Goal: Transaction & Acquisition: Purchase product/service

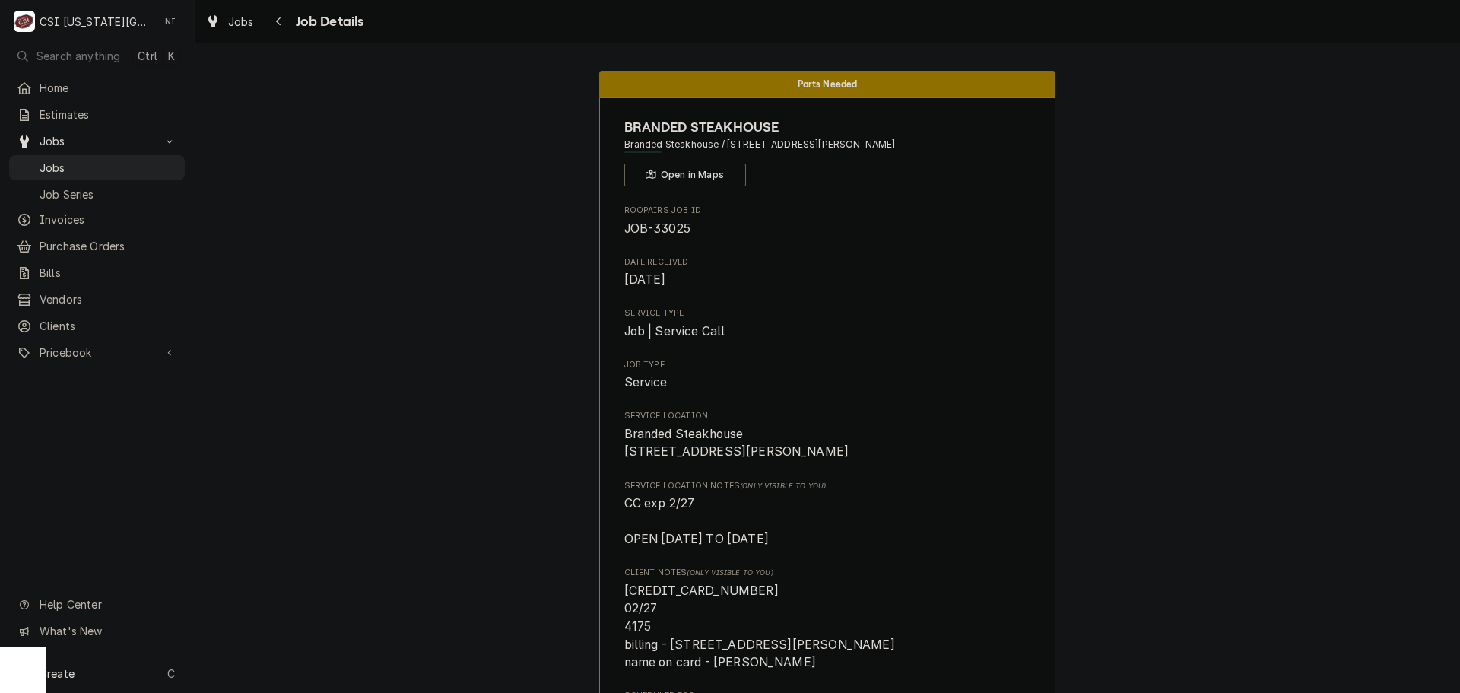
drag, startPoint x: 156, startPoint y: 159, endPoint x: 505, endPoint y: 145, distance: 349.4
click at [156, 160] on span "Jobs" at bounding box center [109, 168] width 138 height 16
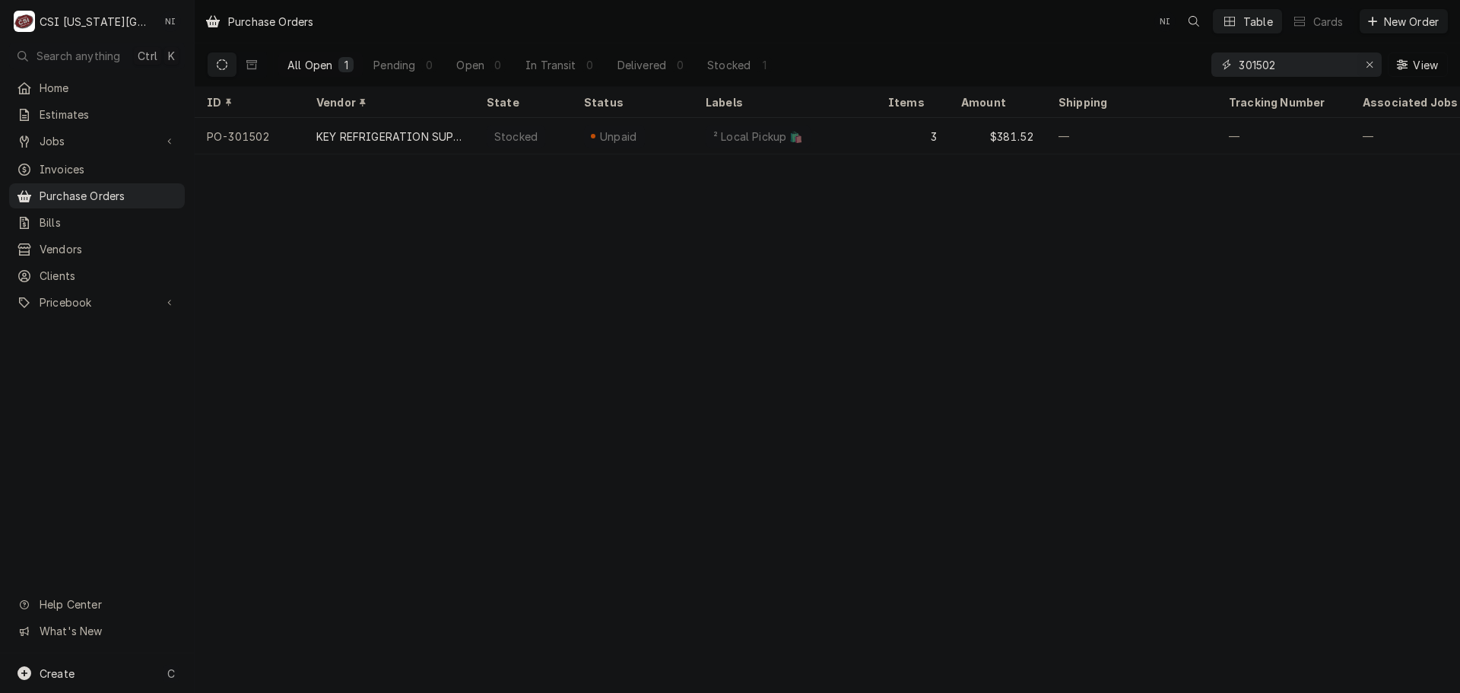
click at [1370, 61] on icon "Erase input" at bounding box center [1370, 64] width 8 height 11
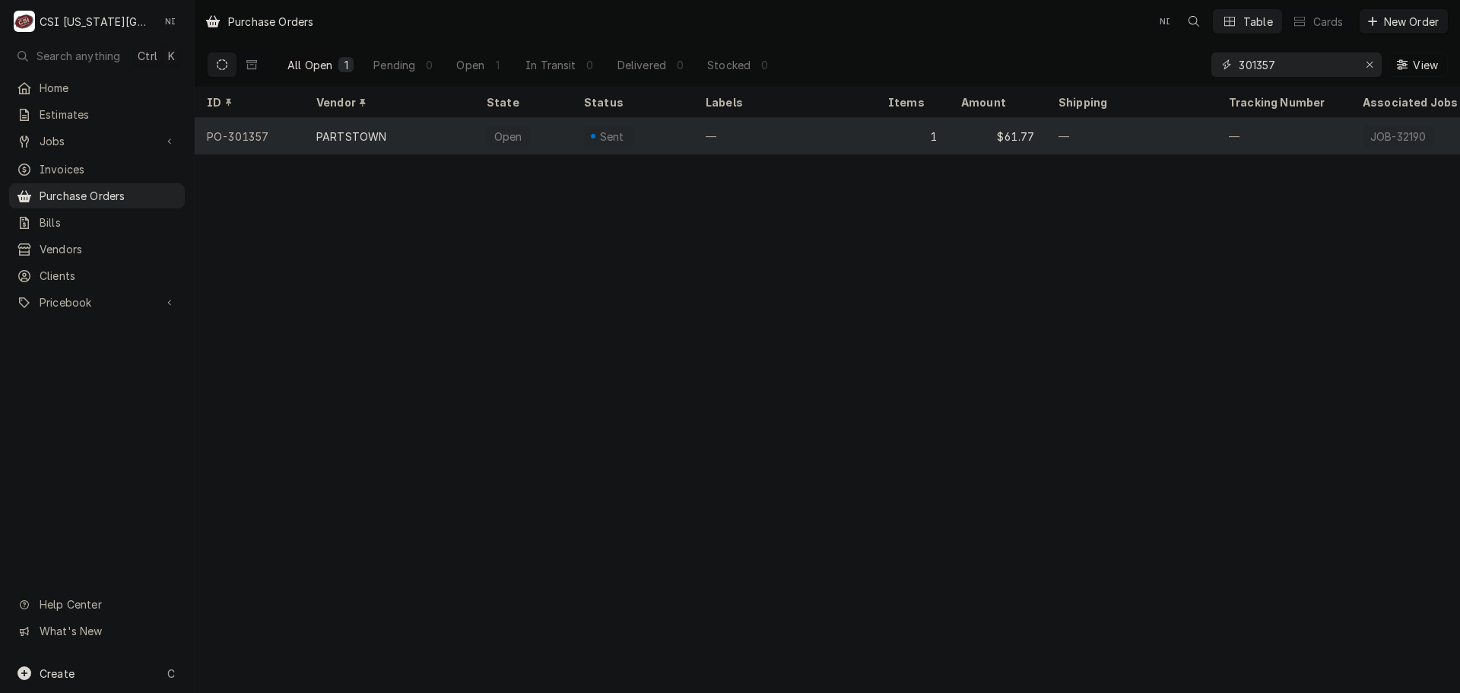
type input "301357"
click at [756, 141] on div "—" at bounding box center [785, 136] width 183 height 37
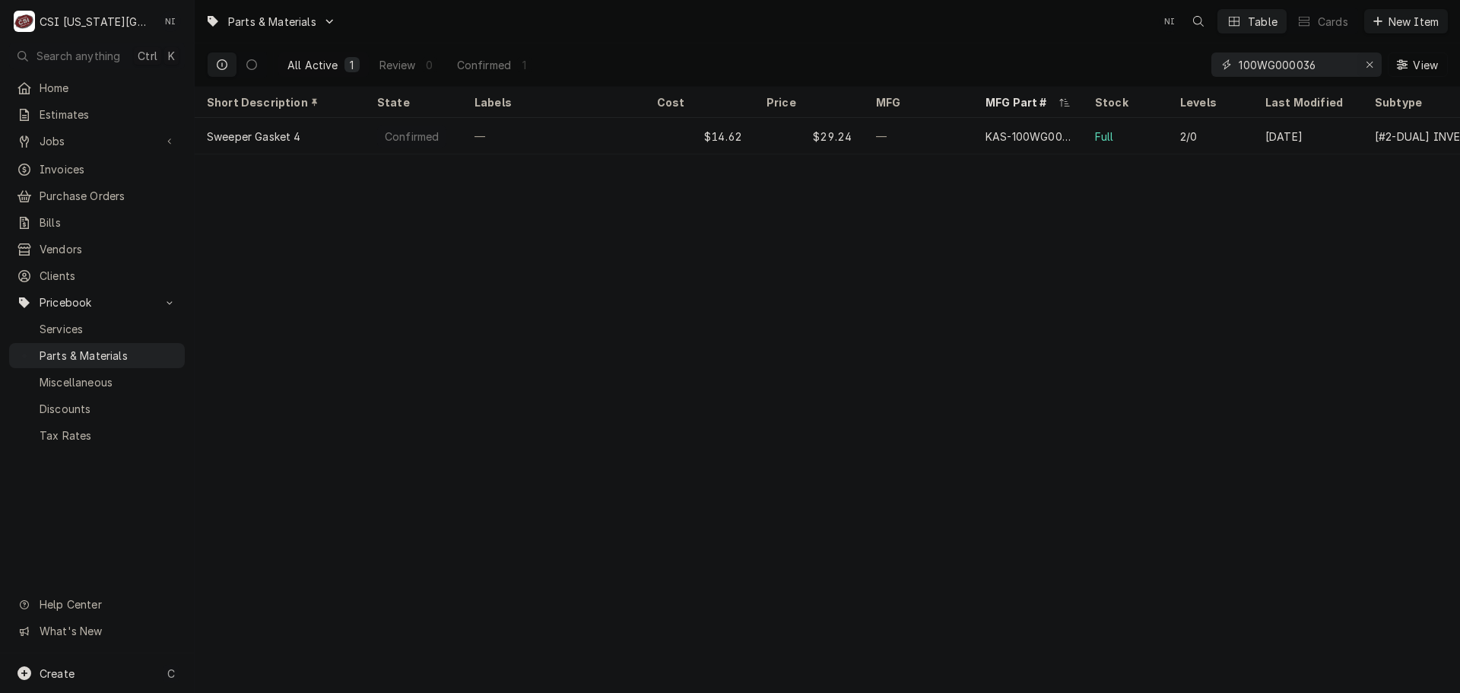
click at [1372, 65] on icon "Erase input" at bounding box center [1370, 64] width 8 height 11
click at [1261, 68] on input "Dynamic Content Wrapper" at bounding box center [1310, 64] width 143 height 24
paste input "W0302175-FF3G4D10"
type input "W0302175-FF3G4D10"
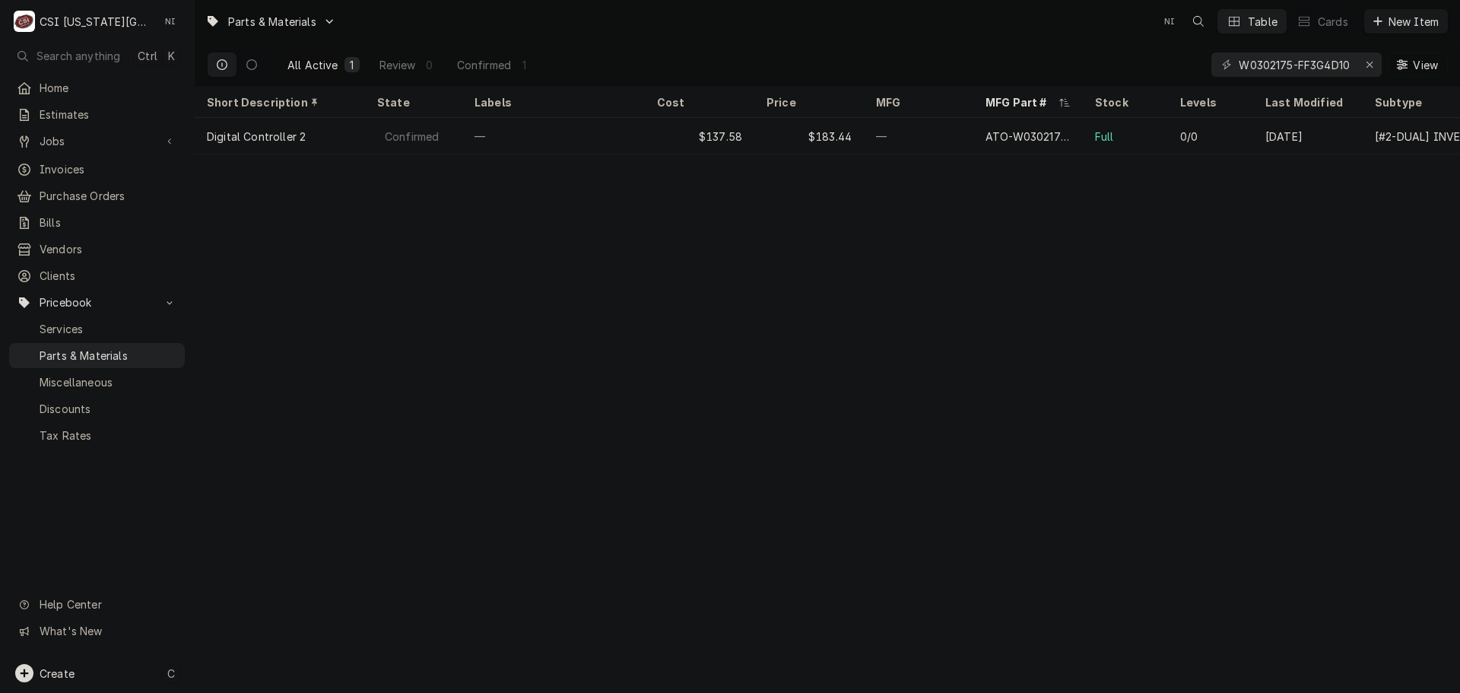
click at [129, 682] on div "Create C" at bounding box center [97, 673] width 194 height 40
click at [810, 389] on html "C CSI Kansas City NI Search anything Ctrl K Home Estimates Jobs Jobs Job Series…" at bounding box center [730, 346] width 1460 height 693
click at [1369, 65] on icon "Erase input" at bounding box center [1370, 65] width 6 height 6
paste input "2J-60142502"
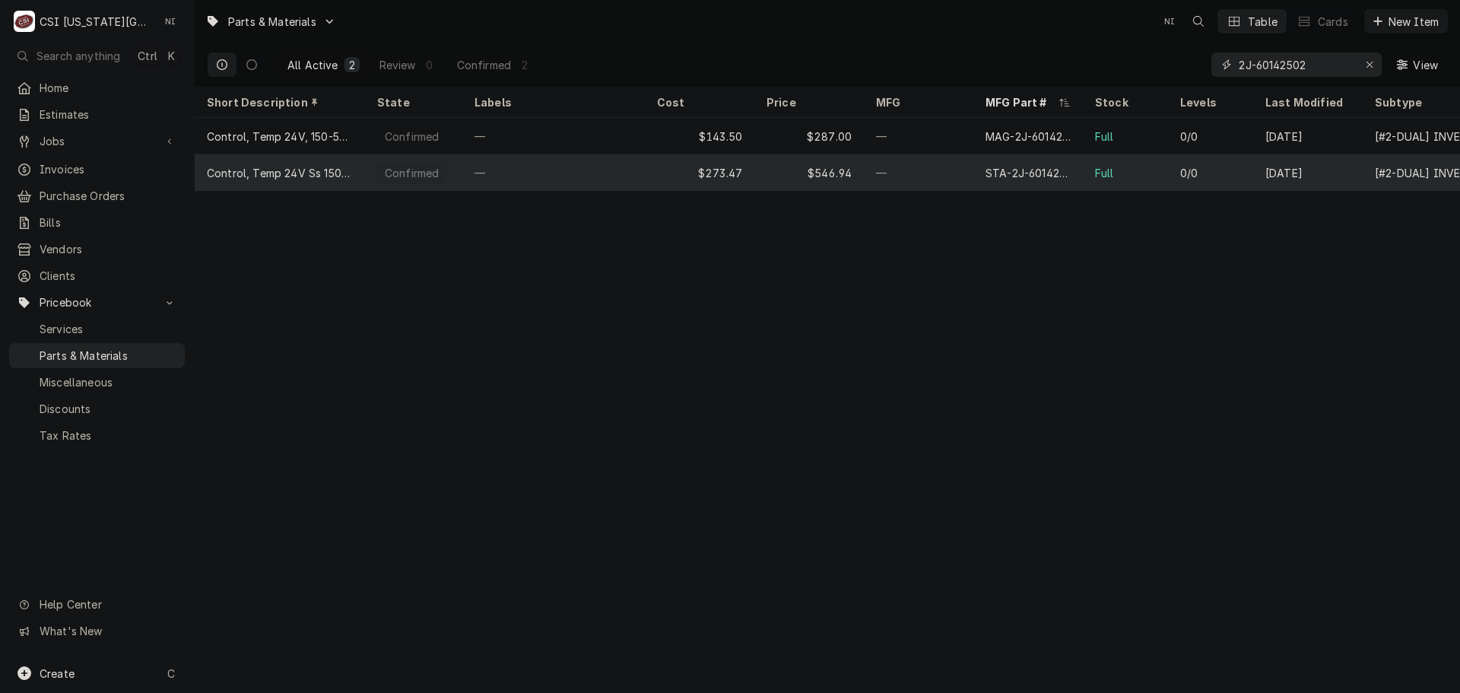
type input "2J-60142502"
click at [681, 173] on div "$273.47" at bounding box center [700, 172] width 110 height 37
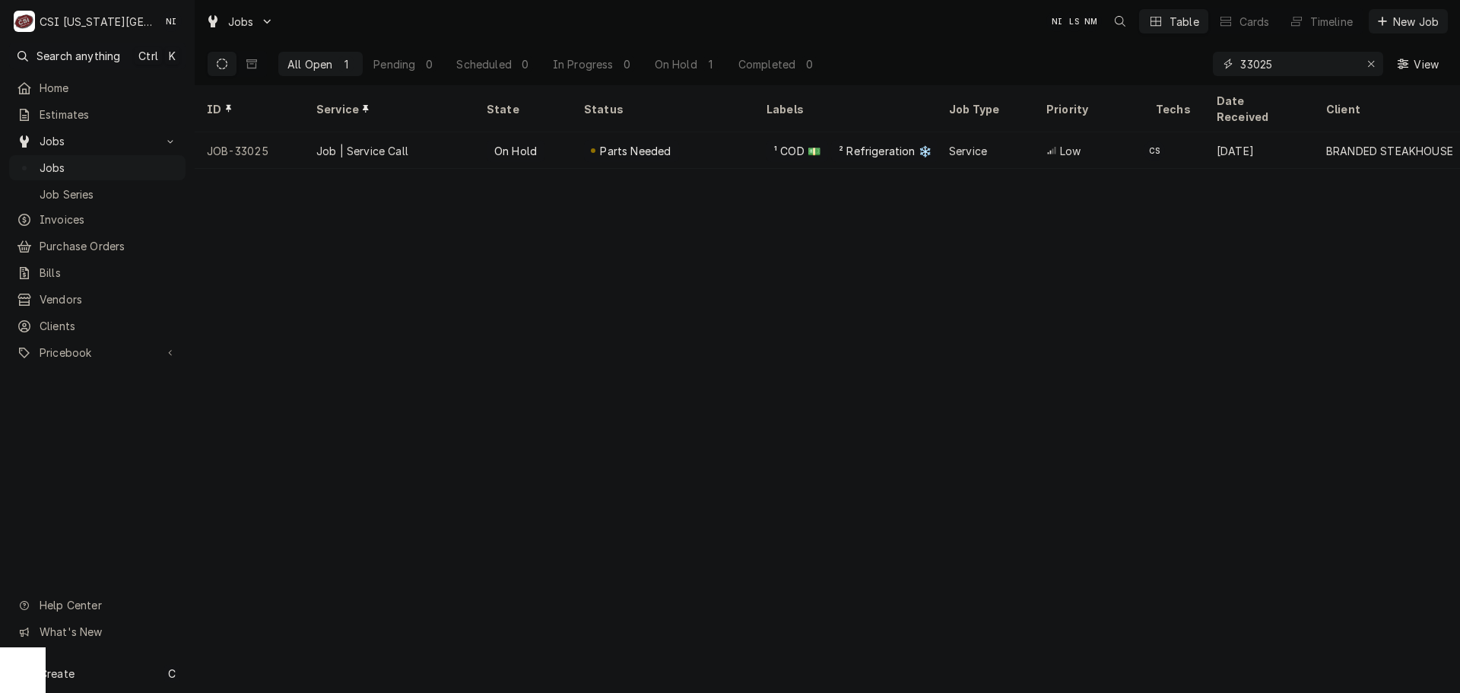
drag, startPoint x: 1139, startPoint y: 50, endPoint x: 1060, endPoint y: 35, distance: 80.5
click at [1071, 37] on div "Jobs NI LS NM Table Cards Timeline New Job All Open 1 Pending 0 Scheduled 0 In …" at bounding box center [828, 42] width 1266 height 85
type input "32190"
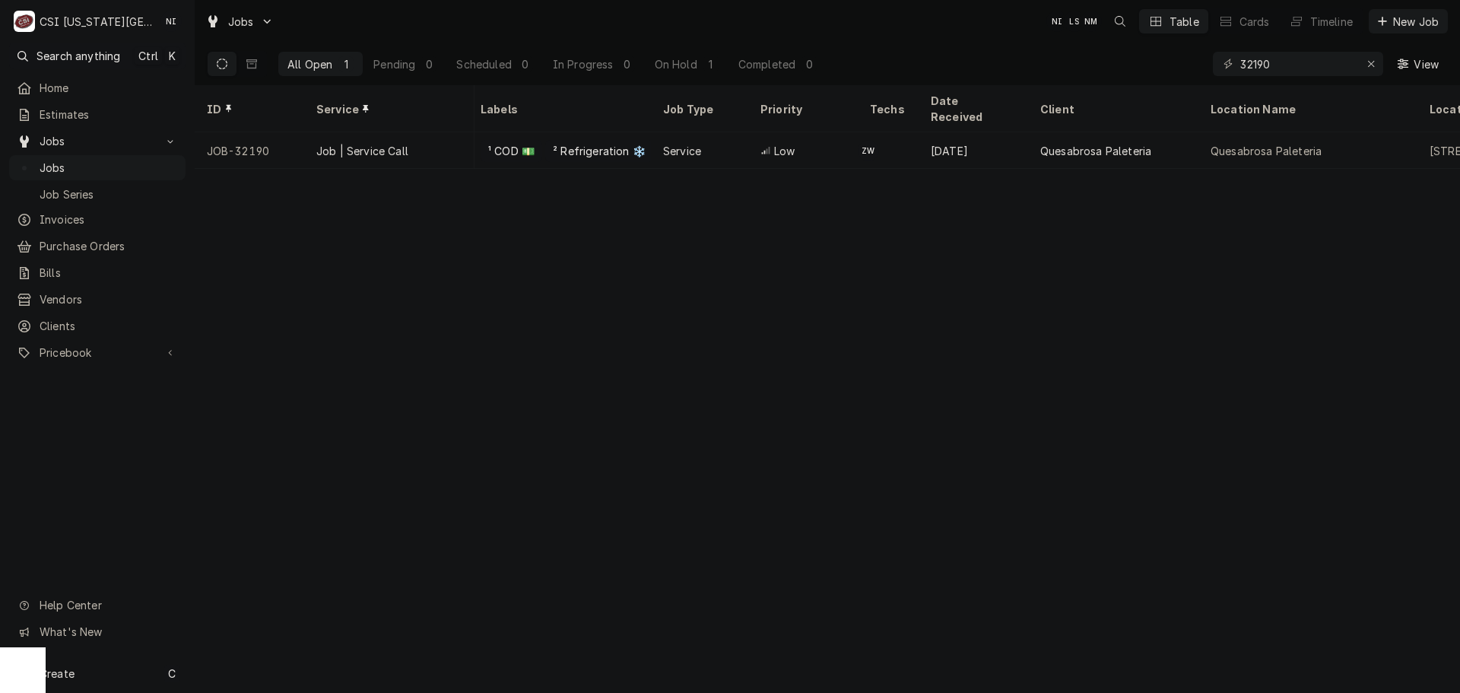
scroll to position [0, 333]
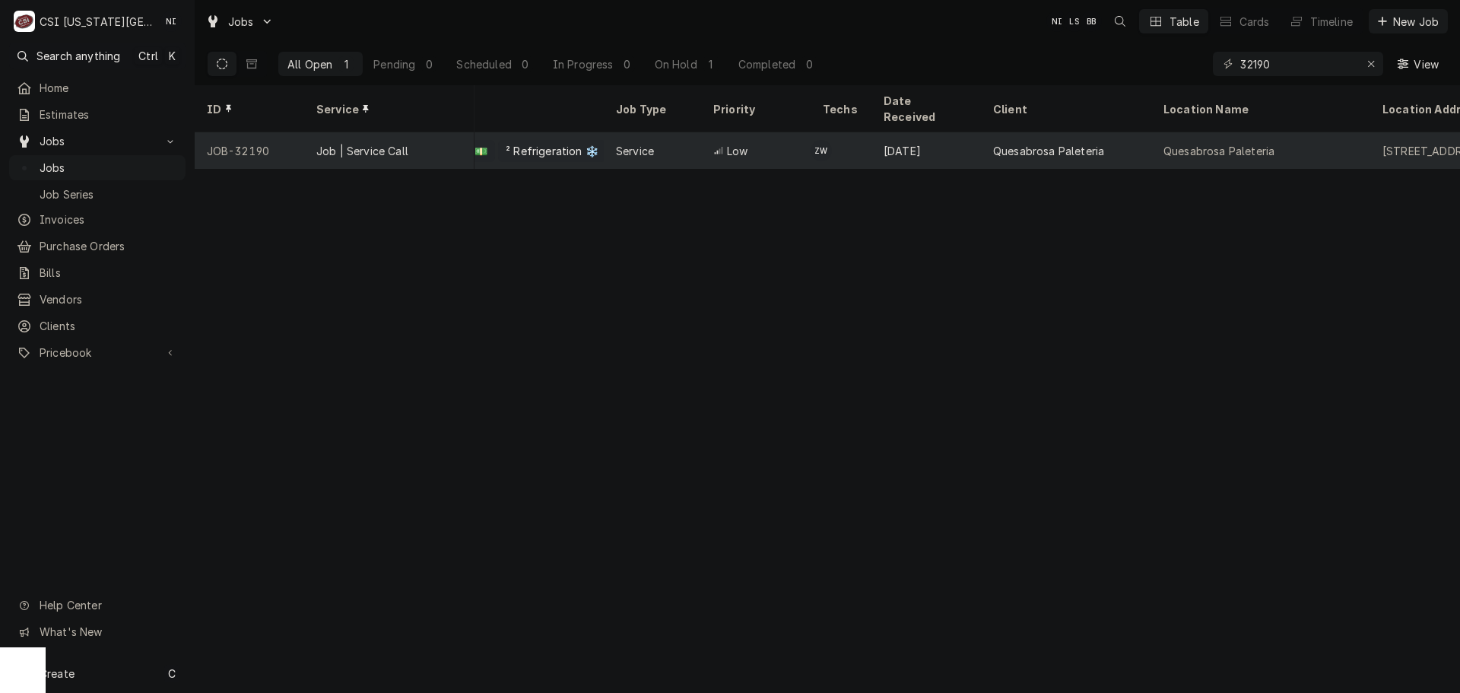
click at [1278, 134] on div "Quesabrosa Paleteria" at bounding box center [1260, 150] width 219 height 37
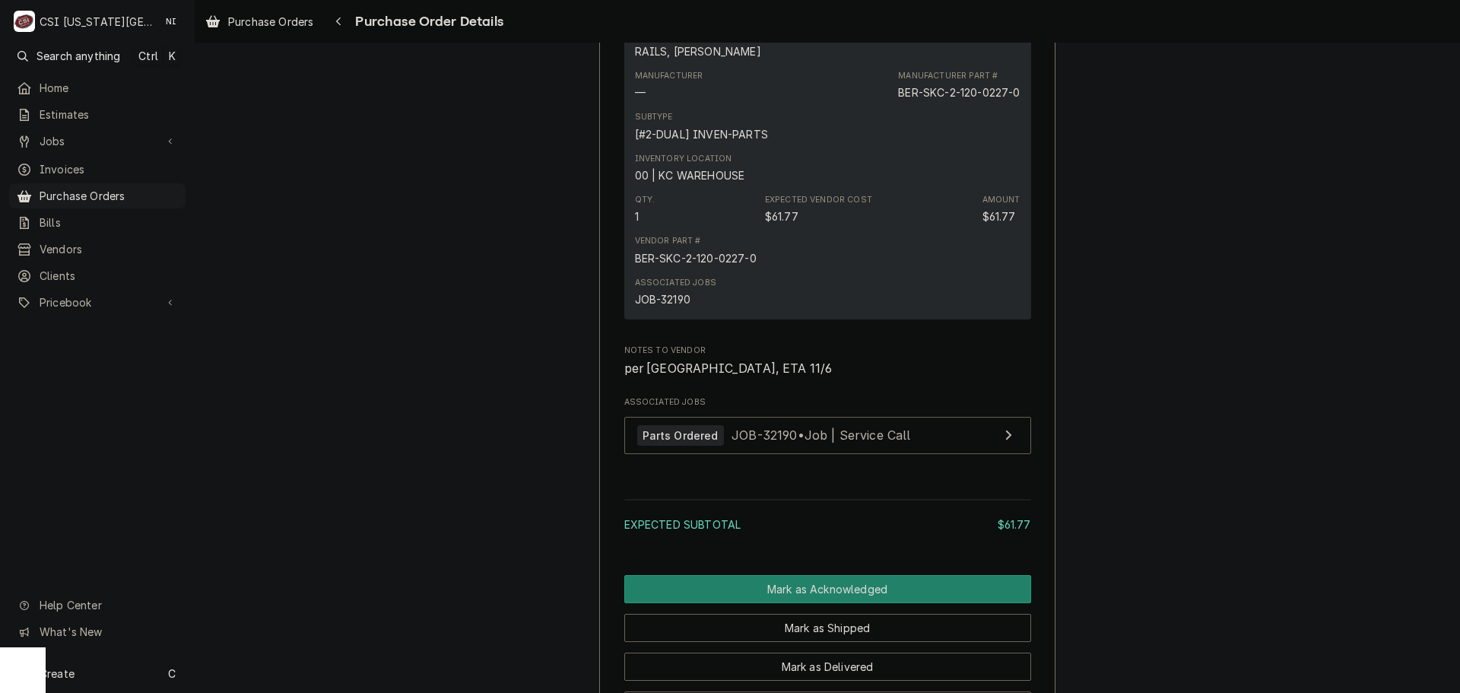
scroll to position [703, 0]
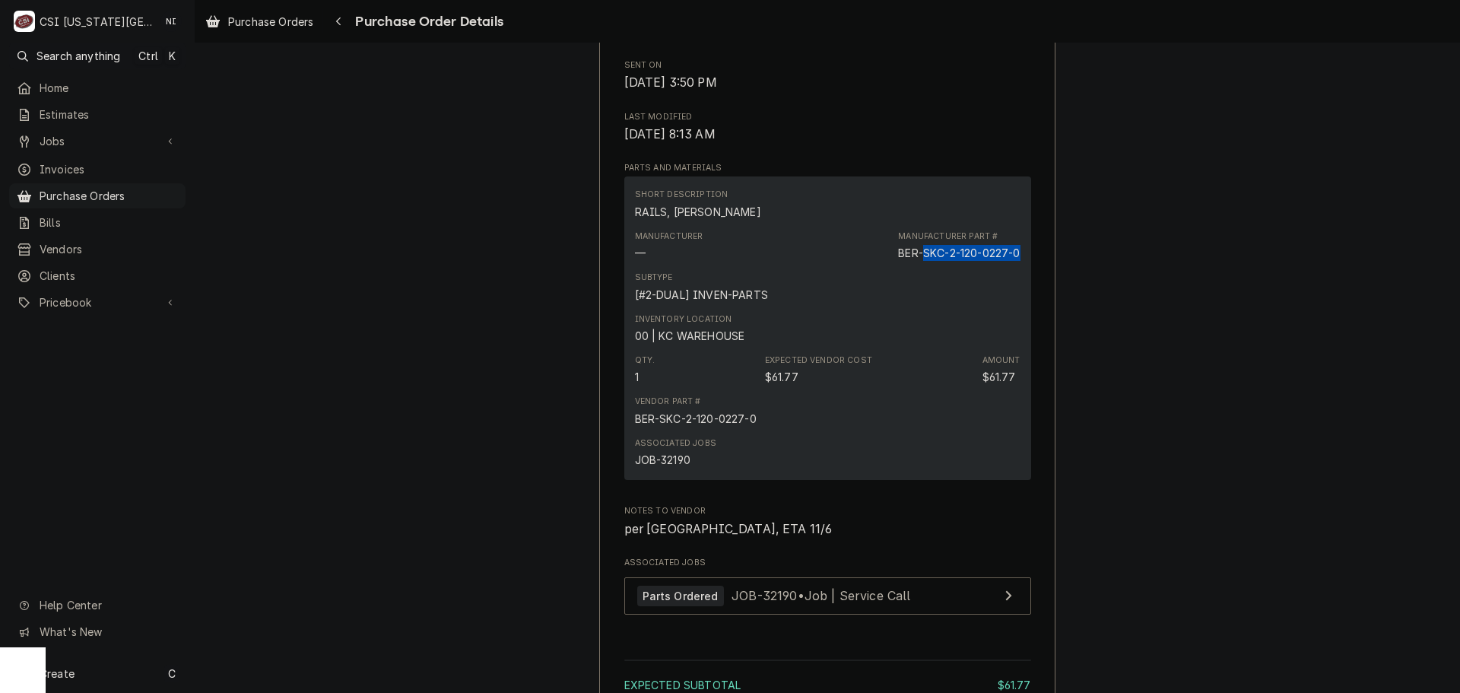
drag, startPoint x: 1020, startPoint y: 300, endPoint x: 916, endPoint y: 302, distance: 104.2
click at [916, 302] on div "Short Description RAILS, [PERSON_NAME] Manufacturer — Manufacturer Part # BER-S…" at bounding box center [827, 327] width 407 height 303
copy div "SKC-2-120-0227-0"
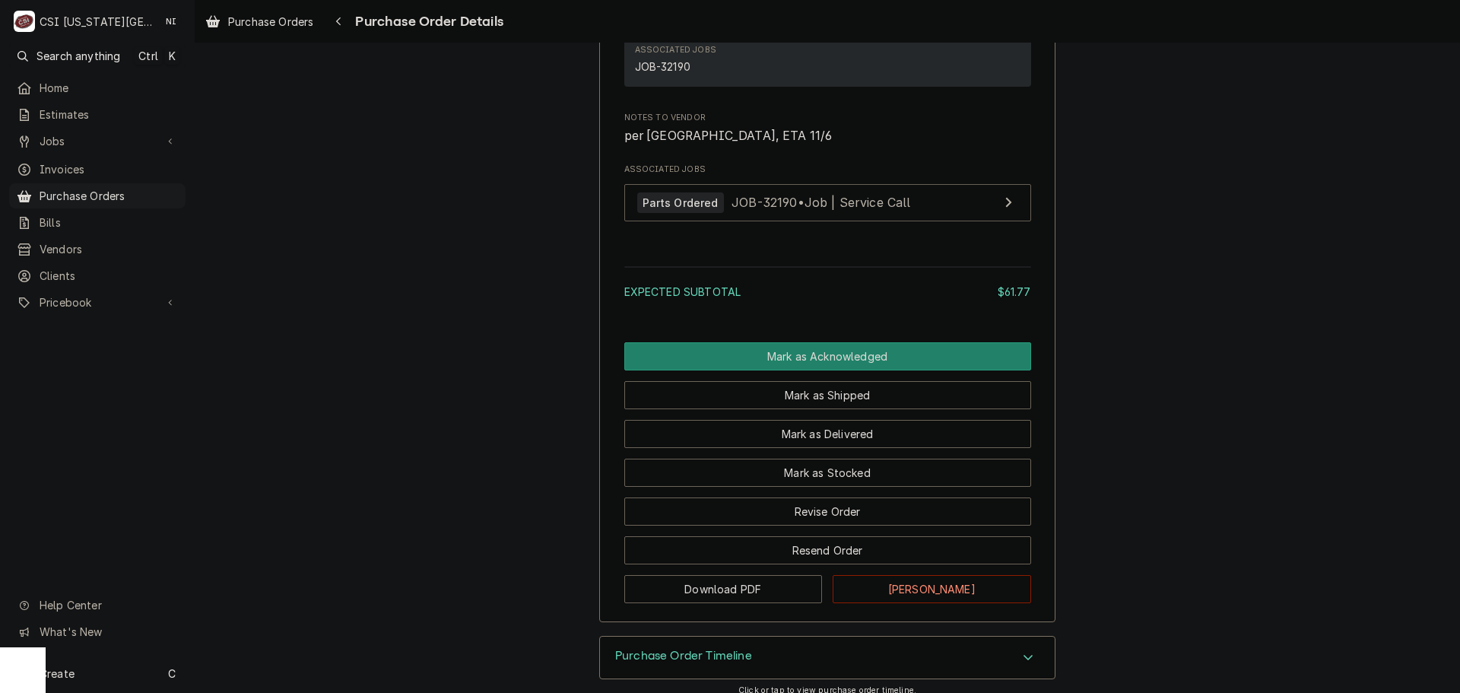
scroll to position [1159, 0]
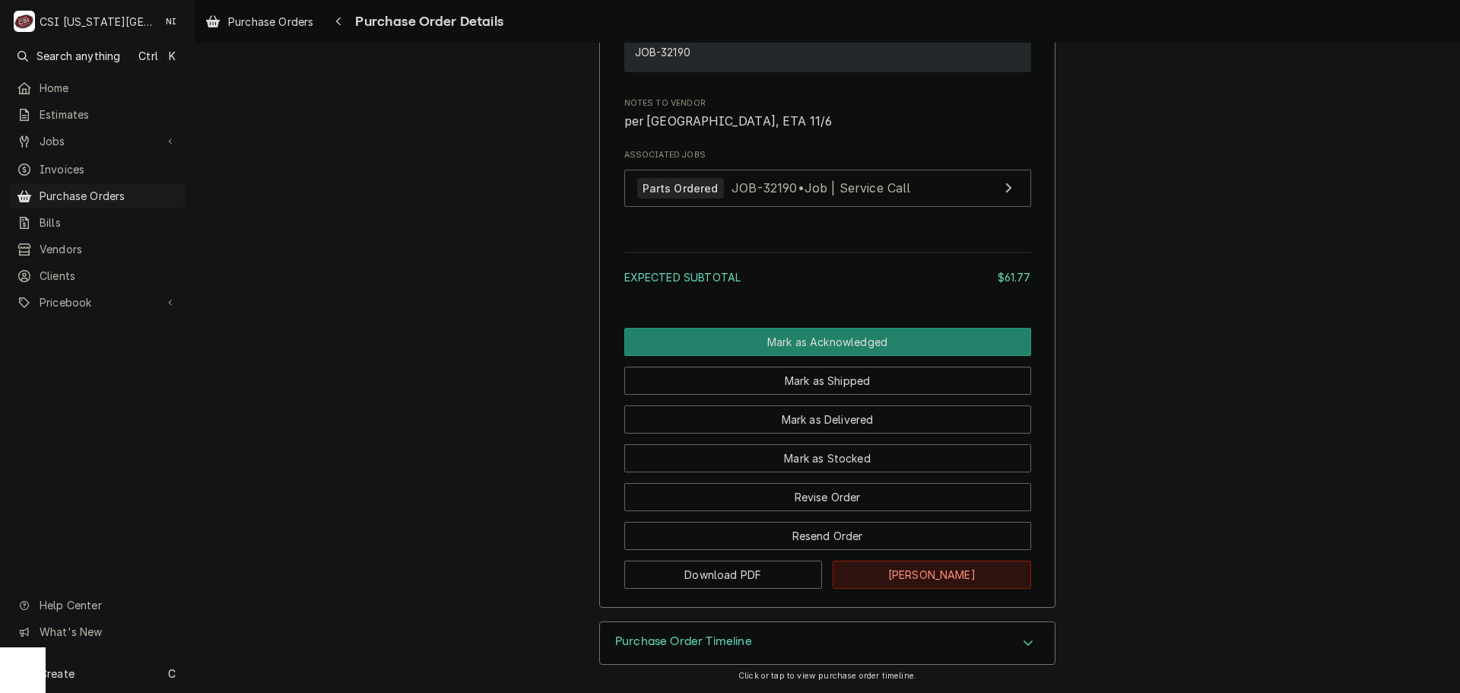
click at [932, 568] on button "[PERSON_NAME]" at bounding box center [932, 575] width 198 height 28
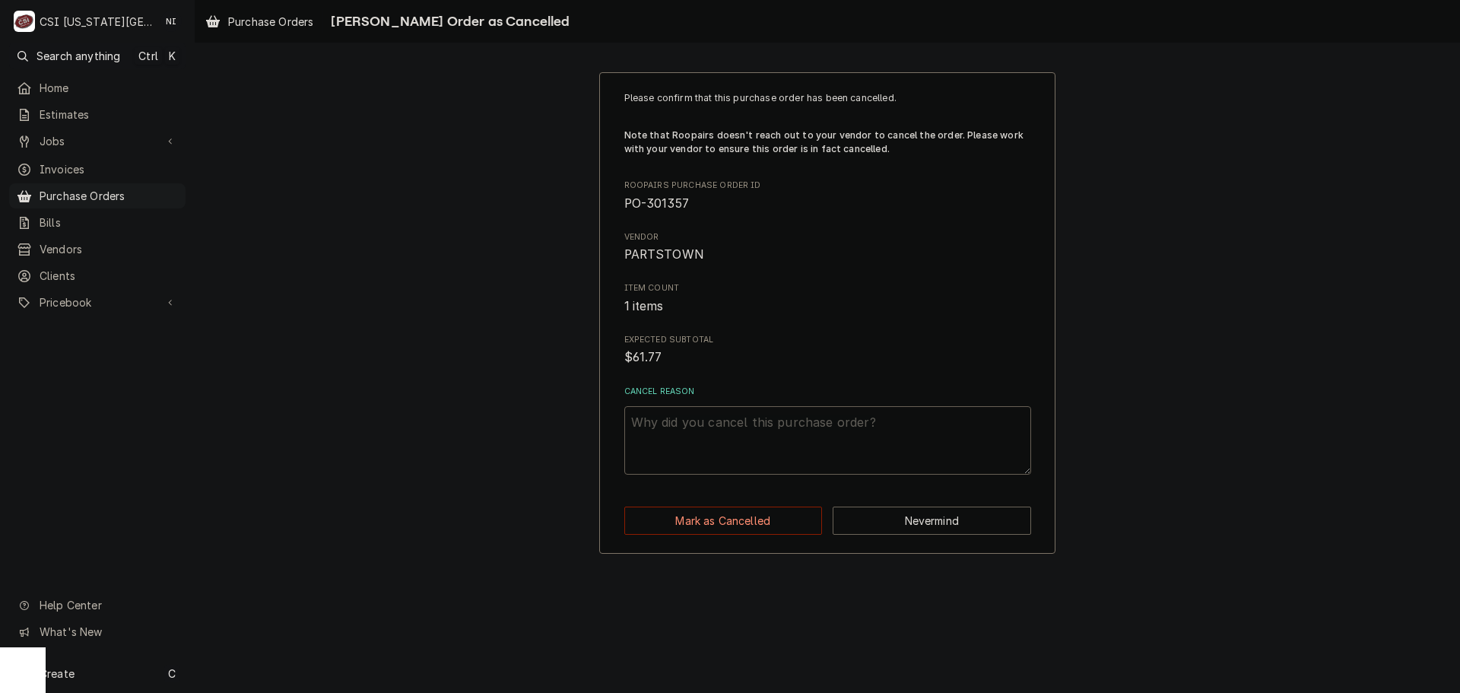
click at [764, 432] on textarea "Cancel Reason" at bounding box center [827, 440] width 407 height 68
type textarea "x"
type textarea "j"
type textarea "x"
type textarea "jp"
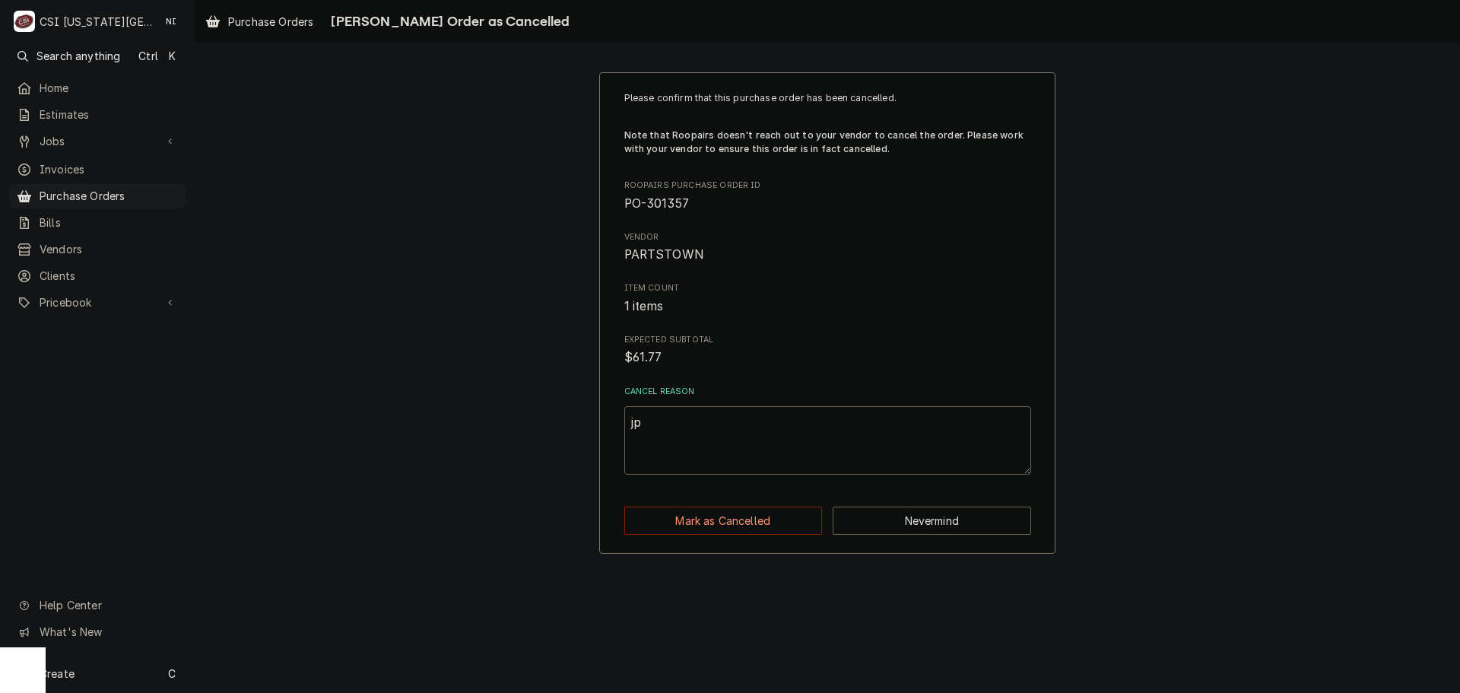
type textarea "x"
type textarea "jpe"
type textarea "x"
type textarea "jper"
type textarea "x"
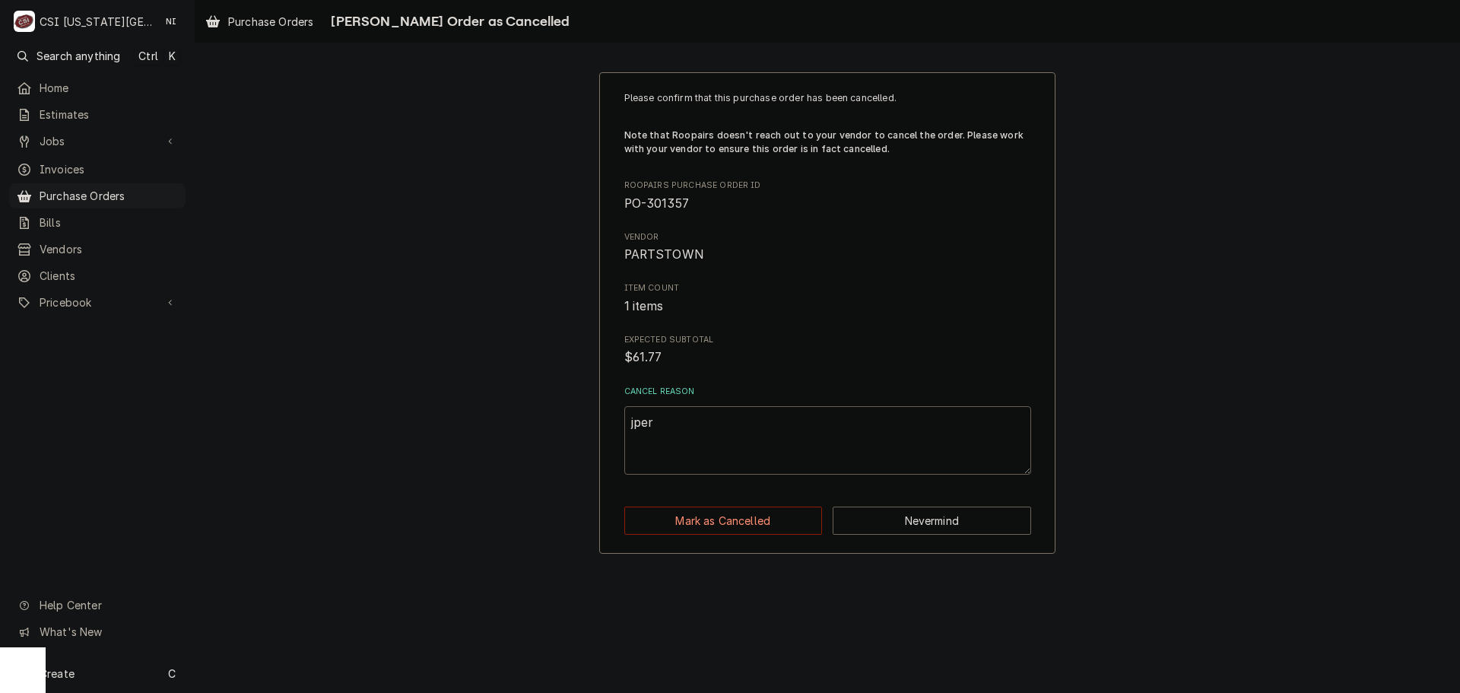
type textarea "jper"
type textarea "x"
type textarea "jper"
type textarea "x"
type textarea "jpe"
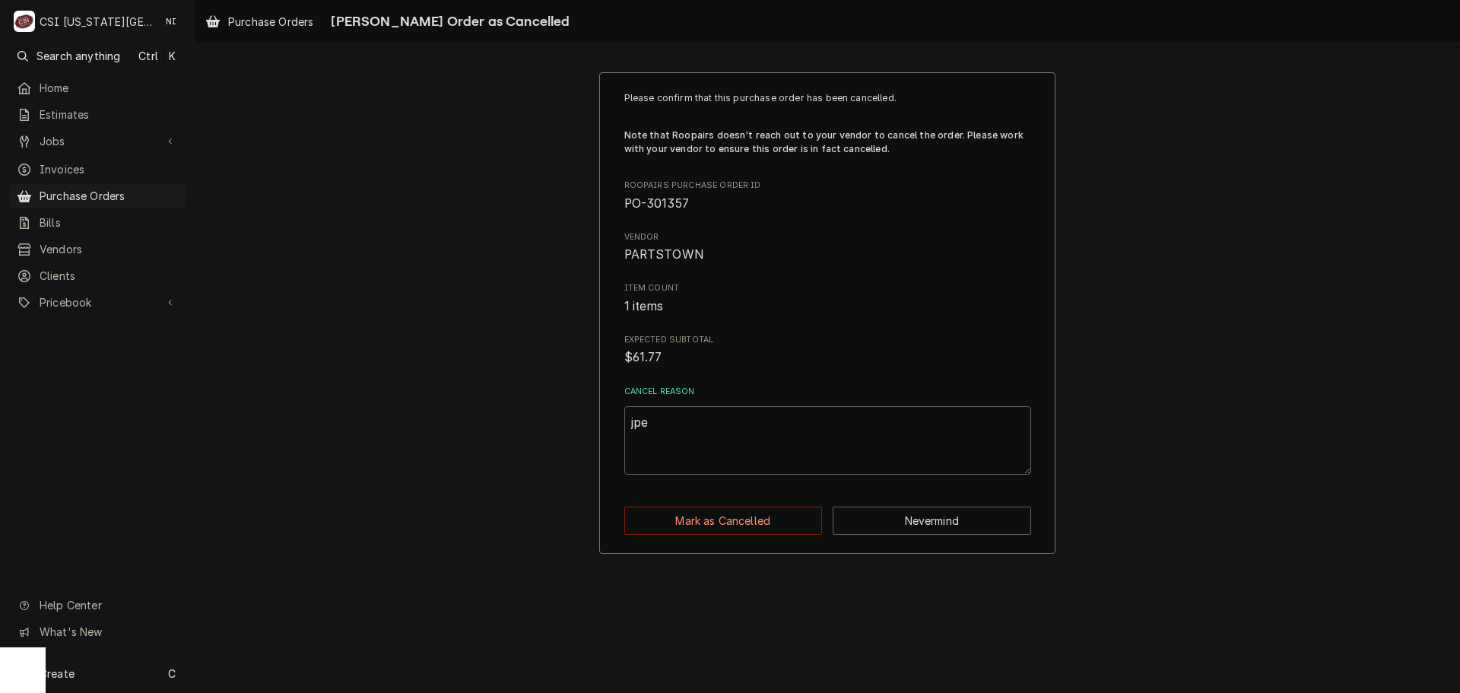
type textarea "x"
type textarea "jp"
type textarea "x"
type textarea "j"
type textarea "x"
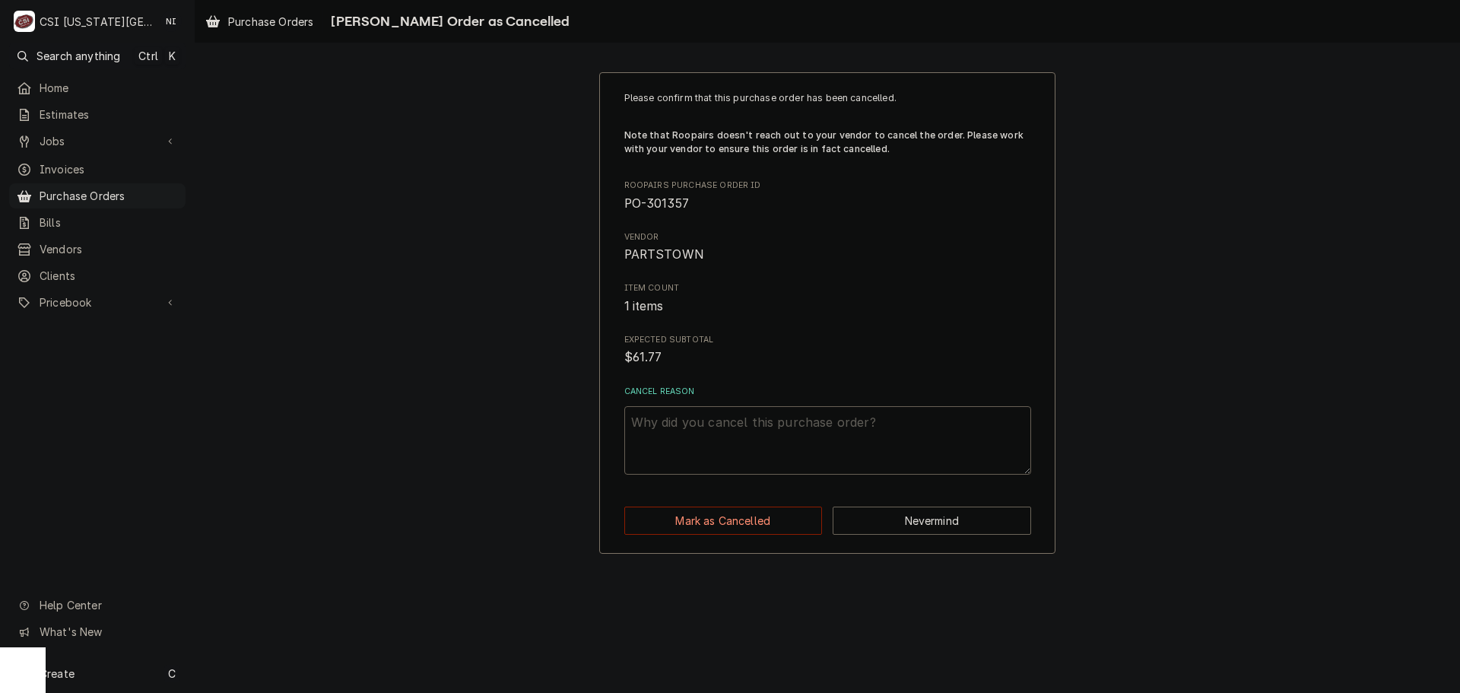
type textarea "x"
type textarea "P"
type textarea "x"
type textarea "Pe"
type textarea "x"
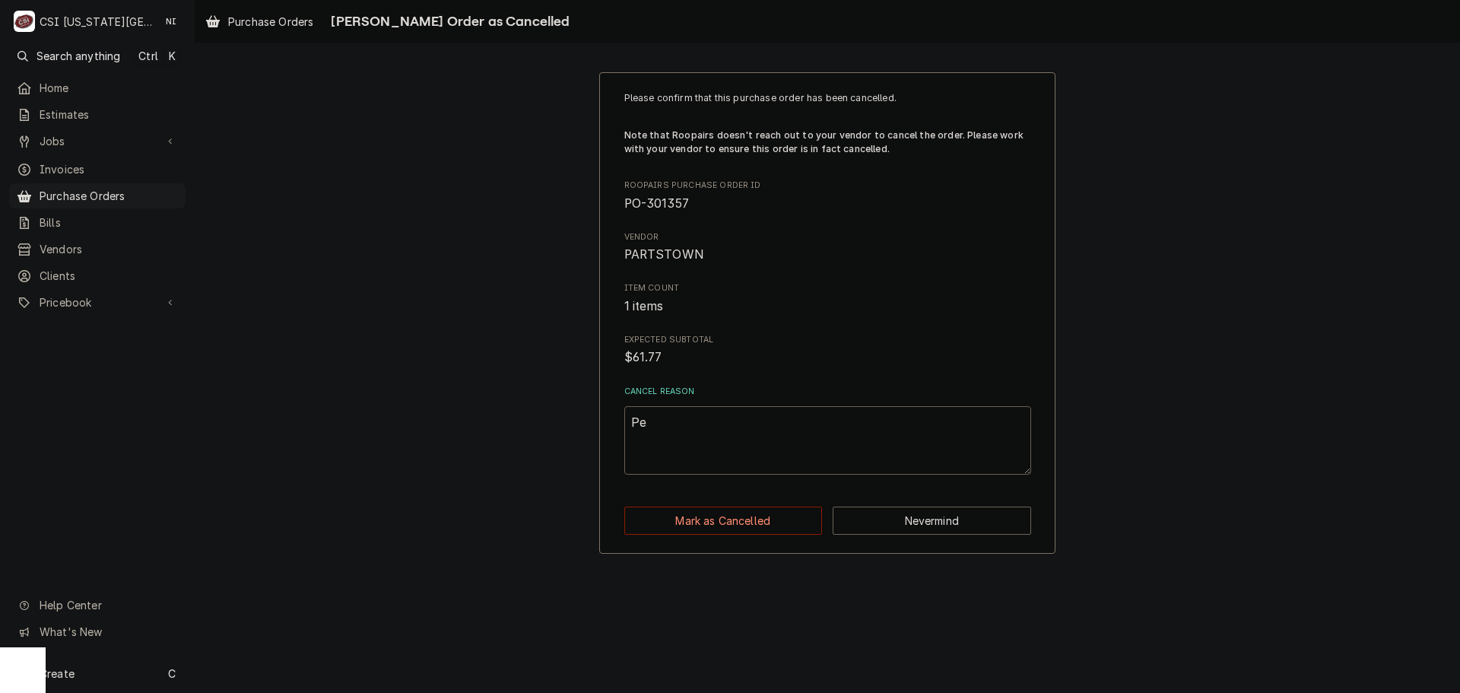
type textarea "Per"
type textarea "x"
type textarea "Per"
type textarea "x"
type textarea "Per M"
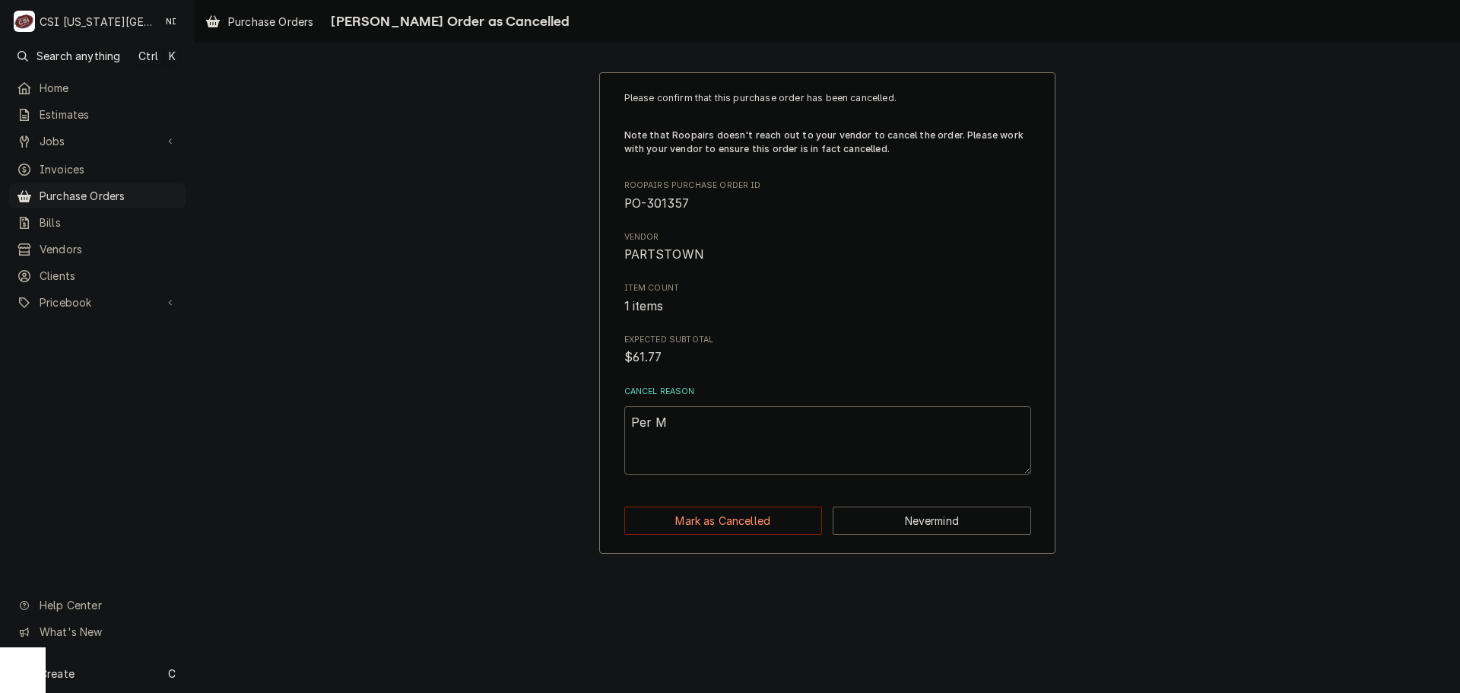
type textarea "x"
type textarea "Per Mf"
type textarea "x"
type textarea "Per Mfg"
type textarea "x"
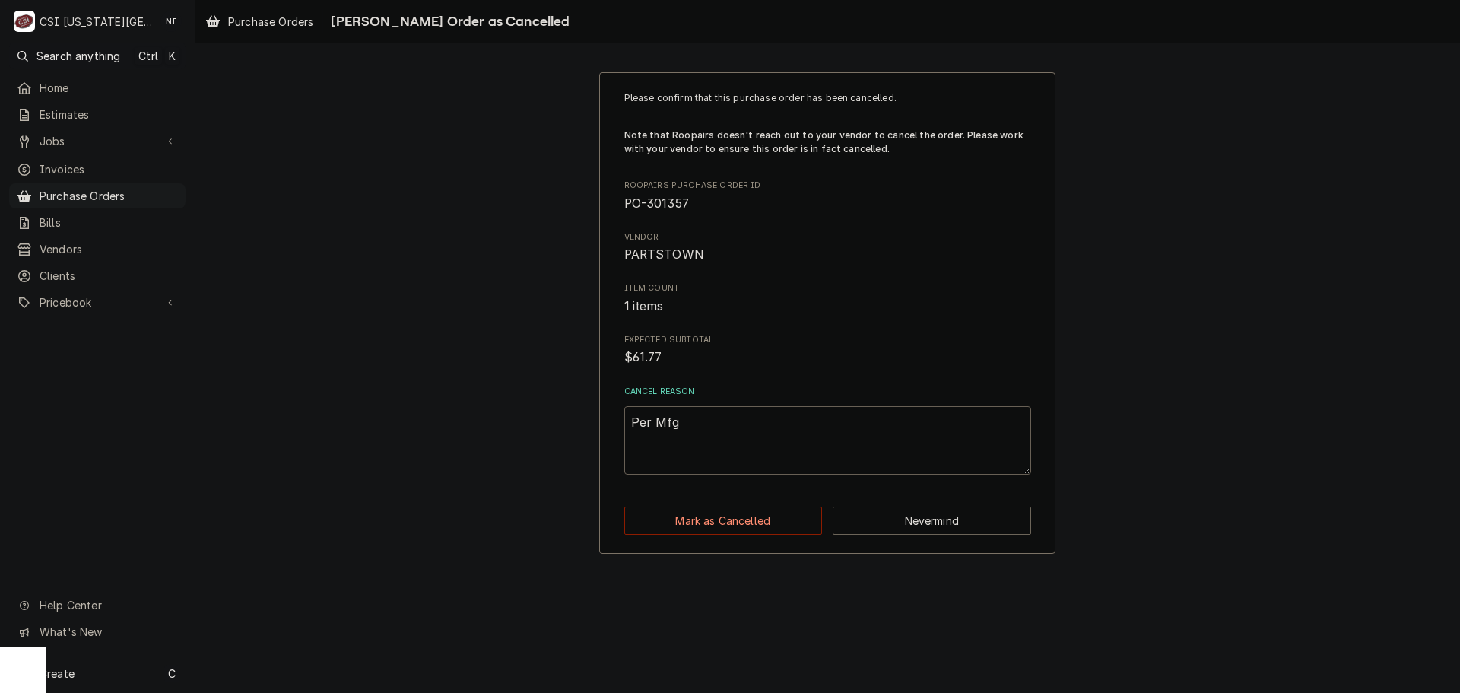
type textarea "Per Mf"
type textarea "x"
type textarea "Per M"
type textarea "x"
type textarea "Per MF"
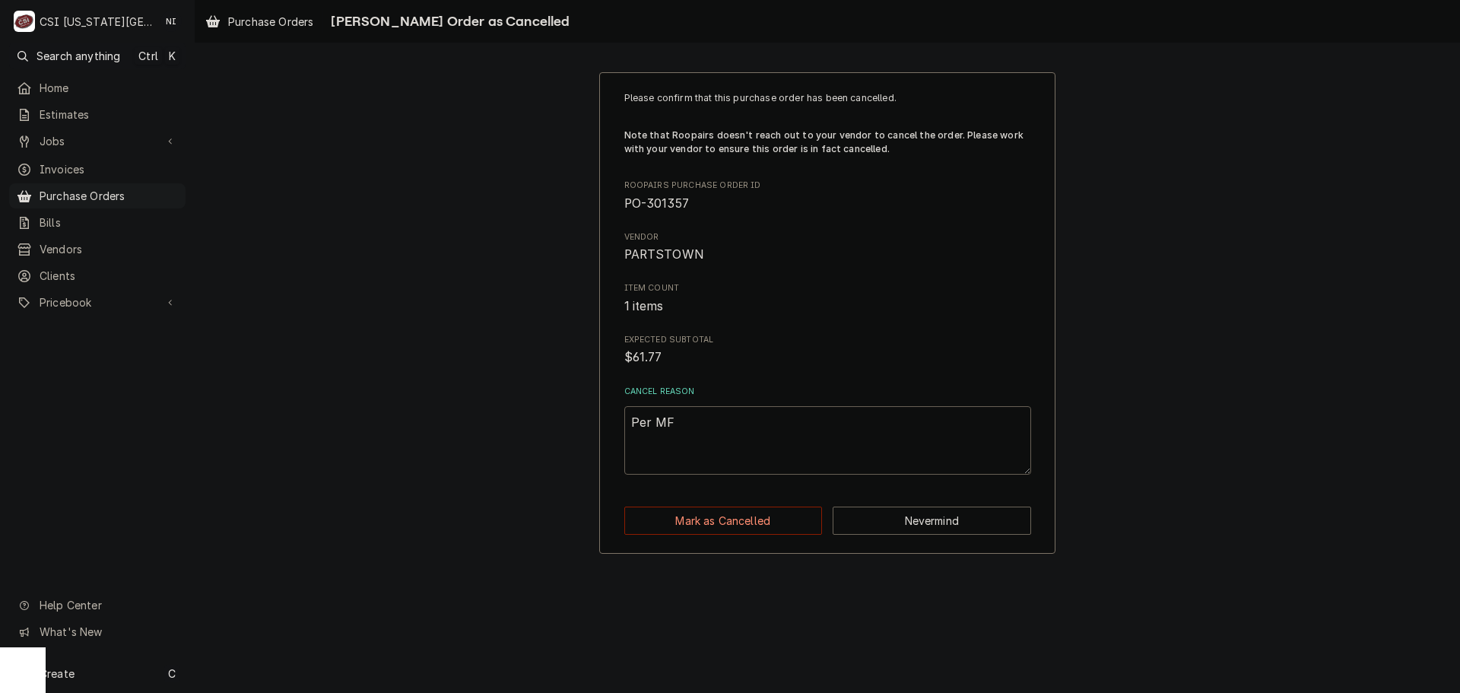
type textarea "x"
type textarea "Per MFG"
type textarea "x"
type textarea "Per MFG."
type textarea "x"
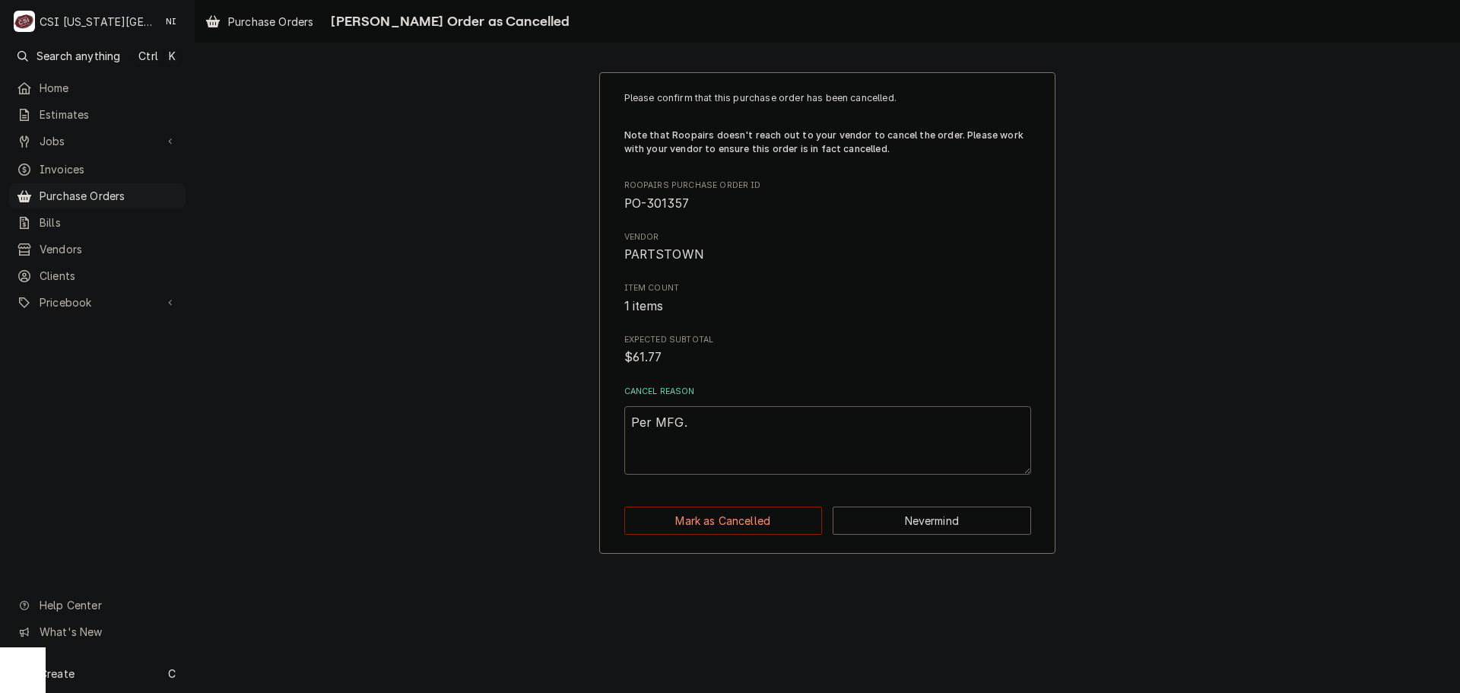
type textarea "Per MFG."
type textarea "x"
type textarea "Per MFG. p"
type textarea "x"
type textarea "Per MFG. pa"
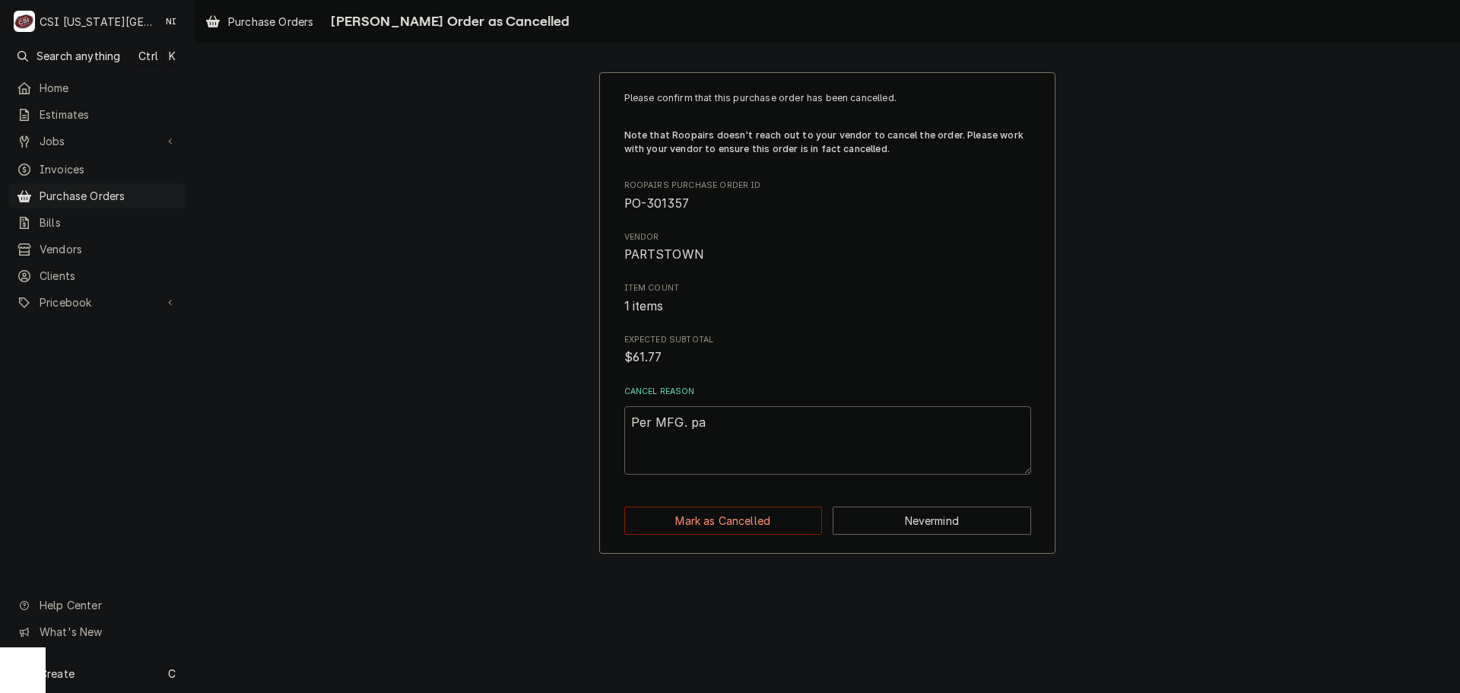
type textarea "x"
type textarea "Per MFG. par"
type textarea "x"
type textarea "Per MFG. part"
type textarea "x"
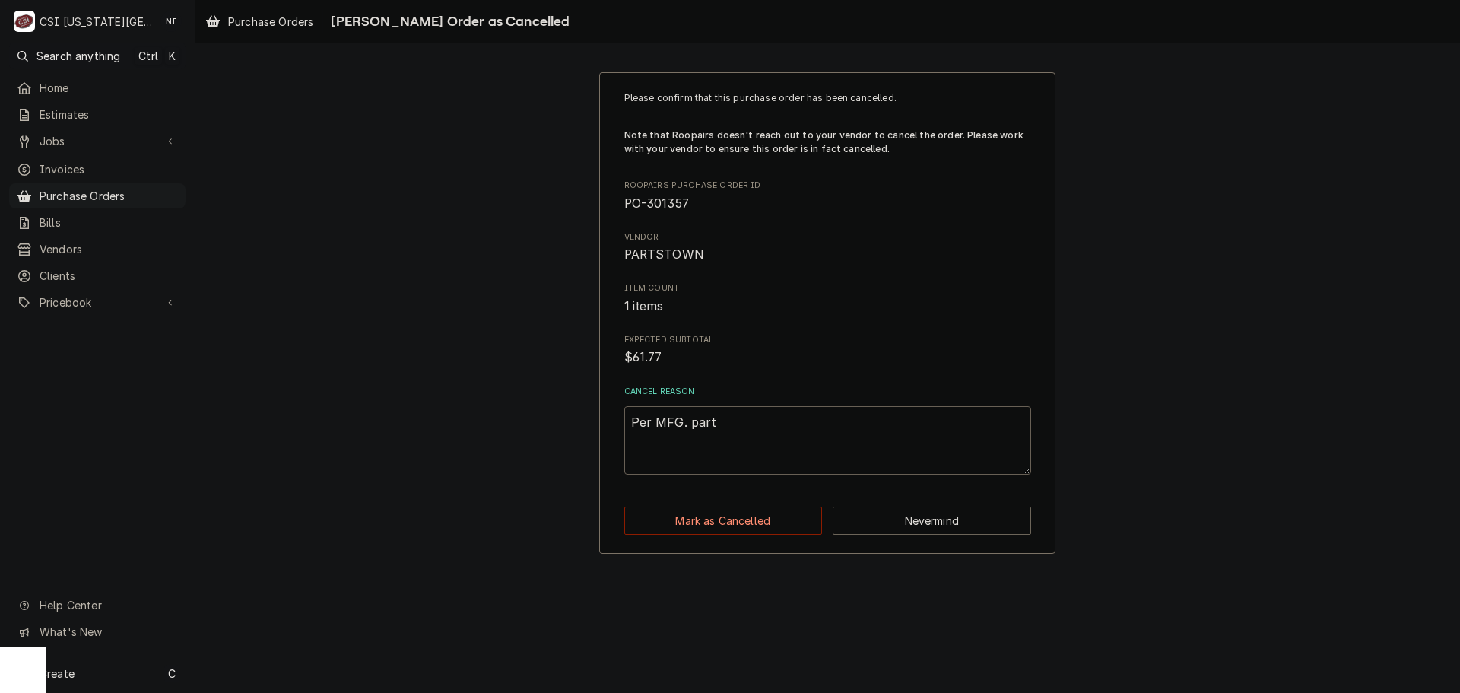
type textarea "Per MFG. part"
type textarea "x"
type textarea "Per MFG. part i"
type textarea "x"
type textarea "Per MFG. part is"
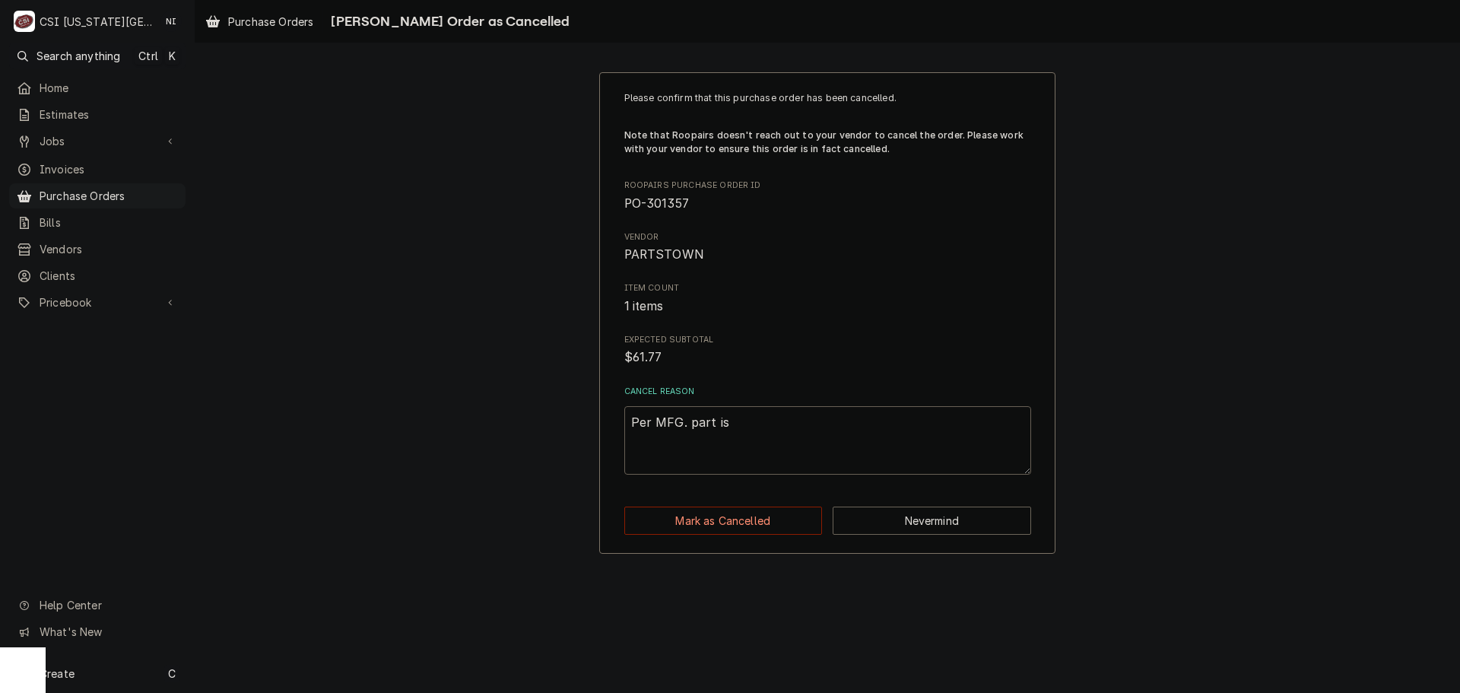
type textarea "x"
type textarea "Per MFG. part is"
type textarea "x"
type textarea "Per MFG. part is"
type textarea "x"
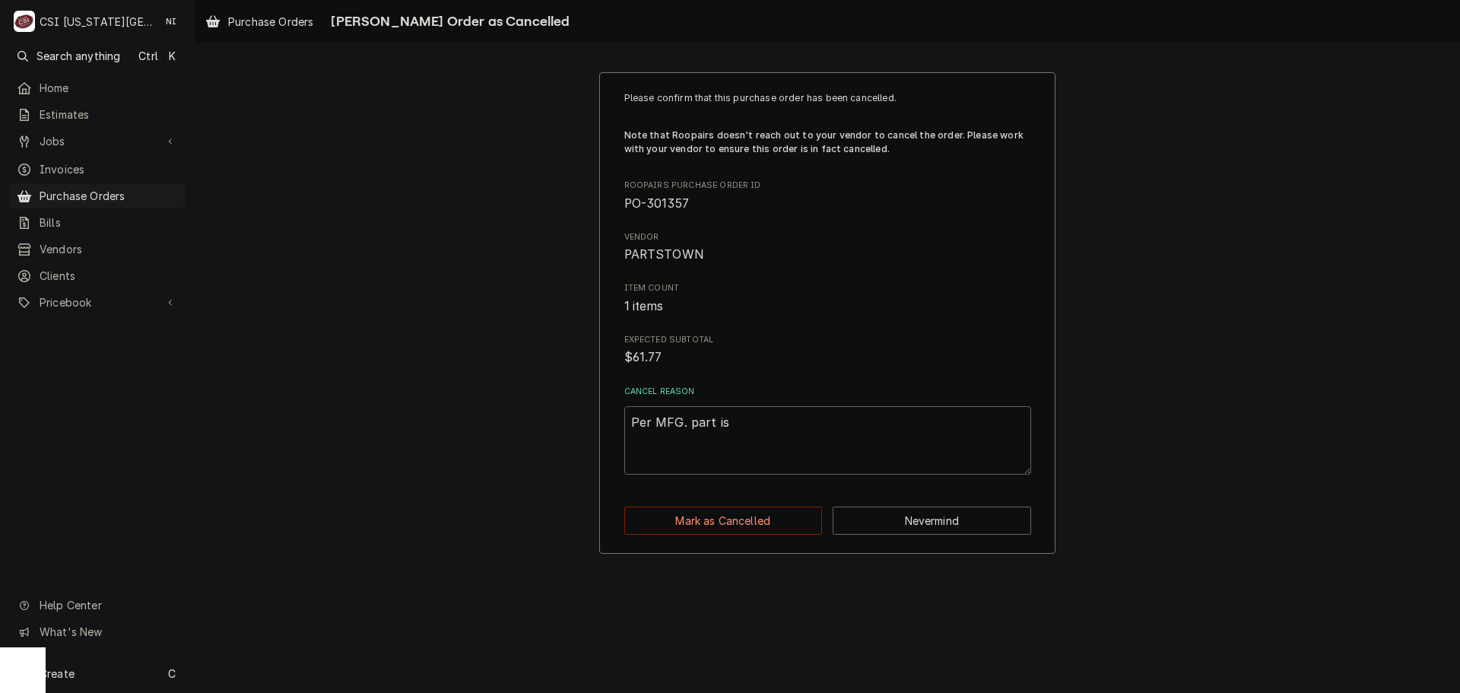
type textarea "Per MFG. part i"
type textarea "x"
type textarea "Per MFG. part"
type textarea "x"
type textarea "Per MFG. part"
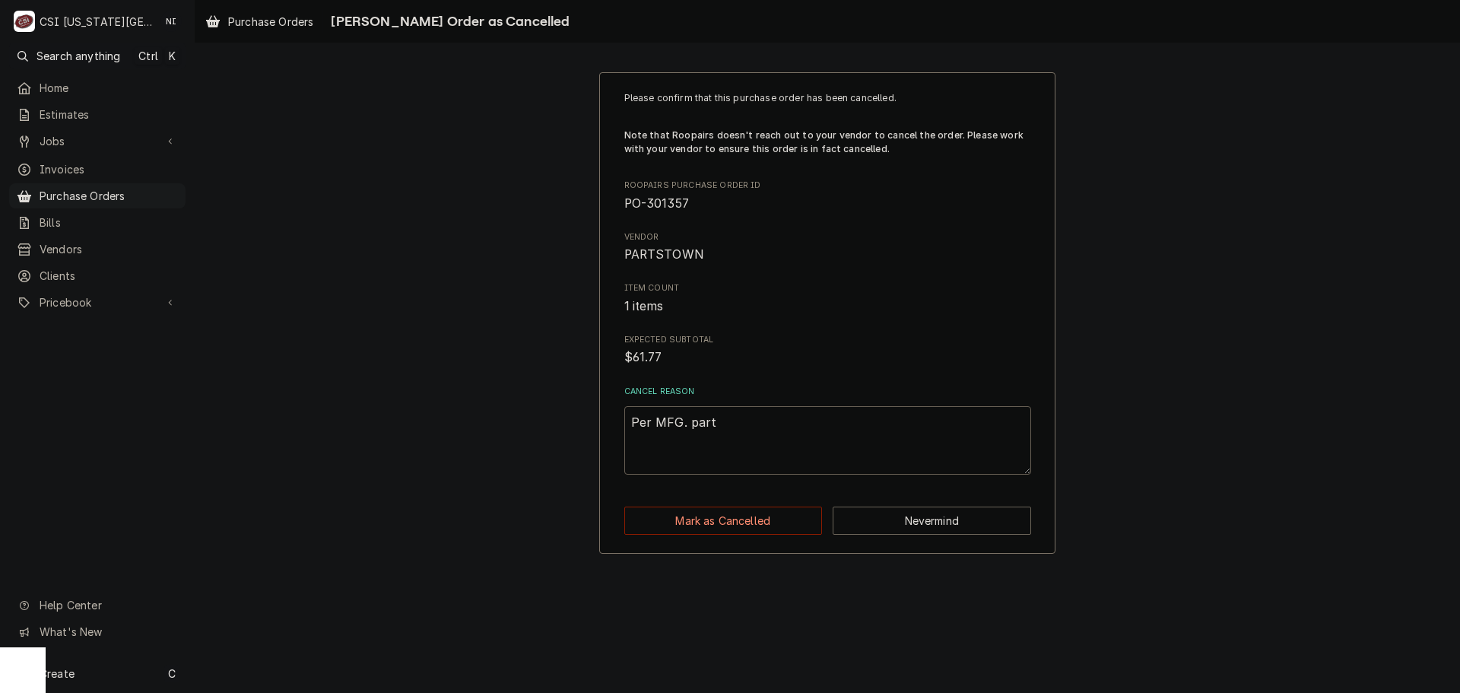
type textarea "x"
type textarea "Per MFG. par"
type textarea "x"
type textarea "Per MFG. pa"
type textarea "x"
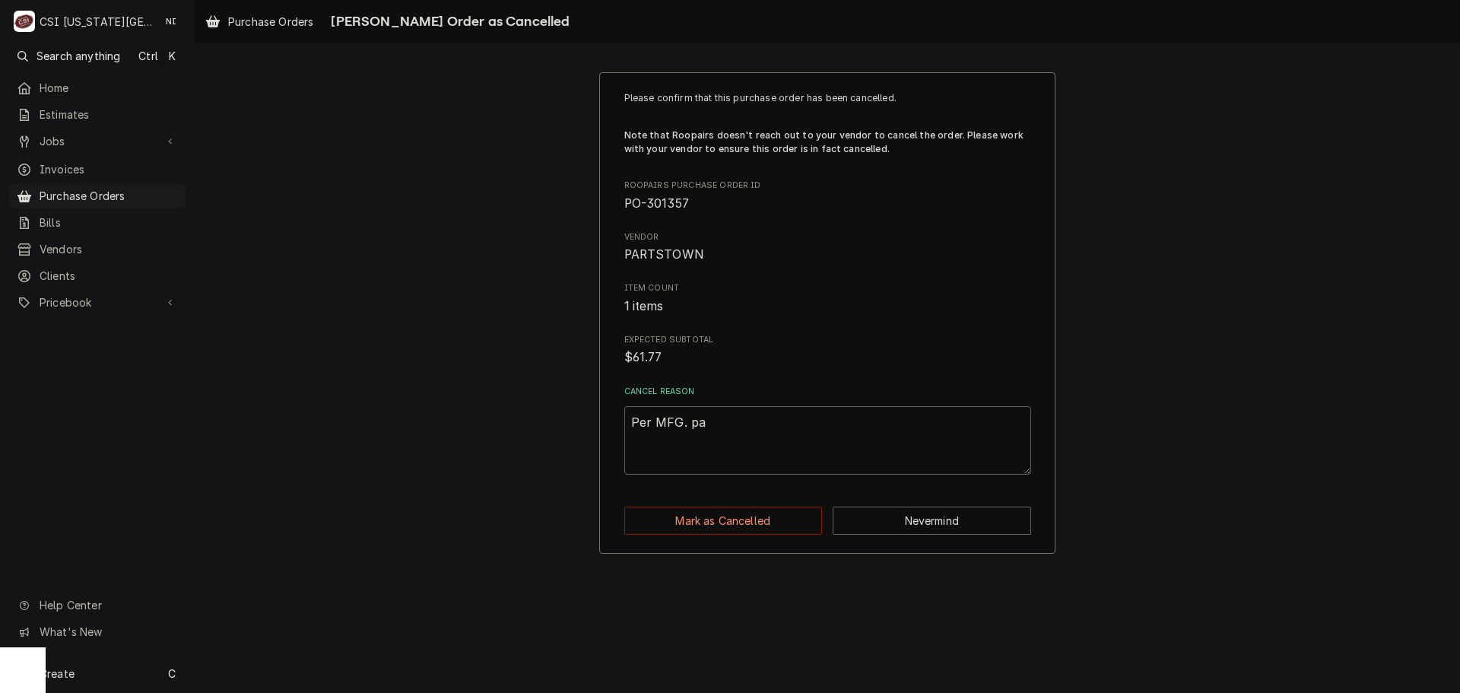
type textarea "Per MFG. p"
type textarea "x"
type textarea "Per MFG."
type textarea "x"
type textarea "Per MFG."
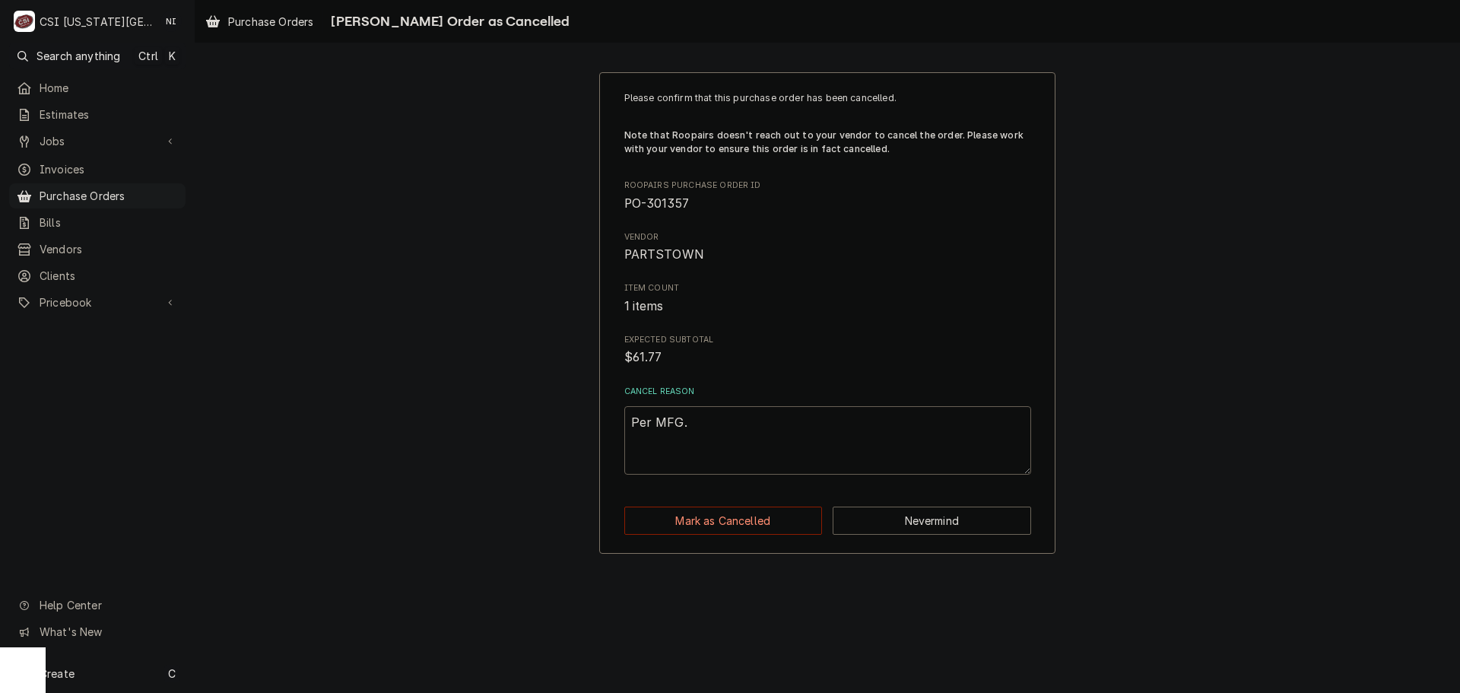
type textarea "x"
type textarea "Per MFG"
type textarea "x"
type textarea "Per MFG"
type textarea "x"
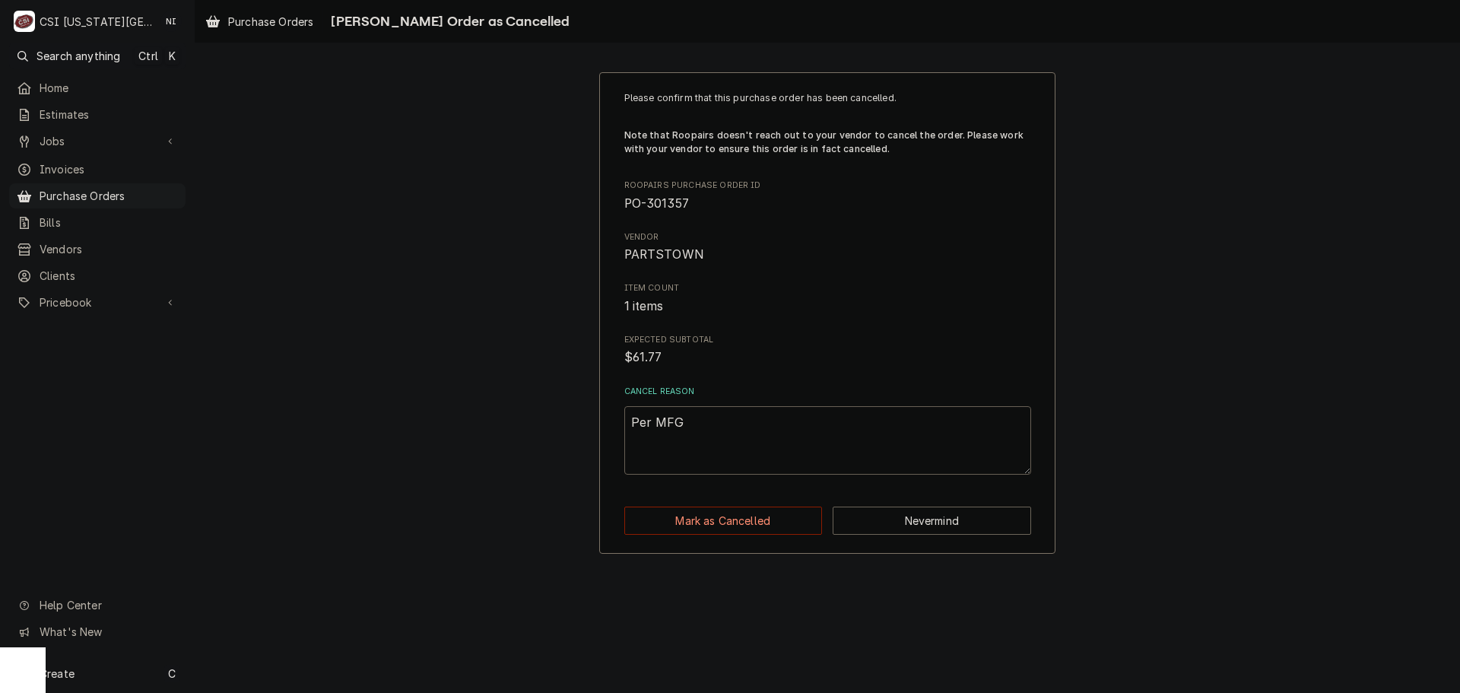
type textarea "Per MFG p"
type textarea "x"
type textarea "Per MFG"
type textarea "x"
type textarea "Per MFG"
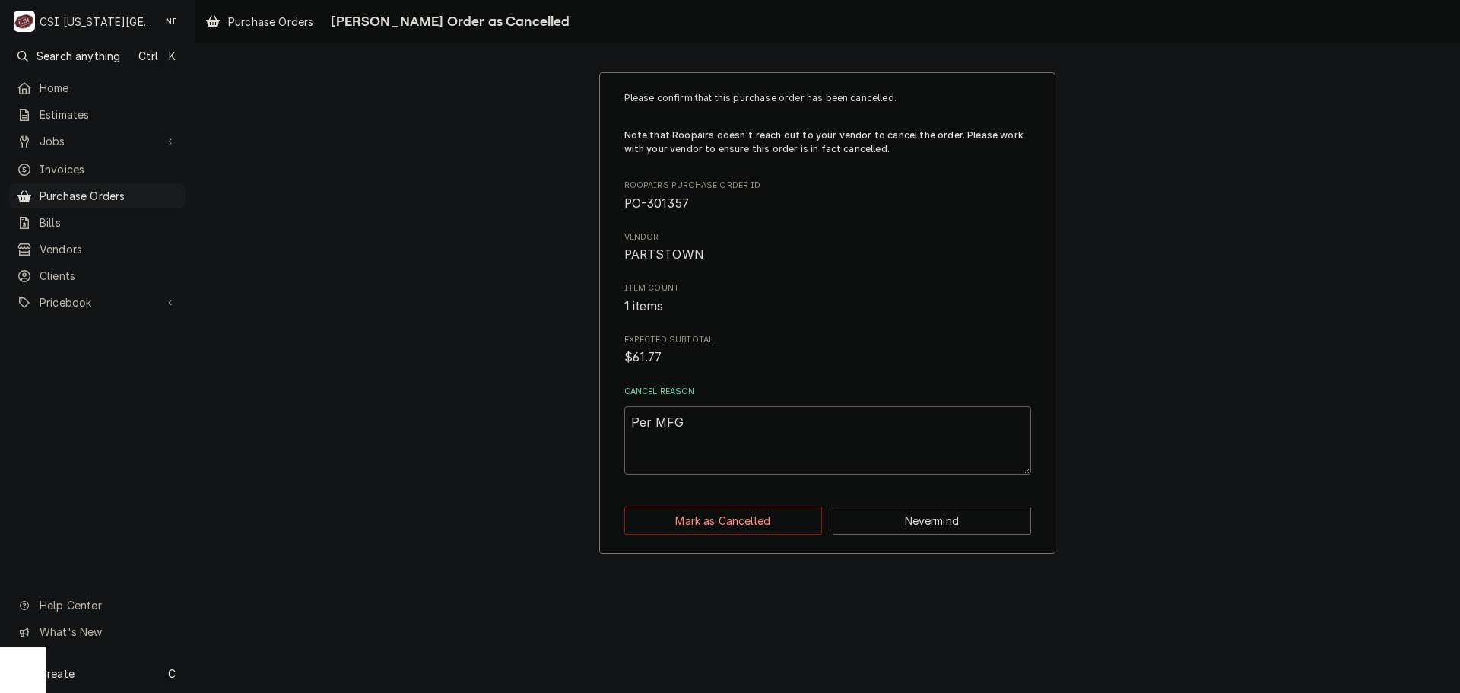
type textarea "x"
type textarea "Per MFG,"
type textarea "x"
type textarea "Per MFG,"
type textarea "x"
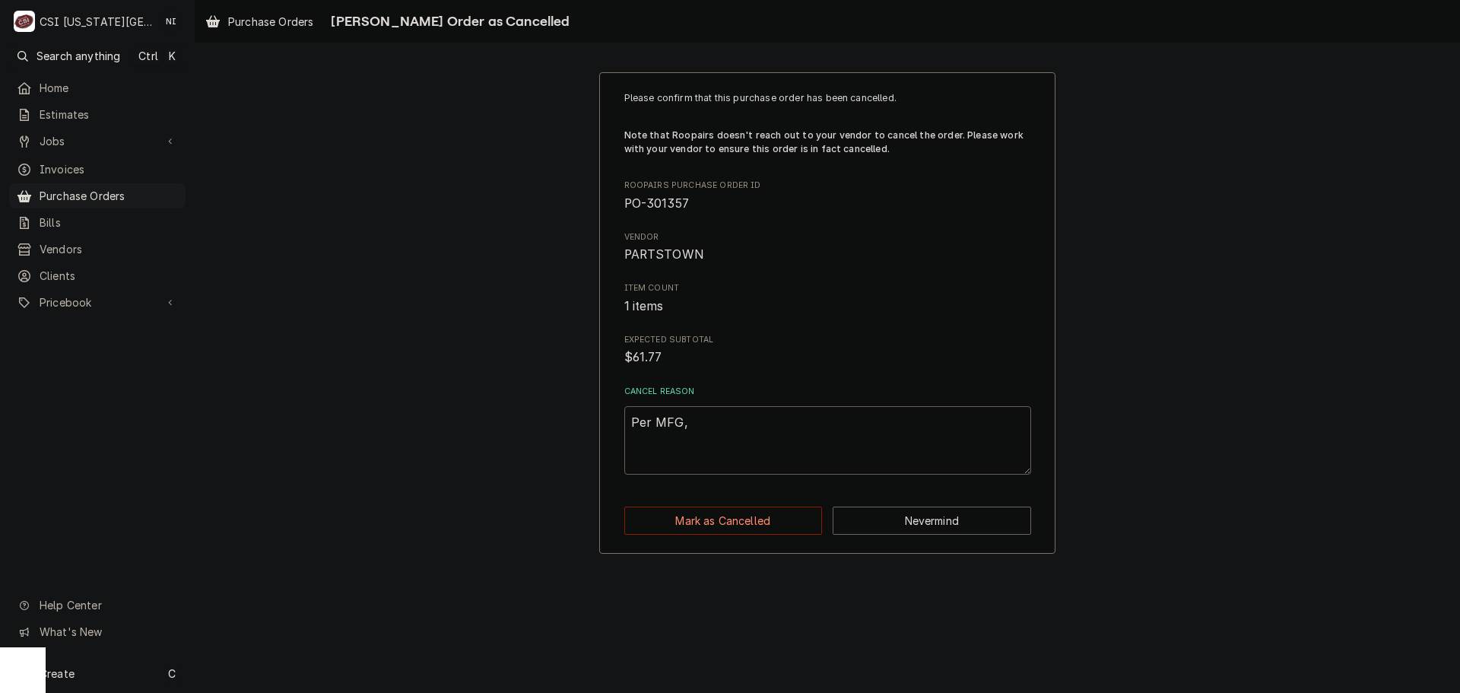
type textarea "Per MFG, p"
type textarea "x"
type textarea "Per MFG, pa"
type textarea "x"
type textarea "Per MFG, par"
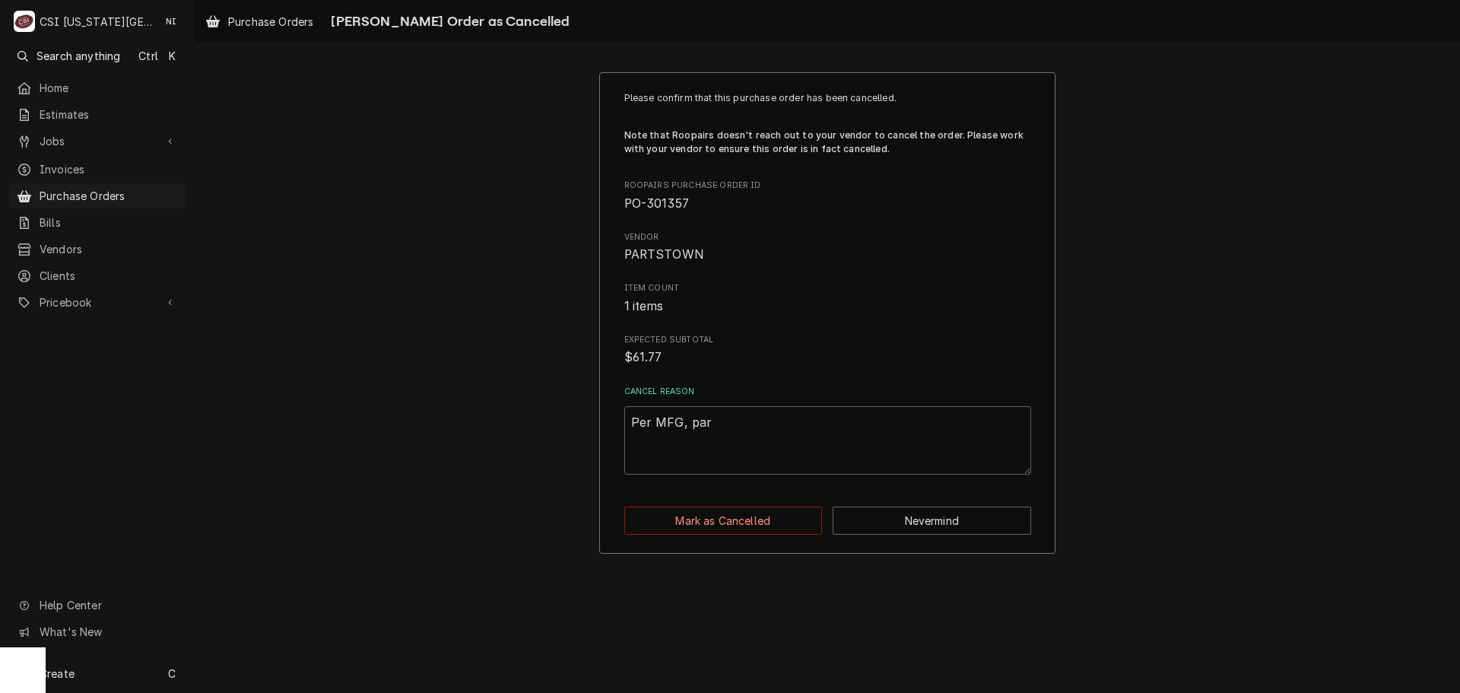
type textarea "x"
type textarea "Per MFG, part"
type textarea "x"
type textarea "Per MFG, part"
type textarea "x"
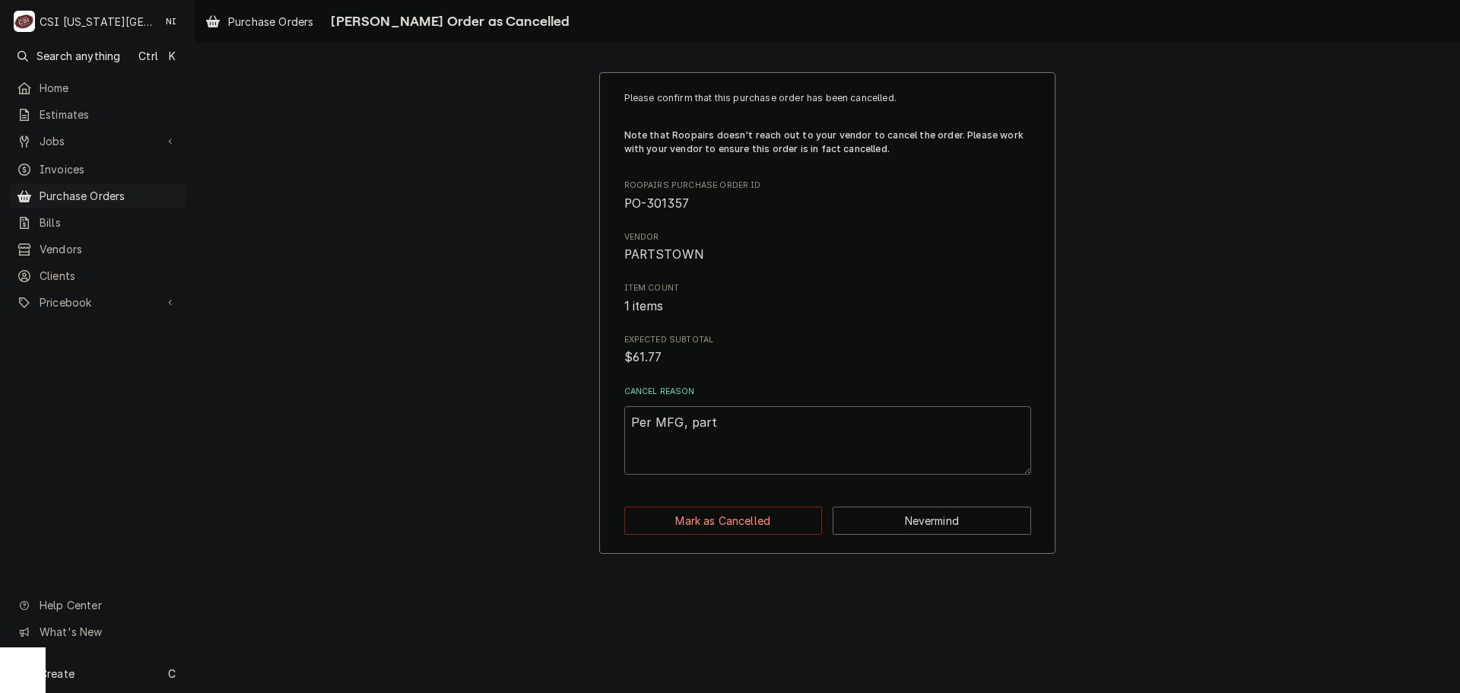
type textarea "Per MFG, part i"
type textarea "x"
type textarea "Per MFG, part is"
type textarea "x"
type textarea "Per MFG, part is"
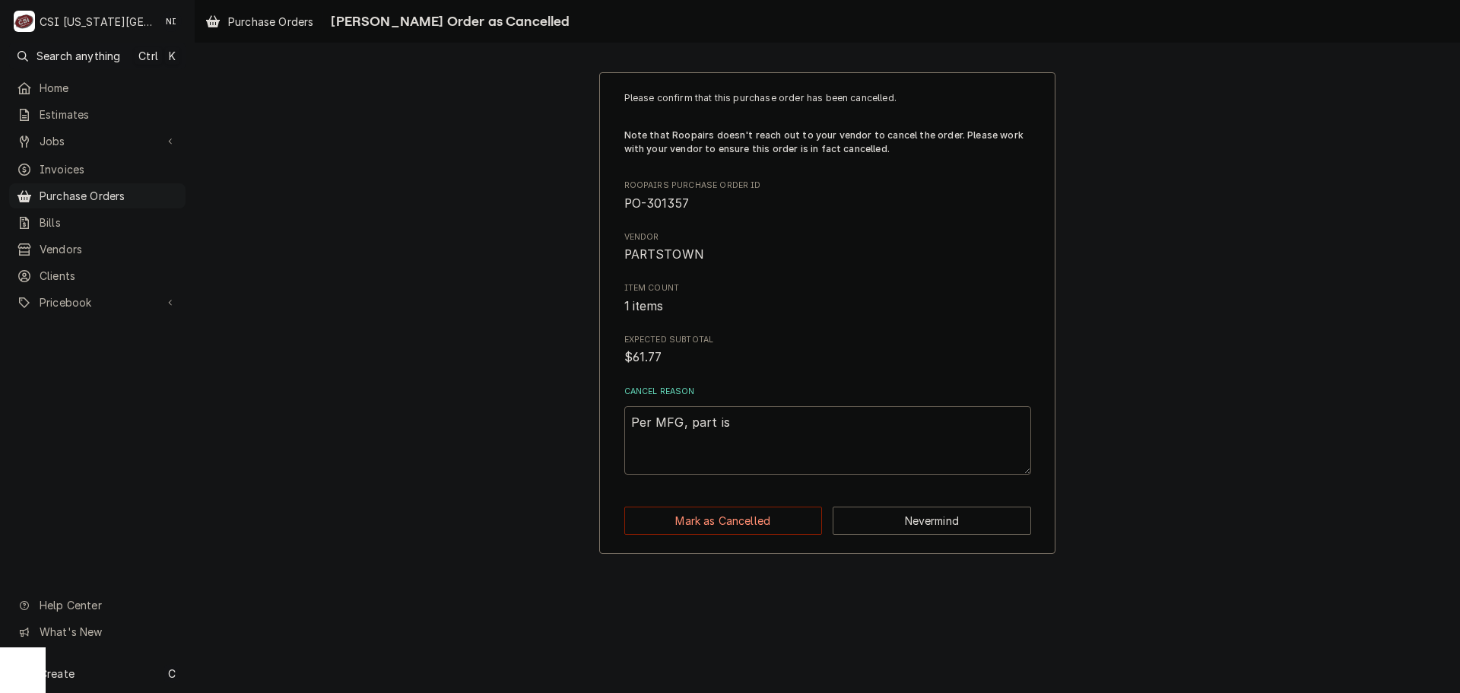
type textarea "x"
type textarea "Per MFG, part is o"
type textarea "x"
type textarea "Per MFG, part is ob"
type textarea "x"
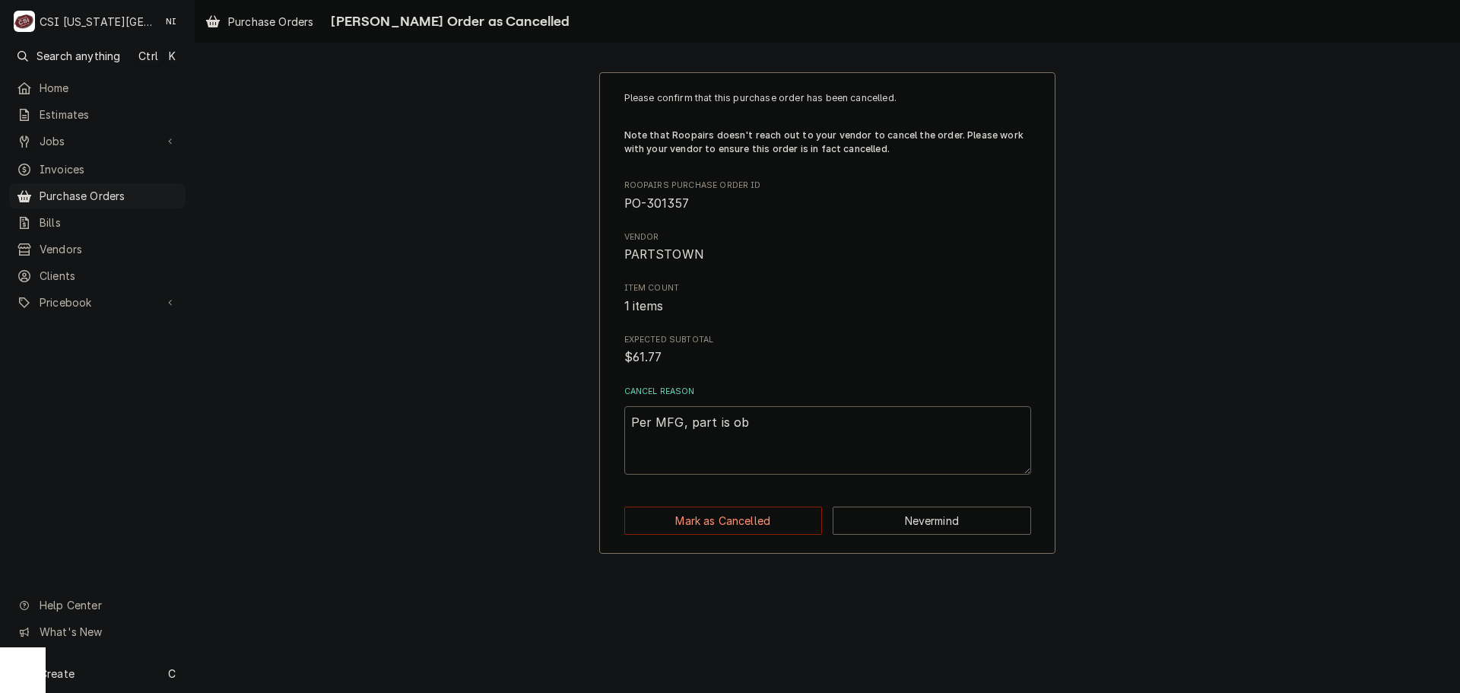
type textarea "Per MFG, part is obs"
type textarea "x"
type textarea "Per MFG, part is obso"
type textarea "x"
type textarea "Per MFG, part is obsol"
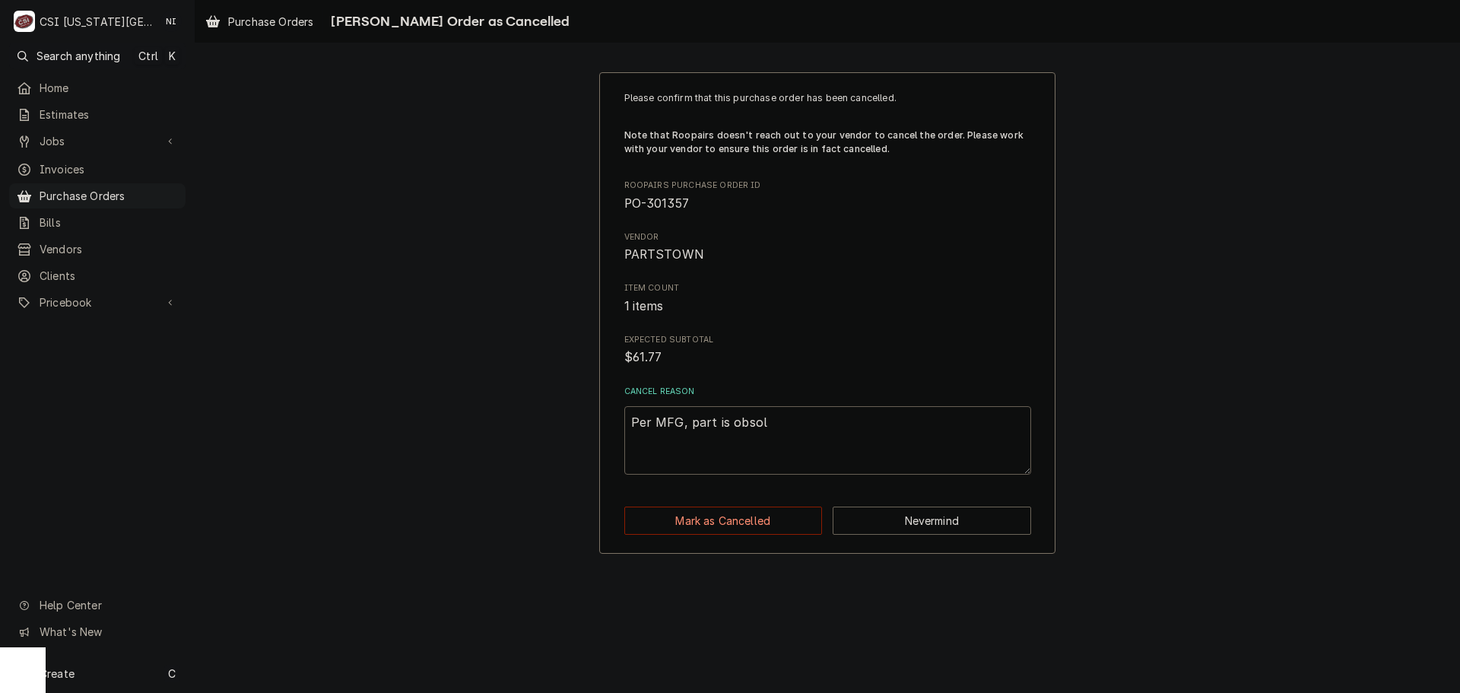
type textarea "x"
type textarea "Per MFG, part is obsoll"
type textarea "x"
type textarea "Per MFG, part is obsolle"
type textarea "x"
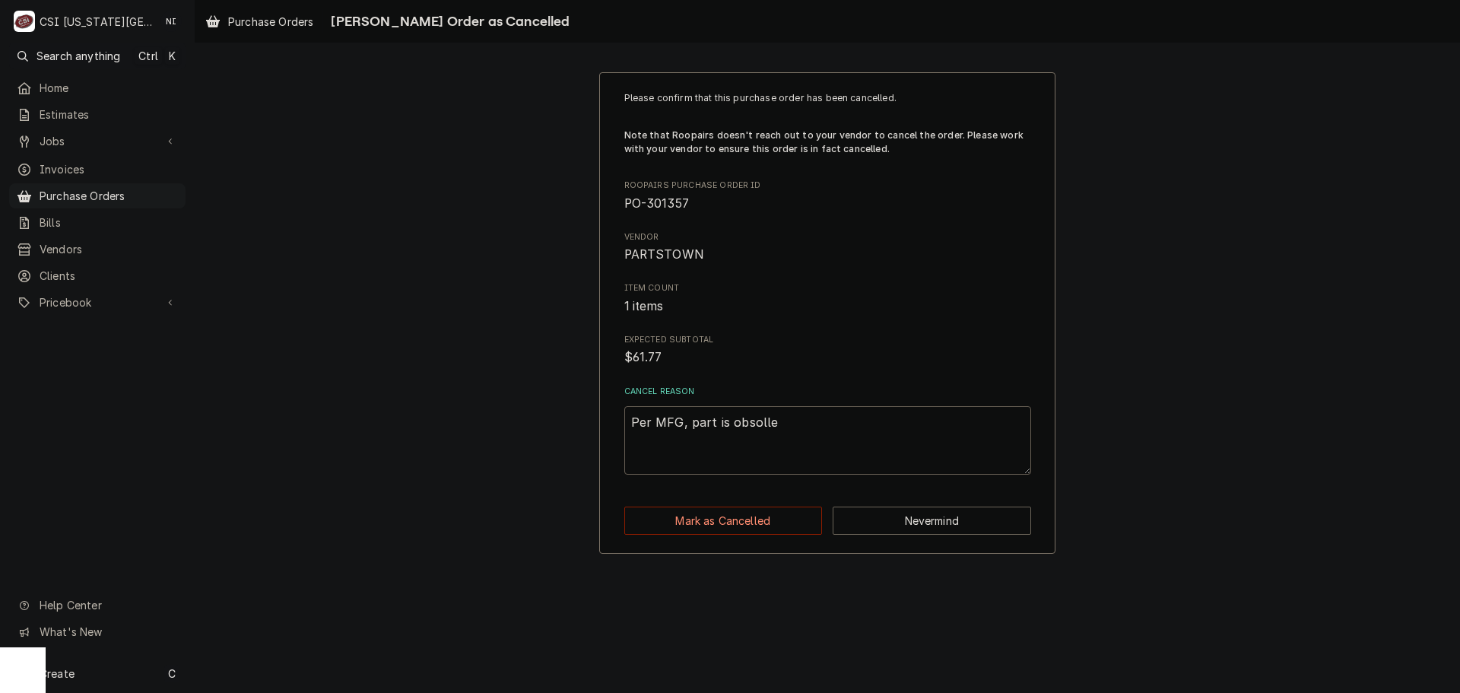
type textarea "Per MFG, part is obsollet"
type textarea "x"
type textarea "Per MFG, part is obsollete"
type textarea "x"
type textarea "Per MFG, part is obsollet"
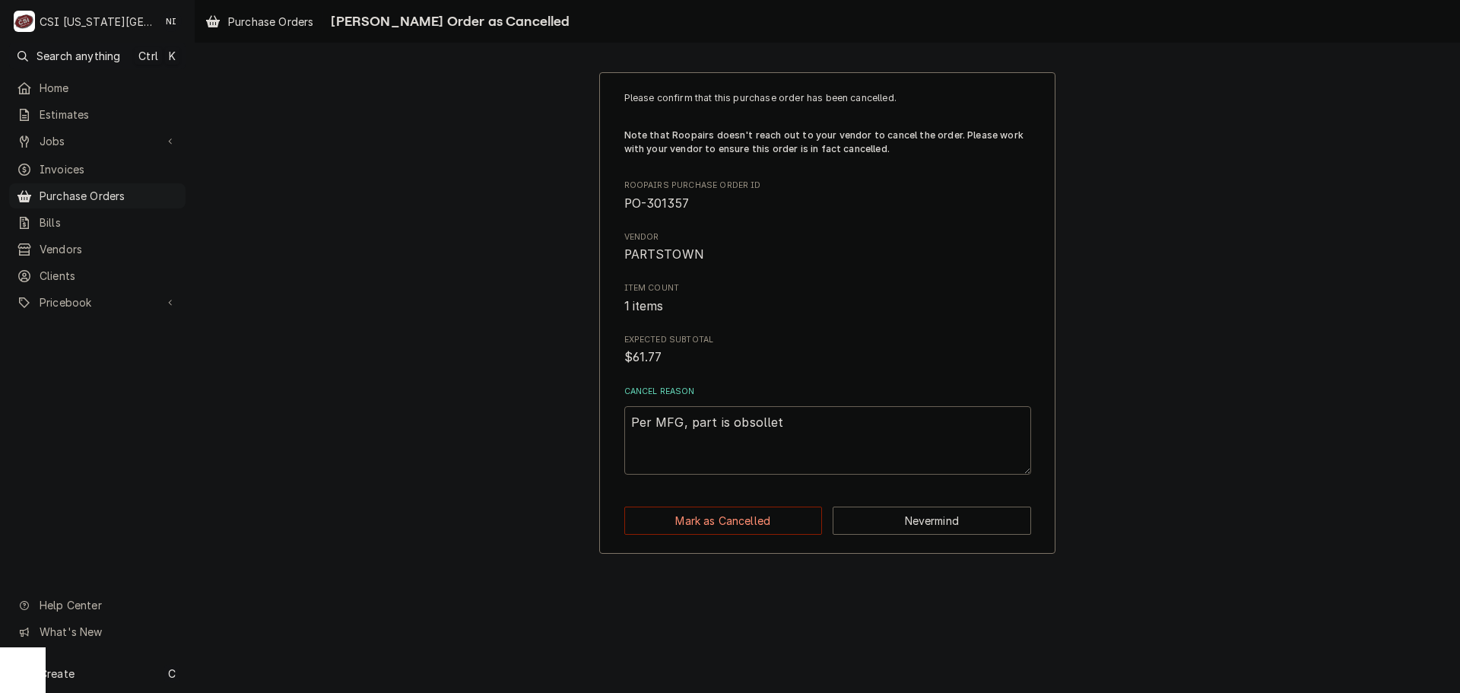
type textarea "x"
type textarea "Per MFG, part is obsolle"
type textarea "x"
type textarea "Per MFG, part is obsoll"
type textarea "x"
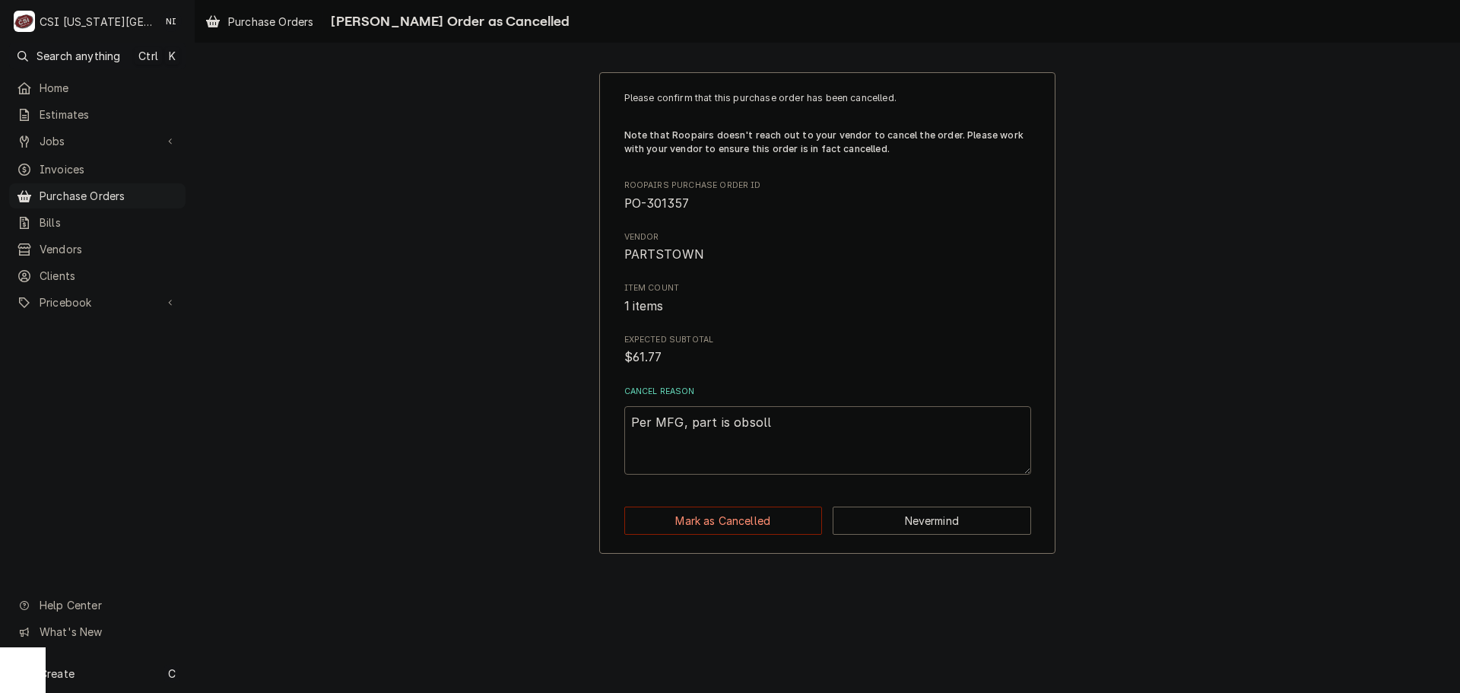
type textarea "Per MFG, part is obsol"
type textarea "x"
type textarea "Per MFG, part is obsole"
type textarea "x"
type textarea "Per MFG, part is obsolet"
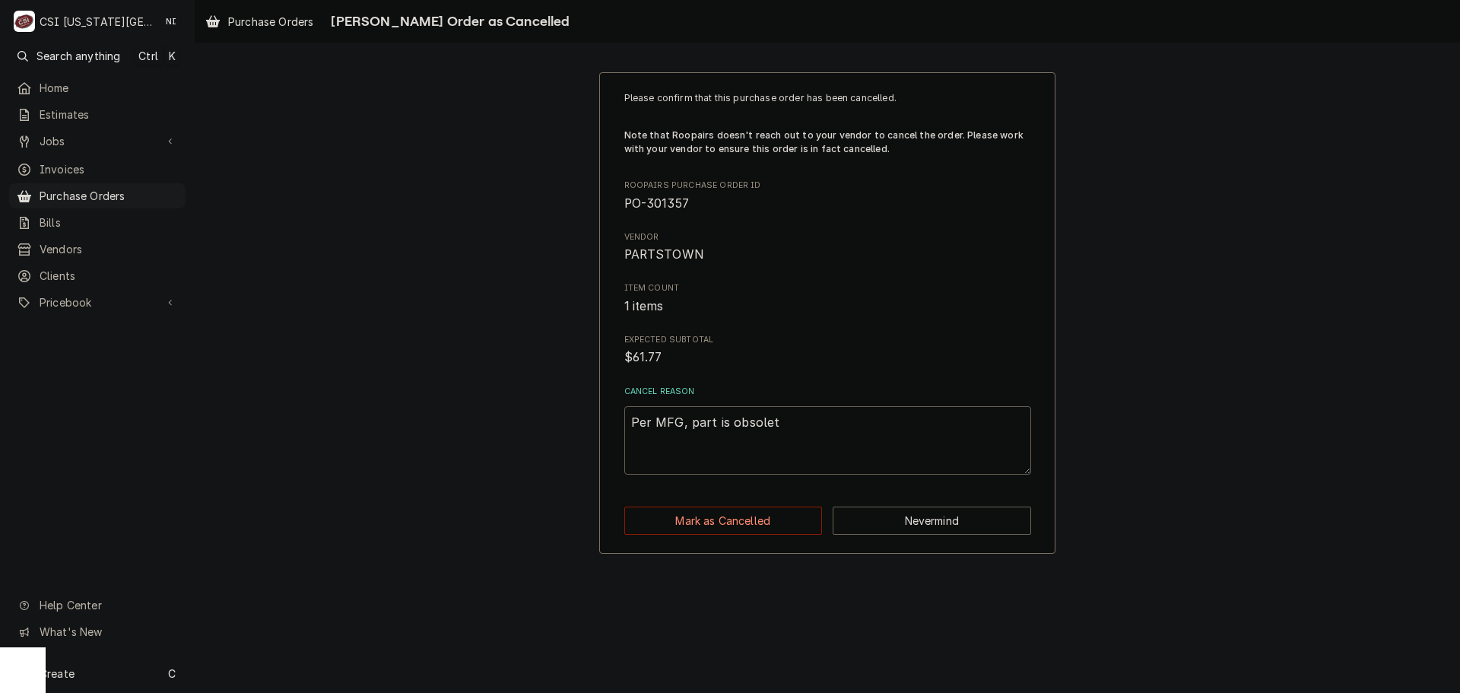
type textarea "x"
type textarea "Per MFG, part is obsolete"
type textarea "x"
type textarea "Per MFG, part is obsolete"
type textarea "x"
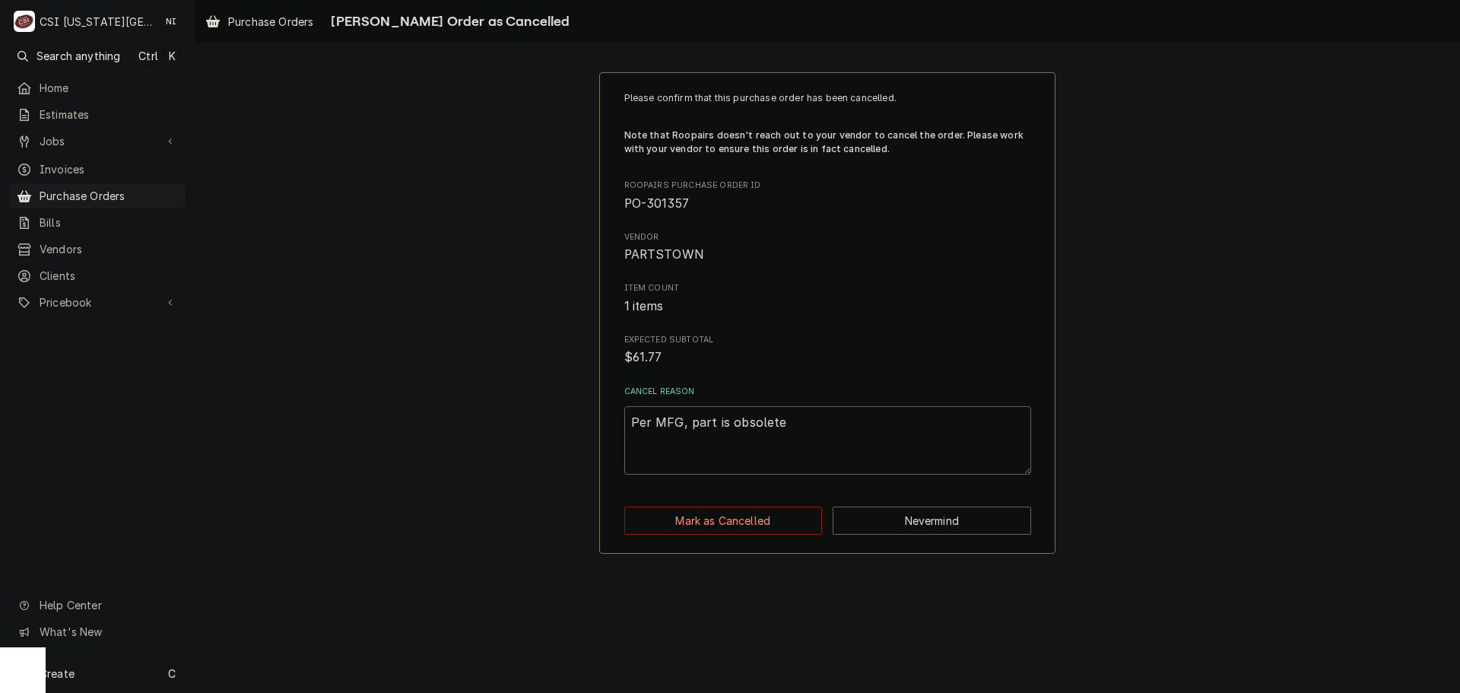
type textarea "Per MFG, part is obsolete i"
type textarea "x"
type textarea "Per MFG, part is obsolete"
type textarea "x"
type textarea "Per MFG, part is obsolete w"
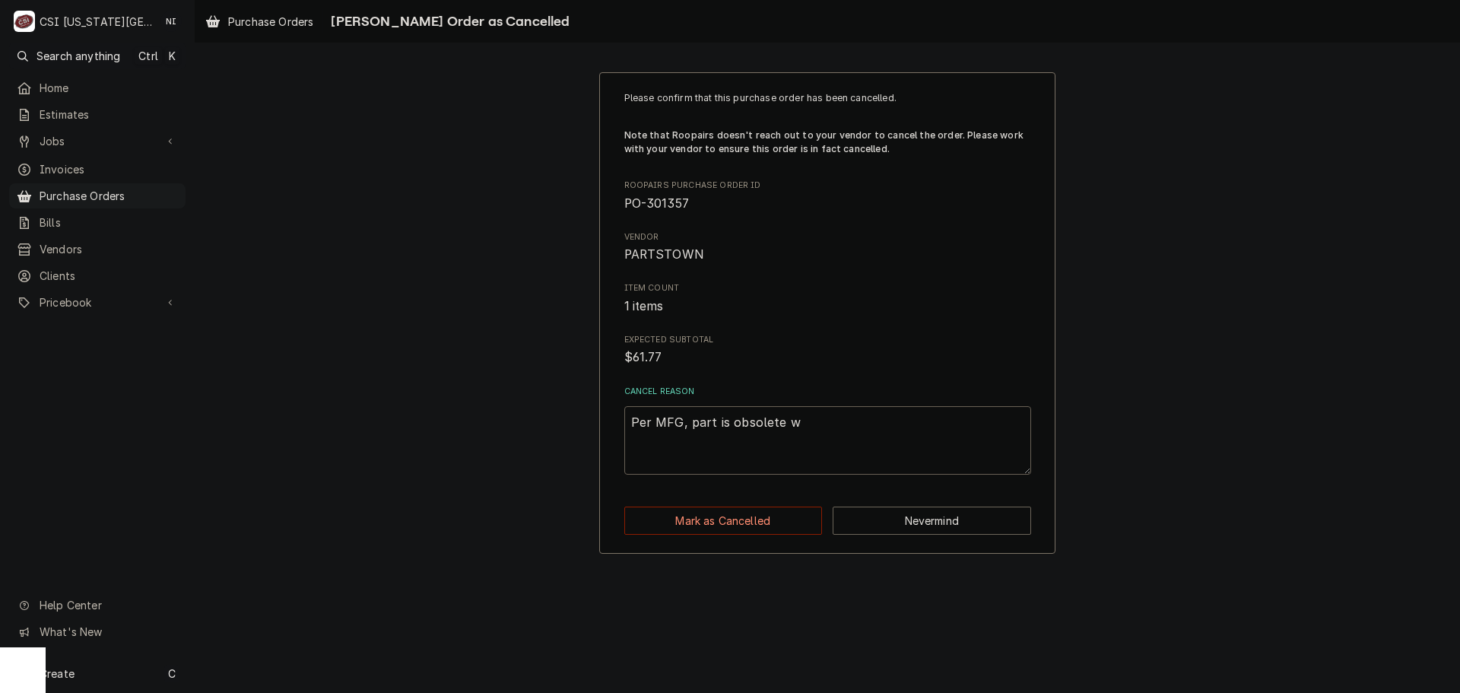
type textarea "x"
type textarea "Per MFG, part is obsolete wi"
type textarea "x"
type textarea "Per MFG, part is obsolete wit"
type textarea "x"
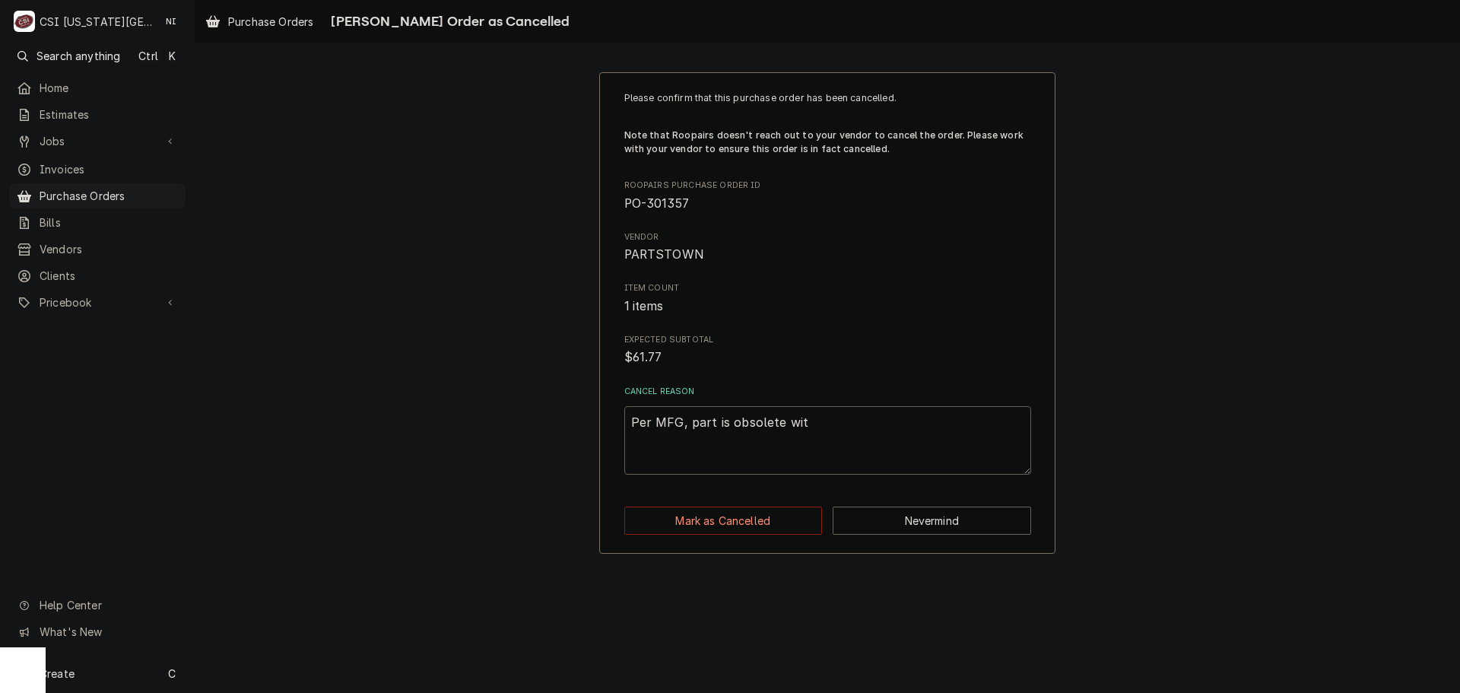
type textarea "Per MFG, part is obsolete with"
type textarea "x"
type textarea "Per MFG, part is obsolete with"
type textarea "x"
type textarea "Per MFG, part is obsolete with n"
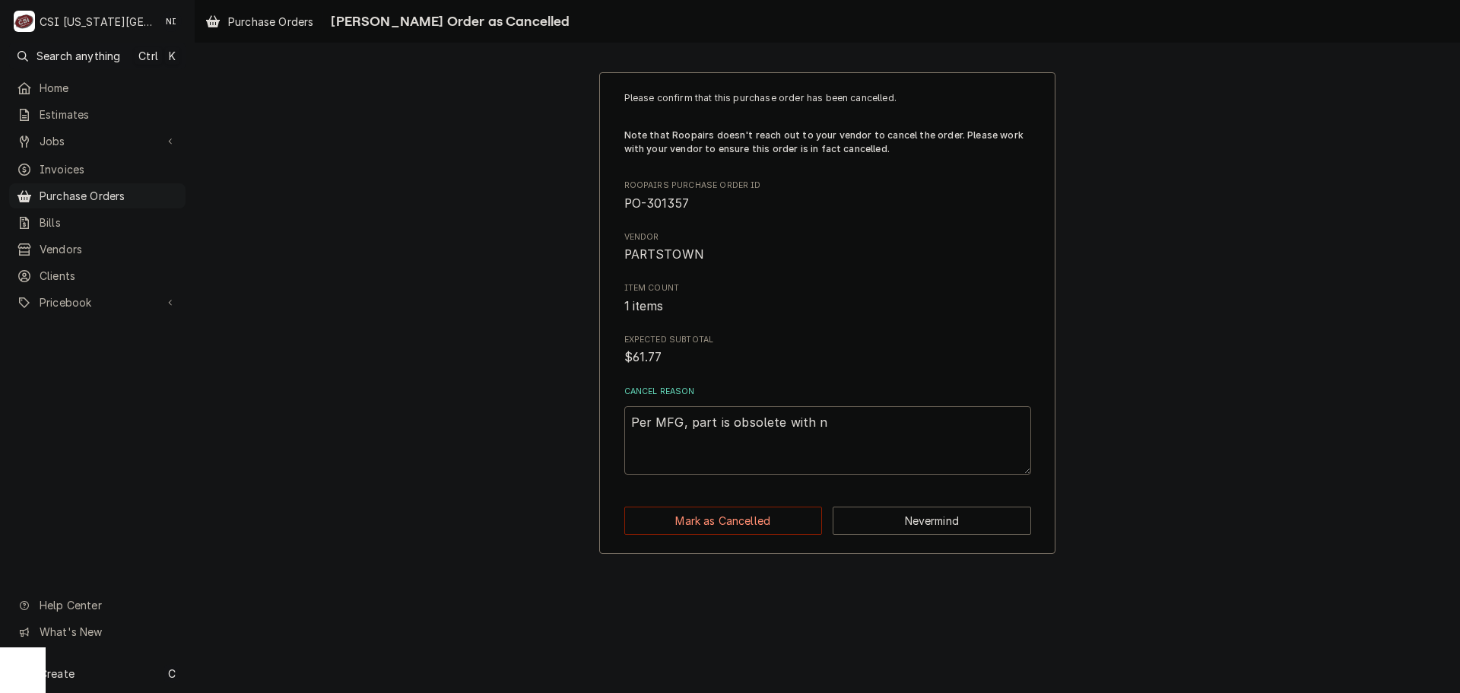
type textarea "x"
type textarea "Per MFG, part is obsolete with no"
type textarea "x"
type textarea "Per MFG, part is obsolete with no"
type textarea "x"
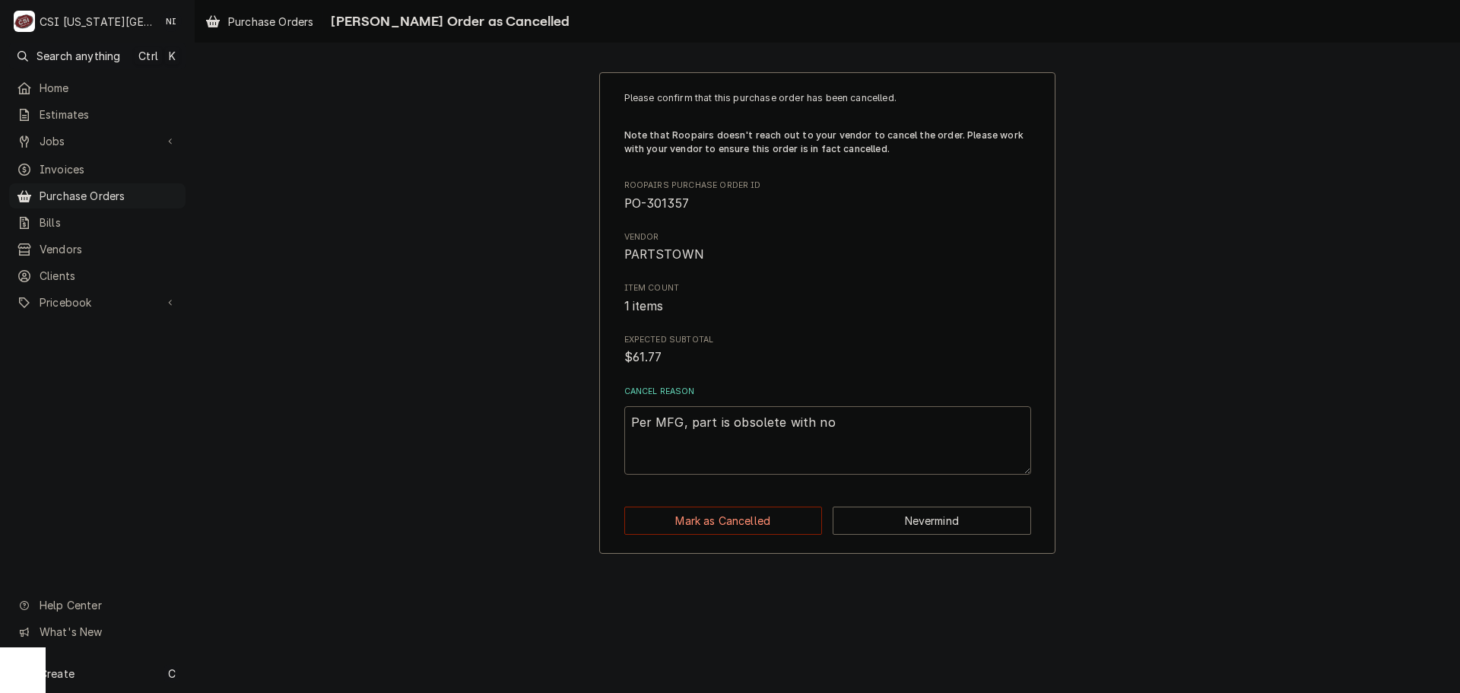
type textarea "Per MFG, part is obsolete with no r"
type textarea "x"
type textarea "Per MFG, part is obsolete with no re"
type textarea "x"
type textarea "Per MFG, part is obsolete with no rep"
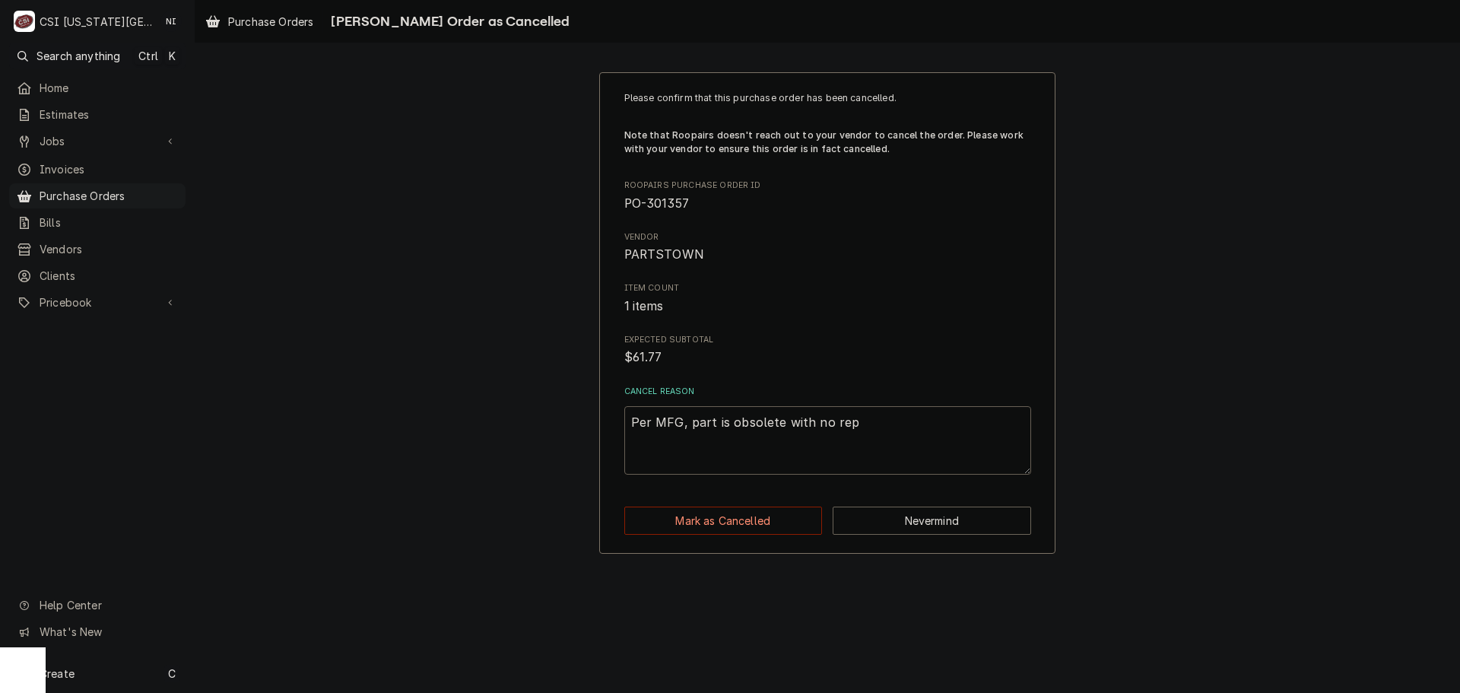
type textarea "x"
type textarea "Per MFG, part is obsolete with no repl"
type textarea "x"
type textarea "Per MFG, part is obsolete with no repla"
type textarea "x"
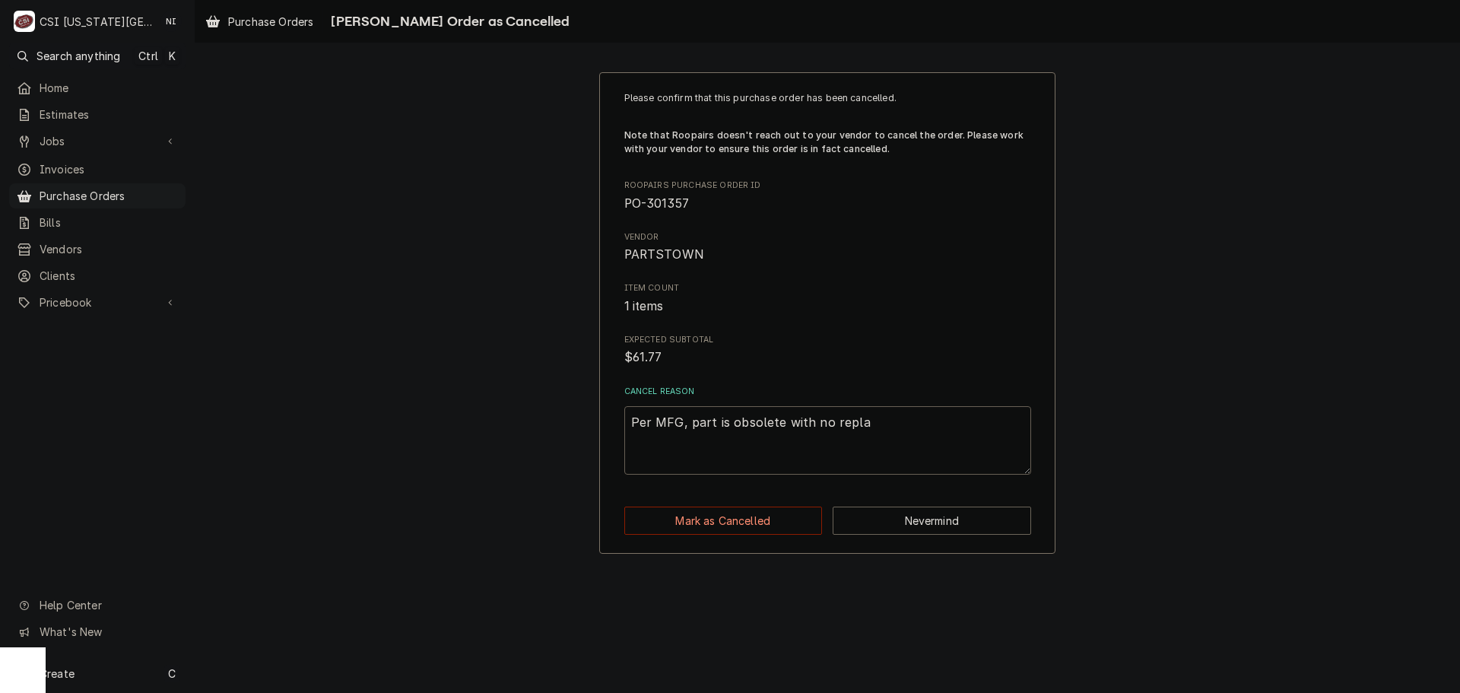
type textarea "Per MFG, part is obsolete with no replac"
type textarea "x"
type textarea "Per MFG, part is obsolete with no replace"
type textarea "x"
type textarea "Per MFG, part is obsolete with no replacem"
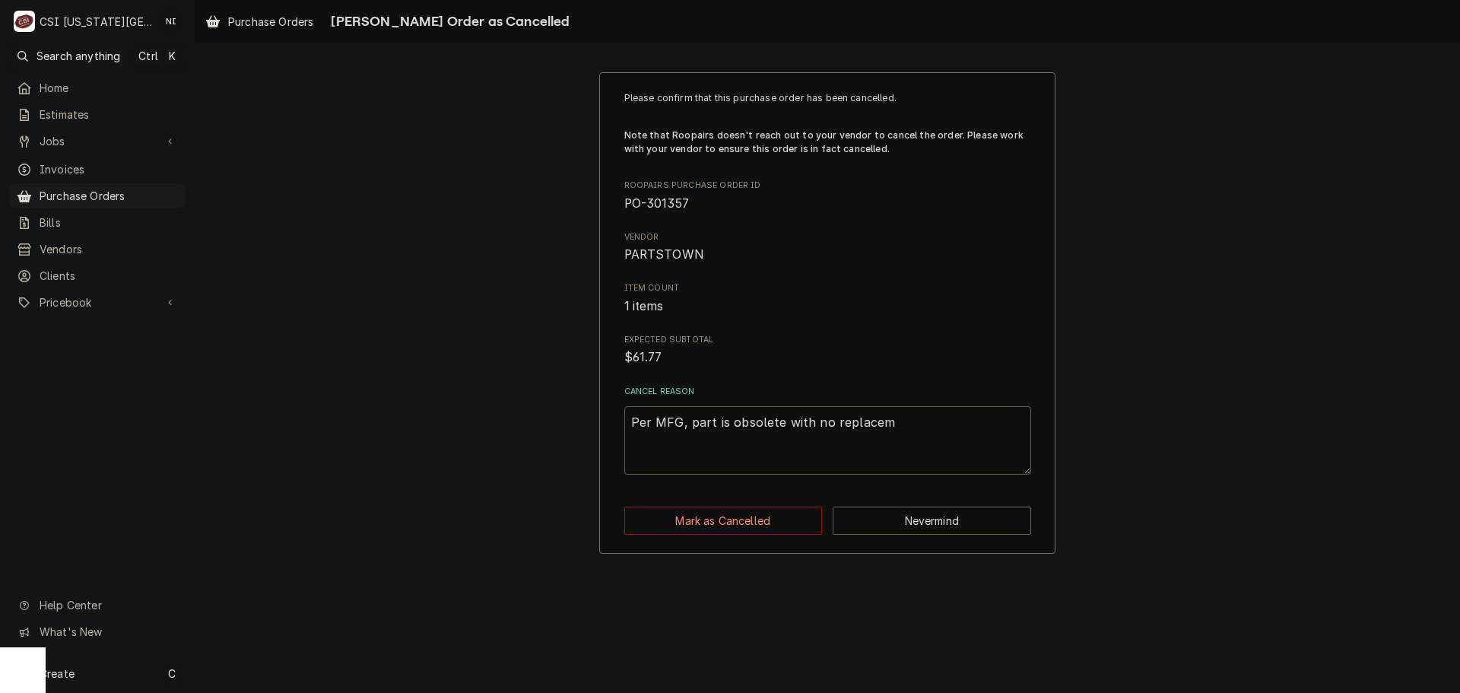
type textarea "x"
type textarea "Per MFG, part is obsolete with no replaceme"
type textarea "x"
type textarea "Per MFG, part is obsolete with no replacemen"
type textarea "x"
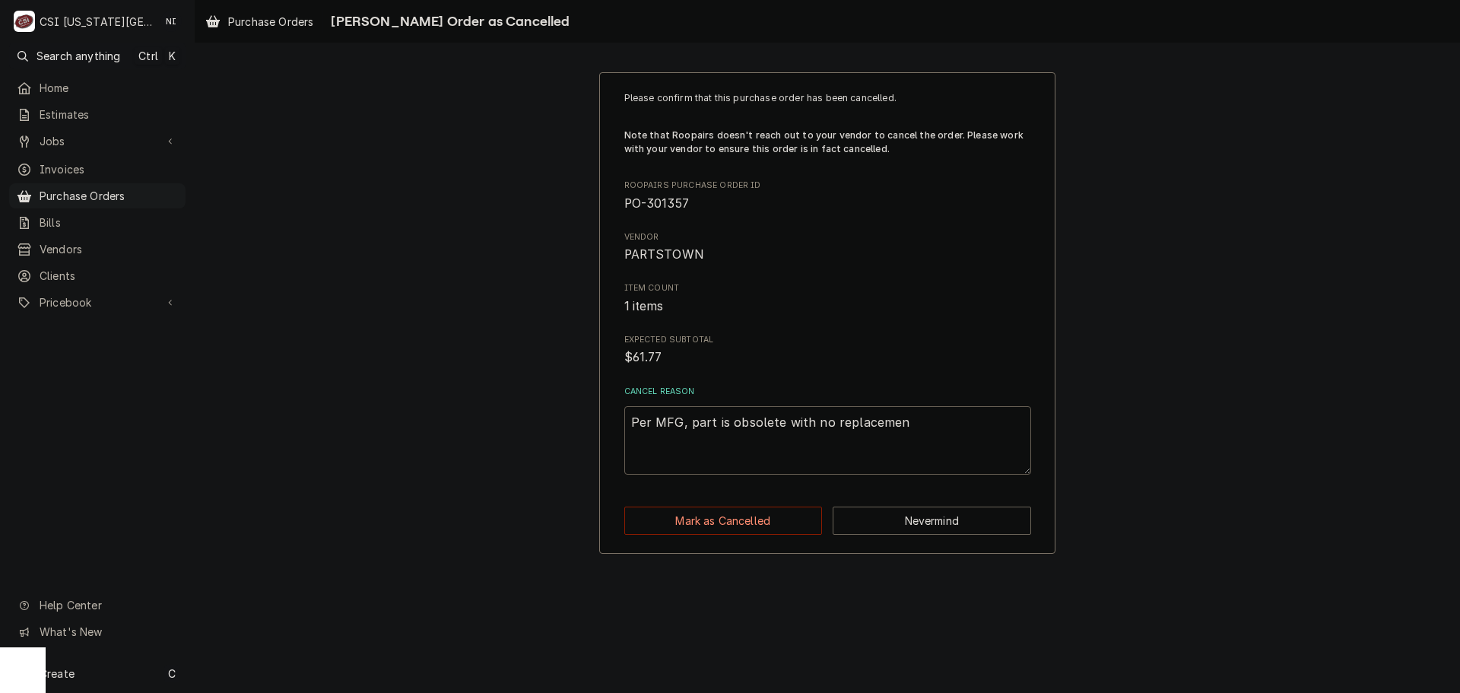
type textarea "Per MFG, part is obsolete with no replacement"
type textarea "x"
type textarea "Per MFG, part is obsolete with no replacement."
type textarea "x"
type textarea "Per MFG, part is obsolete with no replacement."
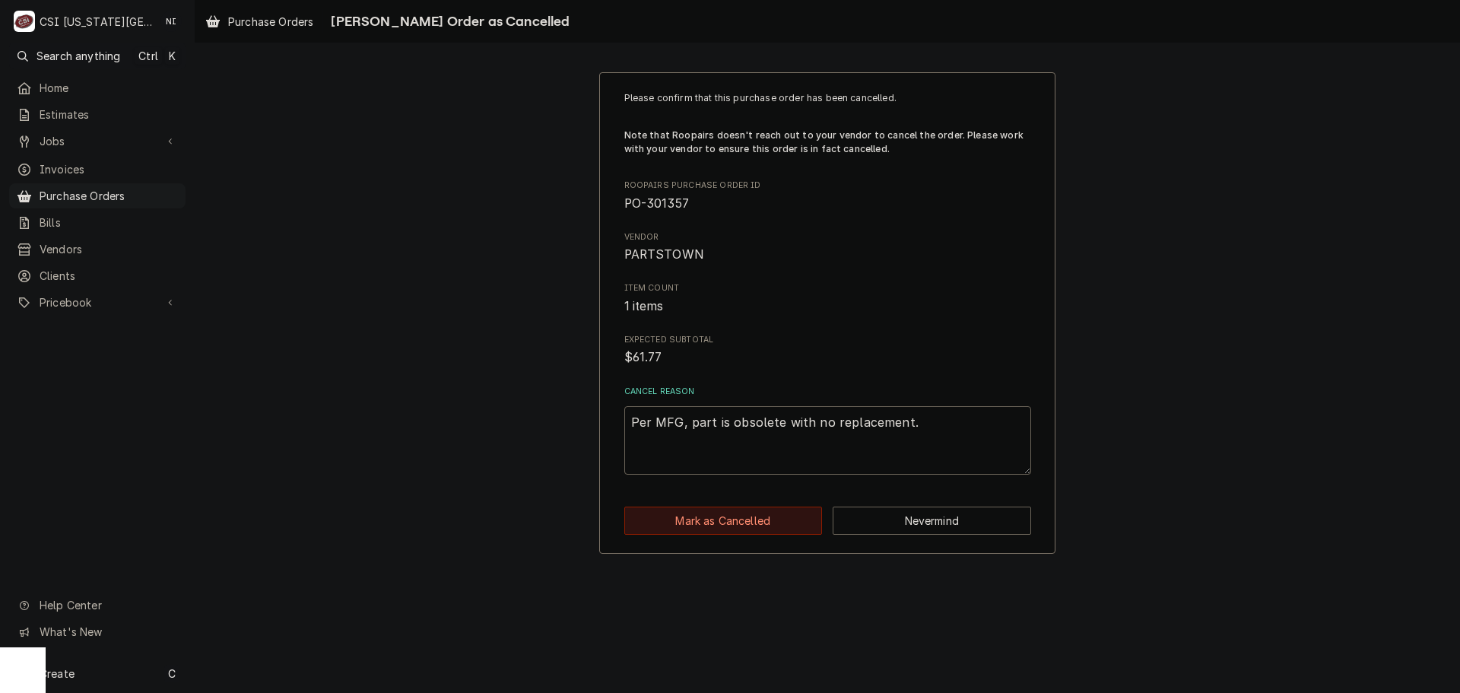
click at [753, 527] on button "Mark as Cancelled" at bounding box center [723, 521] width 198 height 28
type textarea "x"
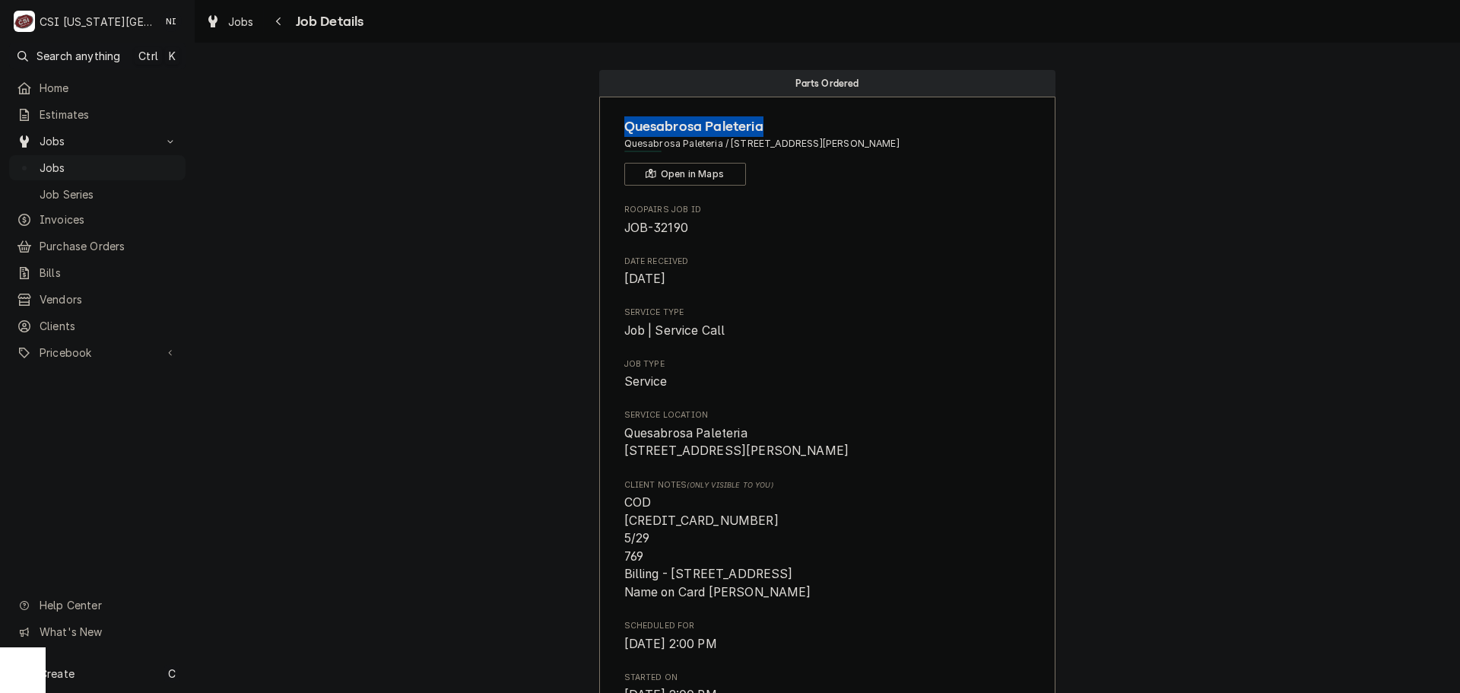
drag, startPoint x: 762, startPoint y: 127, endPoint x: 623, endPoint y: 130, distance: 139.2
click at [624, 130] on span "Quesabrosa Paleteria" at bounding box center [827, 126] width 407 height 21
click at [738, 151] on span "Quesabrosa Paleteria / 903 S Parker St, Olathe, KS 66061" at bounding box center [827, 144] width 407 height 14
drag, startPoint x: 713, startPoint y: 145, endPoint x: 617, endPoint y: 147, distance: 96.6
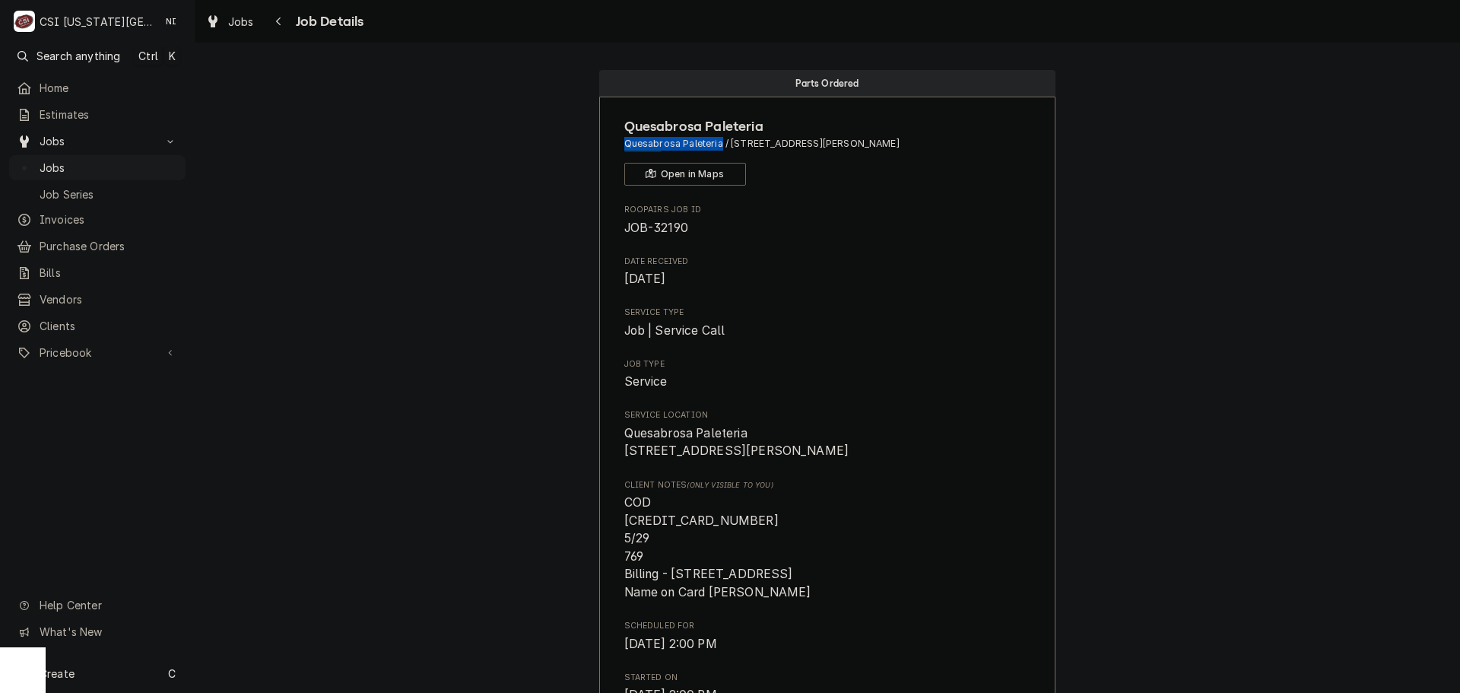
copy span "Quesabrosa Paleteria"
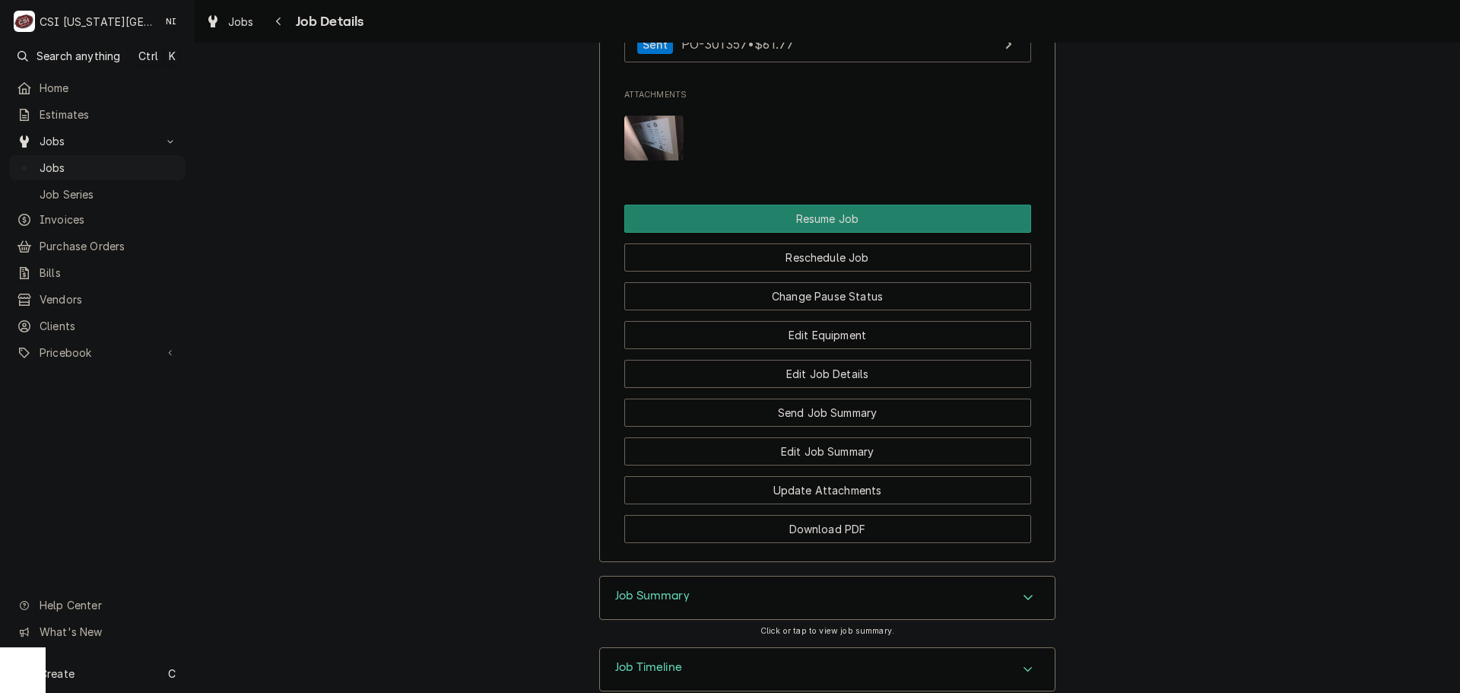
scroll to position [1825, 0]
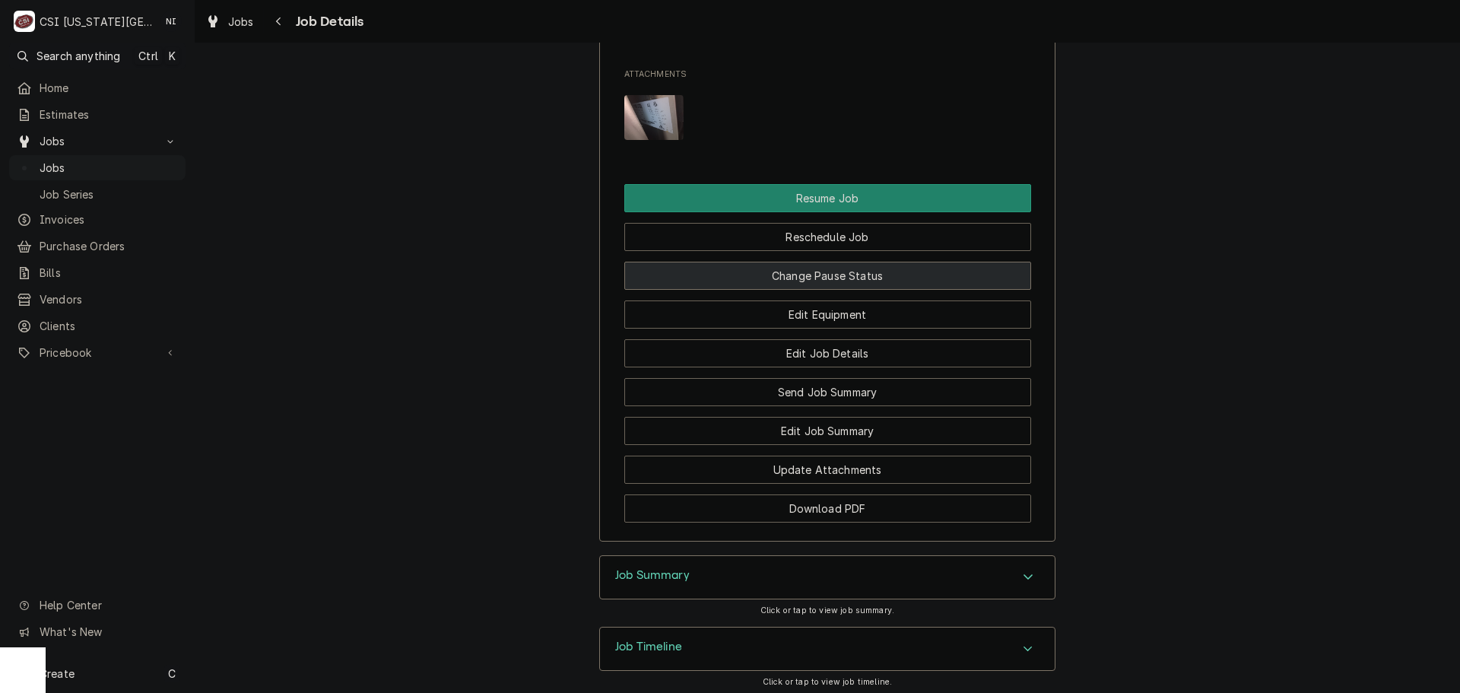
click at [827, 290] on button "Change Pause Status" at bounding box center [827, 276] width 407 height 28
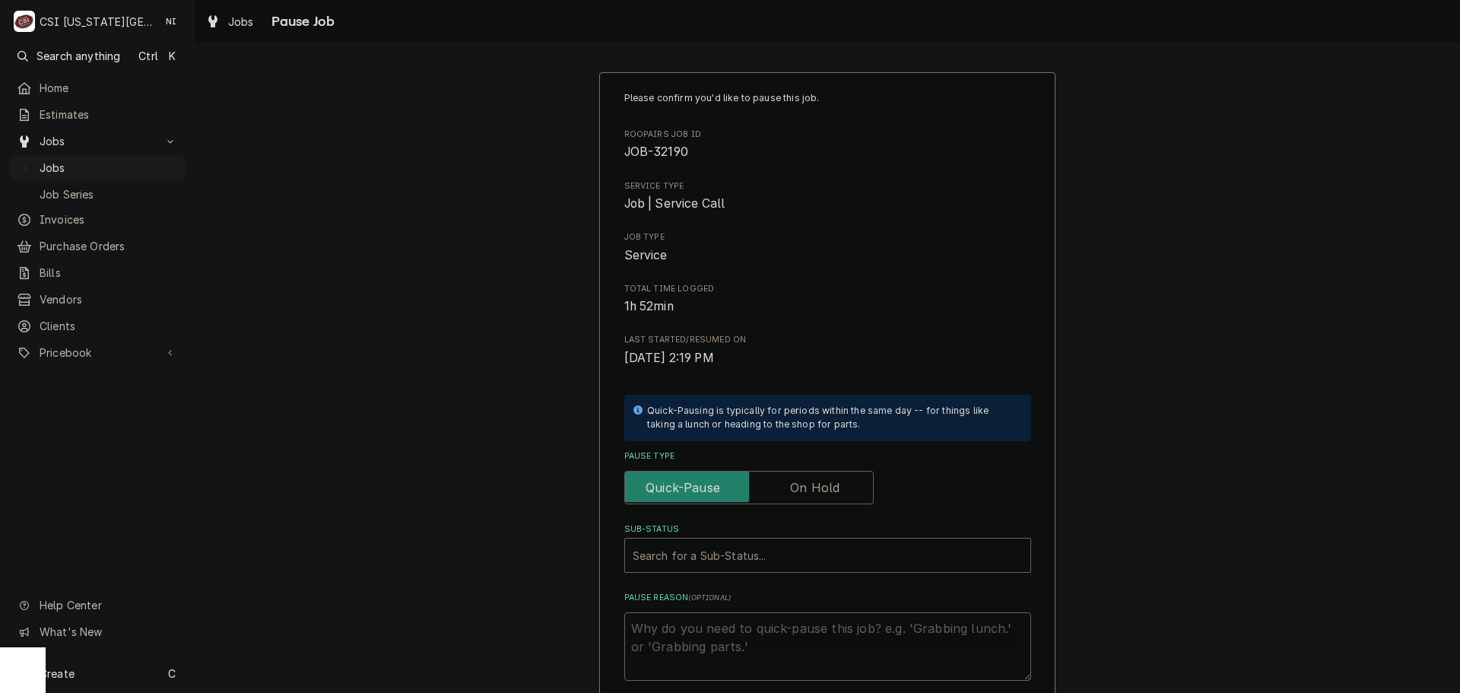
click at [802, 488] on label "Pause Type" at bounding box center [748, 487] width 249 height 33
click at [802, 488] on input "Pause Type" at bounding box center [749, 487] width 236 height 33
checkbox input "true"
click at [786, 550] on div "Sub-Status" at bounding box center [828, 554] width 390 height 27
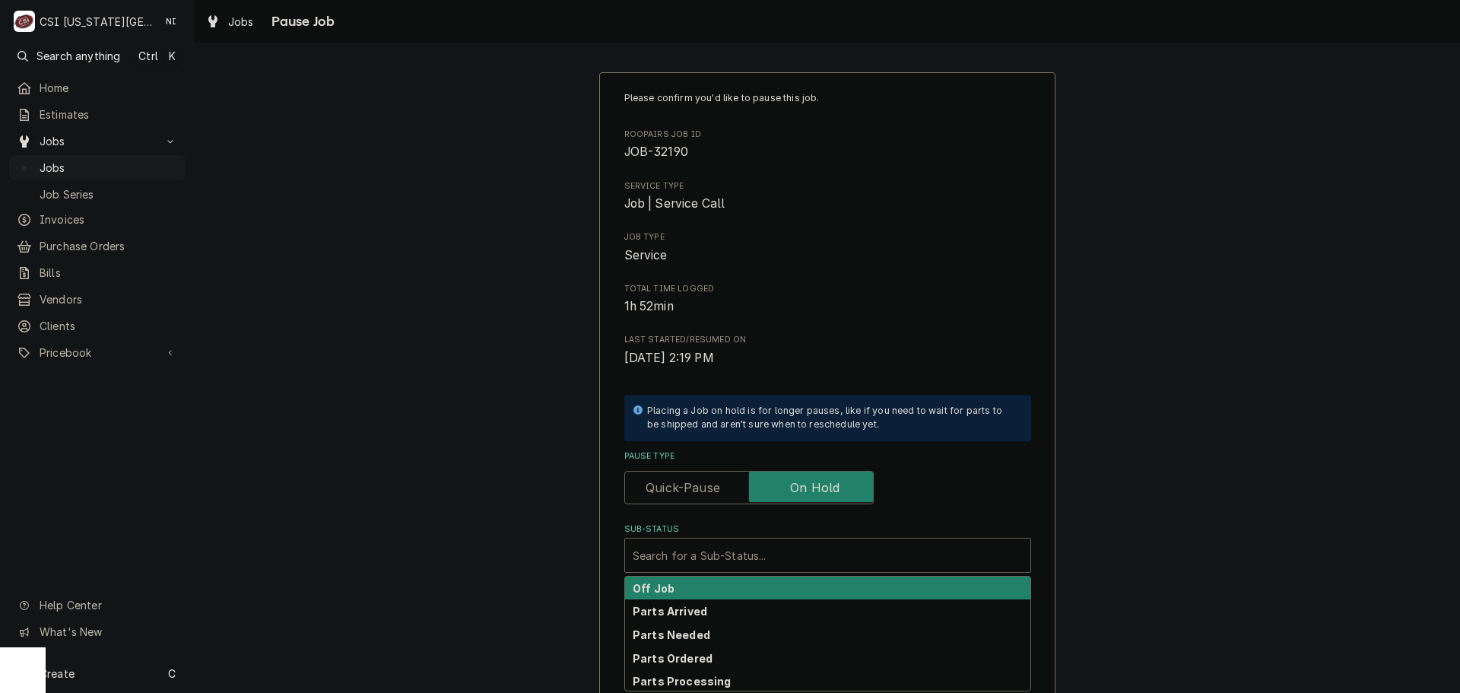
scroll to position [152, 0]
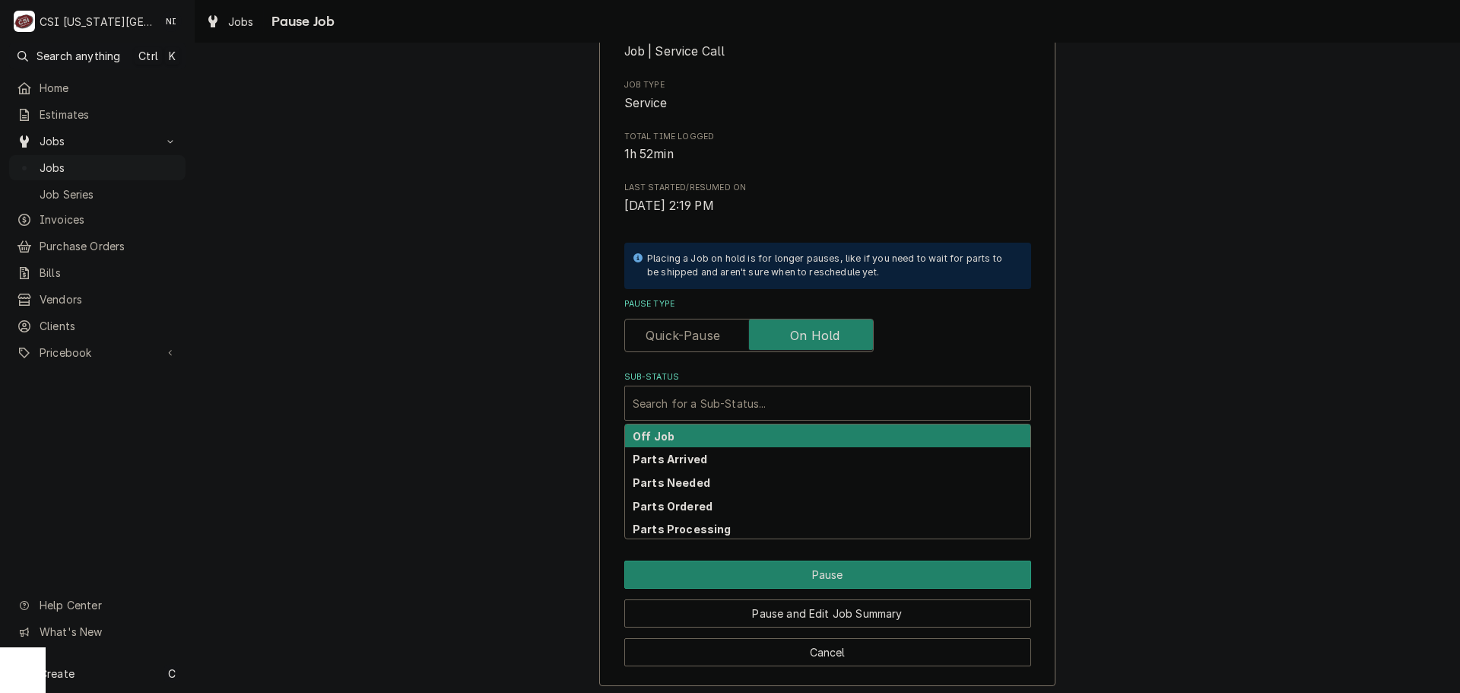
click at [667, 440] on div "Off Job" at bounding box center [827, 436] width 405 height 24
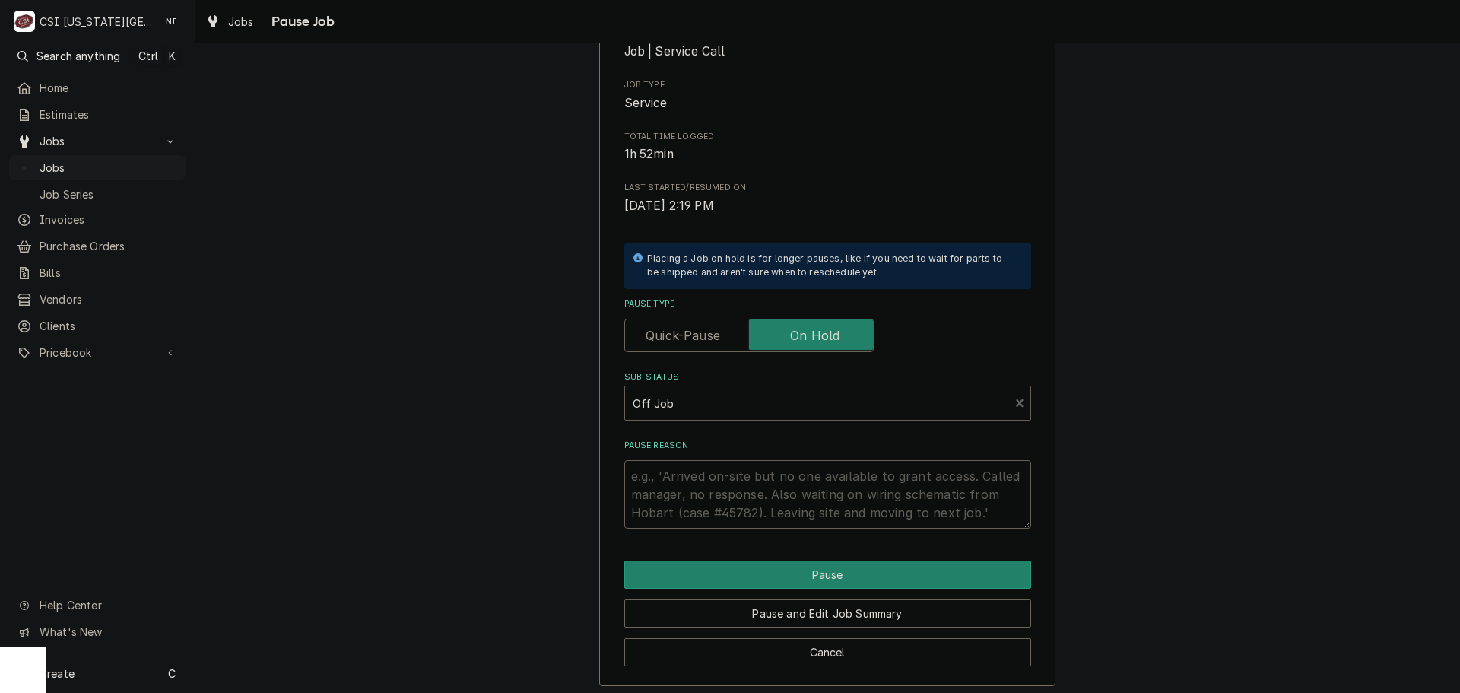
click at [666, 476] on textarea "Pause Reason" at bounding box center [827, 494] width 407 height 68
type textarea "x"
type textarea "P"
type textarea "x"
type textarea "Po"
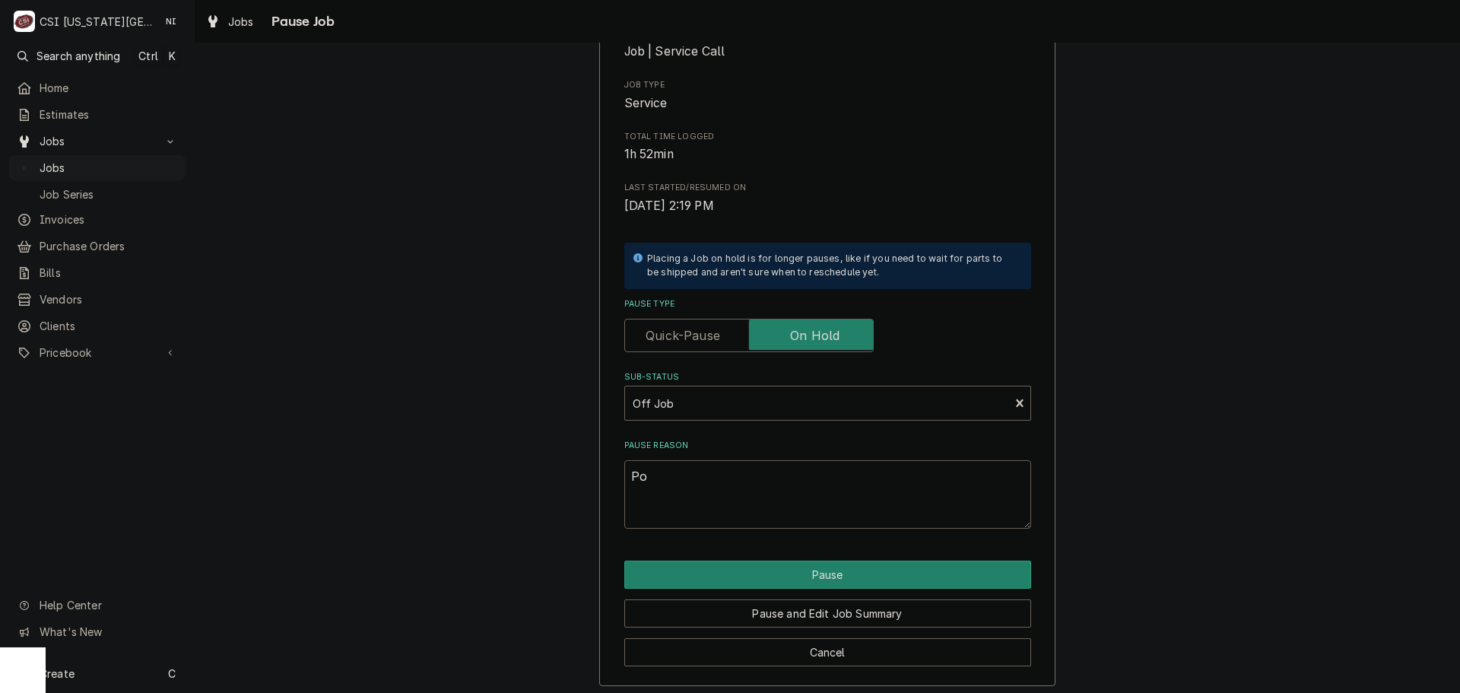
type textarea "x"
type textarea "Po"
type textarea "x"
type textarea "Po h"
type textarea "x"
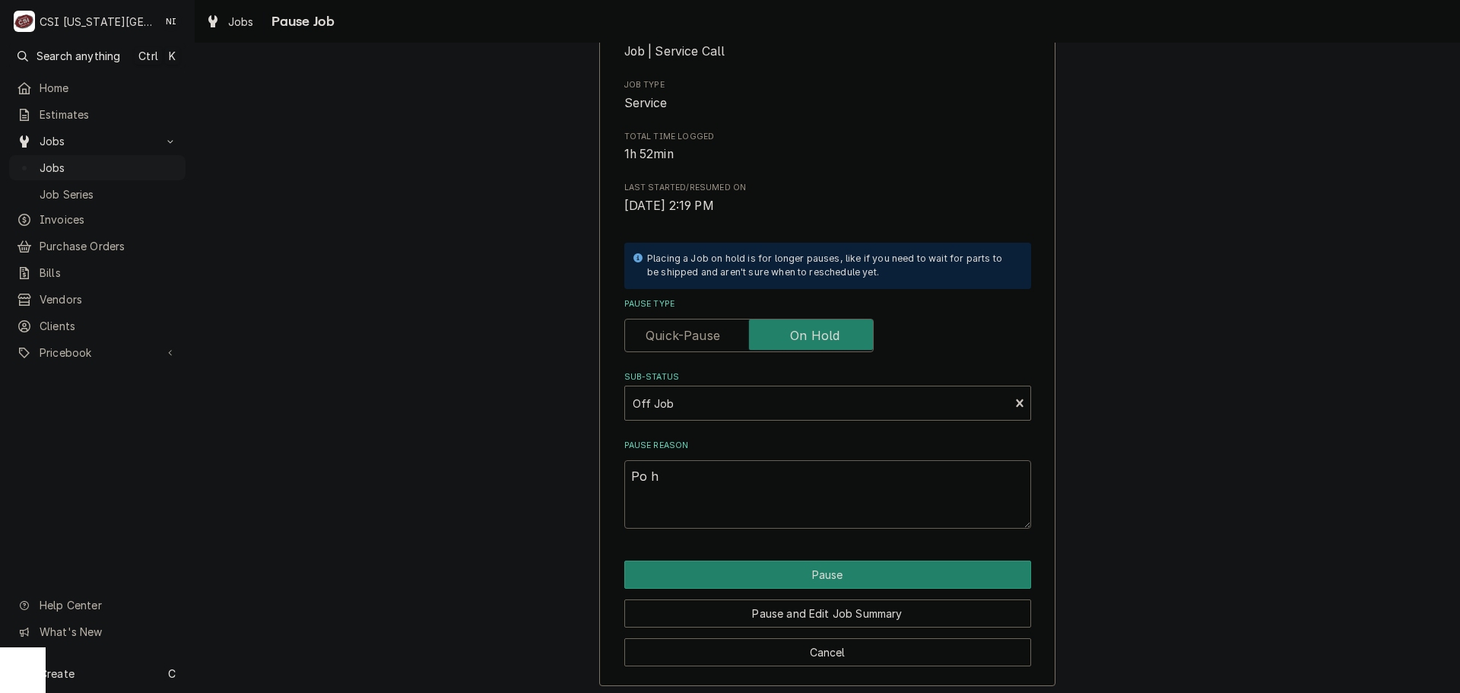
type textarea "Po ha"
type textarea "x"
type textarea "Po has"
type textarea "x"
type textarea "Po has"
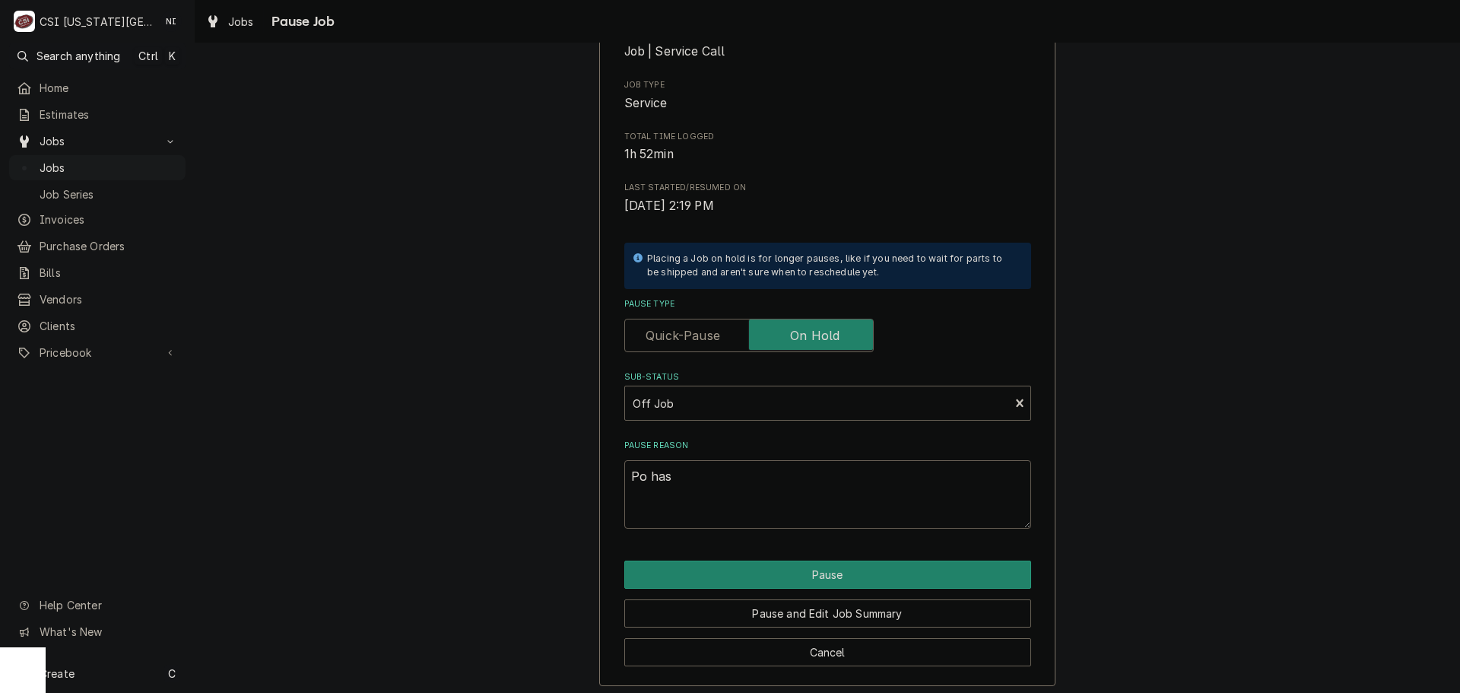
type textarea "x"
type textarea "Po has b"
type textarea "x"
type textarea "Po has be"
type textarea "x"
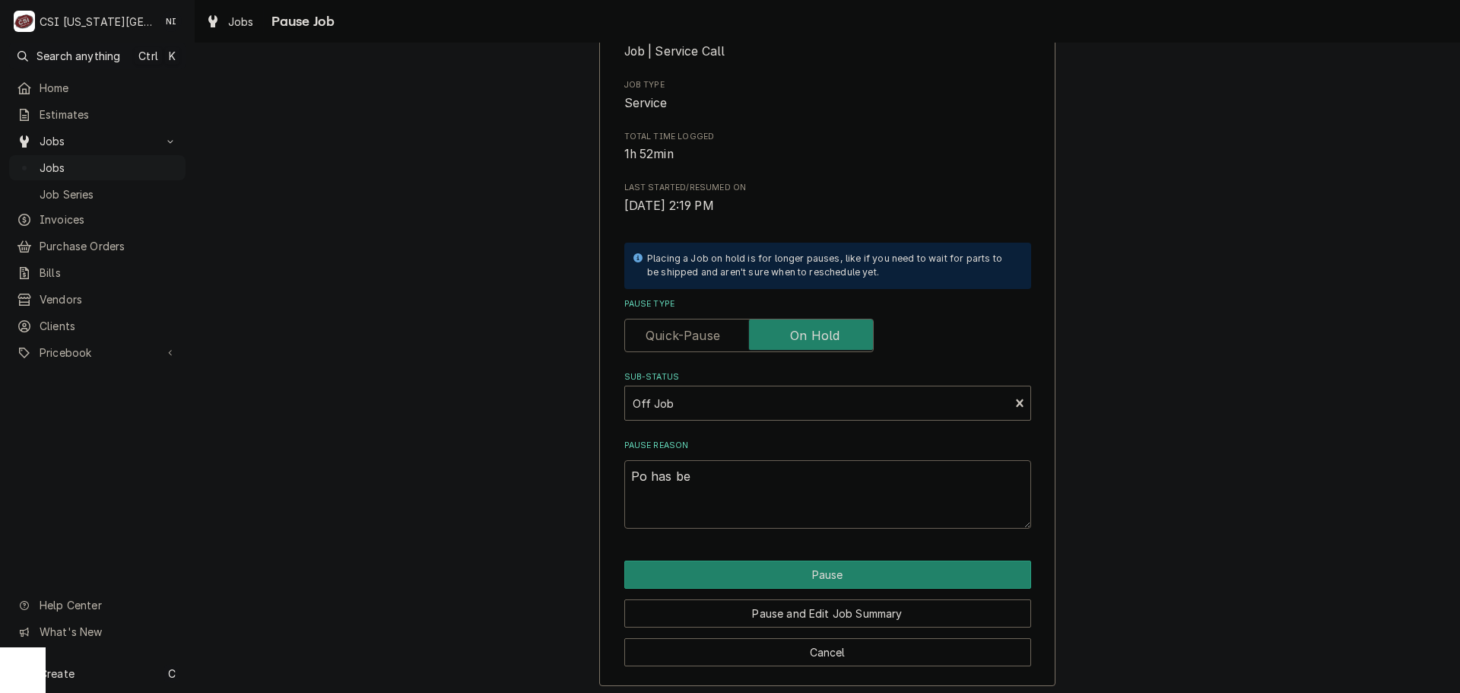
type textarea "Po has bee"
type textarea "x"
type textarea "Po has been"
type textarea "x"
type textarea "Po has been"
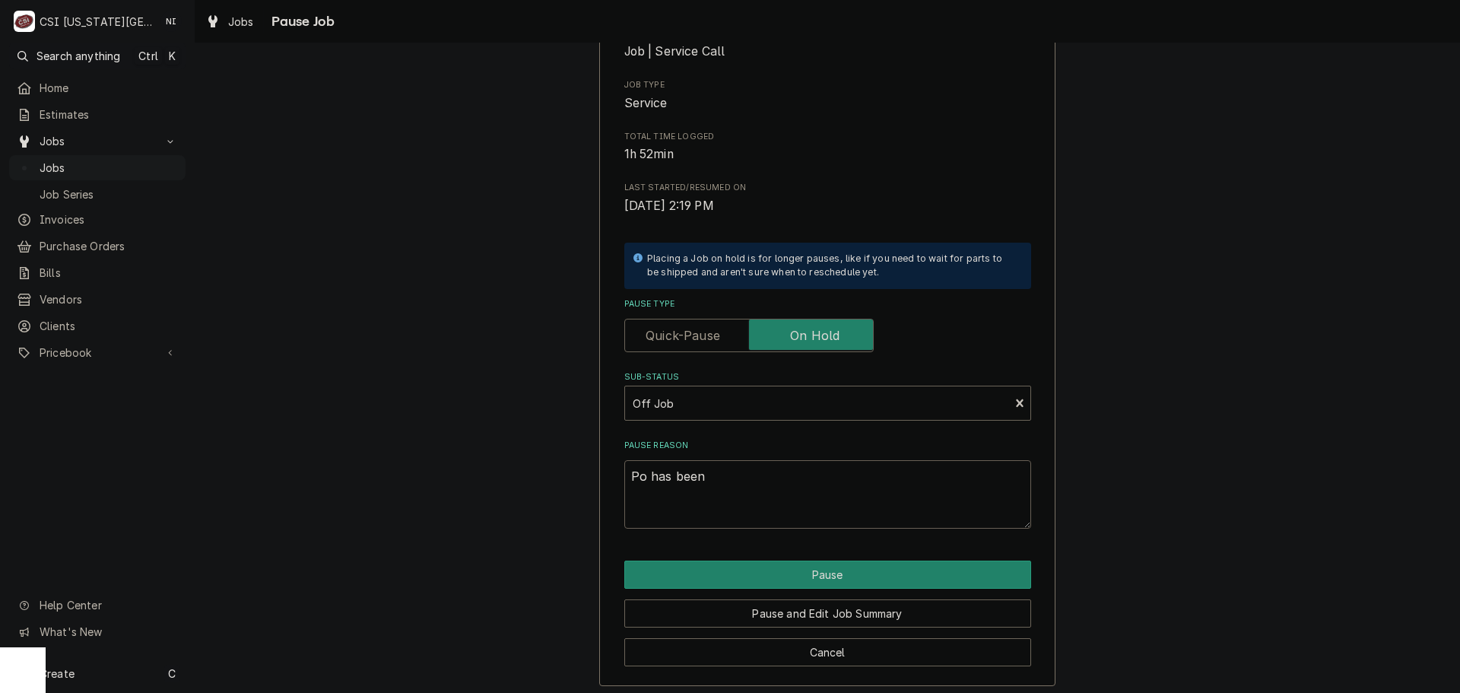
type textarea "x"
type textarea "Po has been c"
type textarea "x"
type textarea "Po has been ca"
type textarea "x"
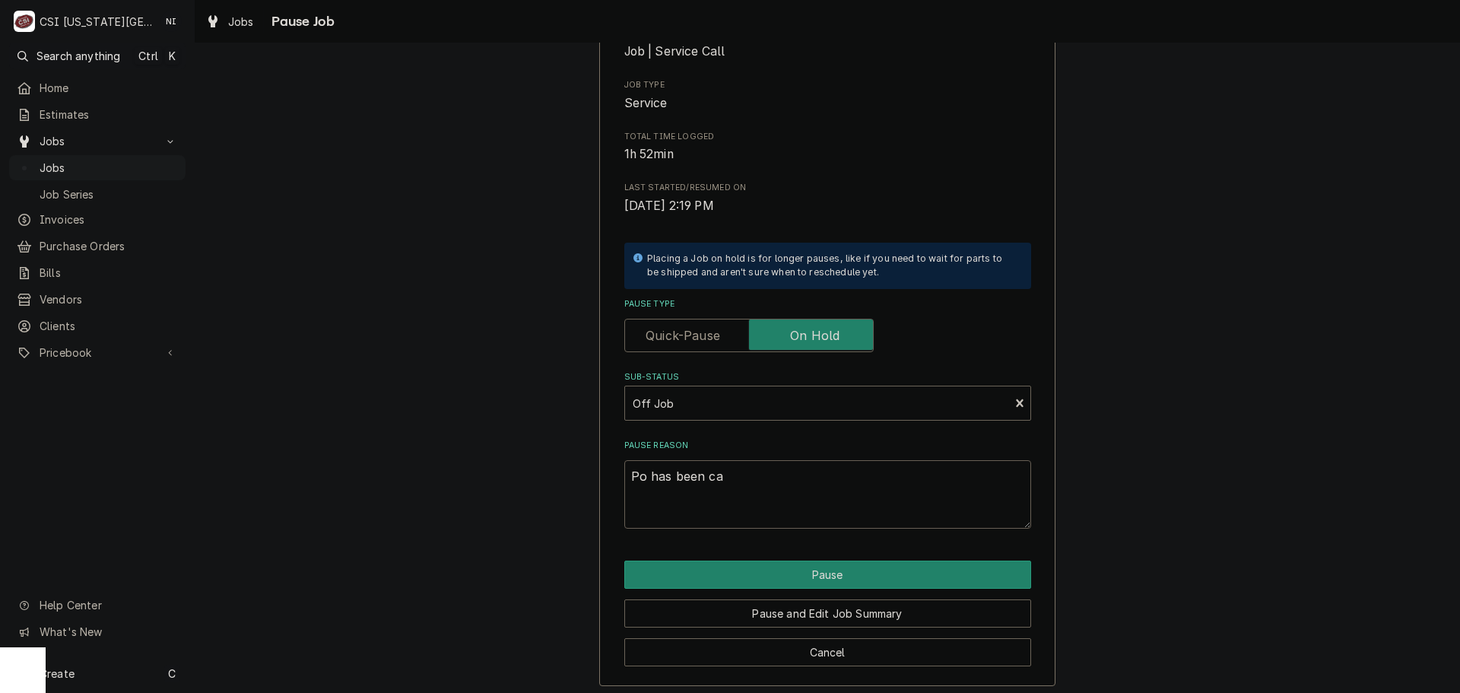
type textarea "Po has been cal"
type textarea "x"
type textarea "Po has been calc"
type textarea "x"
type textarea "Po has been calce"
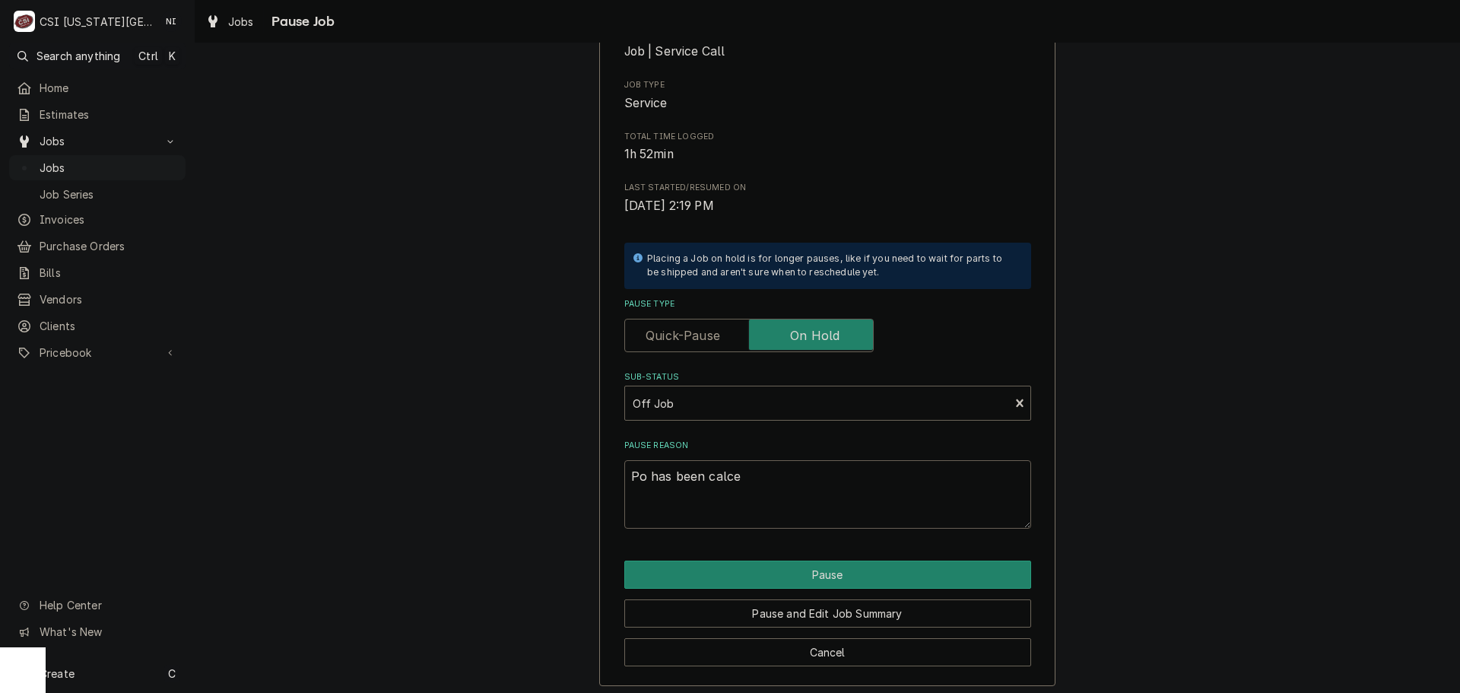
type textarea "x"
type textarea "Po has been calc"
type textarea "x"
type textarea "Po has been cal"
type textarea "x"
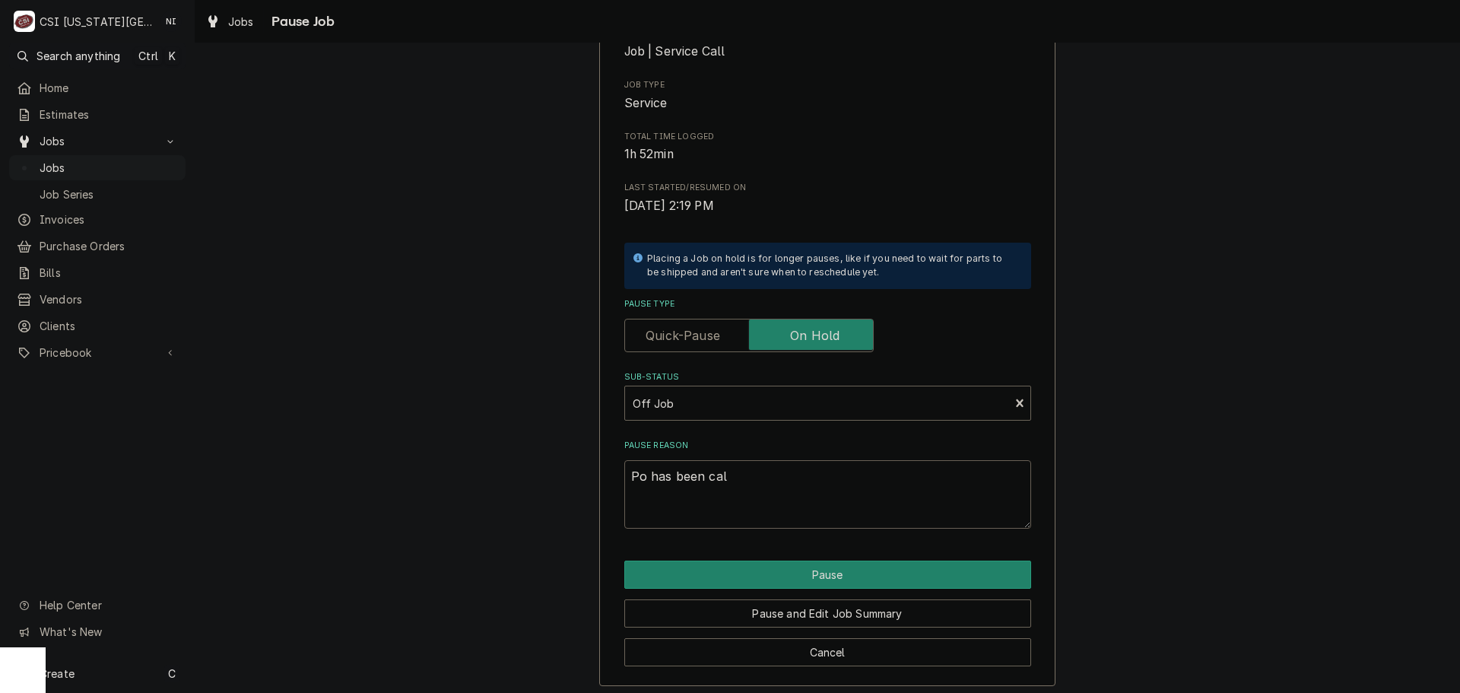
type textarea "Po has been ca"
type textarea "x"
type textarea "Po has been can"
type textarea "x"
type textarea "Po has been canc"
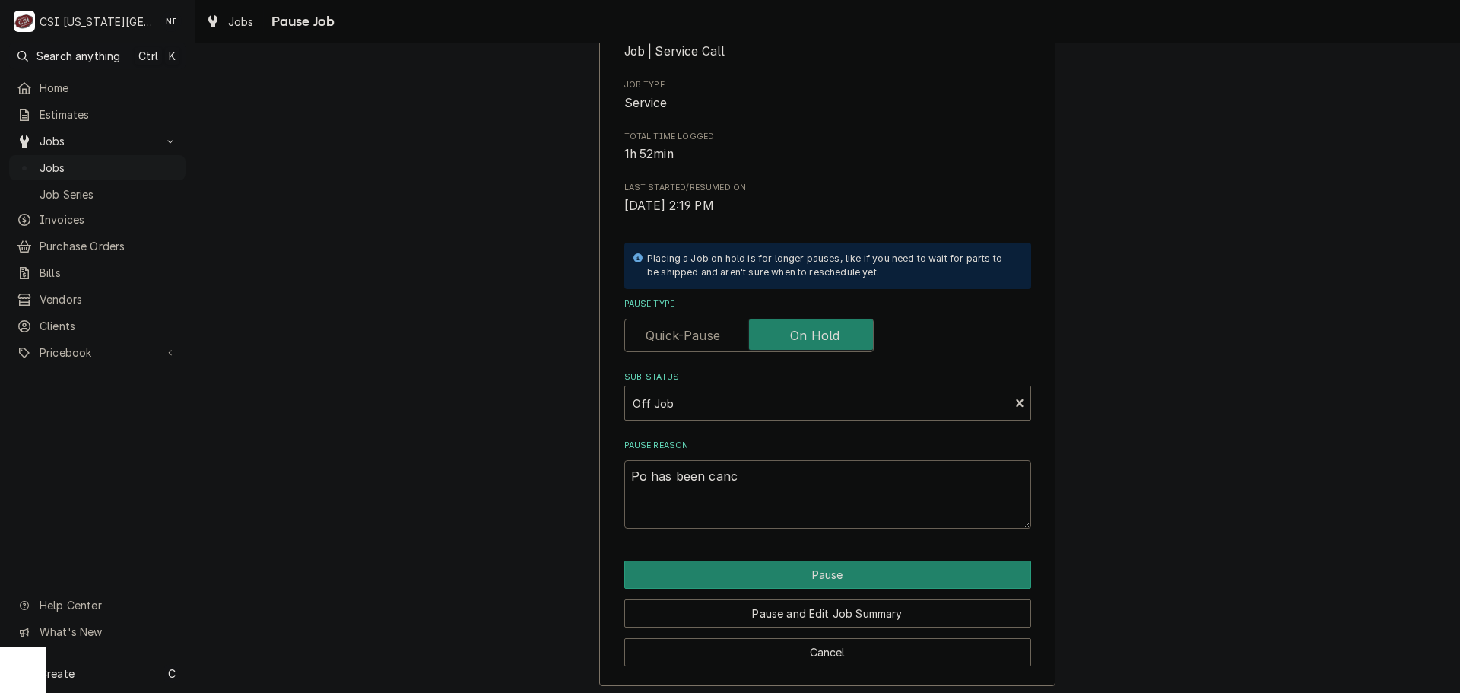
type textarea "x"
type textarea "Po has been cance"
type textarea "x"
type textarea "Po has been cancel"
type textarea "x"
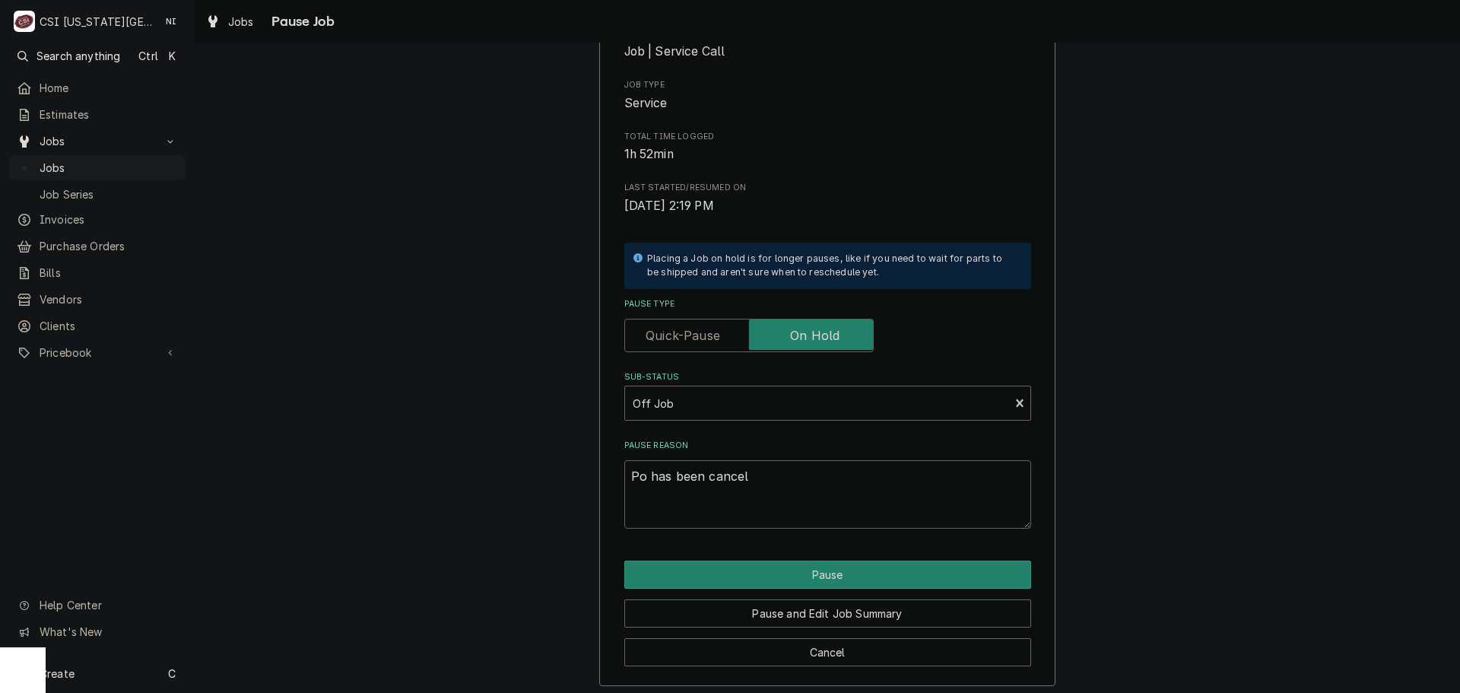
type textarea "Po has been cancell"
type textarea "x"
type textarea "Po has been cancelle"
type textarea "x"
type textarea "Po has been cancelled"
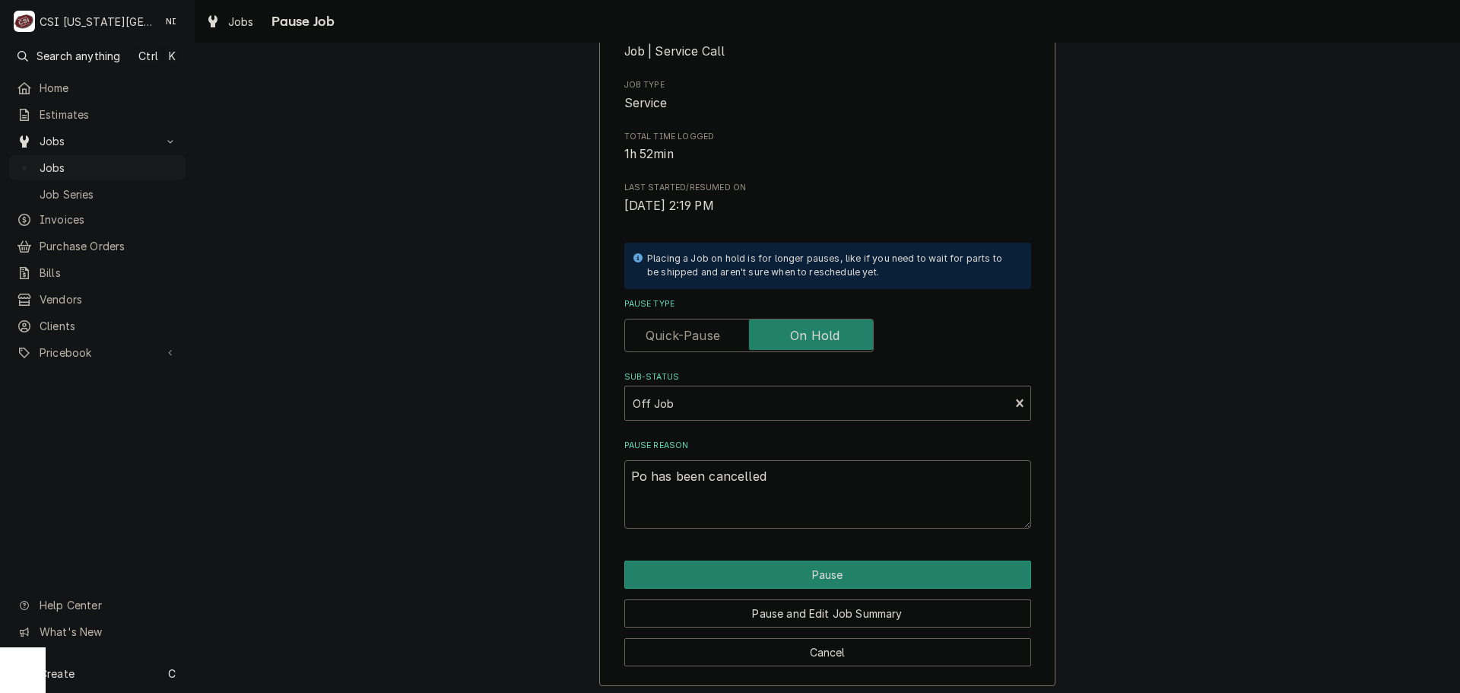
type textarea "x"
type textarea "Po has been cancelled."
type textarea "x"
type textarea "Po has been cancelled."
type textarea "x"
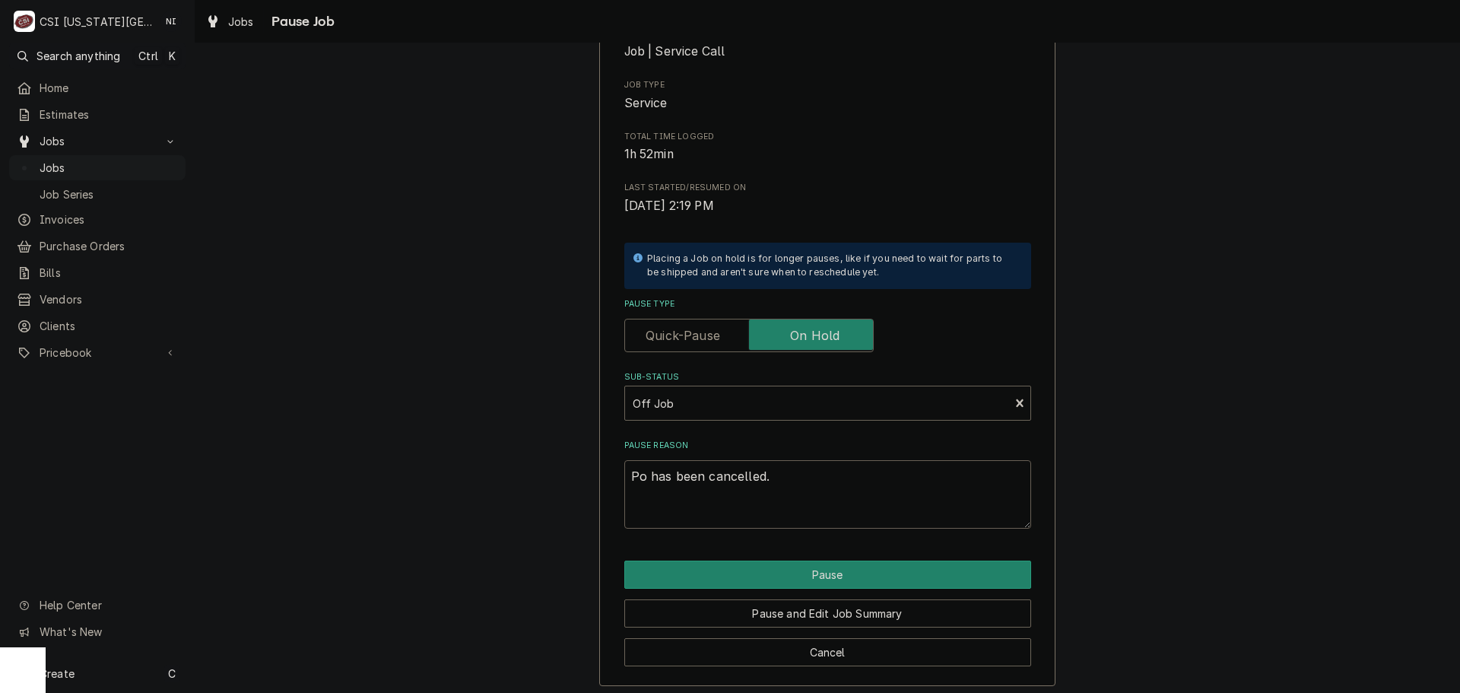
type textarea "Po has been cancelled. P"
type textarea "x"
type textarea "Po has been cancelled. Pe"
type textarea "x"
type textarea "Po has been cancelled. Per"
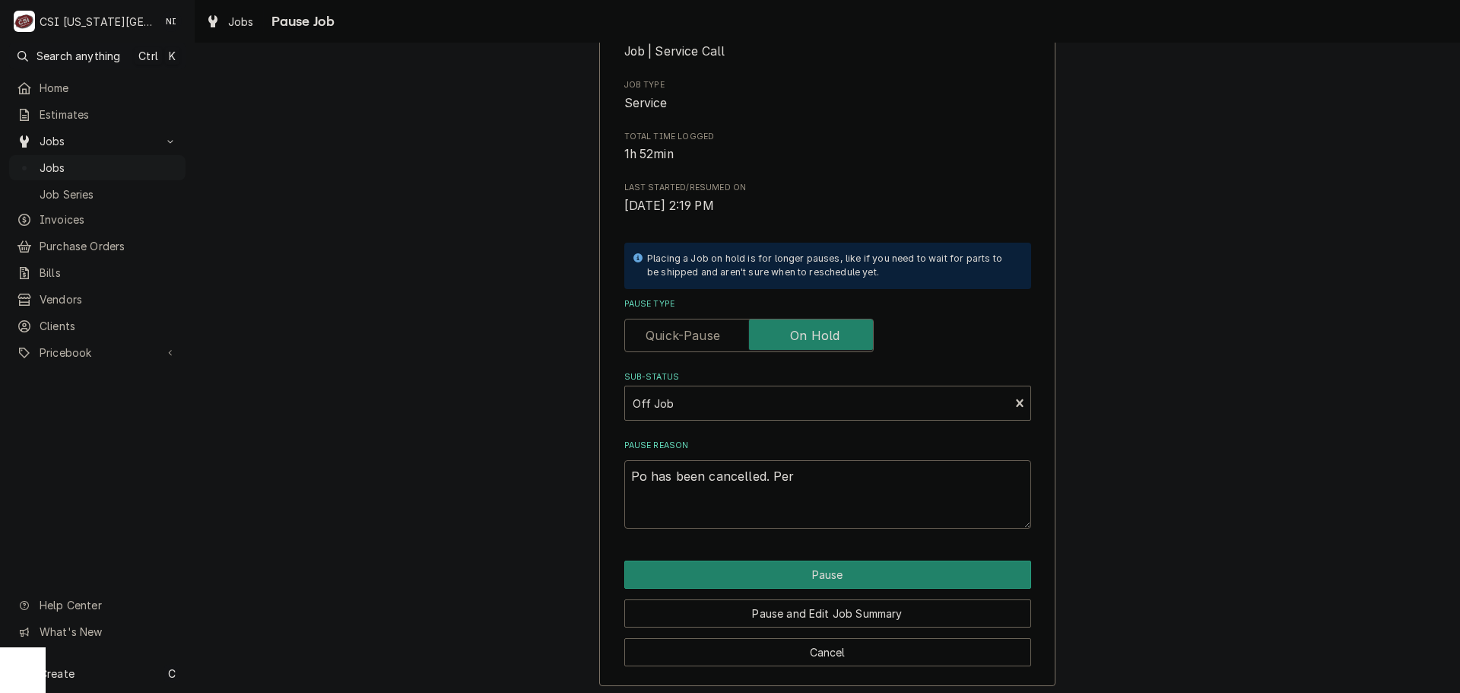
type textarea "x"
type textarea "Po has been cancelled. Per"
type textarea "x"
type textarea "Po has been cancelled. Per m"
type textarea "x"
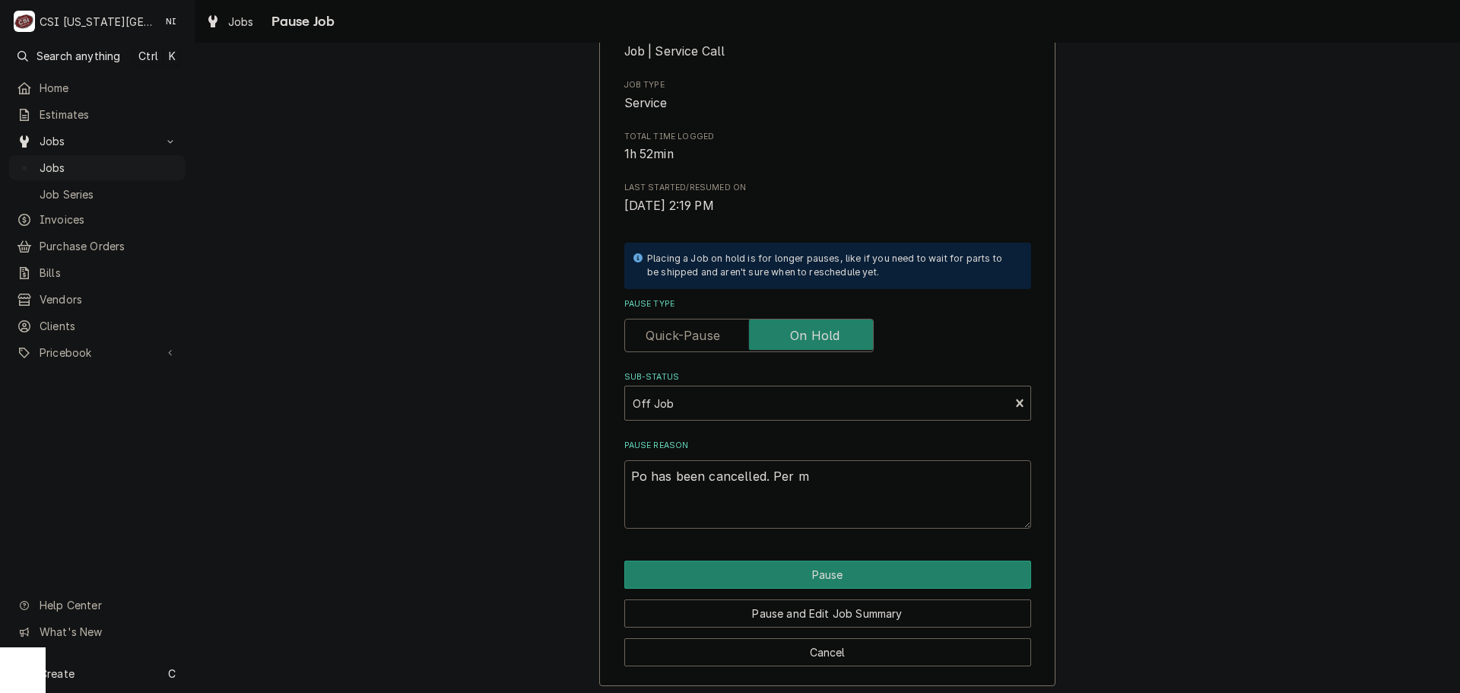
type textarea "Po has been cancelled. Per mf"
type textarea "x"
type textarea "Po has been cancelled. Per mfg"
type textarea "x"
type textarea "Po has been cancelled. Per mfg"
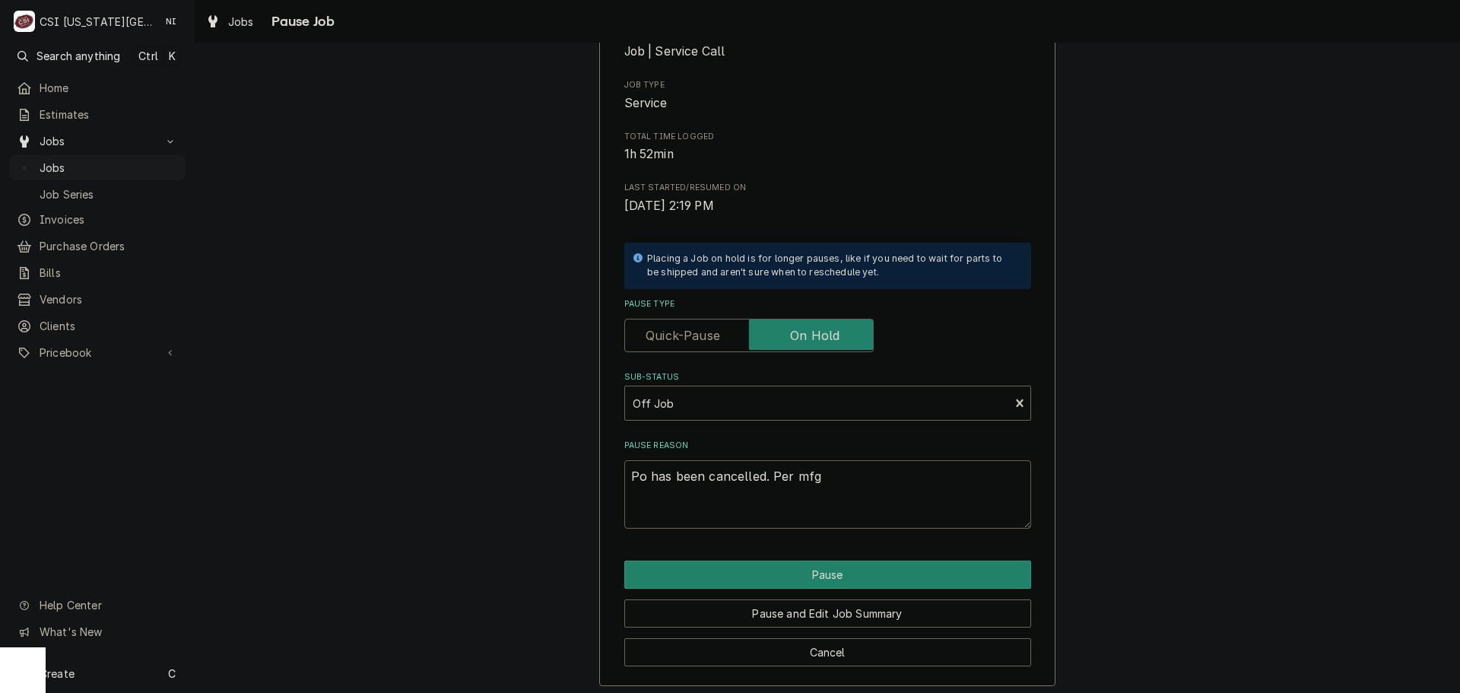
type textarea "x"
type textarea "Po has been cancelled. Per mfg"
type textarea "x"
type textarea "Po has been cancelled. Per mfg,"
type textarea "x"
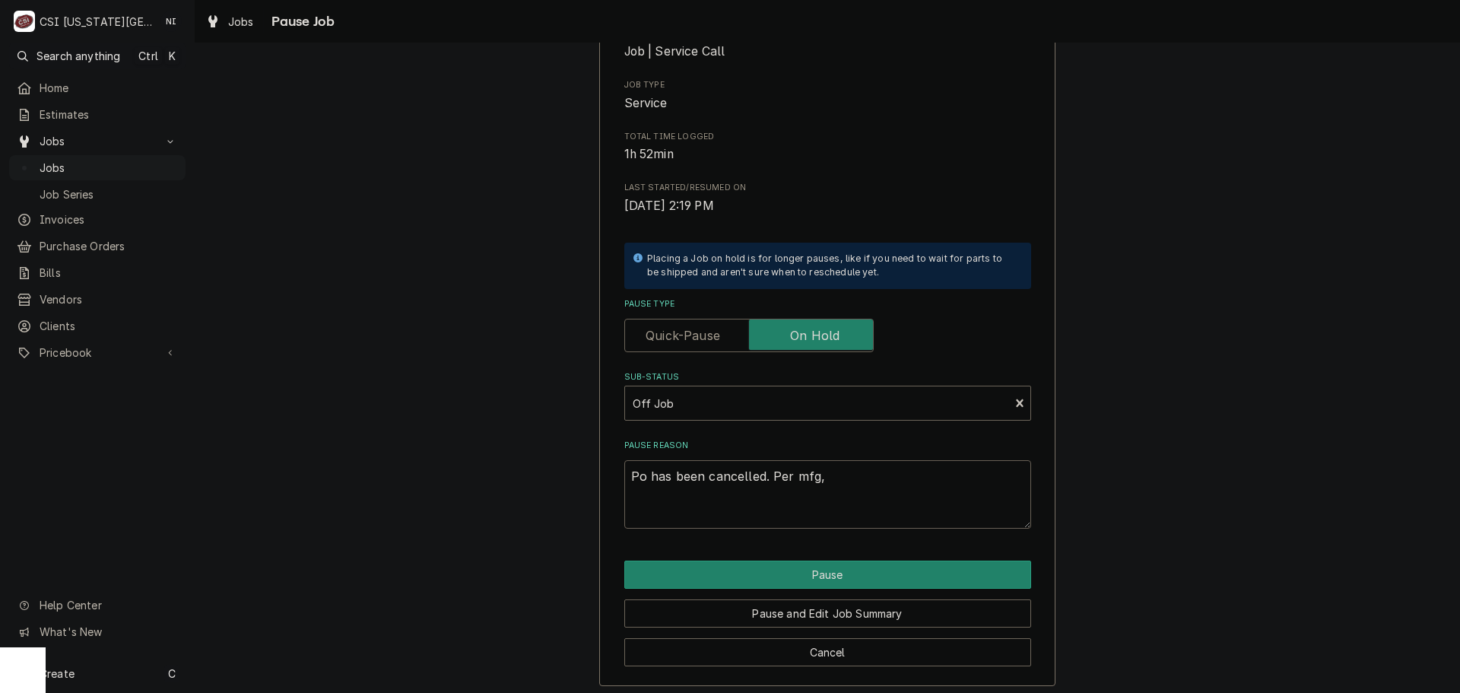
type textarea "Po has been cancelled. Per mfg,"
type textarea "x"
type textarea "Po has been cancelled. Per mfg, p"
type textarea "x"
type textarea "Po has been cancelled. Per mfg, pa"
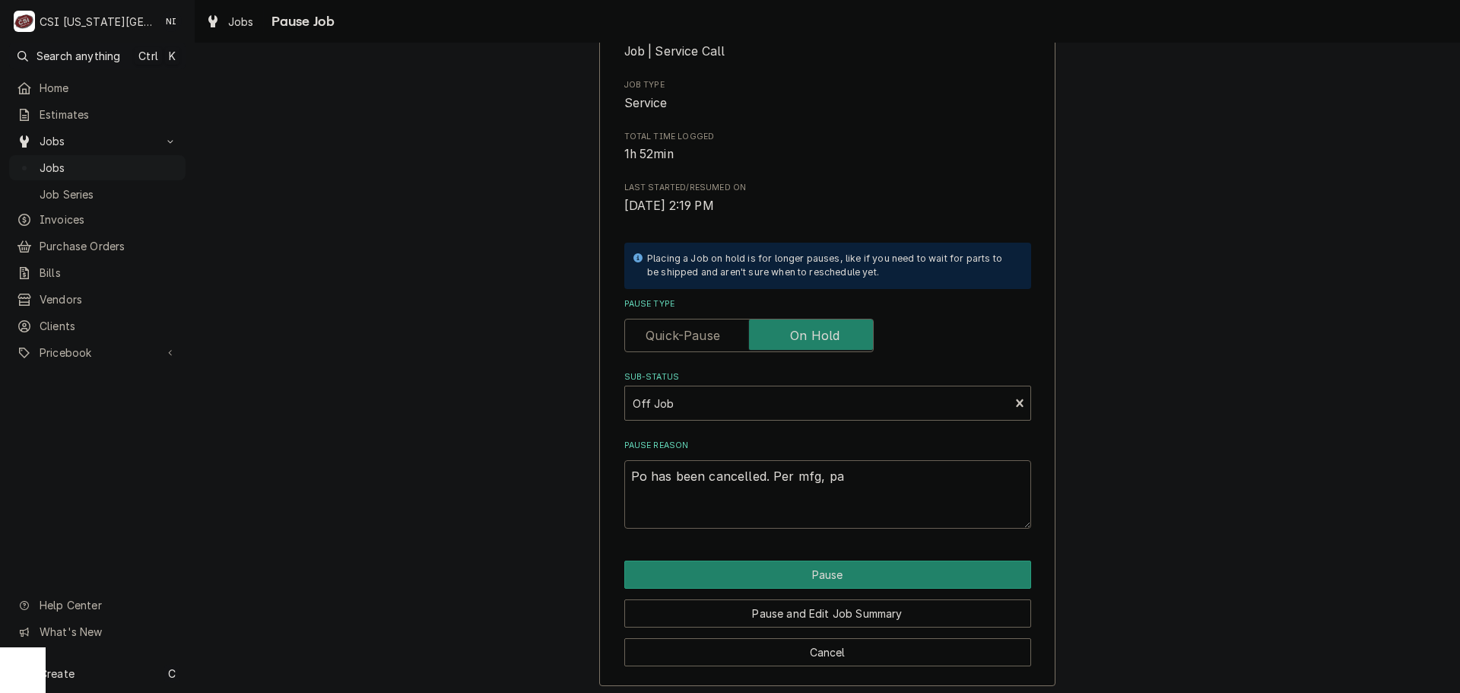
type textarea "x"
type textarea "Po has been cancelled. Per mfg, par"
type textarea "x"
type textarea "Po has been cancelled. Per mfg, part"
type textarea "x"
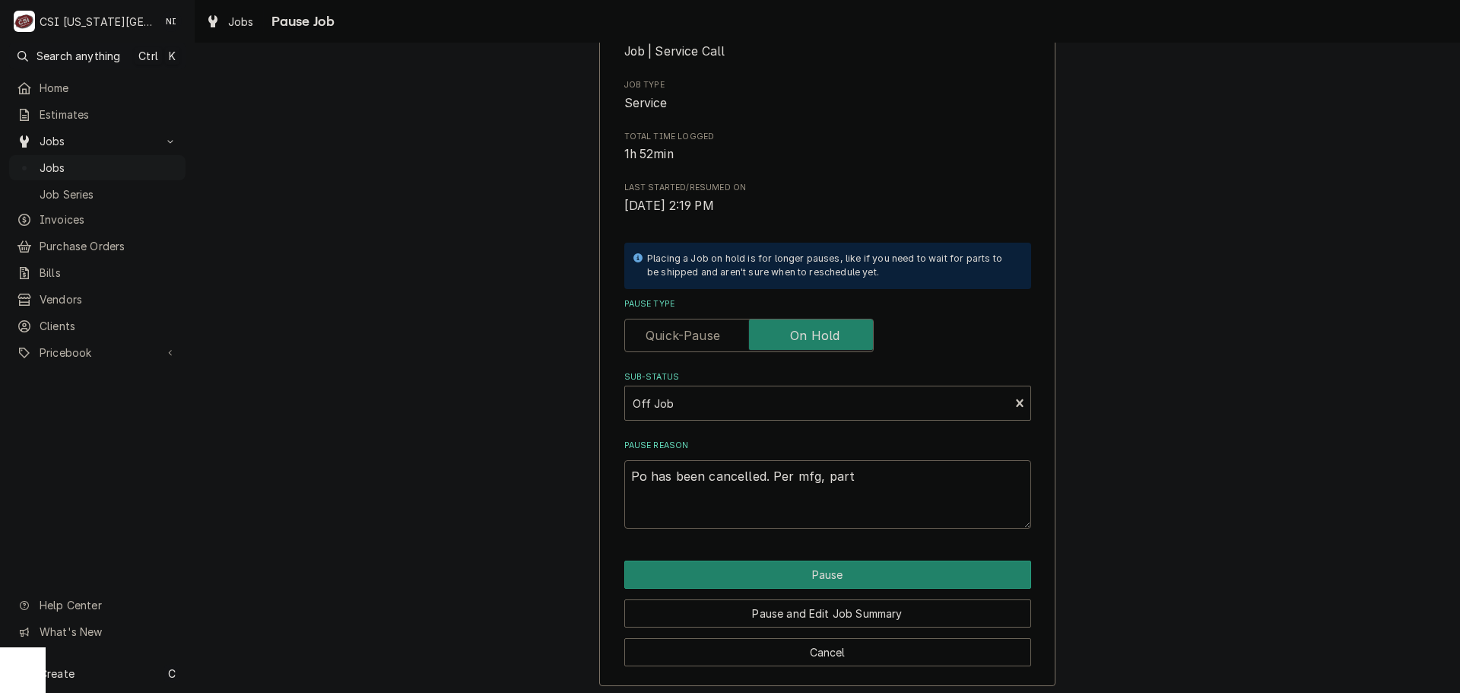
type textarea "Po has been cancelled. Per mfg, parts"
type textarea "x"
type textarea "Po has been cancelled. Per mfg, parts"
type textarea "x"
type textarea "Po has been cancelled. Per mfg, parts a"
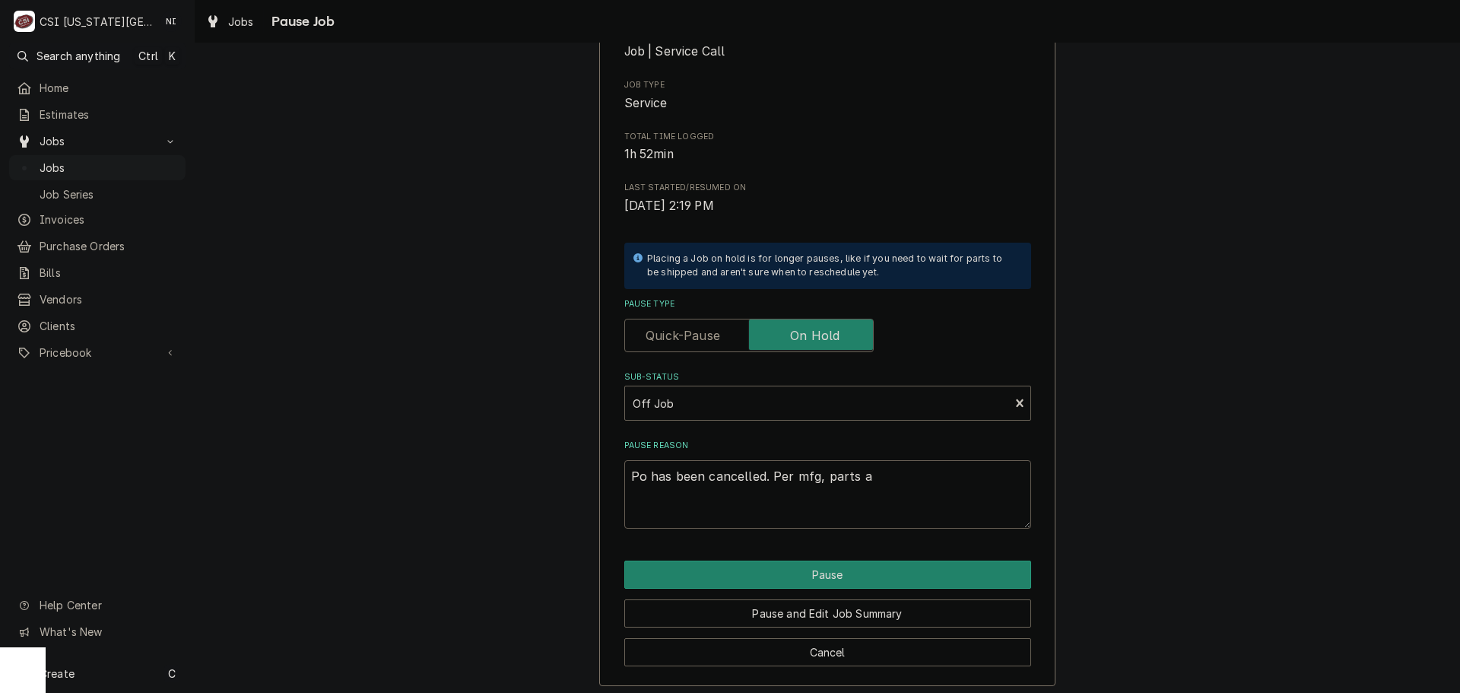
type textarea "x"
type textarea "Po has been cancelled. Per mfg, parts ar"
type textarea "x"
type textarea "Po has been cancelled. Per mfg, parts are"
type textarea "x"
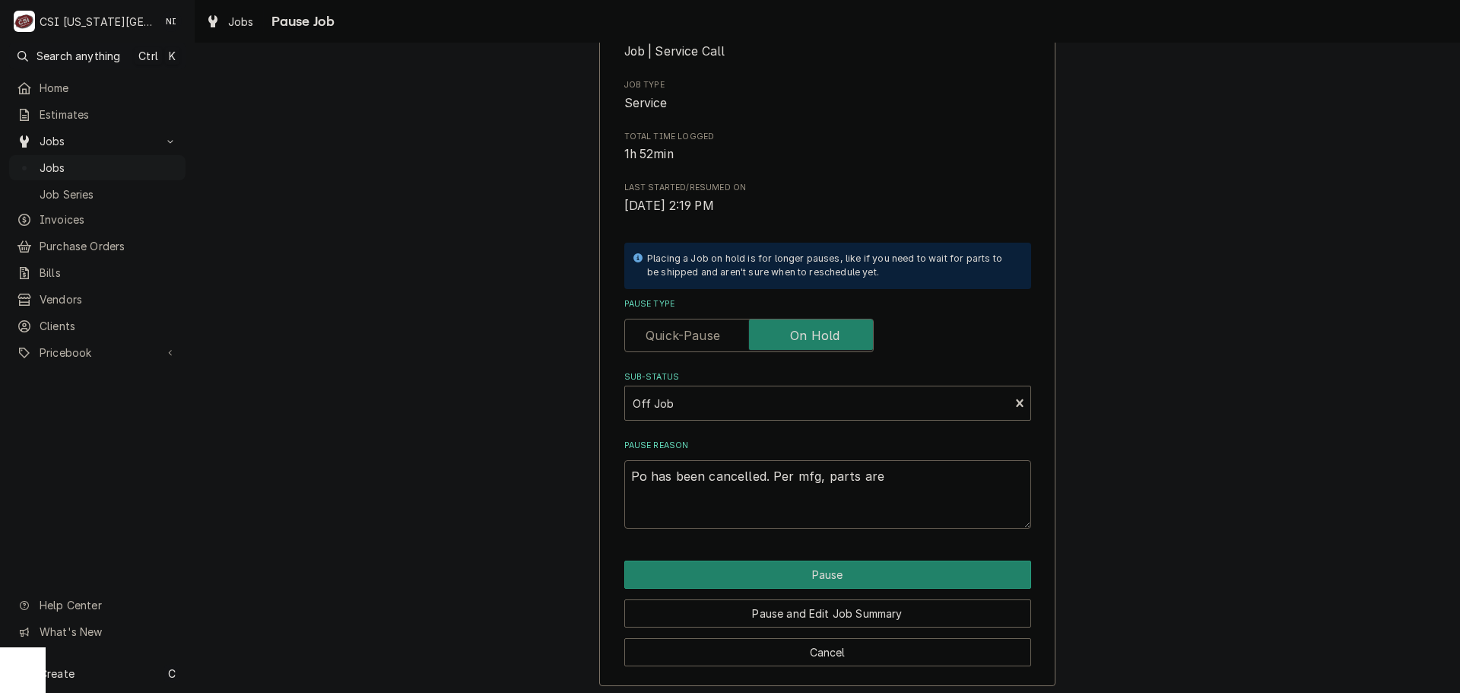
type textarea "Po has been cancelled. Per mfg, parts are"
type textarea "x"
type textarea "Po has been cancelled. Per mfg, parts are o"
type textarea "x"
type textarea "Po has been cancelled. Per mfg, parts are os"
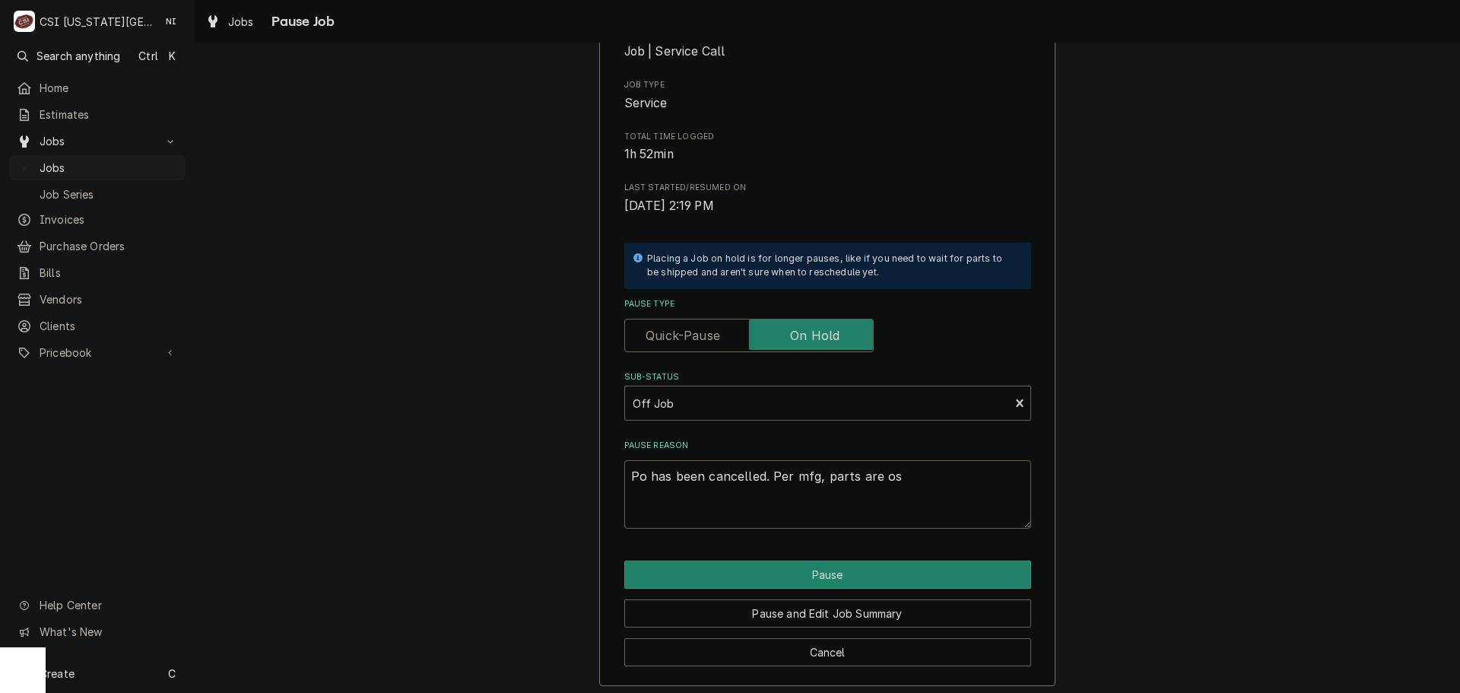
type textarea "x"
type textarea "Po has been cancelled. Per mfg, parts are o"
type textarea "x"
type textarea "Po has been cancelled. Per mfg, parts are ob"
type textarea "x"
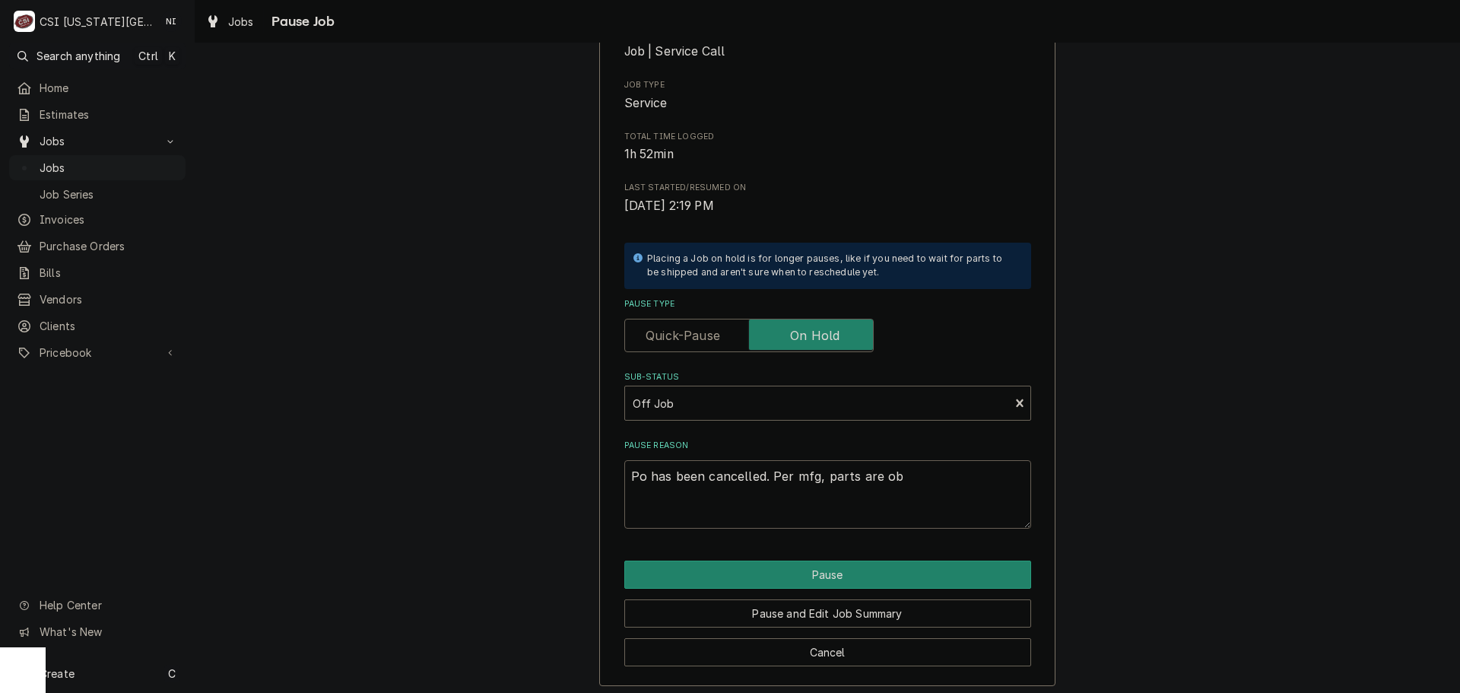
type textarea "Po has been cancelled. Per mfg, parts are obs"
type textarea "x"
type textarea "Po has been cancelled. Per mfg, parts are obso"
type textarea "x"
type textarea "Po has been cancelled. Per mfg, parts are obsol"
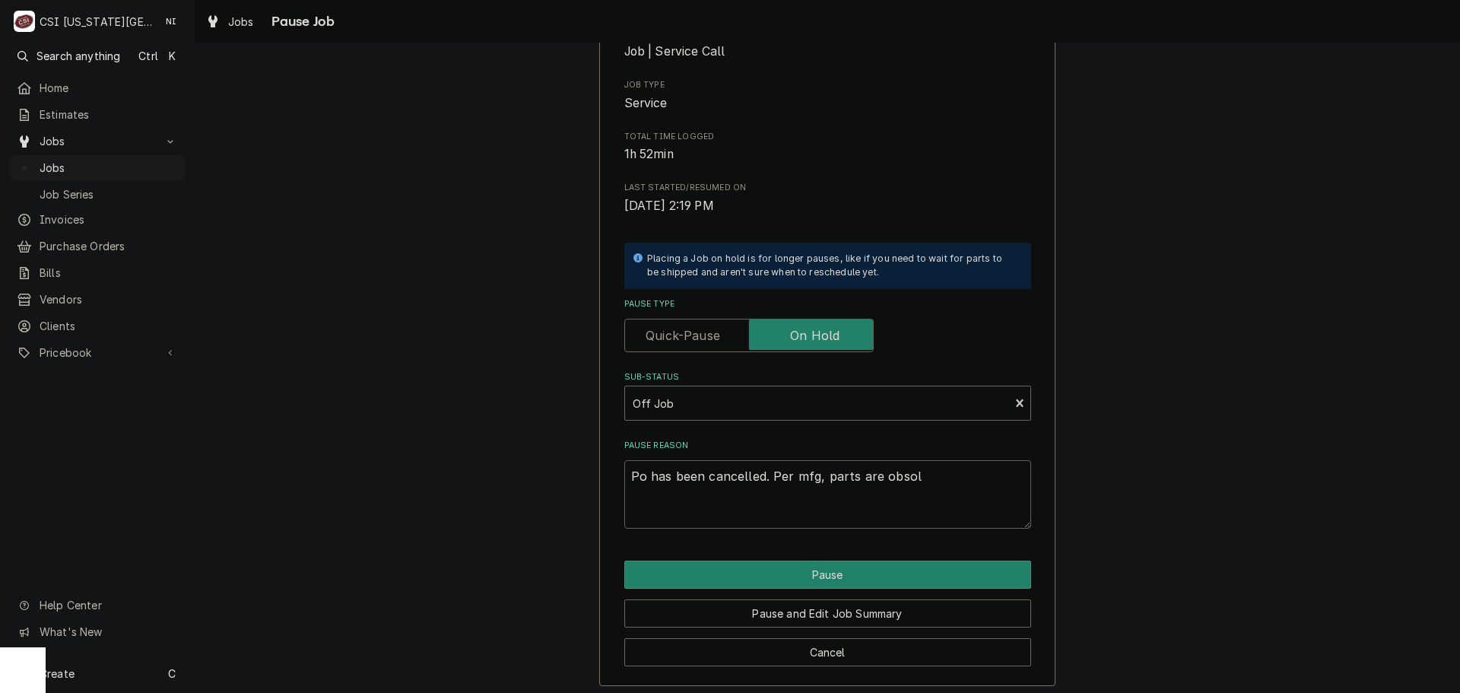
type textarea "x"
type textarea "Po has been cancelled. Per mfg, parts are obsole"
type textarea "x"
type textarea "Po has been cancelled. Per mfg, parts are obsolet"
type textarea "x"
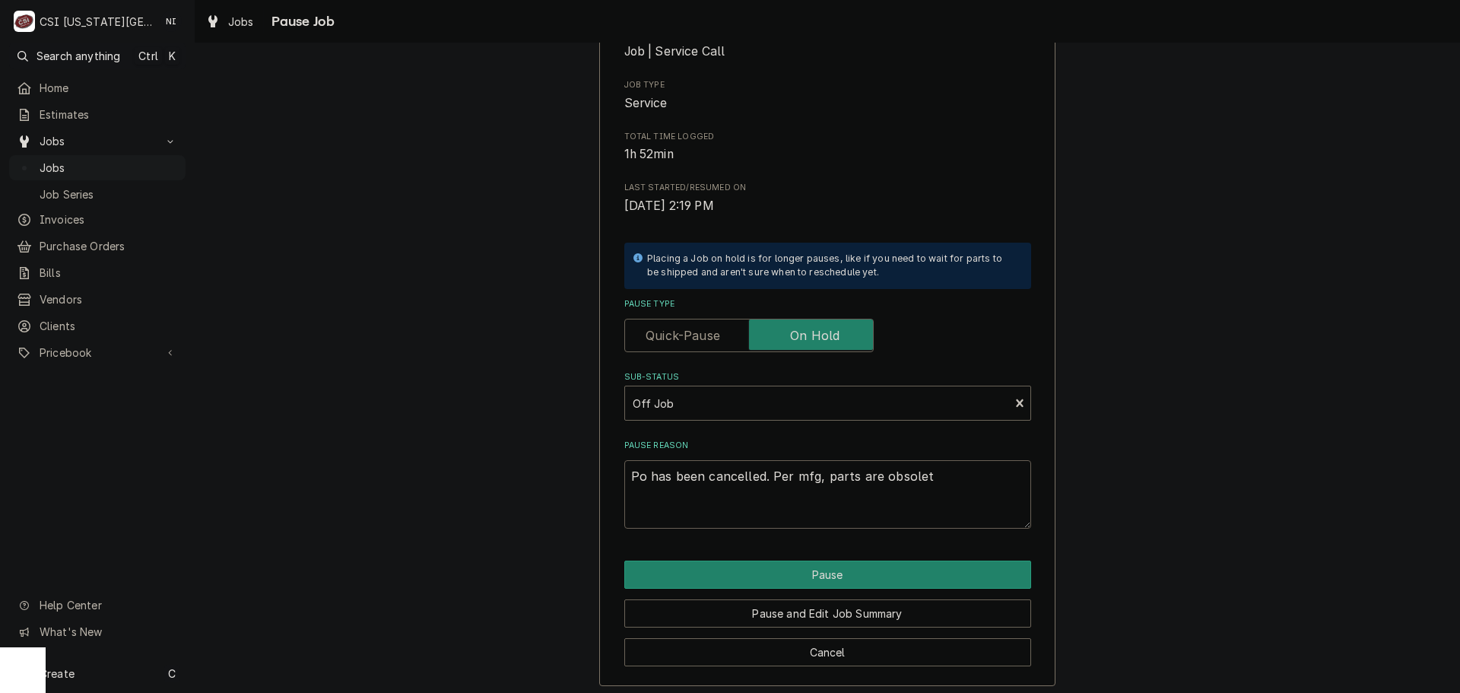
type textarea "Po has been cancelled. Per mfg, parts are obsolete"
type textarea "x"
type textarea "Po has been cancelled. Per mfg, parts are obsolete"
type textarea "x"
type textarea "Po has been cancelled. Per mfg, parts are obsolete w"
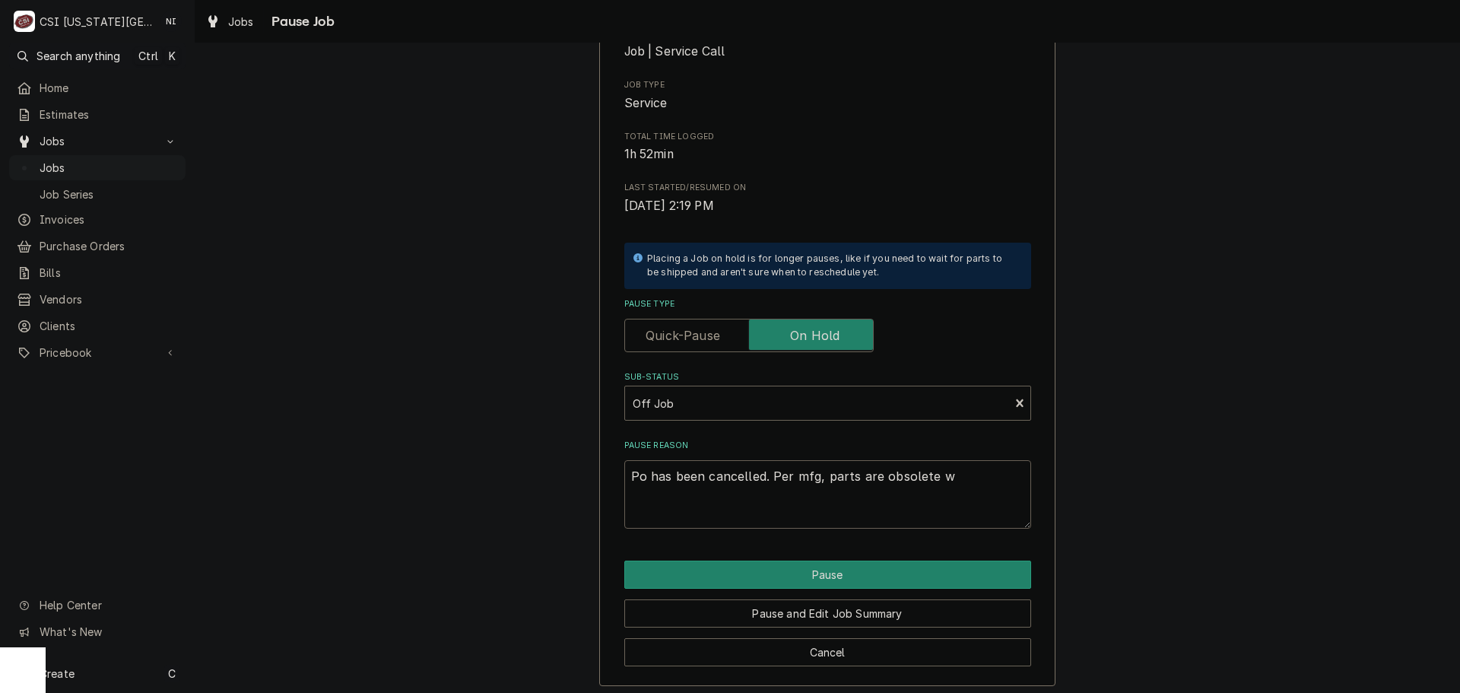
type textarea "x"
type textarea "Po has been cancelled. Per mfg, parts are obsolete wi"
type textarea "x"
type textarea "Po has been cancelled. Per mfg, parts are obsolete wit"
type textarea "x"
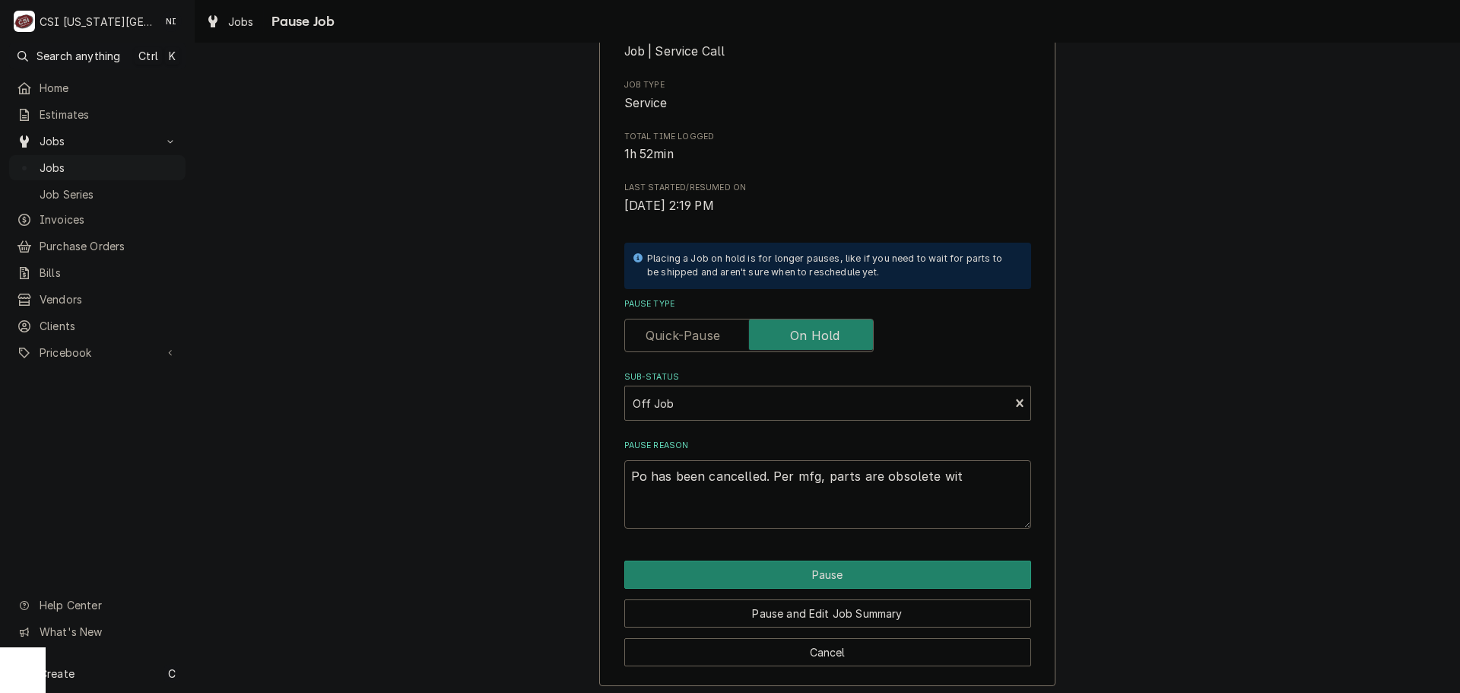
type textarea "Po has been cancelled. Per mfg, parts are obsolete with"
type textarea "x"
type textarea "Po has been cancelled. Per mfg, parts are obsolete with"
type textarea "x"
type textarea "Po has been cancelled. Per mfg, parts are obsolete with n"
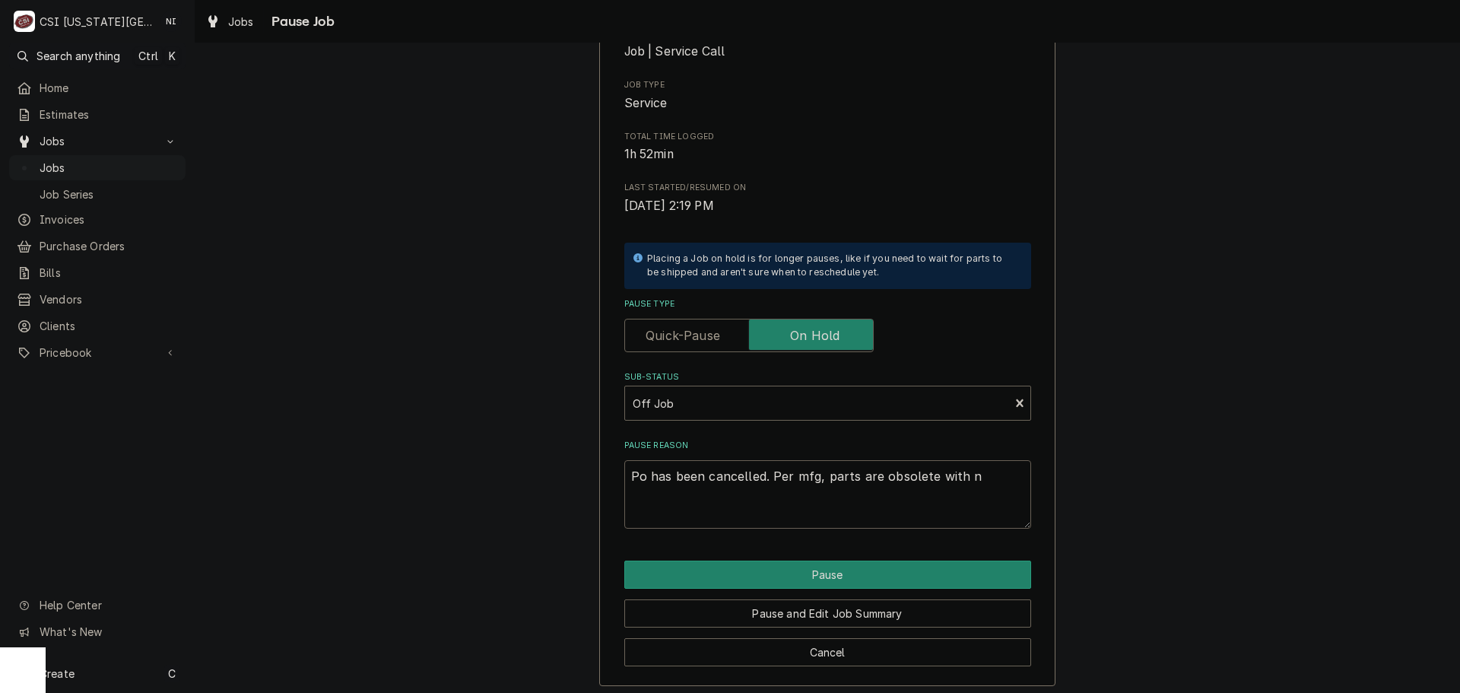
type textarea "x"
type textarea "Po has been cancelled. Per mfg, parts are obsolete with no"
type textarea "x"
type textarea "Po has been cancelled. Per mfg, parts are obsolete with no"
type textarea "x"
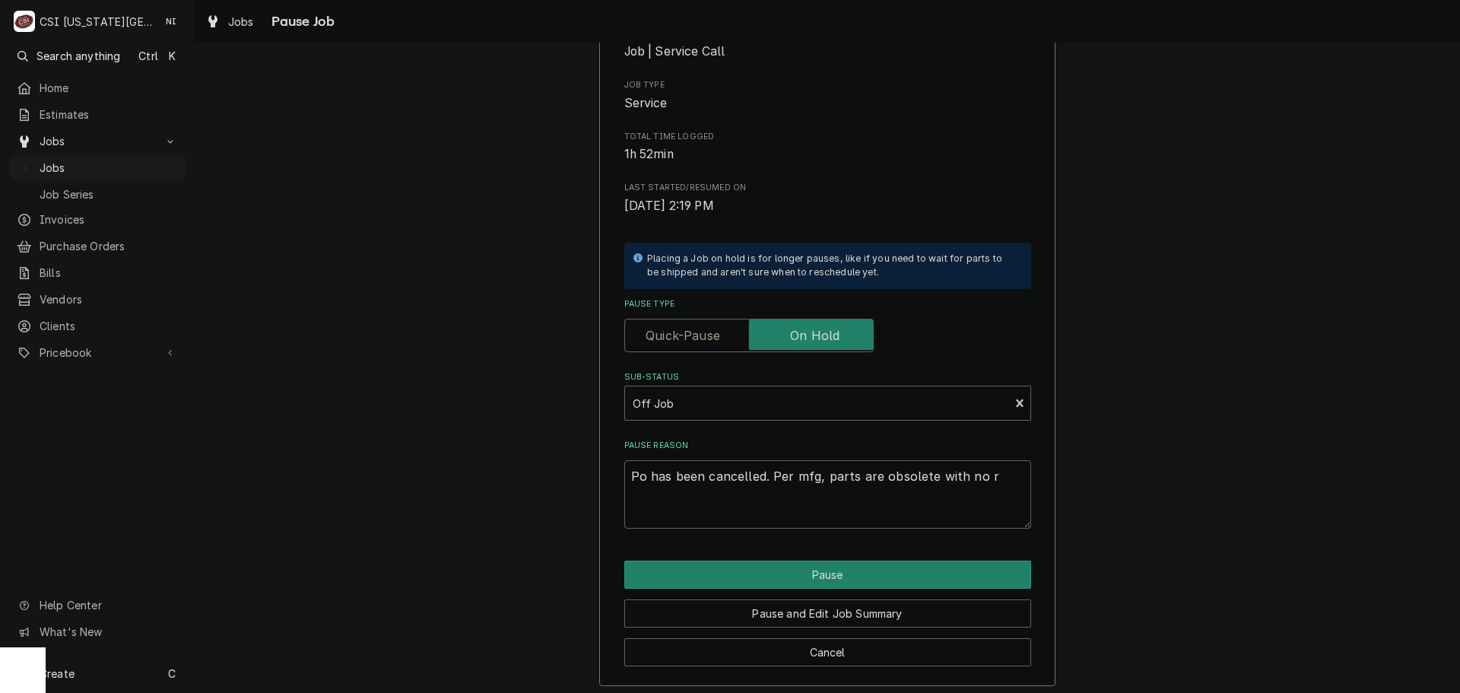
type textarea "Po has been cancelled. Per mfg, parts are obsolete with no re"
type textarea "x"
type textarea "Po has been cancelled. Per mfg, parts are obsolete with no rep"
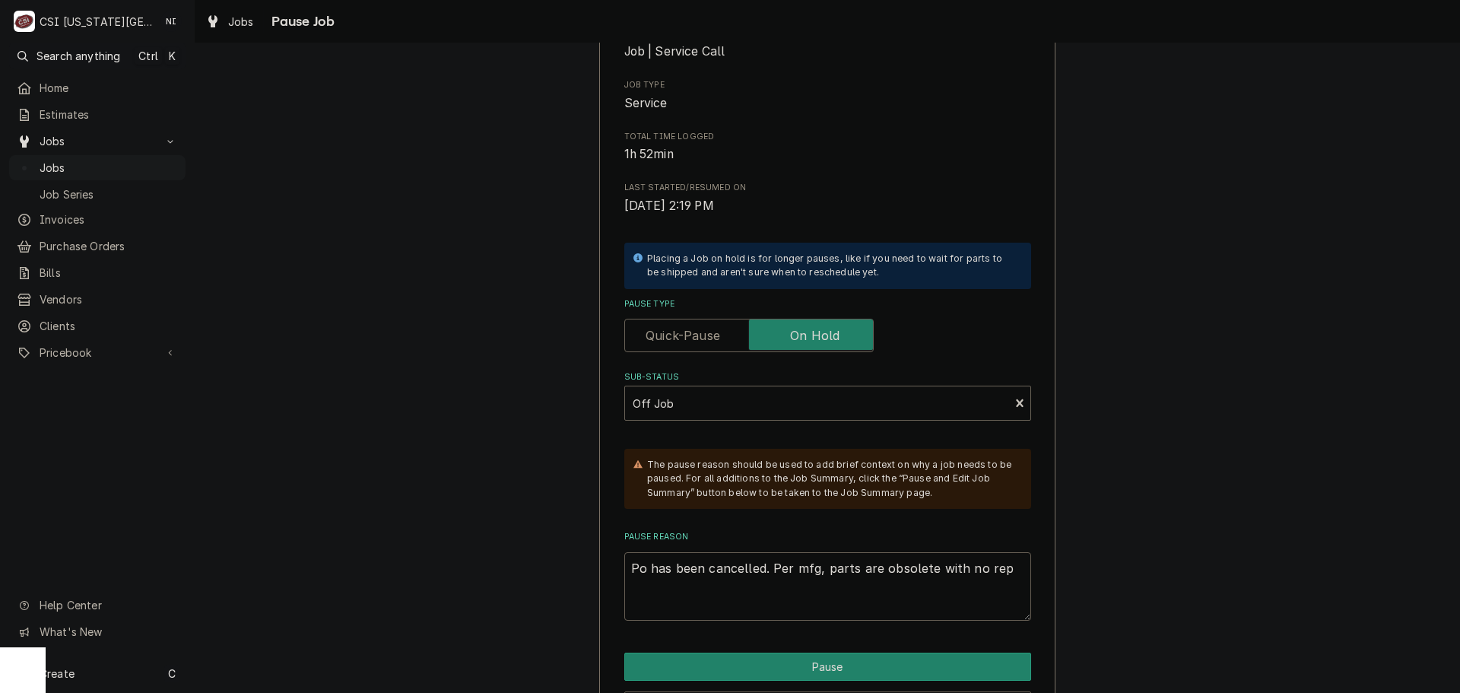
type textarea "x"
type textarea "Po has been cancelled. Per mfg, parts are obsolete with no repl"
type textarea "x"
type textarea "Po has been cancelled. Per mfg, parts are obsolete with no repla"
type textarea "x"
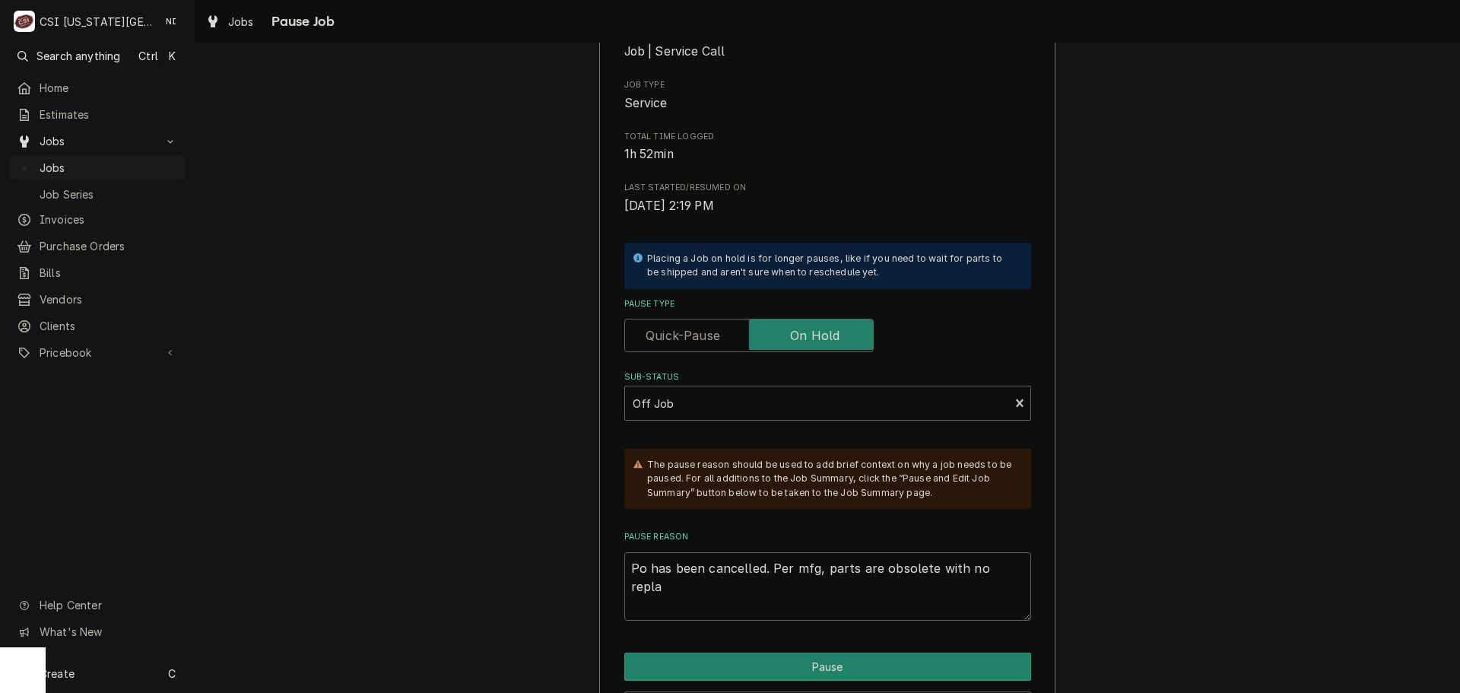
type textarea "Po has been cancelled. Per mfg, parts are obsolete with no replac"
type textarea "x"
type textarea "Po has been cancelled. Per mfg, parts are obsolete with no replace"
type textarea "x"
type textarea "Po has been cancelled. Per mfg, parts are obsolete with no replacem"
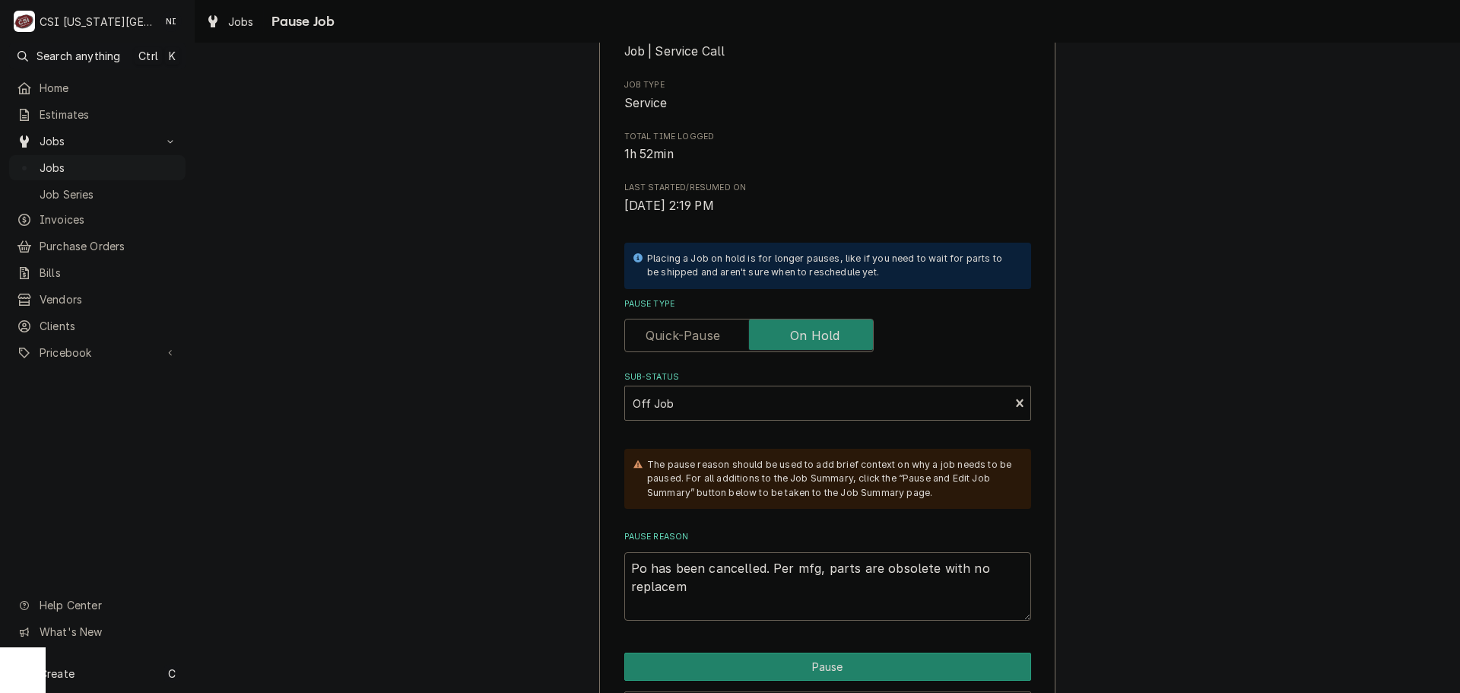
type textarea "x"
type textarea "Po has been cancelled. Per mfg, parts are obsolete with no replaceme"
type textarea "x"
type textarea "Po has been cancelled. Per mfg, parts are obsolete with no replacemet"
type textarea "x"
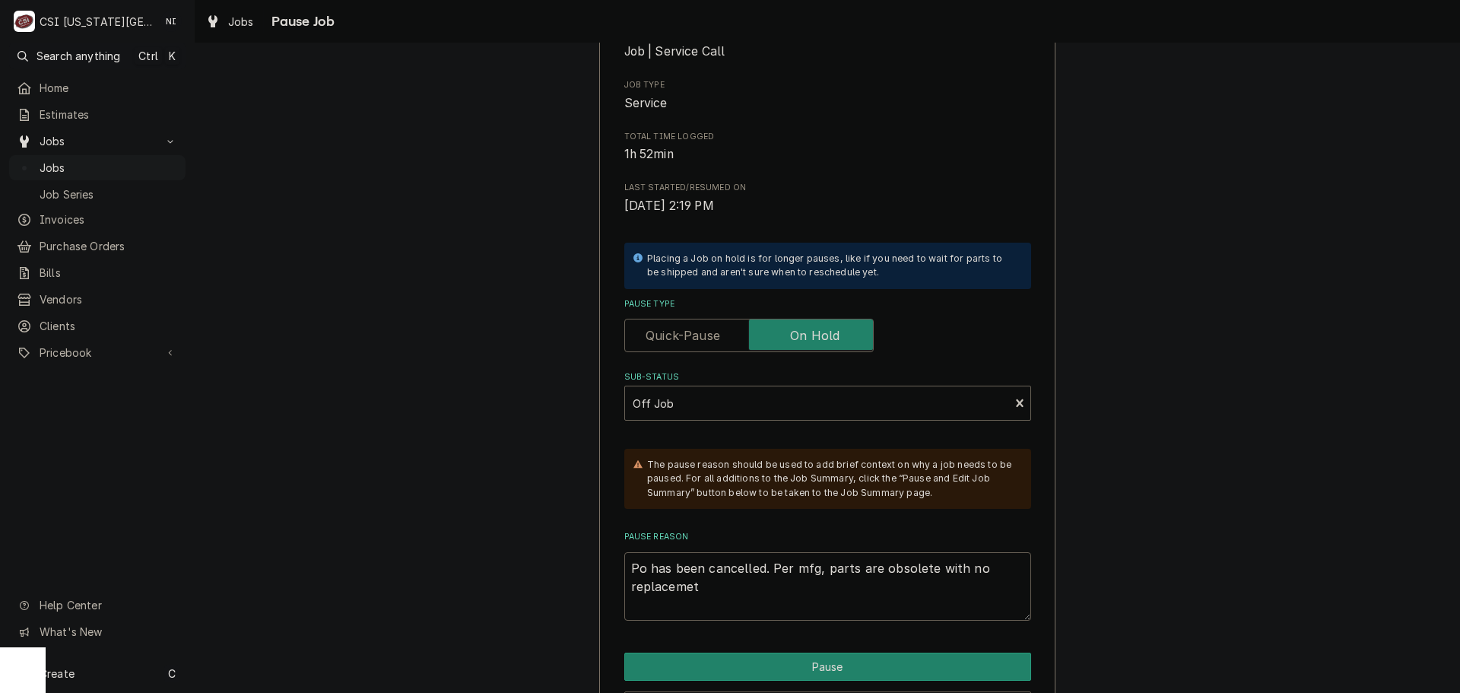
type textarea "Po has been cancelled. Per mfg, parts are obsolete with no replacemetn"
type textarea "x"
type textarea "Po has been cancelled. Per mfg, parts are obsolete with no replacemet"
type textarea "x"
type textarea "Po has been cancelled. Per mfg, parts are obsolete with no replaceme"
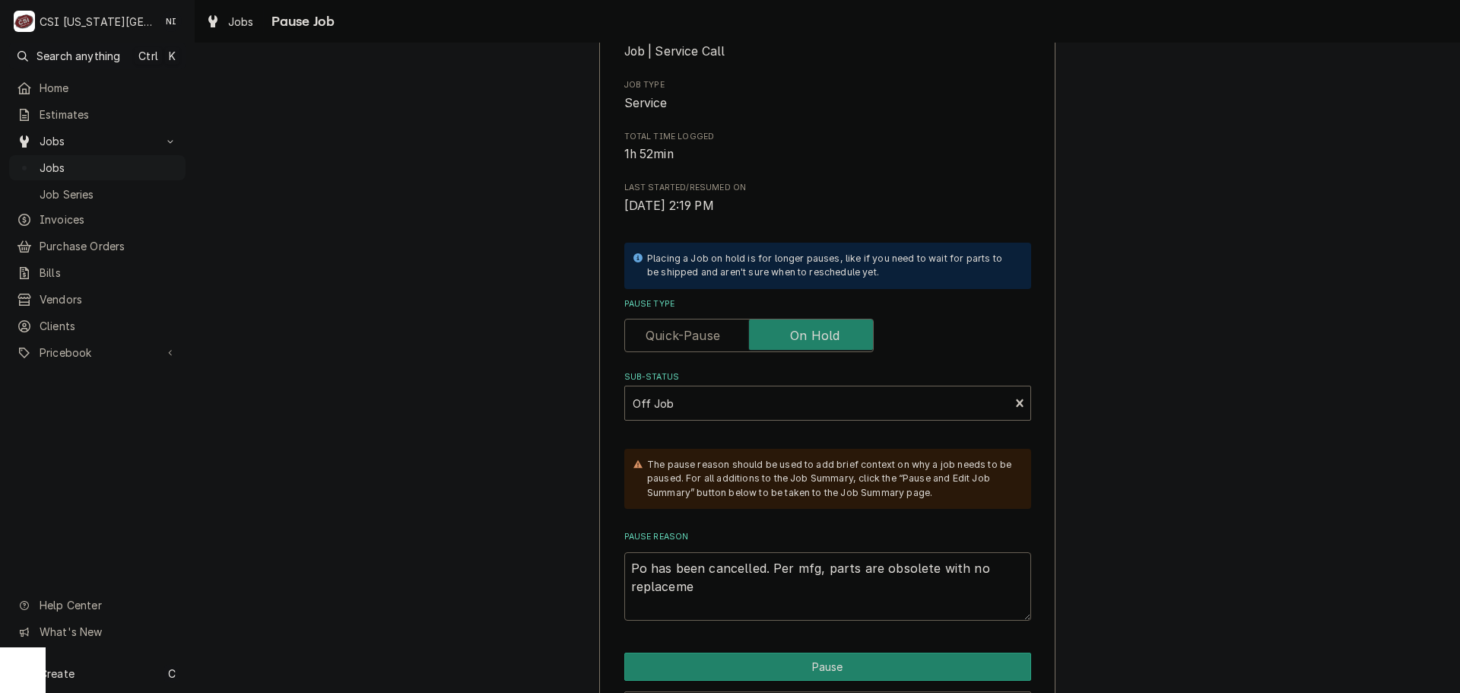
type textarea "x"
type textarea "Po has been cancelled. Per mfg, parts are obsolete with no replacemen"
type textarea "x"
type textarea "Po has been cancelled. Per mfg, parts are obsolete with no replacement"
type textarea "x"
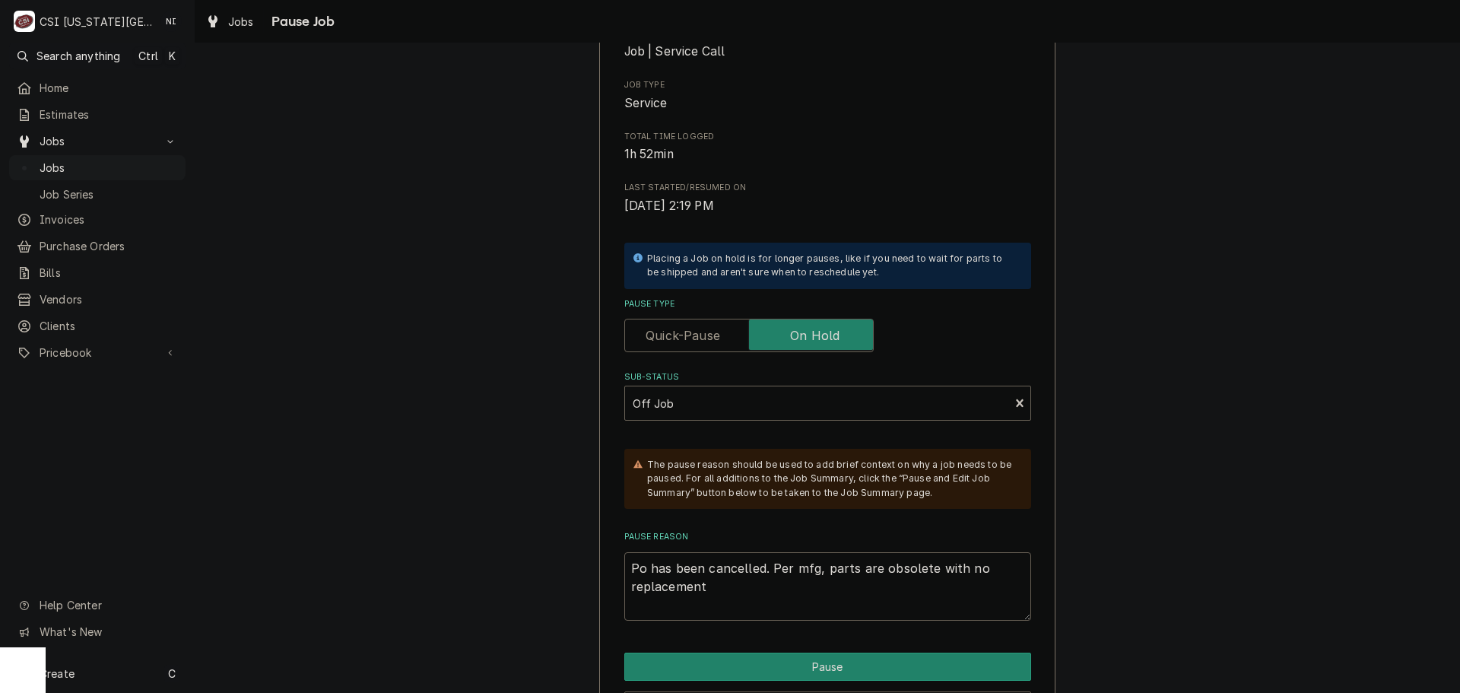
type textarea "Po has been cancelled. Per mfg, parts are obsolete with no replacement."
type textarea "x"
type textarea "Po has been cancelled. Per mfg, parts are obsolete with no replacement."
type textarea "x"
type textarea "Po has been cancelled. Per mfg, parts are obsolete with no replacement. S"
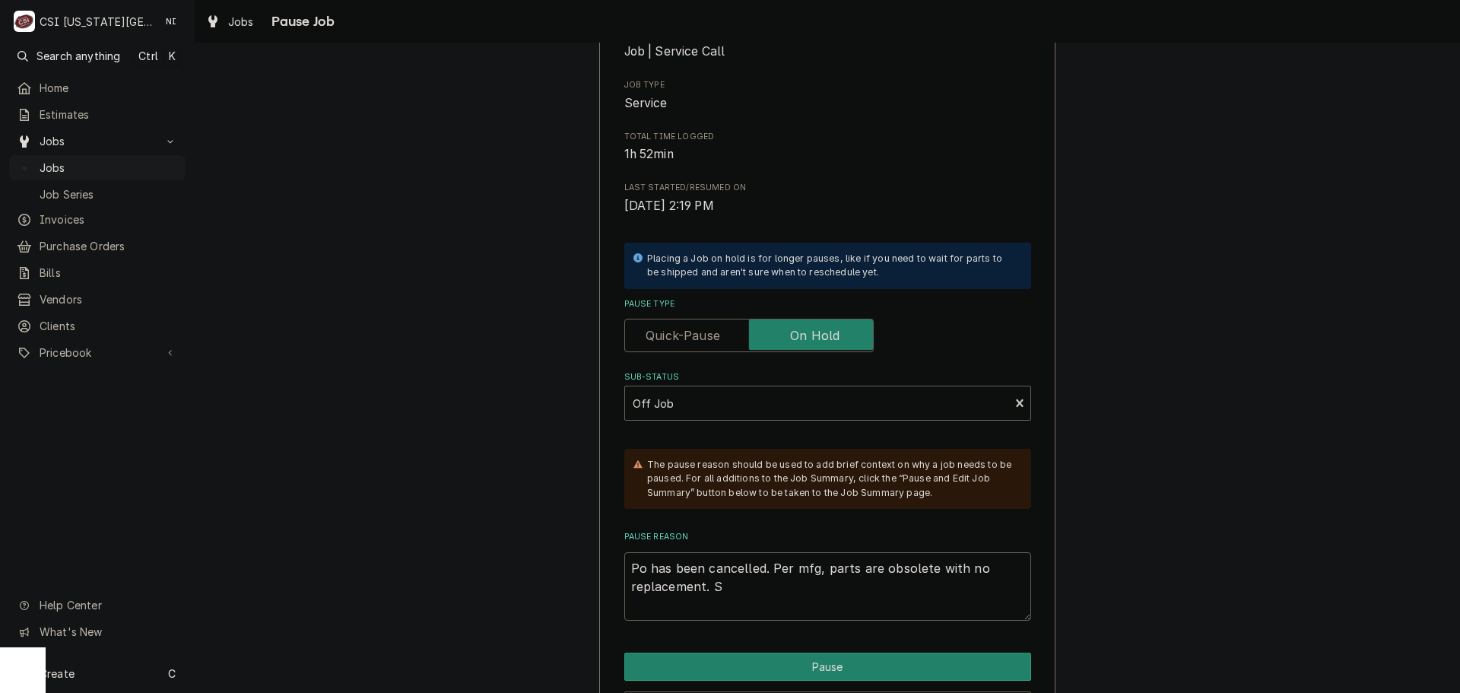
type textarea "x"
type textarea "Po has been cancelled. Per mfg, parts are obsolete with no replacement. Sr"
type textarea "x"
type textarea "Po has been cancelled. Per mfg, parts are obsolete with no replacement. Srv"
type textarea "x"
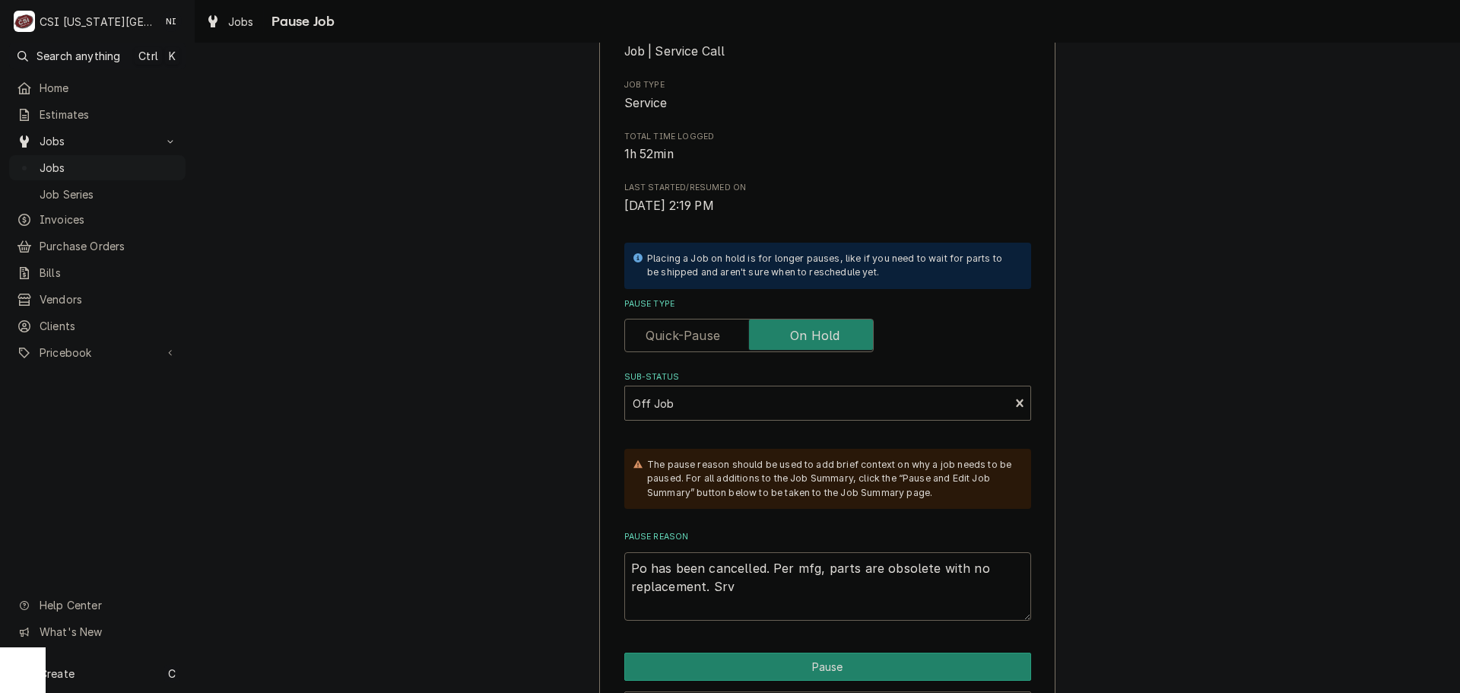
type textarea "Po has been cancelled. Per mfg, parts are obsolete with no replacement. Srve"
type textarea "x"
type textarea "Po has been cancelled. Per mfg, parts are obsolete with no replacement. Srv"
type textarea "x"
type textarea "Po has been cancelled. Per mfg, parts are obsolete with no replacement. Sr"
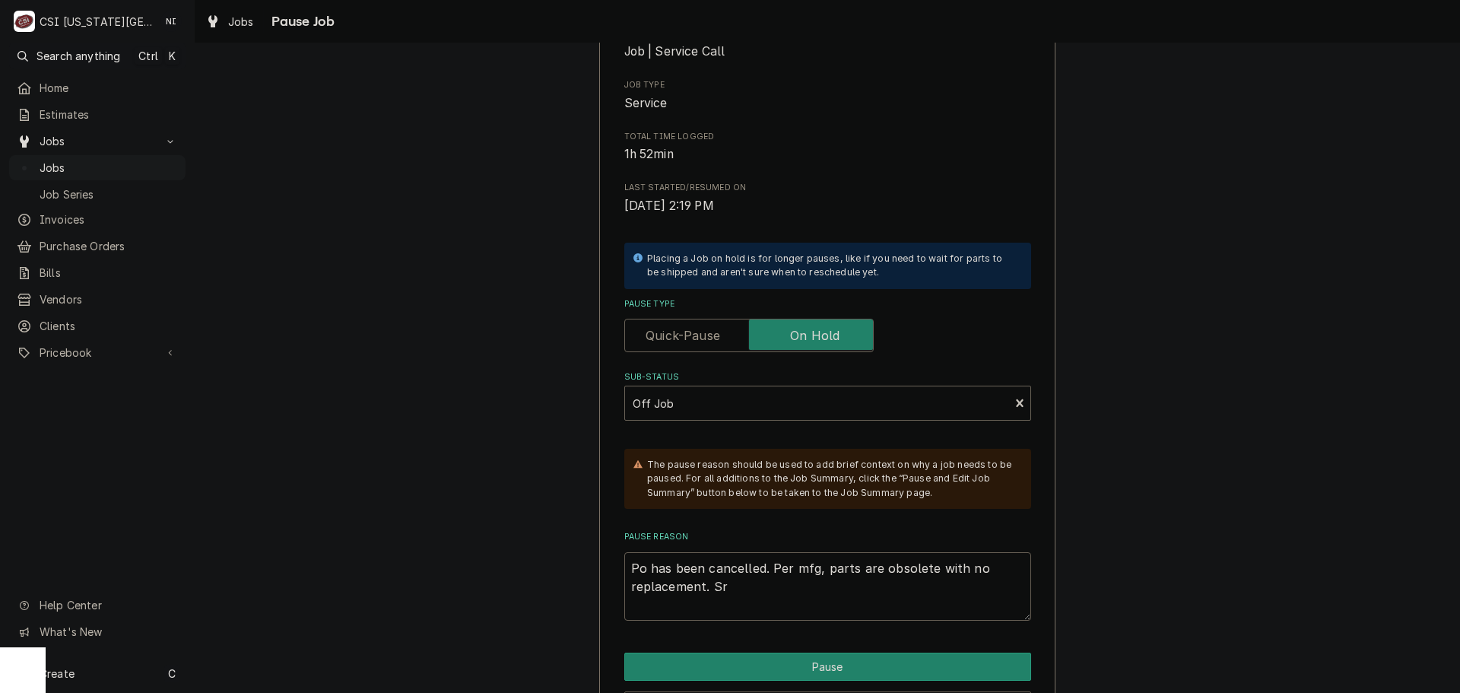
type textarea "x"
type textarea "Po has been cancelled. Per mfg, parts are obsolete with no replacement. S"
type textarea "x"
type textarea "Po has been cancelled. Per mfg, parts are obsolete with no replacement. Se"
type textarea "x"
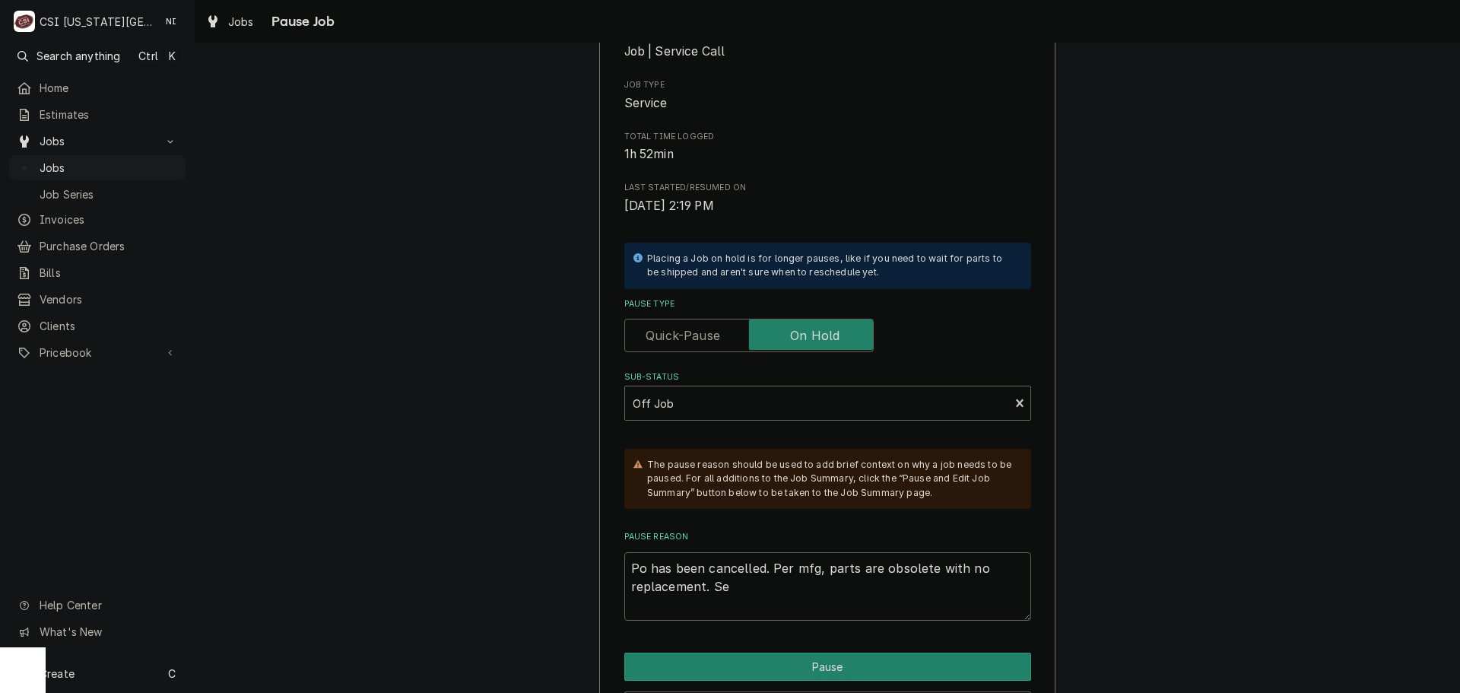
type textarea "Po has been cancelled. Per mfg, parts are obsolete with no replacement. Ser"
type textarea "x"
type textarea "Po has been cancelled. Per mfg, parts are obsolete with no replacement. Serv"
type textarea "x"
type textarea "Po has been cancelled. Per mfg, parts are obsolete with no replacement. Servix"
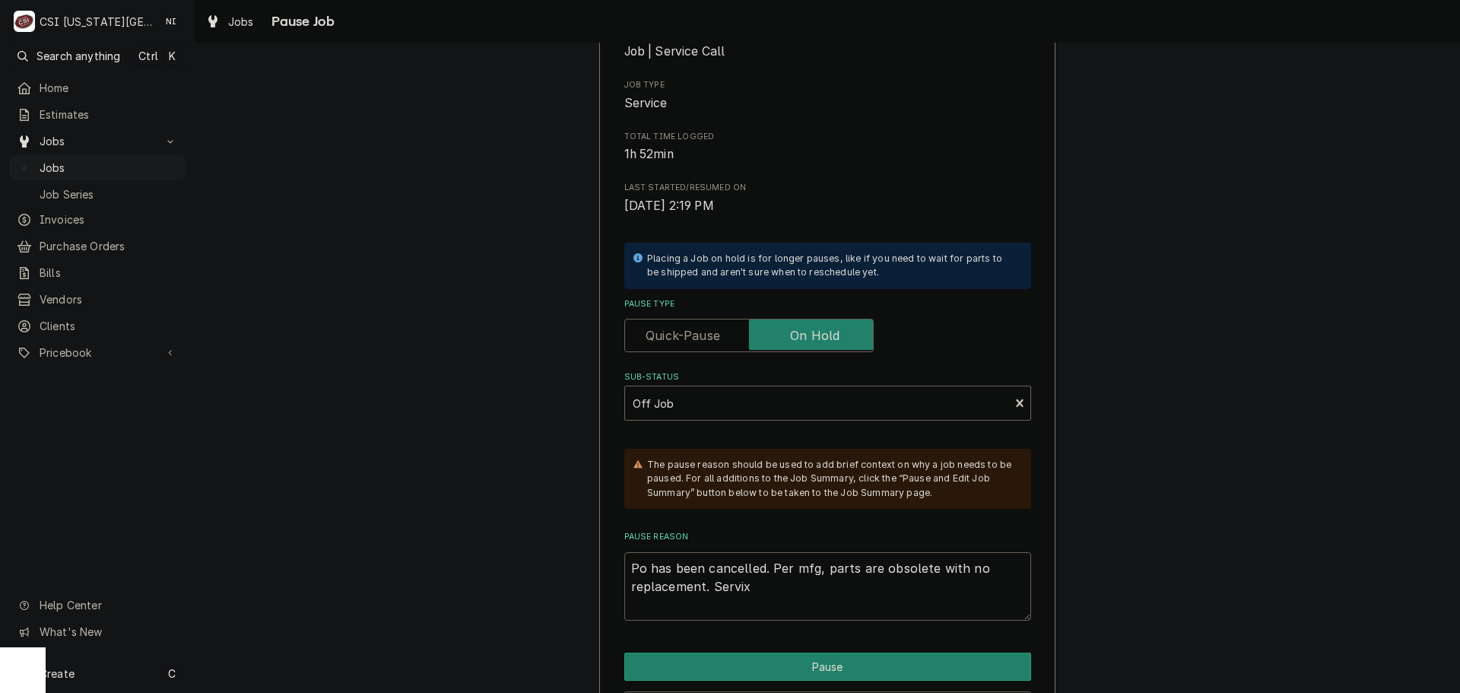
type textarea "x"
type textarea "Po has been cancelled. Per mfg, parts are obsolete with no replacement. Servixc"
type textarea "x"
type textarea "Po has been cancelled. Per mfg, parts are obsolete with no replacement. Servixce"
type textarea "x"
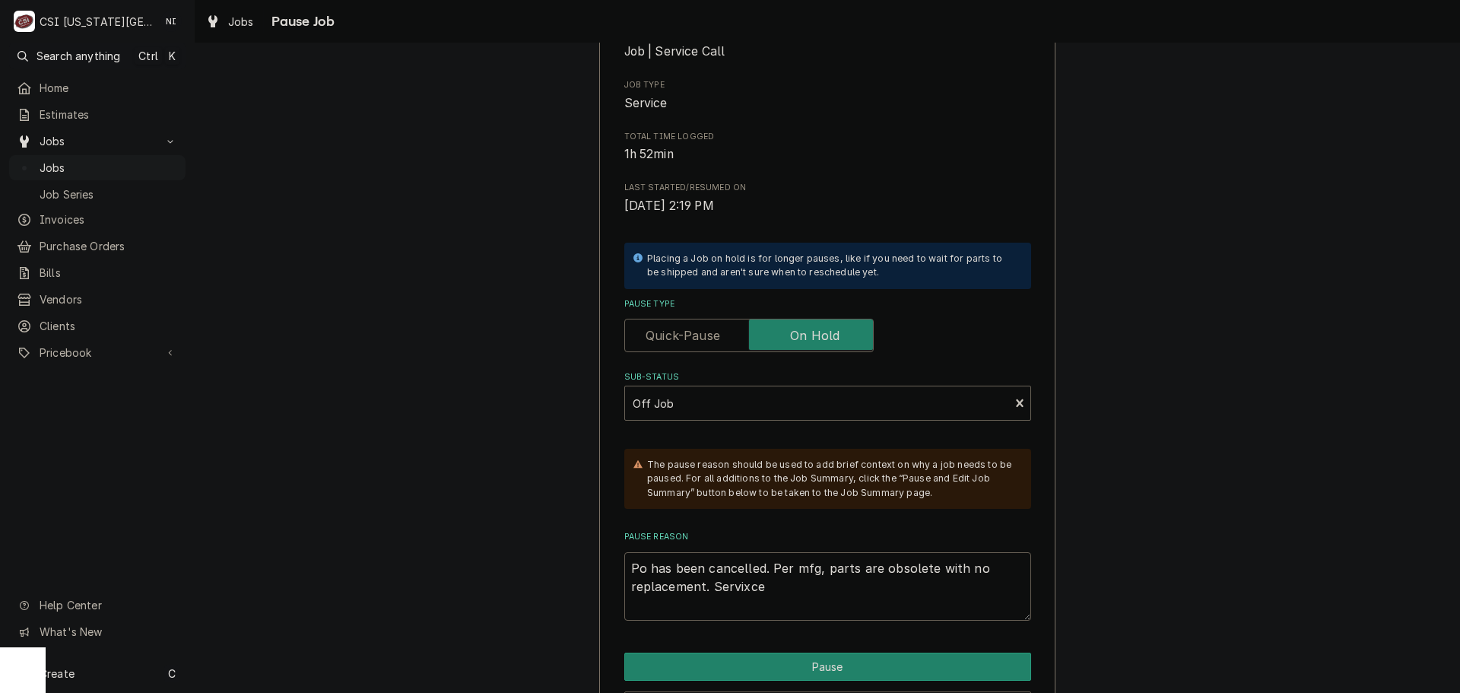
type textarea "Po has been cancelled. Per mfg, parts are obsolete with no replacement. Servixce"
type textarea "x"
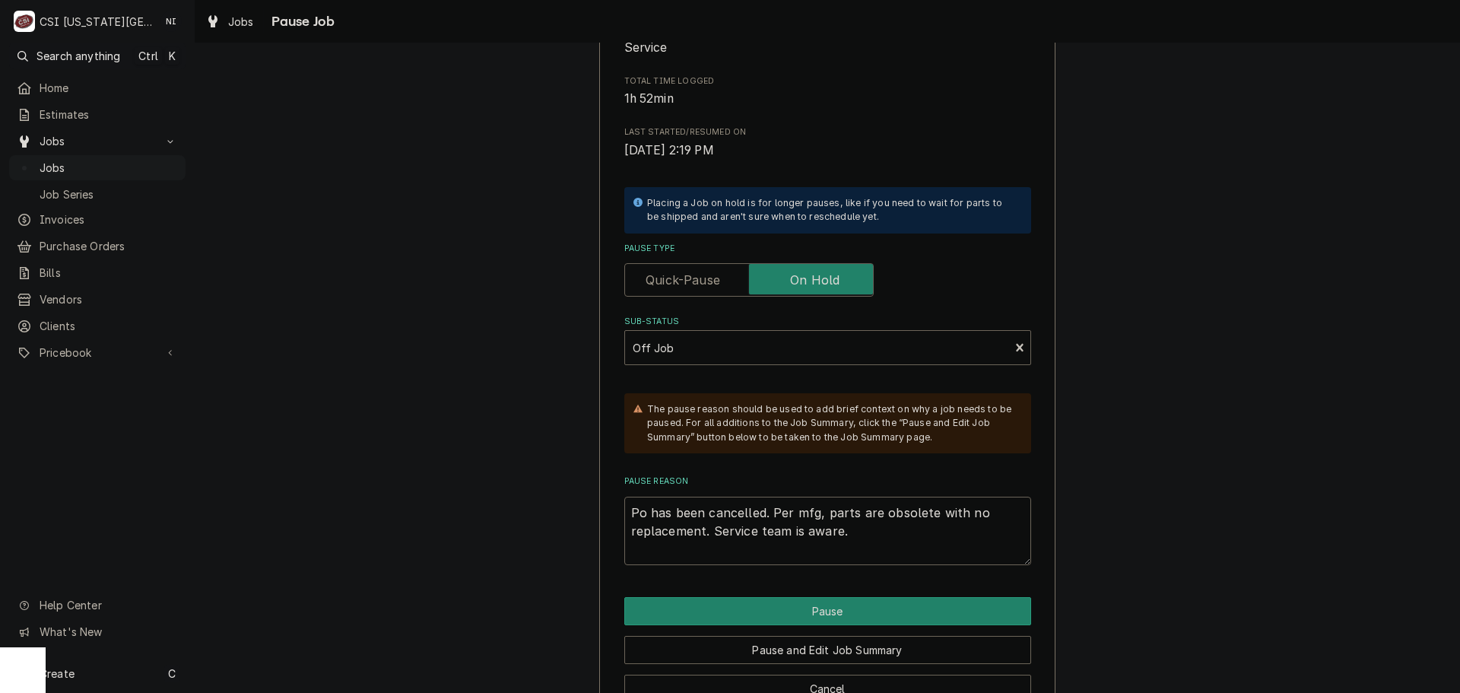
scroll to position [251, 0]
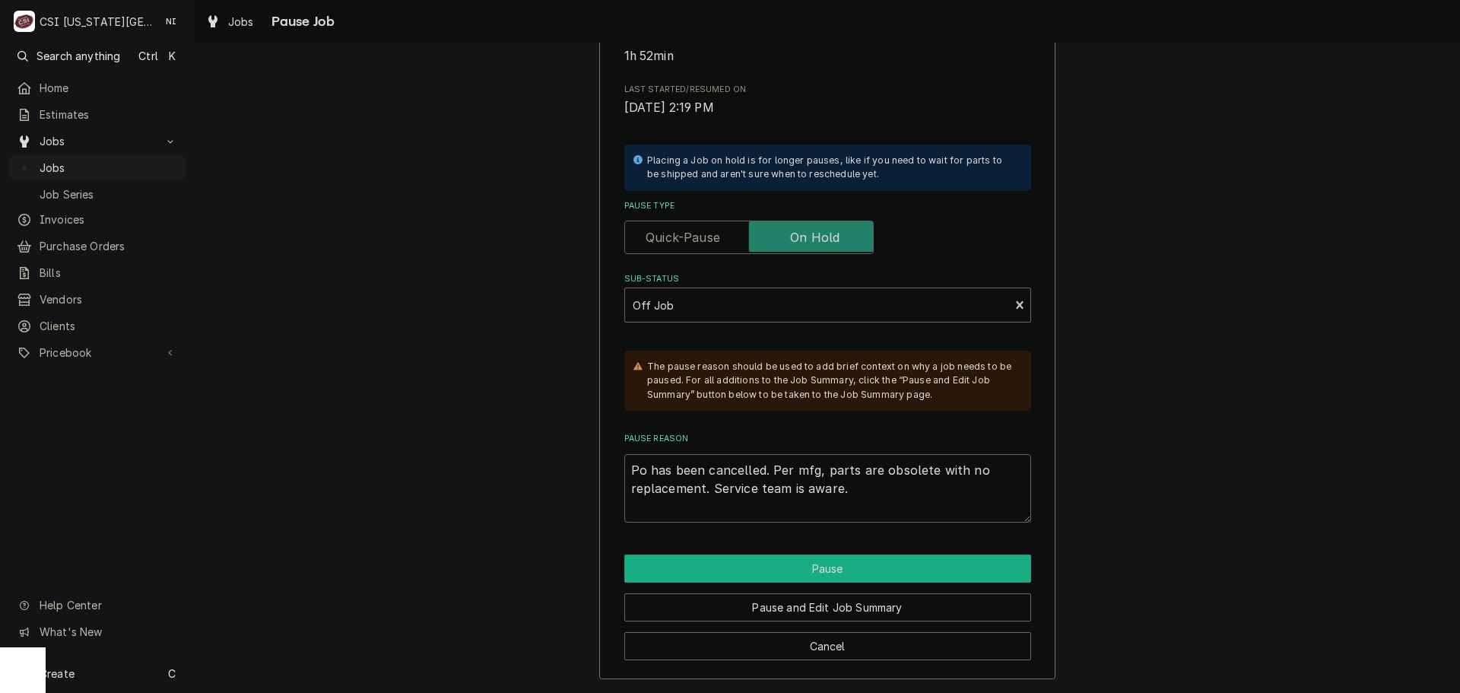
click at [790, 565] on button "Pause" at bounding box center [827, 568] width 407 height 28
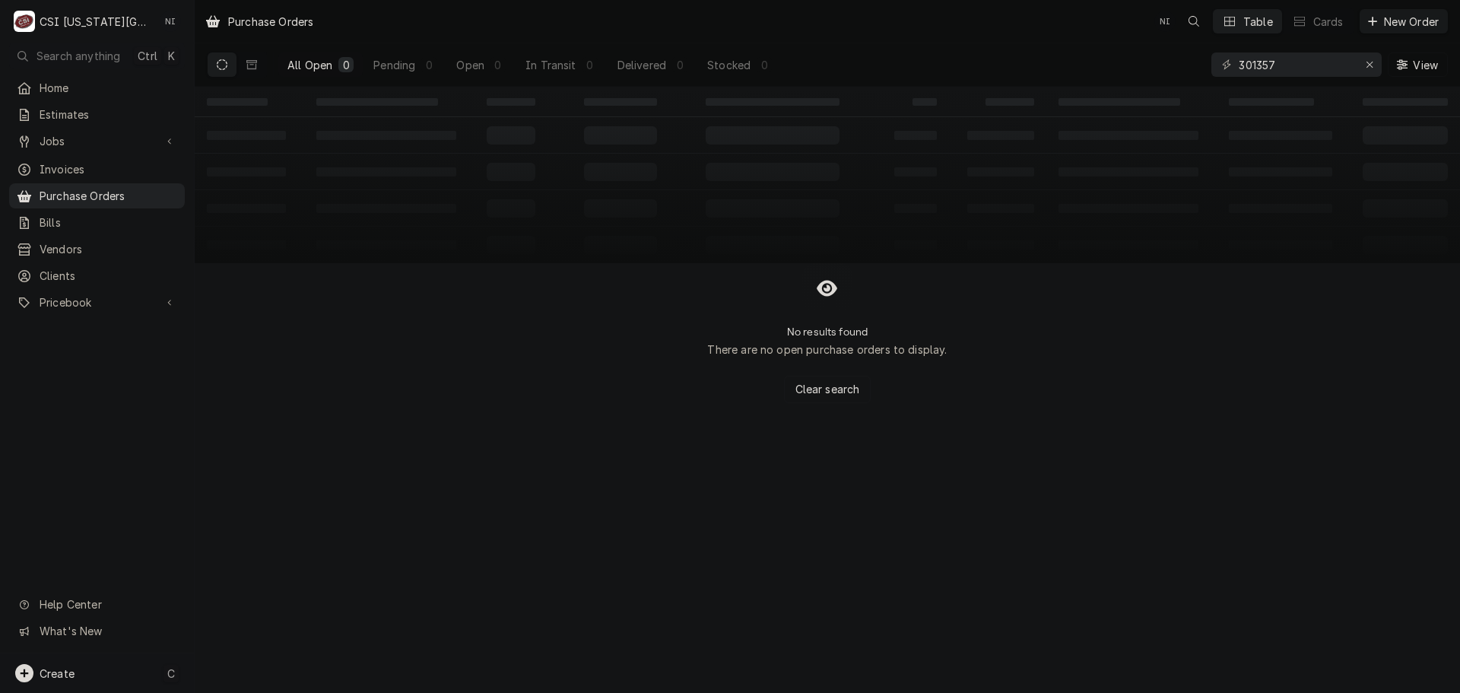
click at [137, 669] on div "Create C" at bounding box center [97, 673] width 194 height 40
click at [309, 570] on div "Purchase Order" at bounding box center [284, 569] width 102 height 16
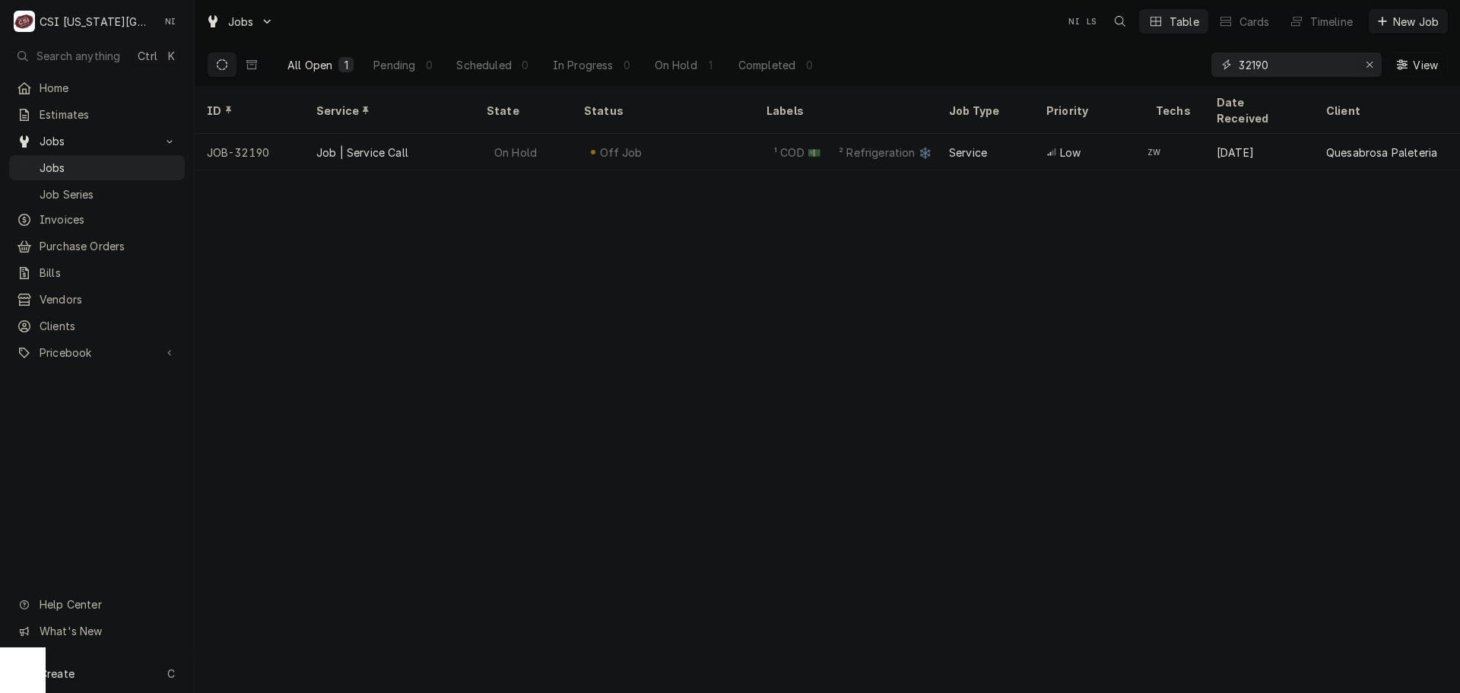
click at [1370, 63] on icon "Erase input" at bounding box center [1370, 65] width 6 height 6
click at [1353, 63] on input "Dynamic Content Wrapper" at bounding box center [1296, 64] width 114 height 24
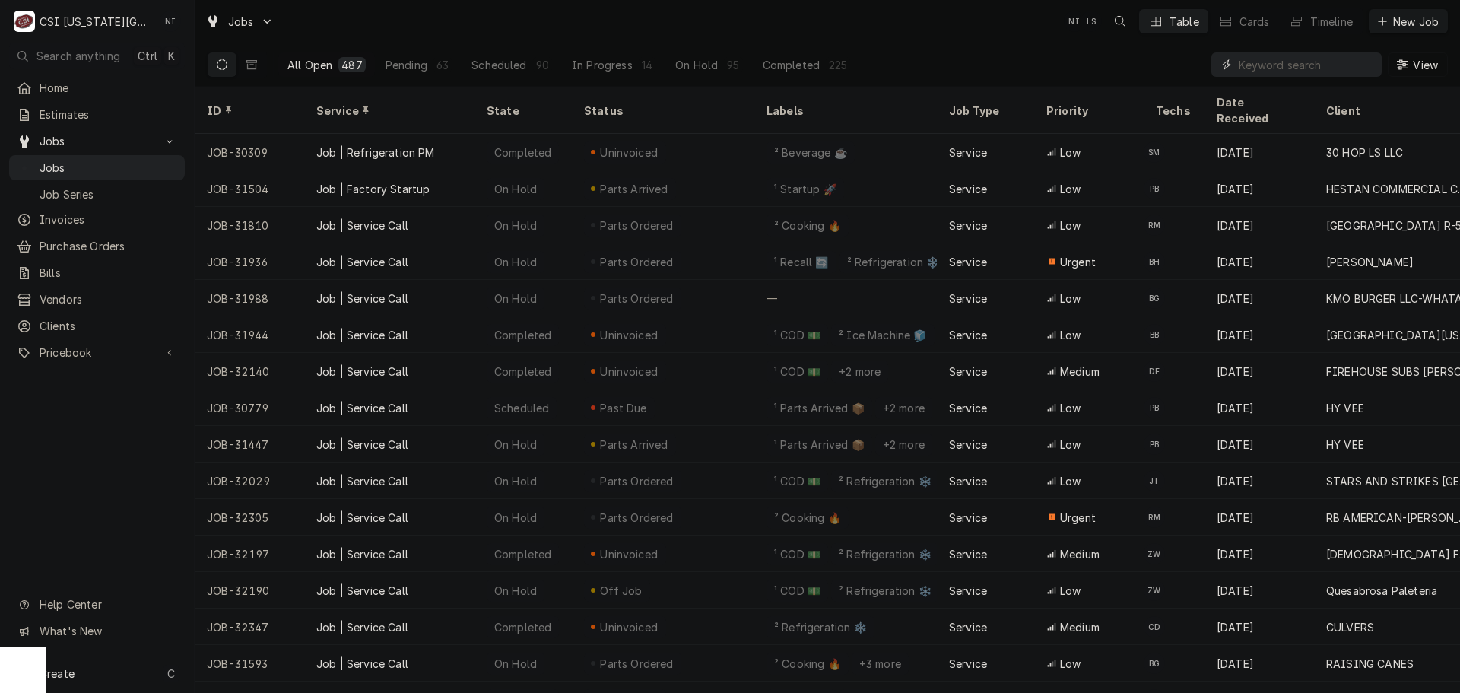
click at [1276, 63] on input "Dynamic Content Wrapper" at bounding box center [1306, 64] width 135 height 24
paste input "SKC-2-120-0227-0"
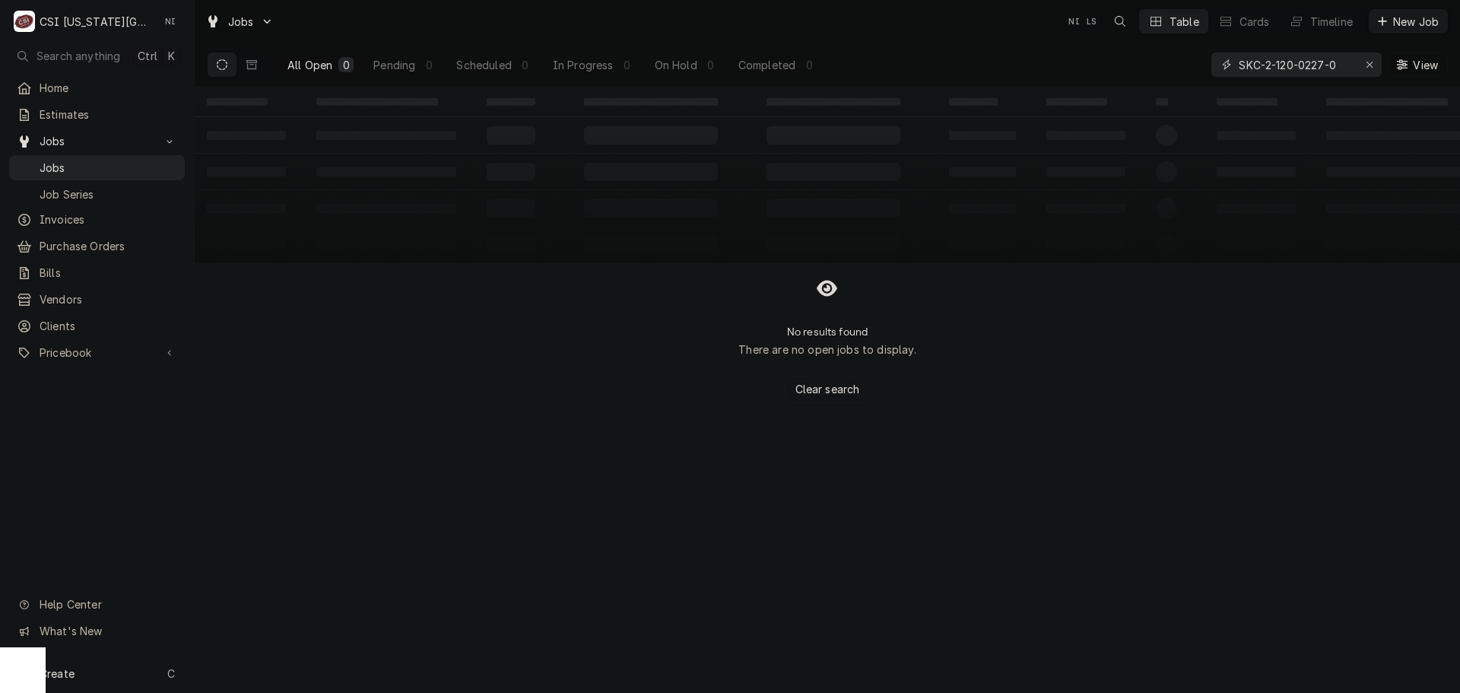
type input "SKC-2-120-0227-0"
click at [1368, 67] on icon "Erase input" at bounding box center [1370, 64] width 8 height 11
click at [1361, 67] on input "Dynamic Content Wrapper" at bounding box center [1310, 64] width 143 height 24
paste input "32970"
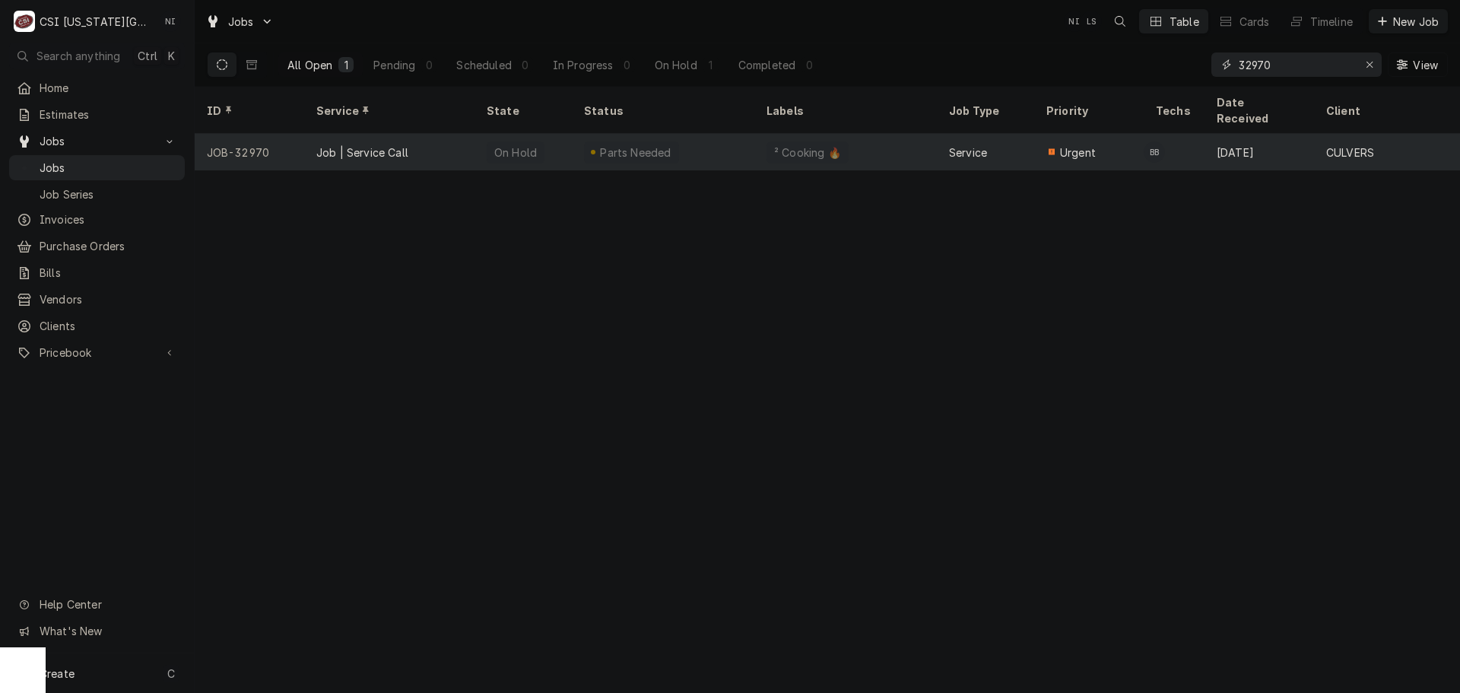
type input "32970"
click at [457, 136] on div "Job | Service Call" at bounding box center [389, 152] width 170 height 37
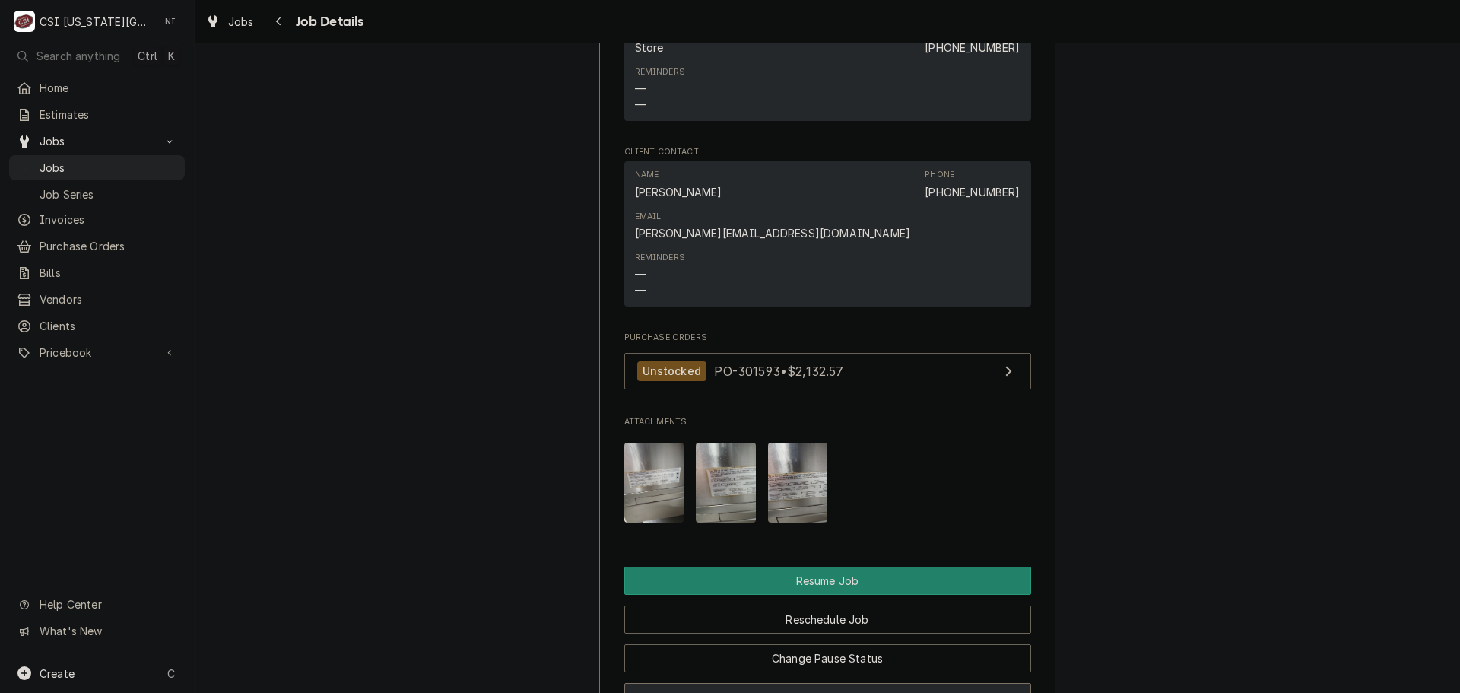
scroll to position [1673, 0]
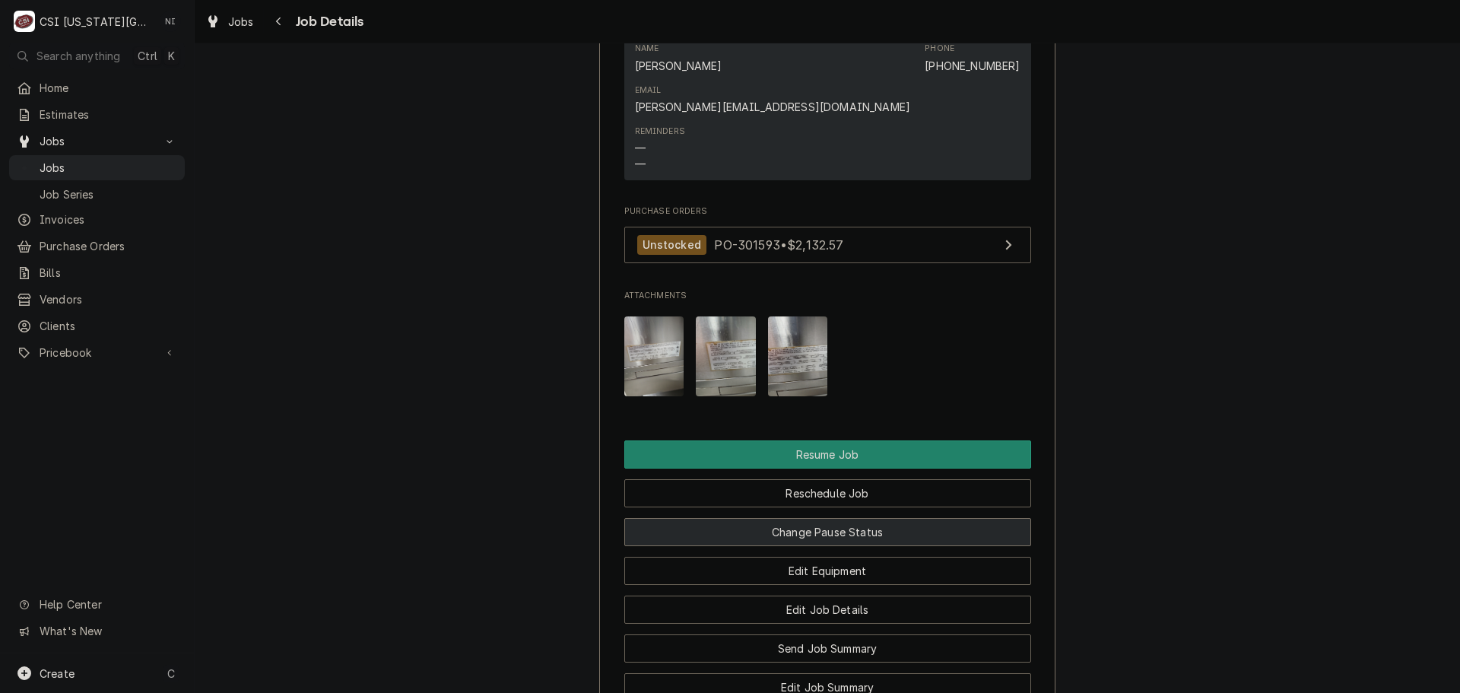
click at [810, 518] on button "Change Pause Status" at bounding box center [827, 532] width 407 height 28
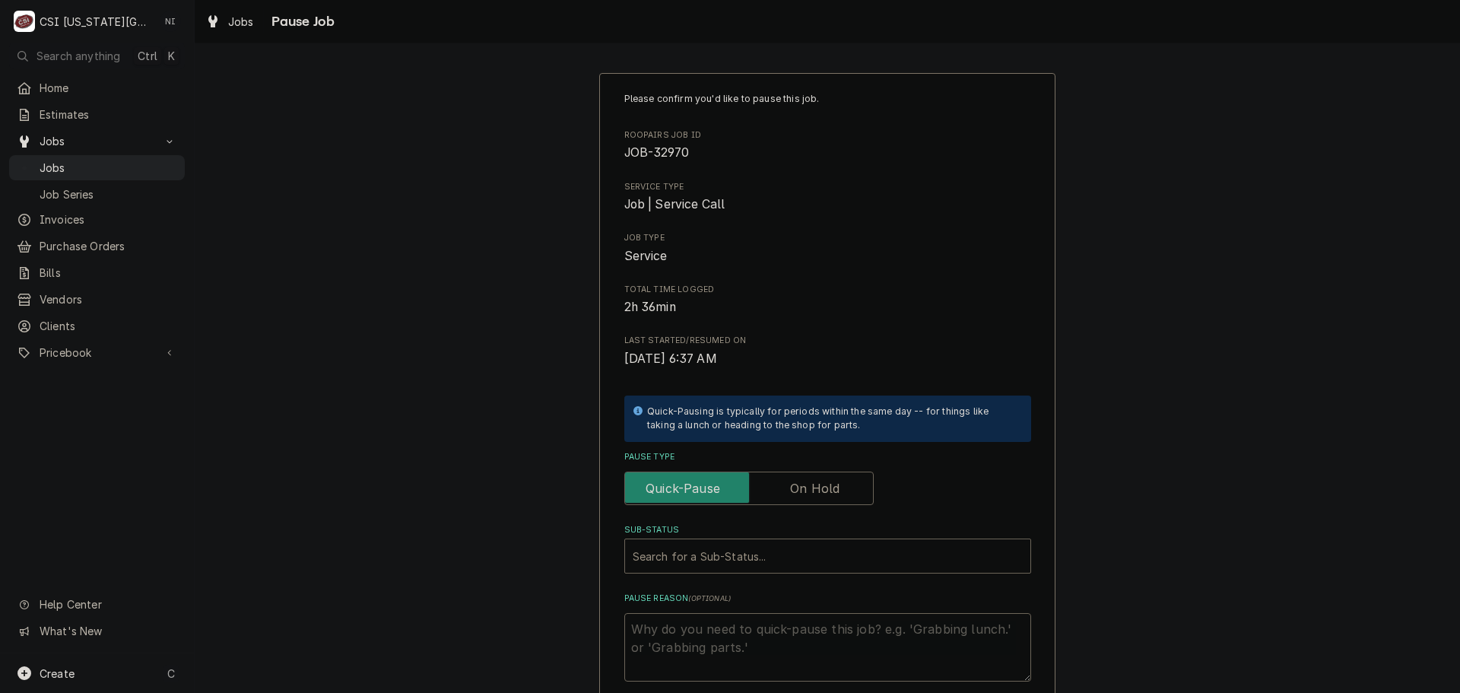
click at [832, 487] on label "Pause Type" at bounding box center [748, 488] width 249 height 33
click at [832, 487] on input "Pause Type" at bounding box center [749, 488] width 236 height 33
checkbox input "true"
click at [742, 576] on div "Please confirm you'd like to pause this job. Roopairs Job ID JOB-32970 Service …" at bounding box center [827, 386] width 407 height 589
click at [751, 558] on div "Sub-Status" at bounding box center [828, 555] width 390 height 27
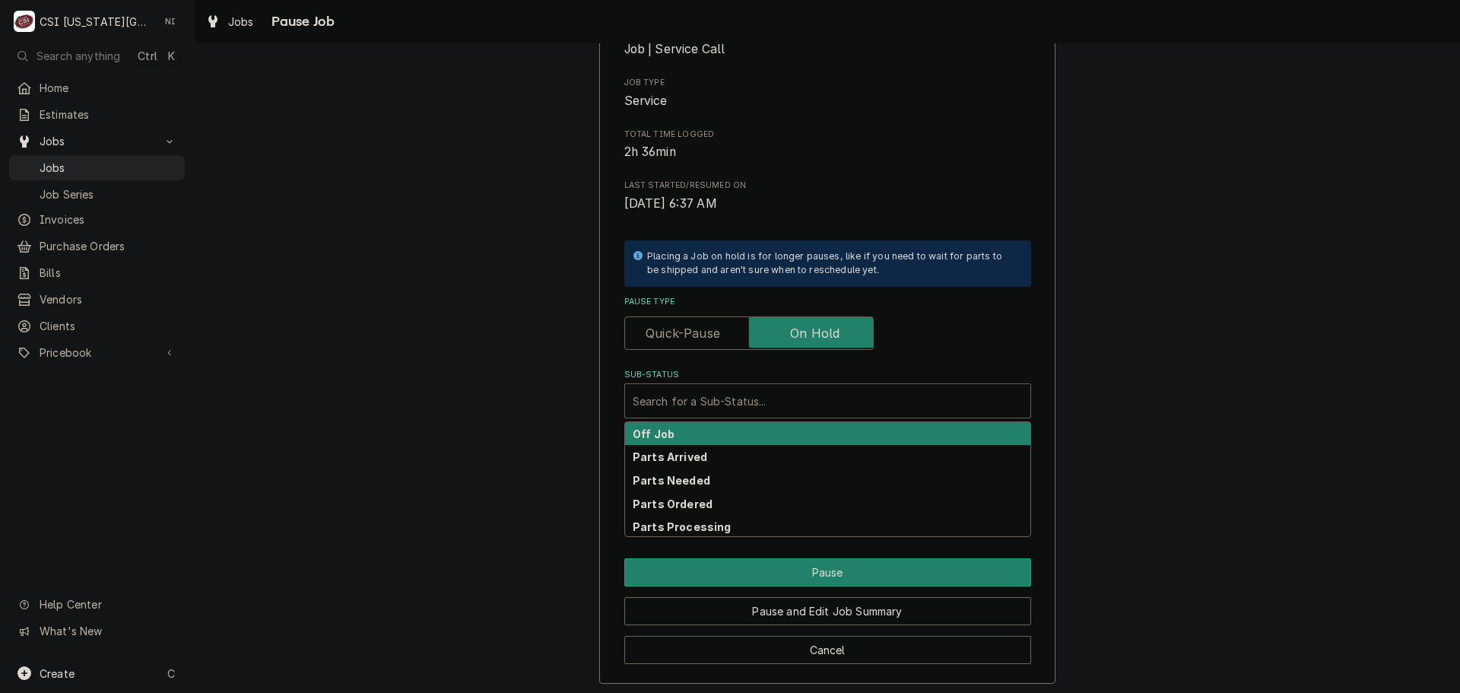
scroll to position [159, 0]
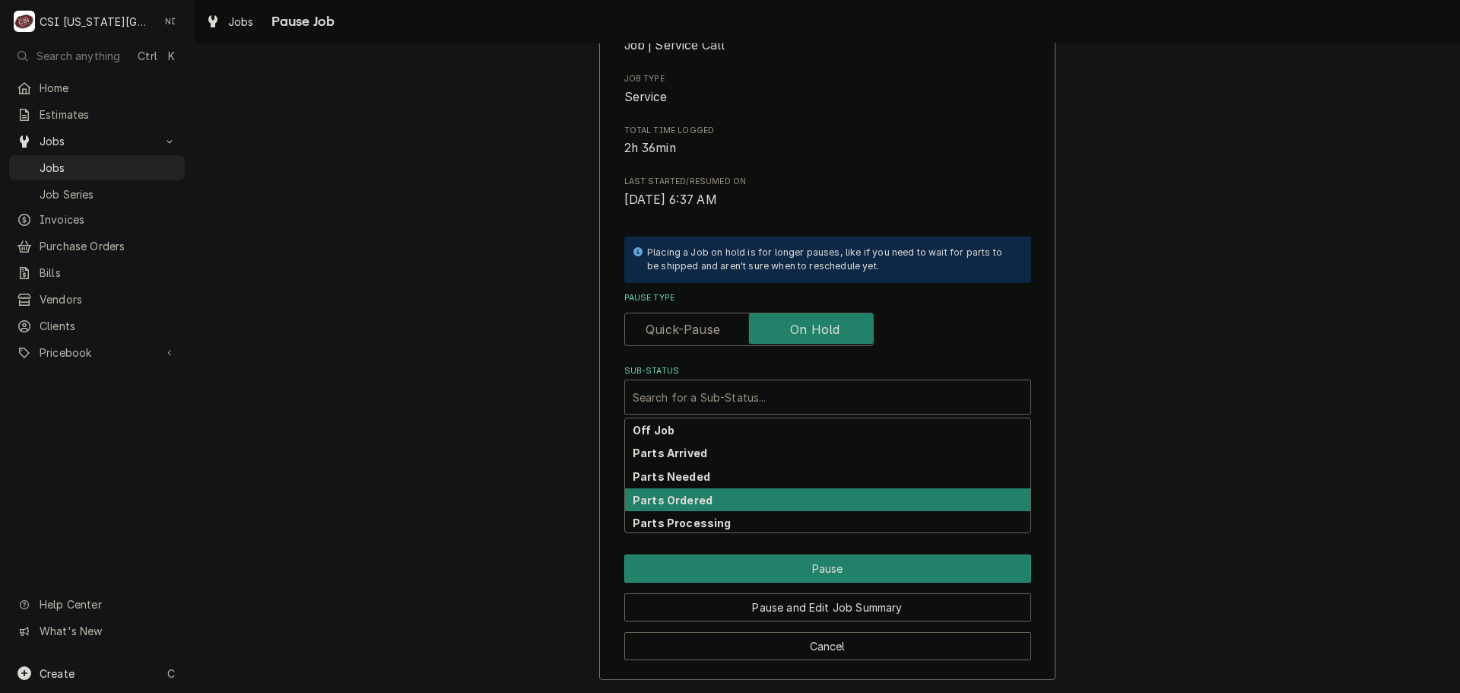
click at [684, 503] on strong "Parts Ordered" at bounding box center [673, 500] width 80 height 13
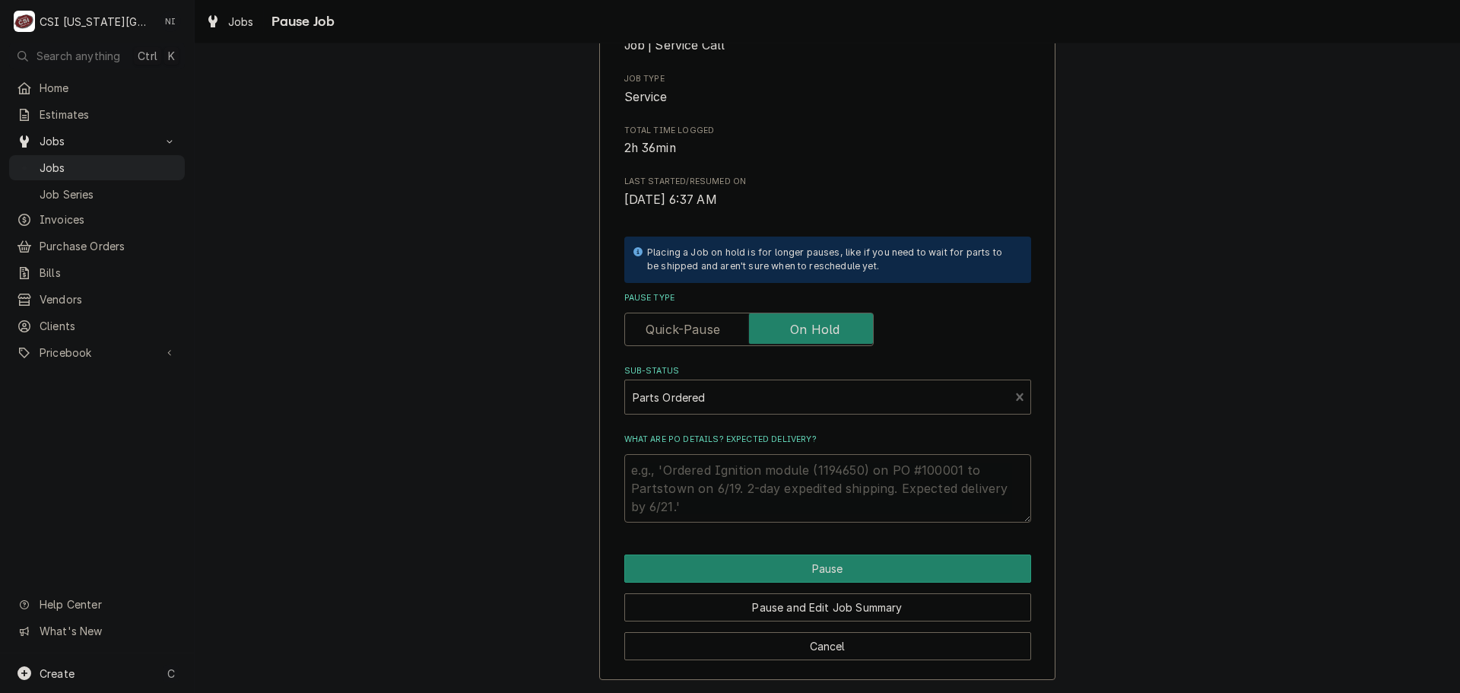
click at [678, 479] on textarea "What are PO details? Expected delivery?" at bounding box center [827, 488] width 407 height 68
type textarea "x"
type textarea "P"
type textarea "x"
type textarea "Pa"
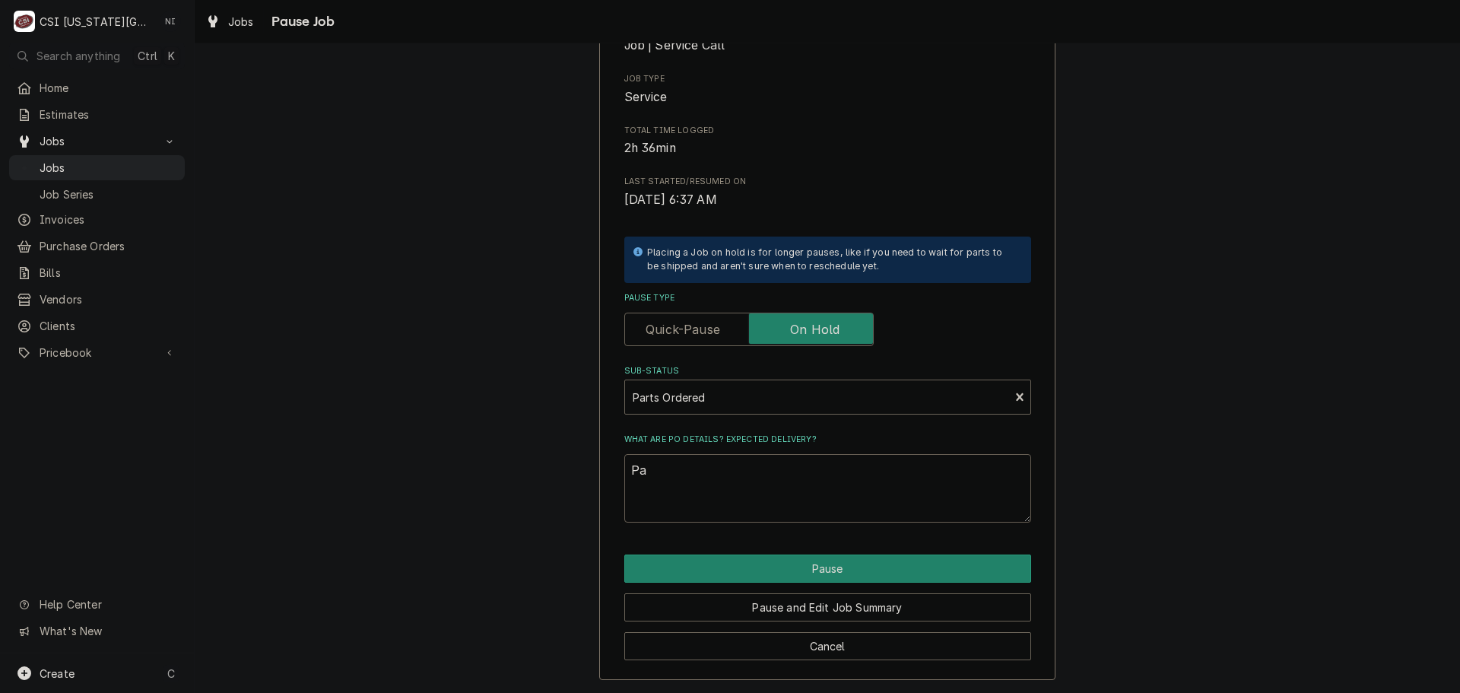
type textarea "x"
type textarea "Par"
type textarea "x"
type textarea "Part"
type textarea "x"
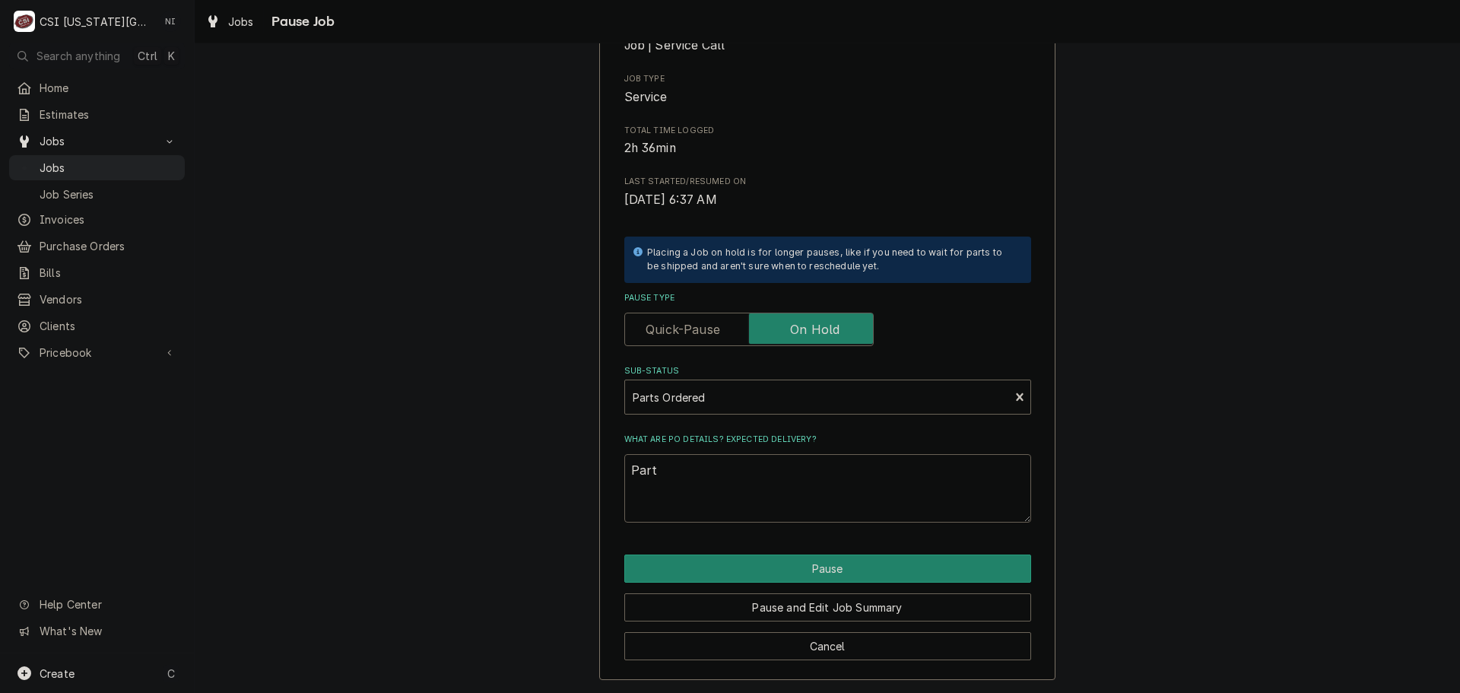
type textarea "Parts"
type textarea "x"
type textarea "Parts"
type textarea "x"
type textarea "Parts or"
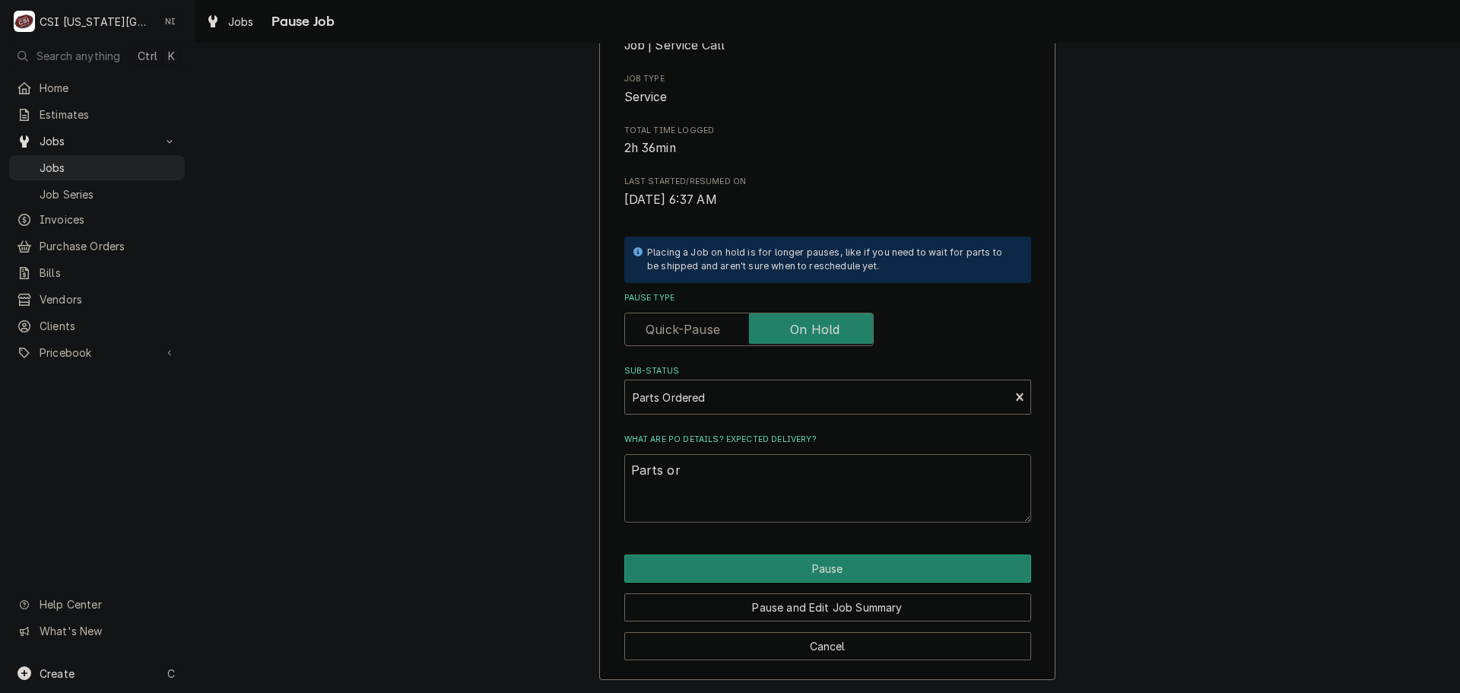
type textarea "x"
type textarea "Parts ort"
type textarea "x"
type textarea "Parts or"
type textarea "x"
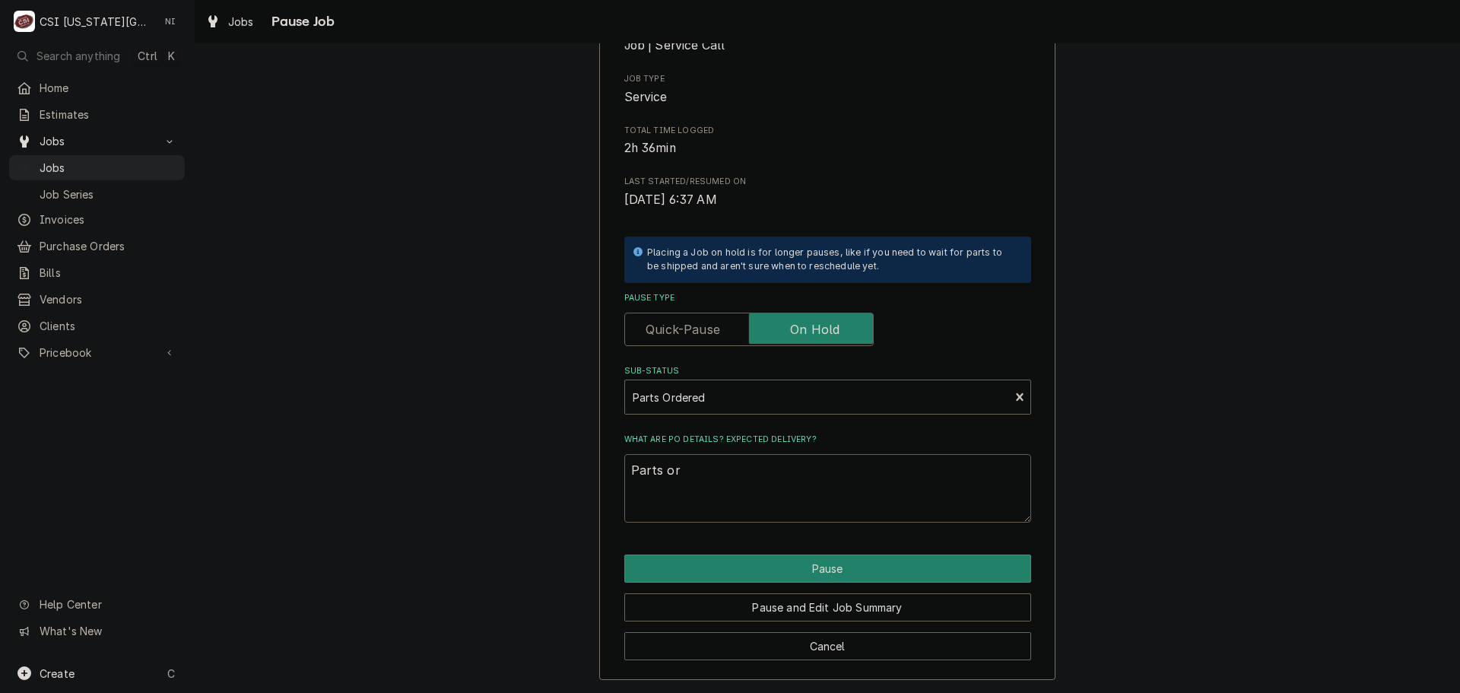
type textarea "Parts ord"
type textarea "x"
type textarea "Parts orde"
type textarea "x"
type textarea "Parts order"
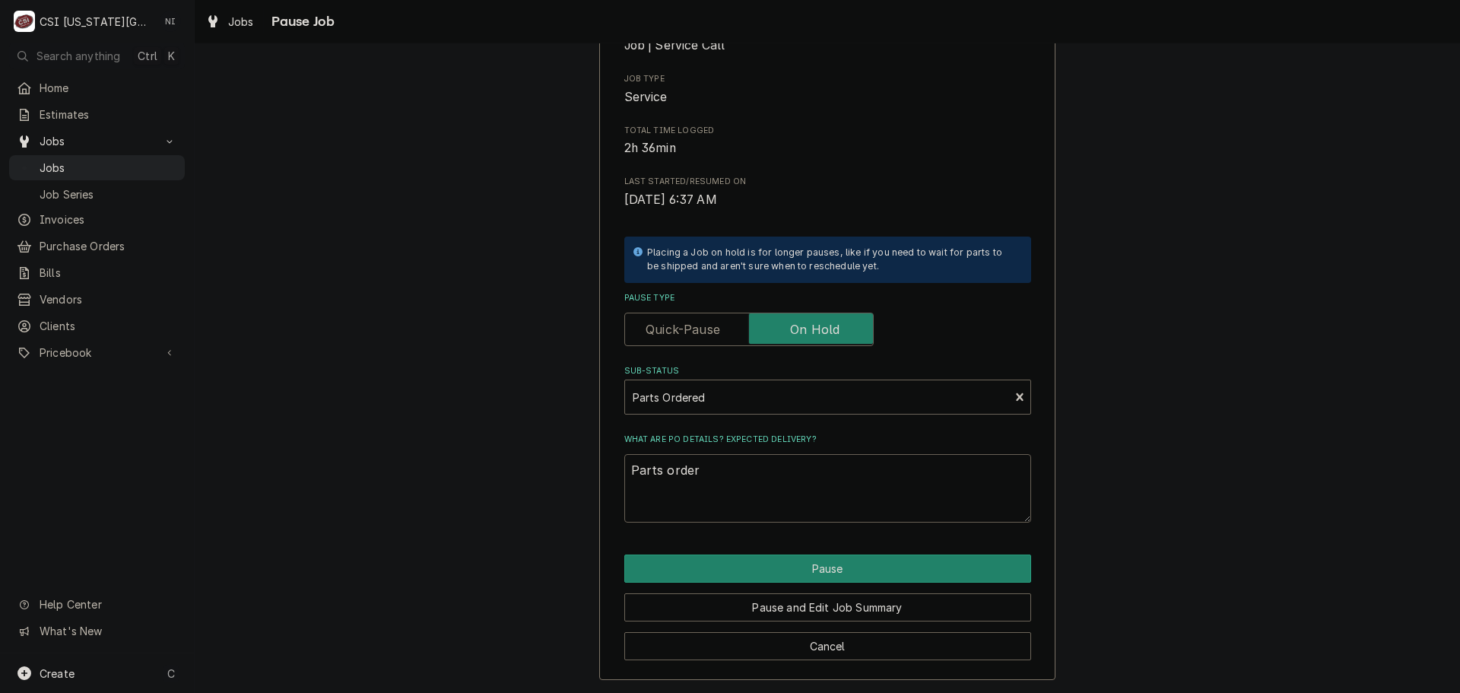
type textarea "x"
type textarea "Parts ordere"
type textarea "x"
type textarea "Parts ordered"
type textarea "x"
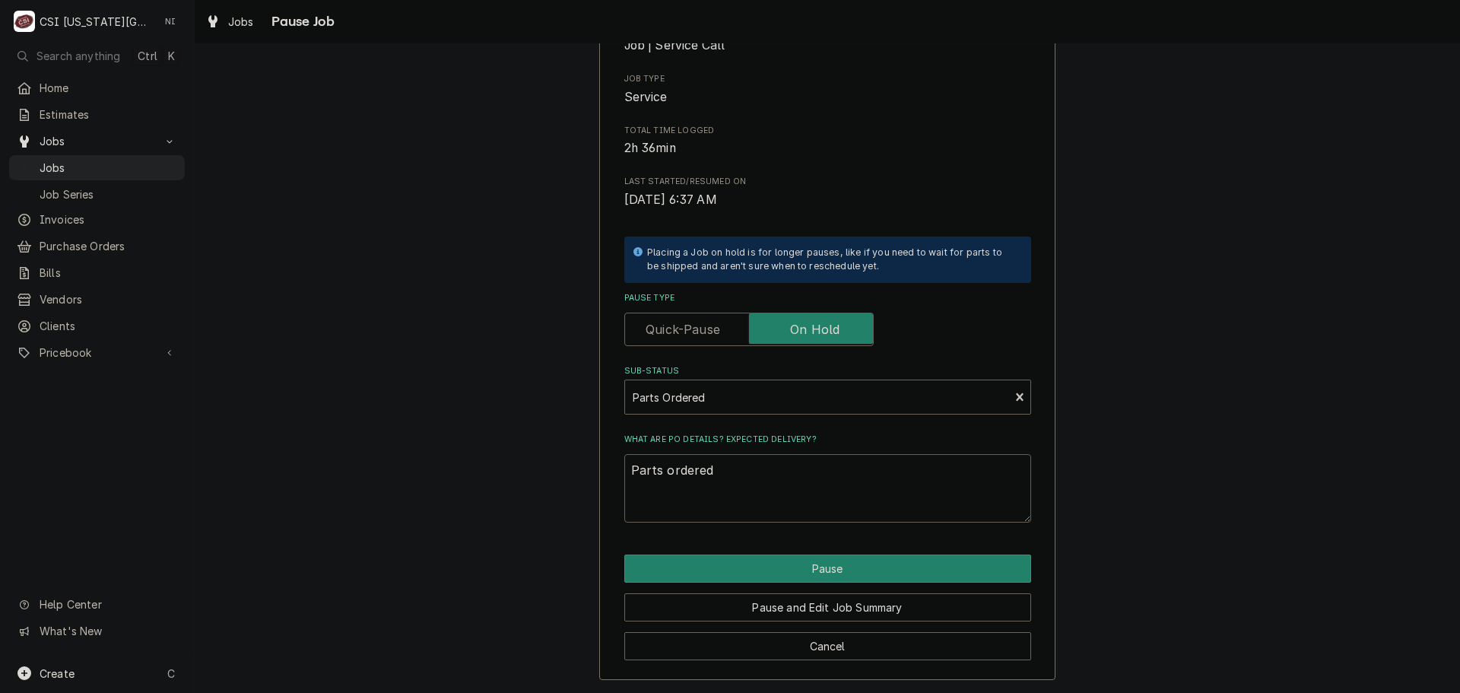
type textarea "Parts ordered"
type textarea "x"
type textarea "Parts ordered o"
type textarea "x"
type textarea "Parts ordered on"
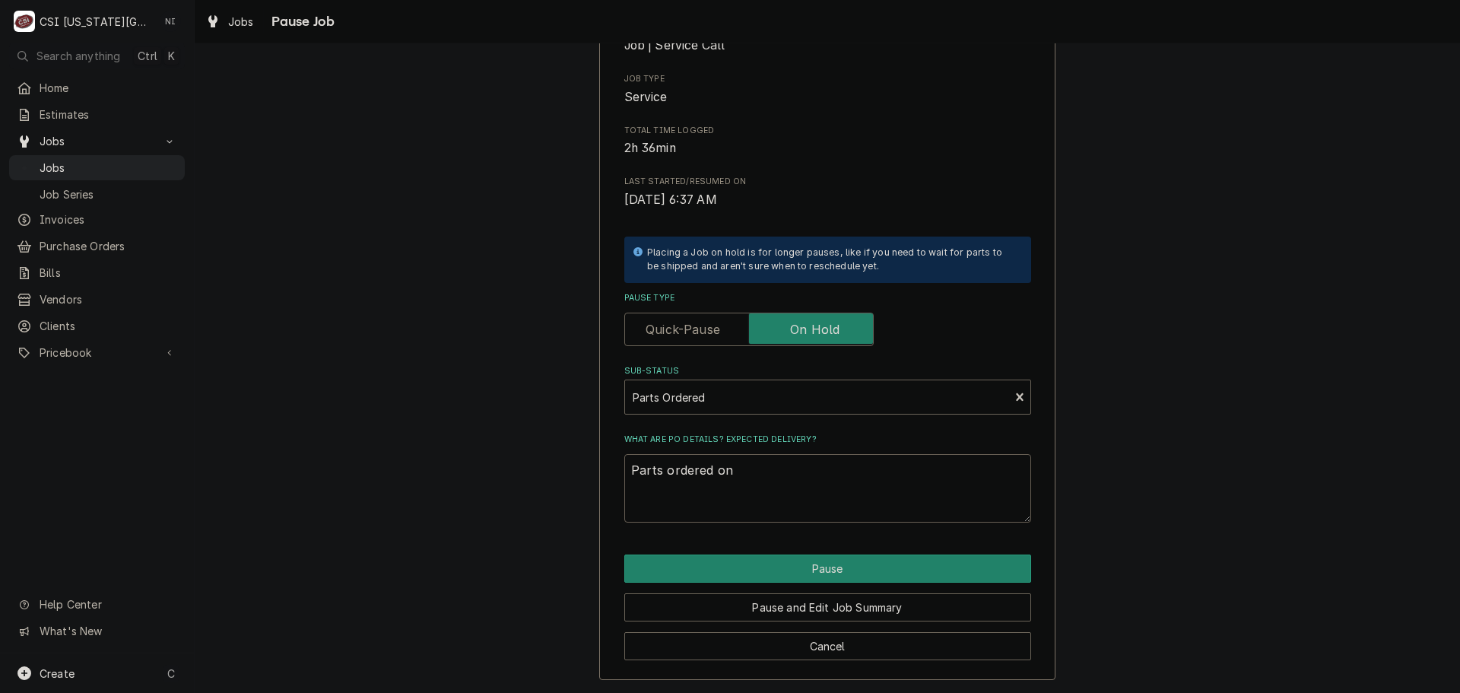
type textarea "x"
type textarea "Parts ordered on"
type textarea "x"
type textarea "Parts ordered on P"
type textarea "x"
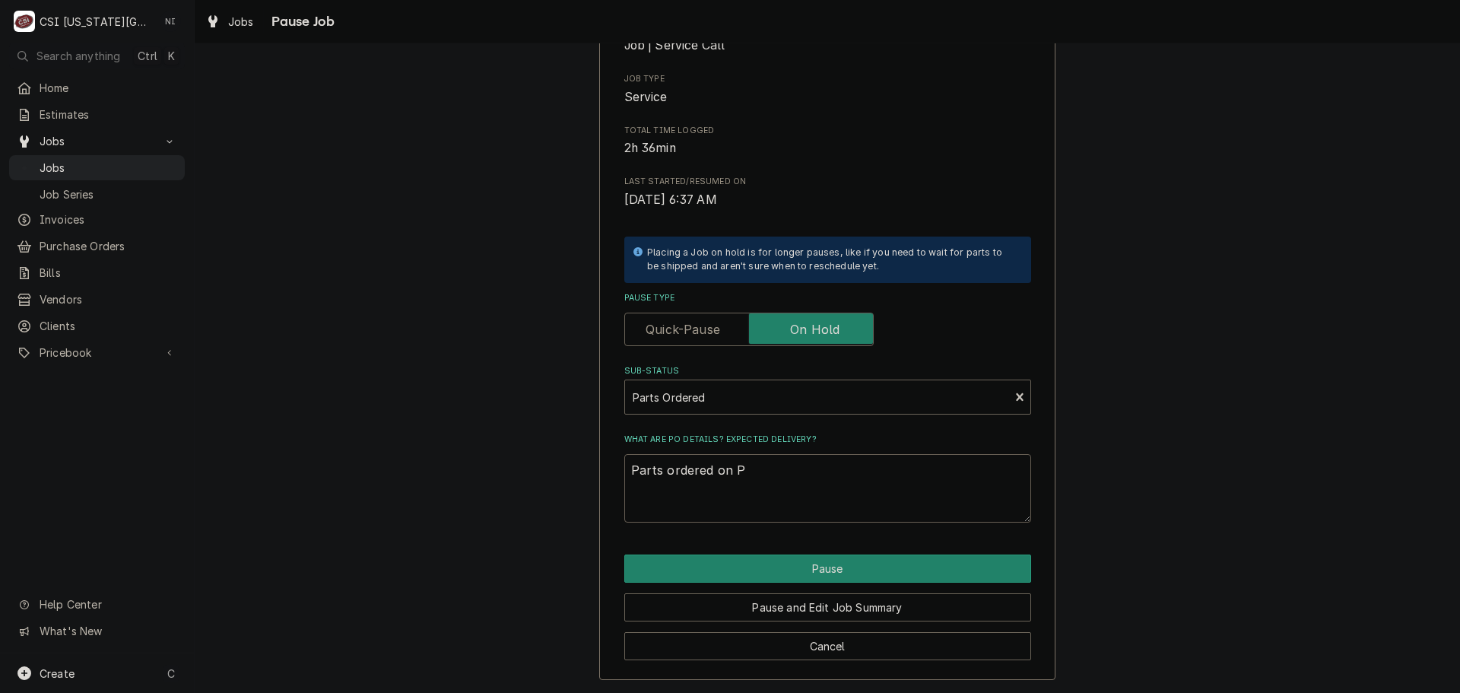
type textarea "Parts ordered on Po"
type textarea "x"
type textarea "Parts ordered on Po"
type textarea "x"
type textarea "Parts ordered on Po 3"
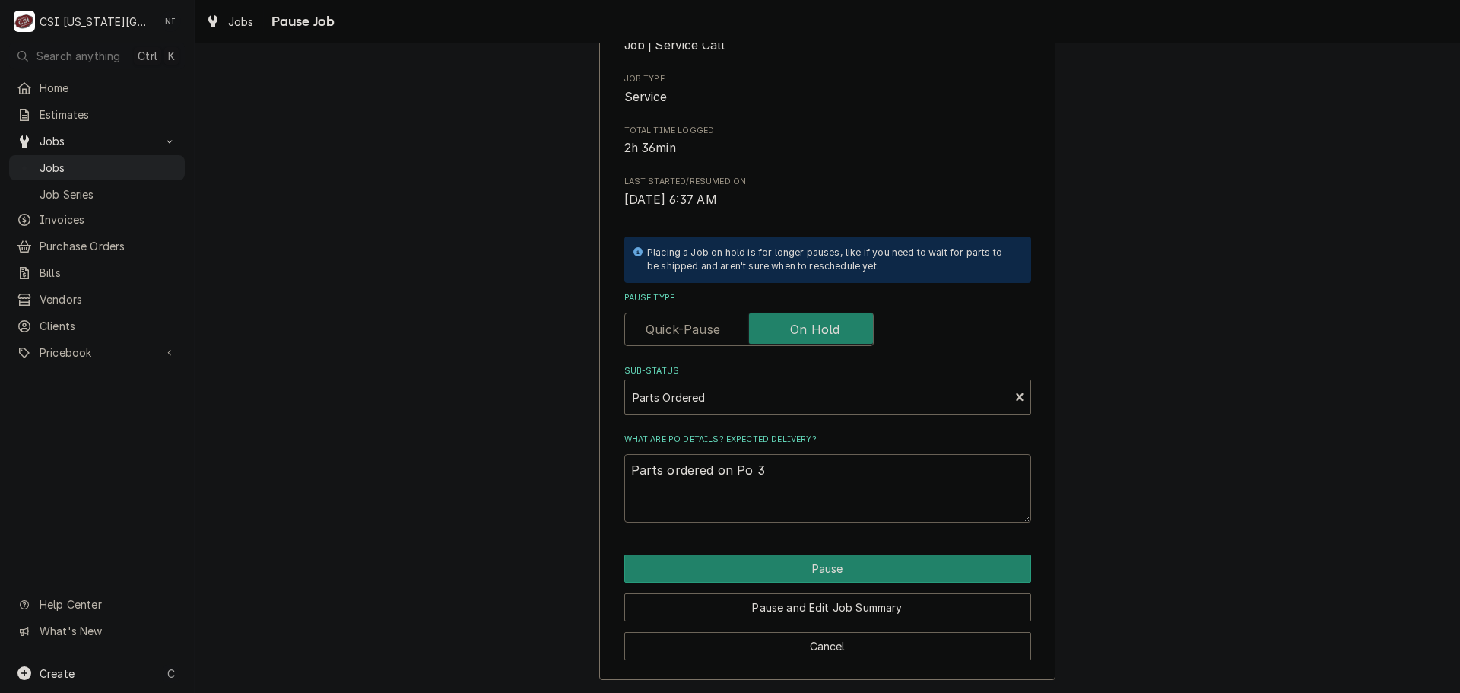
type textarea "x"
type textarea "Parts ordered on Po 30"
type textarea "x"
type textarea "Parts ordered on Po 301"
type textarea "x"
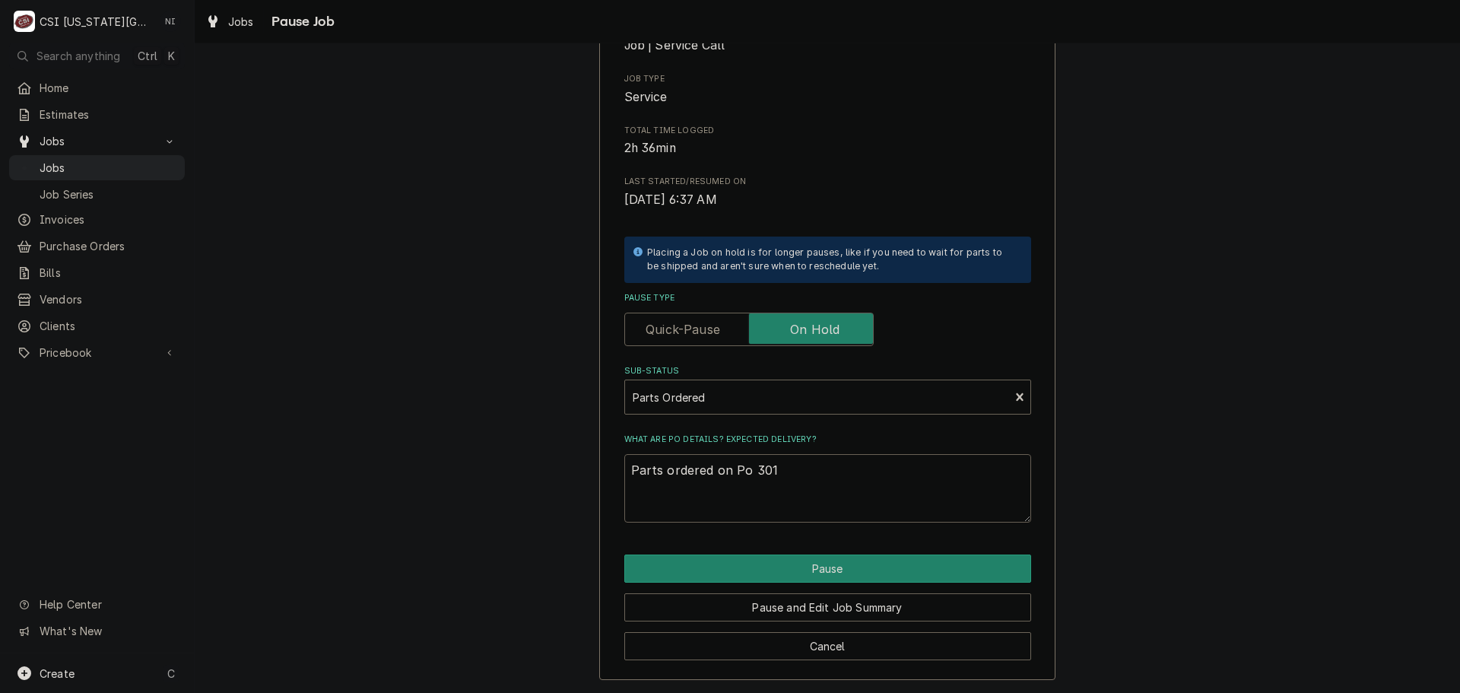
type textarea "Parts ordered on Po 3016"
type textarea "x"
type textarea "Parts ordered on Po 30164"
type textarea "x"
type textarea "Parts ordered on Po 301646"
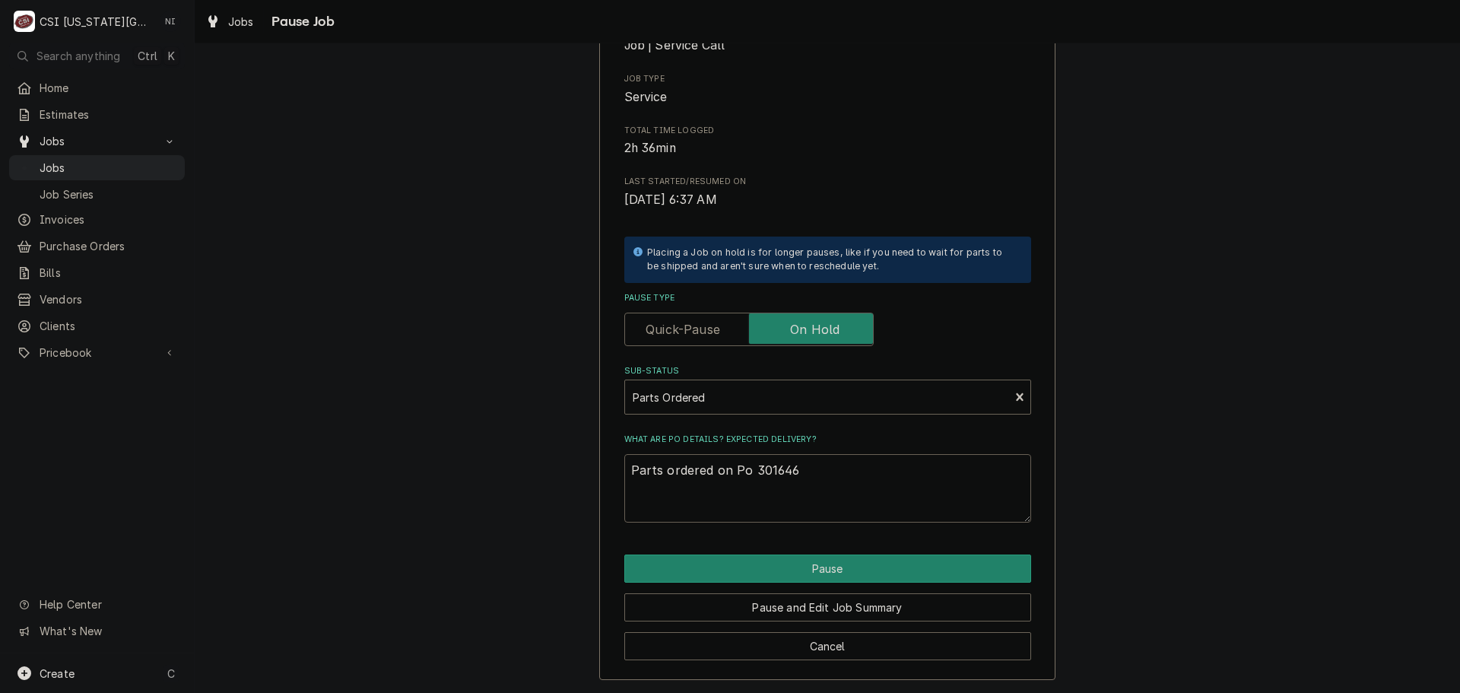
type textarea "x"
type textarea "Parts ordered on Po 3016464"
type textarea "x"
type textarea "Parts ordered on Po 301646"
click at [850, 568] on button "Pause" at bounding box center [827, 568] width 407 height 28
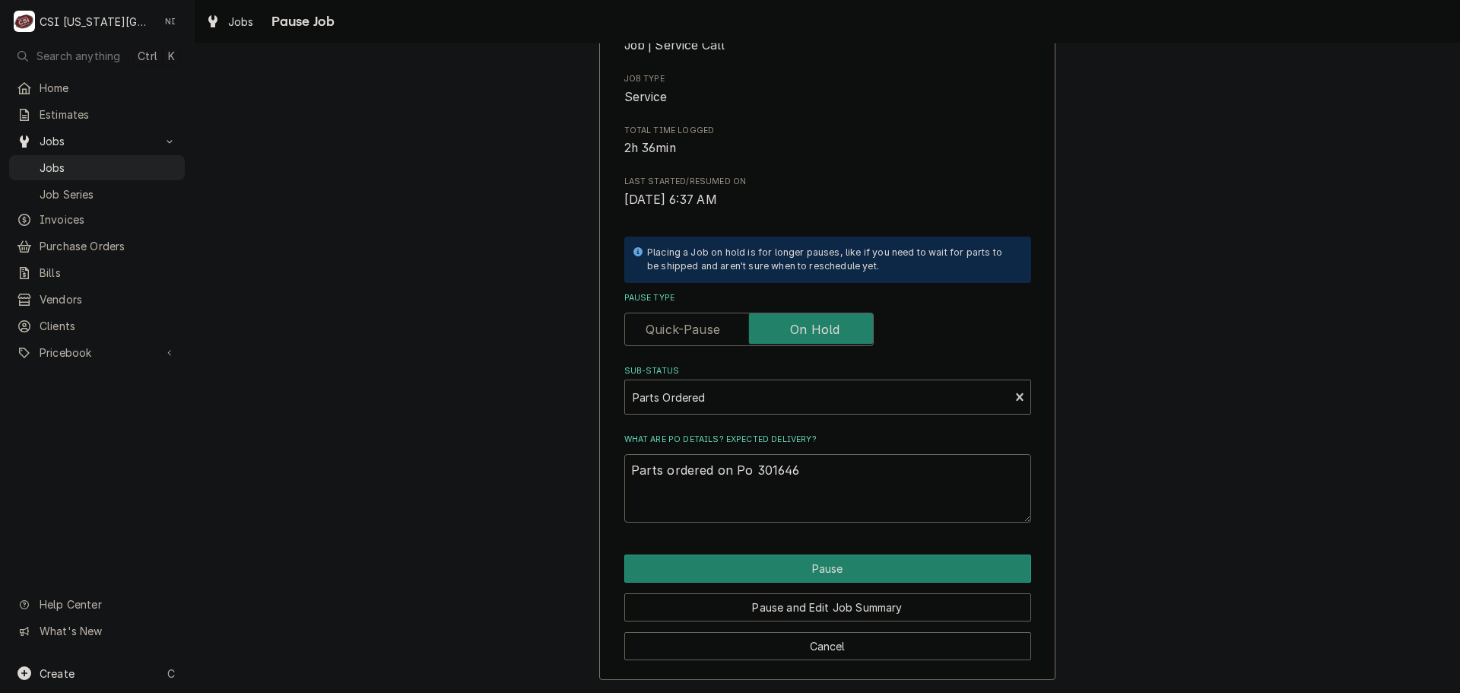
type textarea "x"
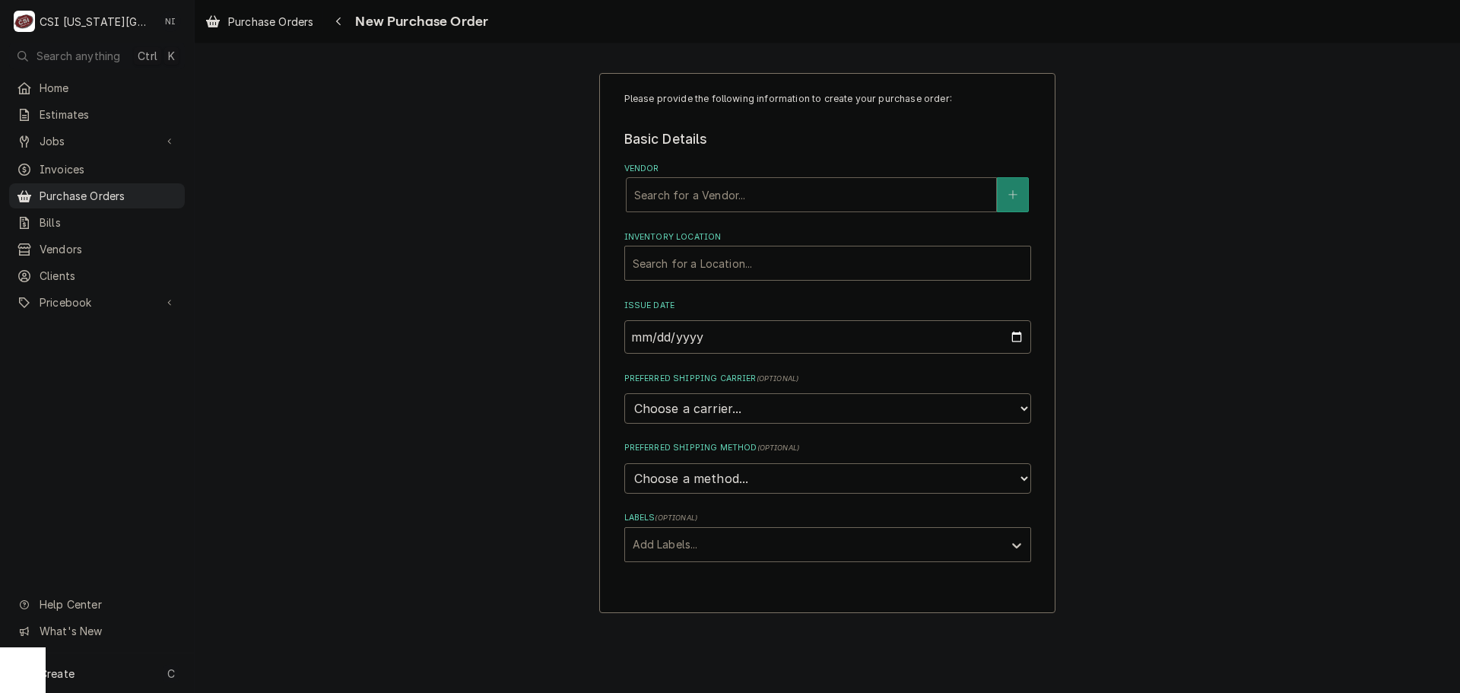
click at [713, 204] on div "Vendor" at bounding box center [811, 194] width 354 height 27
type input "[GEOGRAPHIC_DATA]"
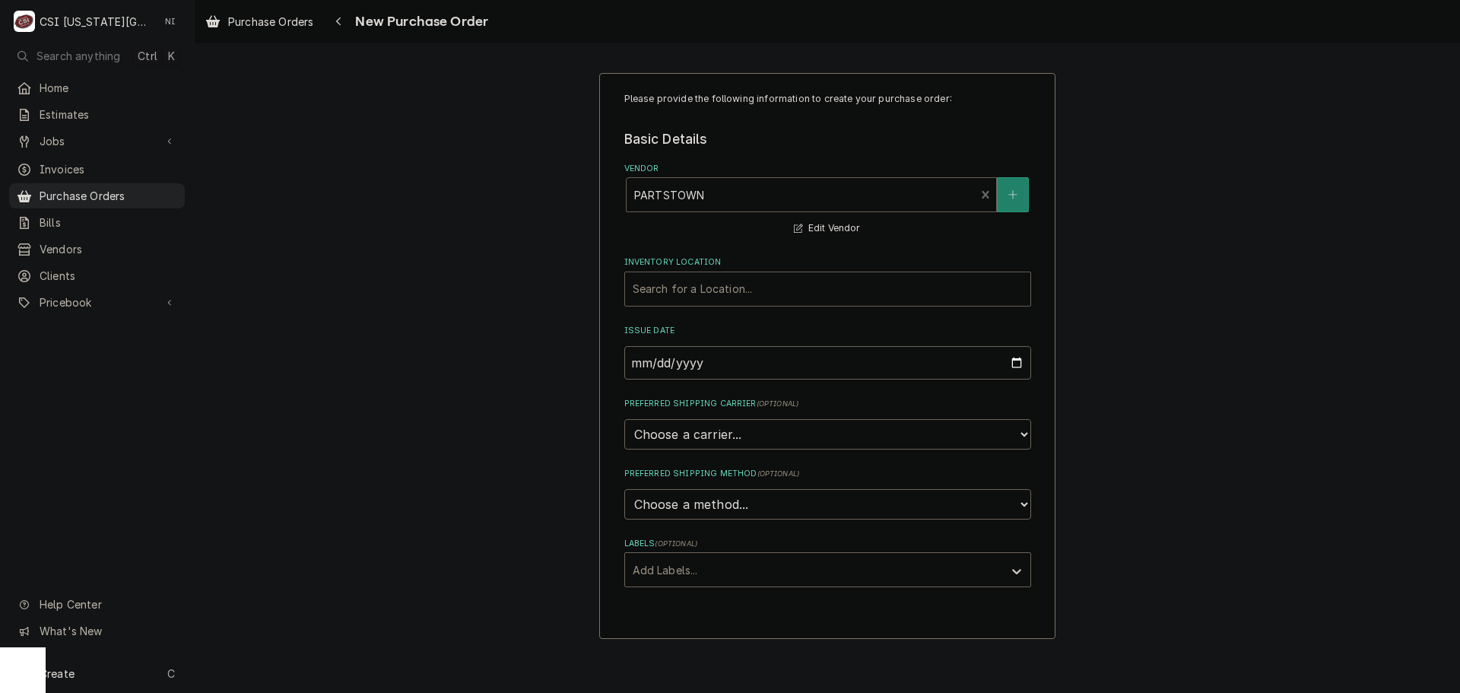
click at [844, 289] on div "Inventory Location" at bounding box center [828, 288] width 390 height 27
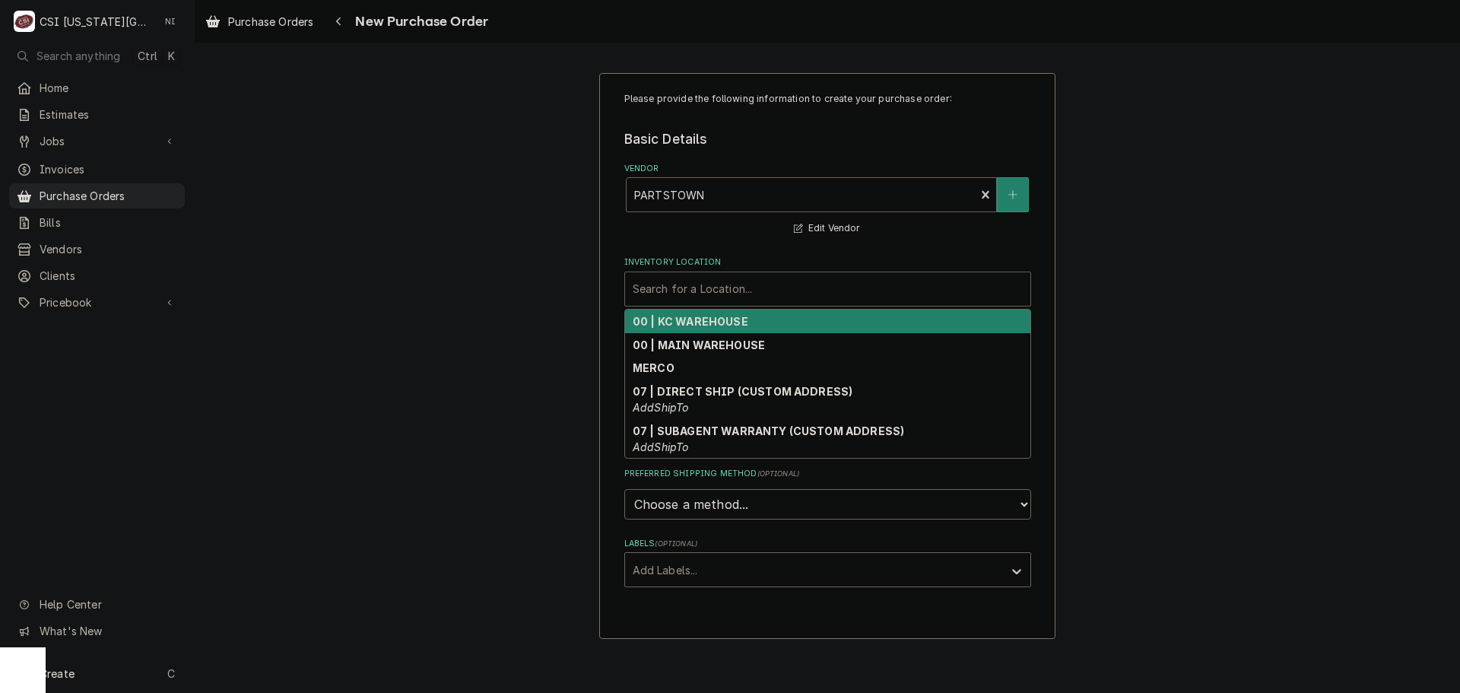
click at [748, 324] on div "00 | KC WAREHOUSE" at bounding box center [827, 322] width 405 height 24
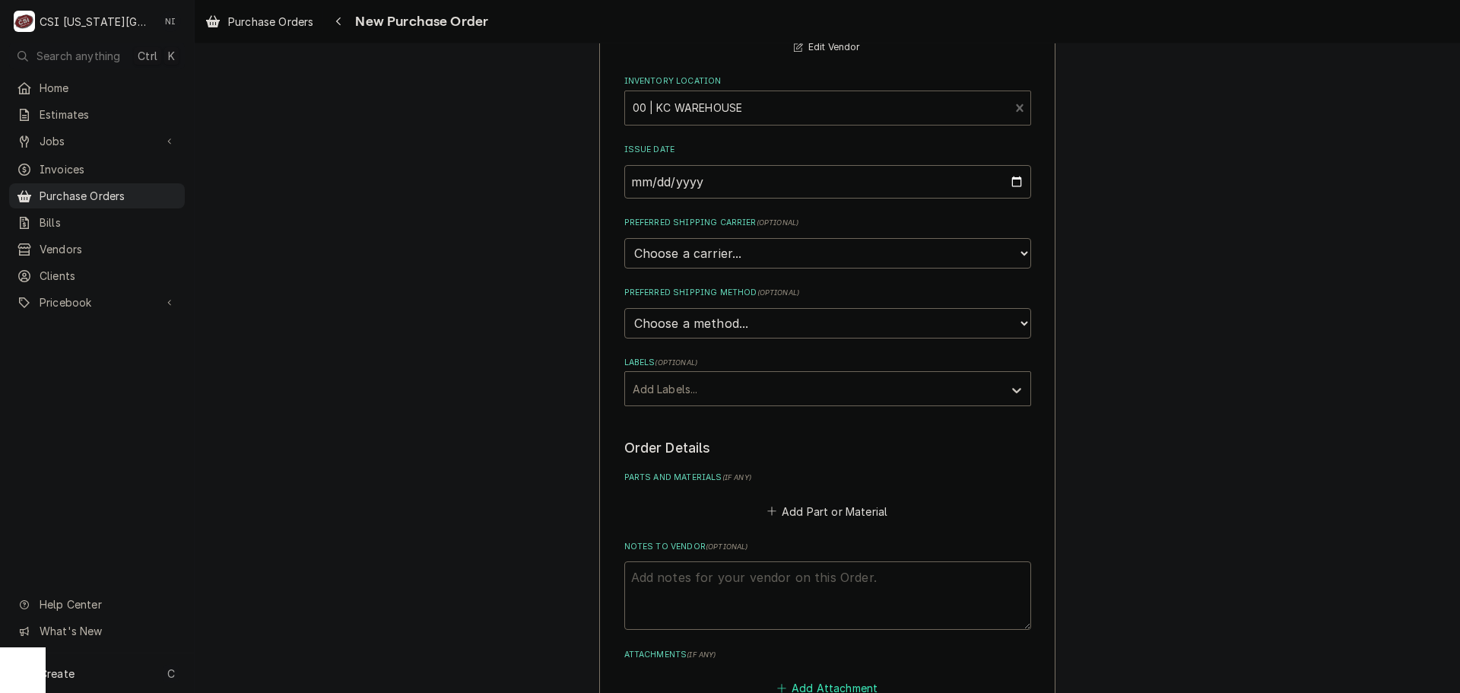
scroll to position [380, 0]
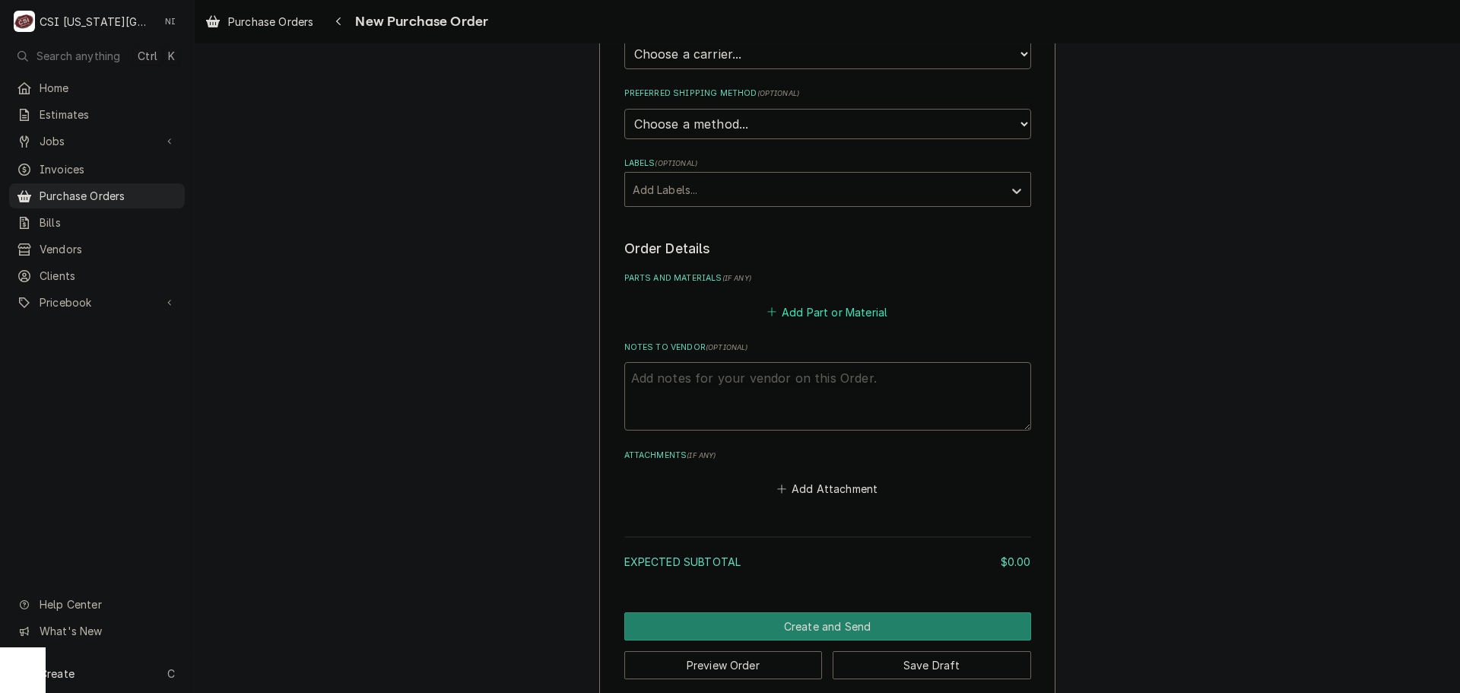
click at [816, 314] on button "Add Part or Material" at bounding box center [826, 311] width 125 height 21
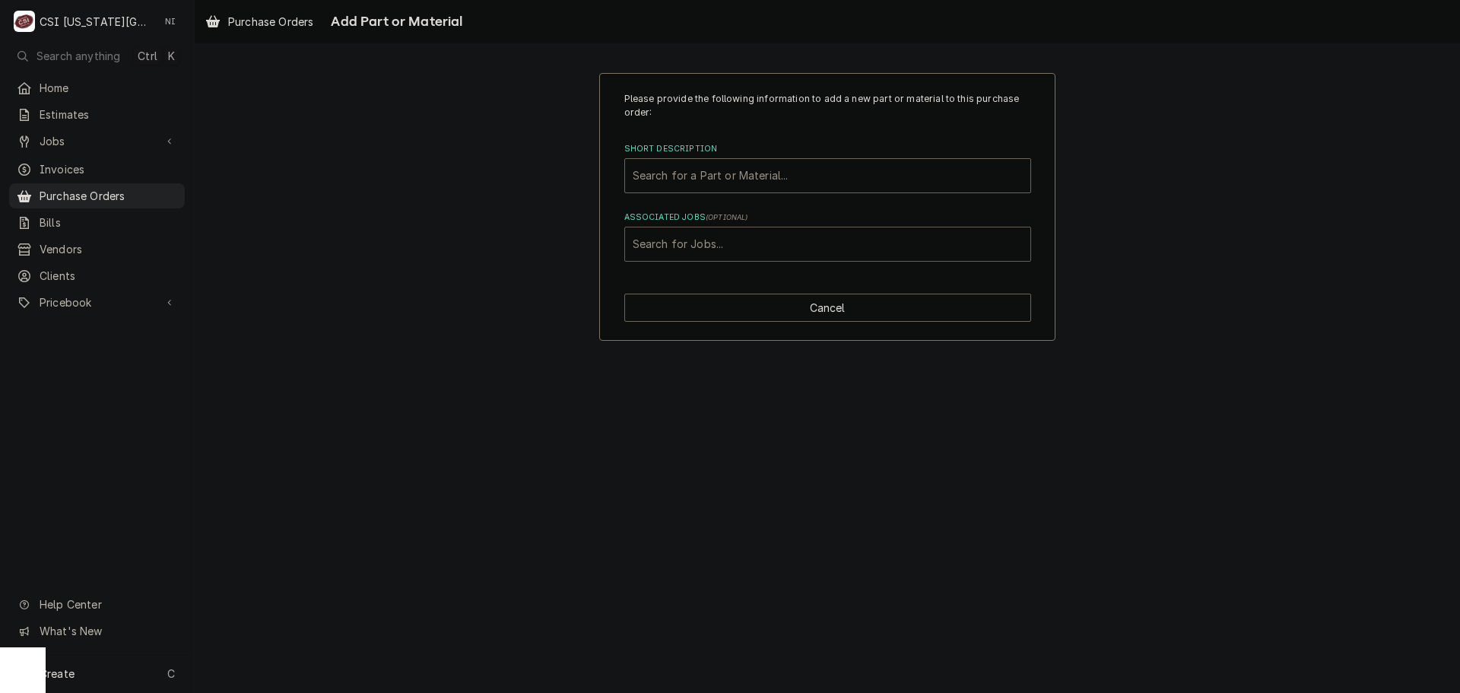
click at [764, 244] on div "Associated Jobs" at bounding box center [828, 243] width 390 height 27
type input "32970"
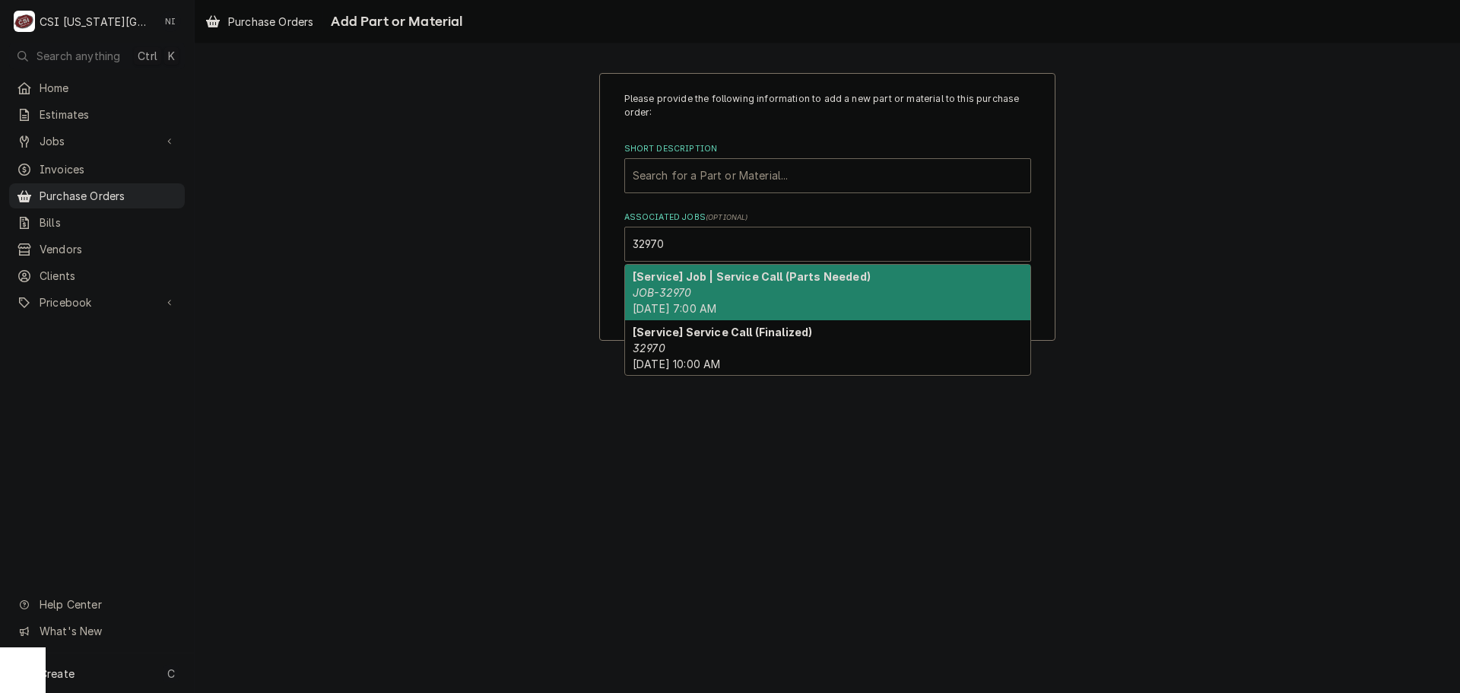
click at [701, 289] on div "[Service] Job | Service Call (Parts Needed) JOB-32970 Mon, Sep 29th, 2025 - 7:0…" at bounding box center [827, 293] width 405 height 56
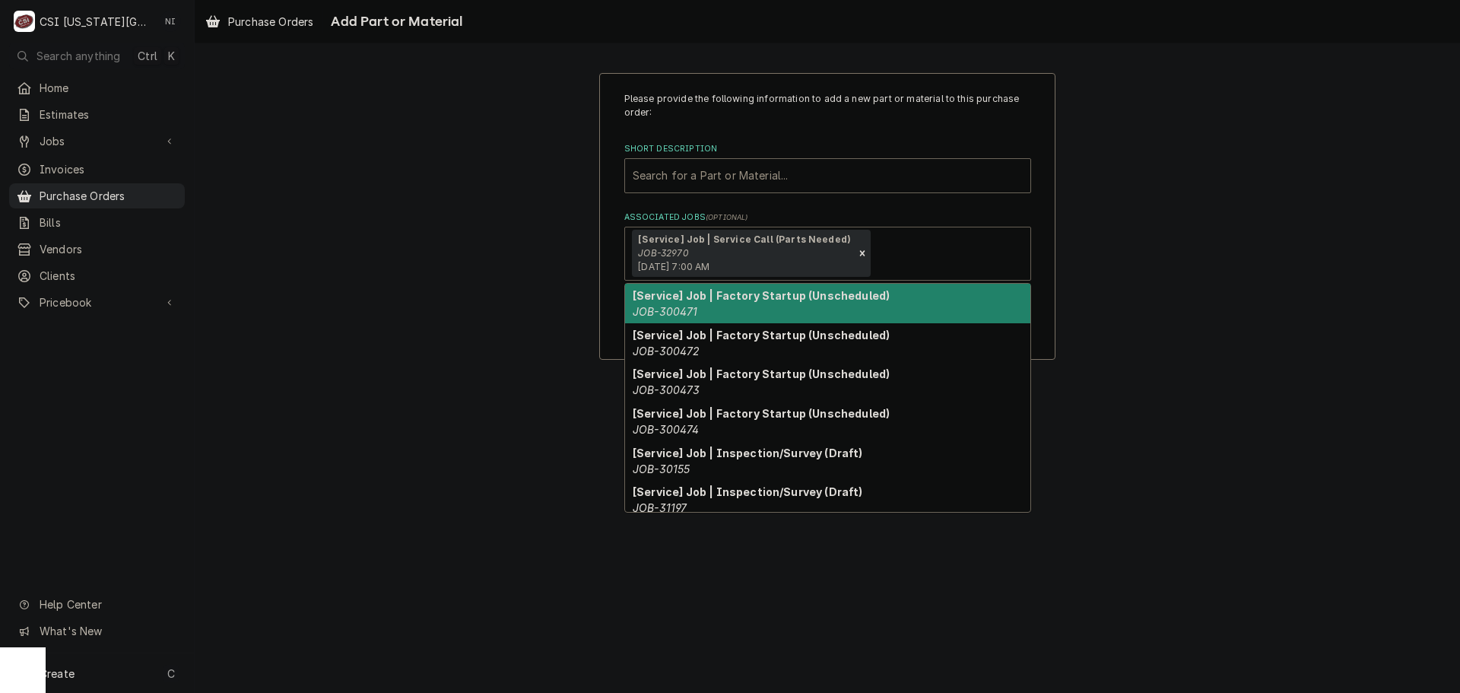
click at [706, 227] on div "[Service] Job | Service Call (Parts Needed) JOB-32970 Mon, Sep 29th, 2025 - 7:0…" at bounding box center [827, 253] width 405 height 52
click at [691, 181] on div "Short Description" at bounding box center [828, 175] width 390 height 27
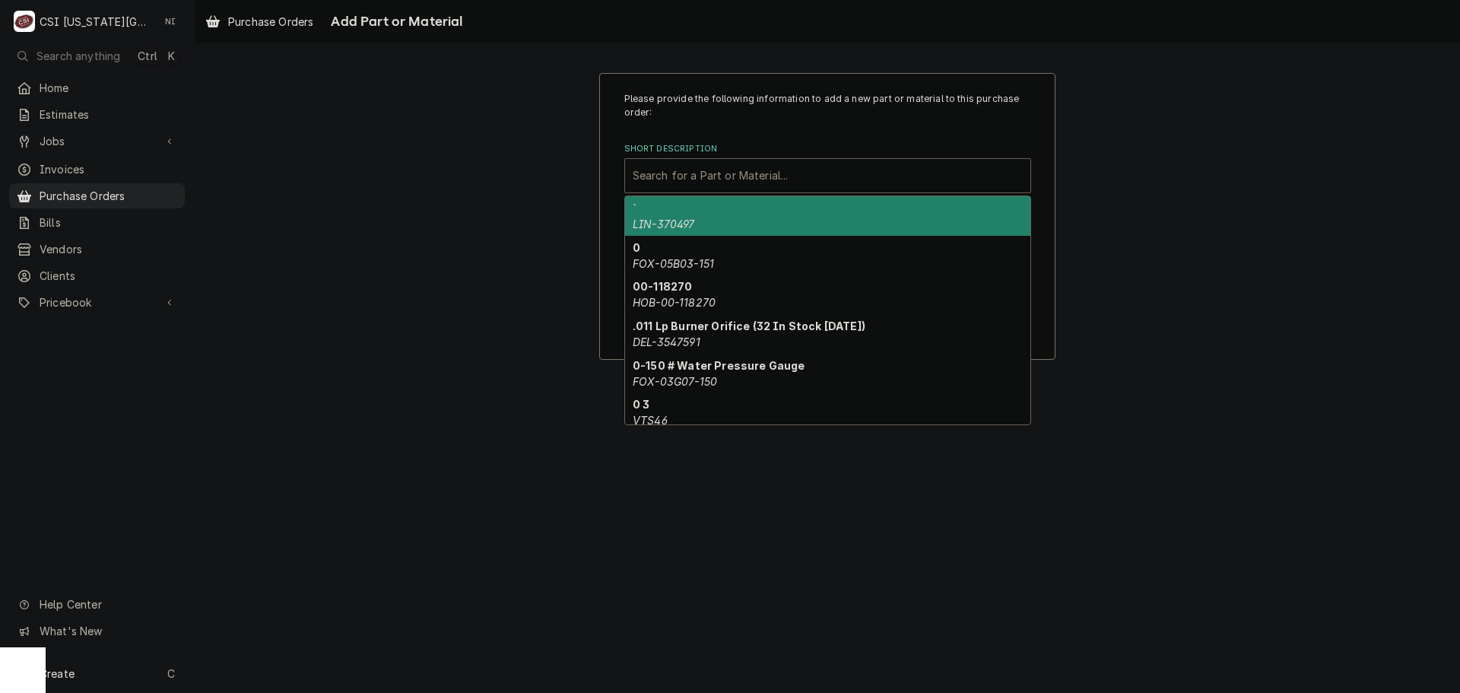
paste input "2J-60142502"
type input "2J-60142502"
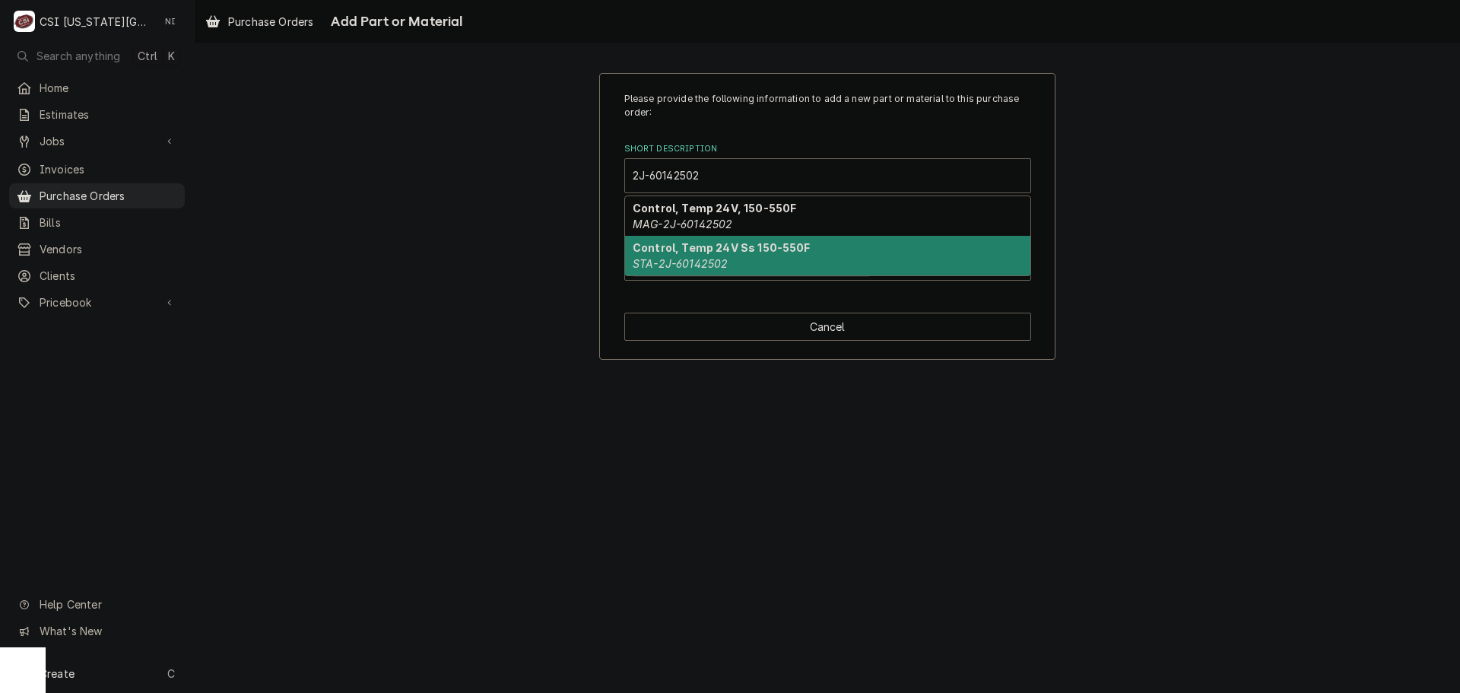
click at [668, 257] on em "STA-2J-60142502" at bounding box center [680, 263] width 95 height 13
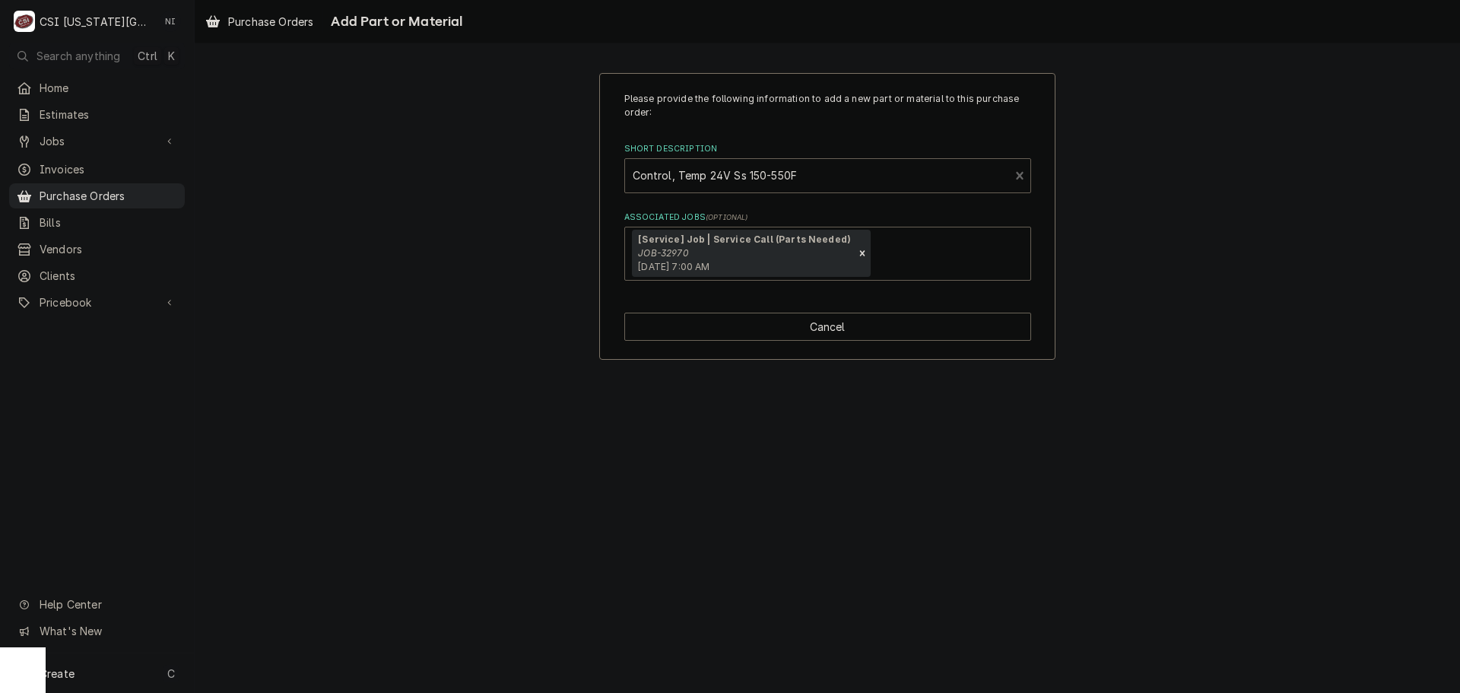
type textarea "x"
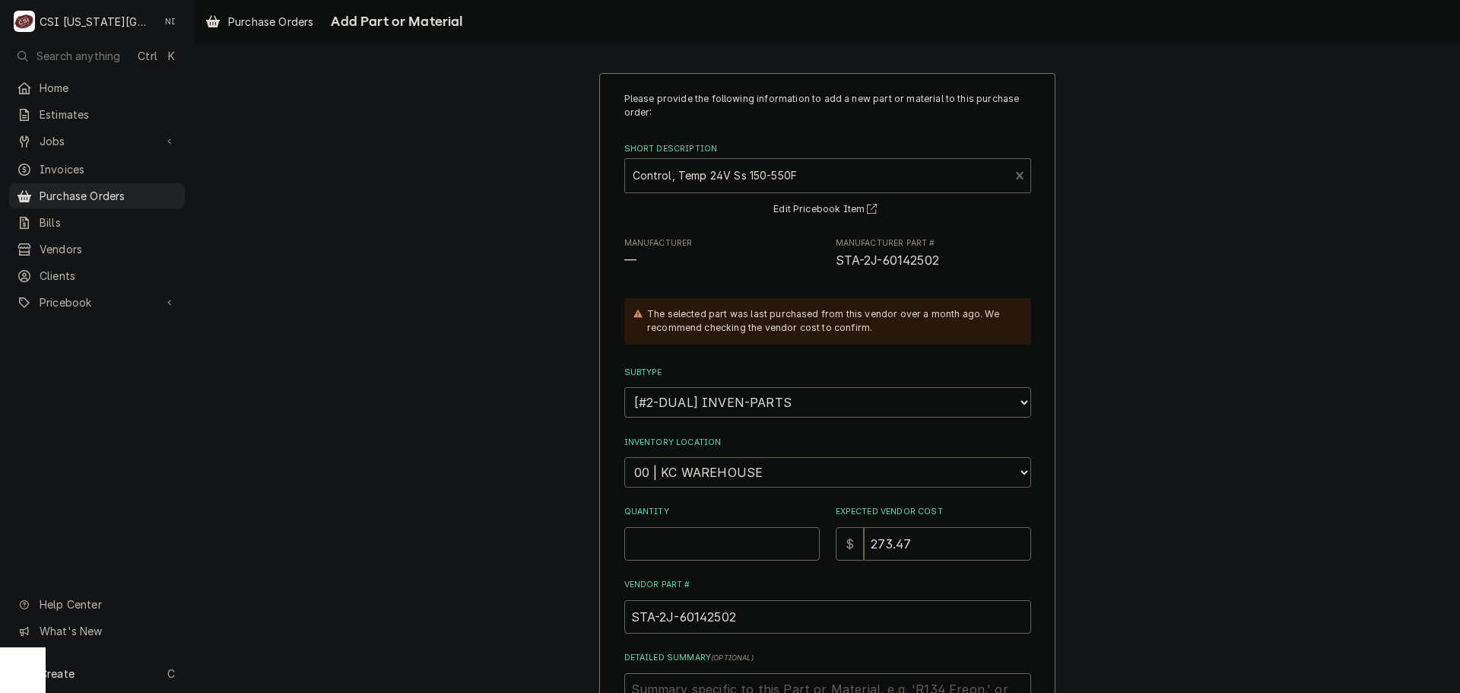
click at [680, 462] on select "Choose a location... 00 | KC WAREHOUSE 00 | MAIN WAREHOUSE 01 | BRIAN BREAZIER …" at bounding box center [827, 472] width 407 height 30
select select "2800"
click at [624, 457] on select "Choose a location... 00 | KC WAREHOUSE 00 | MAIN WAREHOUSE 01 | BRIAN BREAZIER …" at bounding box center [827, 472] width 407 height 30
click at [684, 539] on input "Quantity" at bounding box center [721, 543] width 195 height 33
type textarea "x"
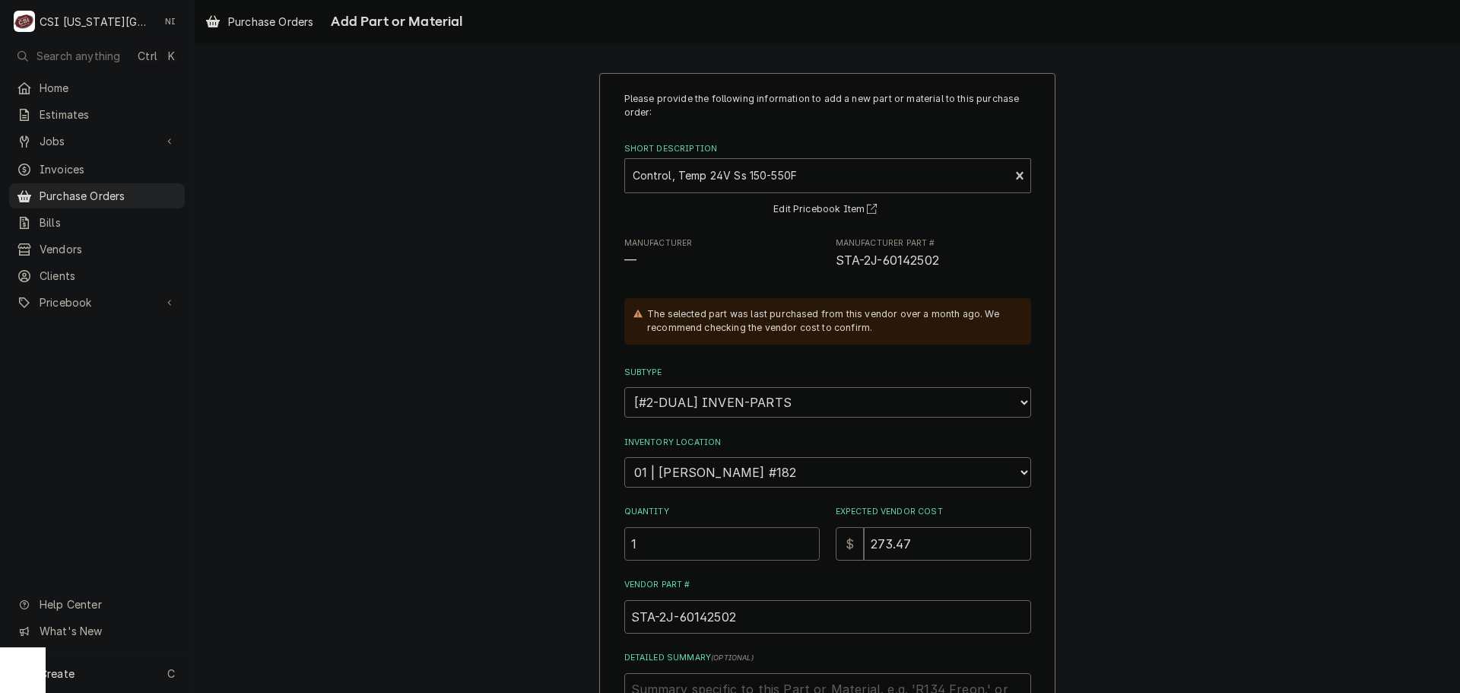
type input "1"
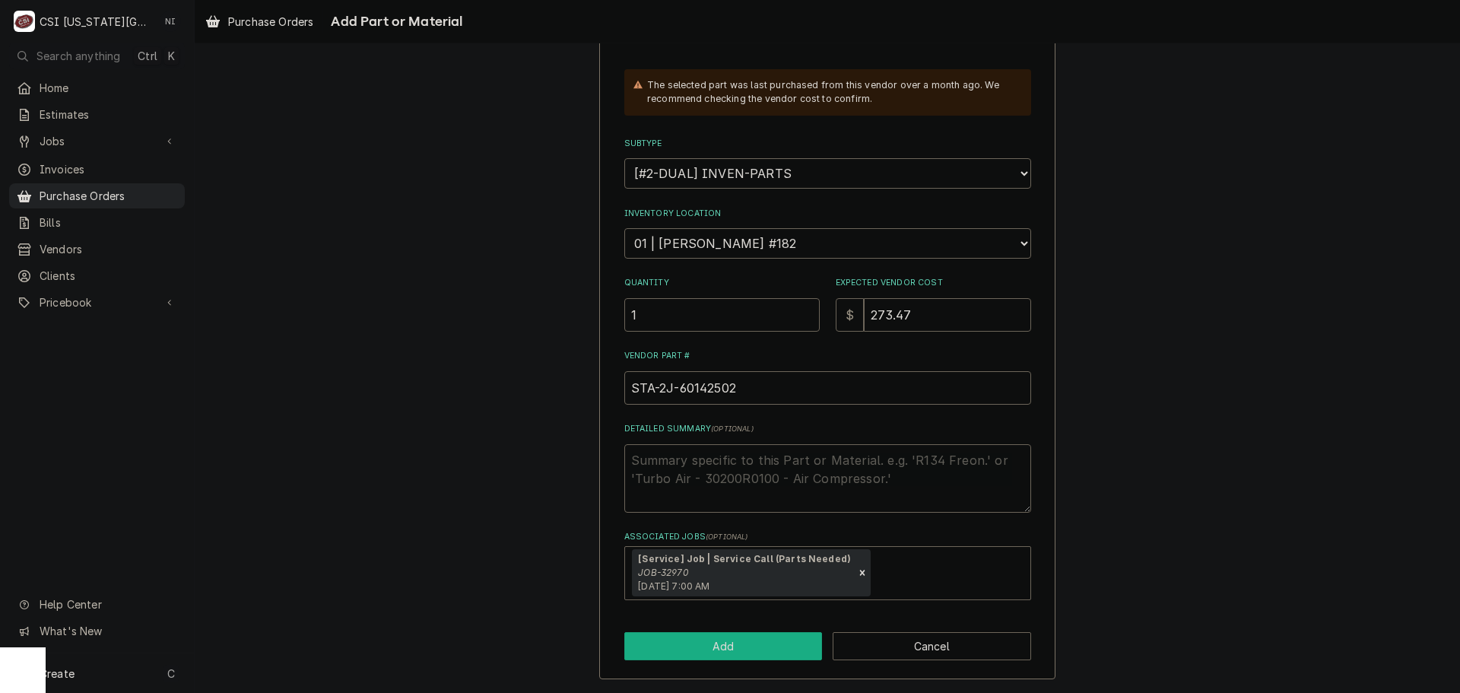
click at [760, 639] on button "Add" at bounding box center [723, 646] width 198 height 28
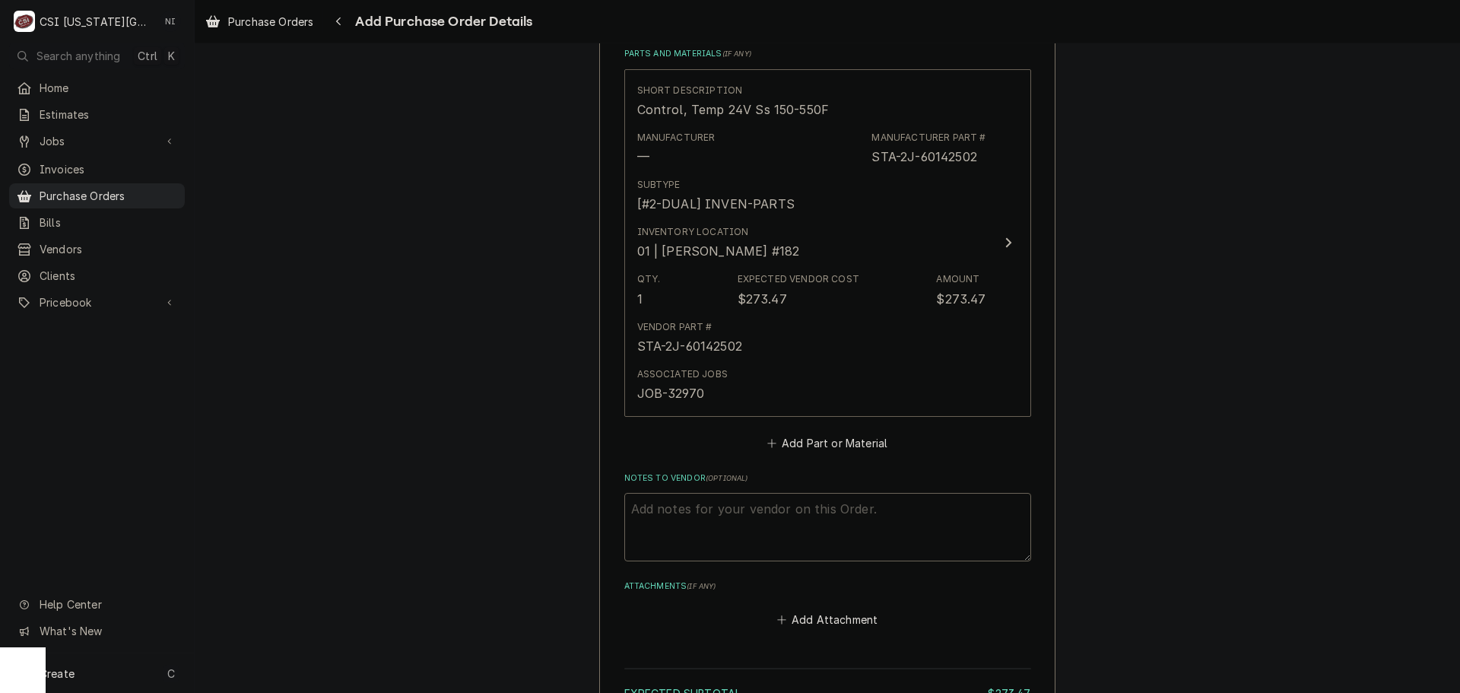
scroll to position [755, 0]
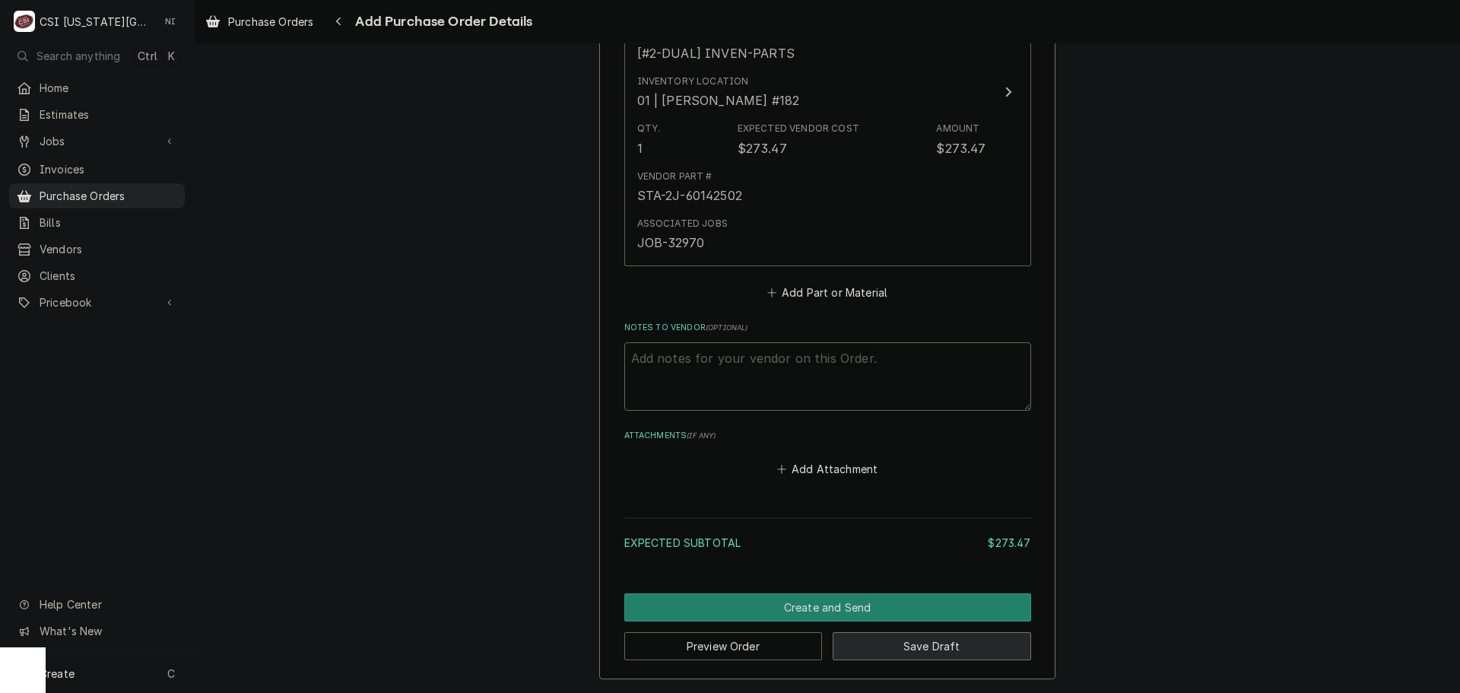
click at [953, 650] on button "Save Draft" at bounding box center [932, 646] width 198 height 28
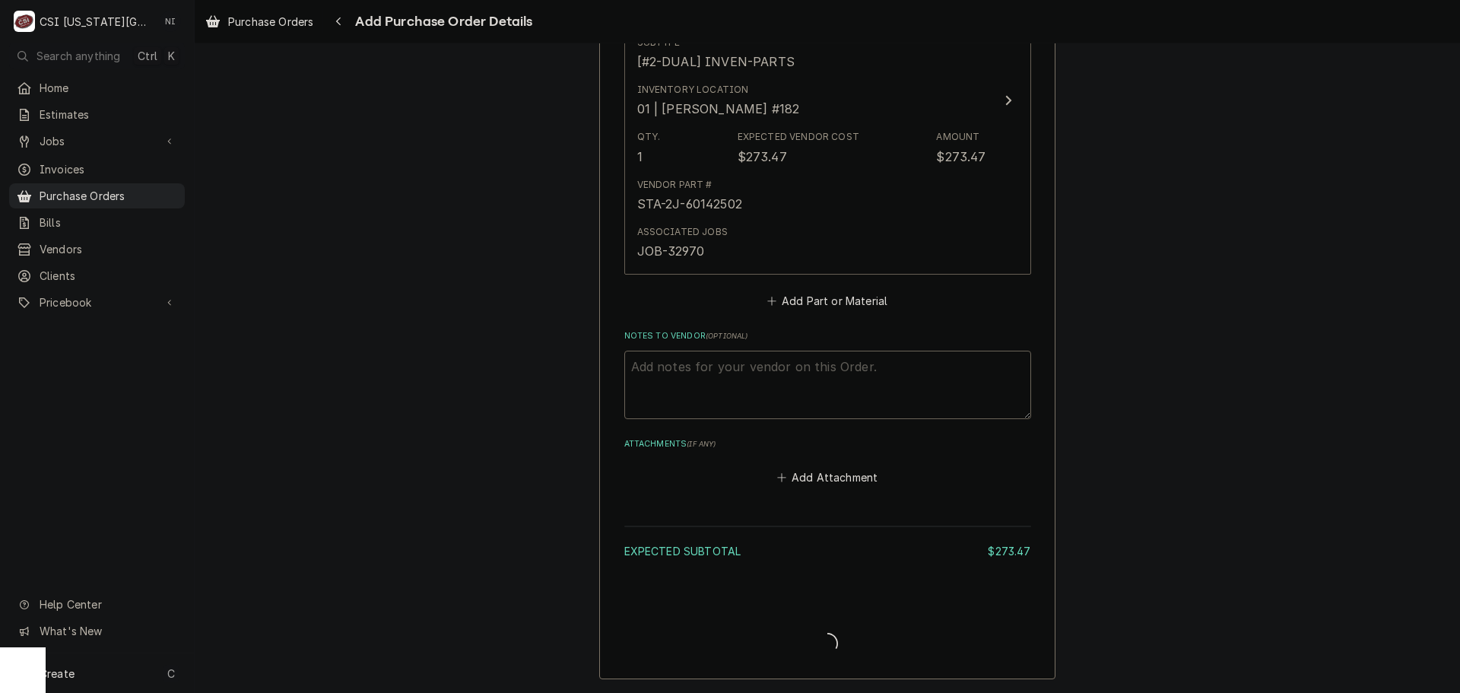
type textarea "x"
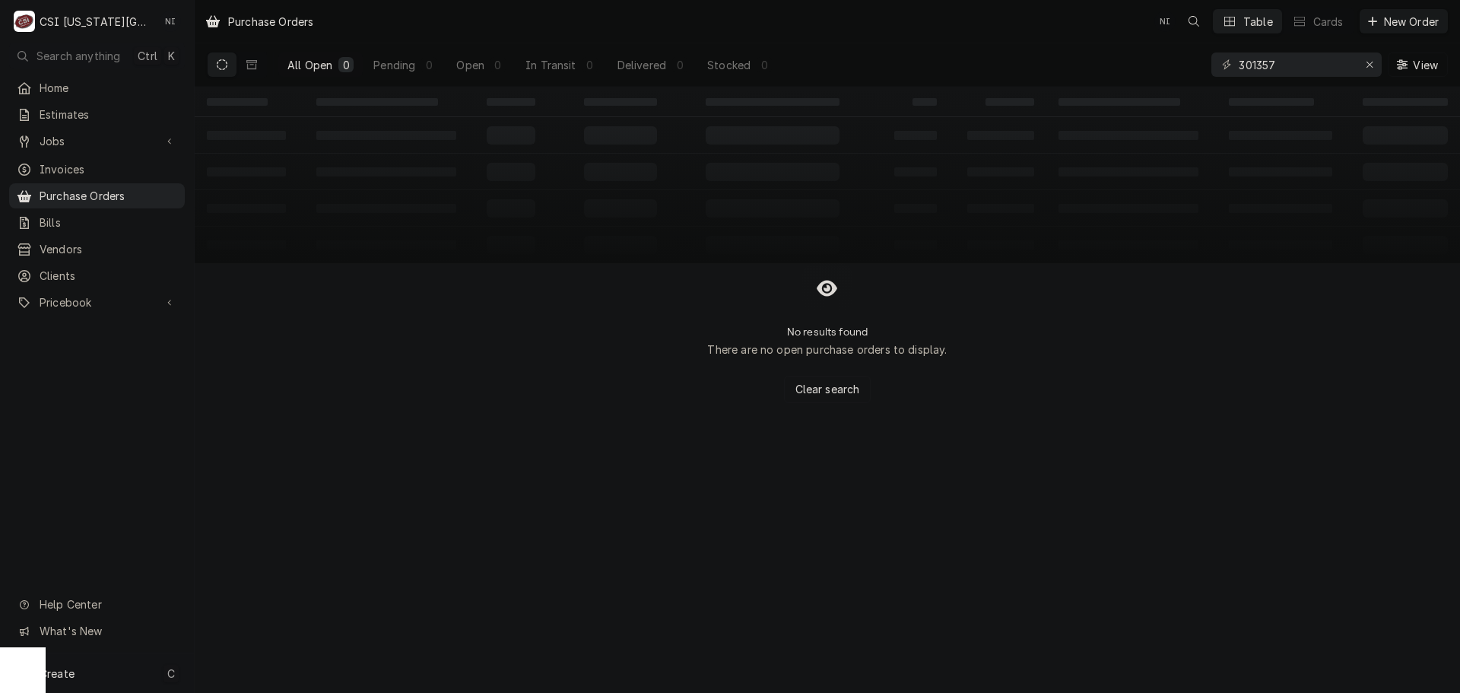
click at [83, 678] on div "Create C" at bounding box center [97, 673] width 194 height 40
click at [262, 559] on div "Purchase Order" at bounding box center [273, 568] width 131 height 19
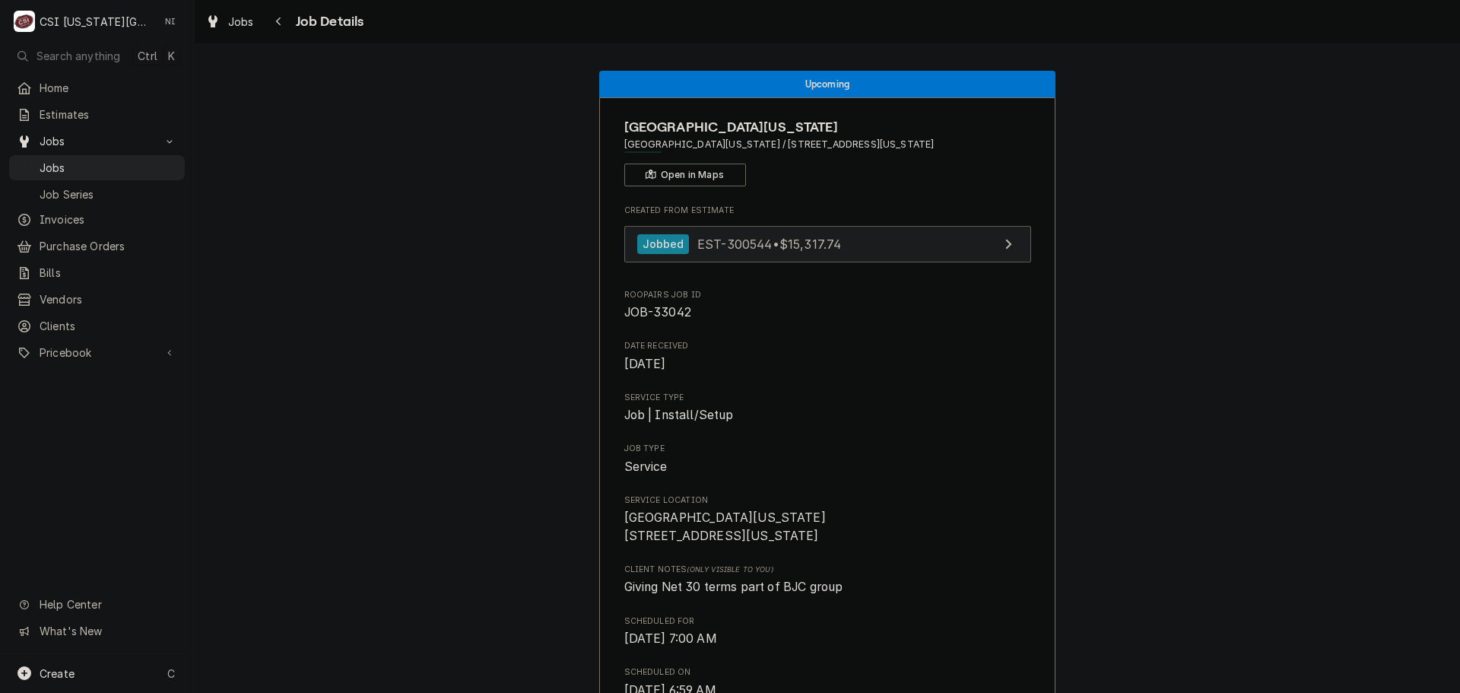
click at [860, 240] on link "Jobbed EST-300544 • $15,317.74" at bounding box center [827, 244] width 407 height 37
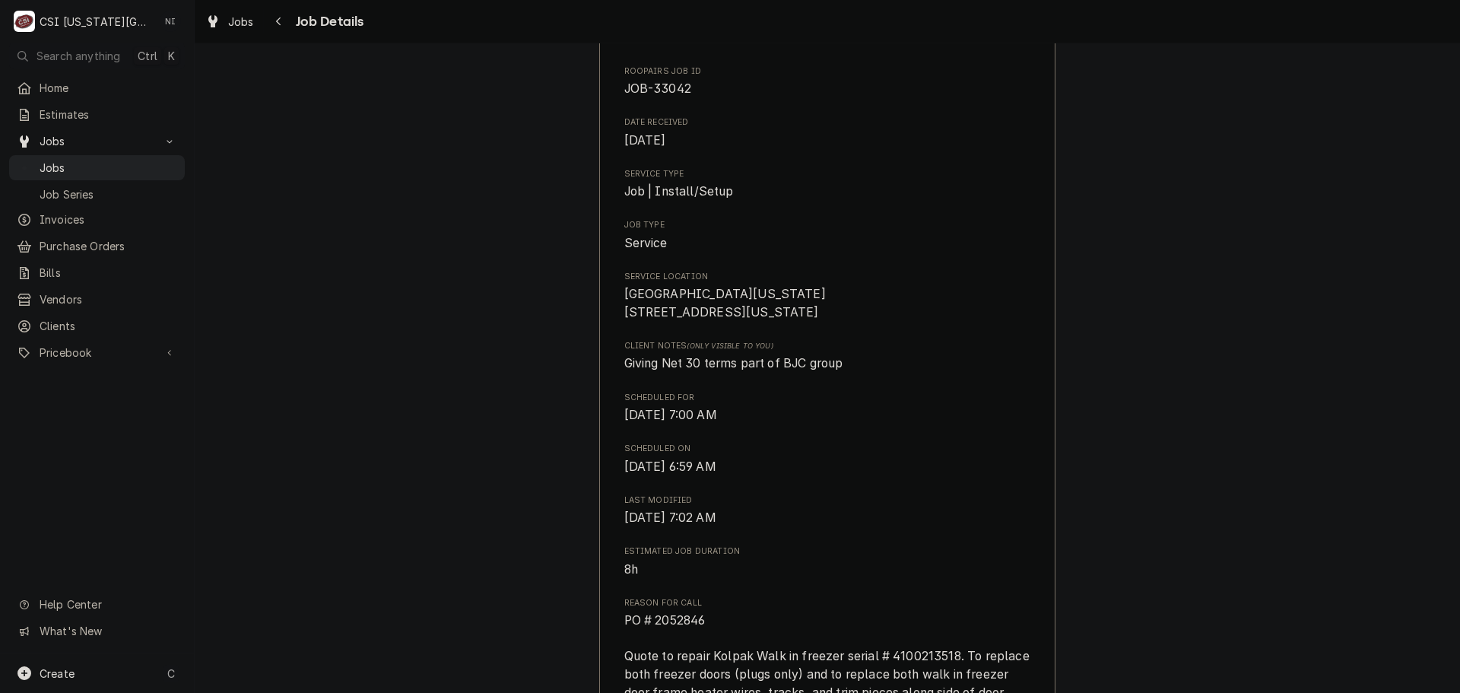
scroll to position [152, 0]
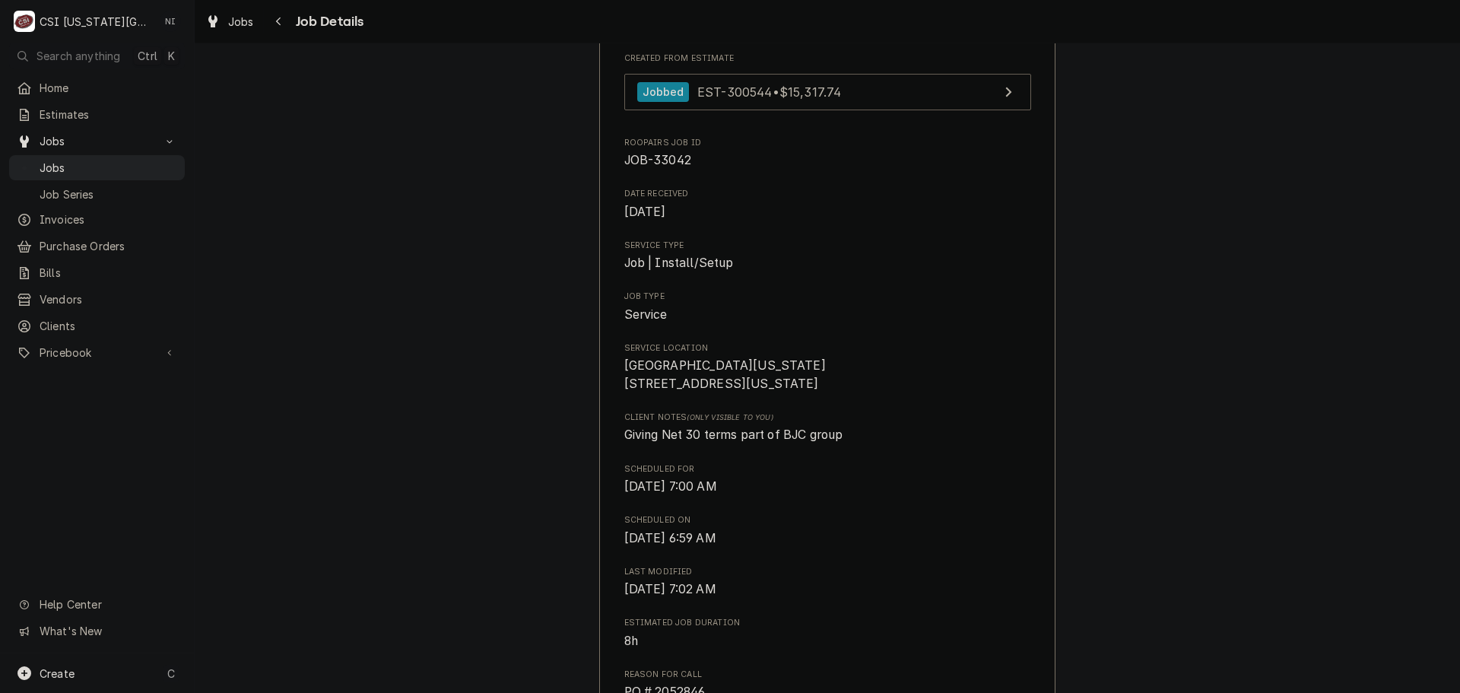
click at [669, 154] on span "JOB-33042" at bounding box center [657, 160] width 67 height 14
copy span "33042"
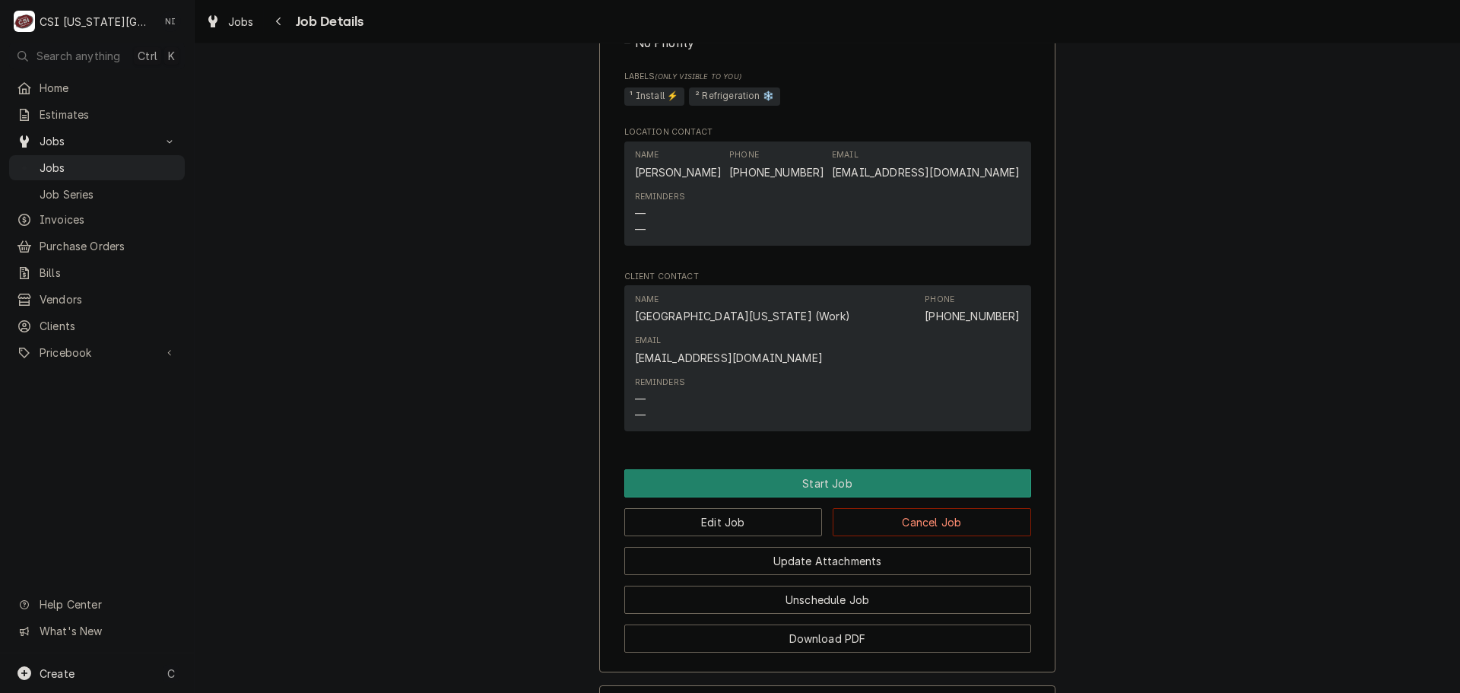
scroll to position [1097, 0]
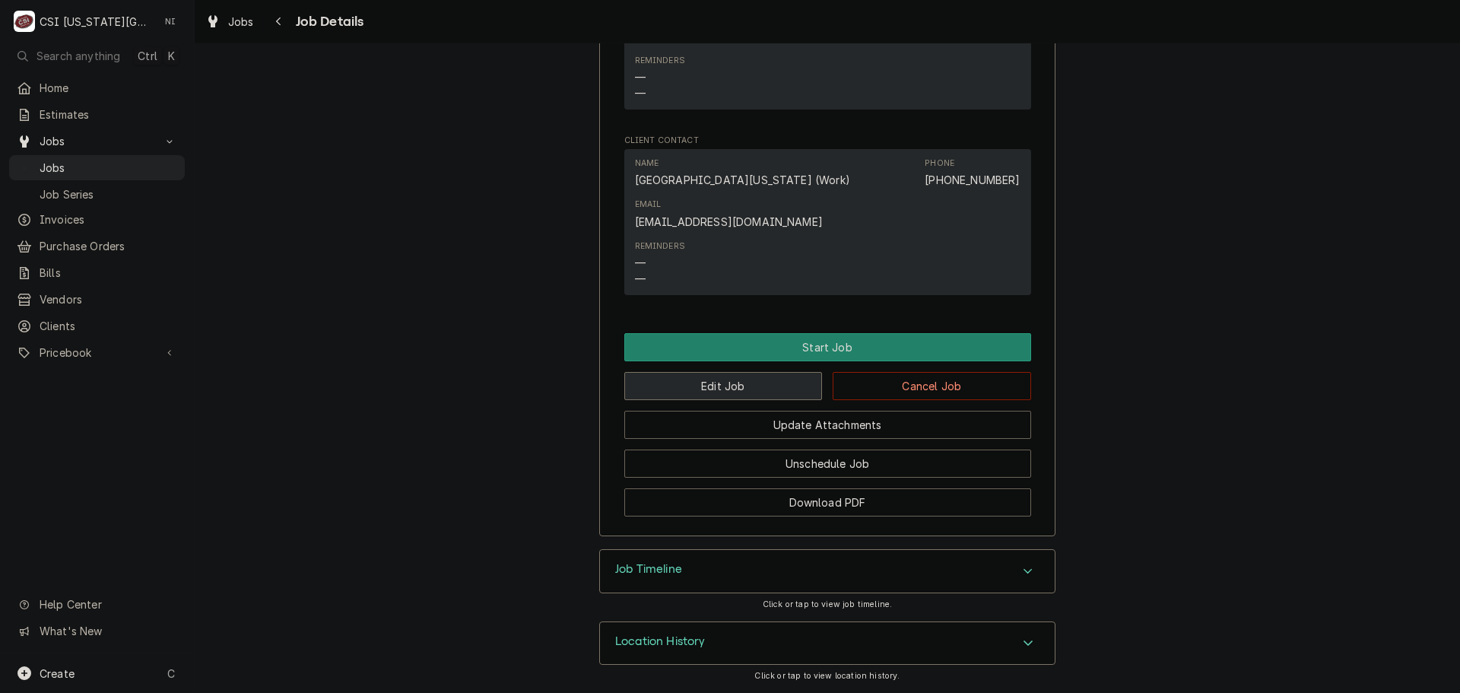
click at [709, 391] on button "Edit Job" at bounding box center [723, 386] width 198 height 28
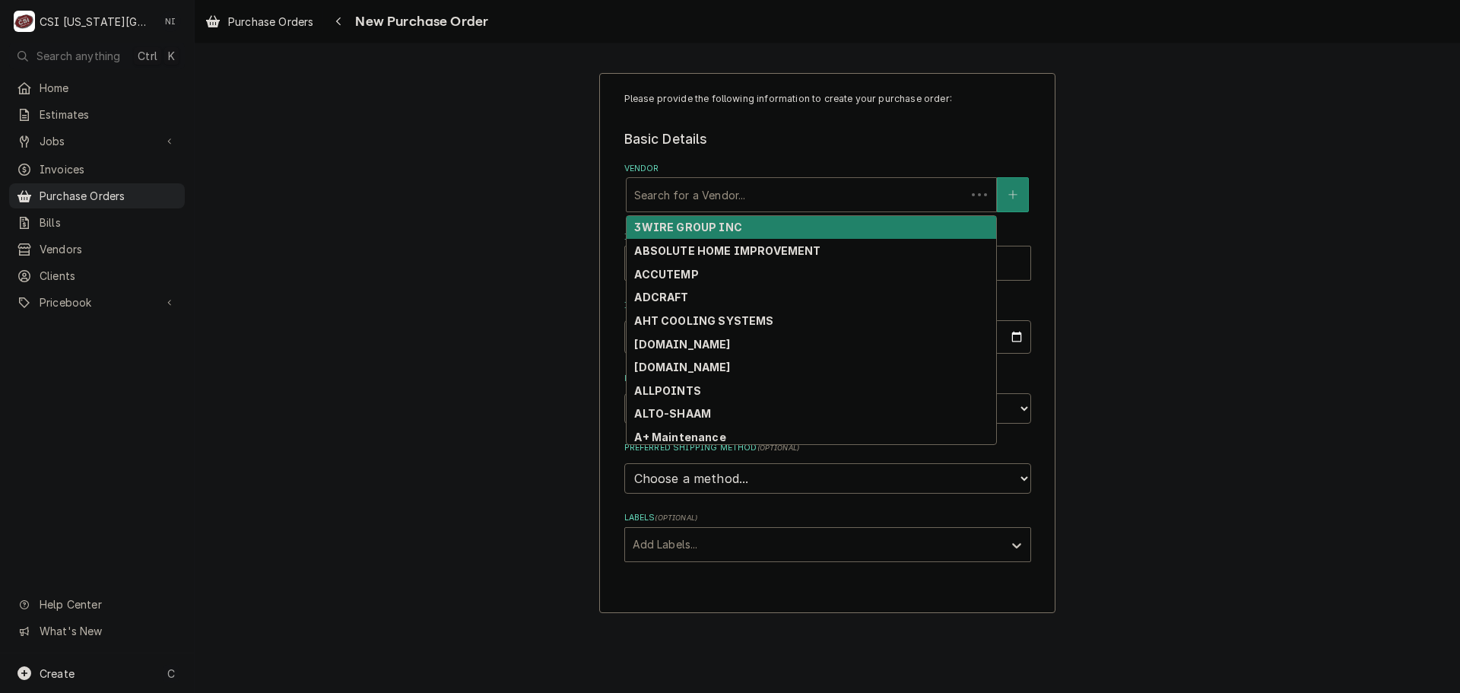
click at [752, 199] on div "Vendor" at bounding box center [796, 194] width 324 height 27
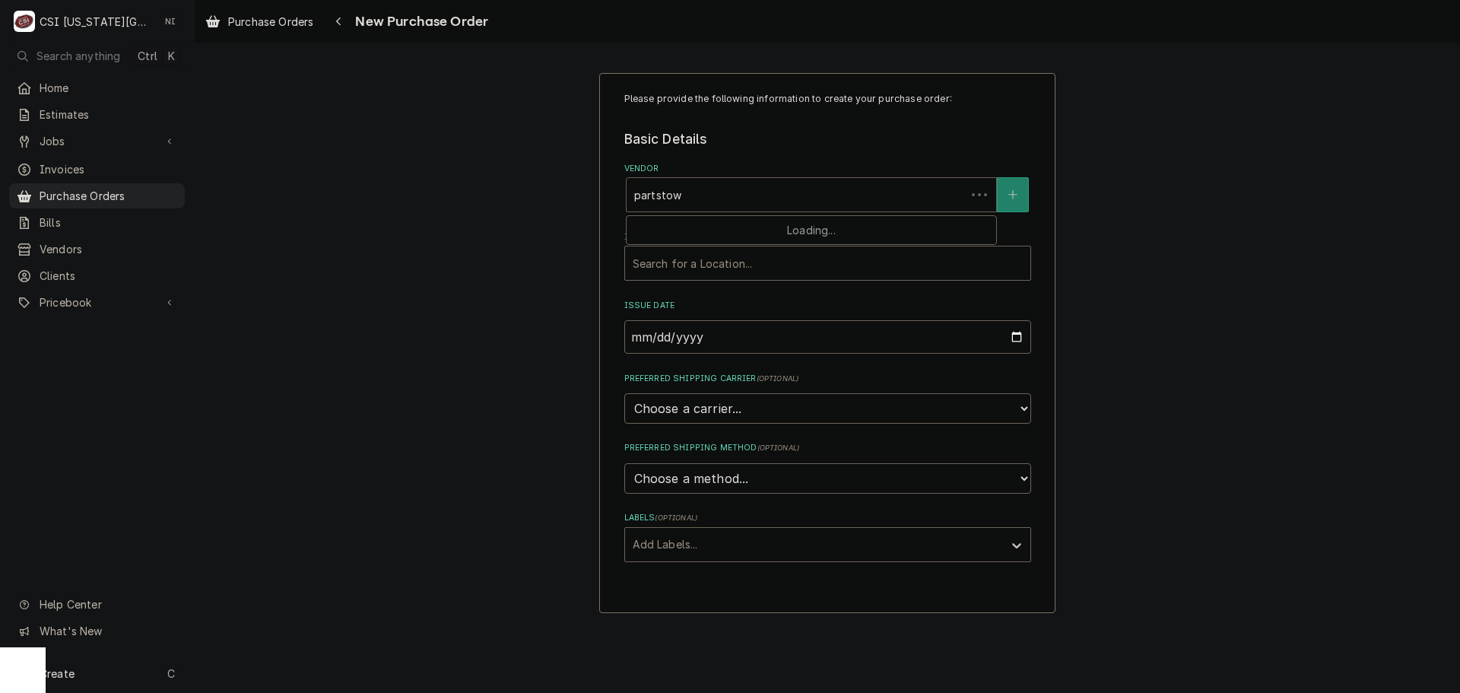
type input "partstown"
drag, startPoint x: 703, startPoint y: 226, endPoint x: 691, endPoint y: 242, distance: 20.1
click at [703, 227] on strong "PARTSTOWN" at bounding box center [671, 227] width 74 height 13
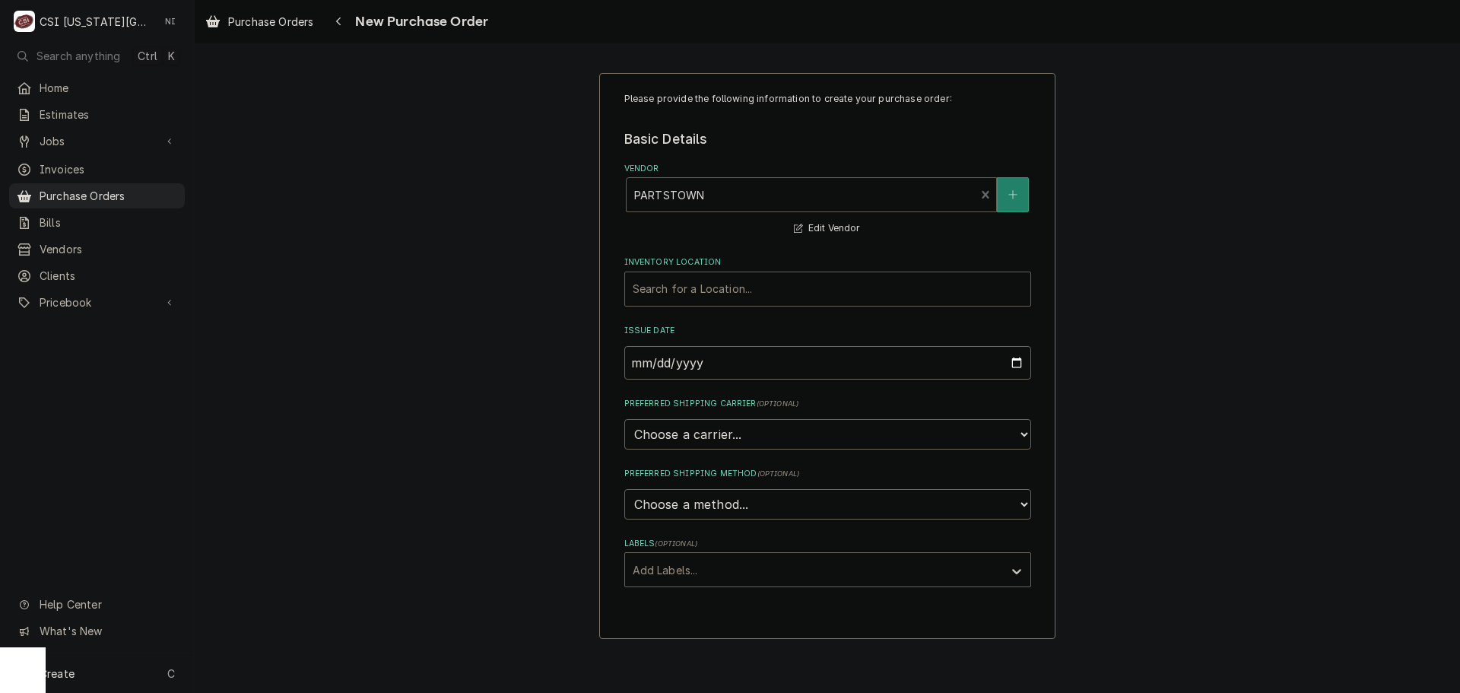
click at [719, 294] on div "Inventory Location" at bounding box center [828, 288] width 390 height 27
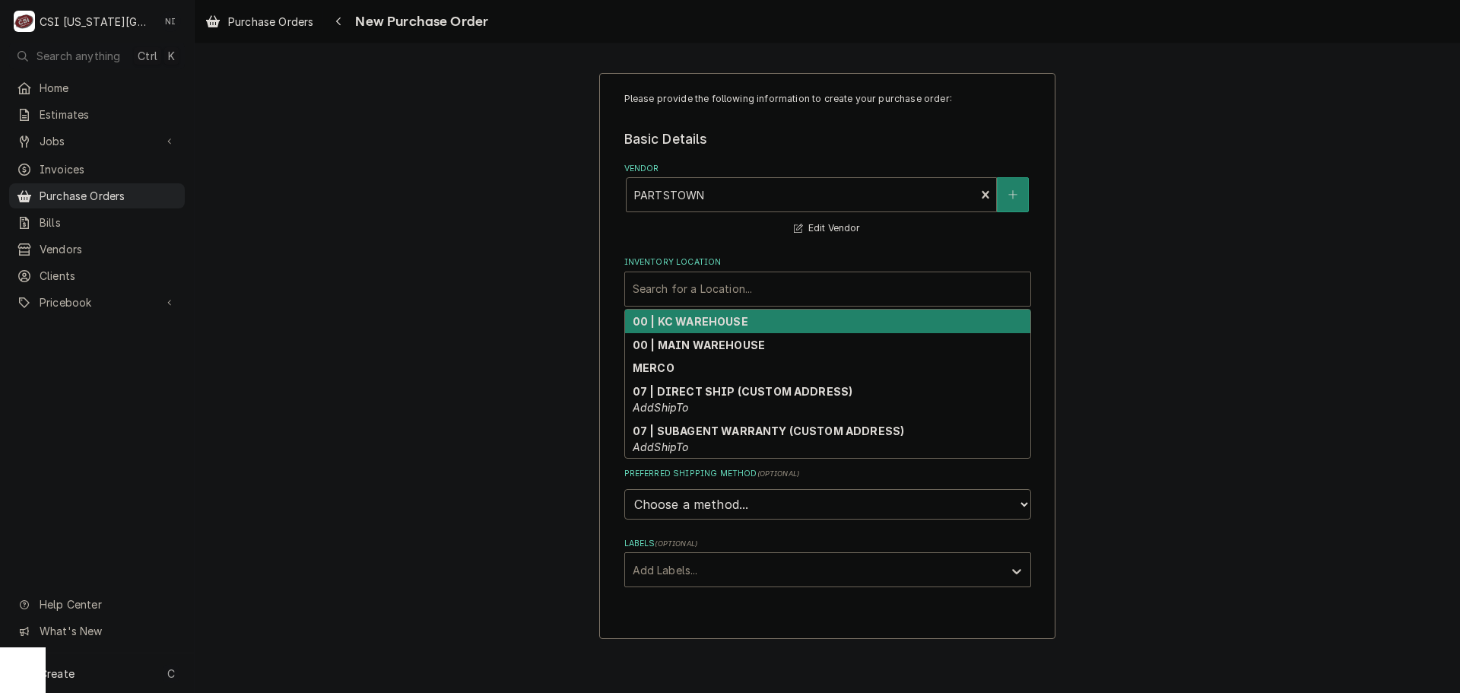
click at [694, 316] on strong "00 | KC WAREHOUSE" at bounding box center [691, 321] width 116 height 13
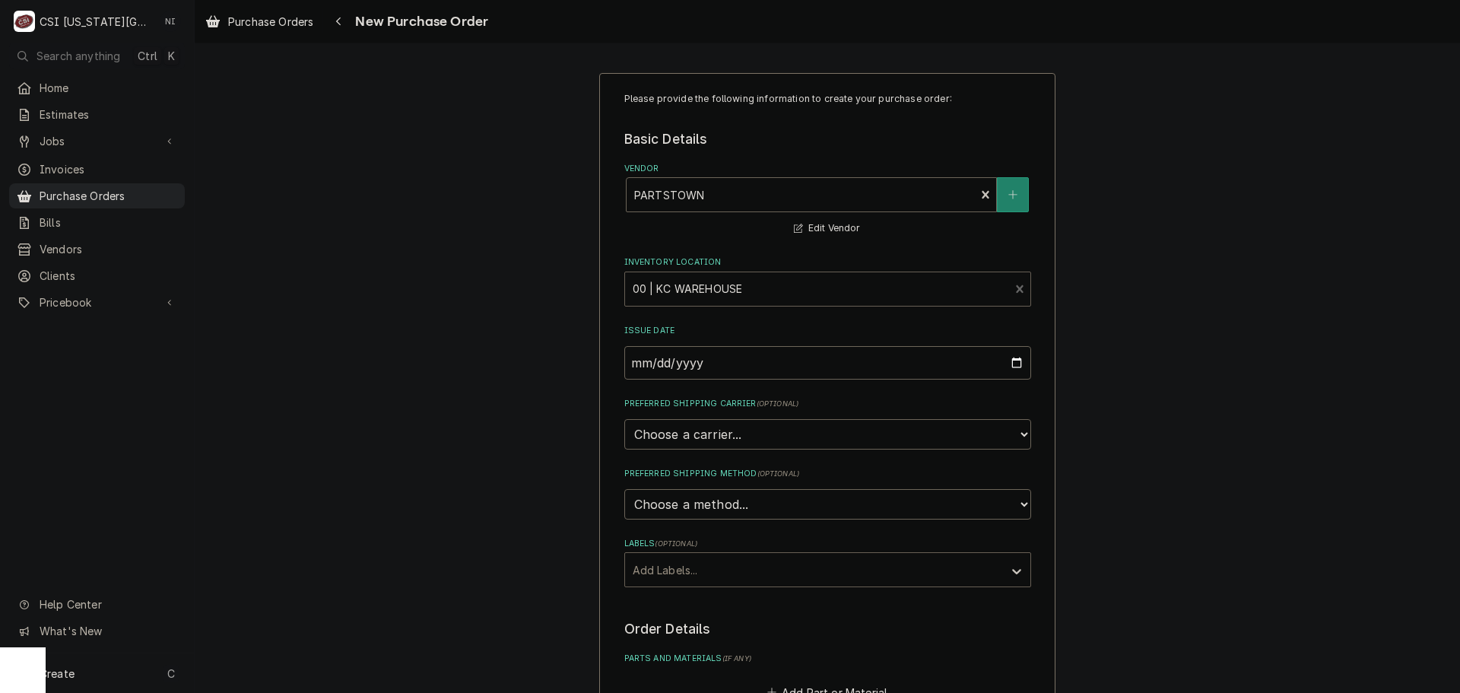
click at [719, 571] on div "Labels" at bounding box center [814, 569] width 363 height 27
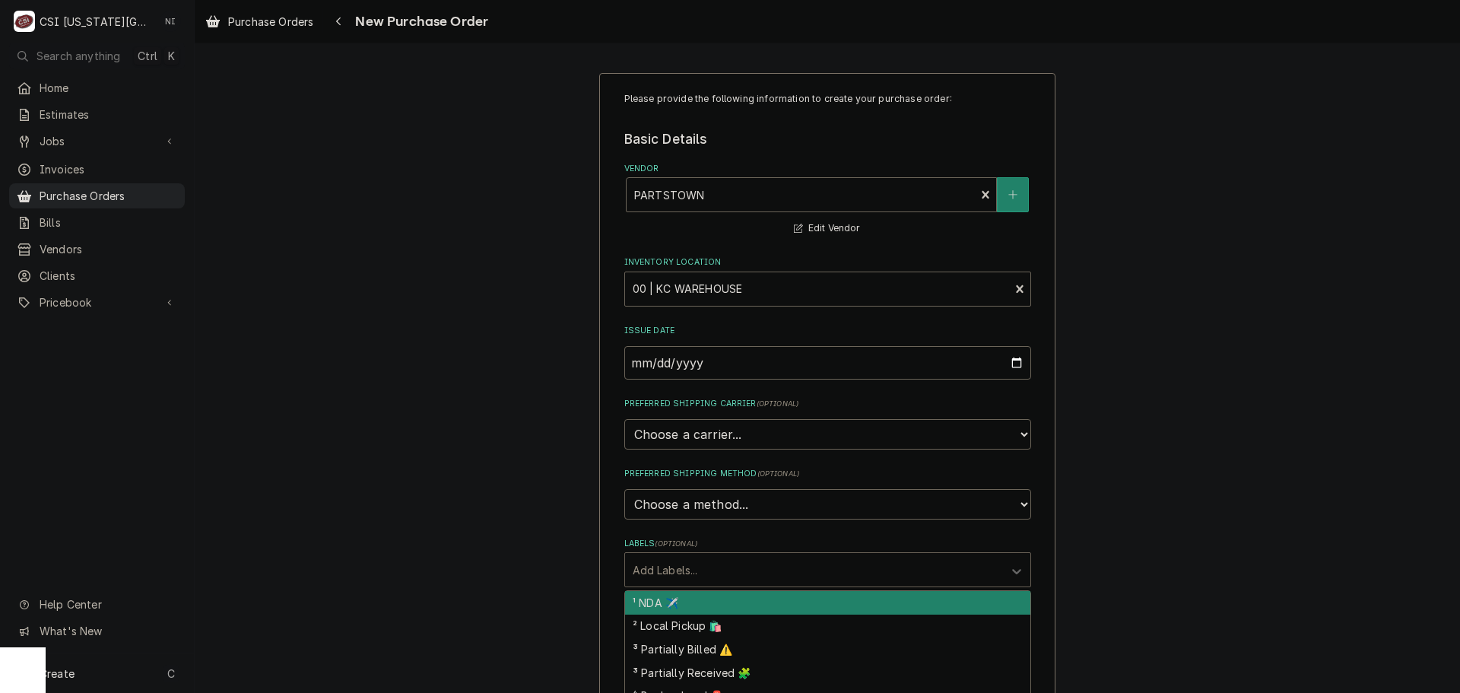
click at [1217, 446] on div "Please provide the following information to create your purchase order: Basic D…" at bounding box center [828, 575] width 1266 height 1033
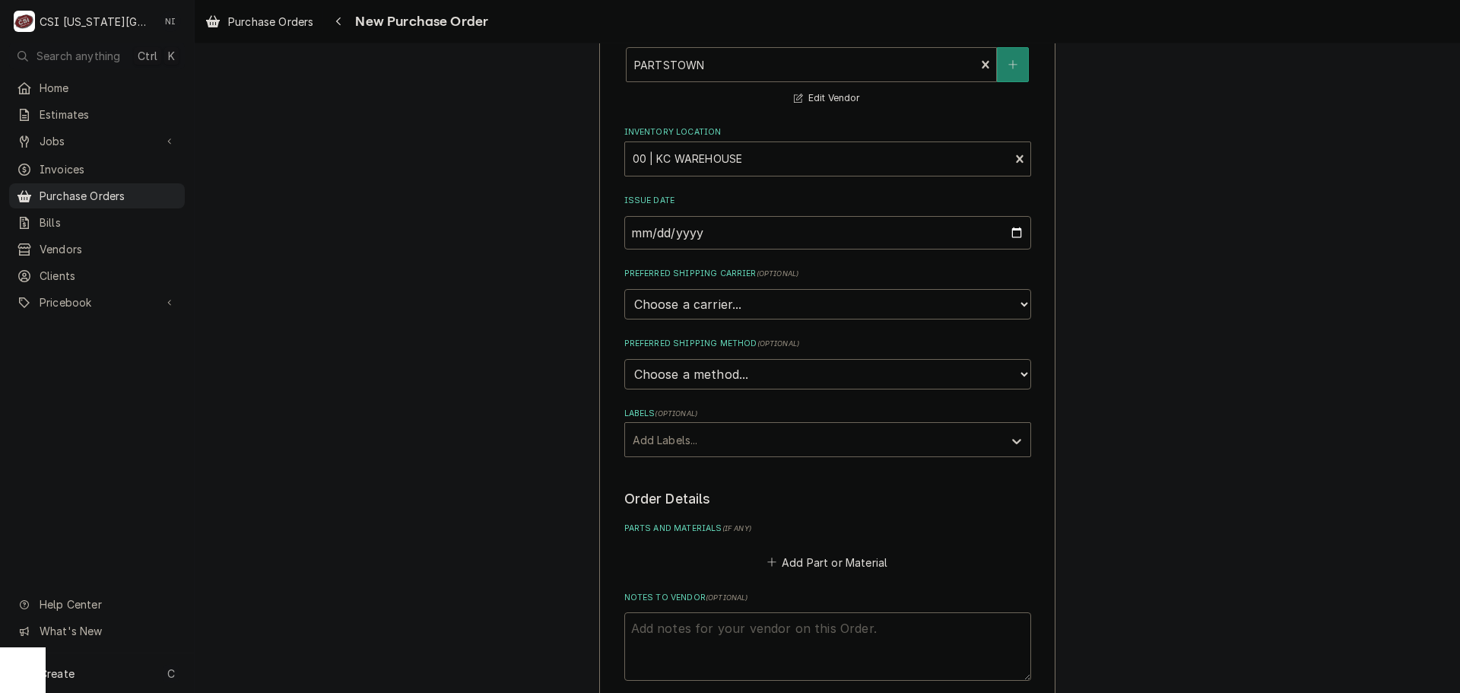
scroll to position [399, 0]
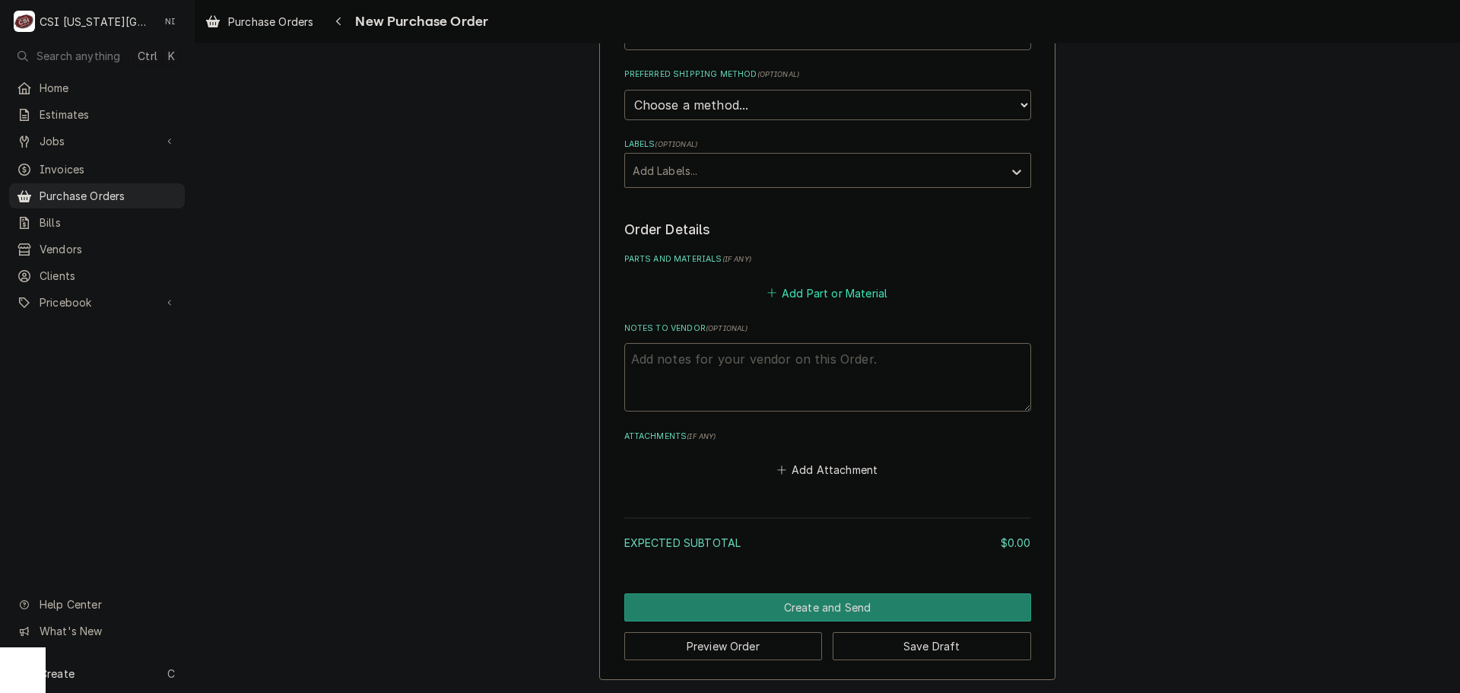
click at [818, 297] on button "Add Part or Material" at bounding box center [826, 292] width 125 height 21
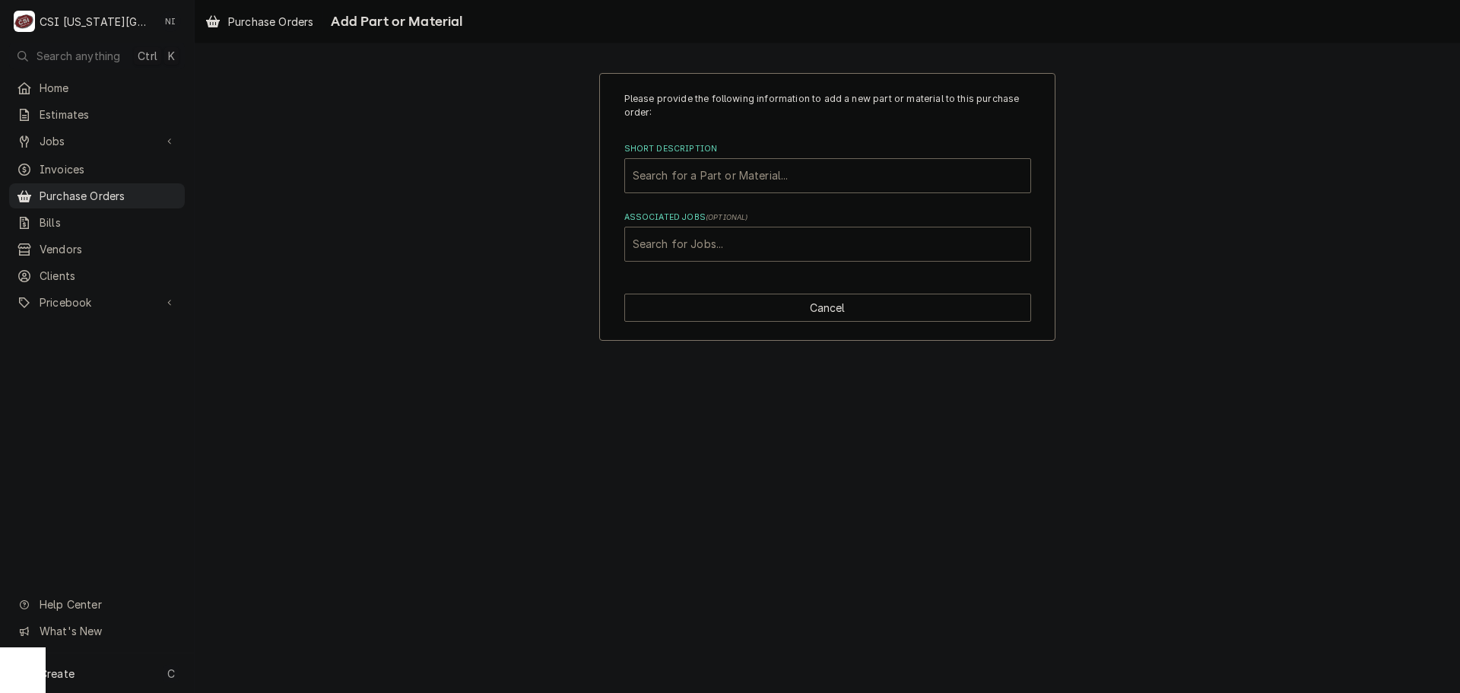
click at [760, 242] on div "Associated Jobs" at bounding box center [828, 243] width 390 height 27
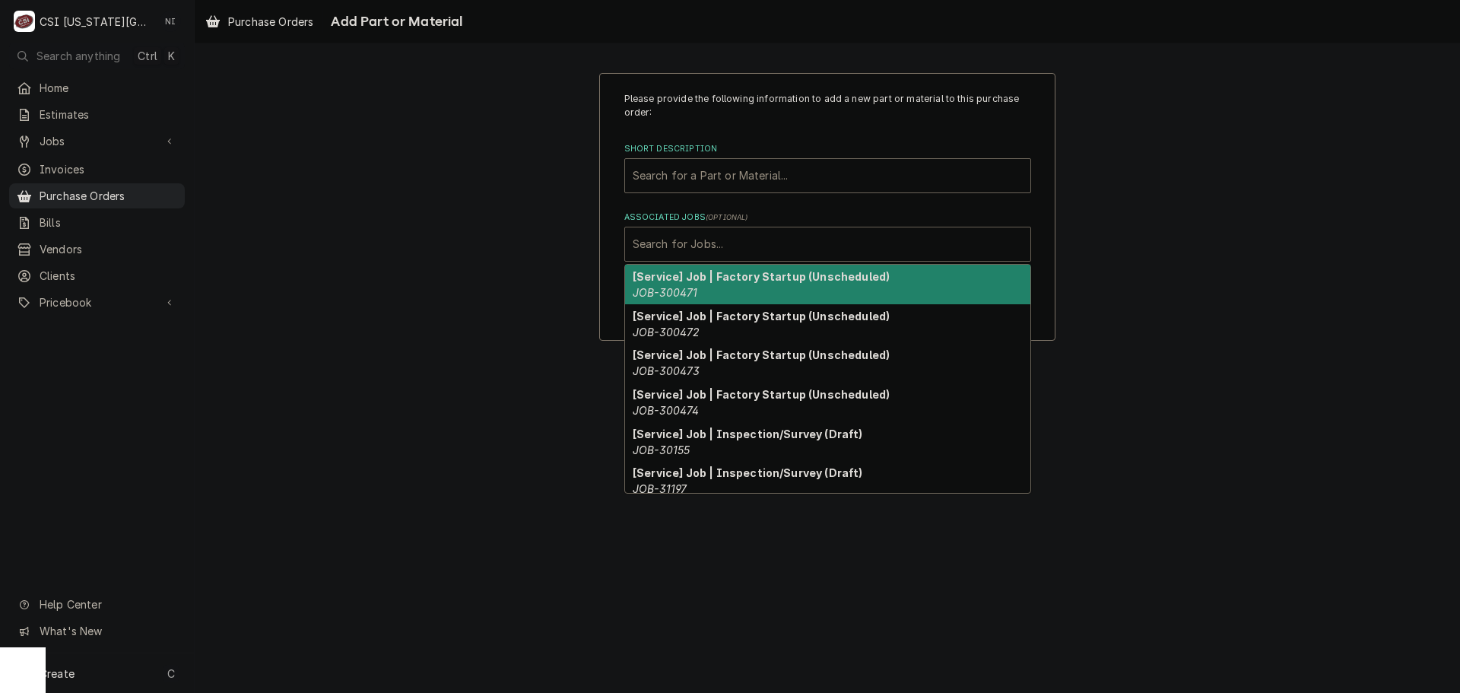
paste input "33042"
type input "33042"
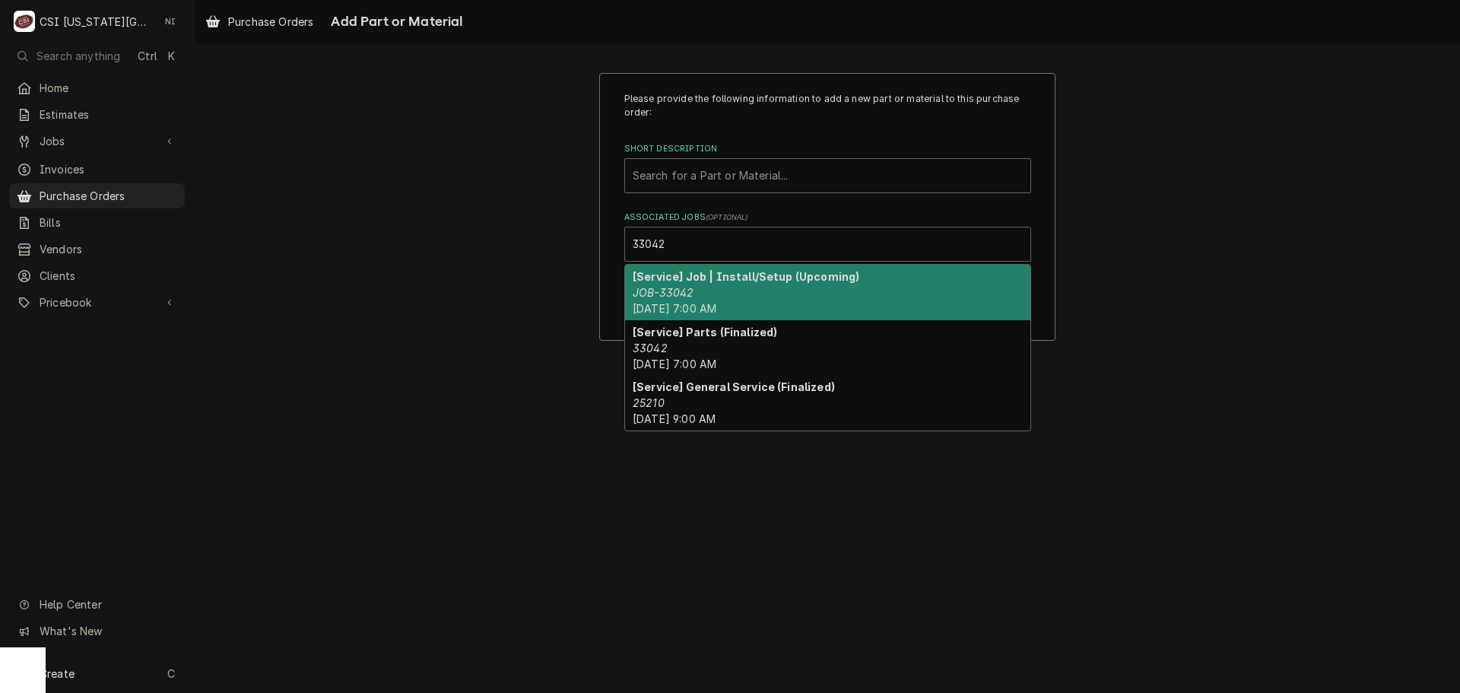
click at [711, 281] on strong "[Service] Job | Install/Setup (Upcoming)" at bounding box center [746, 276] width 227 height 13
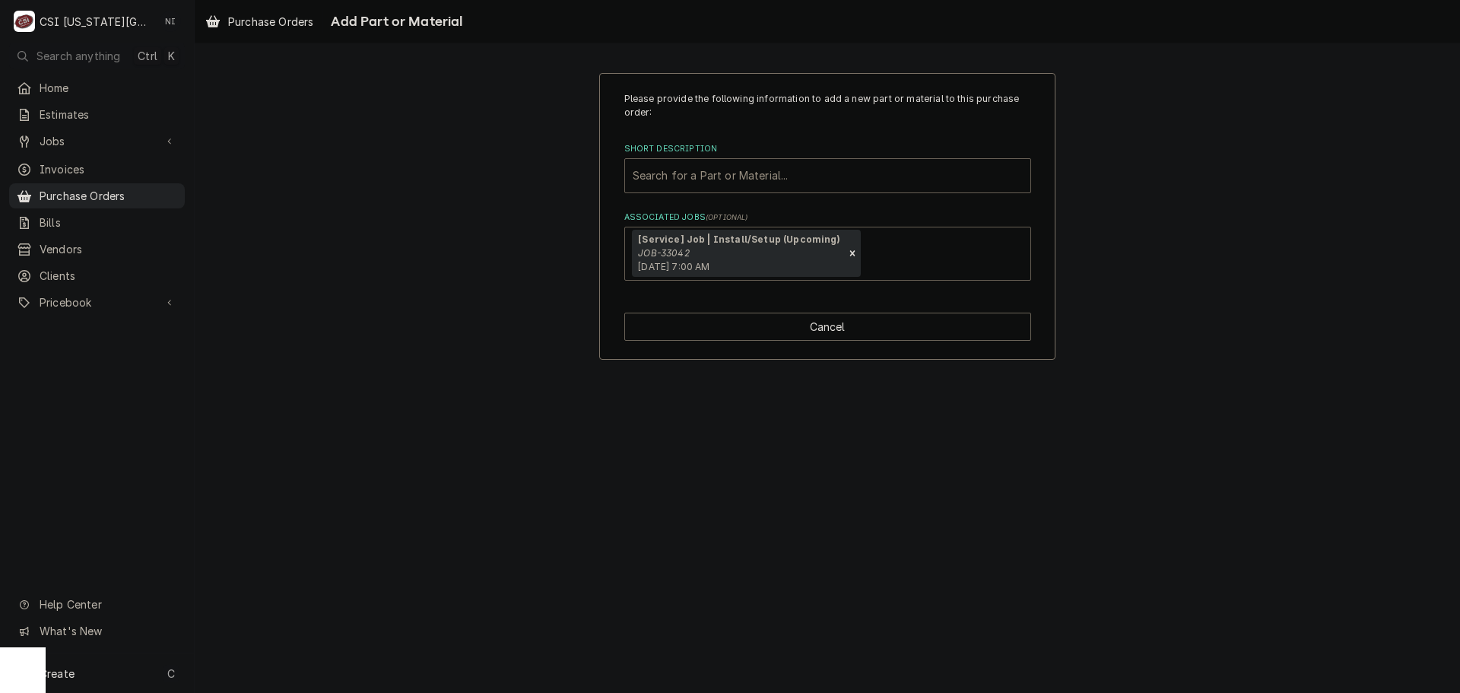
click at [707, 174] on div "Short Description" at bounding box center [828, 175] width 390 height 27
type input "misc proj"
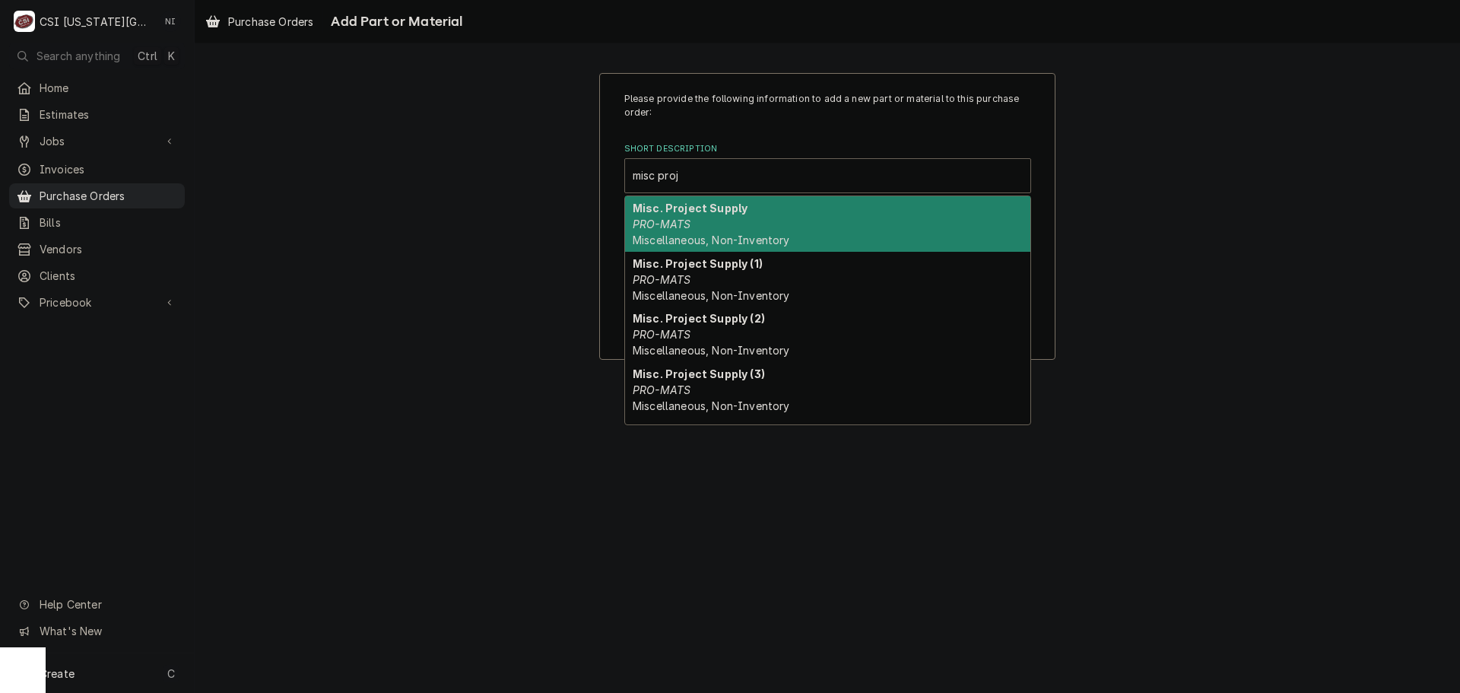
click at [760, 218] on div "Misc. Project Supply PRO-MATS Miscellaneous, Non-Inventory" at bounding box center [827, 224] width 405 height 56
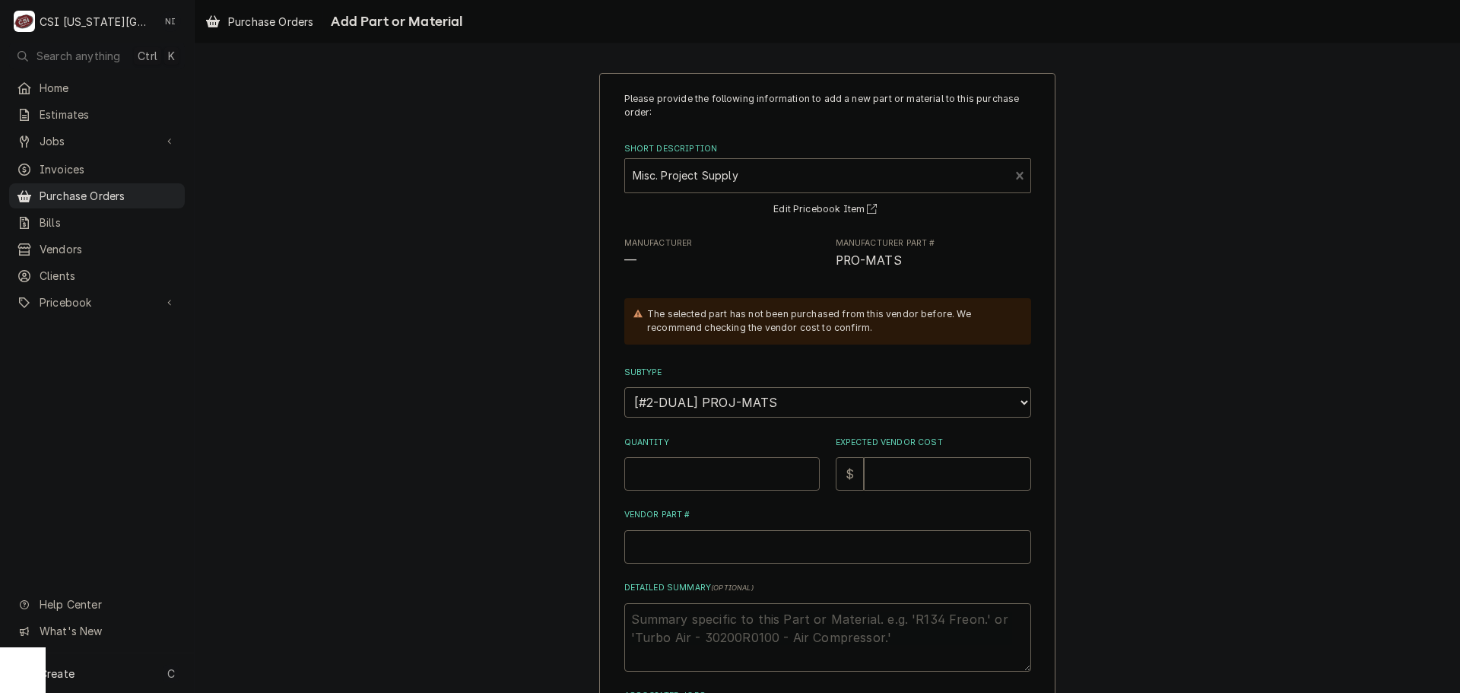
click at [729, 481] on input "Quantity" at bounding box center [721, 473] width 195 height 33
click at [710, 471] on input "Quantity" at bounding box center [721, 473] width 195 height 33
type textarea "x"
type input "1"
type textarea "x"
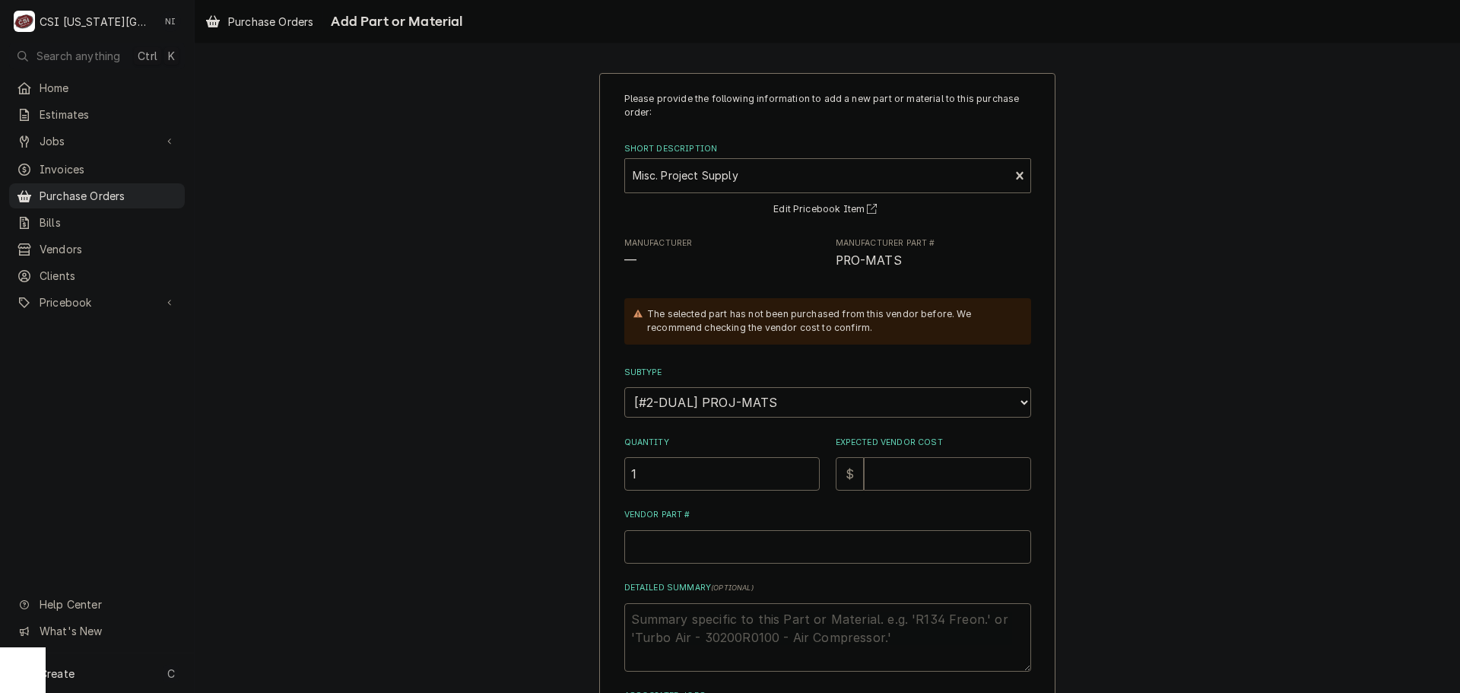
type input "2"
type textarea "x"
type input "29"
type textarea "x"
type input "299"
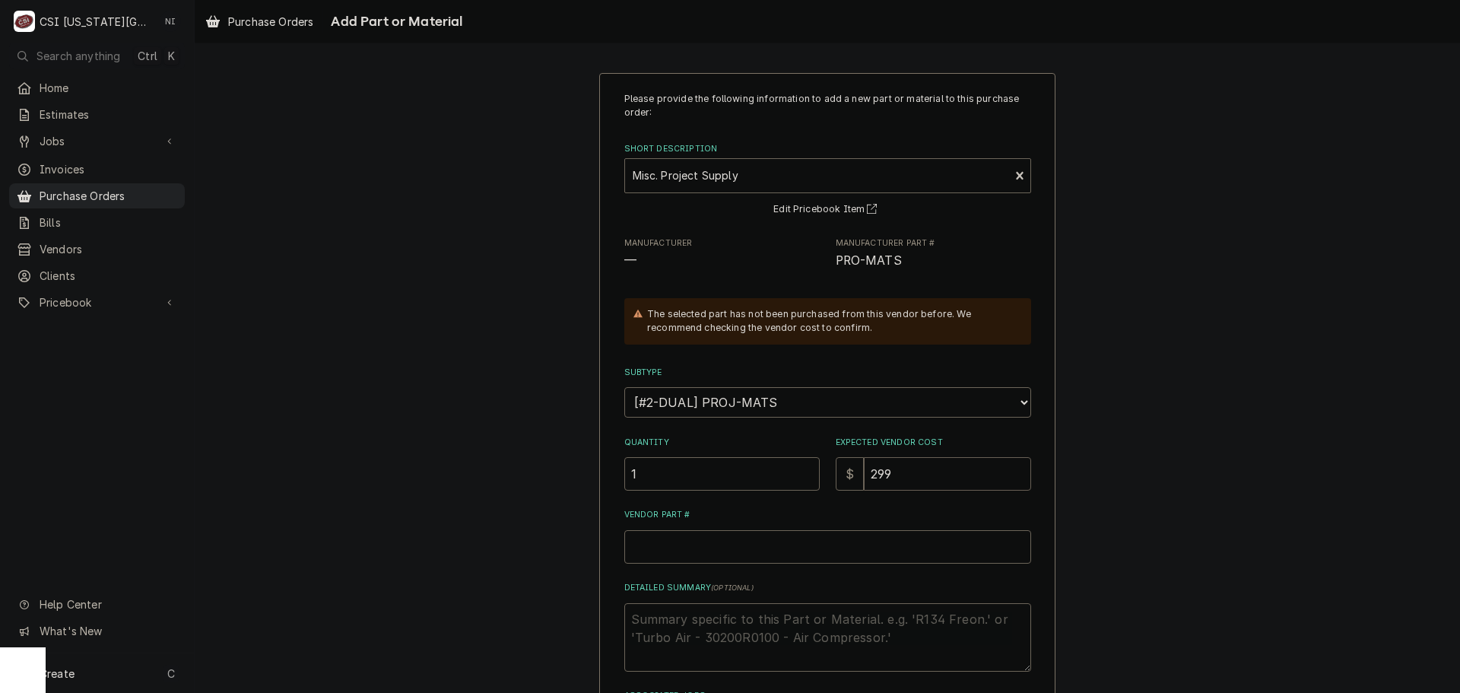
type textarea "x"
type input "2994"
type textarea "x"
type input "2994.5"
type textarea "x"
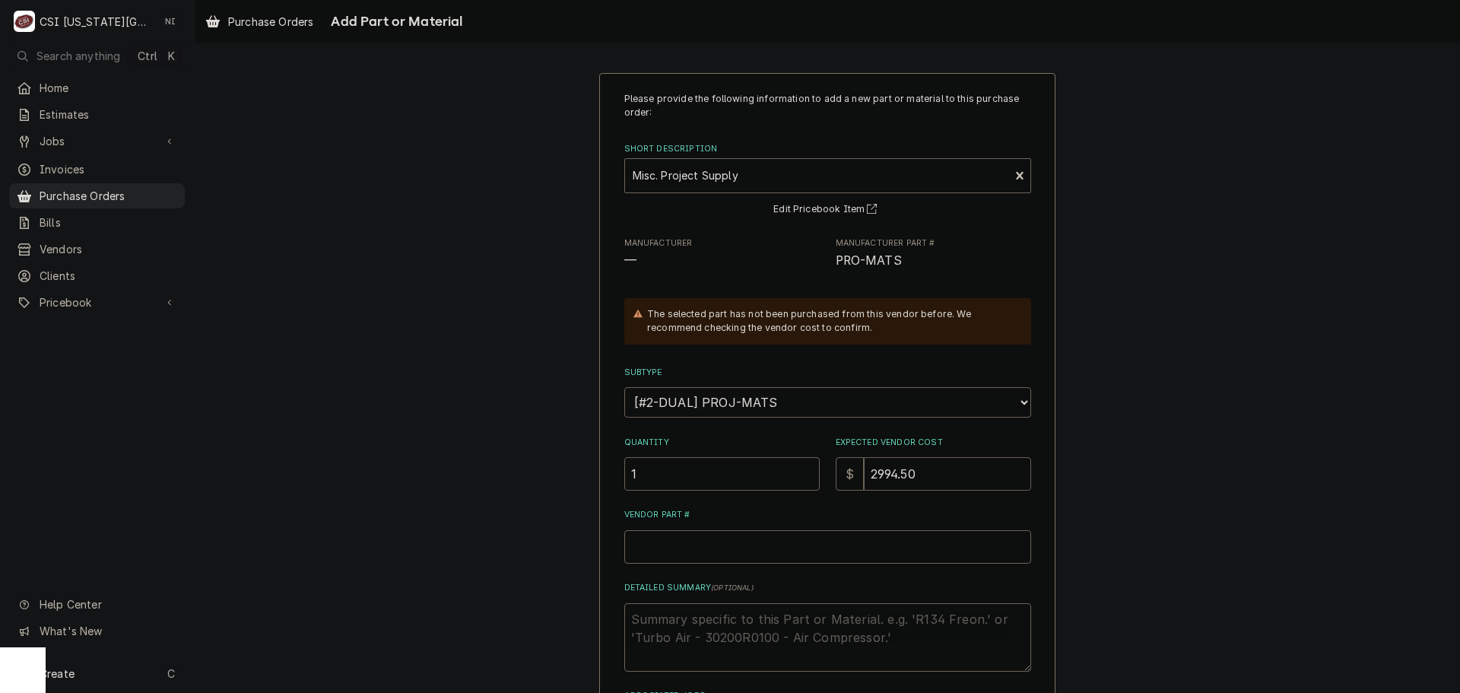
type input "2994.50"
click at [746, 544] on input "Vendor Part #" at bounding box center [827, 546] width 407 height 33
type textarea "x"
type input "p"
type textarea "x"
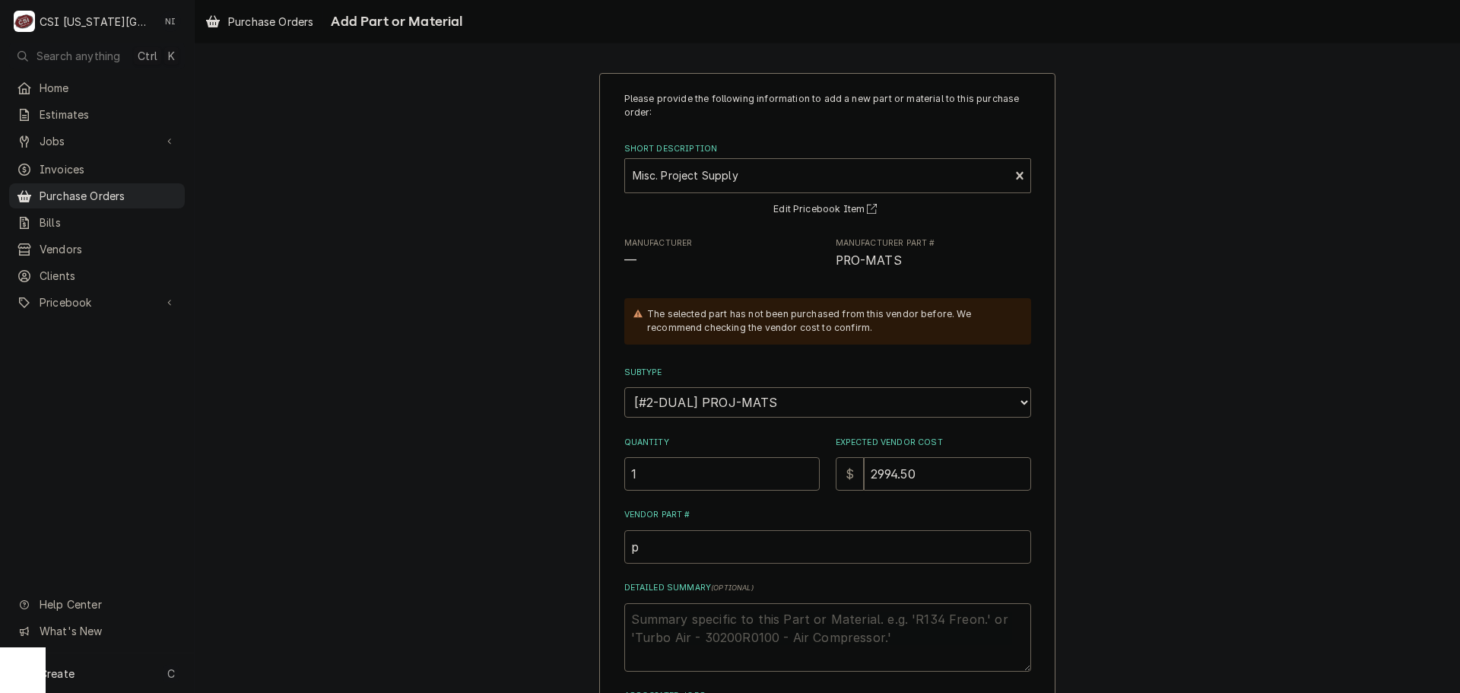
type input "pr"
type textarea "x"
type input "pro"
type textarea "x"
type input "pro"
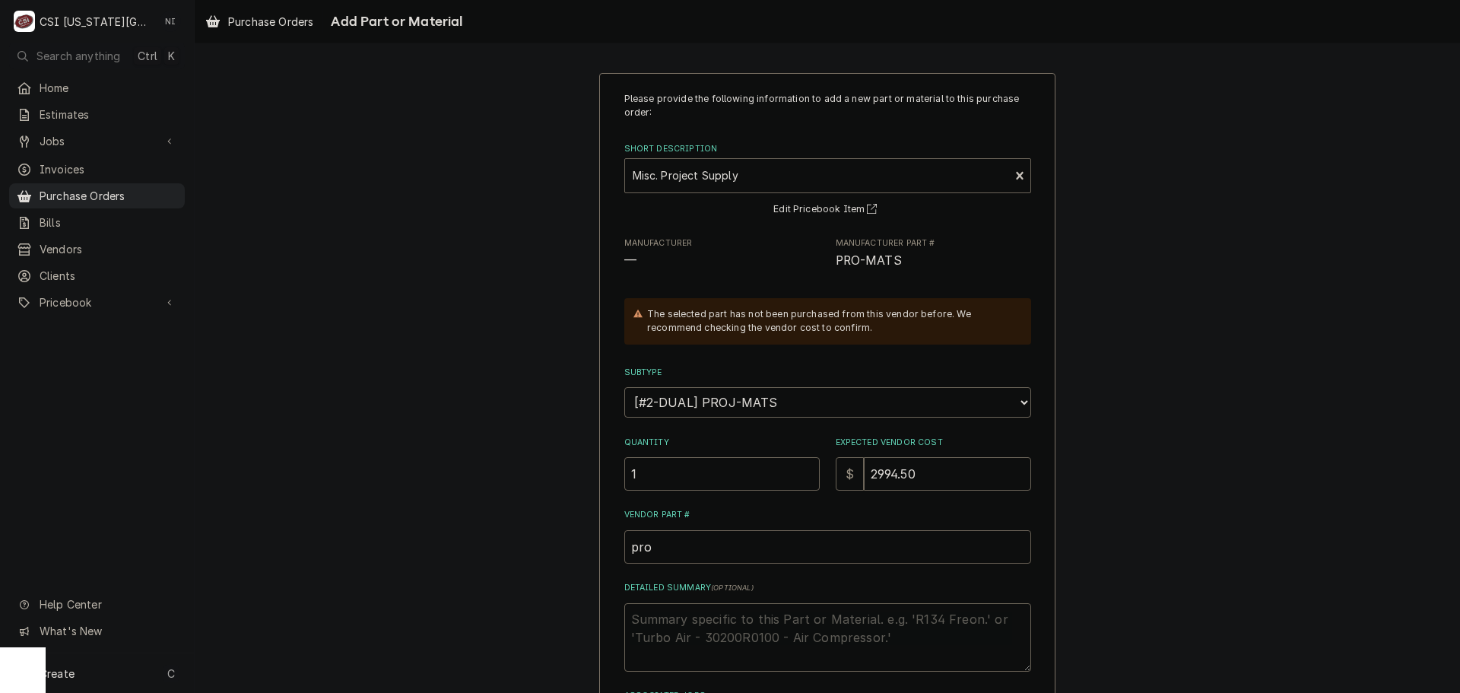
type textarea "x"
type input "pro m"
type textarea "x"
type input "pro ma"
type textarea "x"
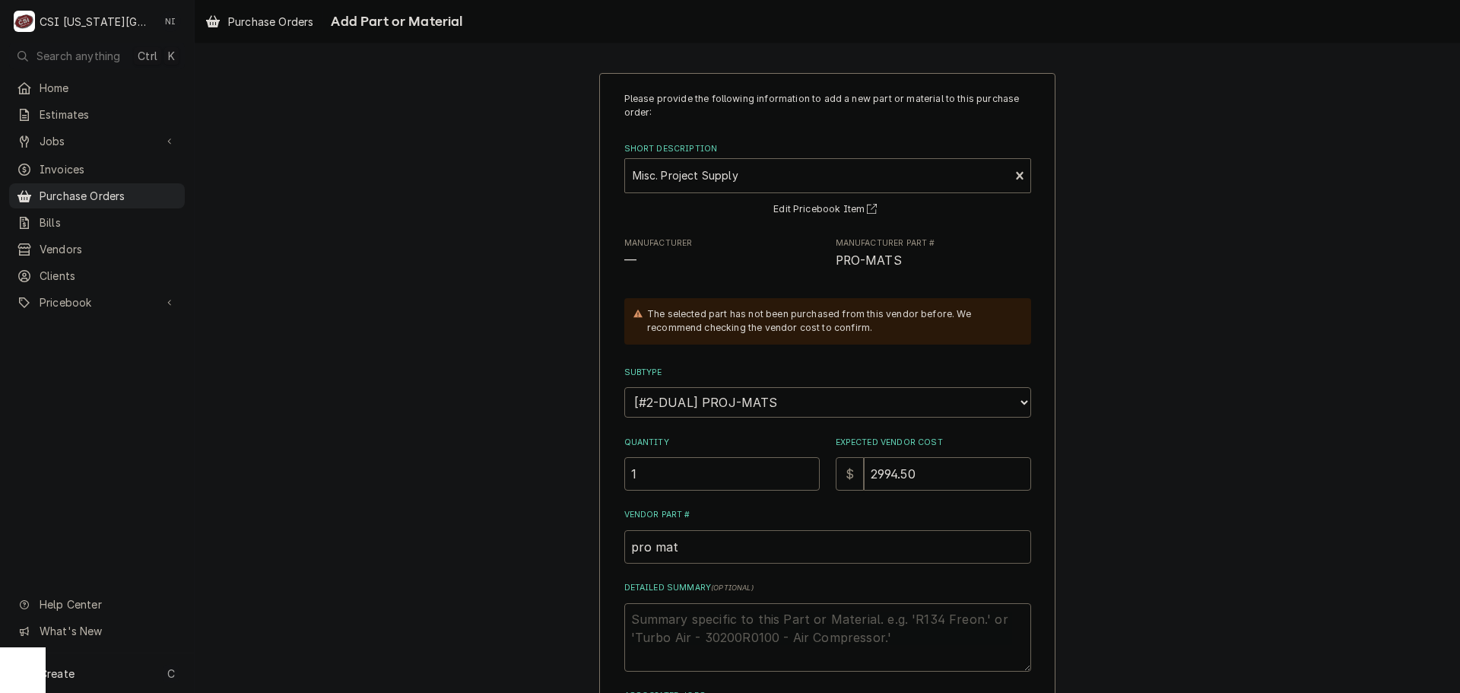
type input "pro mat"
click at [660, 618] on textarea "Detailed Summary ( optional )" at bounding box center [827, 637] width 407 height 68
paste textarea "33042"
type textarea "x"
type textarea "33042"
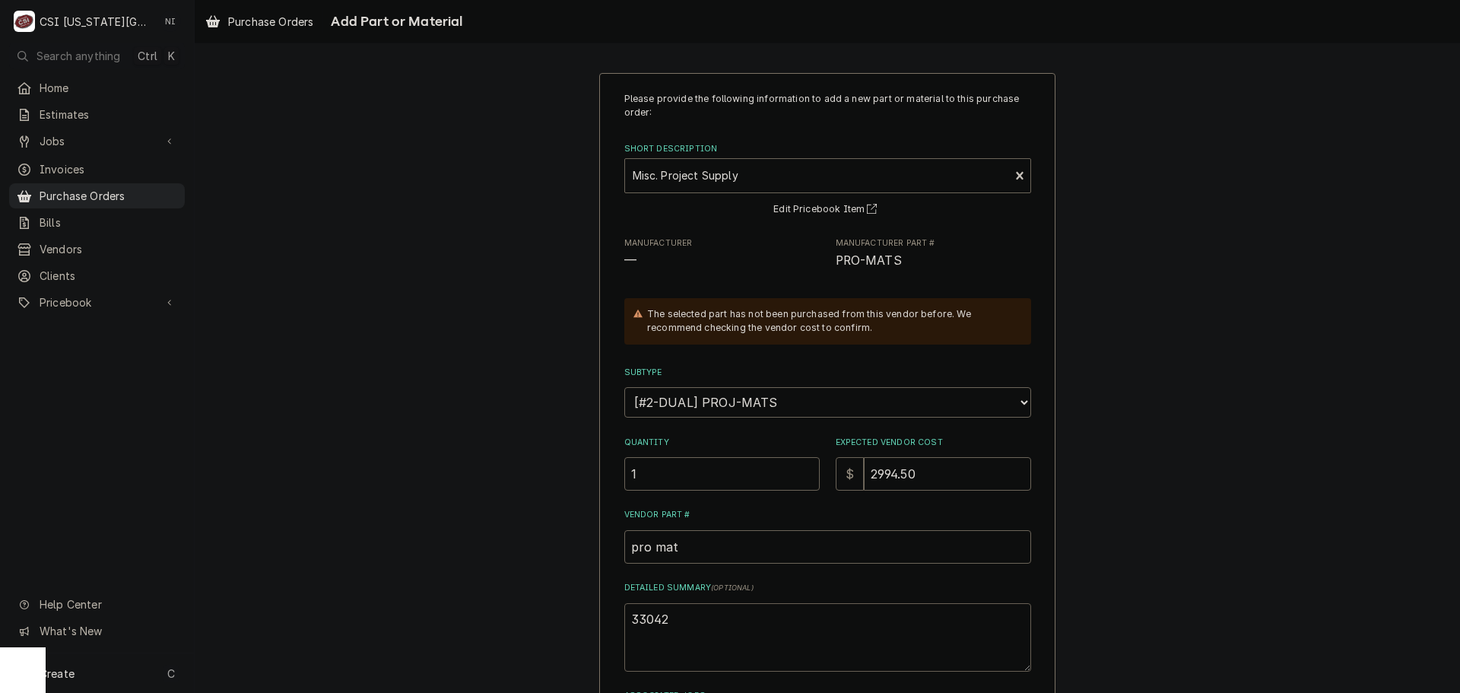
drag, startPoint x: 684, startPoint y: 620, endPoint x: 561, endPoint y: 615, distance: 123.3
click at [561, 615] on div "Please provide the following information to add a new part or material to this …" at bounding box center [828, 455] width 1266 height 792
type textarea "x"
click at [694, 611] on textarea "Detailed Summary ( optional )" at bounding box center [827, 637] width 407 height 68
paste textarea "33042"
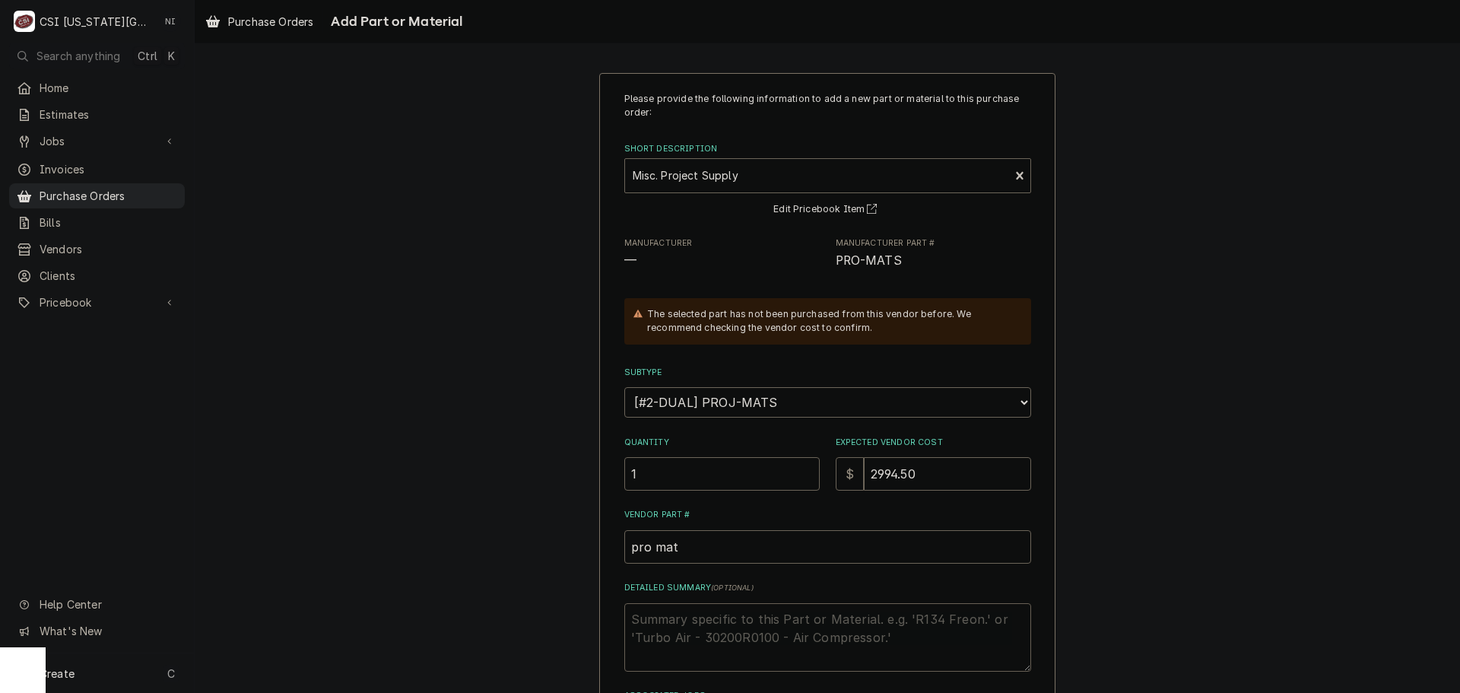
type textarea "x"
type textarea "33042"
drag, startPoint x: 646, startPoint y: 614, endPoint x: 546, endPoint y: 615, distance: 99.6
click at [546, 615] on div "Please provide the following information to add a new part or material to this …" at bounding box center [828, 455] width 1266 height 792
paste textarea "REPLACEMENT FREEZER DOOR PLUG, RHH PLUG: 48 X 78 ID, SS/GW HARDWARE (HANDLE, CL…"
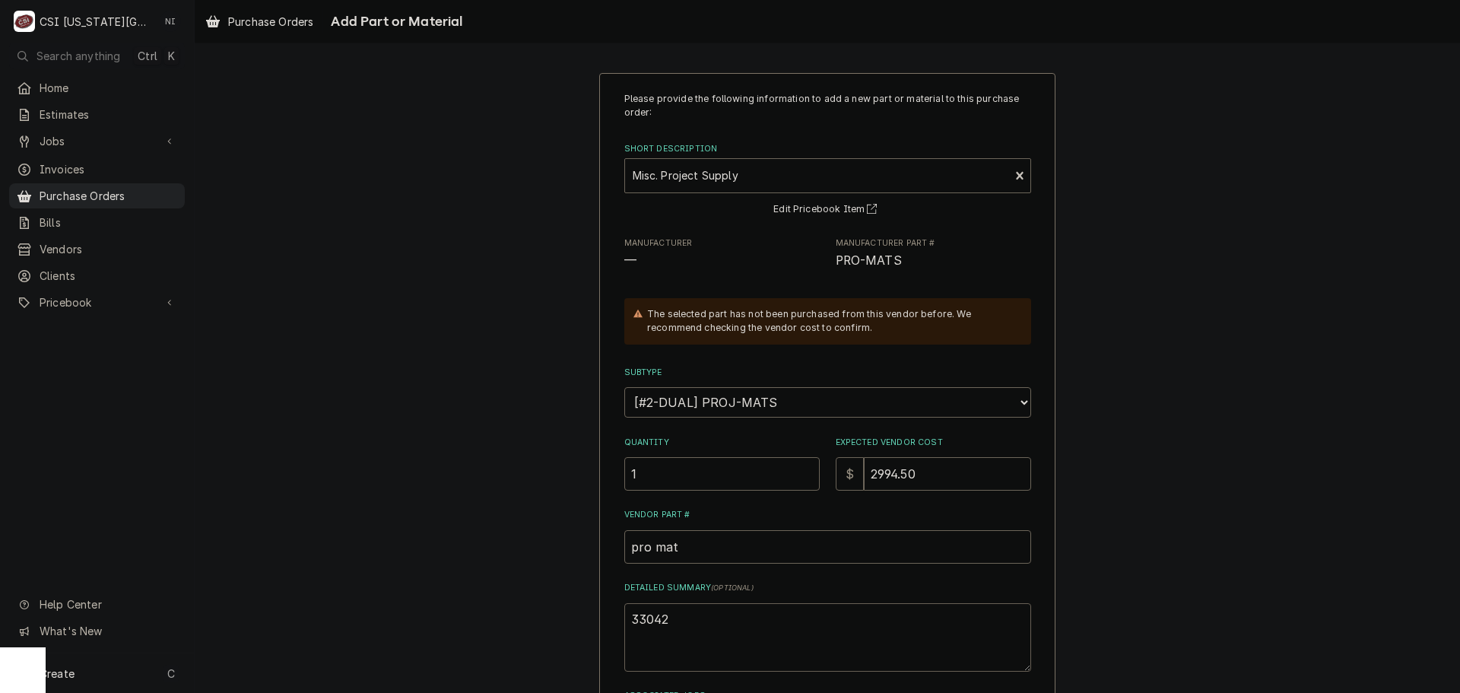
type textarea "x"
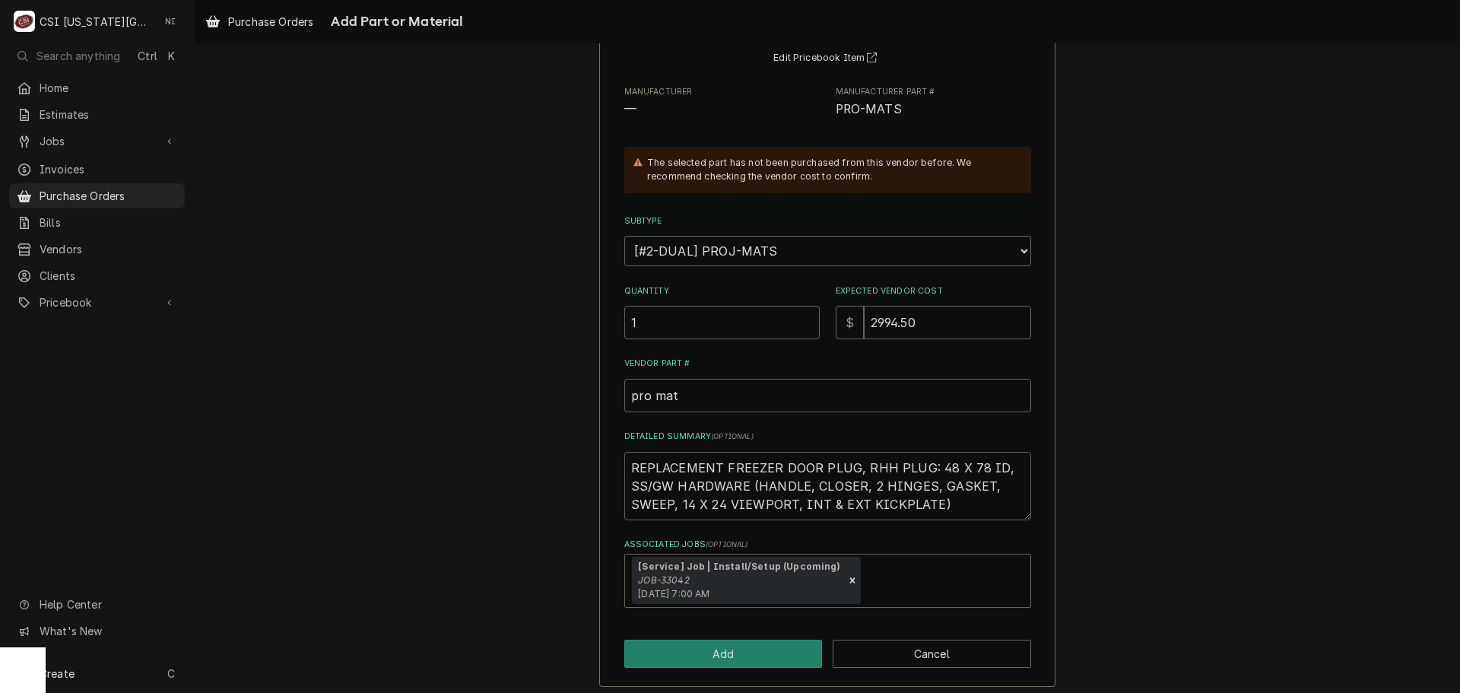
scroll to position [159, 0]
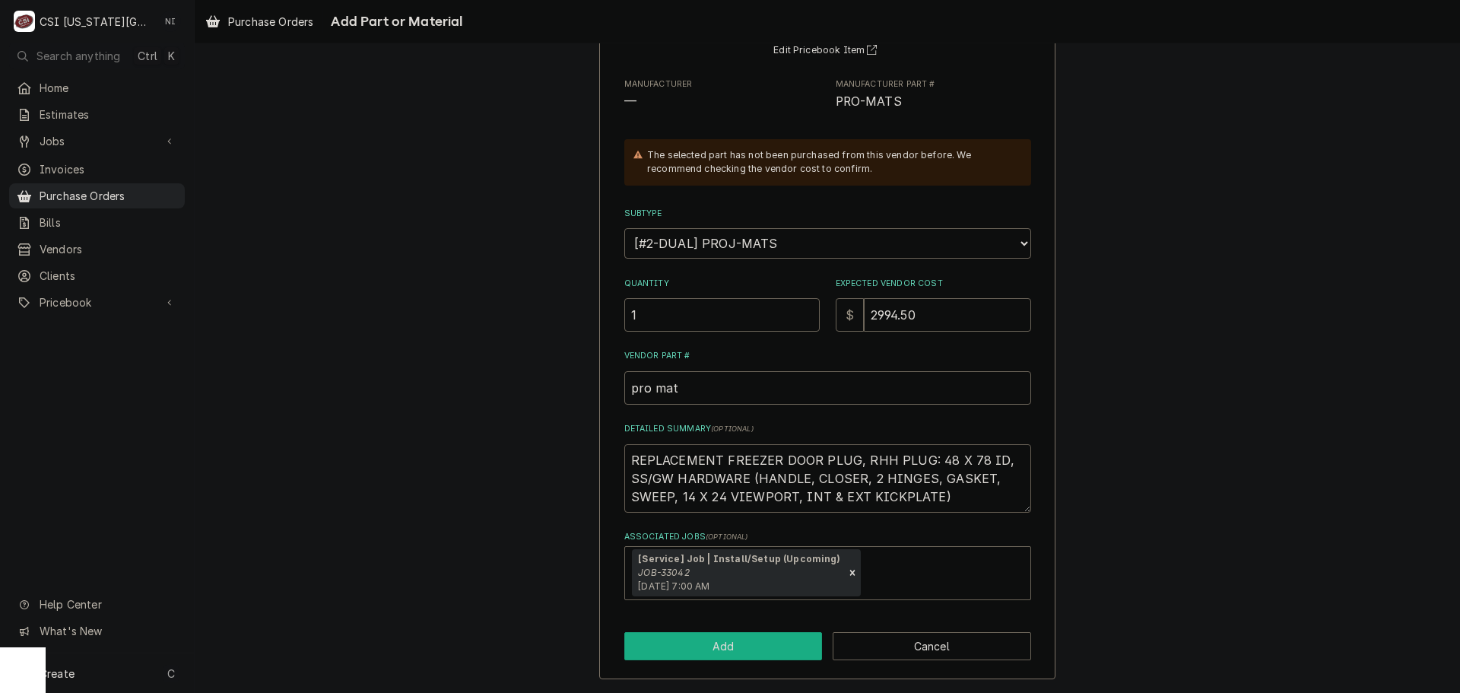
type textarea "REPLACEMENT FREEZER DOOR PLUG, RHH PLUG: 48 X 78 ID, SS/GW HARDWARE (HANDLE, CL…"
click at [729, 653] on button "Add" at bounding box center [723, 646] width 198 height 28
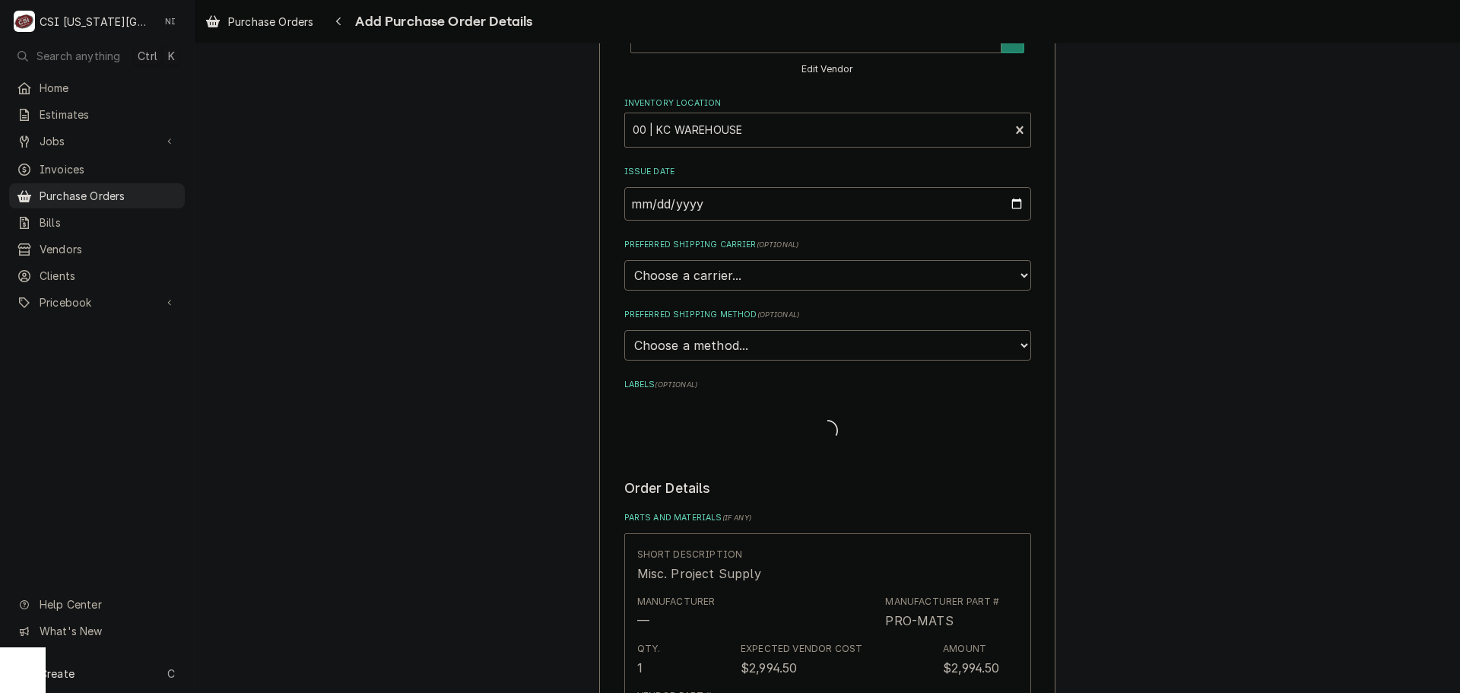
type textarea "x"
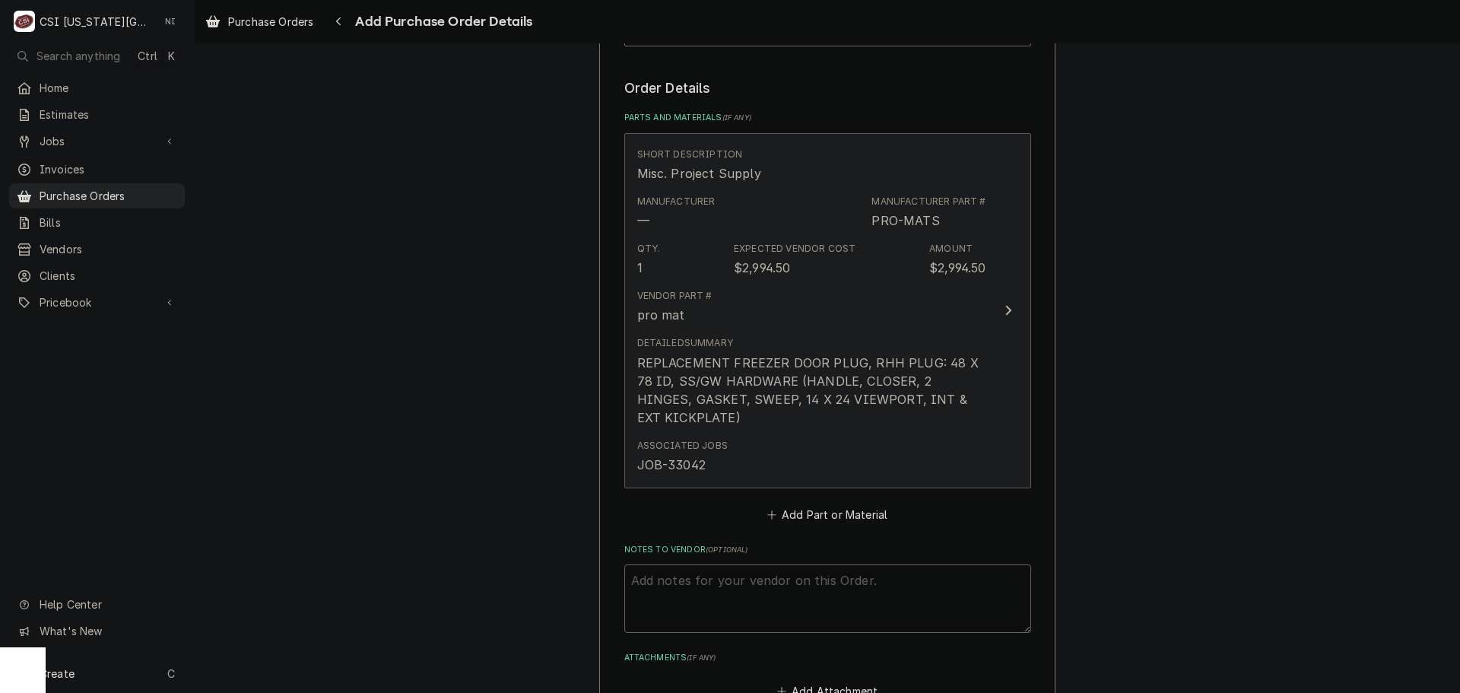
scroll to position [551, 0]
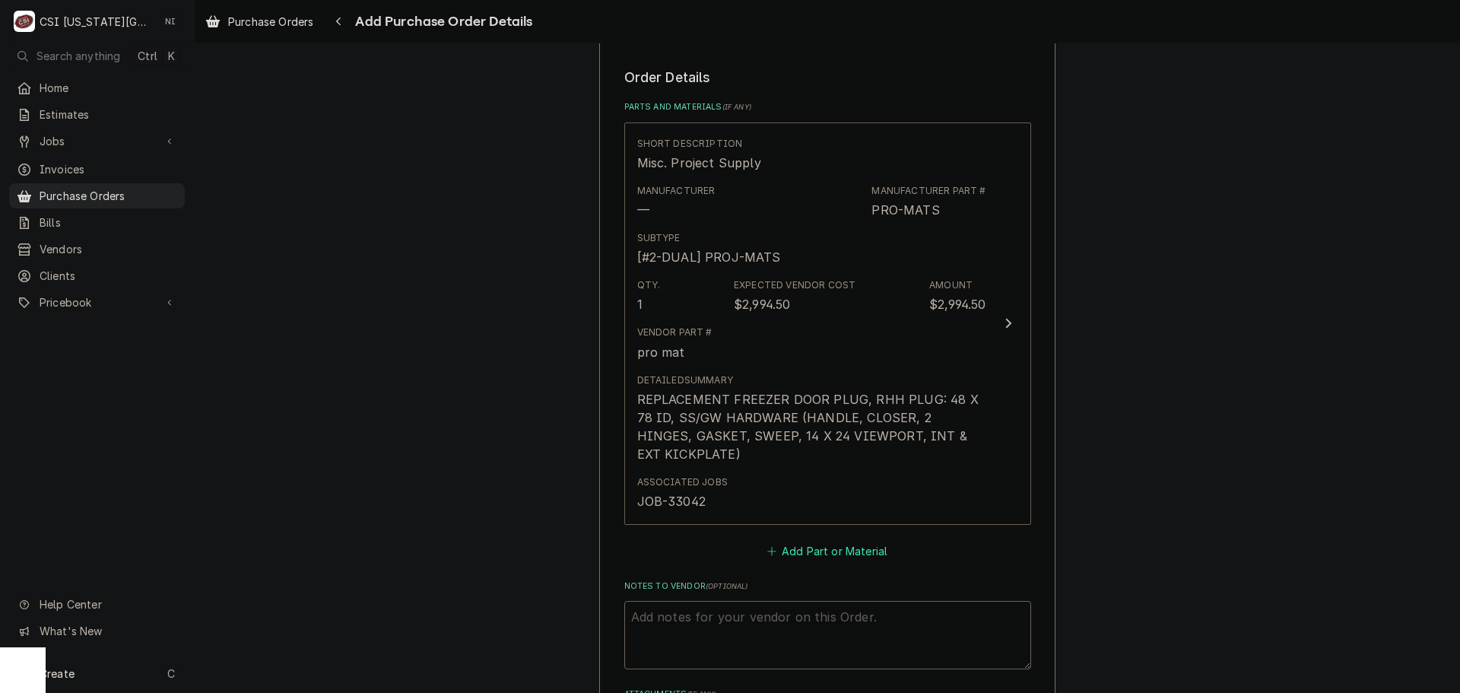
click at [836, 551] on button "Add Part or Material" at bounding box center [826, 550] width 125 height 21
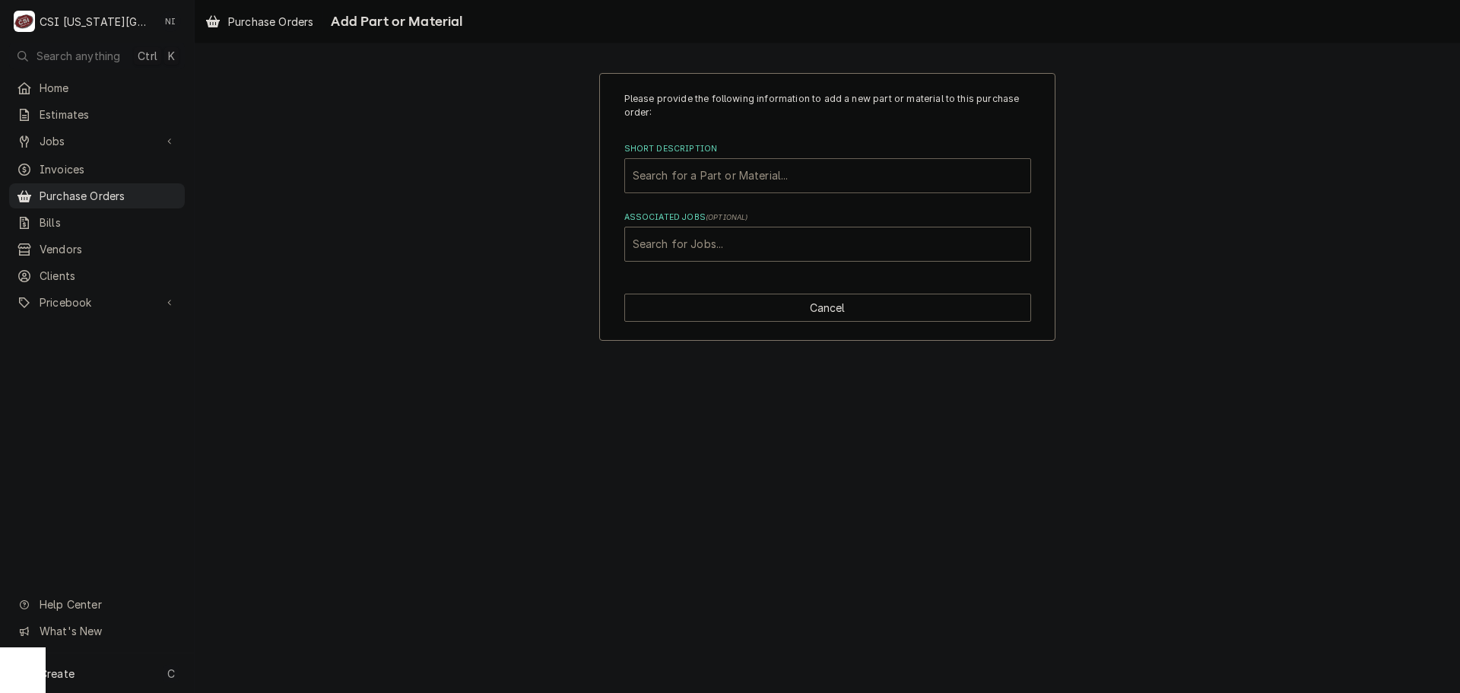
click at [755, 171] on div "Short Description" at bounding box center [828, 175] width 390 height 27
type input "misc pro"
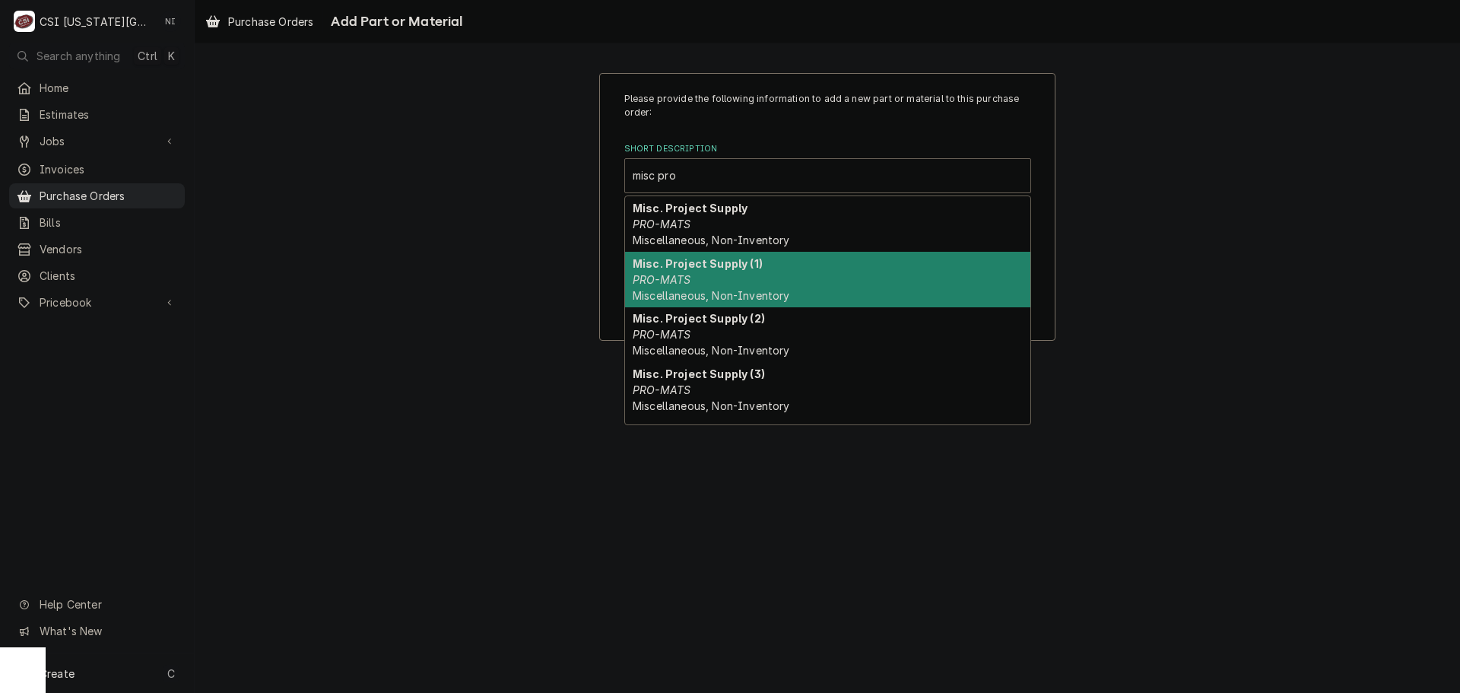
click at [687, 296] on span "Miscellaneous, Non-Inventory" at bounding box center [711, 295] width 157 height 13
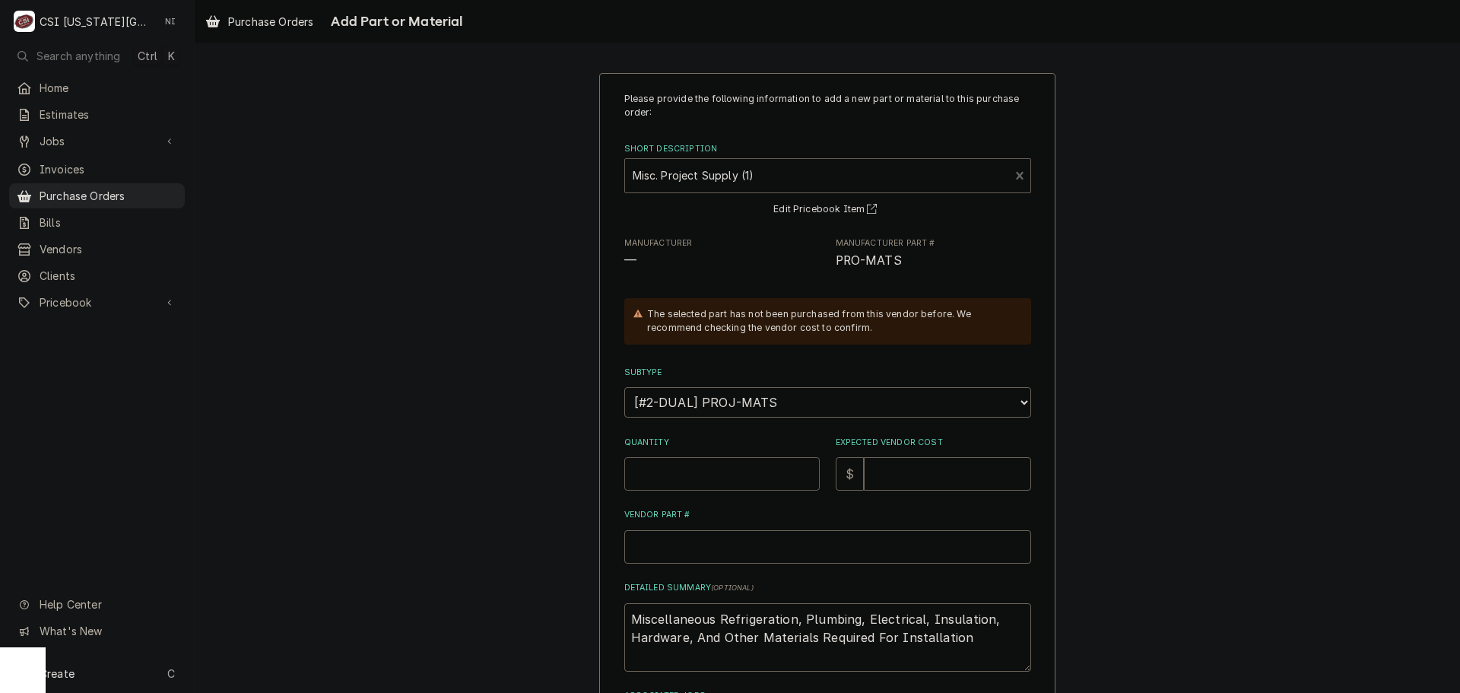
click at [701, 475] on input "Quantity" at bounding box center [721, 473] width 195 height 33
type textarea "x"
type input "1"
type textarea "x"
type input "2"
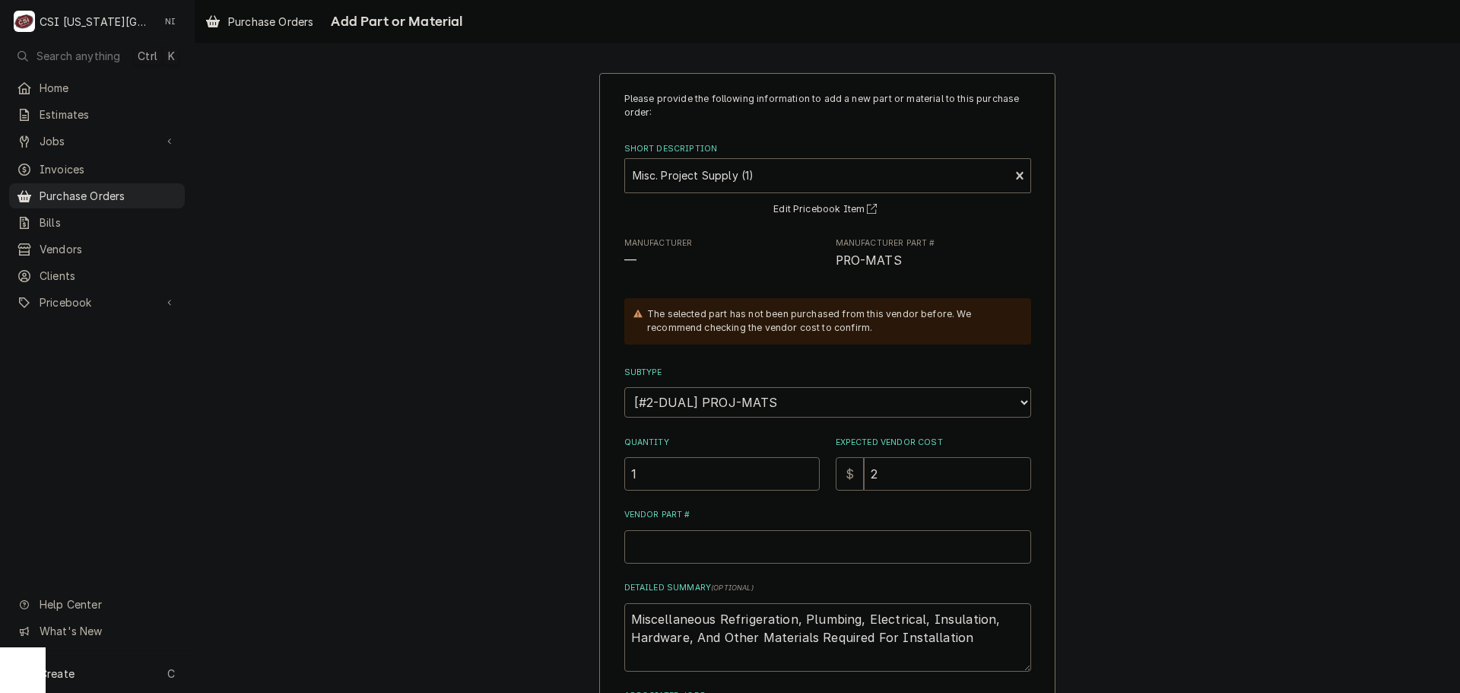
type textarea "x"
type input "29"
type textarea "x"
type input "299"
type textarea "x"
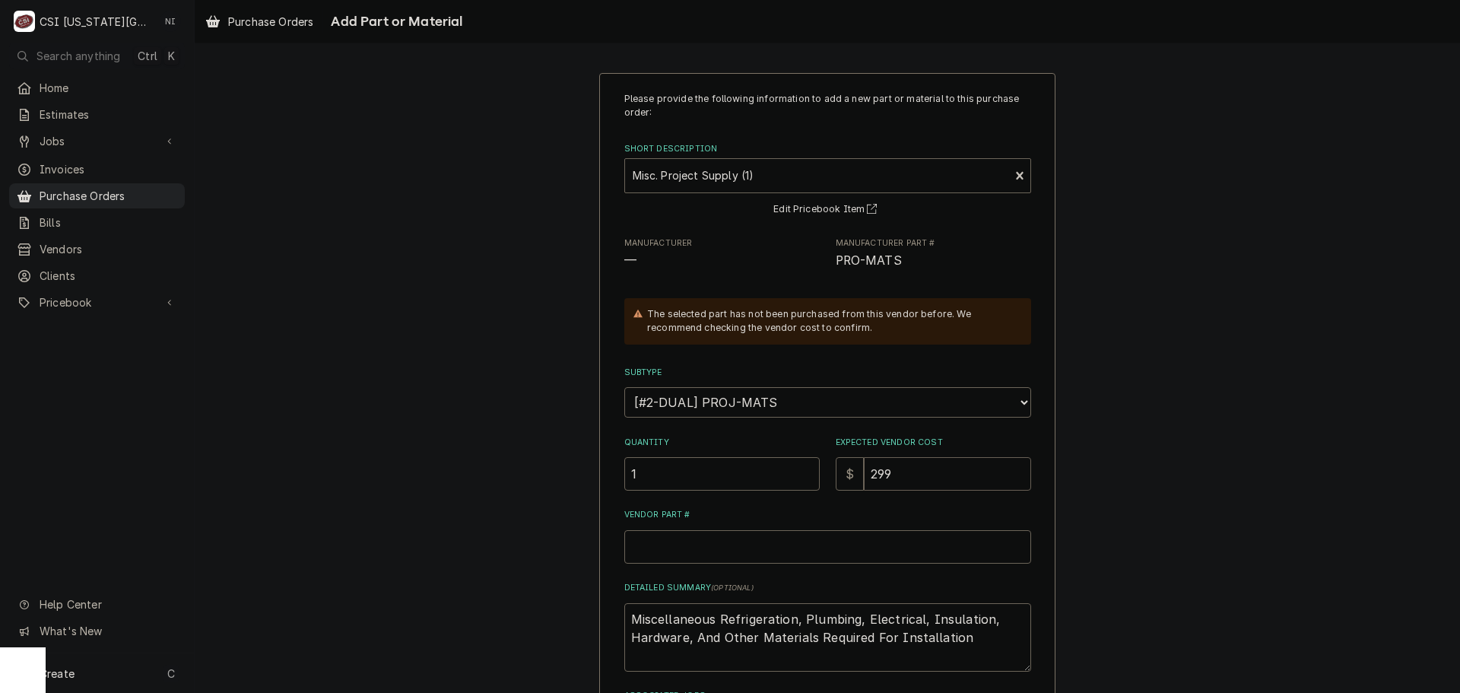
type input "2994"
type textarea "x"
type input "2994.4"
type textarea "x"
type input "2994.40"
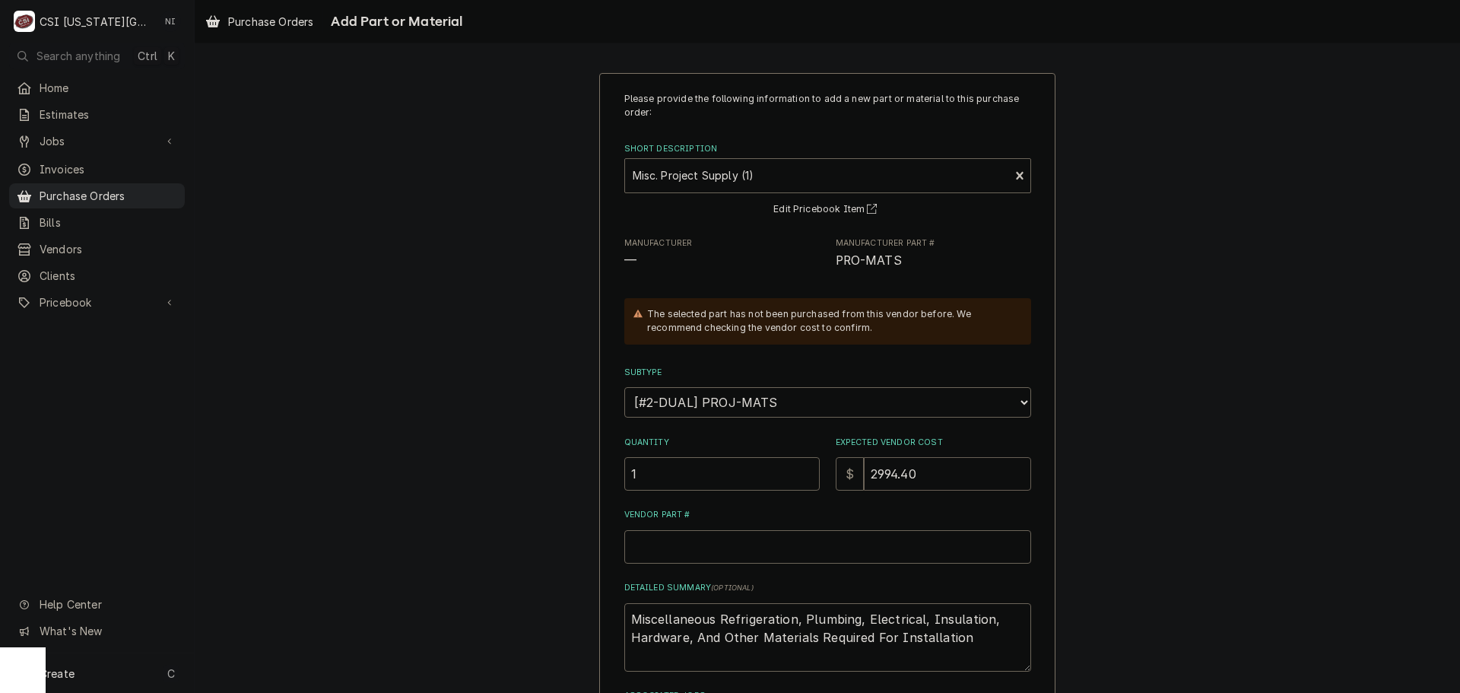
type textarea "x"
type input "2994.4"
type textarea "x"
type input "2994"
type textarea "x"
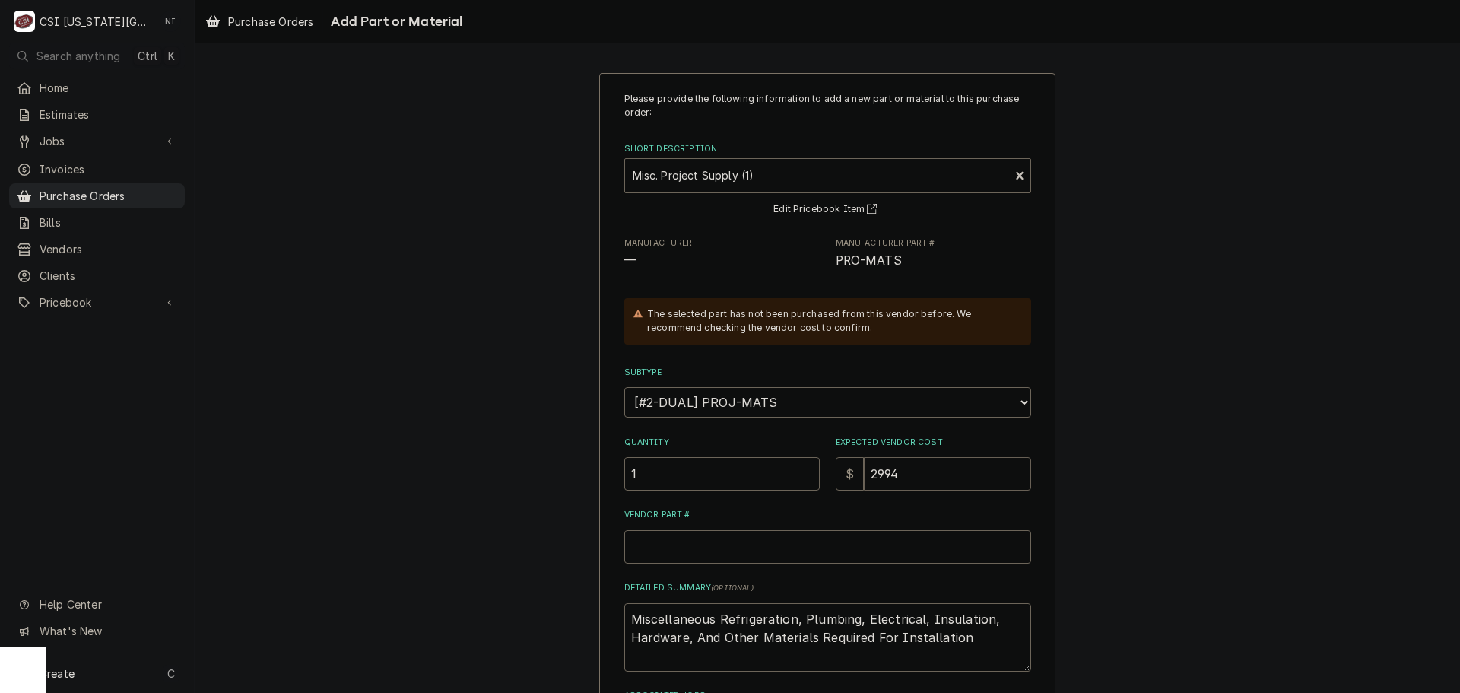
type input "2994.5"
type textarea "x"
type input "2994.50"
click at [779, 562] on input "Vendor Part #" at bounding box center [827, 546] width 407 height 33
type textarea "x"
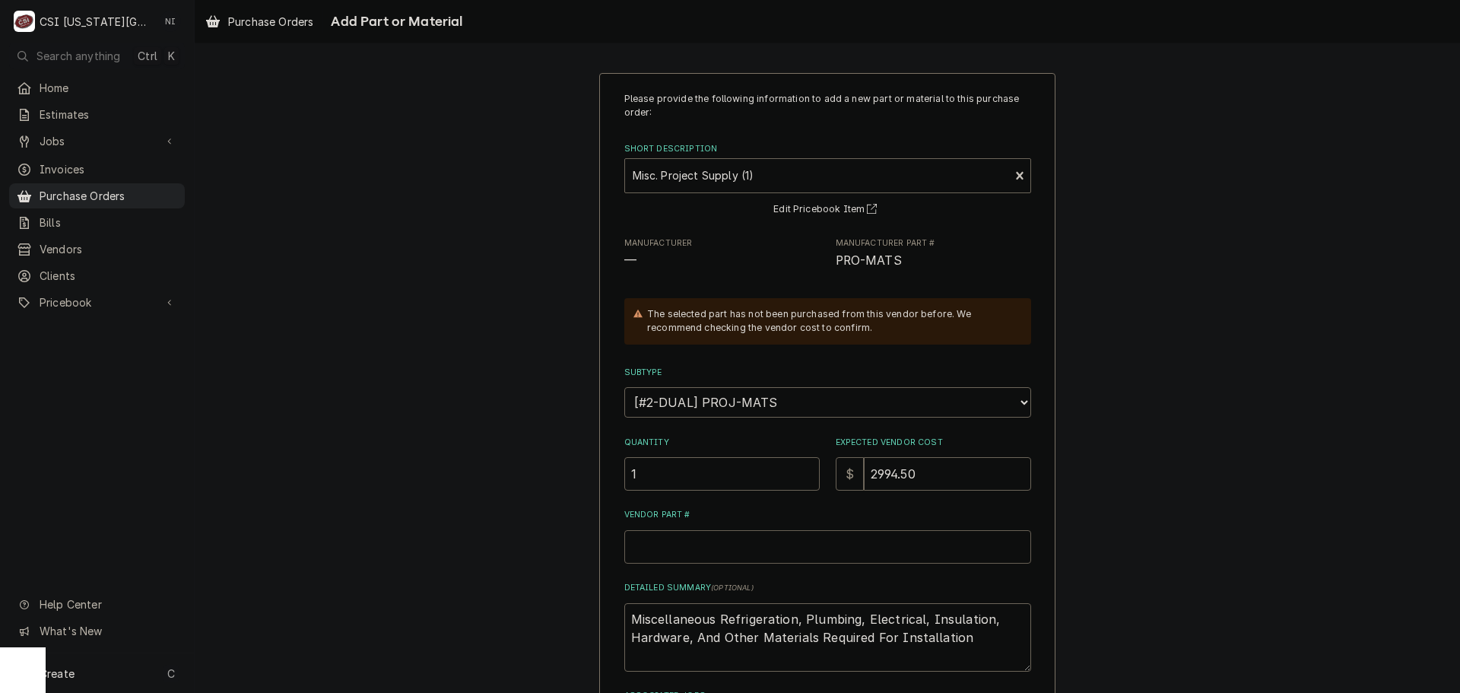
type input "p"
type textarea "x"
type input "pr"
type textarea "x"
type input "pro"
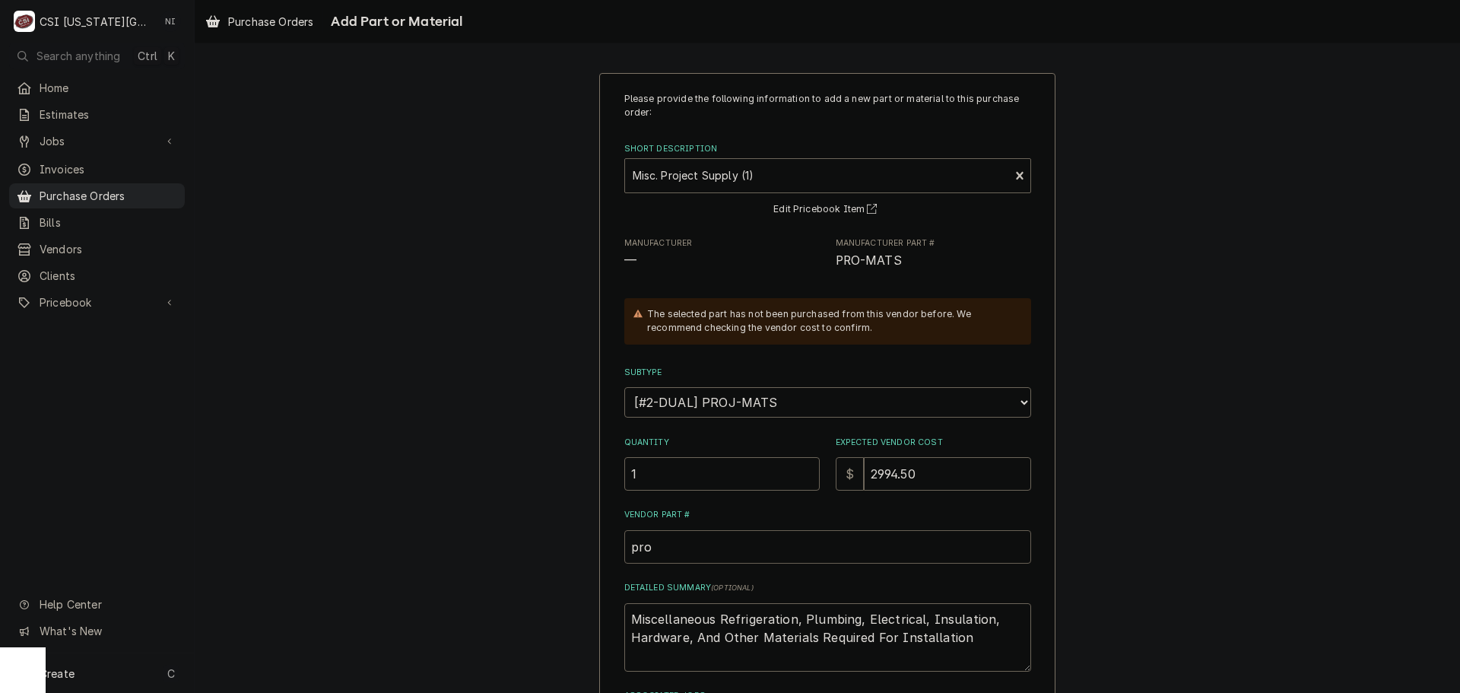
type textarea "x"
type input "pro"
type textarea "x"
type input "pro m"
type textarea "x"
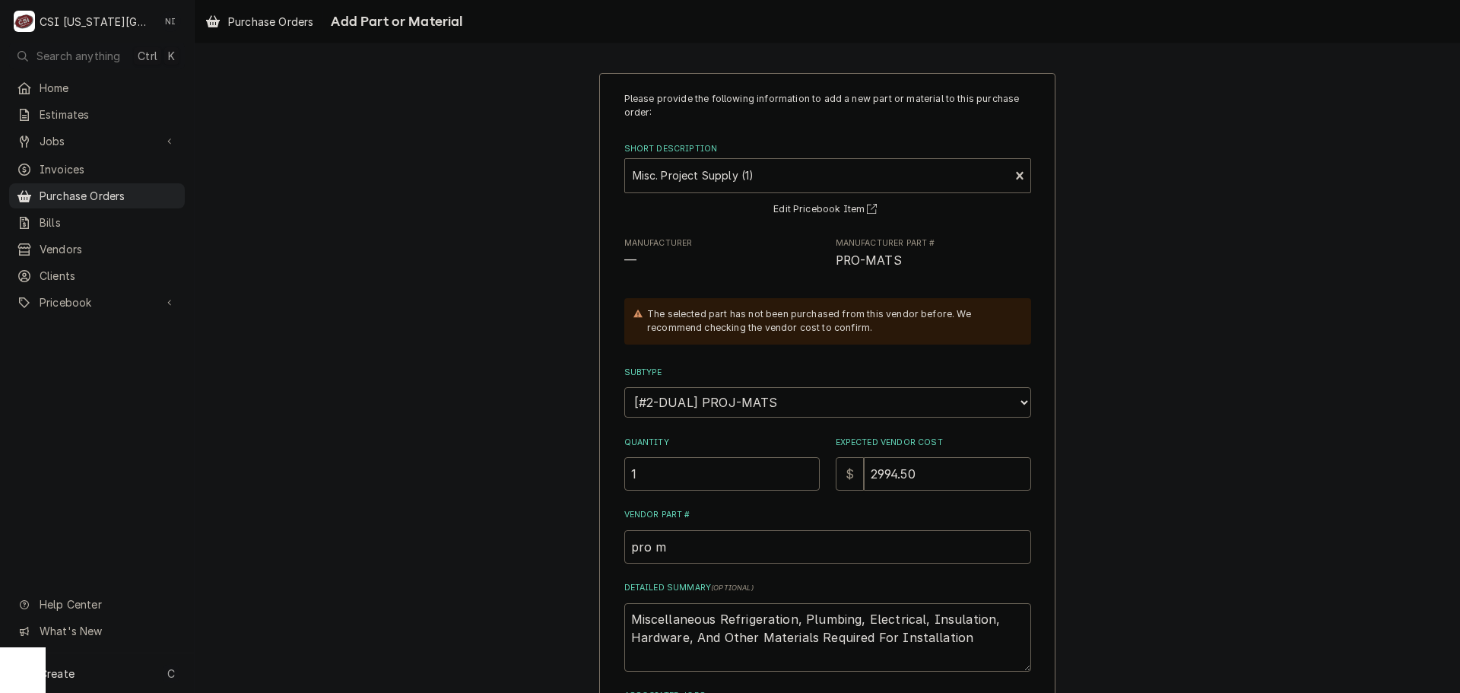
type input "pro ma"
type textarea "x"
type input "pro mat"
drag, startPoint x: 827, startPoint y: 621, endPoint x: 579, endPoint y: 589, distance: 250.8
click at [579, 589] on div "Please provide the following information to add a new part or material to this …" at bounding box center [828, 445] width 1266 height 773
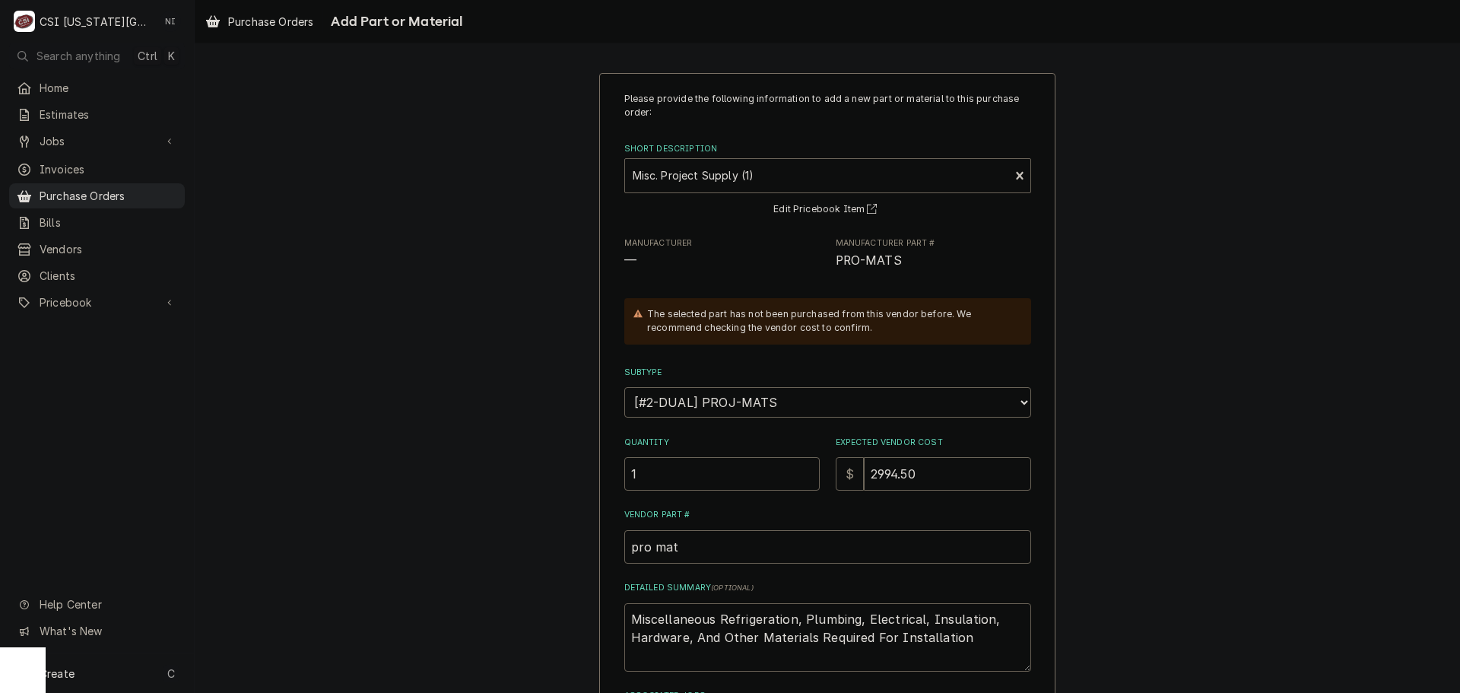
paste textarea "REPLACEMENT FREEZER DOOR PLUG, RHH PLUG: 48 X 78 ID, SS/GW HARDWARE (HANDLE, CL…"
type textarea "x"
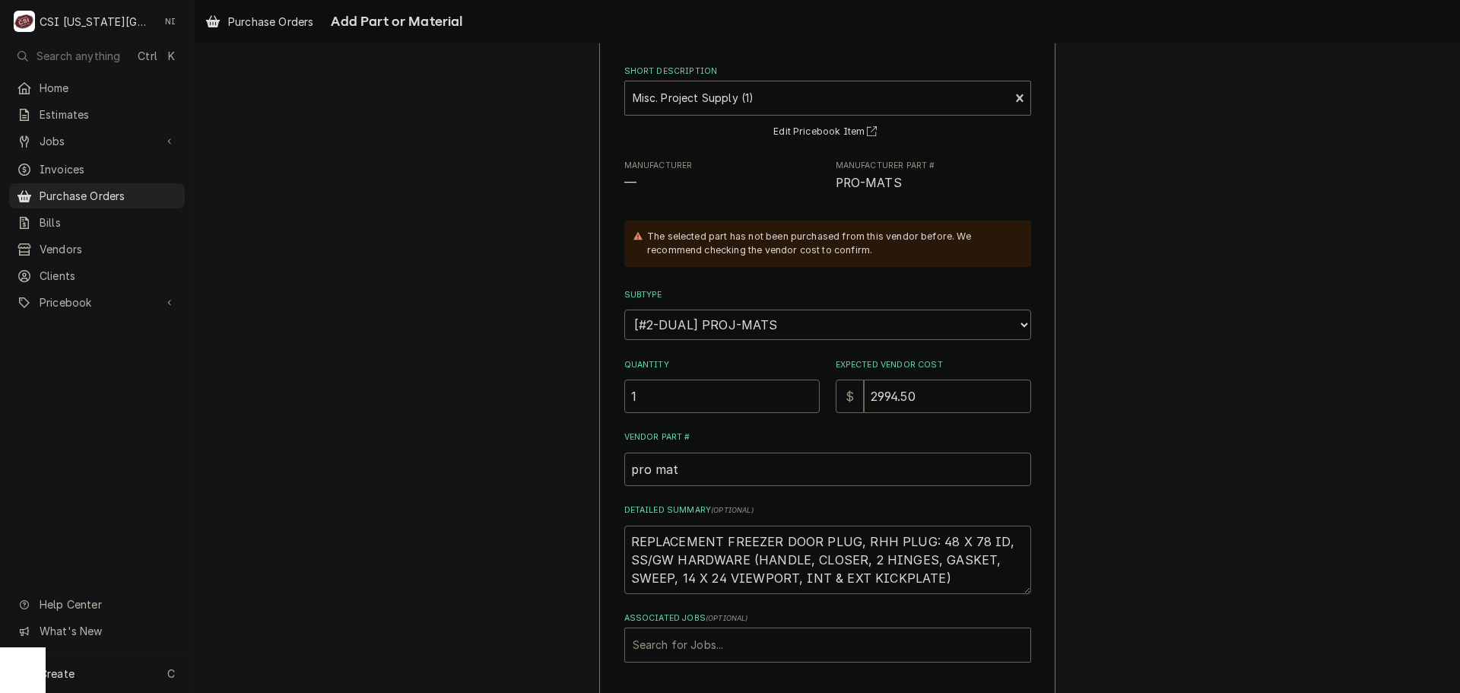
scroll to position [140, 0]
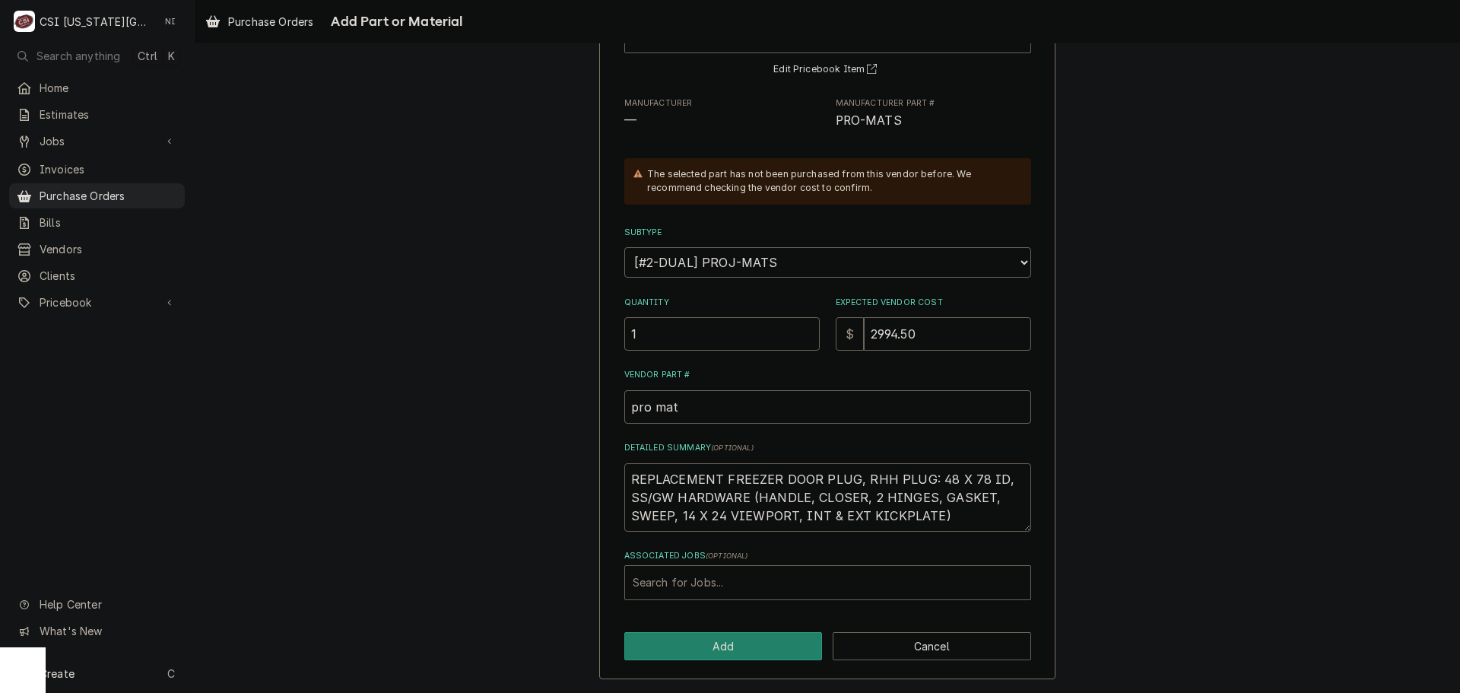
type textarea "REPLACEMENT FREEZER DOOR PLUG, RHH PLUG: 48 X 78 ID, SS/GW HARDWARE (HANDLE, CL…"
click at [697, 573] on div "Associated Jobs" at bounding box center [828, 582] width 390 height 27
paste input "33042"
type input "33042"
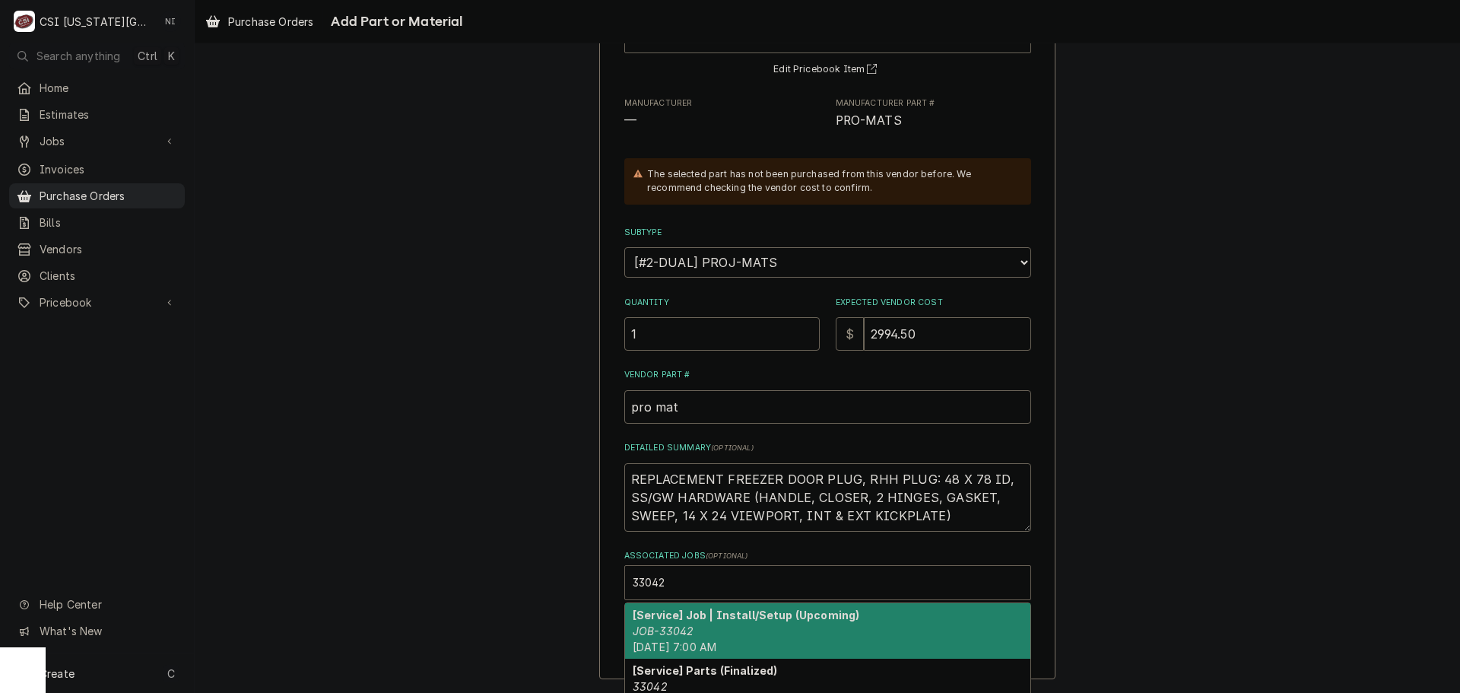
click at [669, 619] on strong "[Service] Job | Install/Setup (Upcoming)" at bounding box center [746, 614] width 227 height 13
type textarea "x"
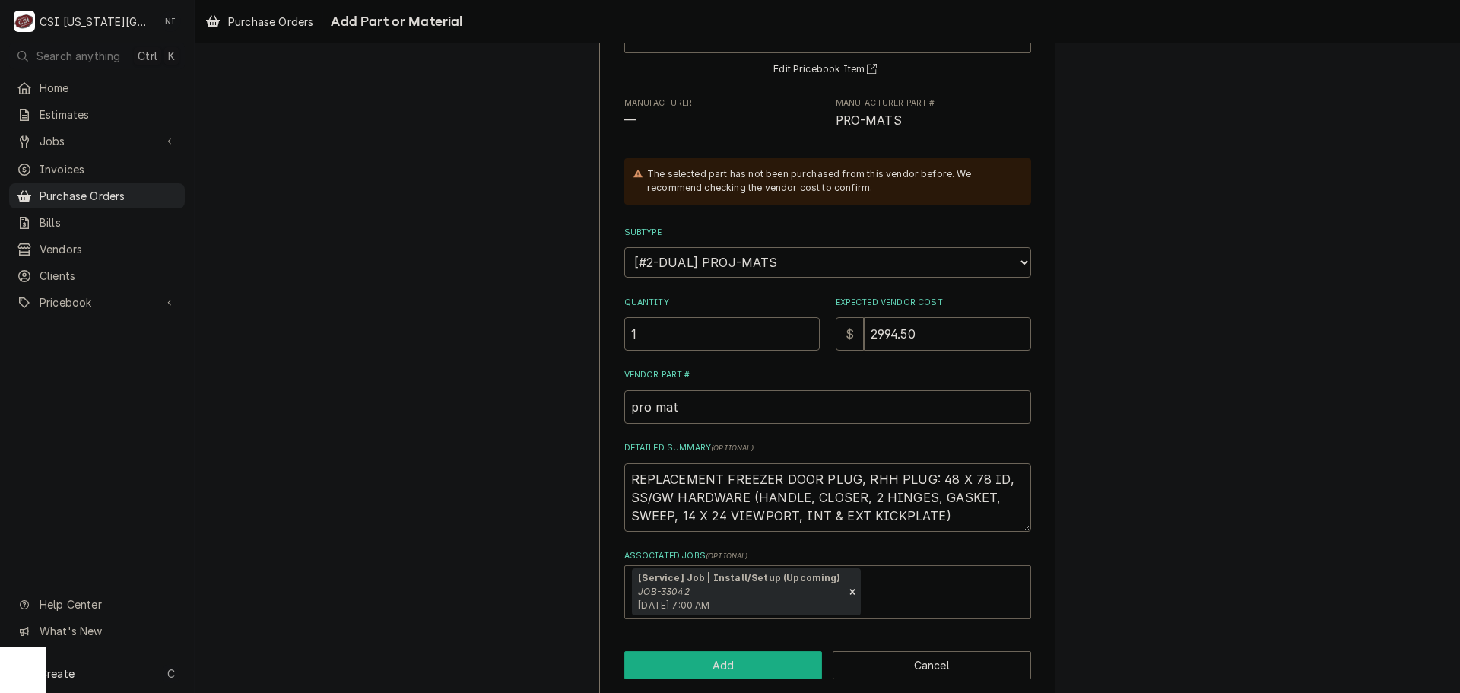
click at [702, 662] on button "Add" at bounding box center [723, 665] width 198 height 28
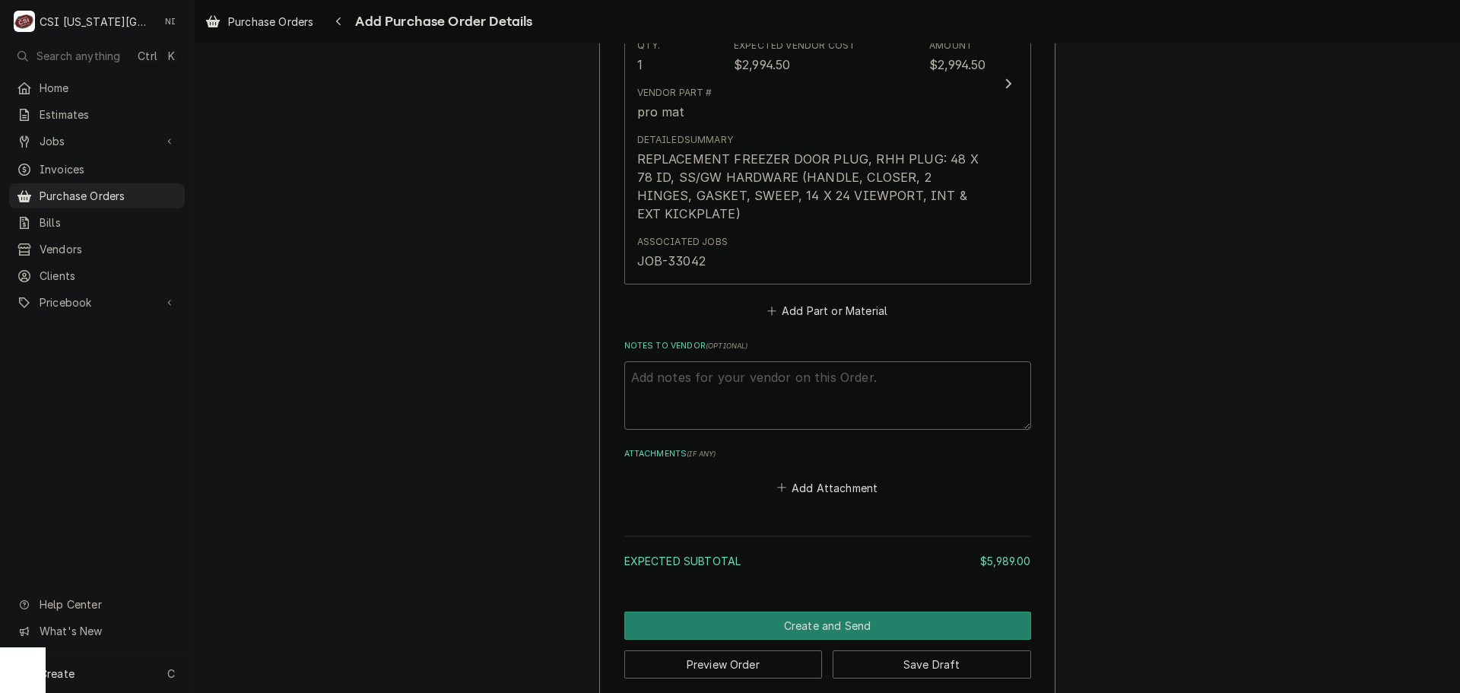
scroll to position [1220, 0]
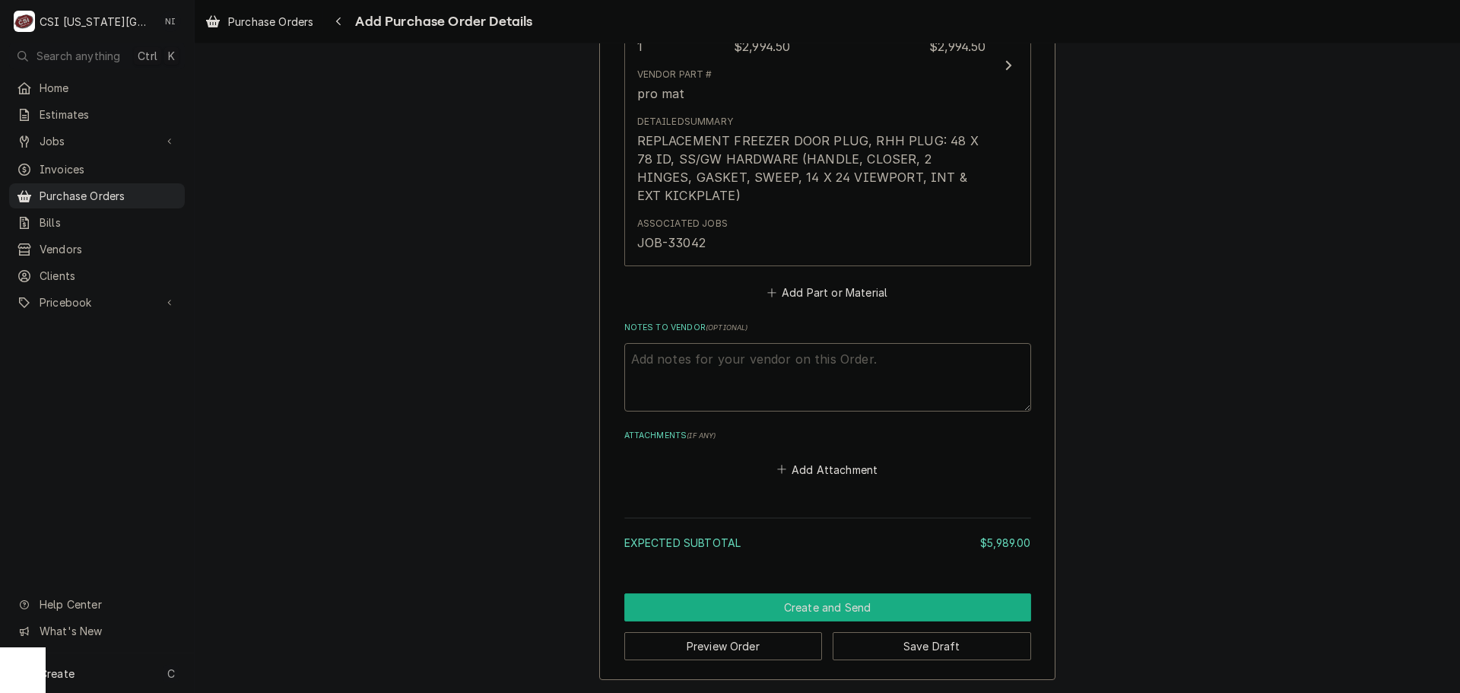
click at [861, 601] on button "Create and Send" at bounding box center [827, 607] width 407 height 28
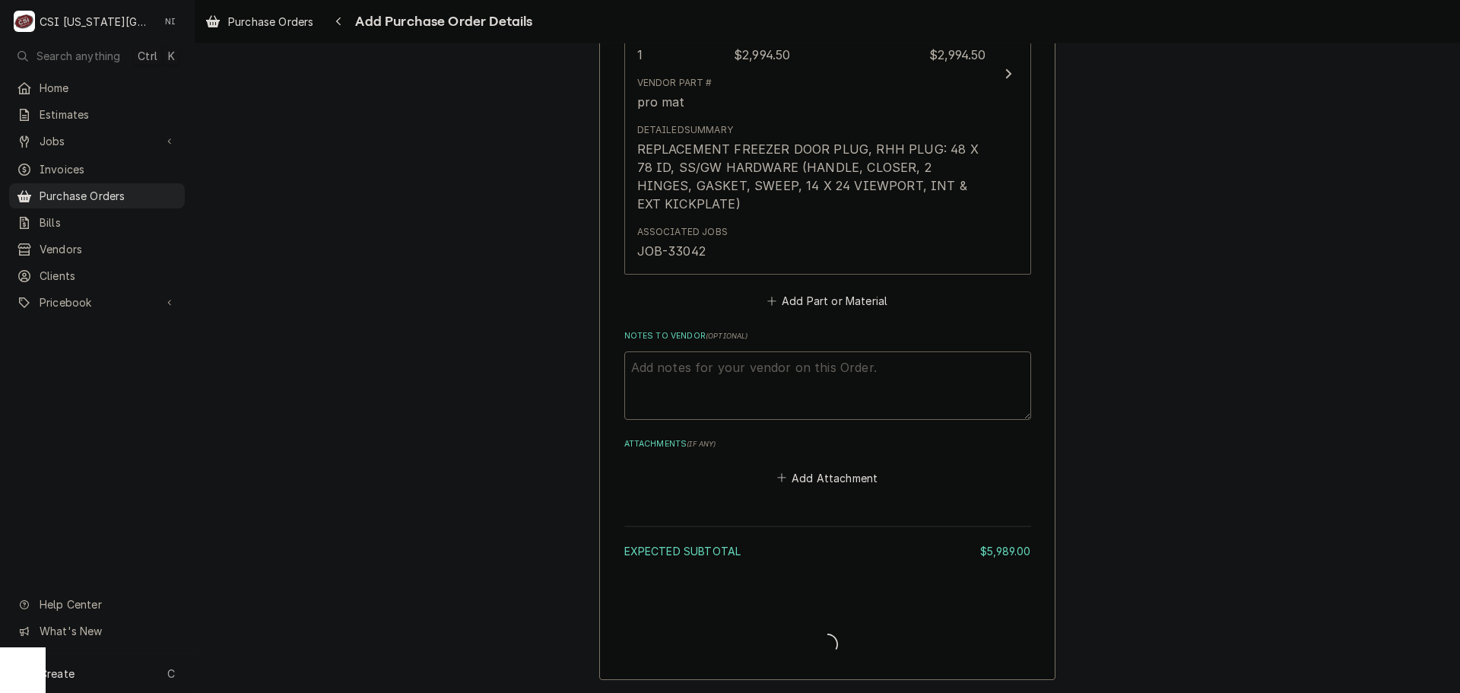
scroll to position [1212, 0]
type textarea "x"
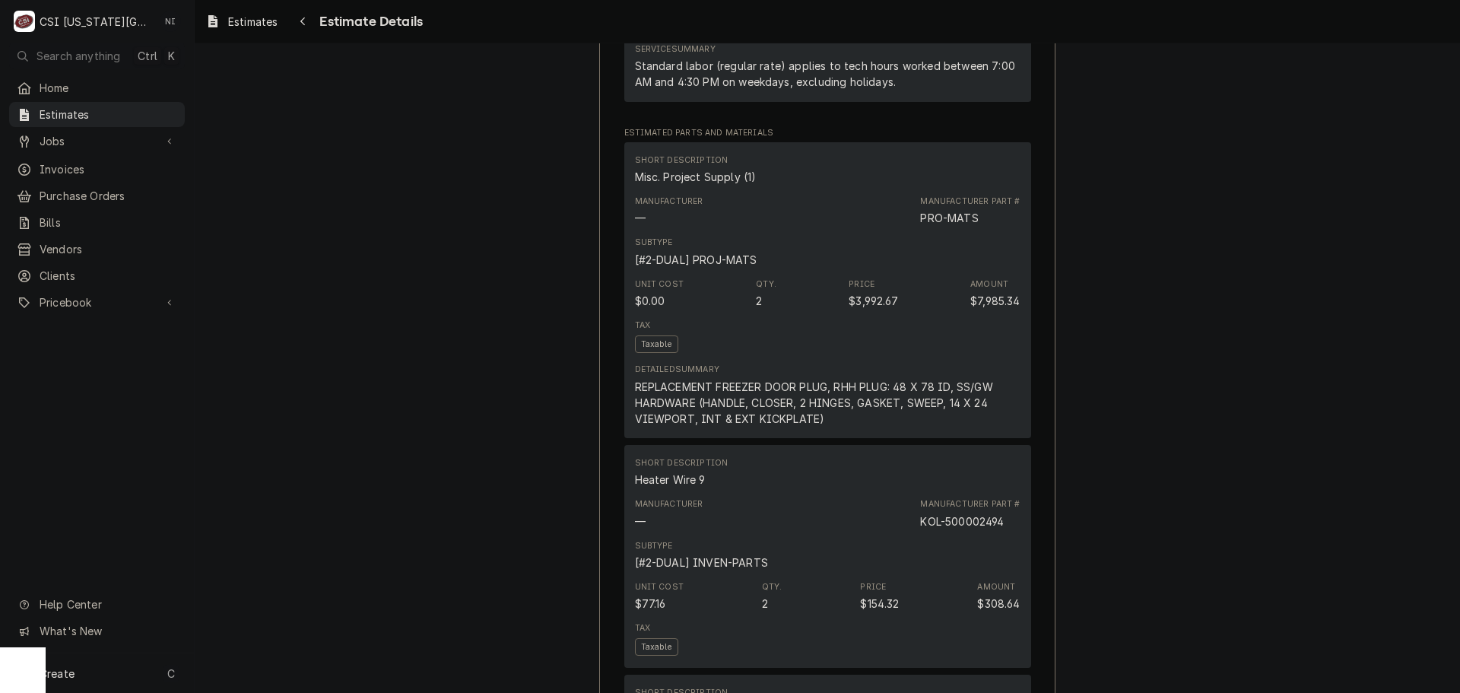
scroll to position [1369, 0]
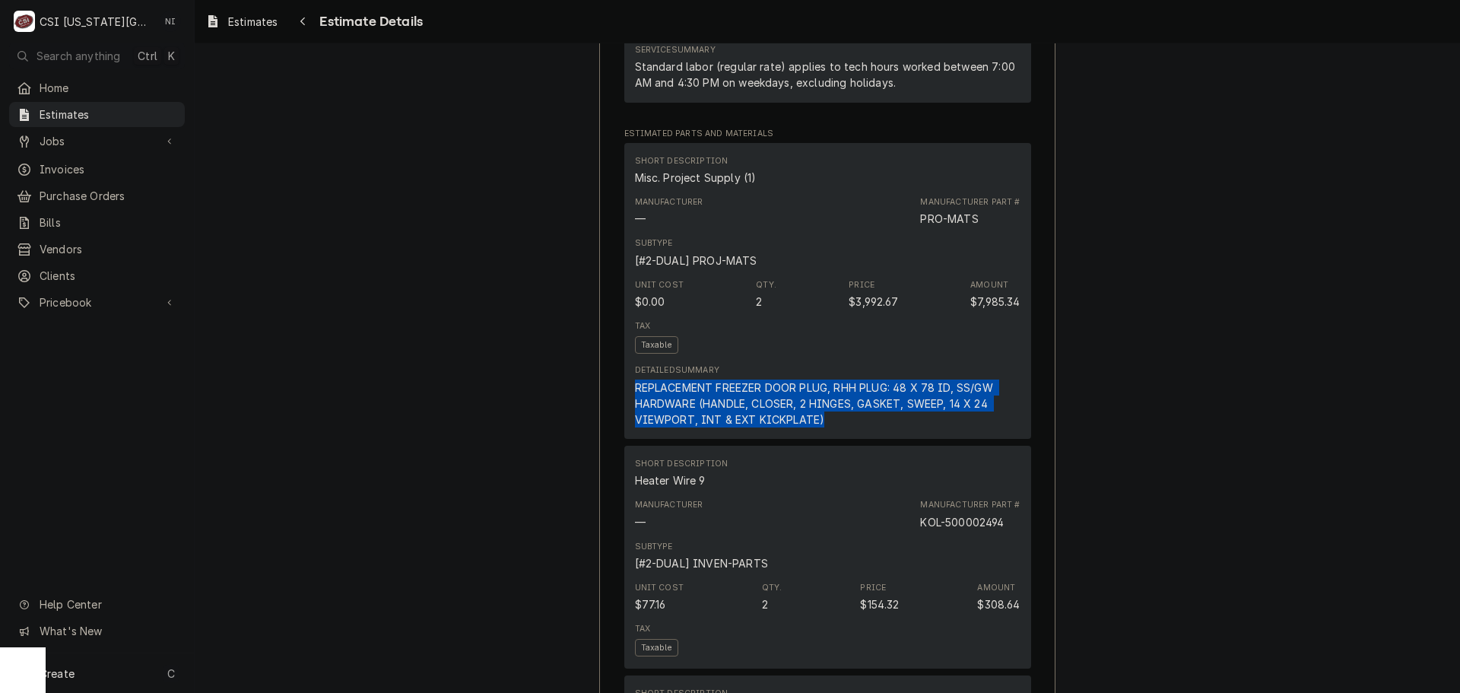
drag, startPoint x: 630, startPoint y: 435, endPoint x: 993, endPoint y: 466, distance: 364.9
click at [993, 427] on div "REPLACEMENT FREEZER DOOR PLUG, RHH PLUG: 48 X 78 ID, SS/GW HARDWARE (HANDLE, CL…" at bounding box center [828, 404] width 386 height 48
click at [828, 427] on div "REPLACEMENT FREEZER DOOR PLUG, RHH PLUG: 48 X 78 ID, SS/GW HARDWARE (HANDLE, CL…" at bounding box center [828, 404] width 386 height 48
drag, startPoint x: 818, startPoint y: 469, endPoint x: 634, endPoint y: 435, distance: 187.2
click at [635, 427] on div "REPLACEMENT FREEZER DOOR PLUG, RHH PLUG: 48 X 78 ID, SS/GW HARDWARE (HANDLE, CL…" at bounding box center [828, 404] width 386 height 48
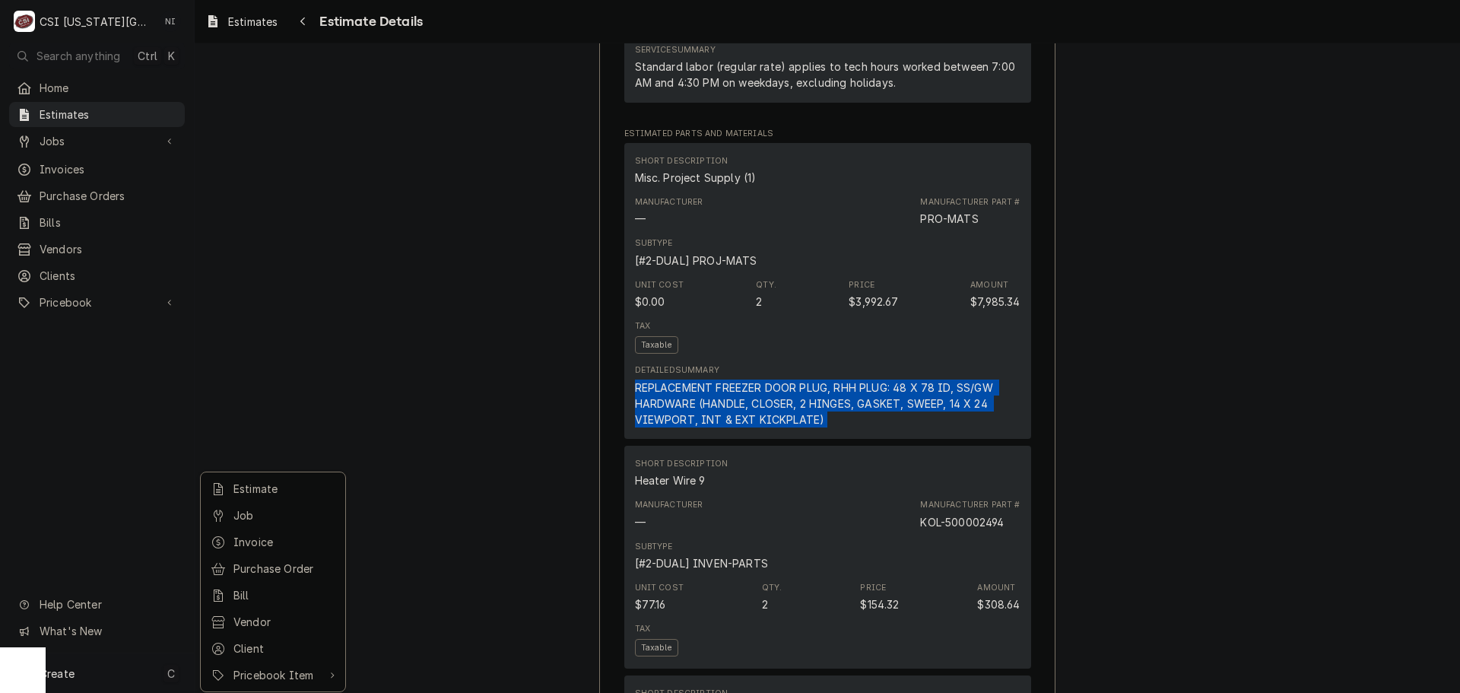
click at [805, 451] on html "C CSI [US_STATE][GEOGRAPHIC_DATA] NI Search anything Ctrl K Home Estimates Jobs…" at bounding box center [730, 346] width 1460 height 693
drag, startPoint x: 829, startPoint y: 474, endPoint x: 627, endPoint y: 440, distance: 204.4
click at [627, 439] on div "Short Description Misc. Project Supply (1) Manufacturer — Manufacturer Part # P…" at bounding box center [827, 291] width 407 height 296
copy div "REPLACEMENT FREEZER DOOR PLUG, RHH PLUG: 48 X 78 ID, SS/GW HARDWARE (HANDLE, CL…"
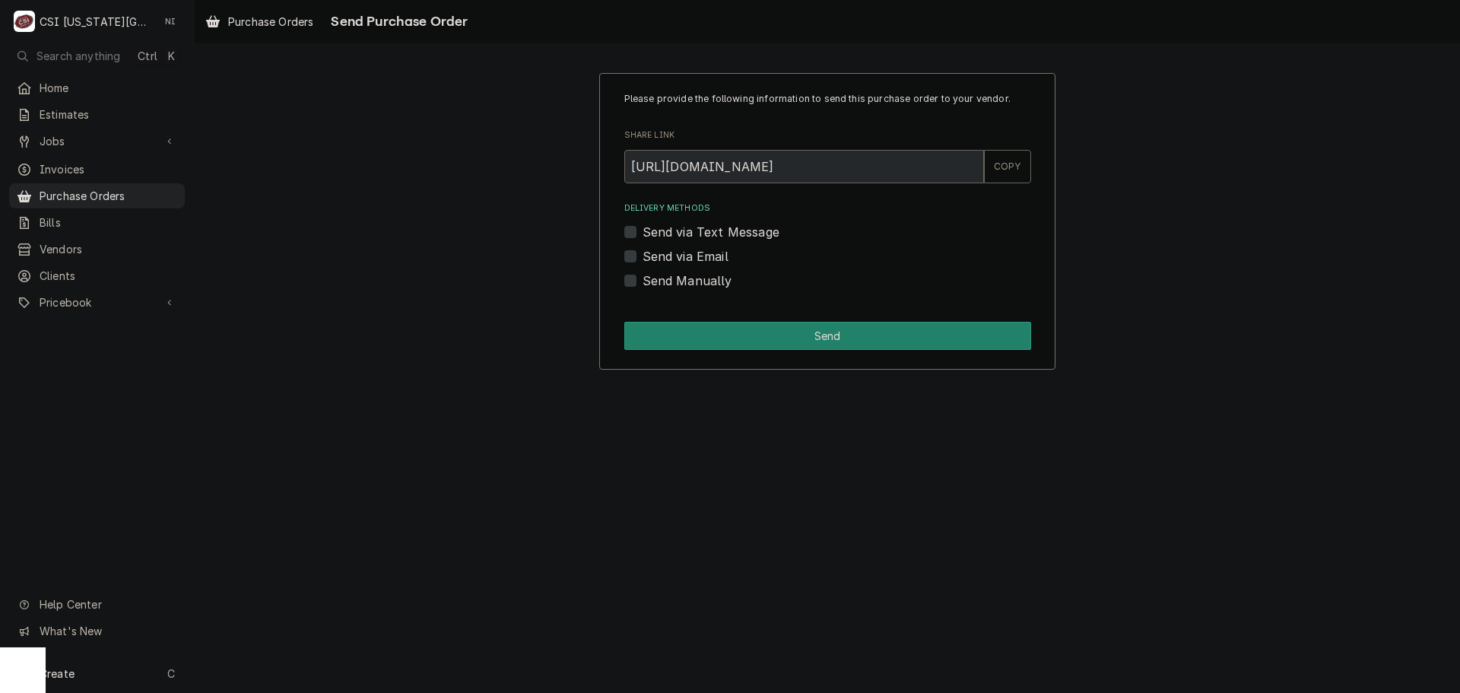
drag, startPoint x: 628, startPoint y: 260, endPoint x: 662, endPoint y: 319, distance: 68.5
click at [643, 260] on label "Send via Email" at bounding box center [686, 256] width 86 height 18
click at [643, 260] on input "Send via Email" at bounding box center [846, 263] width 407 height 33
checkbox input "true"
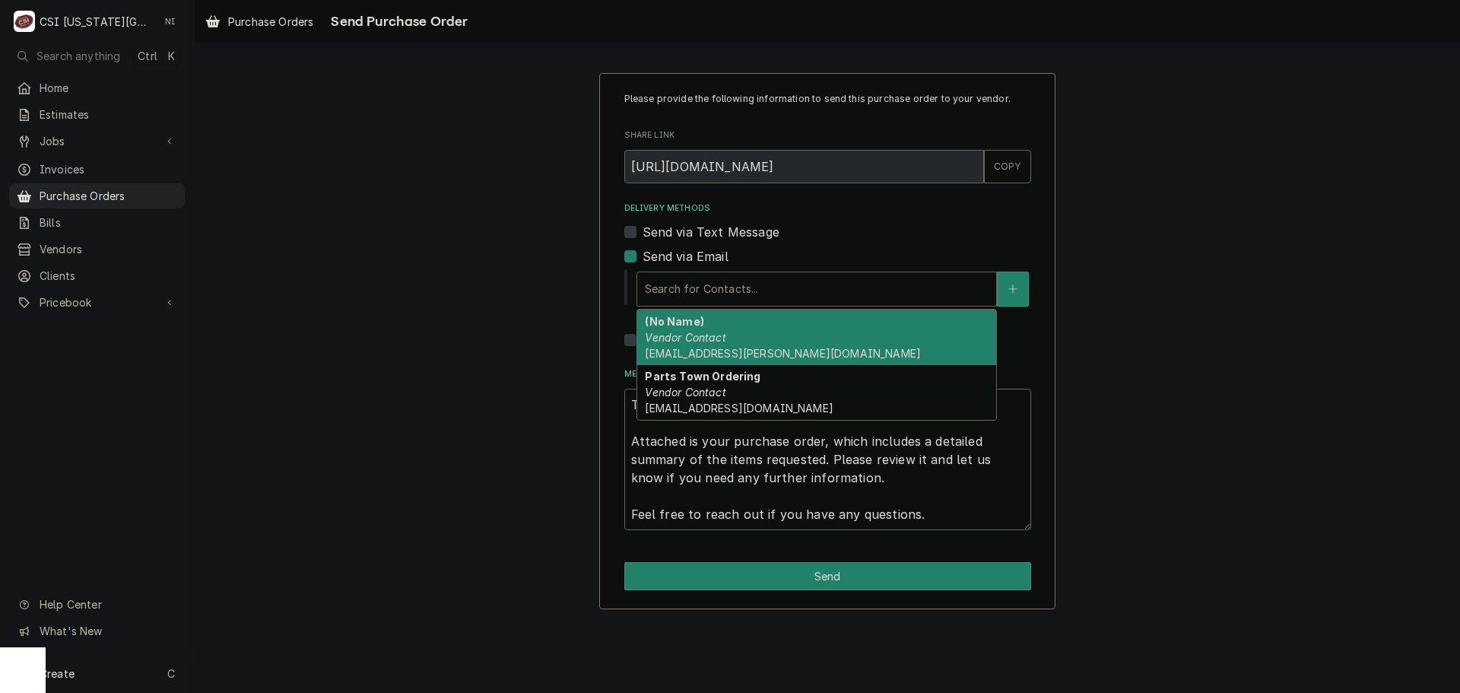
click at [716, 294] on div "Delivery Methods" at bounding box center [817, 288] width 344 height 27
type textarea "x"
type input "p"
type textarea "x"
type input "pa"
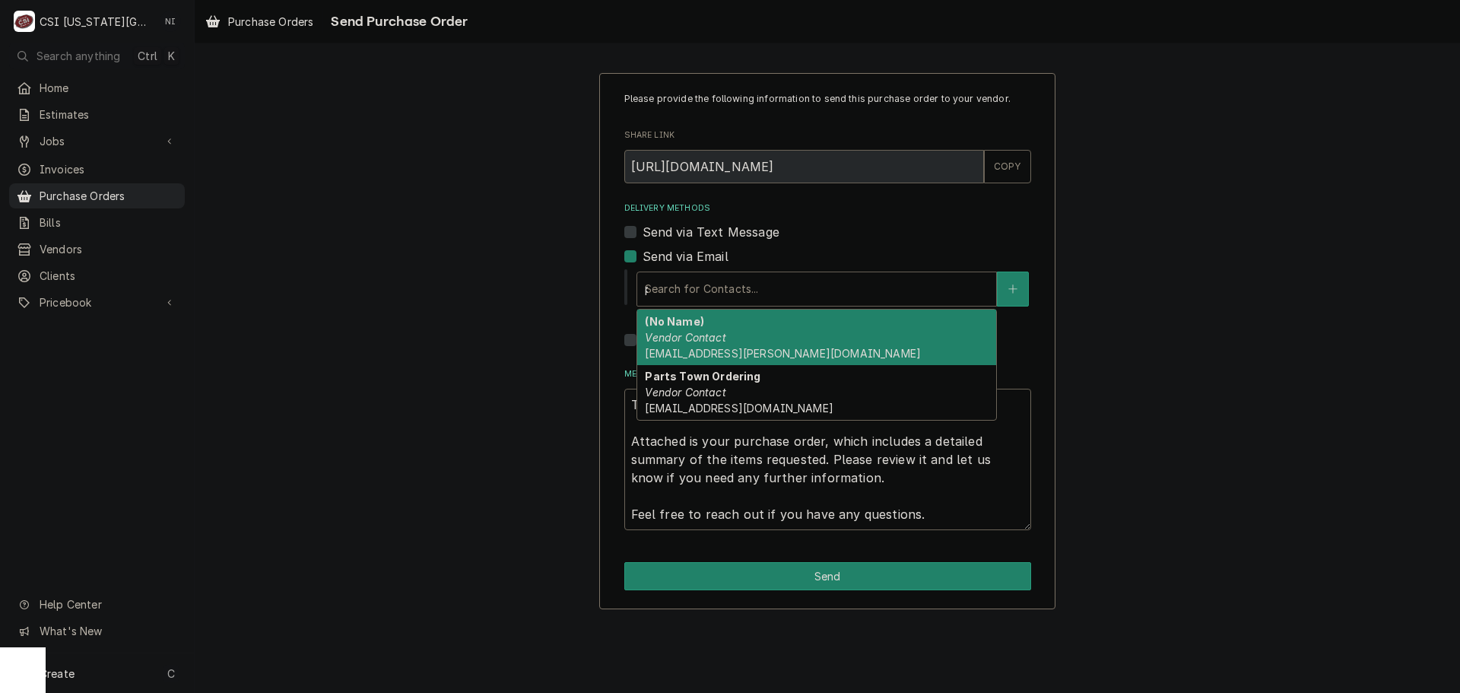
type textarea "x"
type input "par"
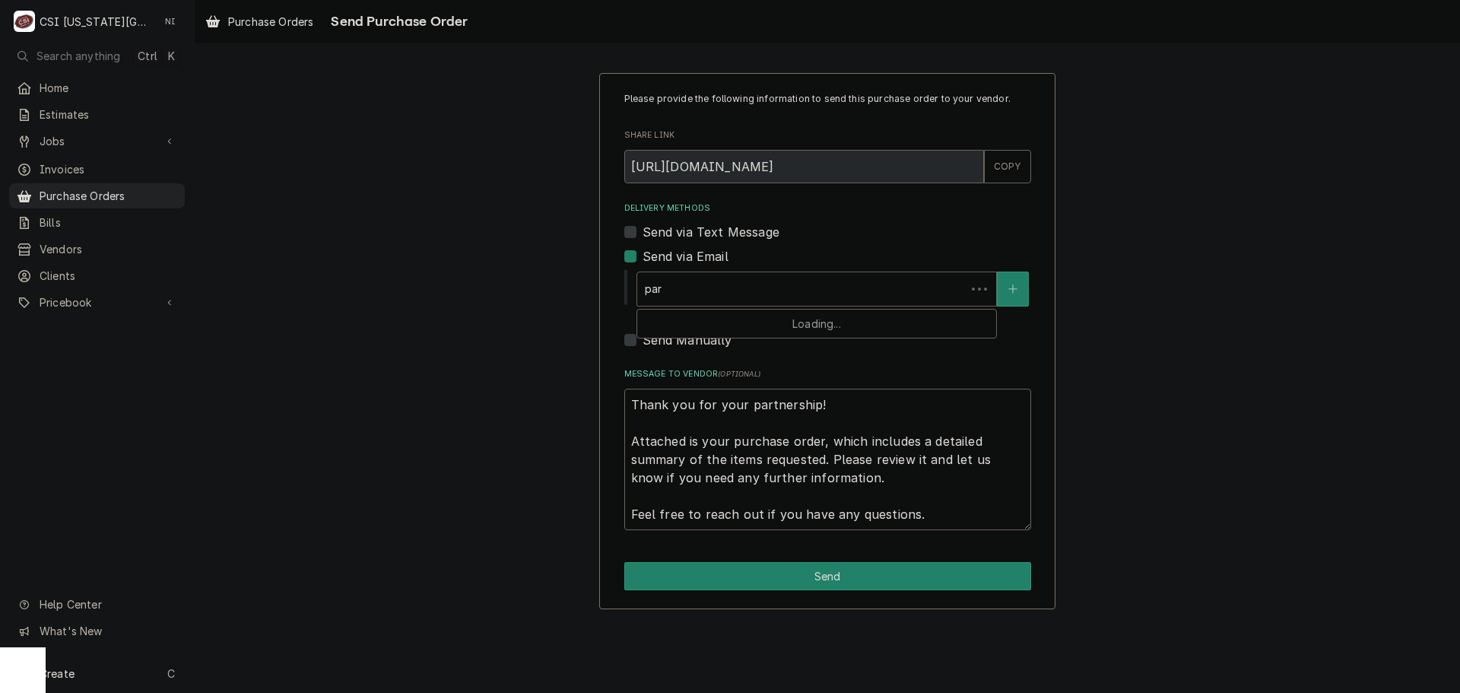
type textarea "x"
type input "part"
type textarea "x"
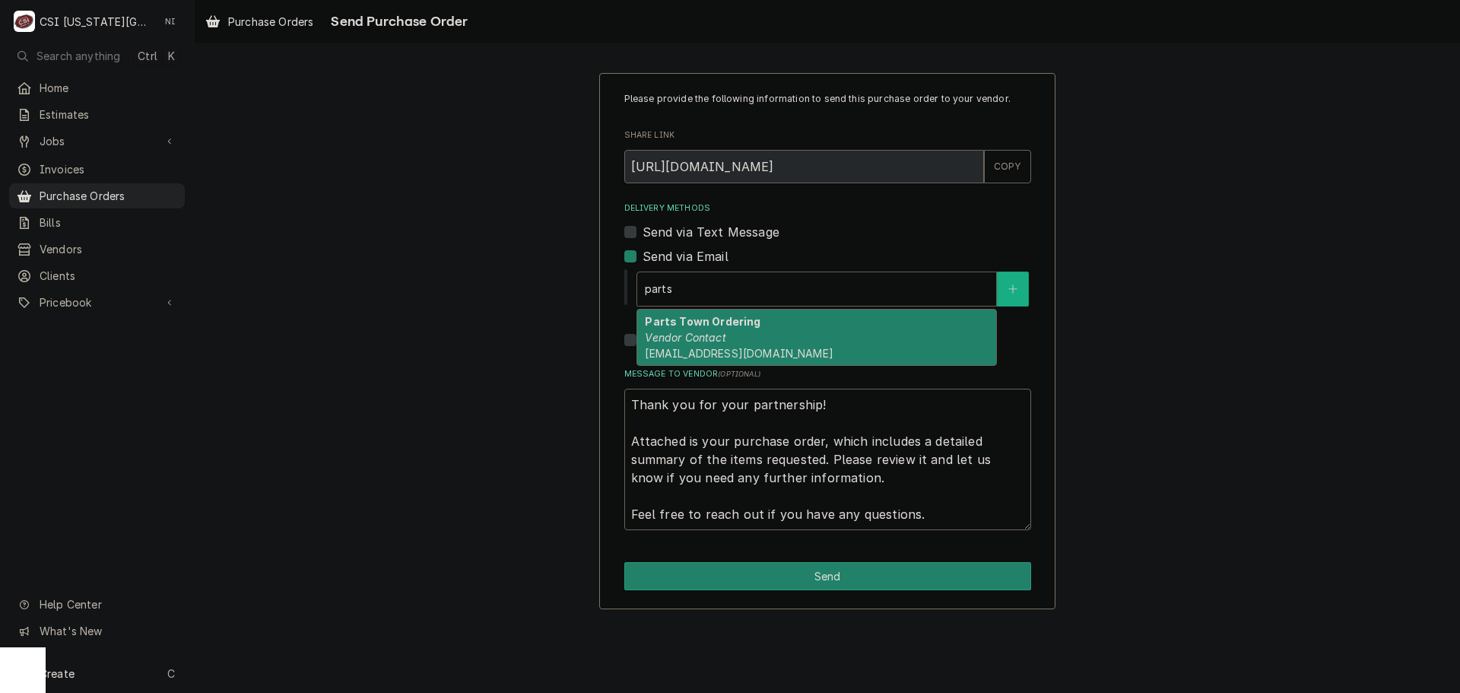
type input "parts"
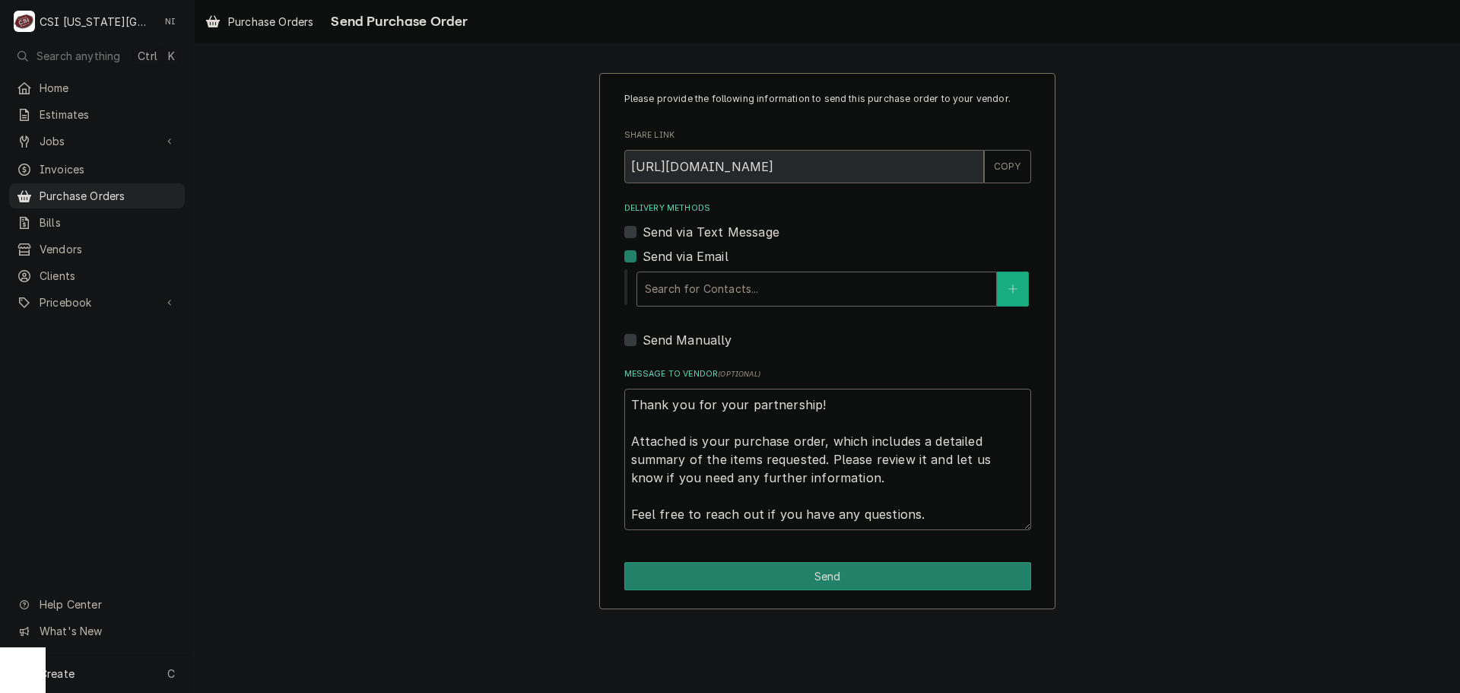
click at [1015, 284] on icon "Create New Contact" at bounding box center [1012, 289] width 9 height 11
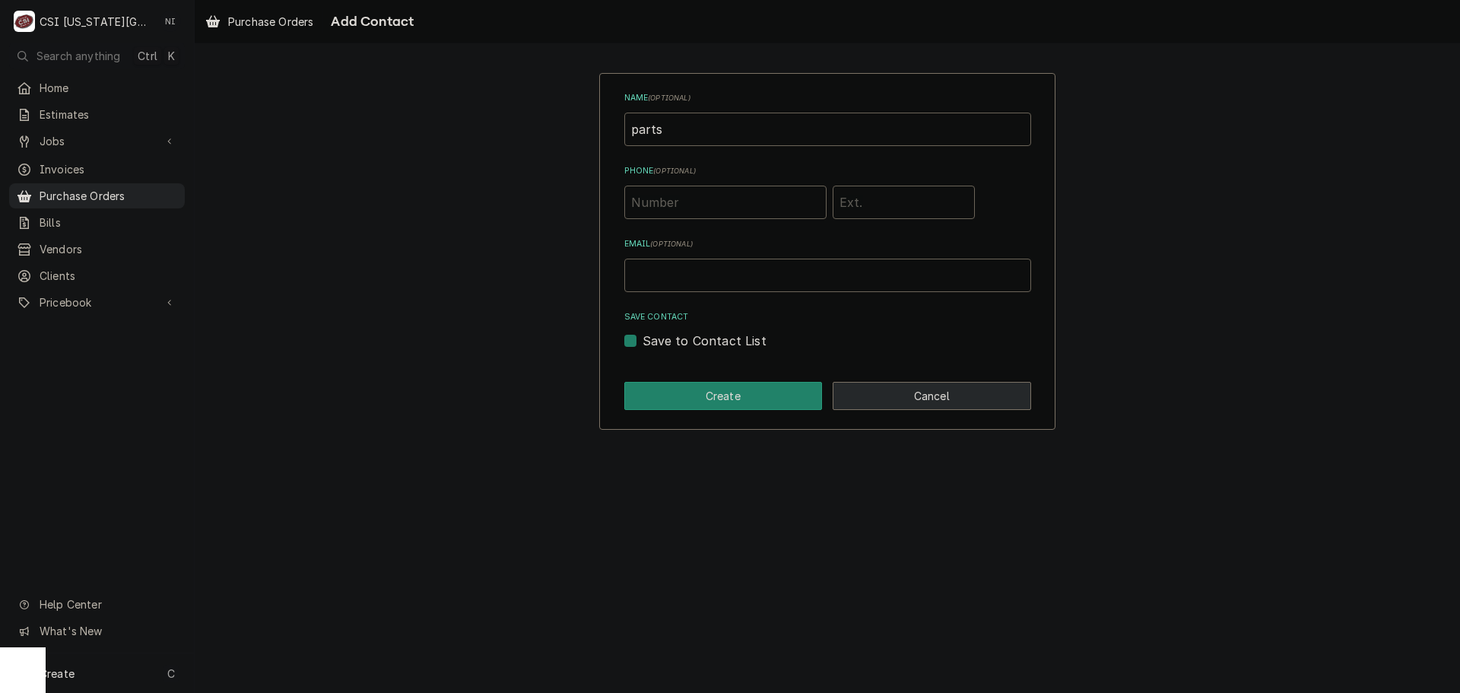
click at [913, 391] on button "Cancel" at bounding box center [932, 396] width 198 height 28
type textarea "x"
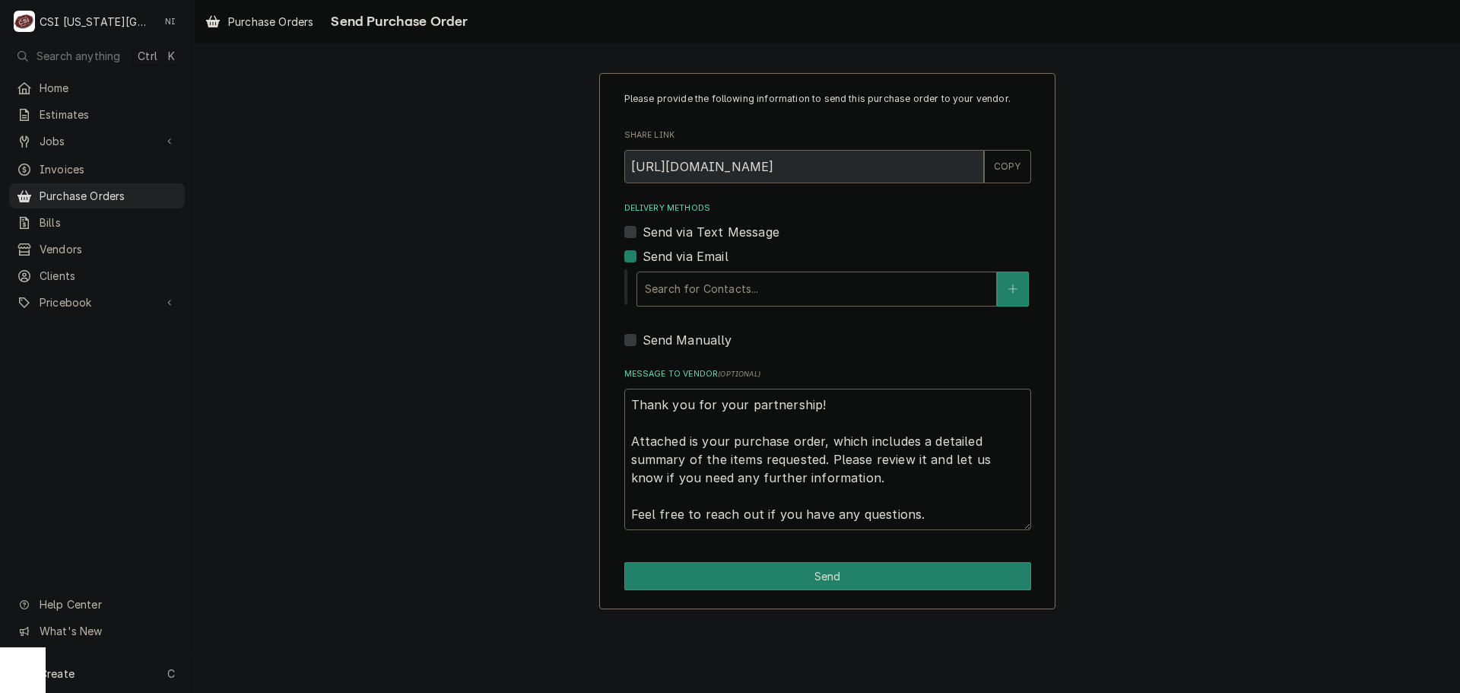
click at [643, 338] on label "Send Manually" at bounding box center [688, 340] width 90 height 18
click at [643, 338] on input "Send Manually" at bounding box center [846, 347] width 407 height 33
checkbox input "true"
type textarea "x"
click at [643, 253] on label "Send via Email" at bounding box center [686, 256] width 86 height 18
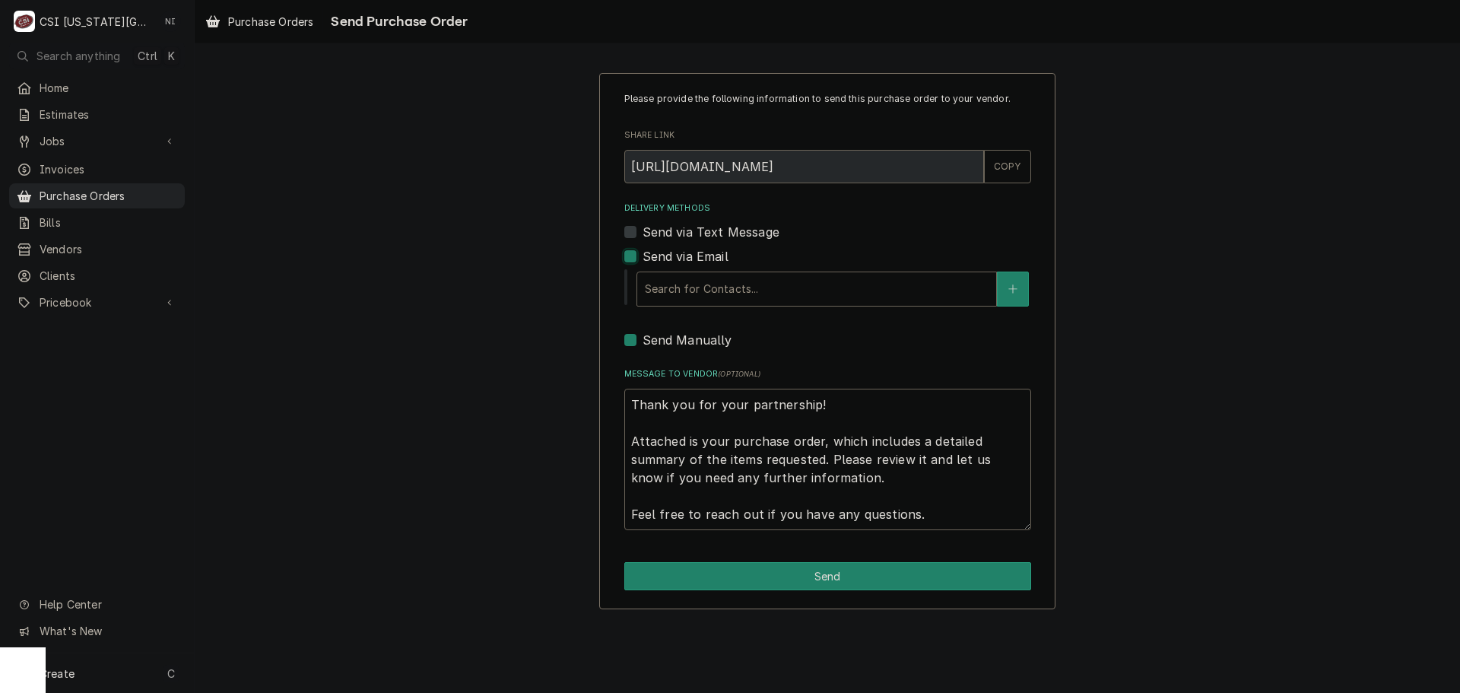
click at [643, 253] on input "Send via Email" at bounding box center [846, 263] width 407 height 33
checkbox input "false"
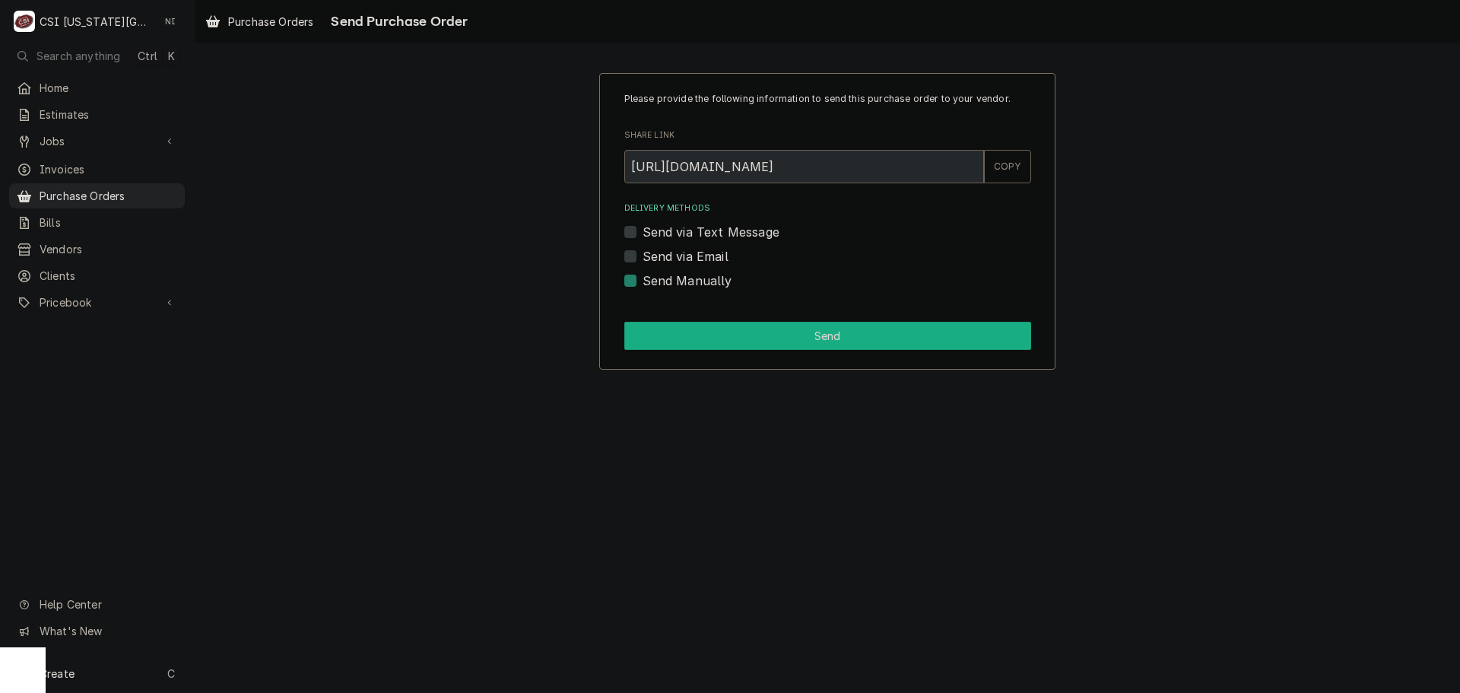
click at [758, 336] on button "Send" at bounding box center [827, 336] width 407 height 28
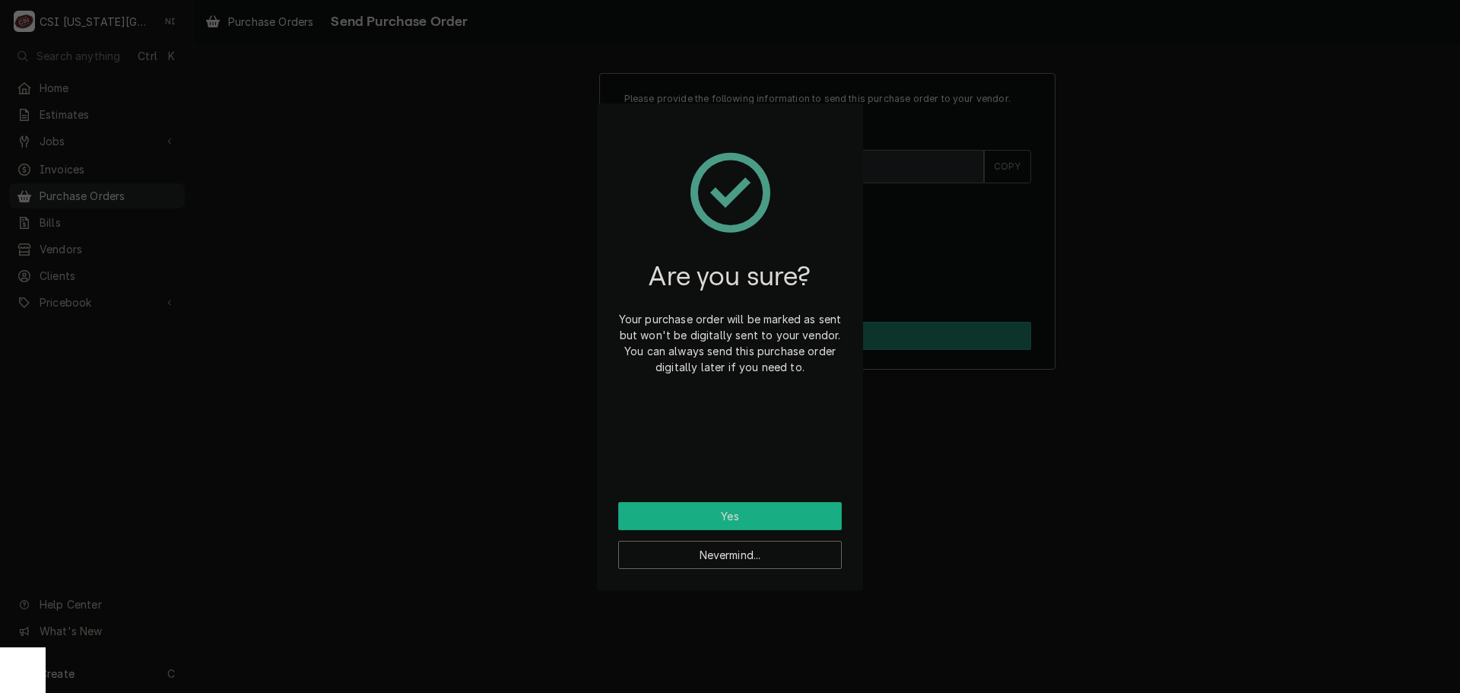
click at [754, 510] on button "Yes" at bounding box center [730, 516] width 224 height 28
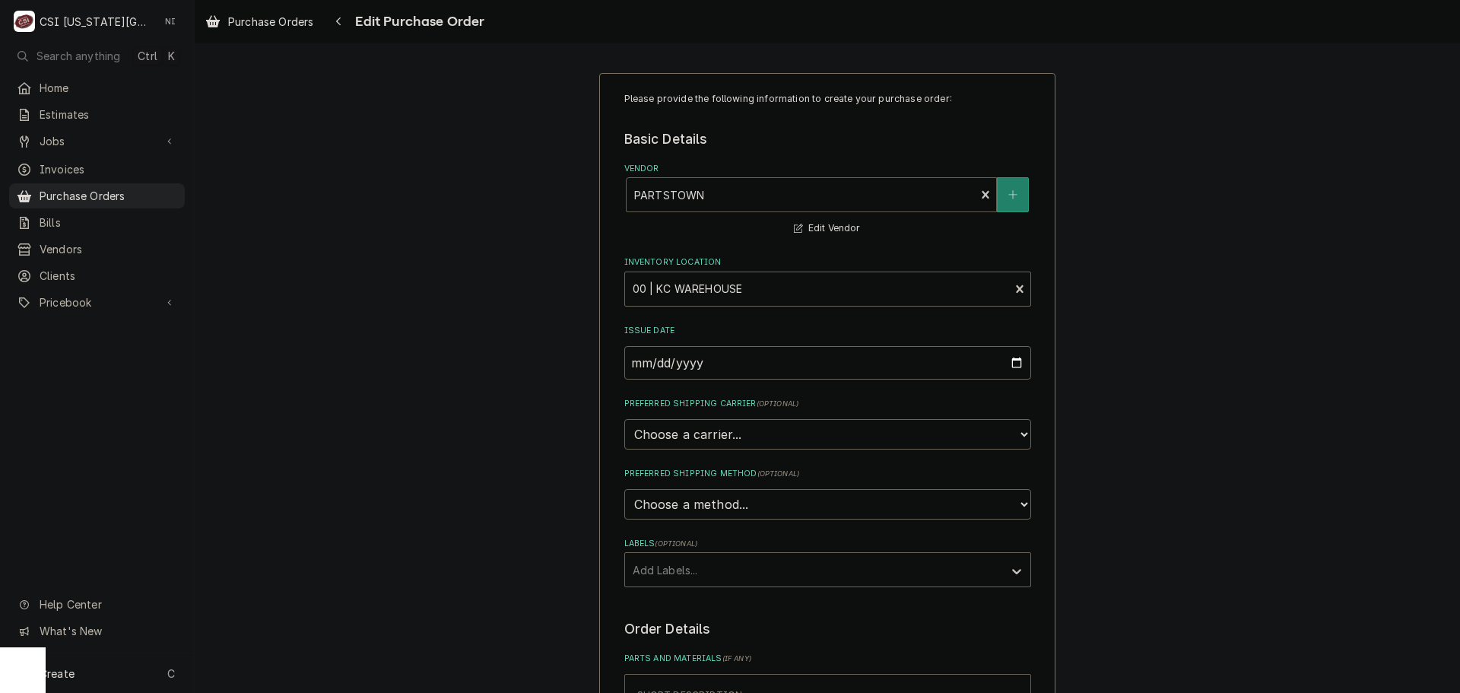
click at [797, 206] on div "Vendor" at bounding box center [801, 194] width 334 height 27
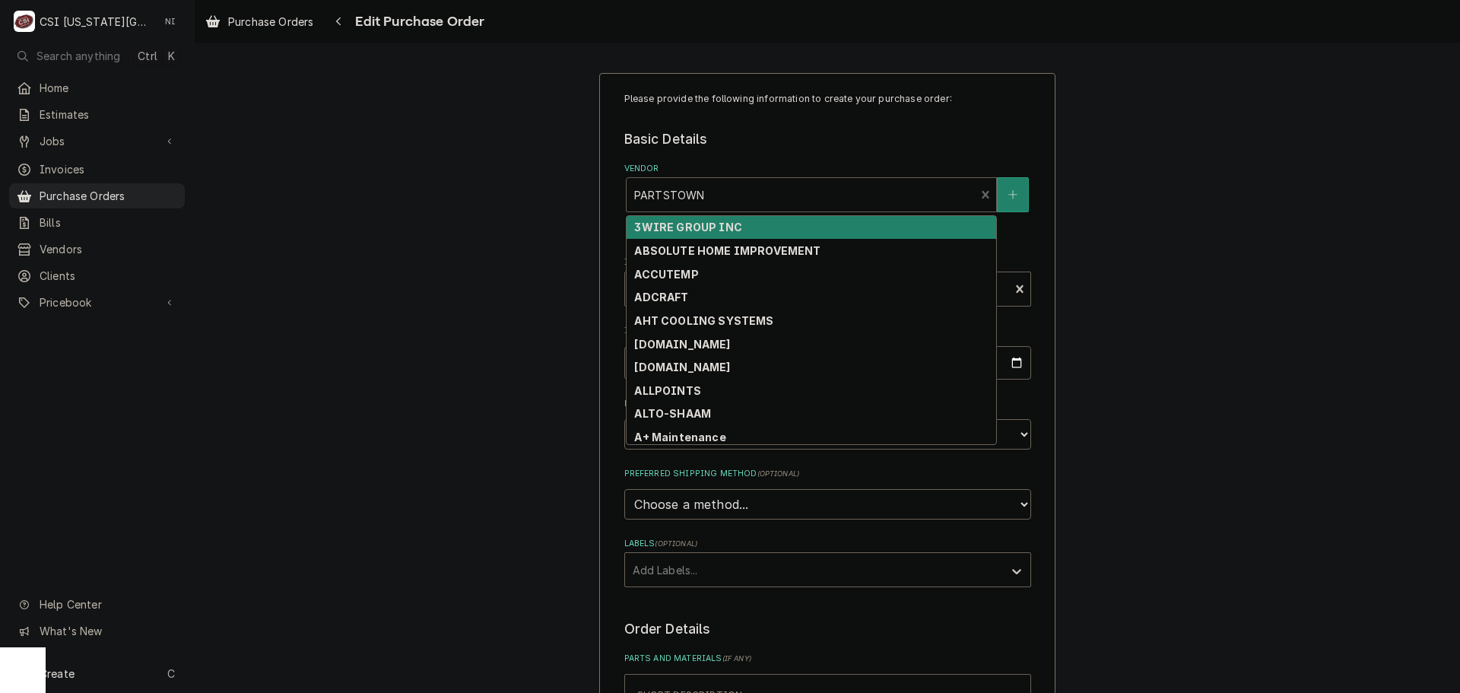
type textarea "x"
type input "k"
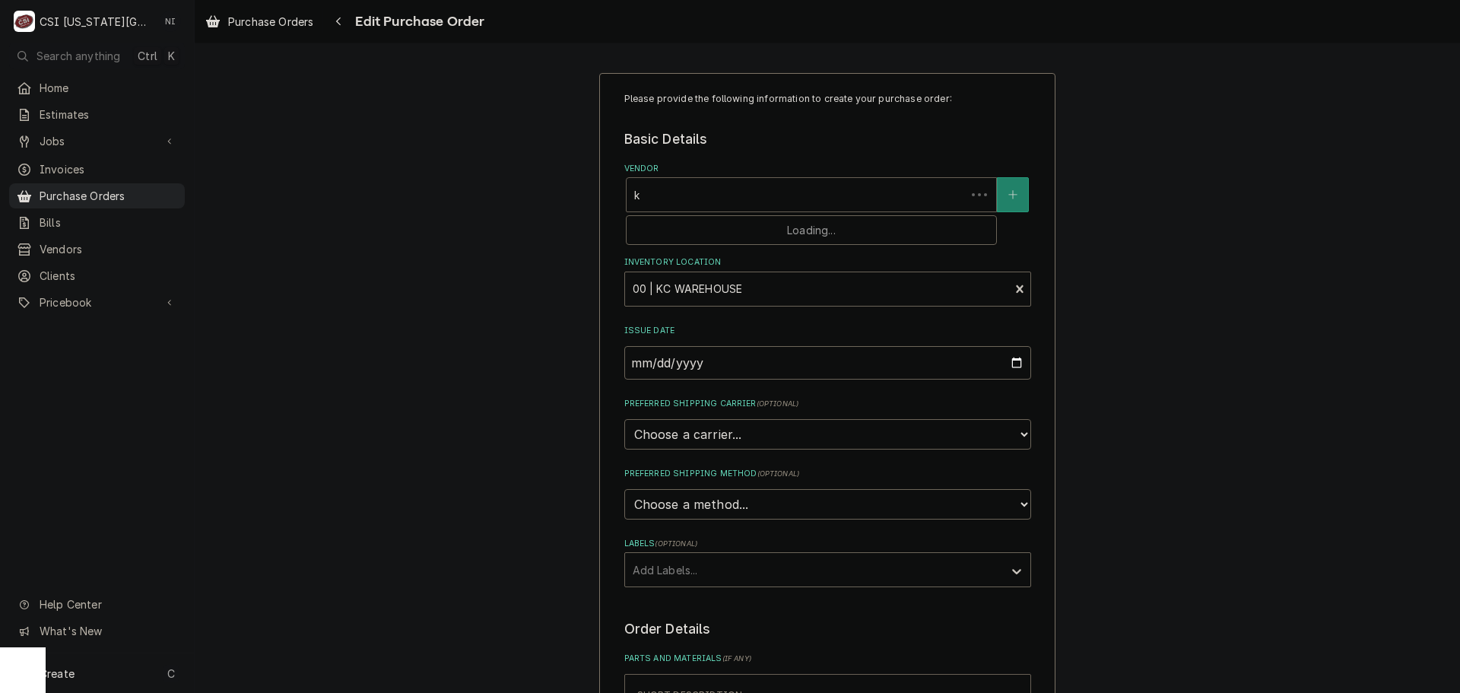
type textarea "x"
type input "ko"
type textarea "x"
type input "kol"
type textarea "x"
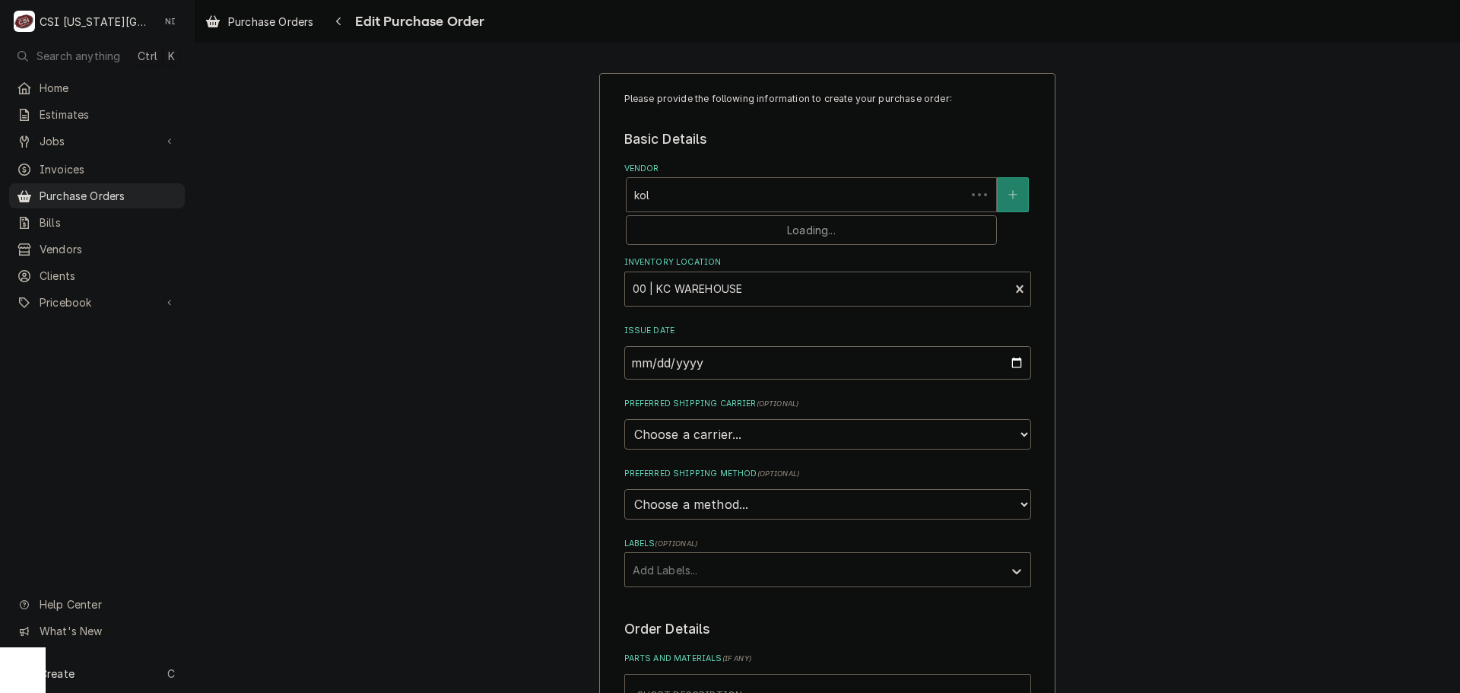
type input "kolp"
type textarea "x"
type input "kolpa"
type textarea "x"
type input "kolpal"
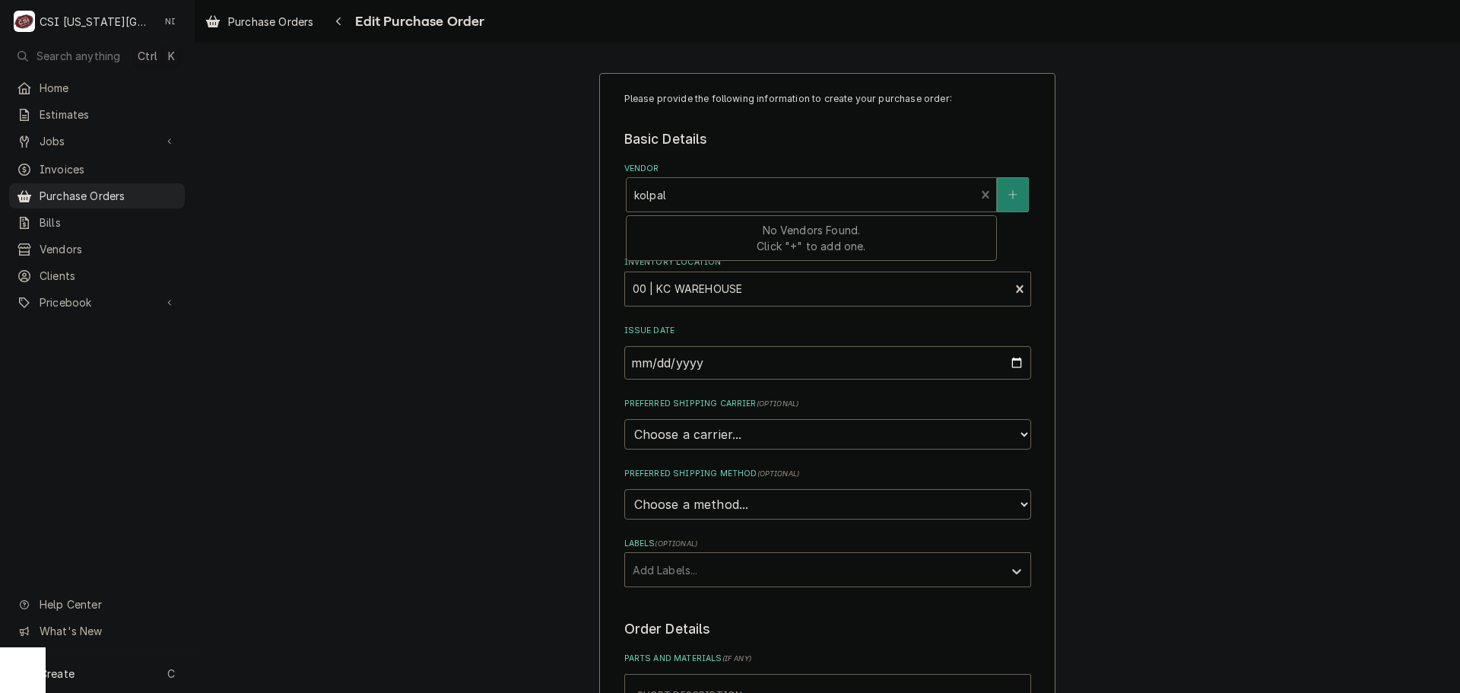
type textarea "x"
type input "kolpa"
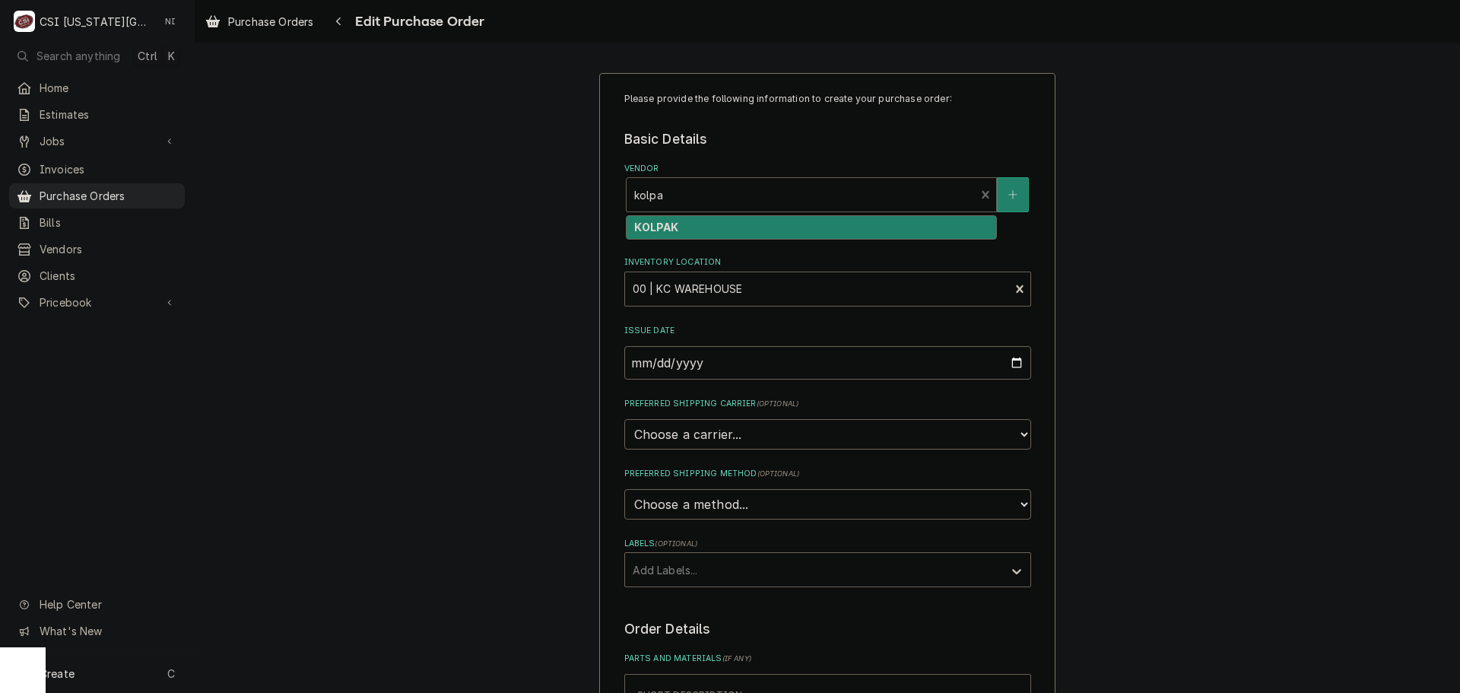
click at [662, 227] on strong "KOLPAK" at bounding box center [656, 227] width 44 height 13
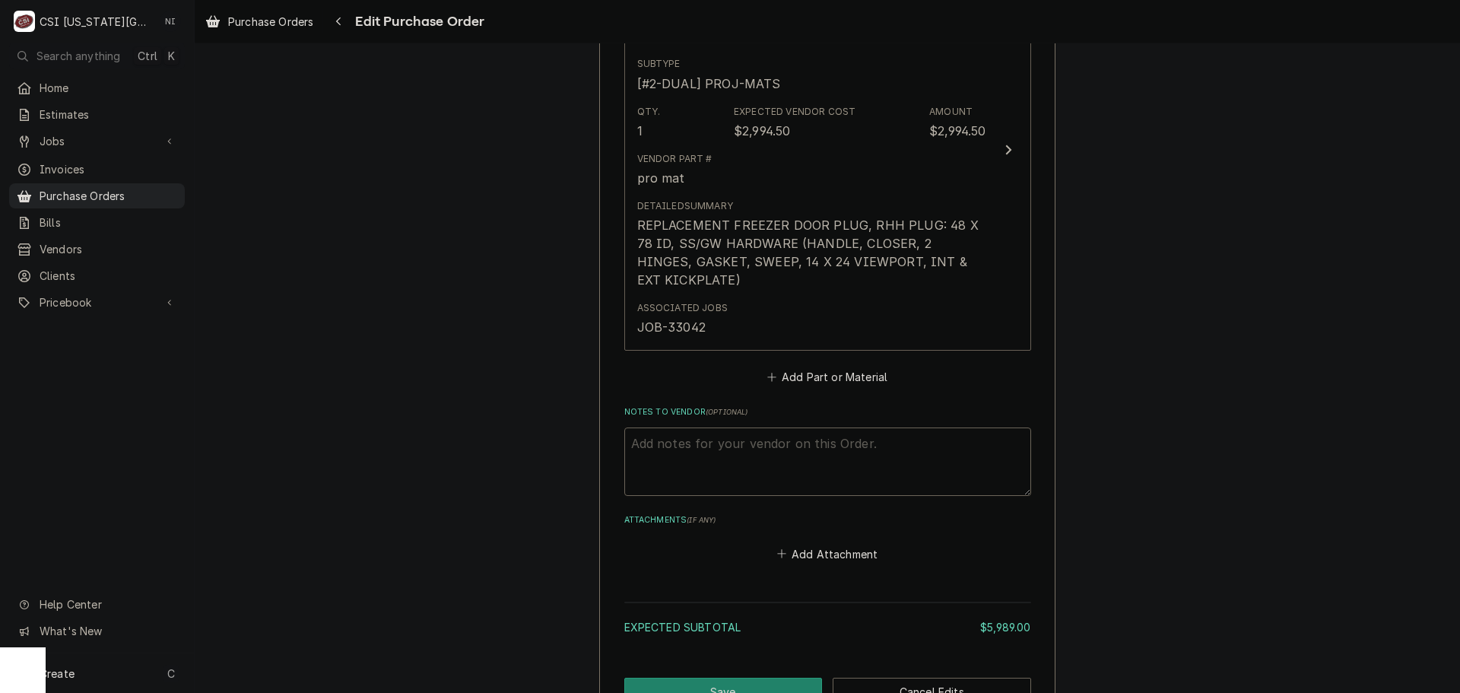
scroll to position [1253, 0]
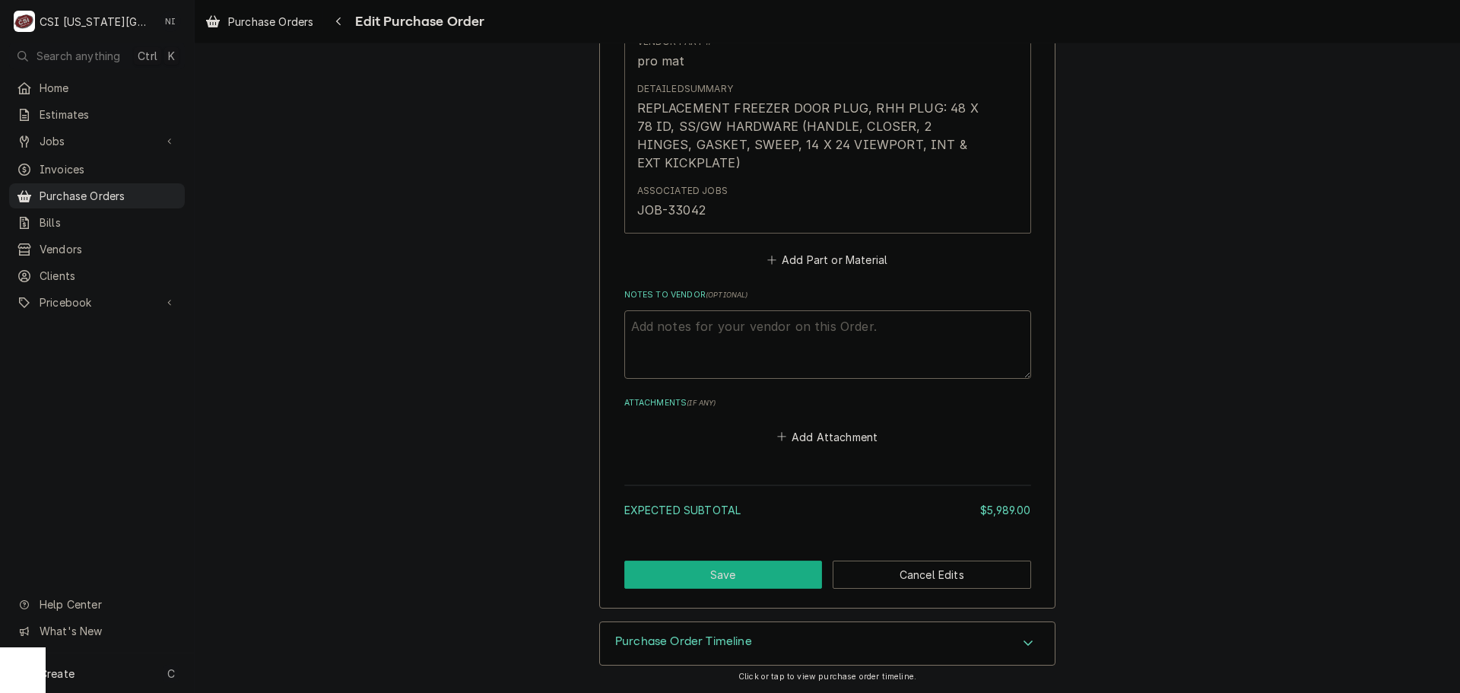
click at [755, 565] on button "Save" at bounding box center [723, 575] width 198 height 28
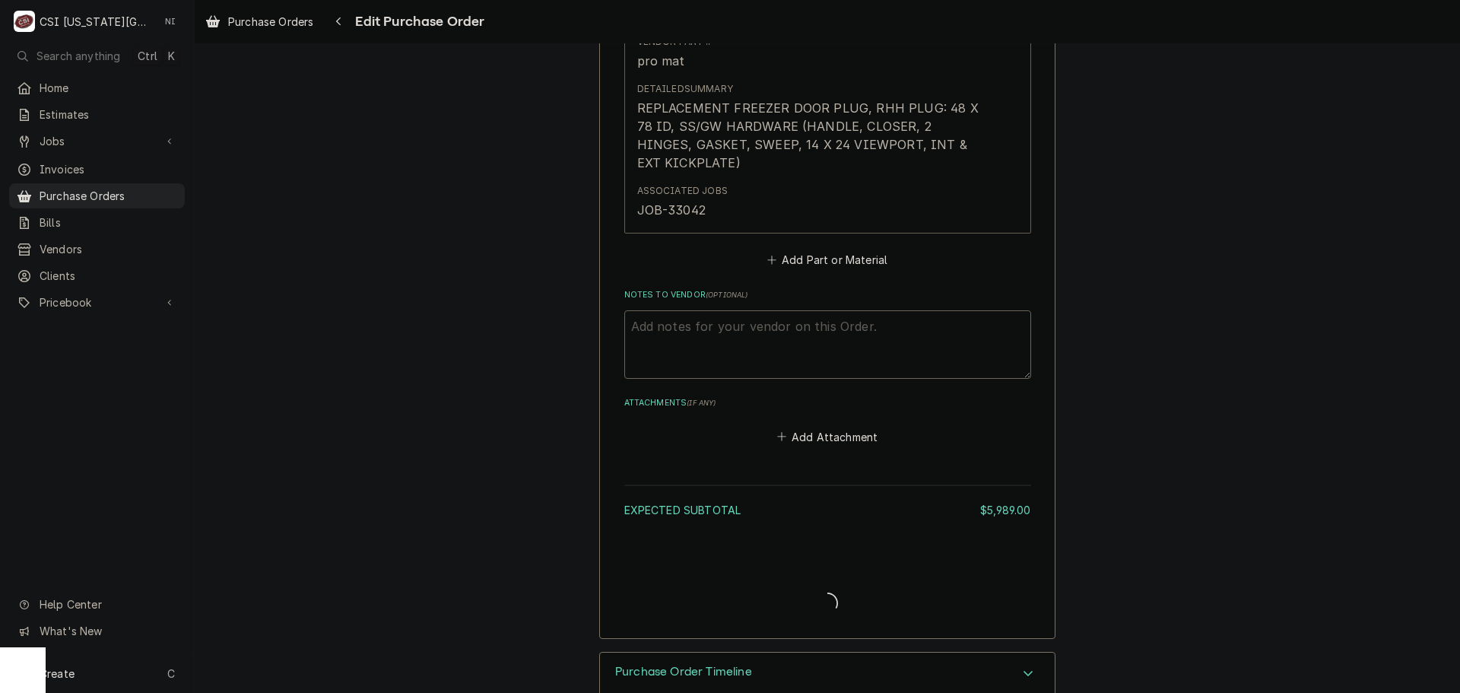
type textarea "x"
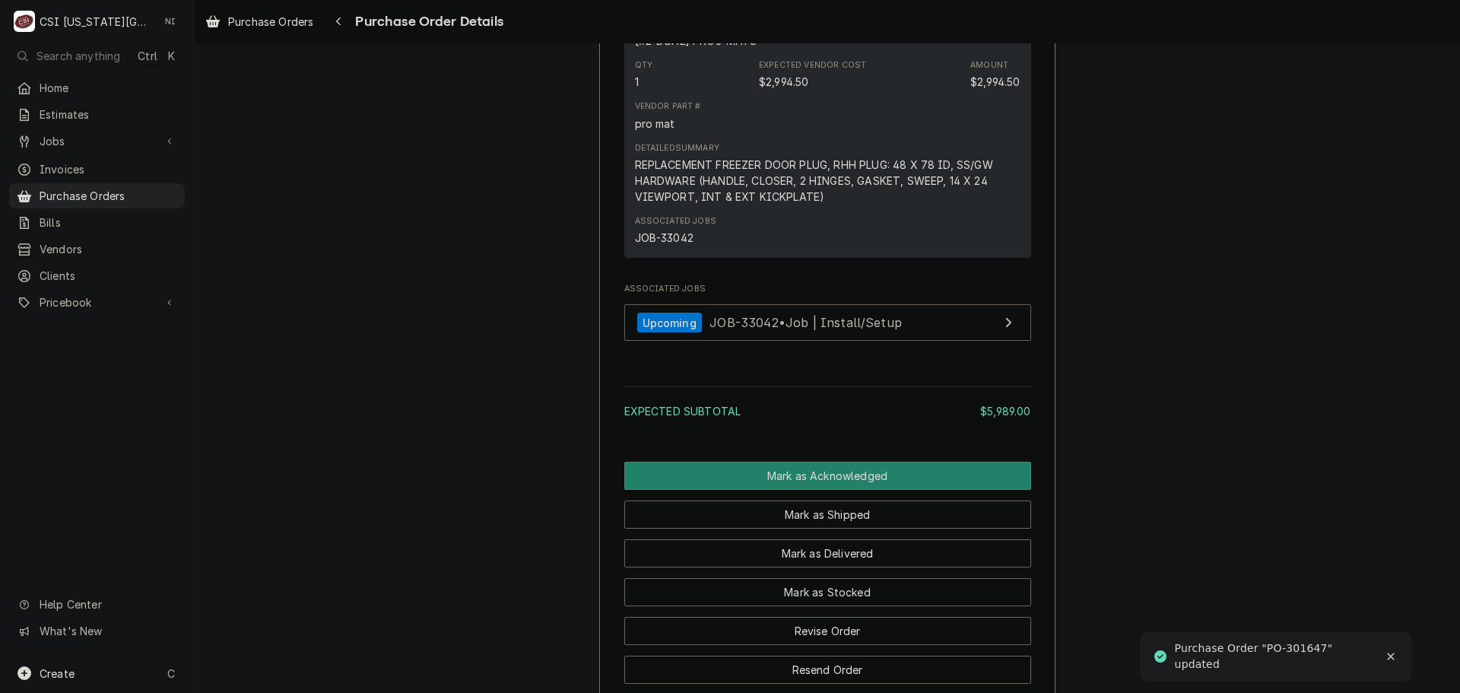
scroll to position [1497, 0]
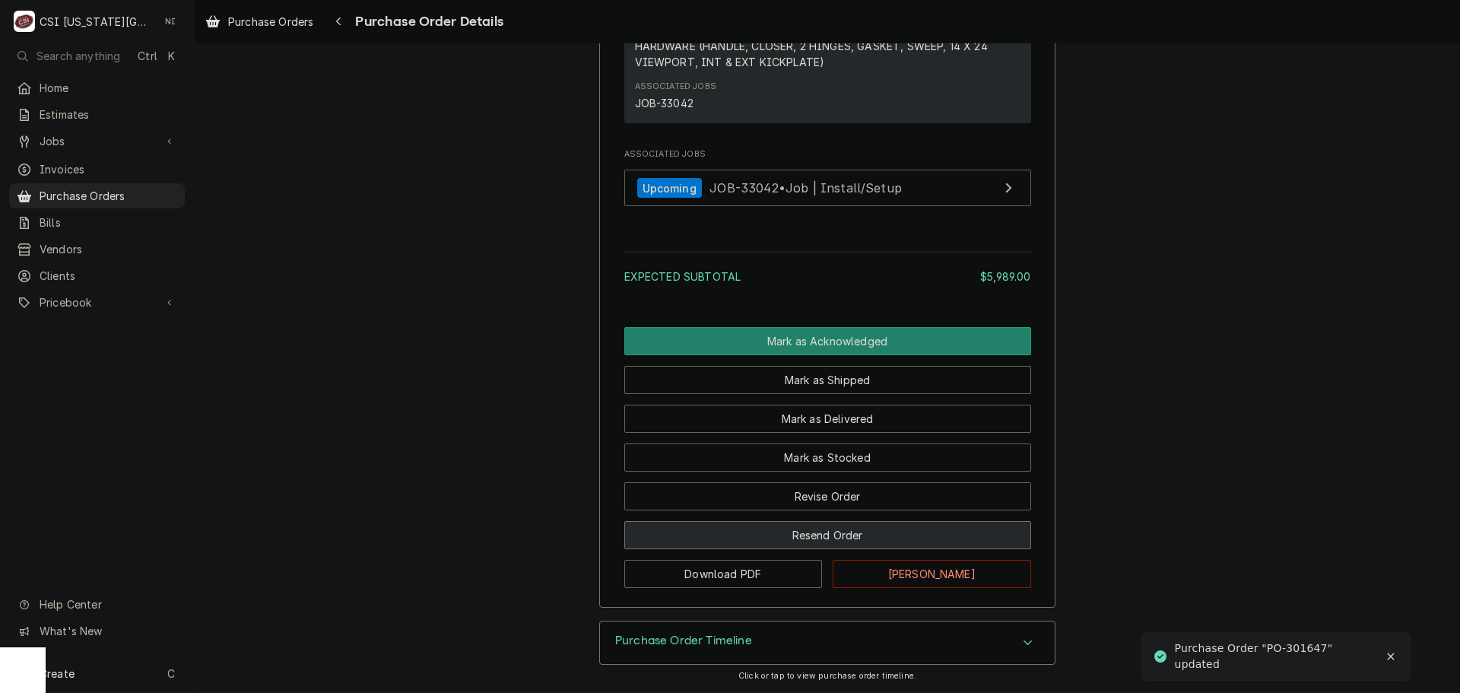
click at [837, 536] on button "Resend Order" at bounding box center [827, 535] width 407 height 28
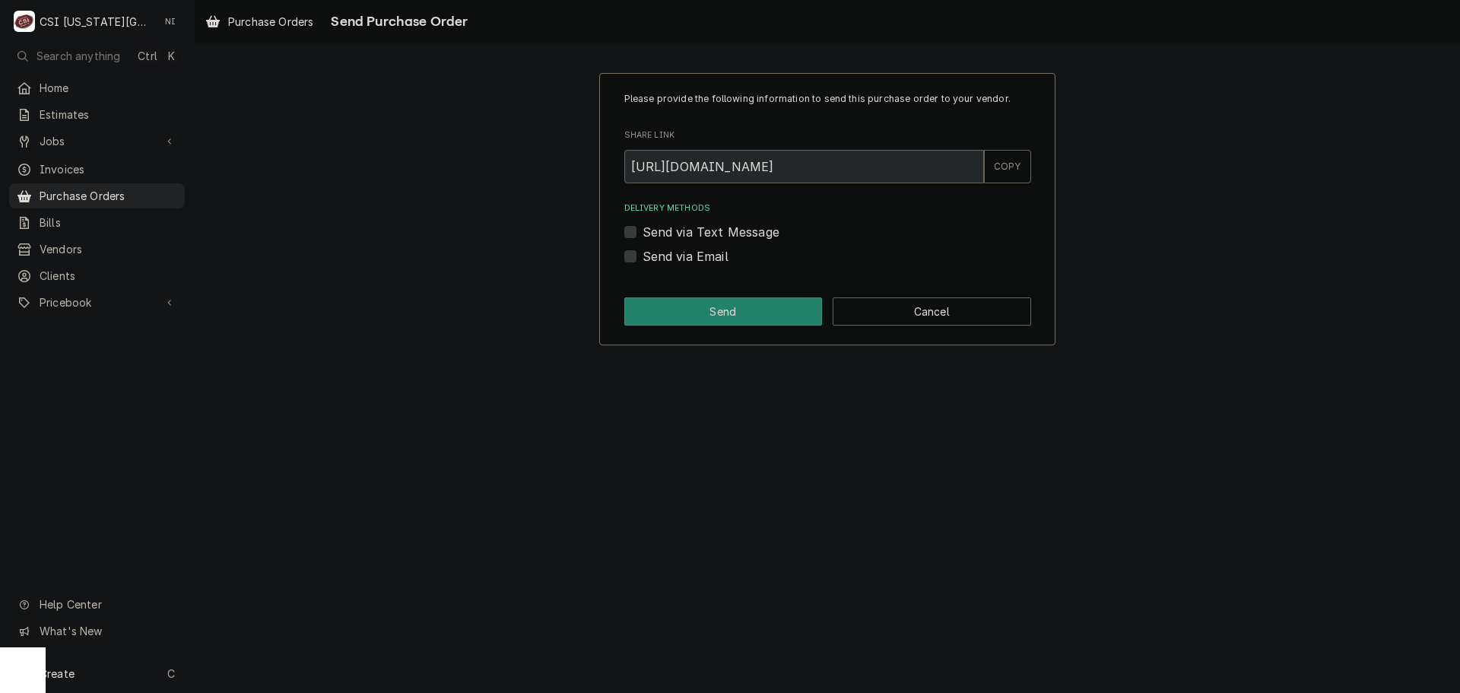
click at [643, 256] on label "Send via Email" at bounding box center [686, 256] width 86 height 18
click at [643, 256] on input "Send via Email" at bounding box center [846, 263] width 407 height 33
checkbox input "true"
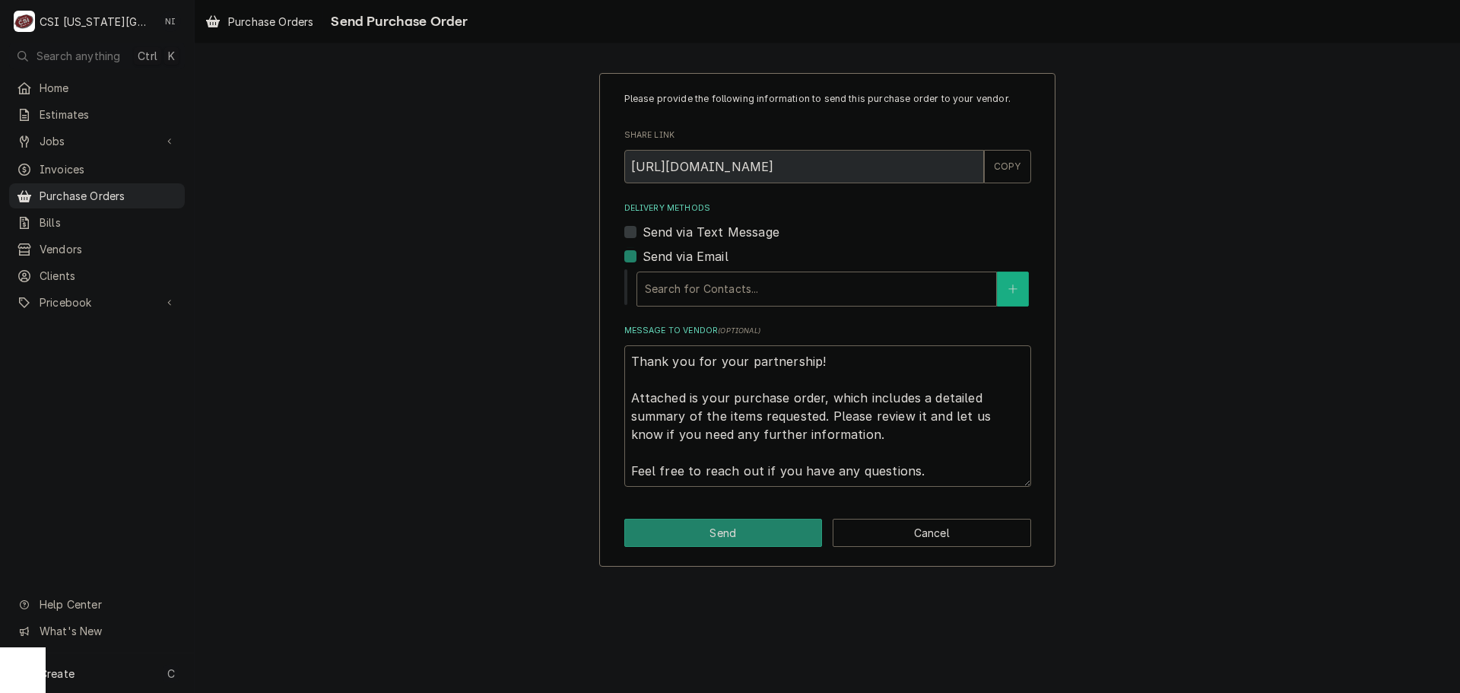
click at [1003, 290] on button "Delivery Methods" at bounding box center [1013, 289] width 32 height 35
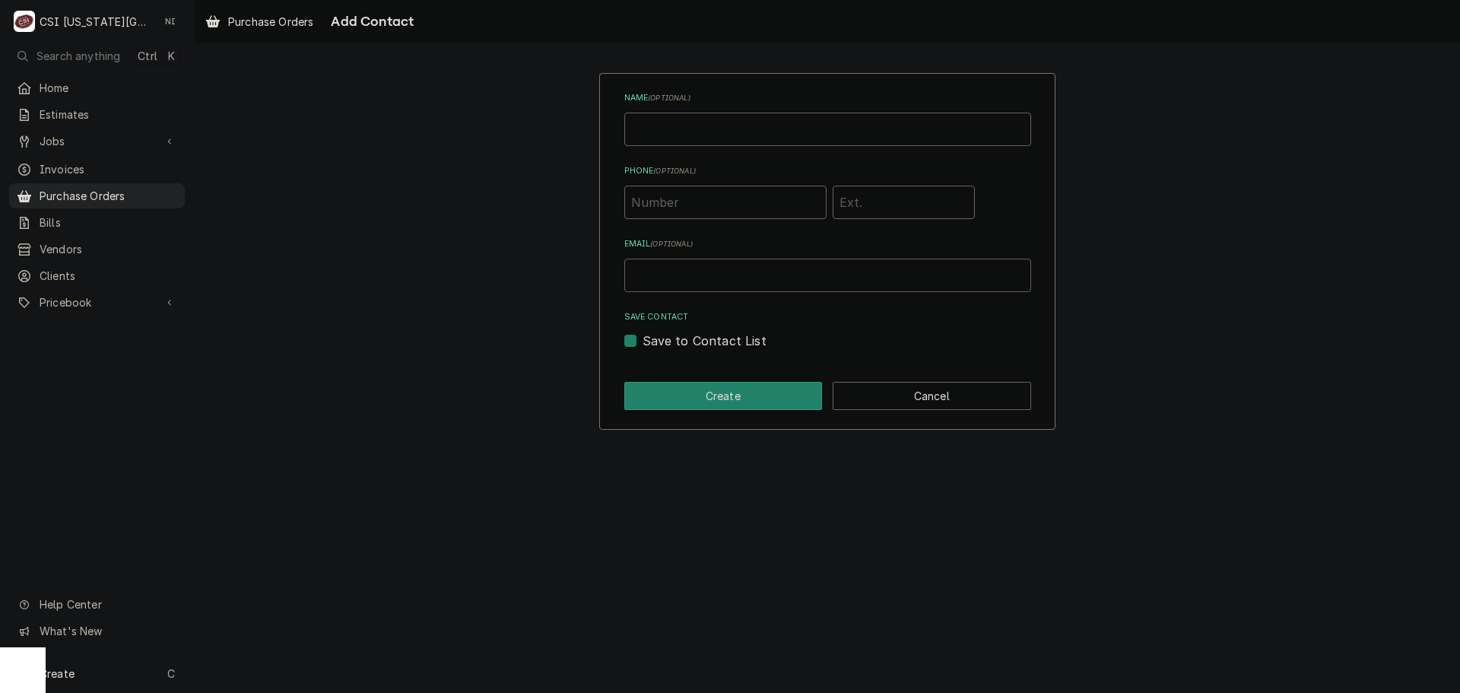
click at [698, 292] on input "Email ( optional )" at bounding box center [827, 275] width 407 height 33
type input "[EMAIL_ADDRESS][DOMAIN_NAME]"
click at [719, 407] on button "Create" at bounding box center [723, 396] width 198 height 28
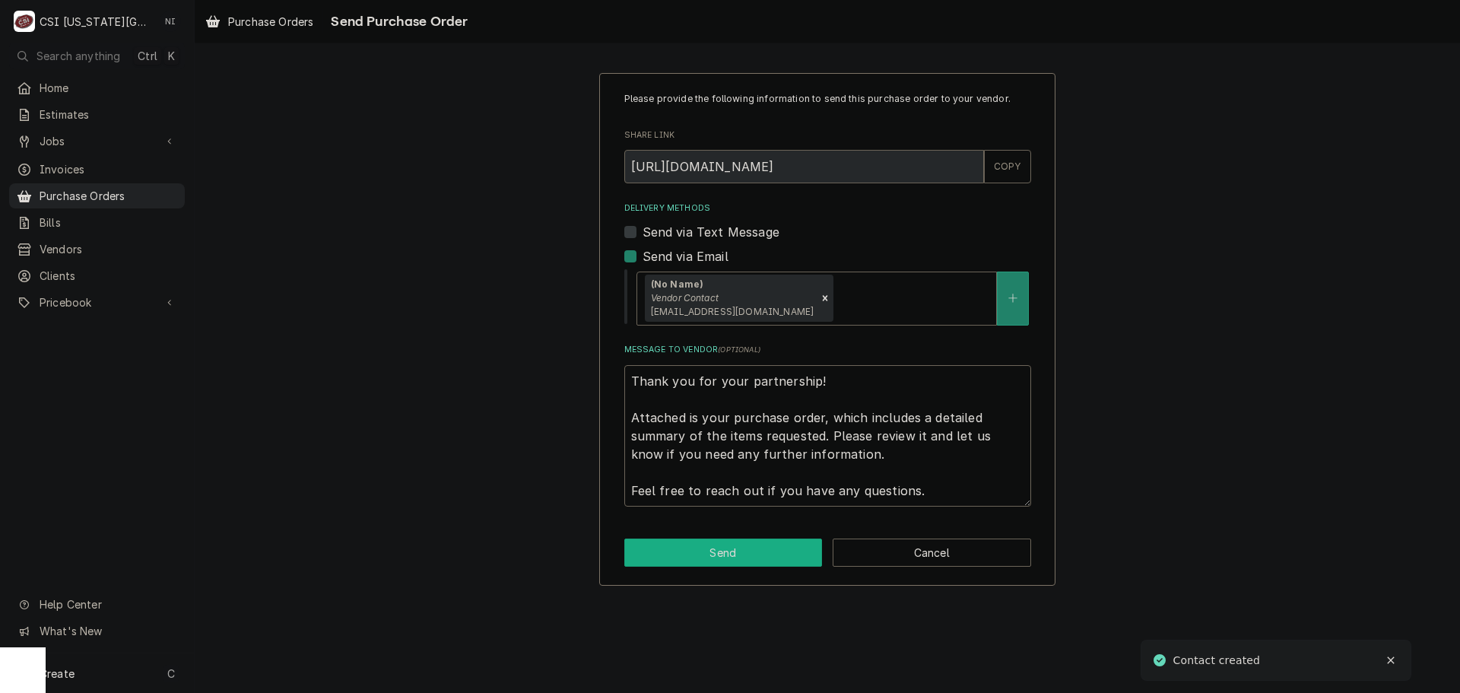
click at [723, 551] on button "Send" at bounding box center [723, 552] width 198 height 28
type textarea "x"
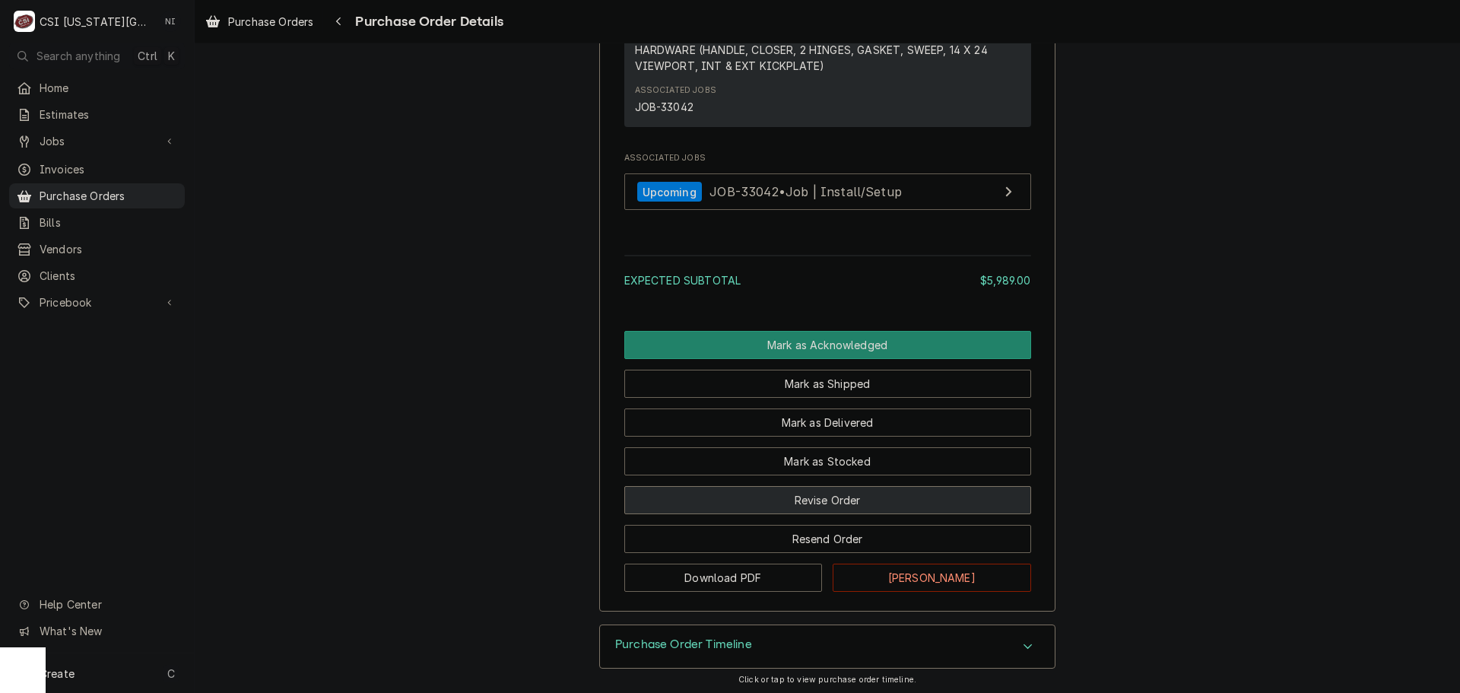
scroll to position [1497, 0]
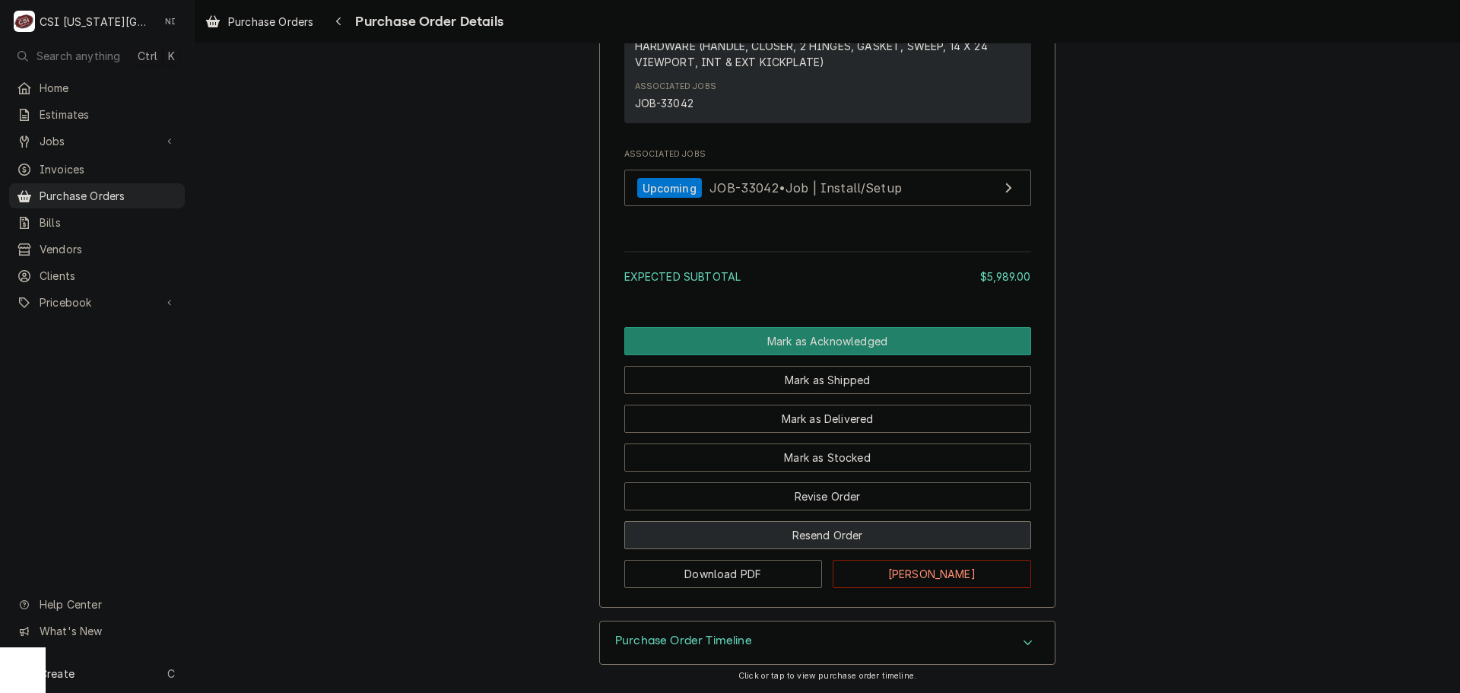
click at [827, 532] on button "Resend Order" at bounding box center [827, 535] width 407 height 28
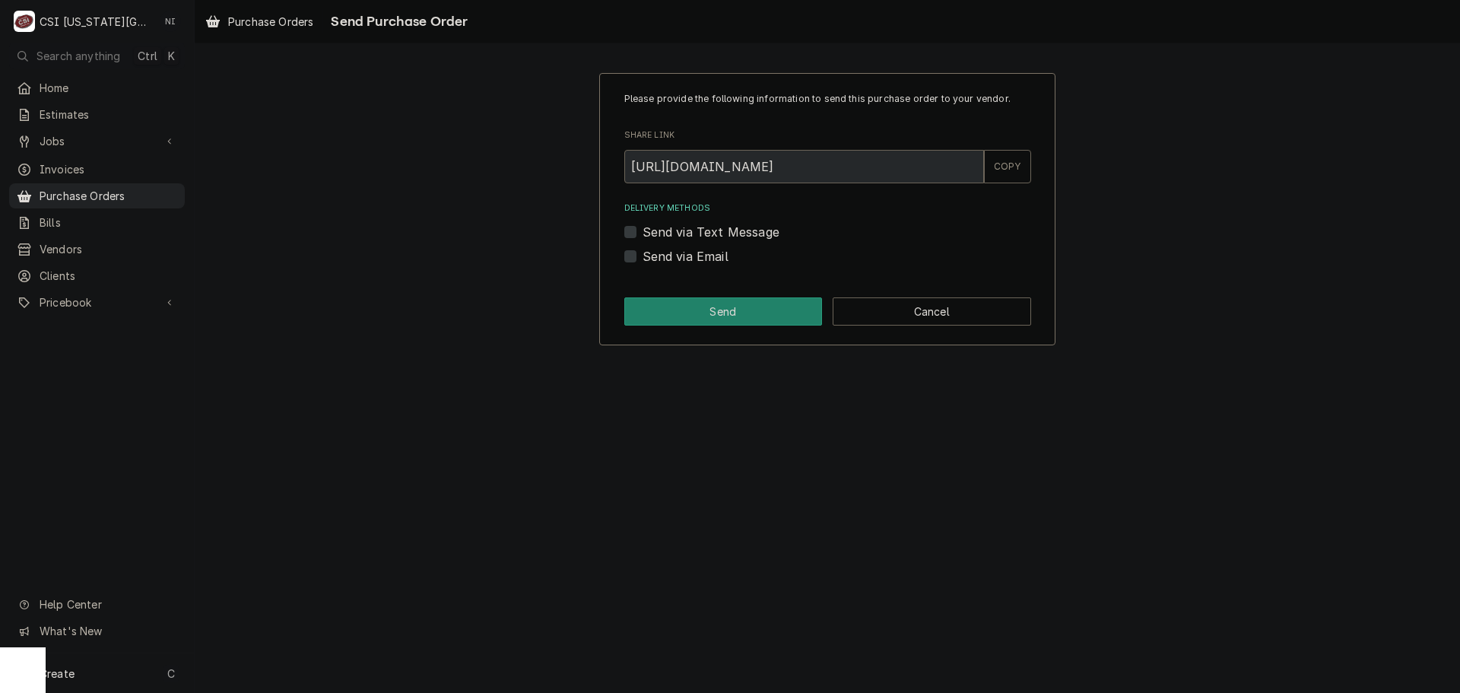
click at [643, 256] on label "Send via Email" at bounding box center [686, 256] width 86 height 18
click at [643, 256] on input "Send via Email" at bounding box center [846, 263] width 407 height 33
checkbox input "true"
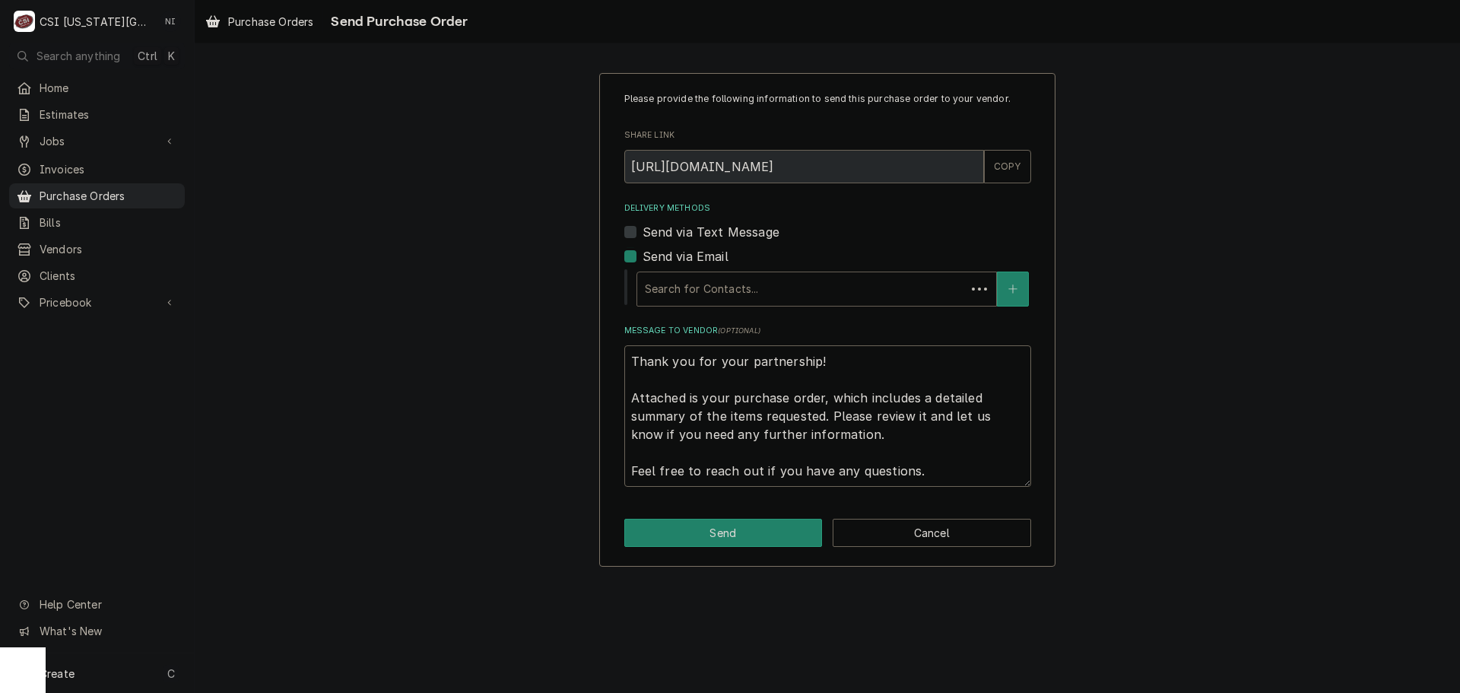
click at [729, 284] on div "Delivery Methods" at bounding box center [801, 288] width 313 height 27
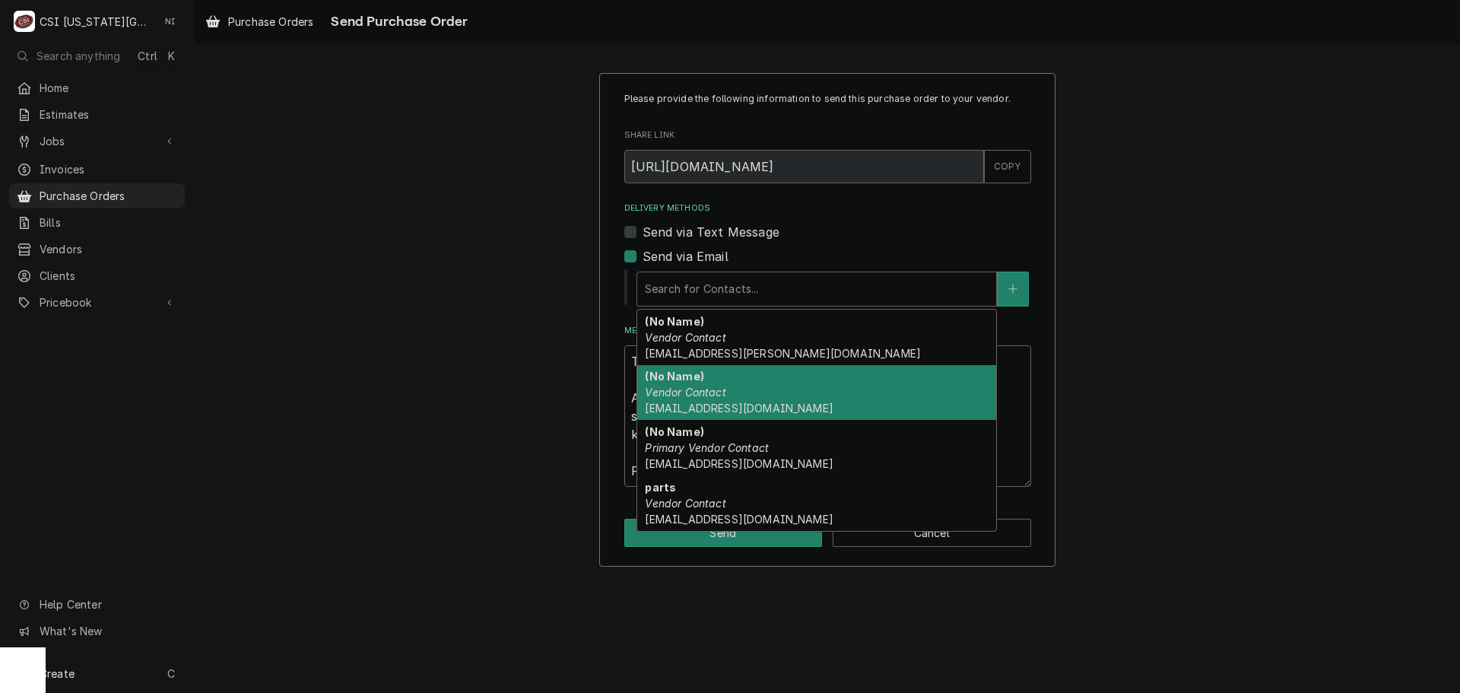
click at [1177, 359] on div "Please provide the following information to send this purchase order to your ve…" at bounding box center [828, 319] width 1266 height 520
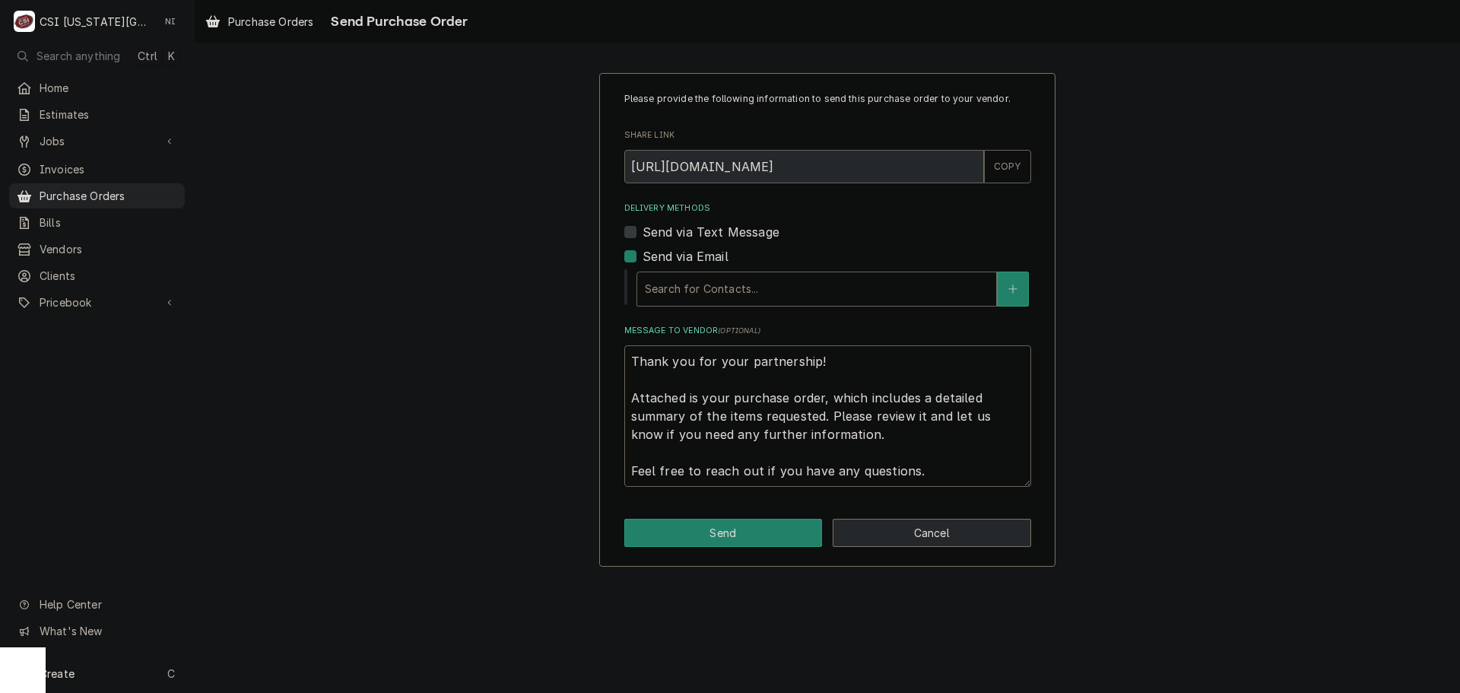
click at [940, 527] on button "Cancel" at bounding box center [932, 533] width 198 height 28
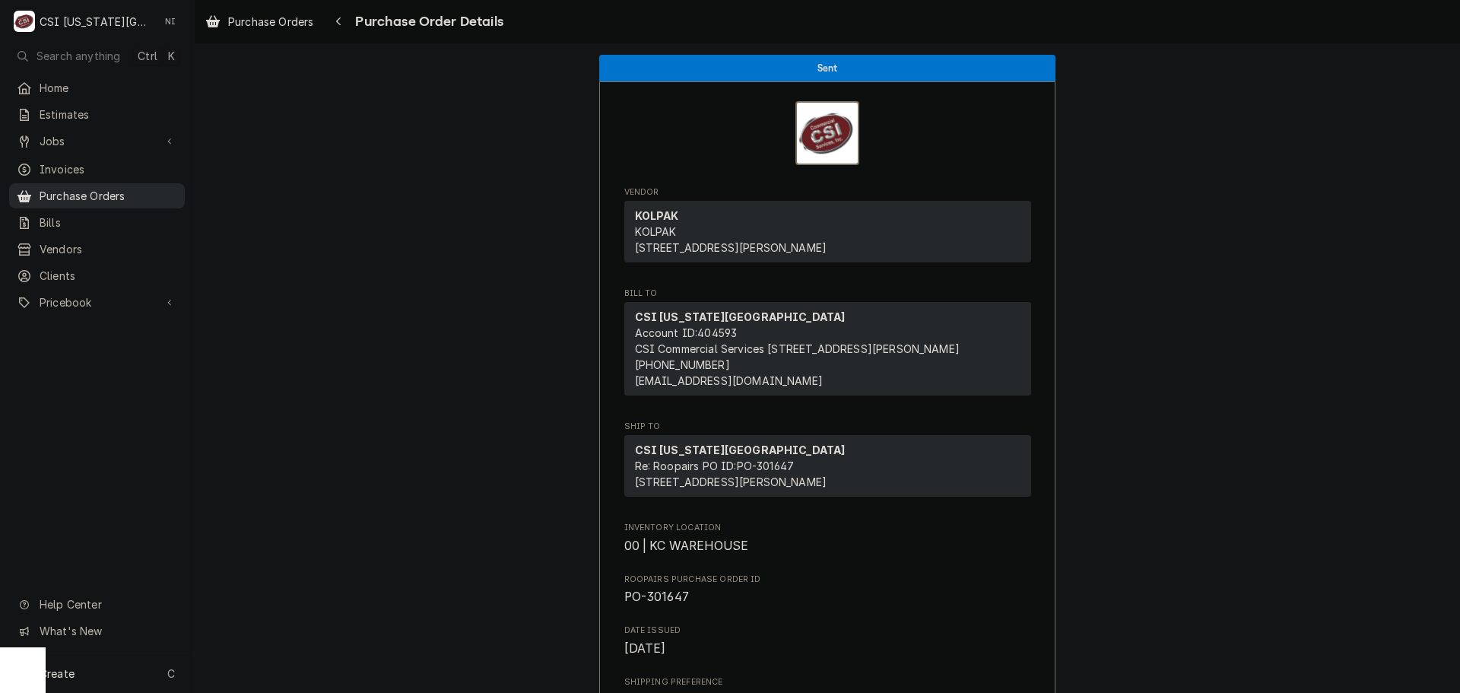
click at [120, 188] on span "Purchase Orders" at bounding box center [109, 196] width 138 height 16
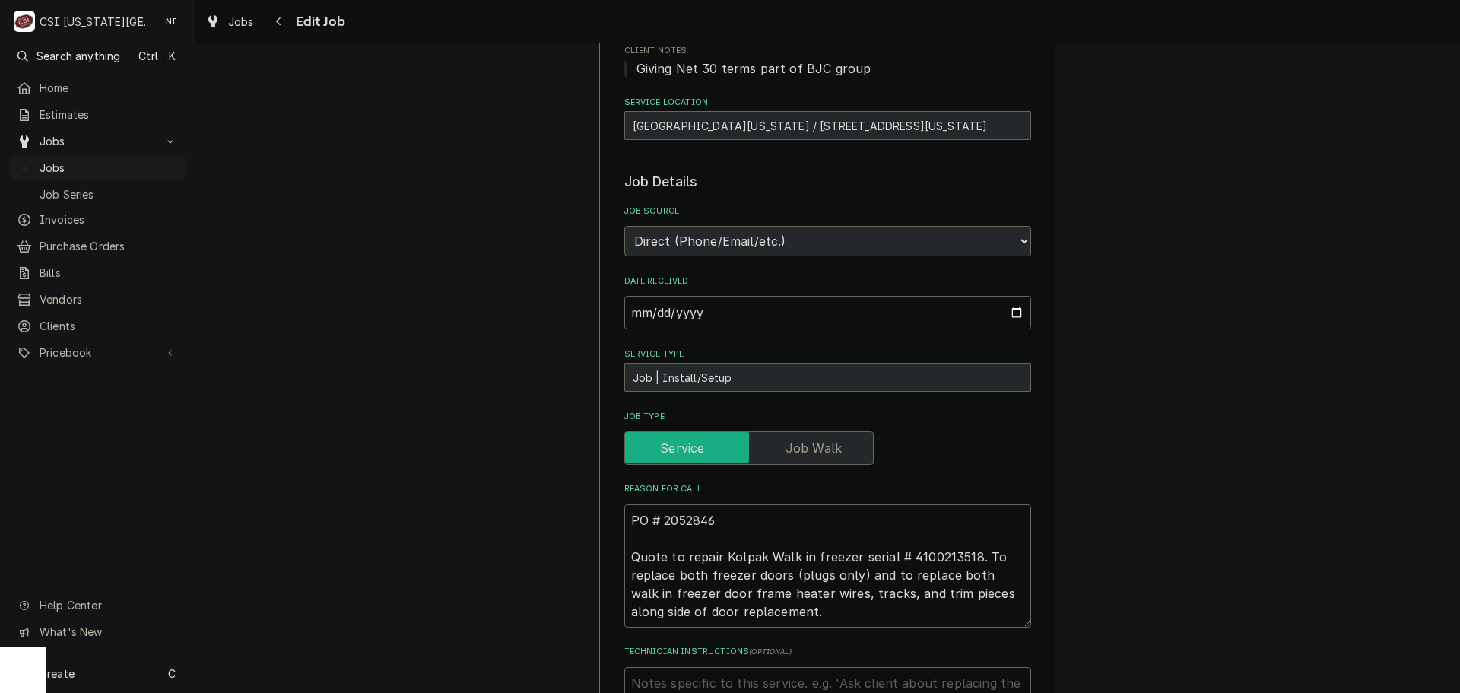
scroll to position [456, 0]
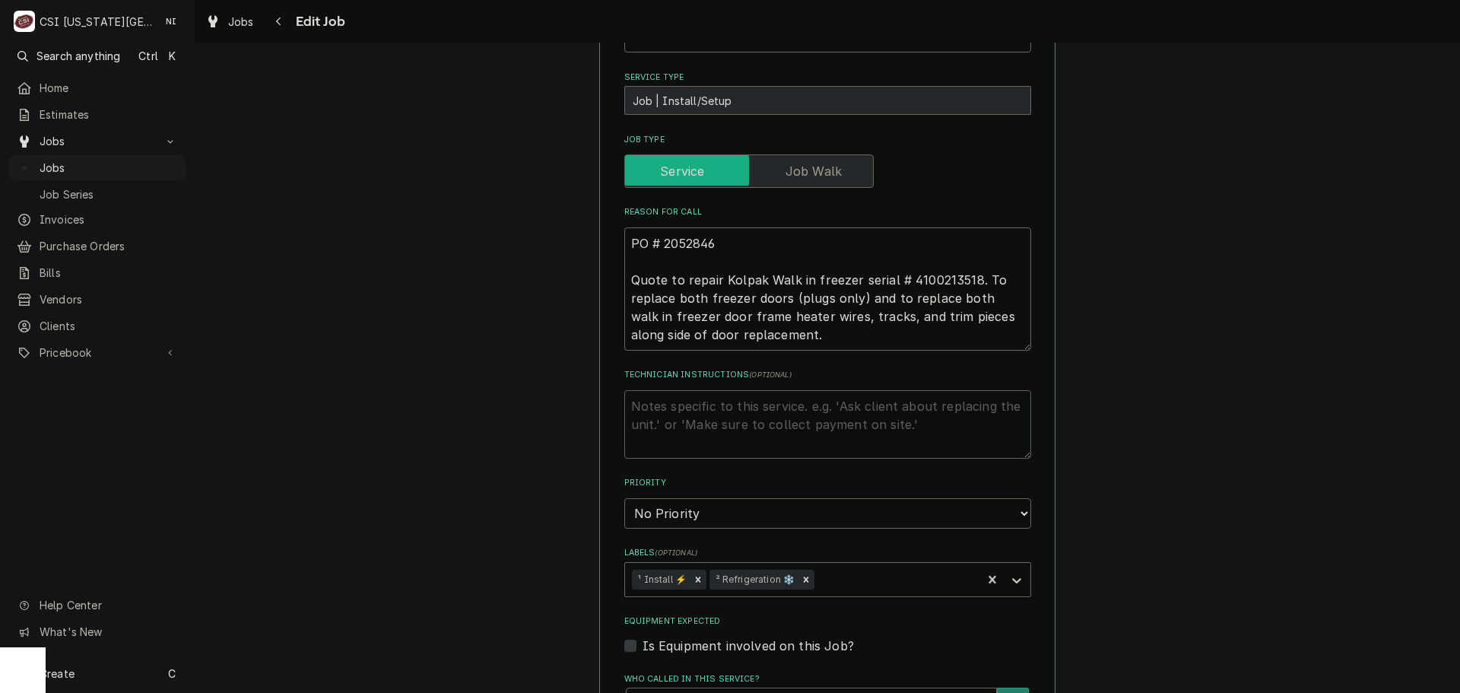
click at [646, 406] on textarea "Technician Instructions ( optional )" at bounding box center [827, 424] width 407 height 68
type textarea "x"
type textarea "p"
type textarea "x"
type textarea "pa"
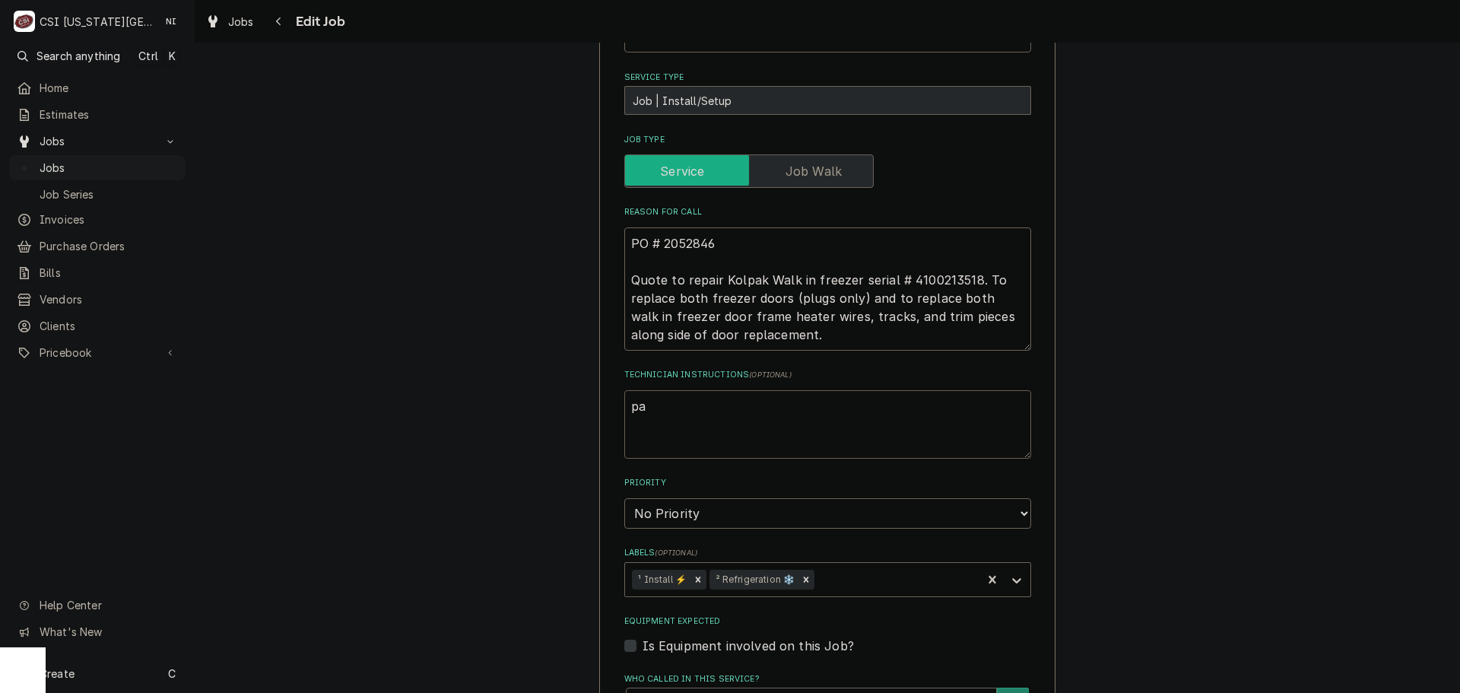
type textarea "x"
type textarea "par"
type textarea "x"
type textarea "part"
type textarea "x"
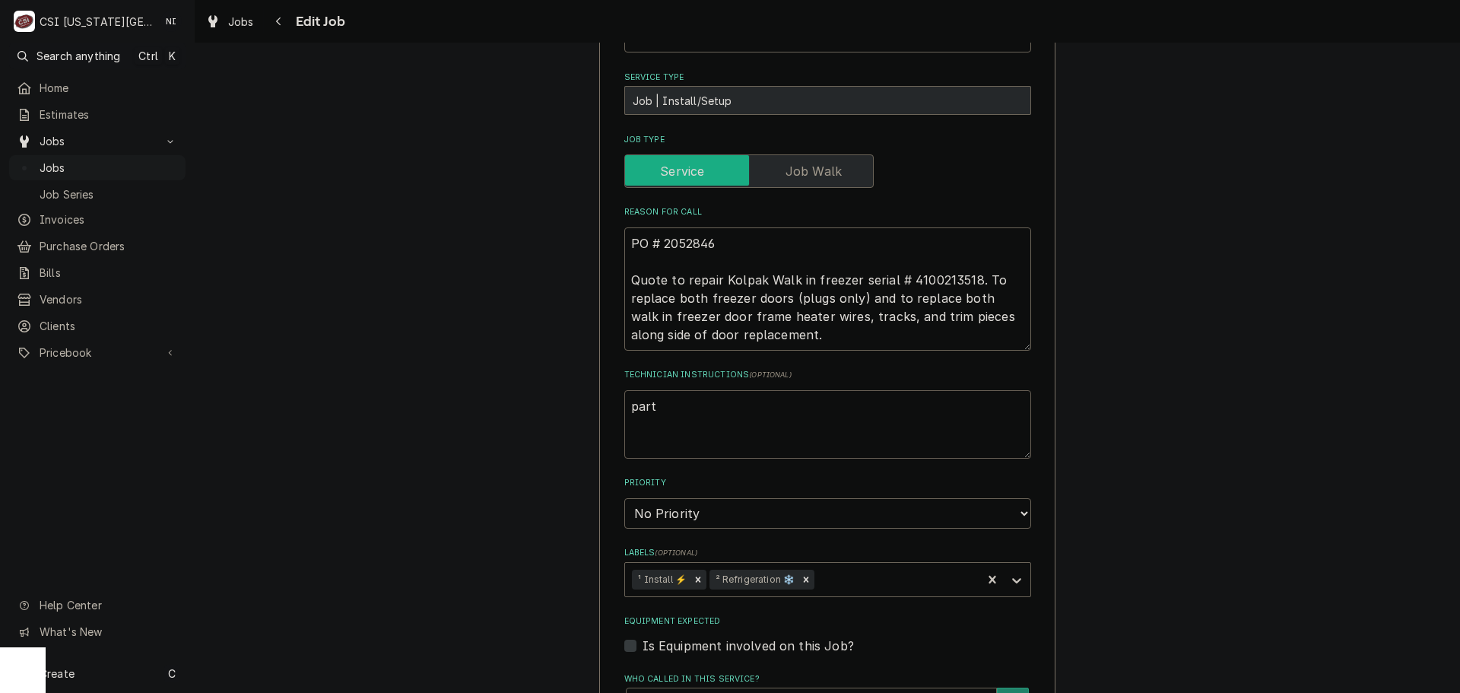
type textarea "parts"
type textarea "x"
type textarea "parts"
type textarea "x"
type textarea "parts"
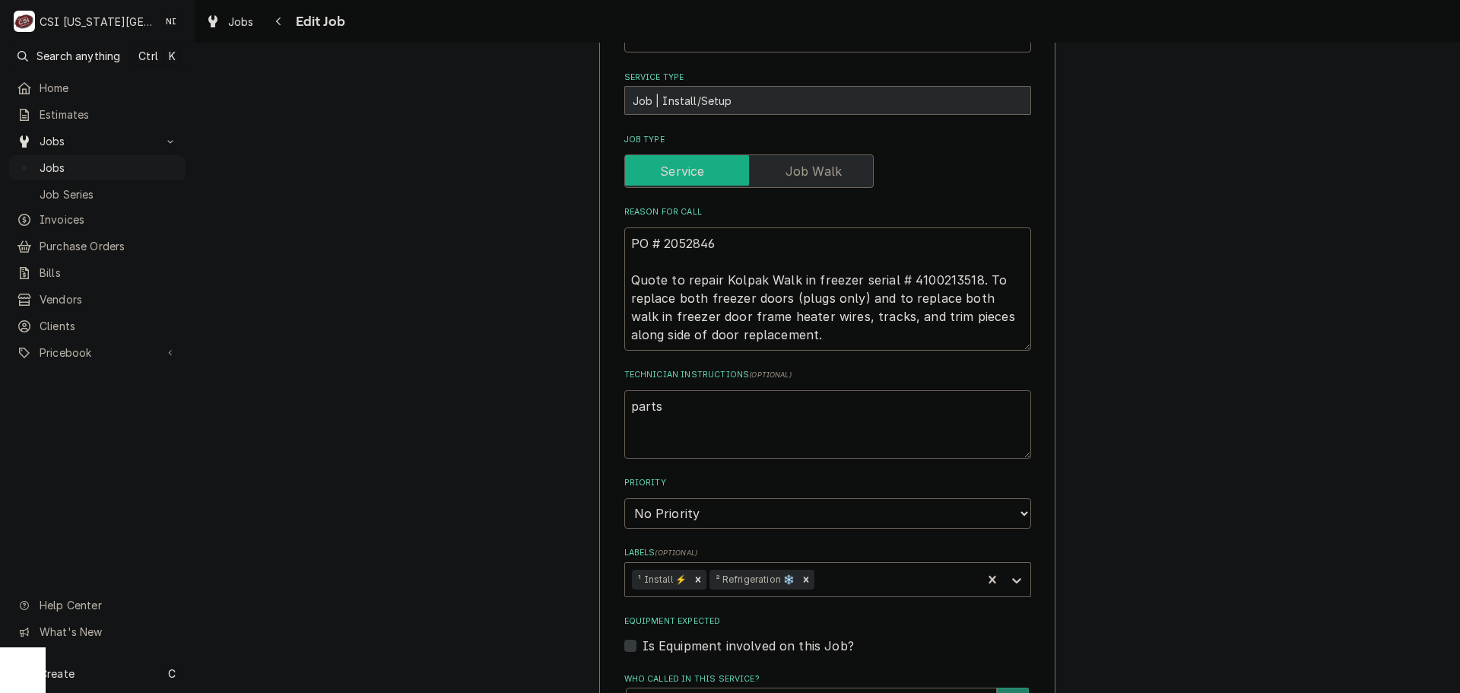
type textarea "x"
type textarea "part"
type textarea "x"
type textarea "par"
type textarea "x"
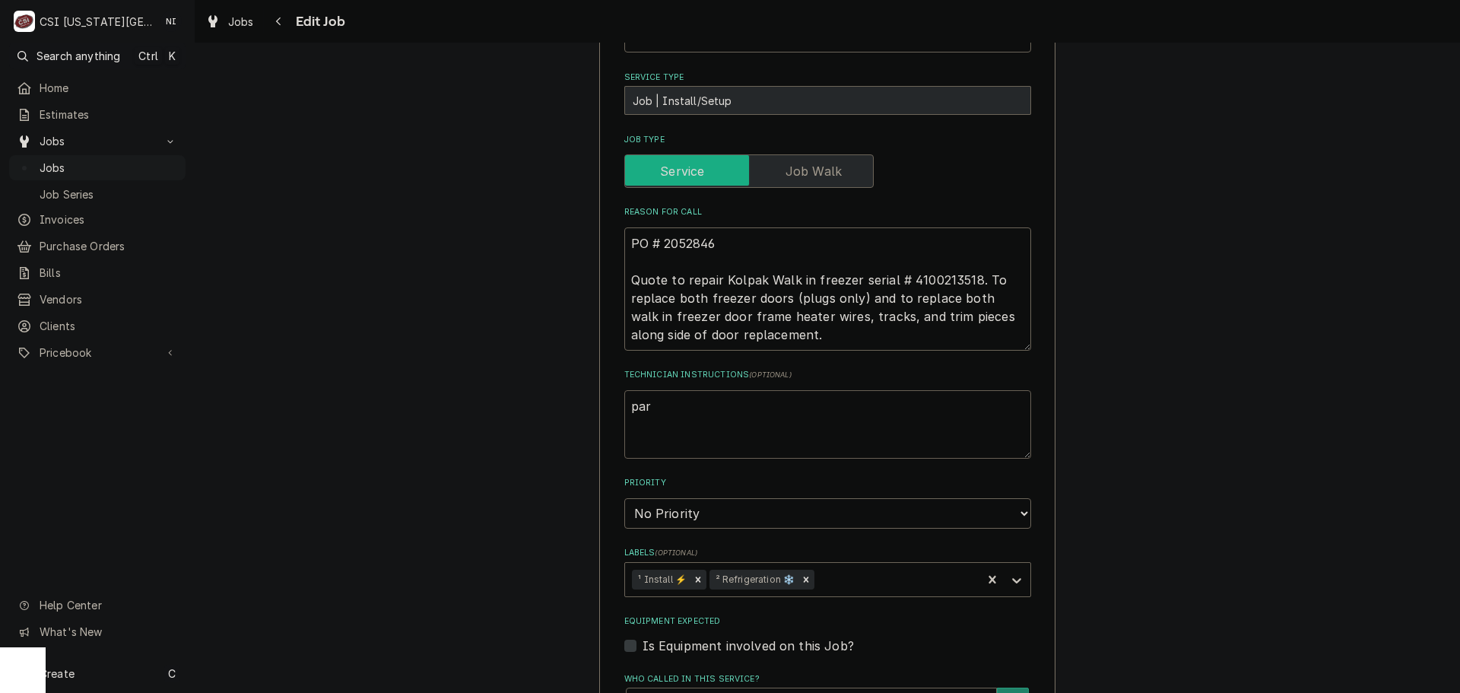
type textarea "pa"
type textarea "x"
type textarea "p"
type textarea "x"
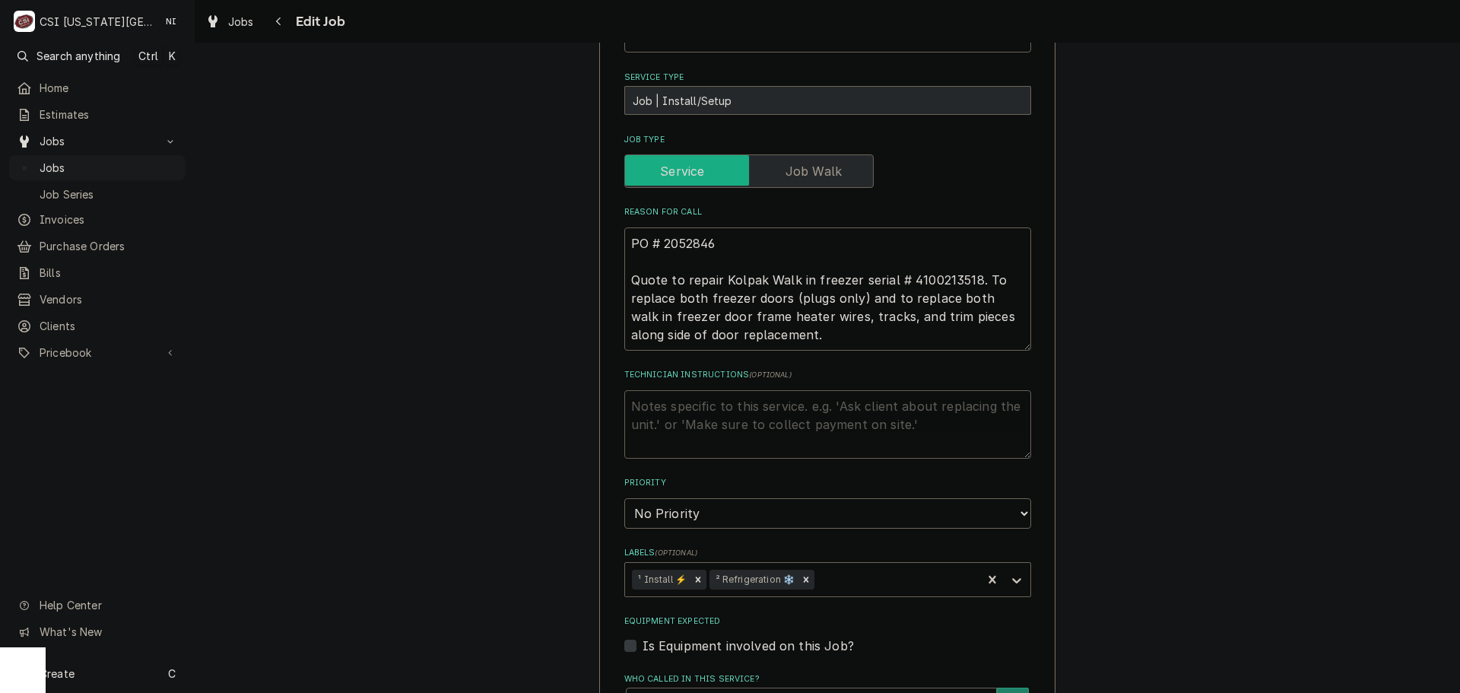
type textarea "E"
type textarea "x"
type textarea "Eq"
type textarea "x"
type textarea "Equ"
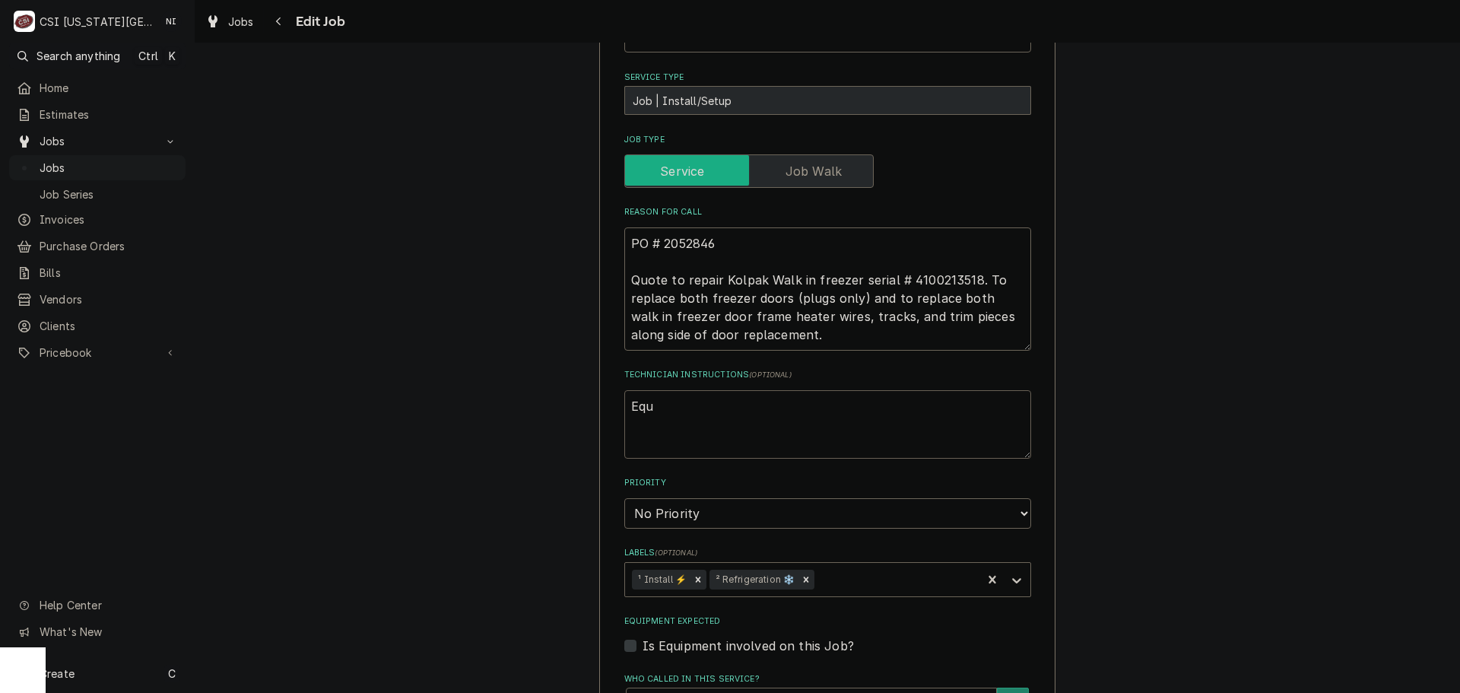
type textarea "x"
type textarea "Equi"
type textarea "x"
type textarea "Equip"
type textarea "x"
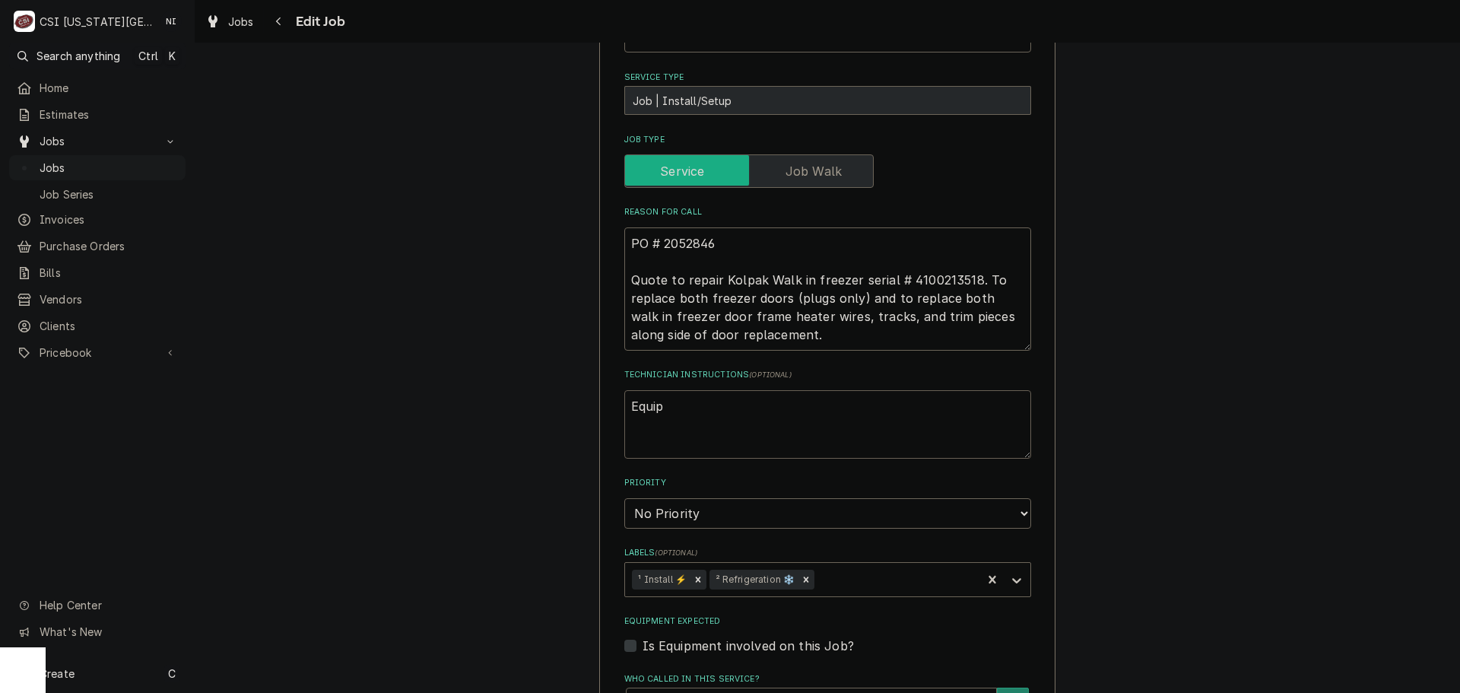
type textarea "Equipm"
type textarea "x"
type textarea "Equipme"
type textarea "x"
type textarea "Equipmen"
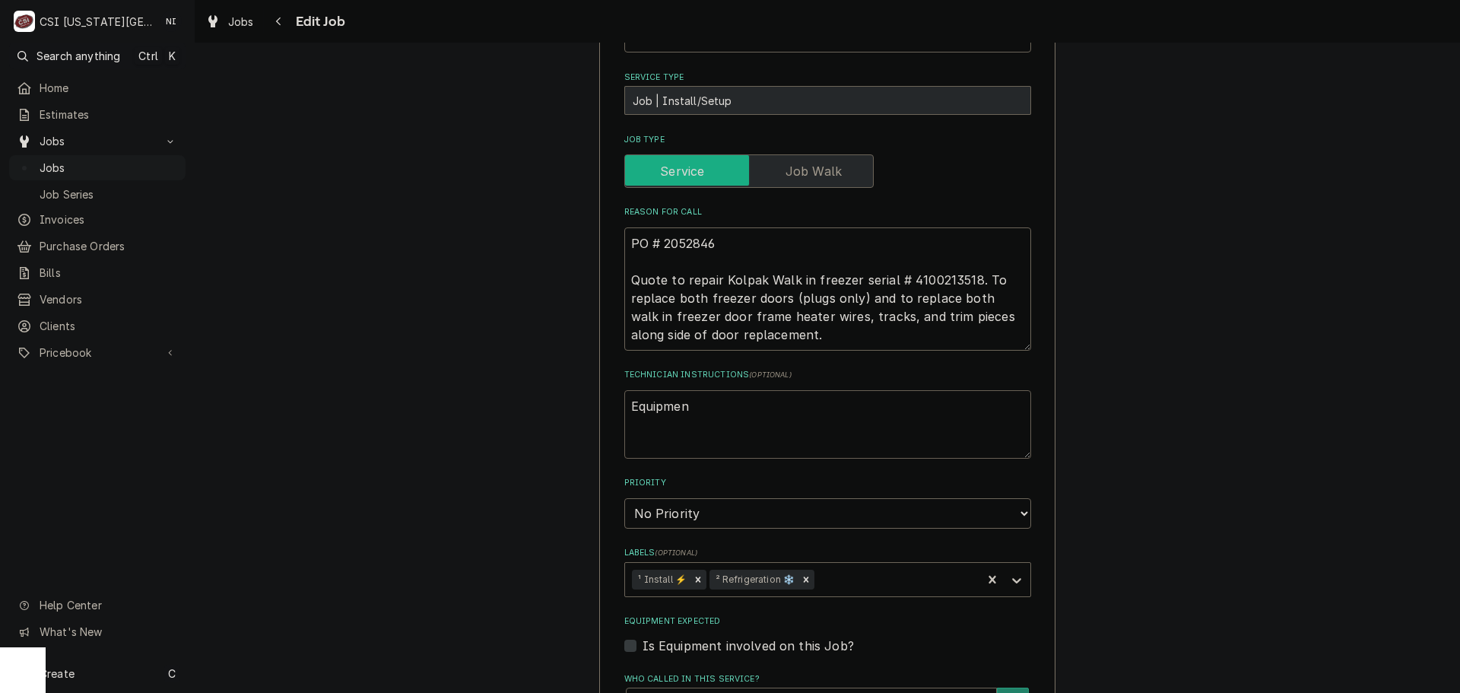
type textarea "x"
type textarea "Equipment"
type textarea "x"
type textarea "Equipment"
type textarea "x"
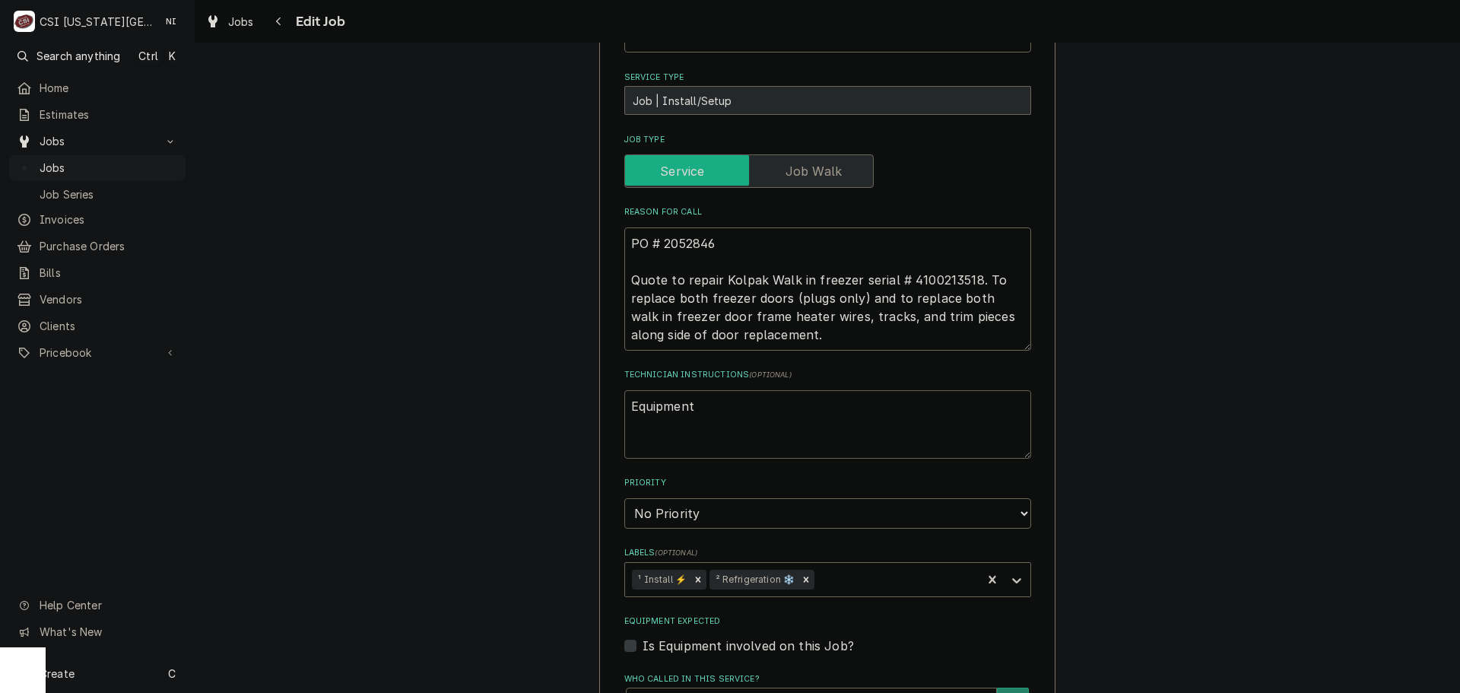
type textarea "Equipment o"
type textarea "x"
type textarea "Equipment or"
type textarea "x"
type textarea "Equipment ord"
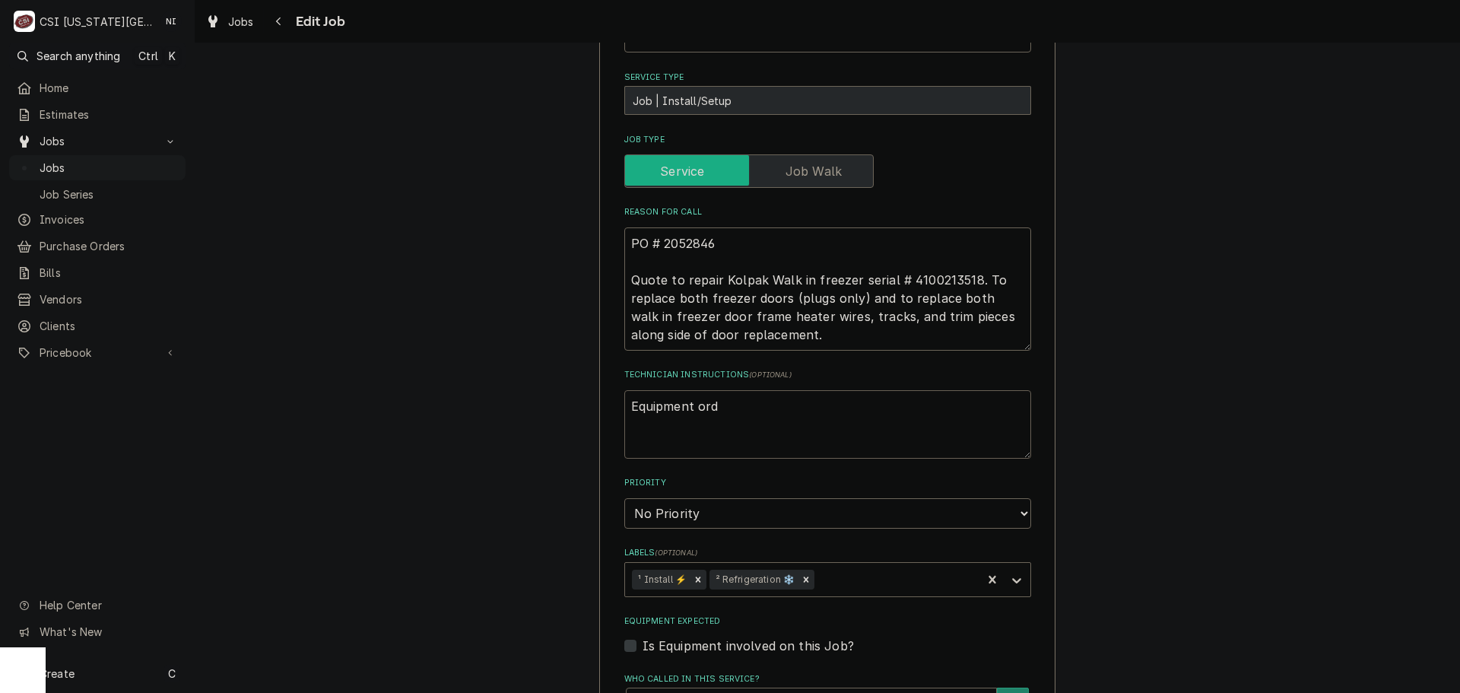
type textarea "x"
type textarea "Equipment orde"
type textarea "x"
type textarea "Equipment order"
type textarea "x"
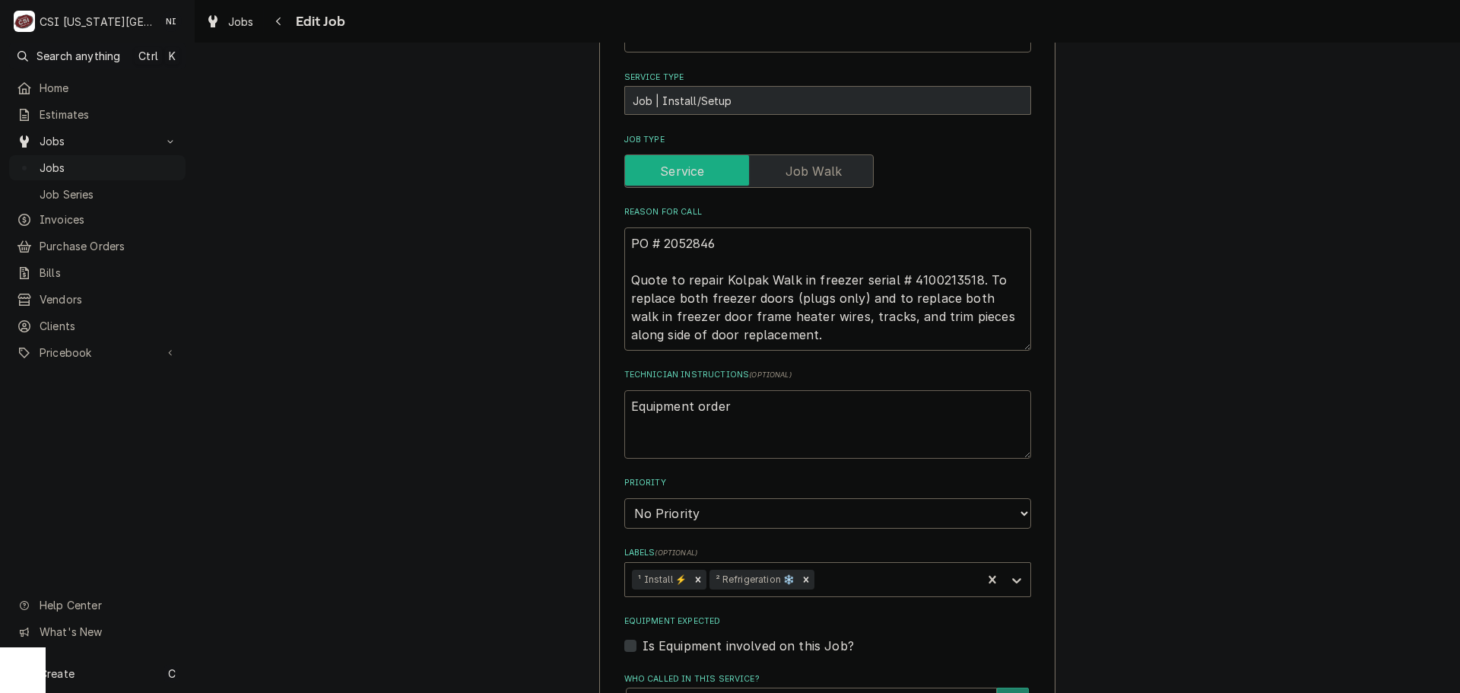
type textarea "Equipment ordere"
type textarea "x"
type textarea "Equipment ordered"
type textarea "x"
type textarea "Equipment ordered"
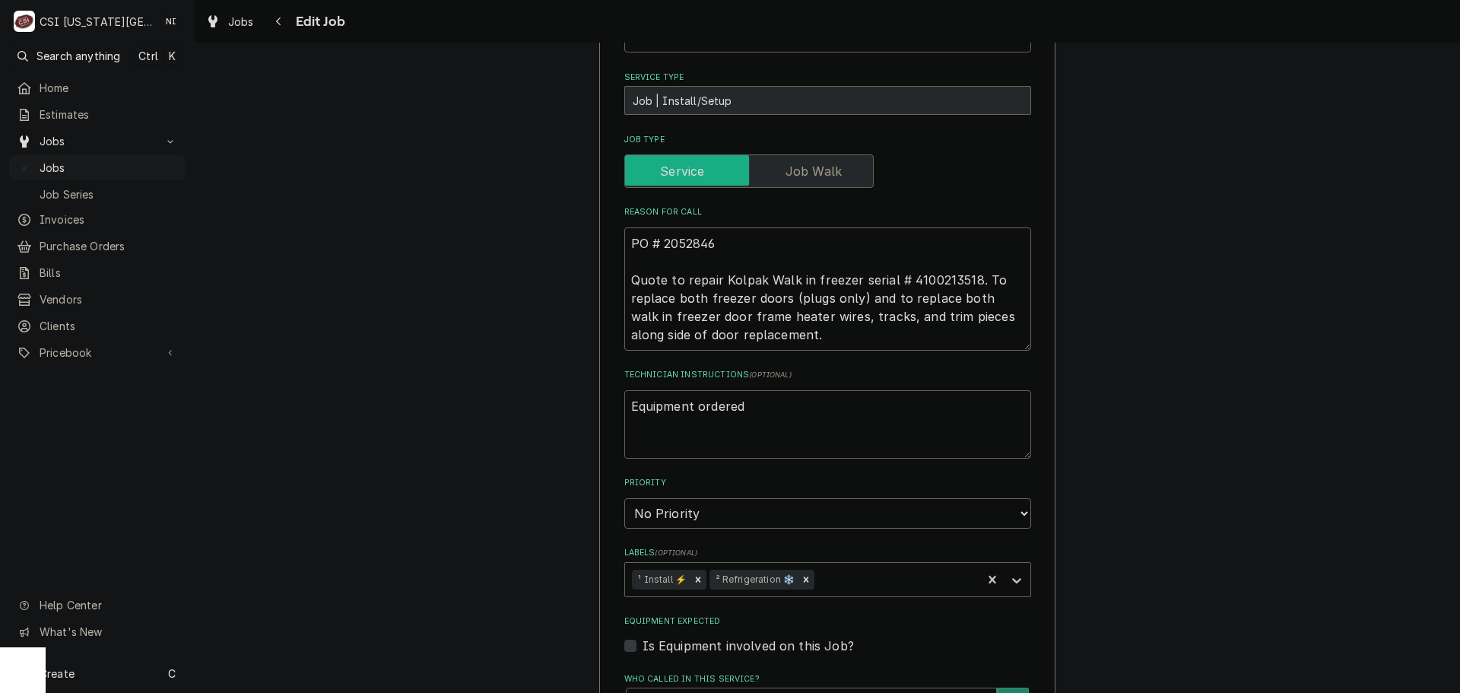
drag, startPoint x: 702, startPoint y: 405, endPoint x: 729, endPoint y: 402, distance: 26.8
click at [702, 405] on textarea "Equipment ordered" at bounding box center [827, 424] width 407 height 68
drag, startPoint x: 729, startPoint y: 402, endPoint x: 737, endPoint y: 401, distance: 8.5
click at [737, 401] on textarea "Equipment ordered" at bounding box center [827, 424] width 407 height 68
click at [742, 406] on textarea "Equipment ordered" at bounding box center [827, 424] width 407 height 68
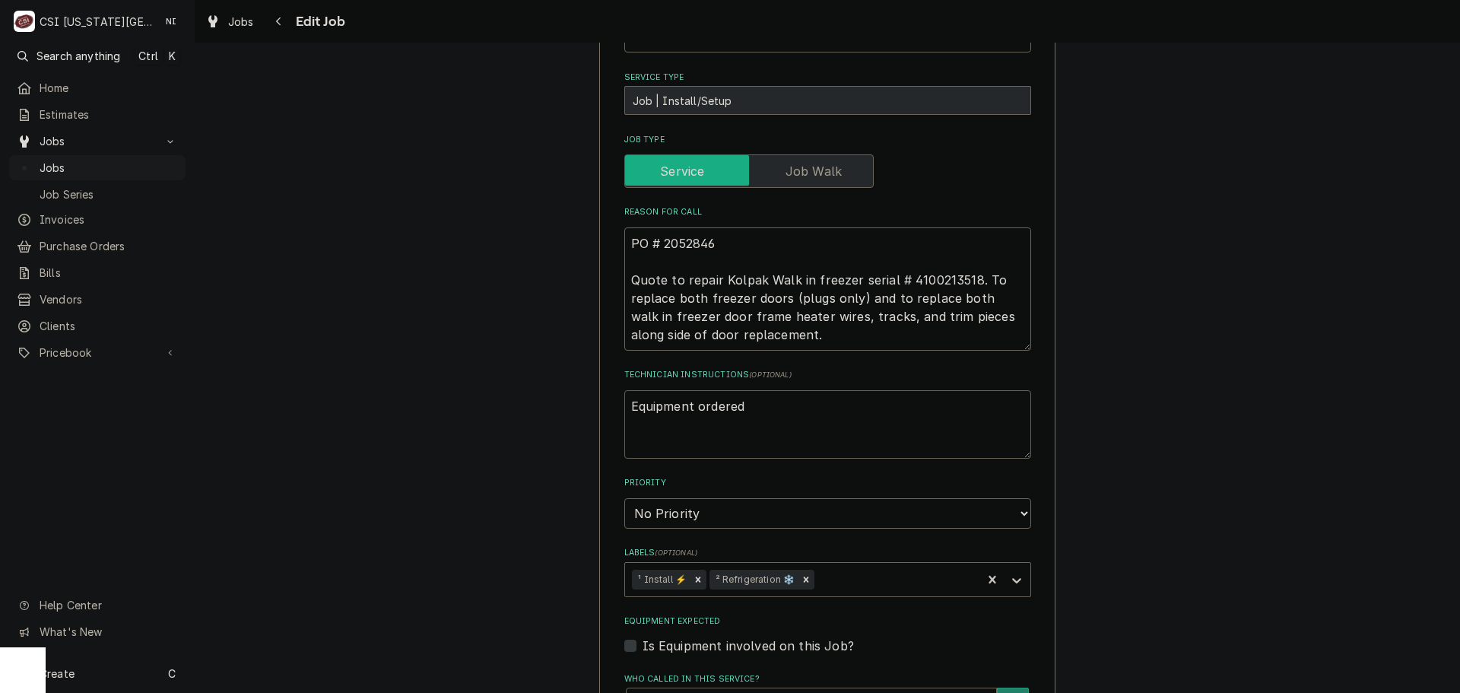
drag, startPoint x: 742, startPoint y: 404, endPoint x: 566, endPoint y: 406, distance: 176.5
click at [566, 406] on div "Use the fields below to edit this job: Client Details Client [GEOGRAPHIC_DATA] …" at bounding box center [828, 384] width 1266 height 1565
type textarea "x"
type textarea "d"
type textarea "x"
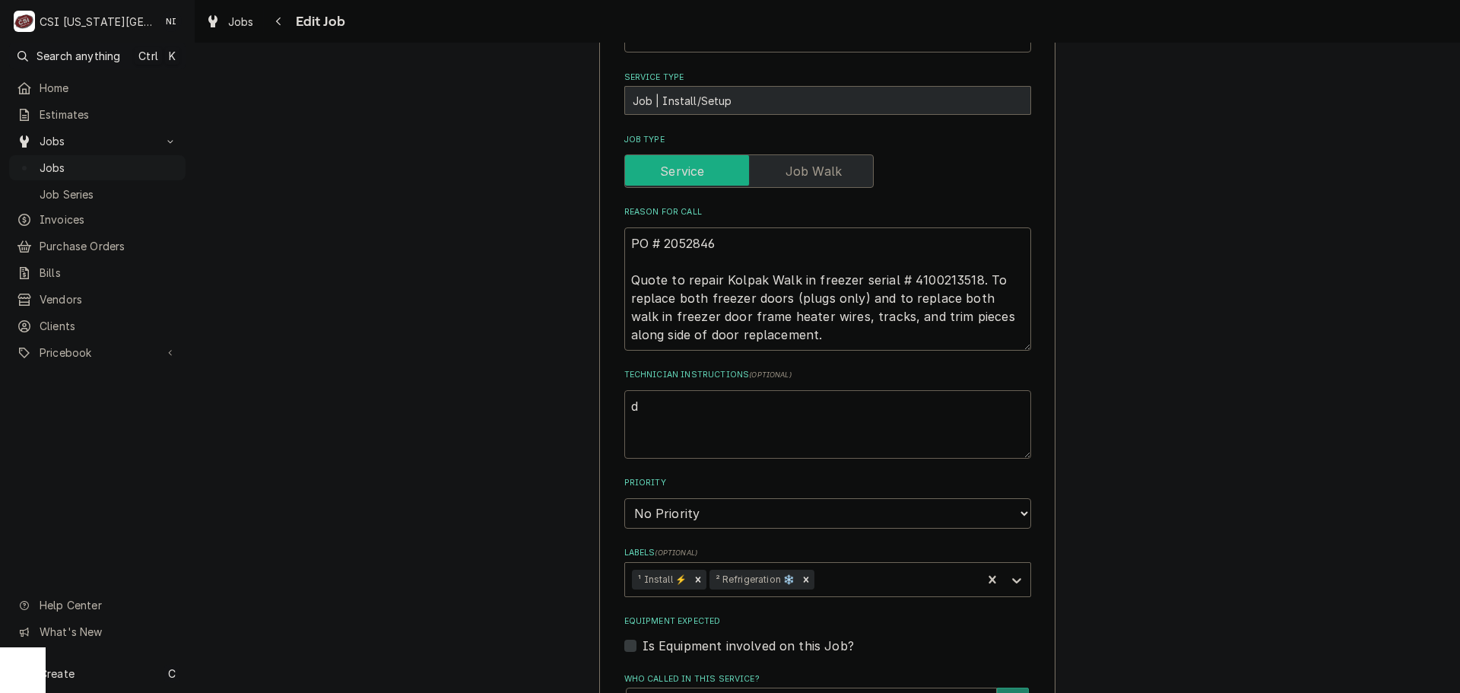
type textarea "do"
type textarea "x"
type textarea "doo"
type textarea "x"
type textarea "door"
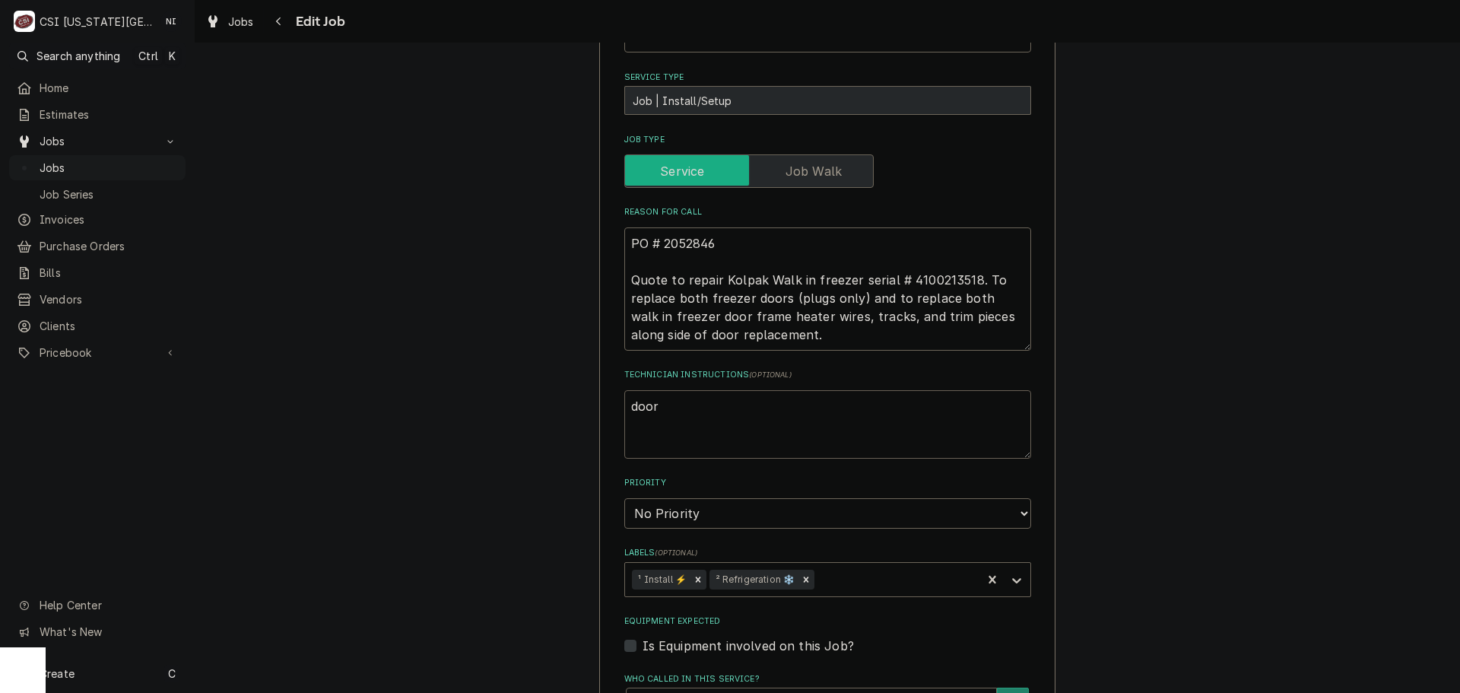
type textarea "x"
type textarea "door"
type textarea "x"
type textarea "door"
type textarea "x"
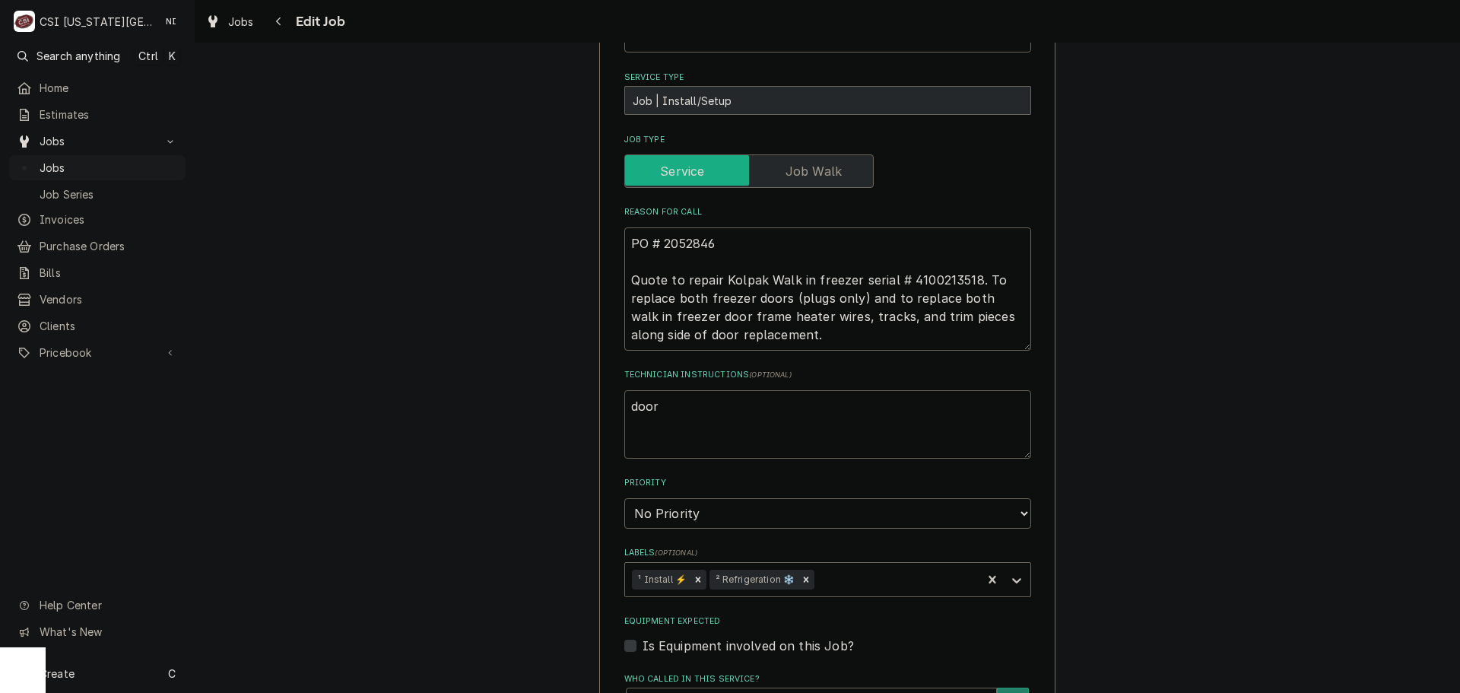
type textarea "doors"
type textarea "x"
type textarea "doors"
type textarea "x"
type textarea "doors o"
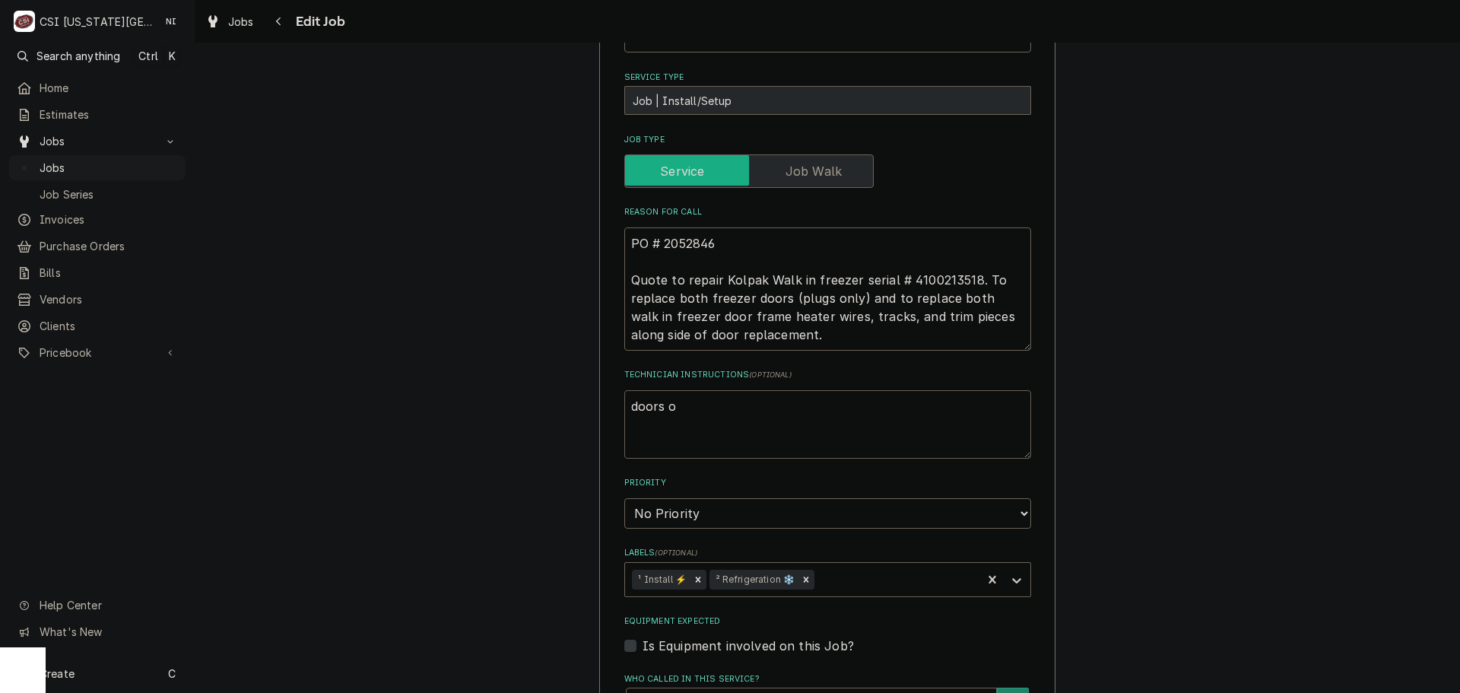
type textarea "x"
type textarea "doors oa"
type textarea "x"
type textarea "doors oar"
type textarea "x"
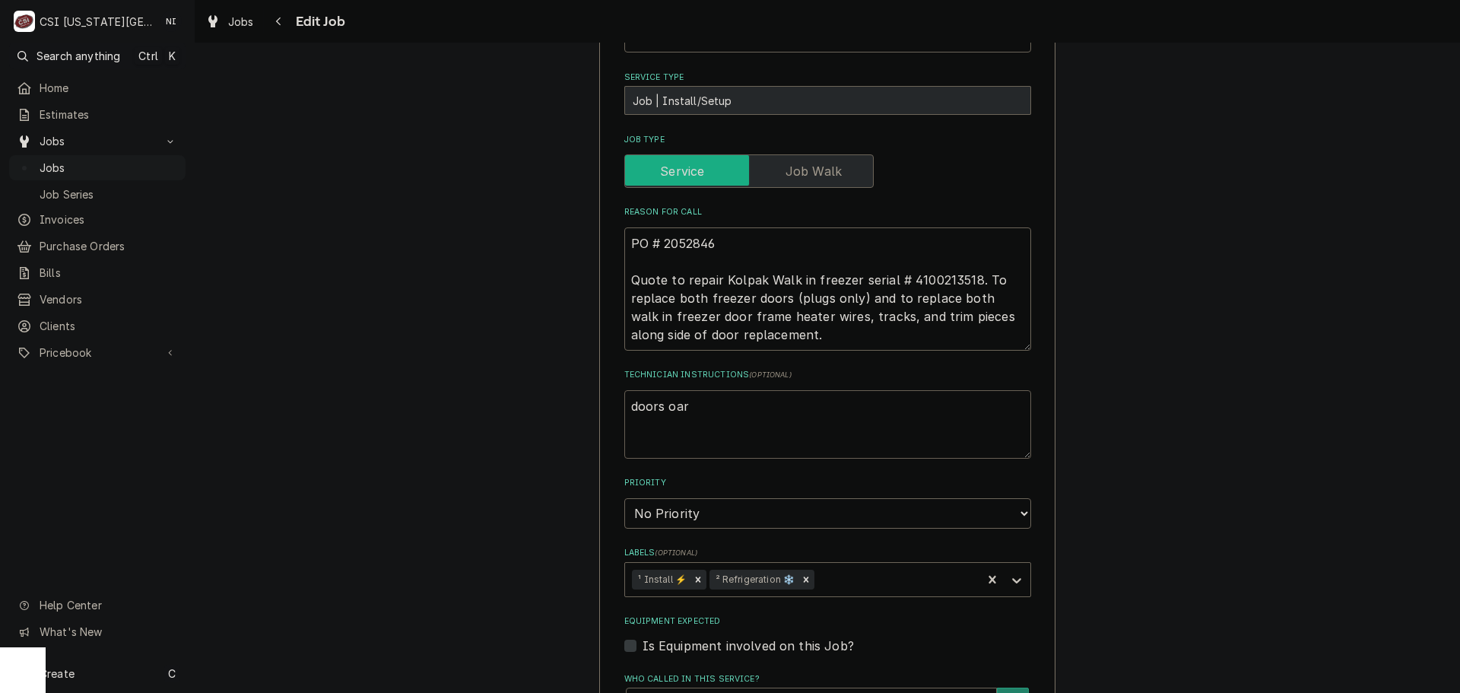
type textarea "doors oarr"
type textarea "x"
type textarea "doors oar"
type textarea "x"
type textarea "doors oa"
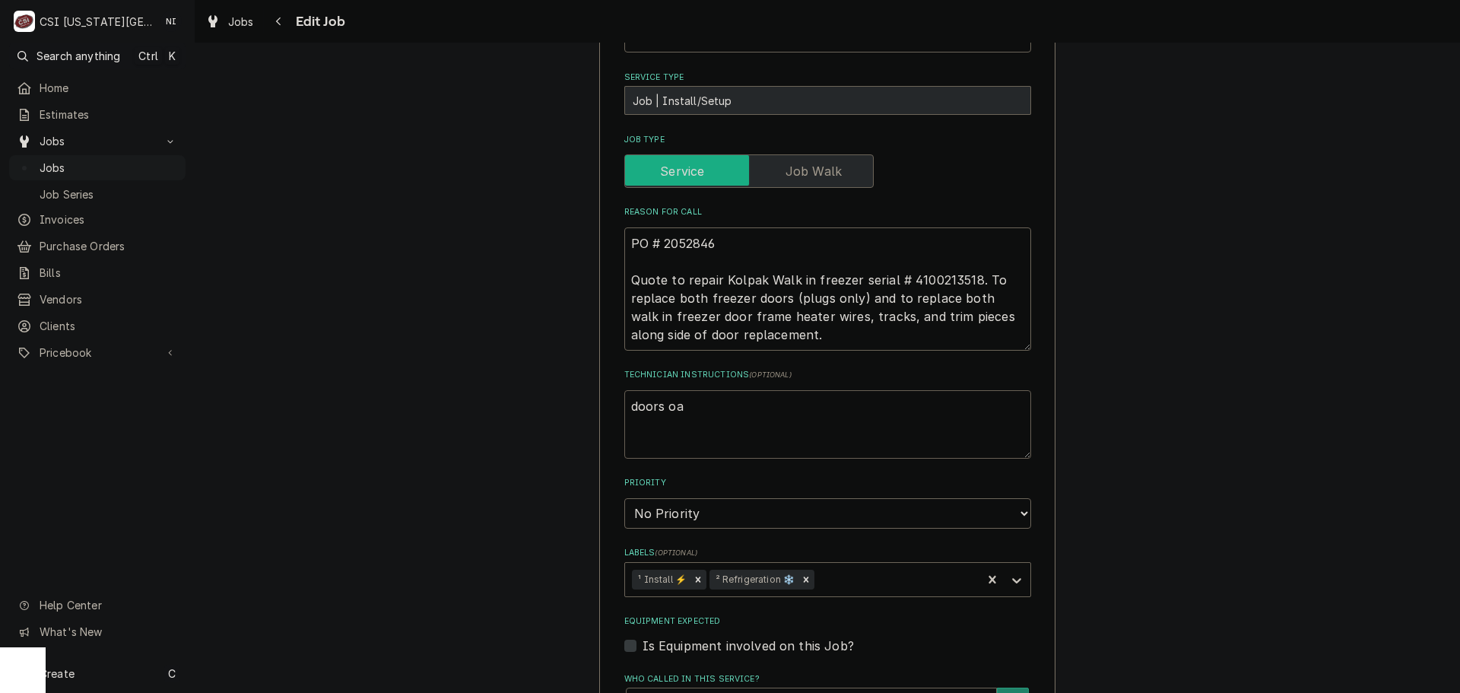
type textarea "x"
type textarea "doors o"
type textarea "x"
type textarea "doors or"
type textarea "x"
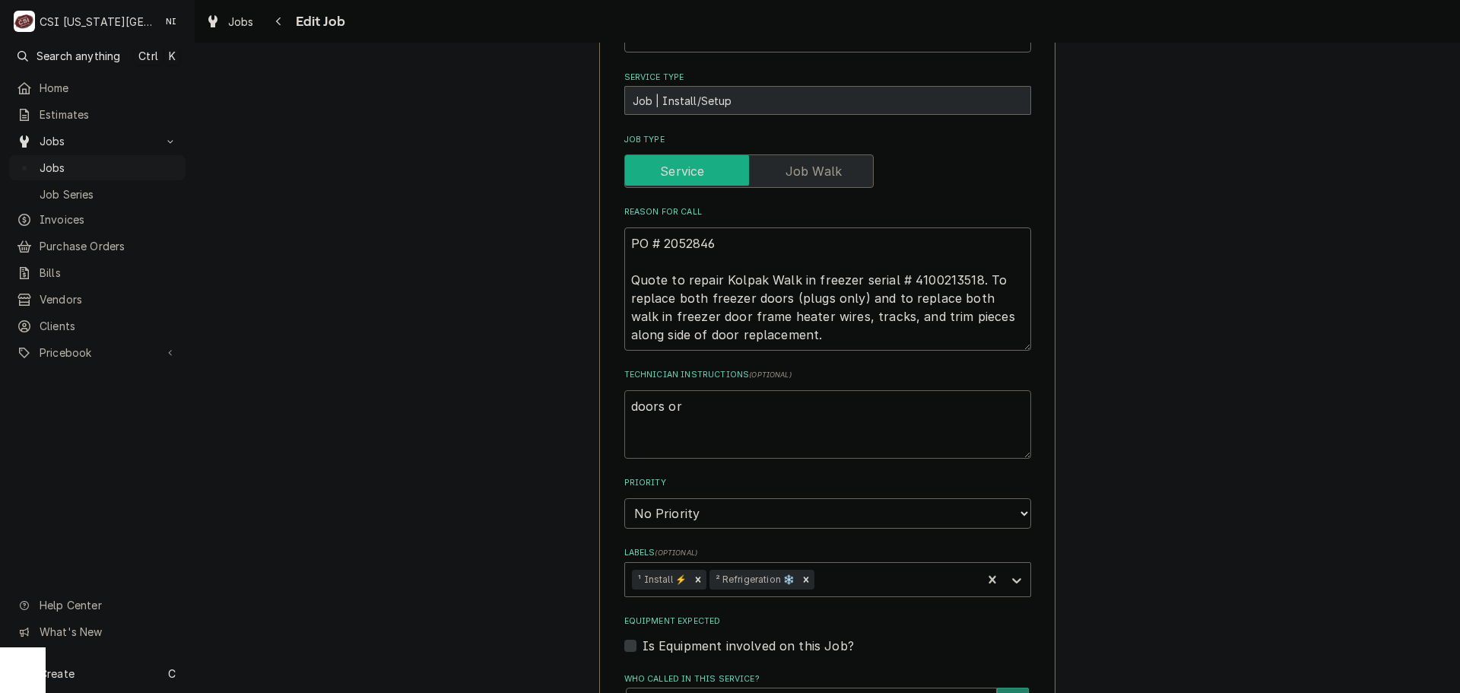
type textarea "doors ord"
type textarea "x"
type textarea "doors orde"
type textarea "x"
type textarea "doors order"
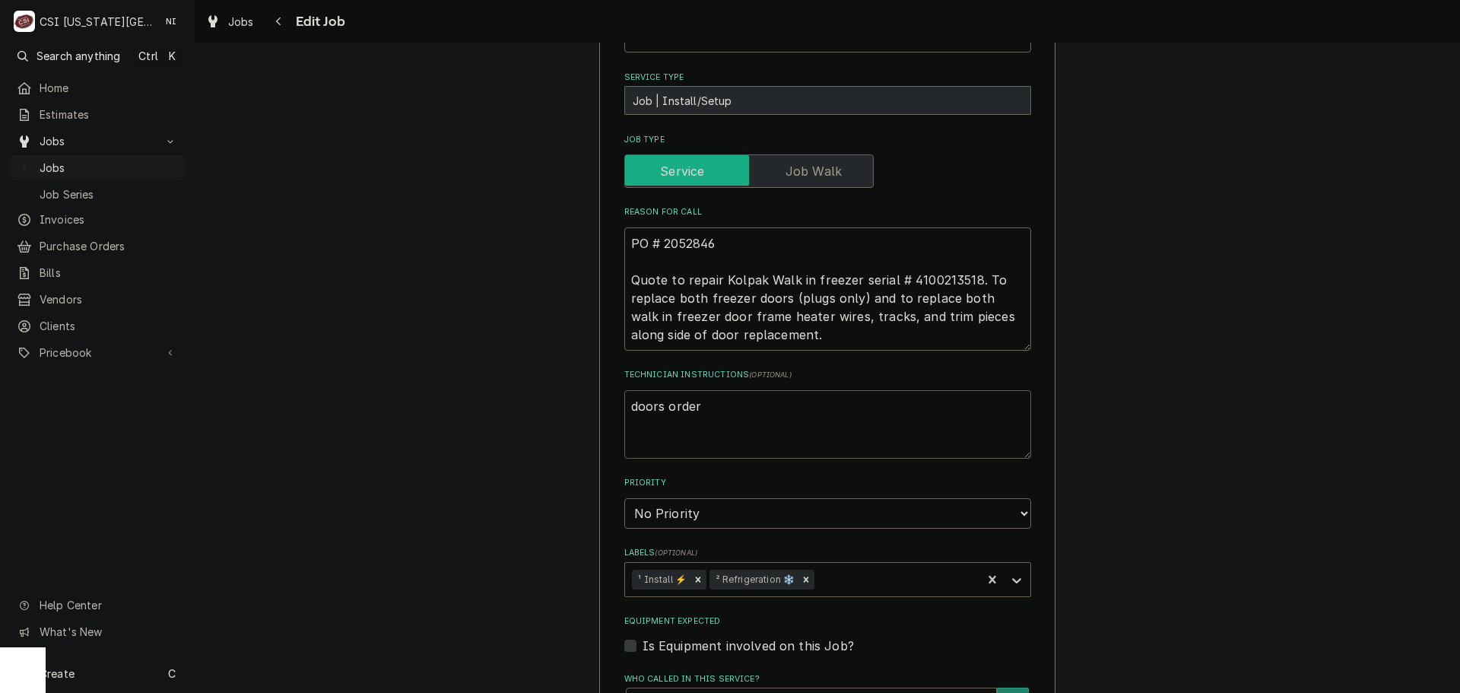
type textarea "x"
type textarea "doors ordered"
type textarea "x"
type textarea "doors orderedd"
type textarea "x"
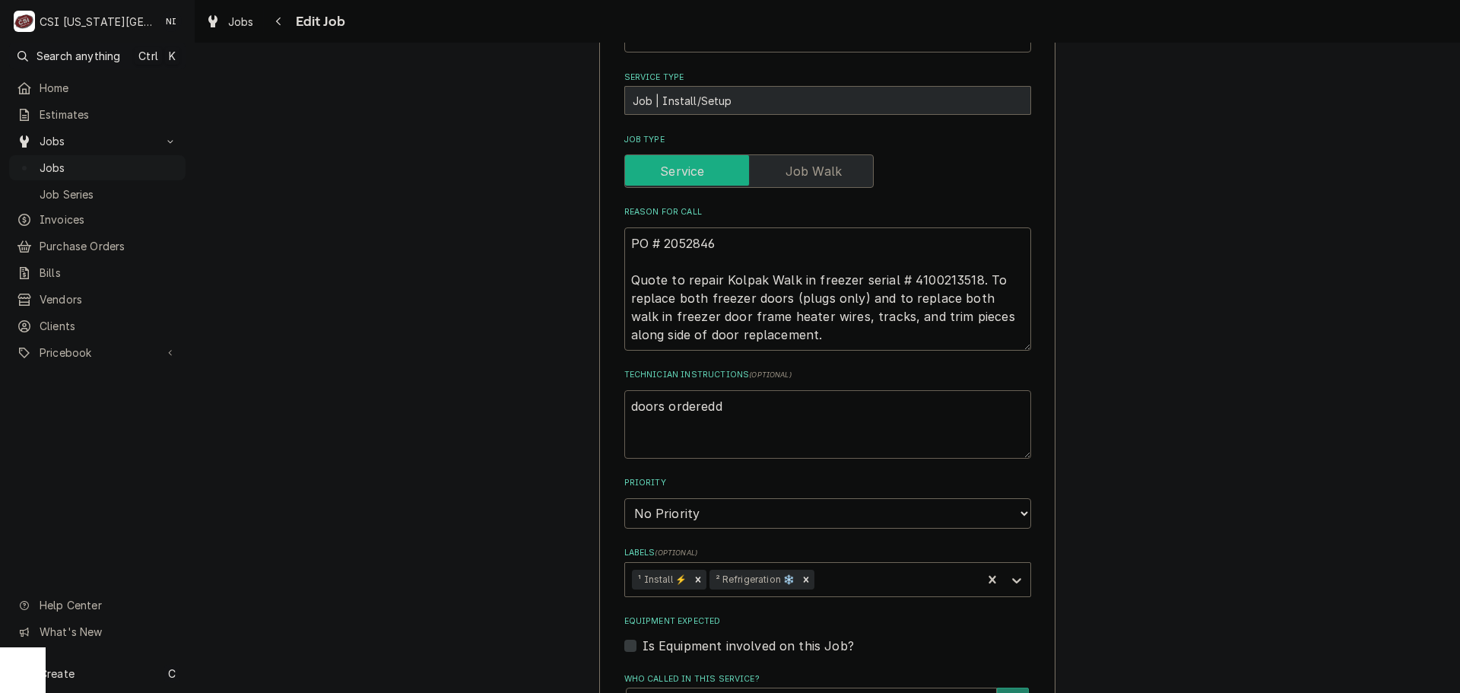
type textarea "doors orderedd"
type textarea "x"
type textarea "doors orderedd"
type textarea "x"
type textarea "doors ordered"
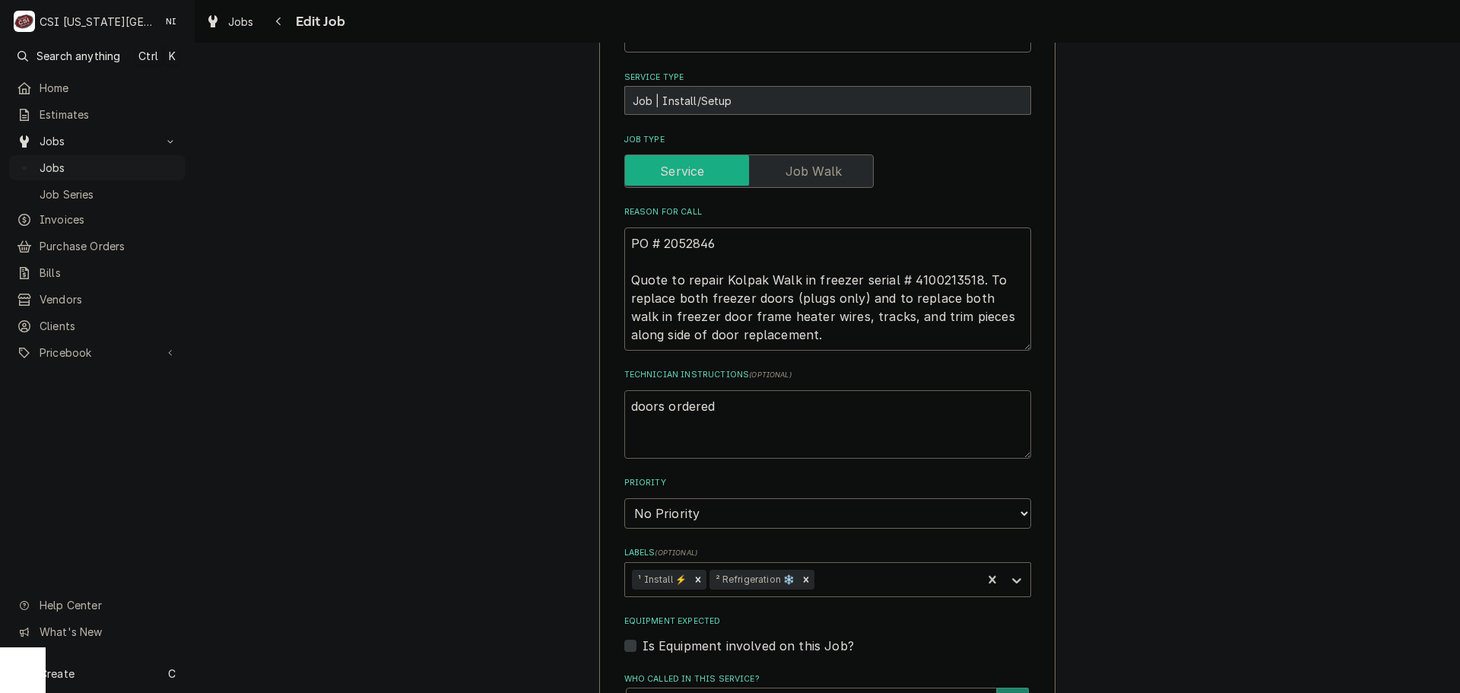
type textarea "x"
type textarea "doors ordere"
type textarea "x"
type textarea "doors ordered"
type textarea "x"
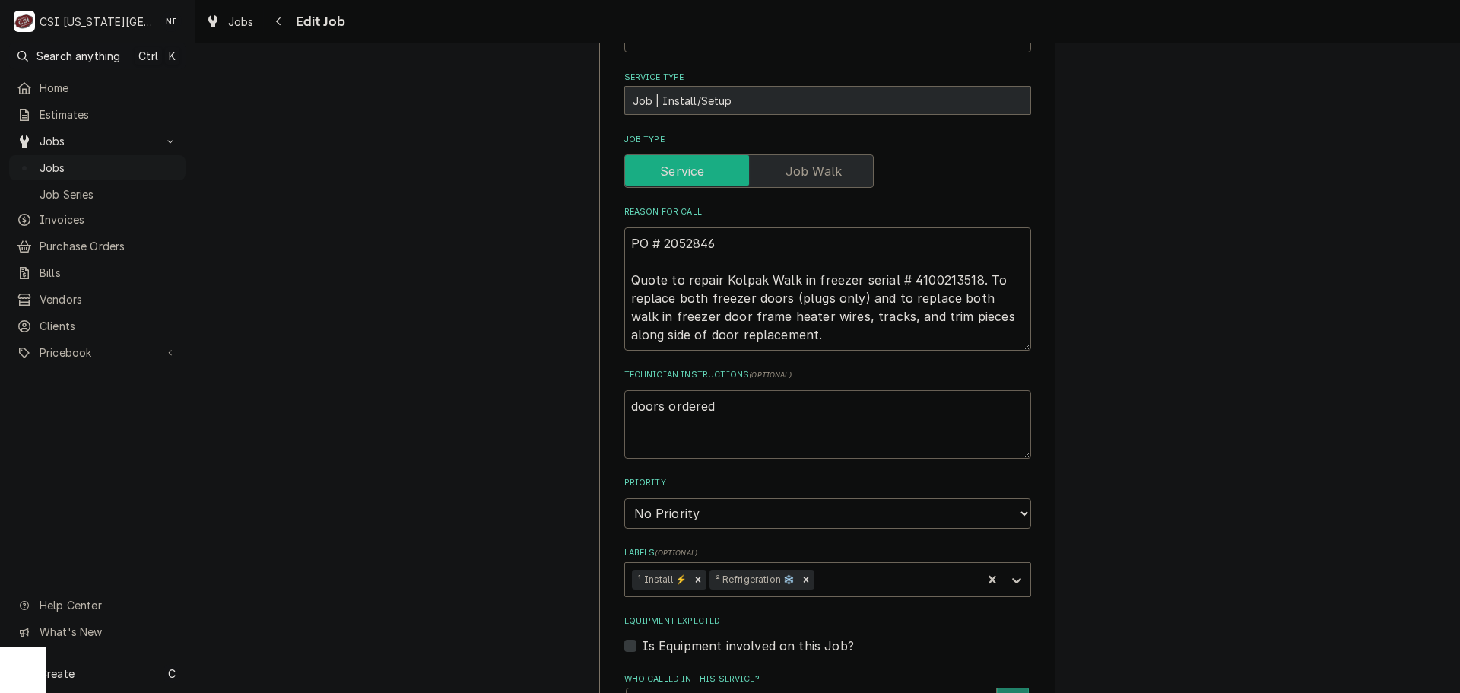
type textarea "doors ordered"
type textarea "x"
type textarea "doors ordered o"
type textarea "x"
type textarea "doors ordered on"
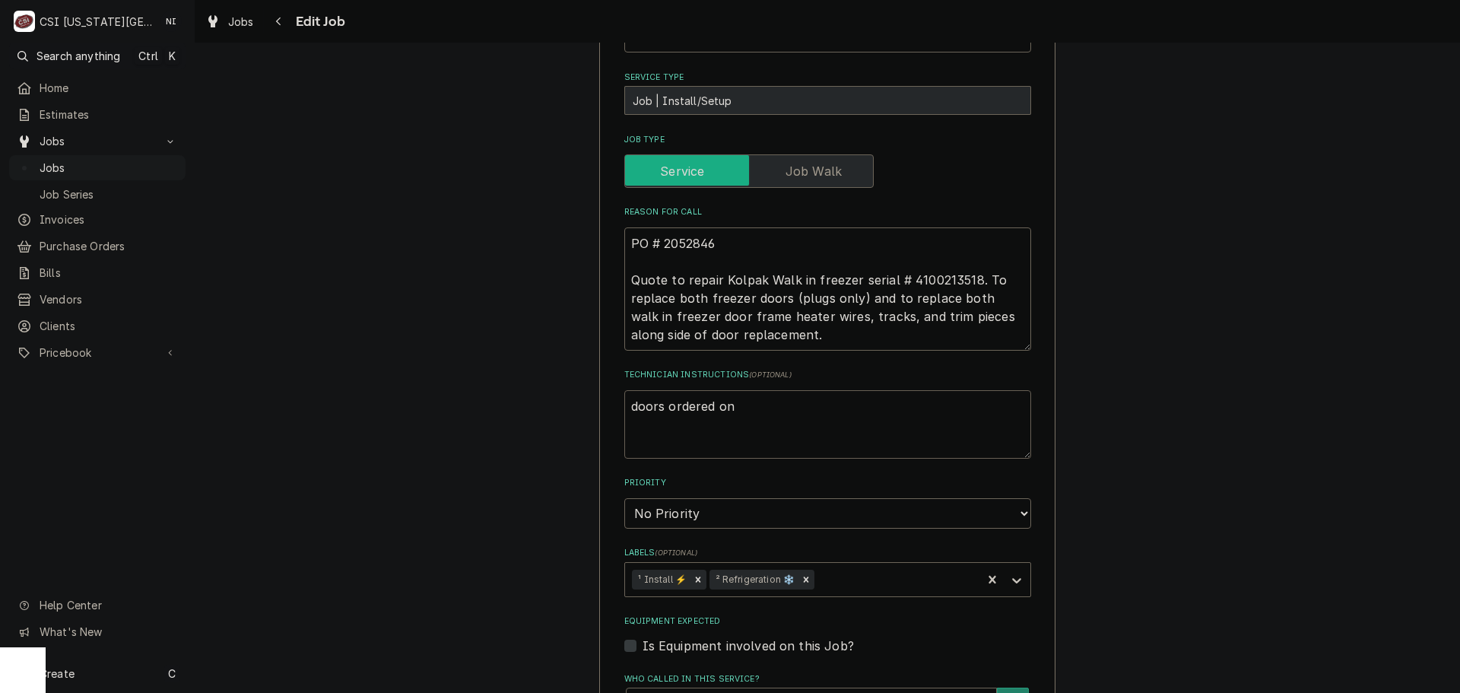
type textarea "x"
type textarea "doors ordered on"
type textarea "x"
type textarea "doors ordered on P"
type textarea "x"
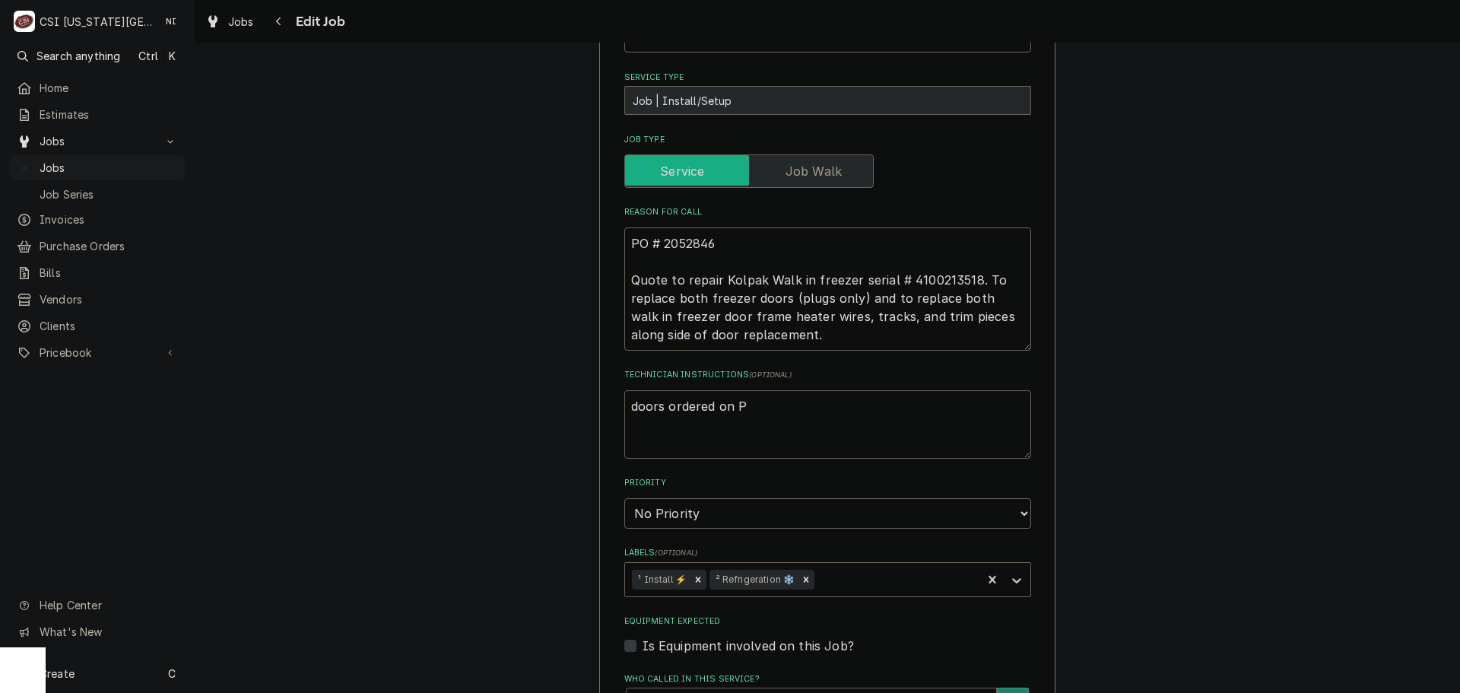
type textarea "doors ordered on PO"
type textarea "x"
type textarea "doors ordered on PO"
type textarea "x"
type textarea "doors ordered on PO 3"
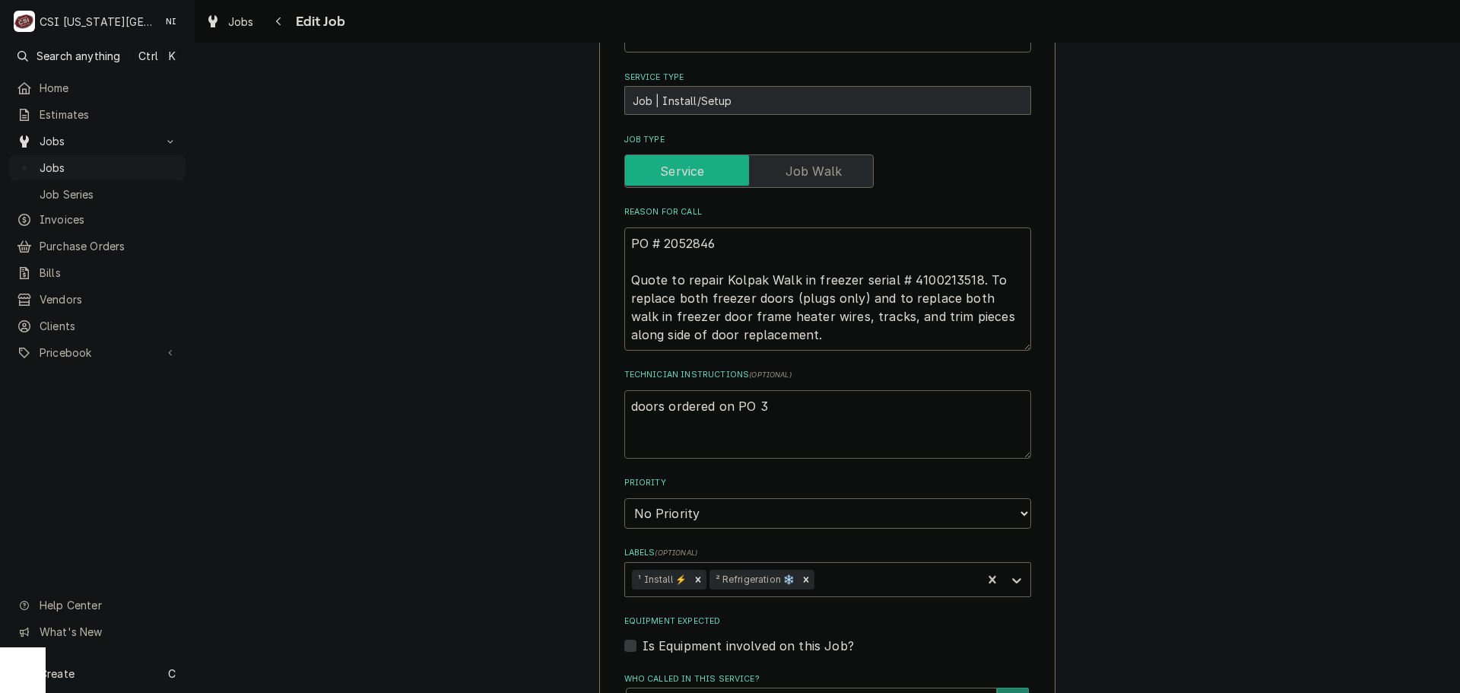
type textarea "x"
type textarea "doors ordered on PO 30"
type textarea "x"
type textarea "doors ordered on PO 301"
type textarea "x"
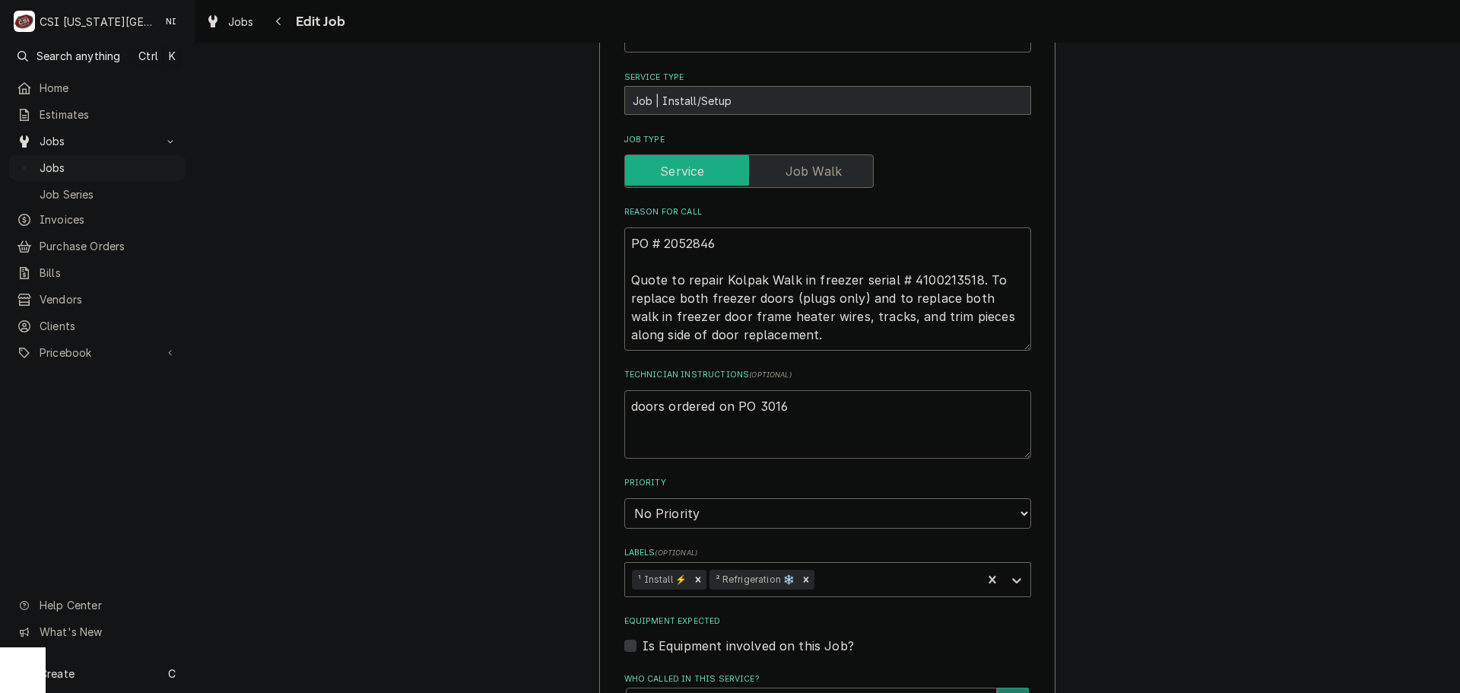
type textarea "doors ordered on PO 30164"
type textarea "x"
type textarea "doors ordered on PO 301647"
type textarea "x"
type textarea "doors ordered on PO 301647."
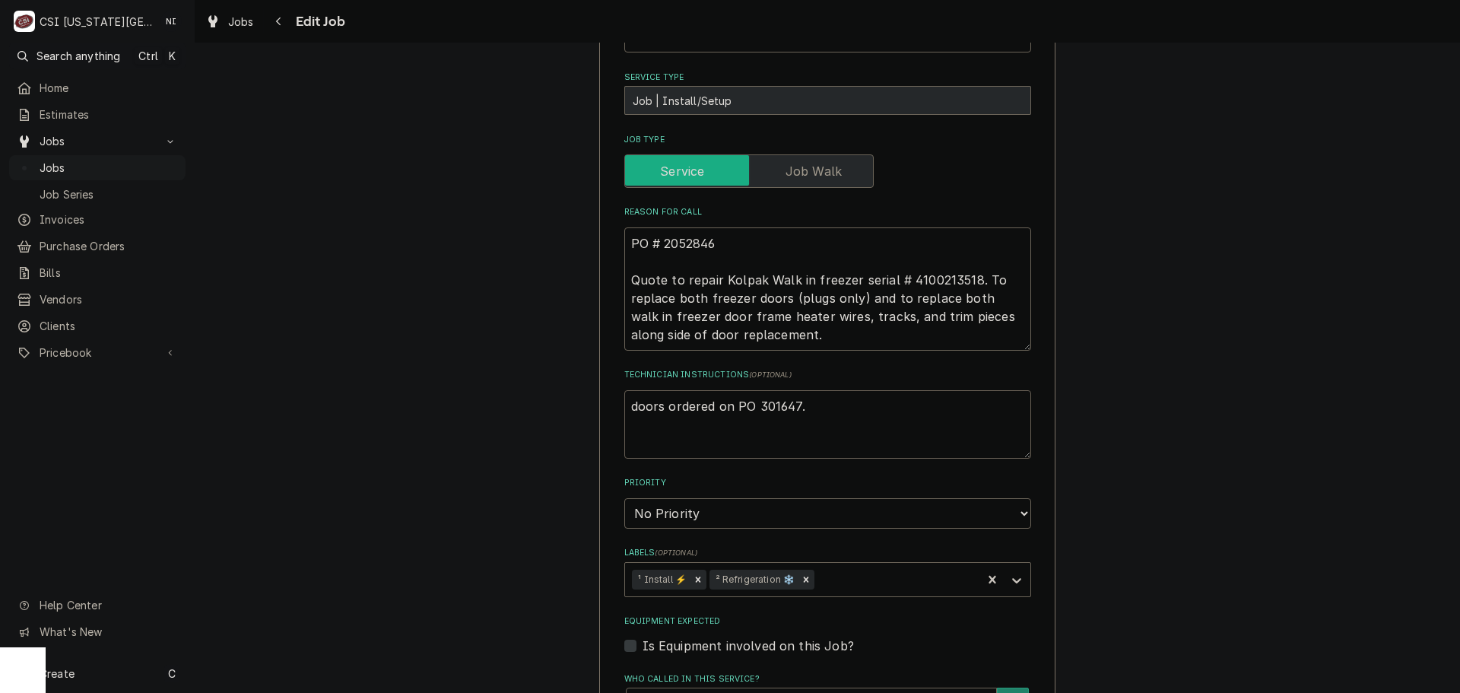
type textarea "x"
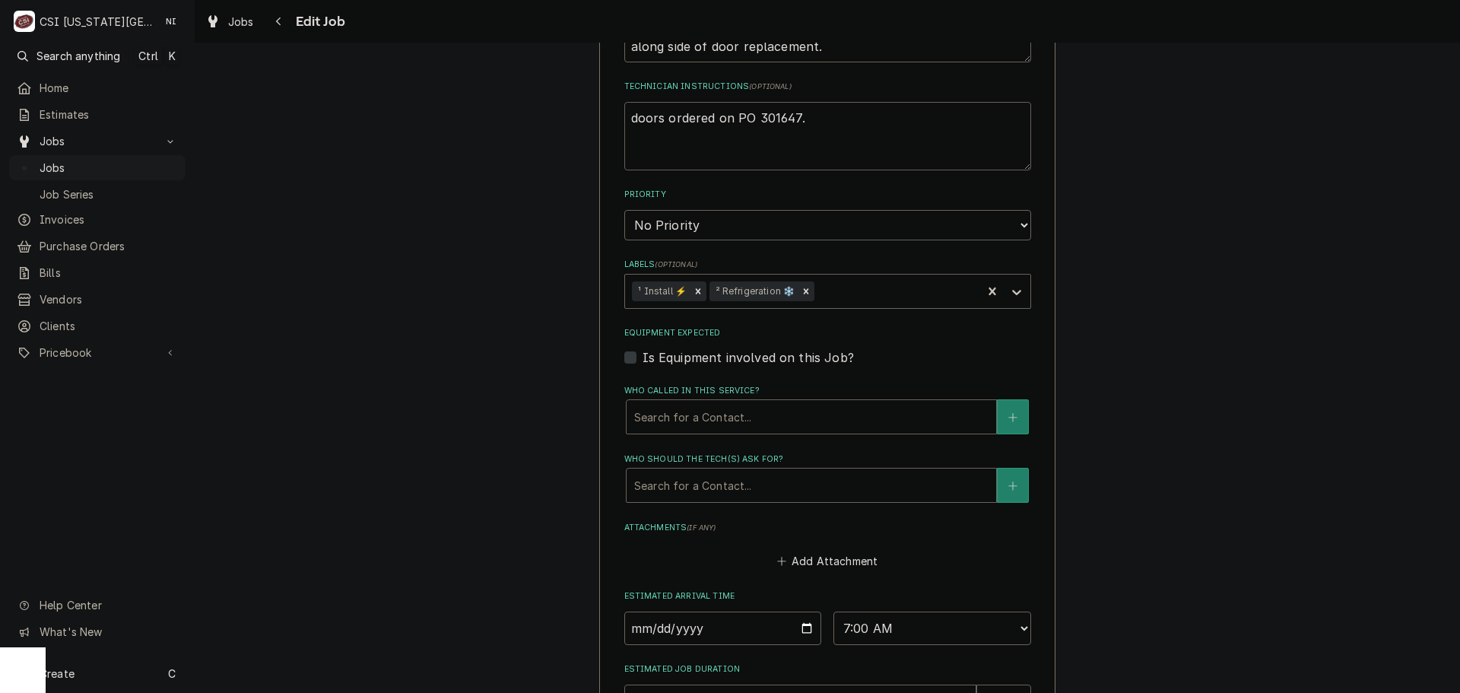
scroll to position [932, 0]
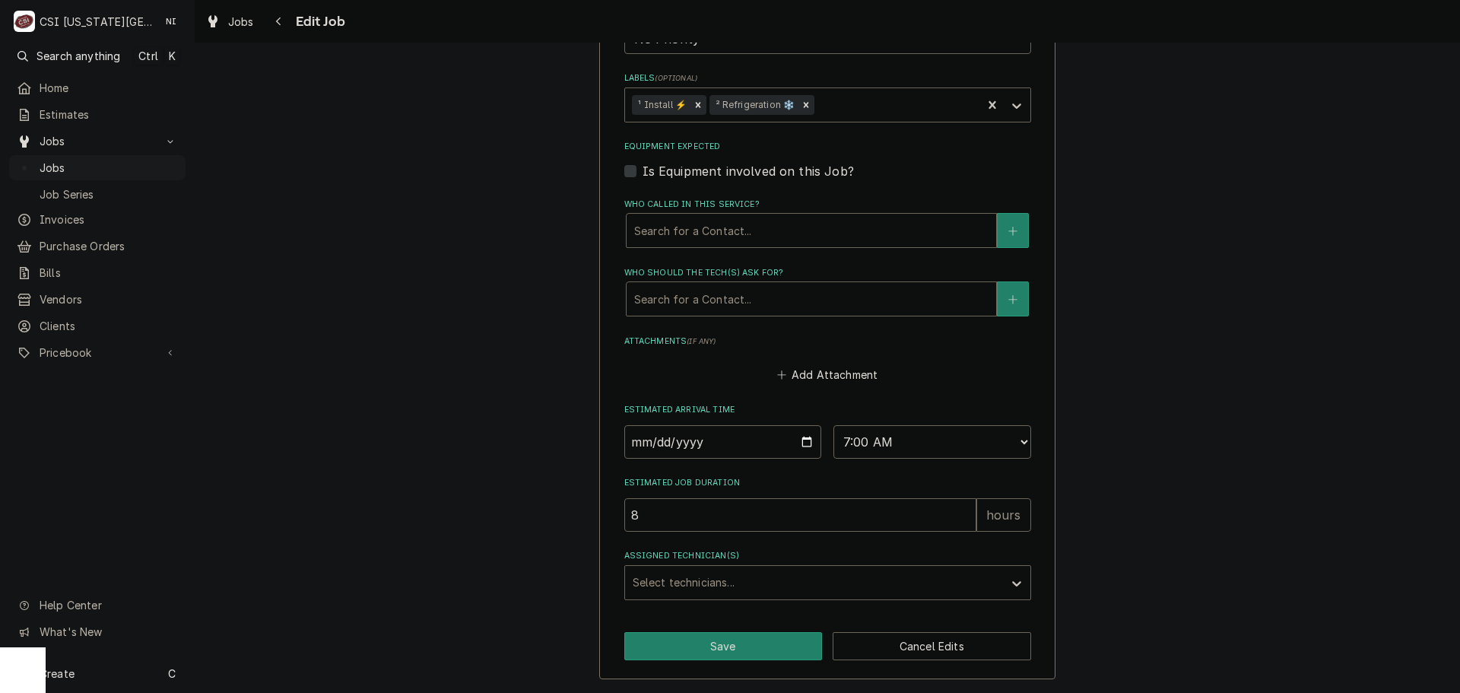
type textarea "doors ordered on PO 301647."
click at [760, 642] on button "Save" at bounding box center [723, 646] width 198 height 28
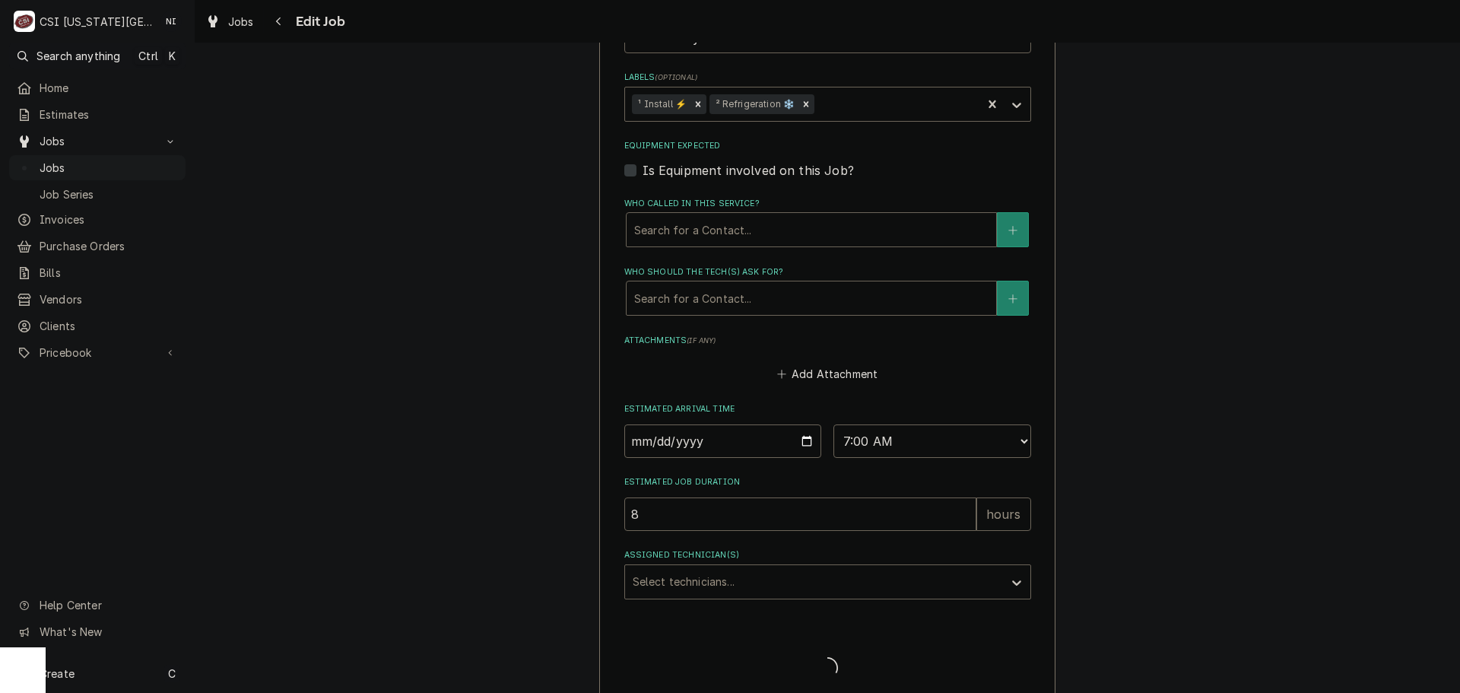
type textarea "x"
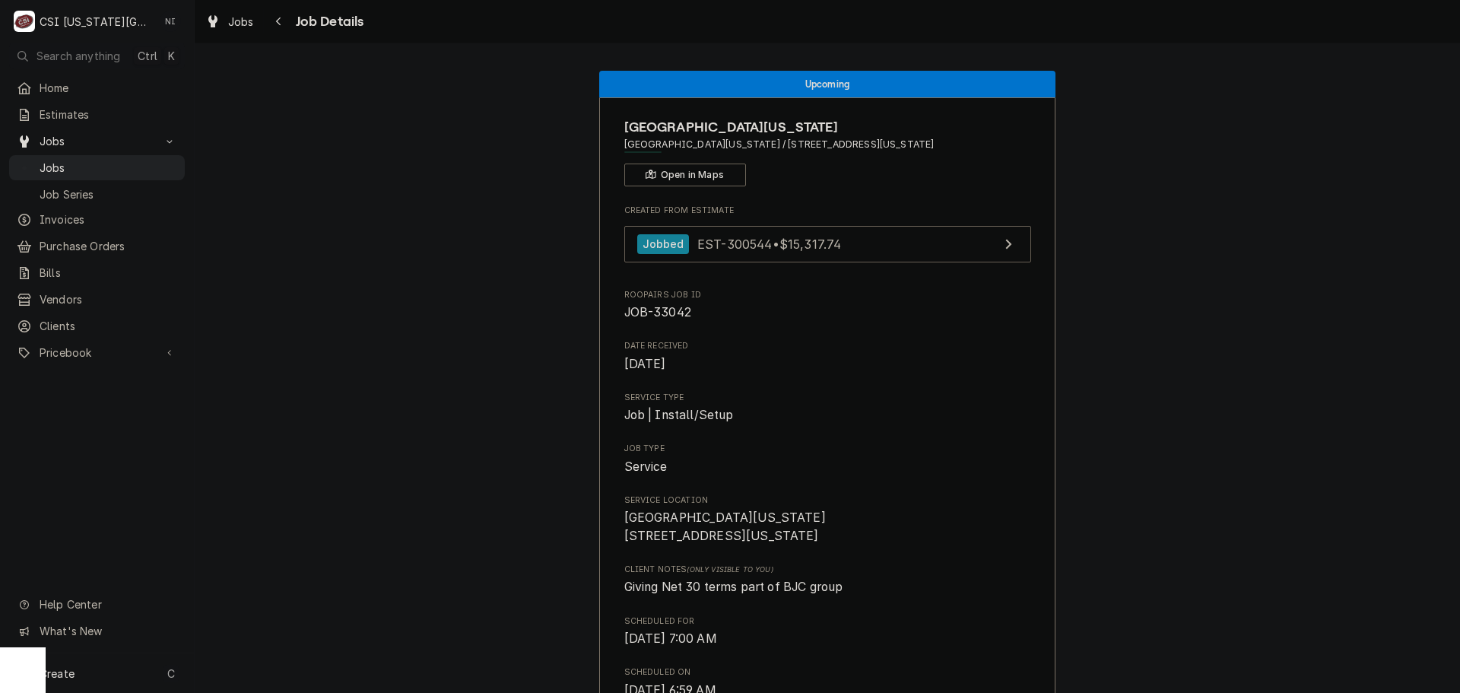
drag, startPoint x: 105, startPoint y: 151, endPoint x: 210, endPoint y: 145, distance: 105.2
click at [105, 155] on link "Jobs" at bounding box center [97, 167] width 176 height 25
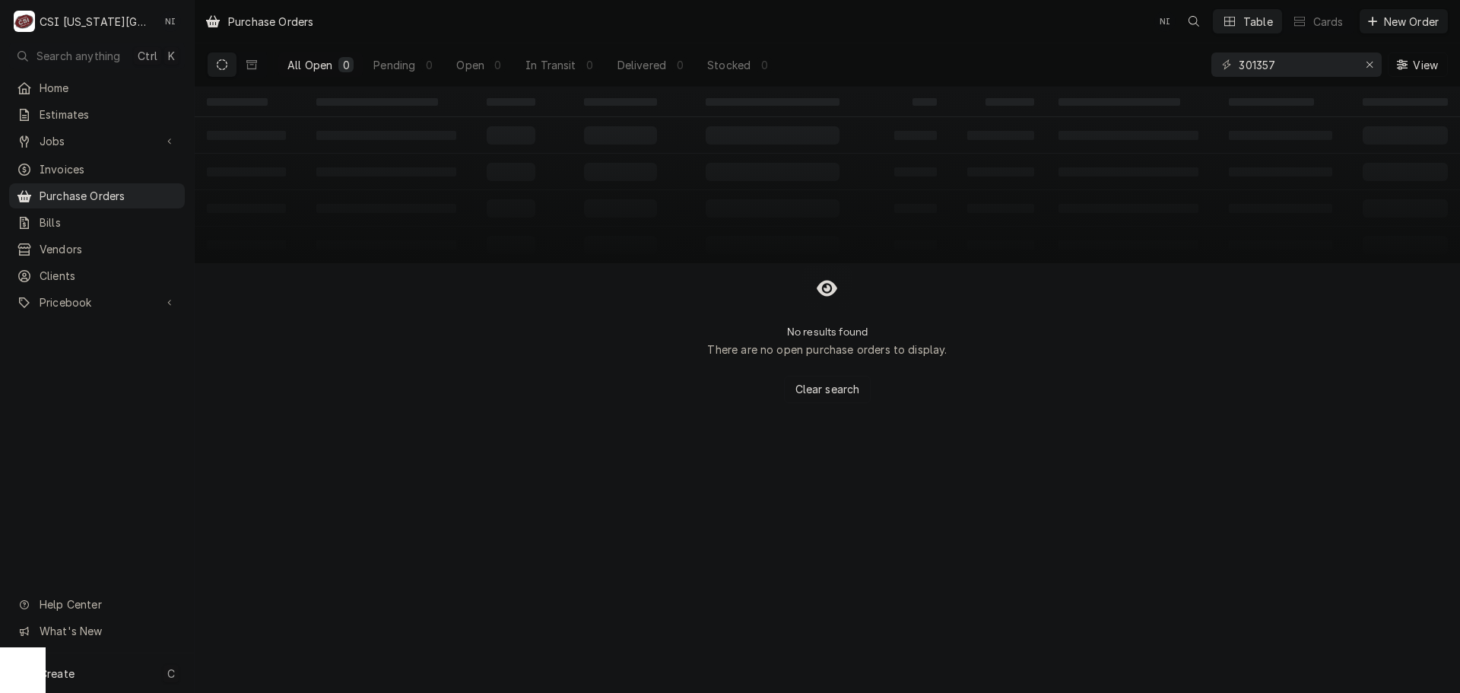
drag, startPoint x: 112, startPoint y: 681, endPoint x: 162, endPoint y: 664, distance: 53.2
click at [112, 681] on div "Create C" at bounding box center [97, 673] width 194 height 40
drag, startPoint x: 266, startPoint y: 567, endPoint x: 279, endPoint y: 567, distance: 12.9
click at [266, 567] on div "Purchase Order" at bounding box center [284, 569] width 102 height 16
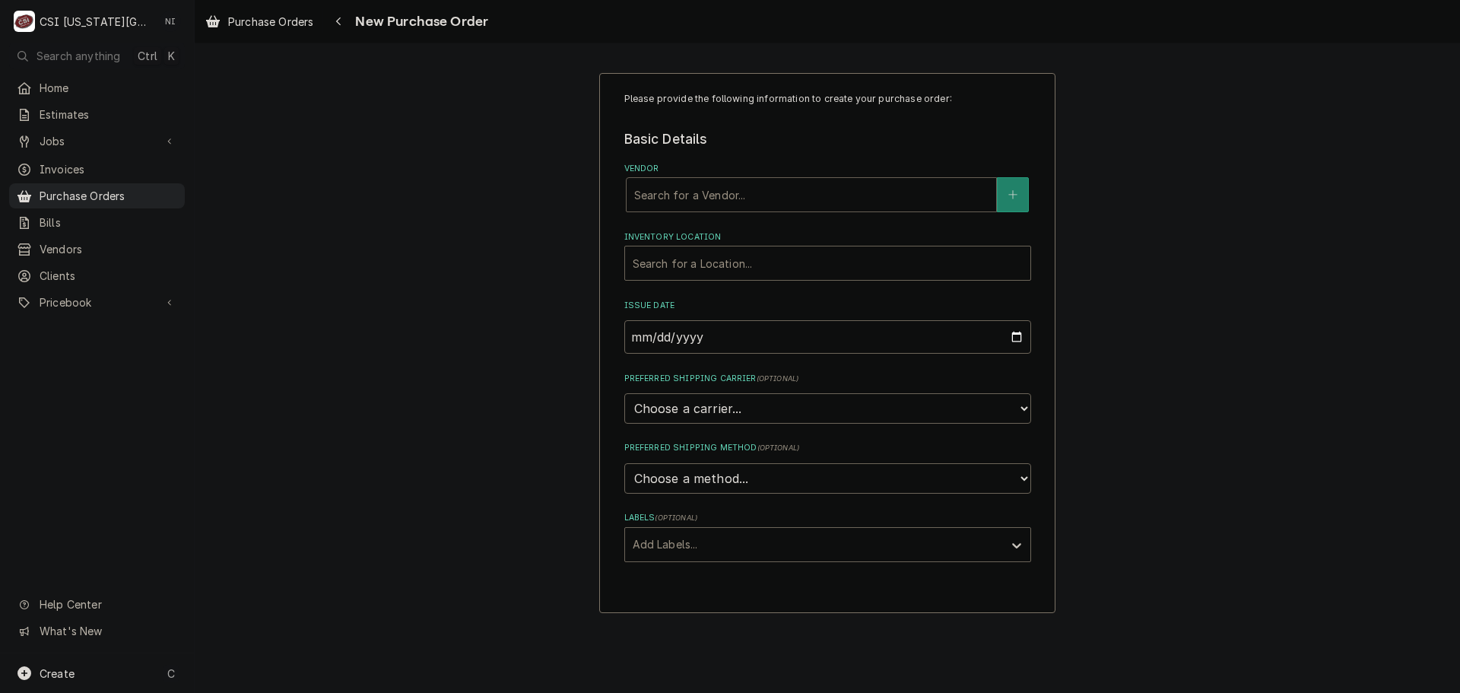
click at [726, 191] on div "Vendor" at bounding box center [811, 194] width 354 height 27
type input "amazon"
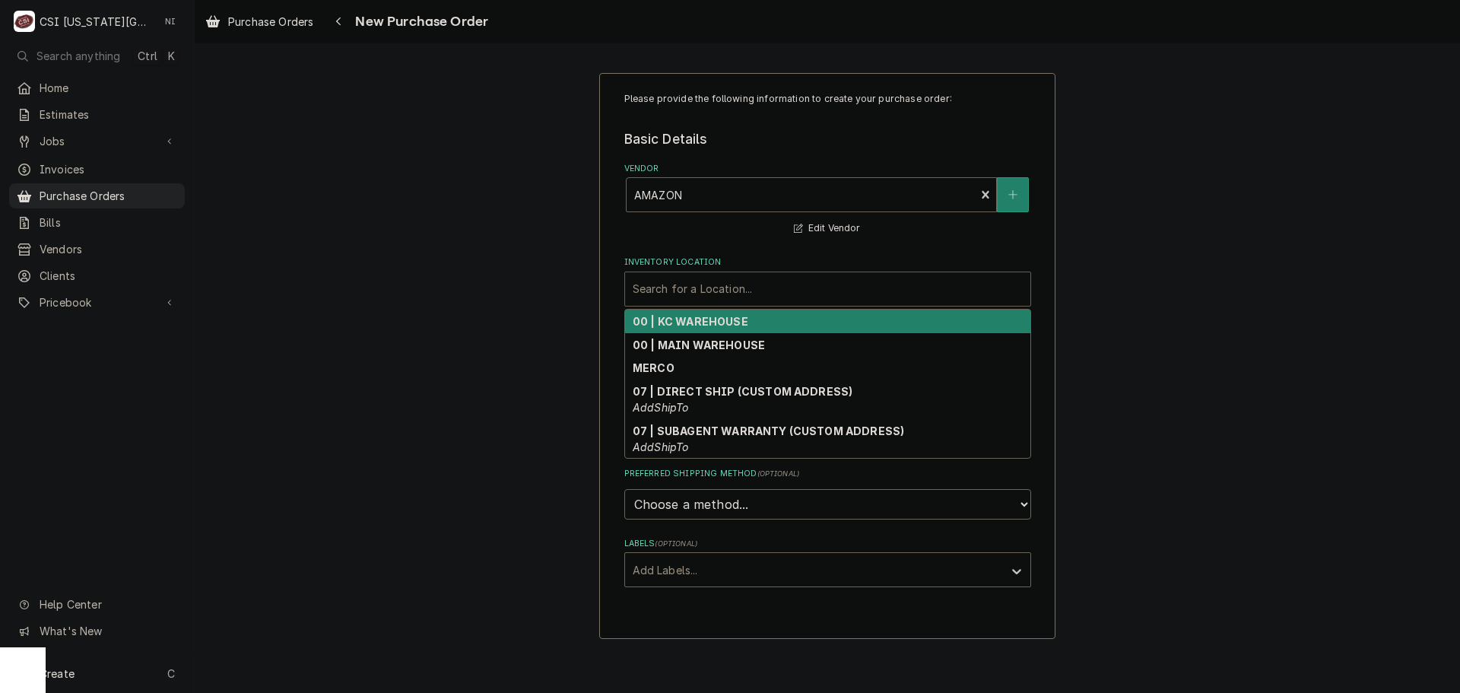
click at [721, 284] on div "Inventory Location" at bounding box center [828, 288] width 390 height 27
click at [712, 323] on strong "00 | KC WAREHOUSE" at bounding box center [691, 321] width 116 height 13
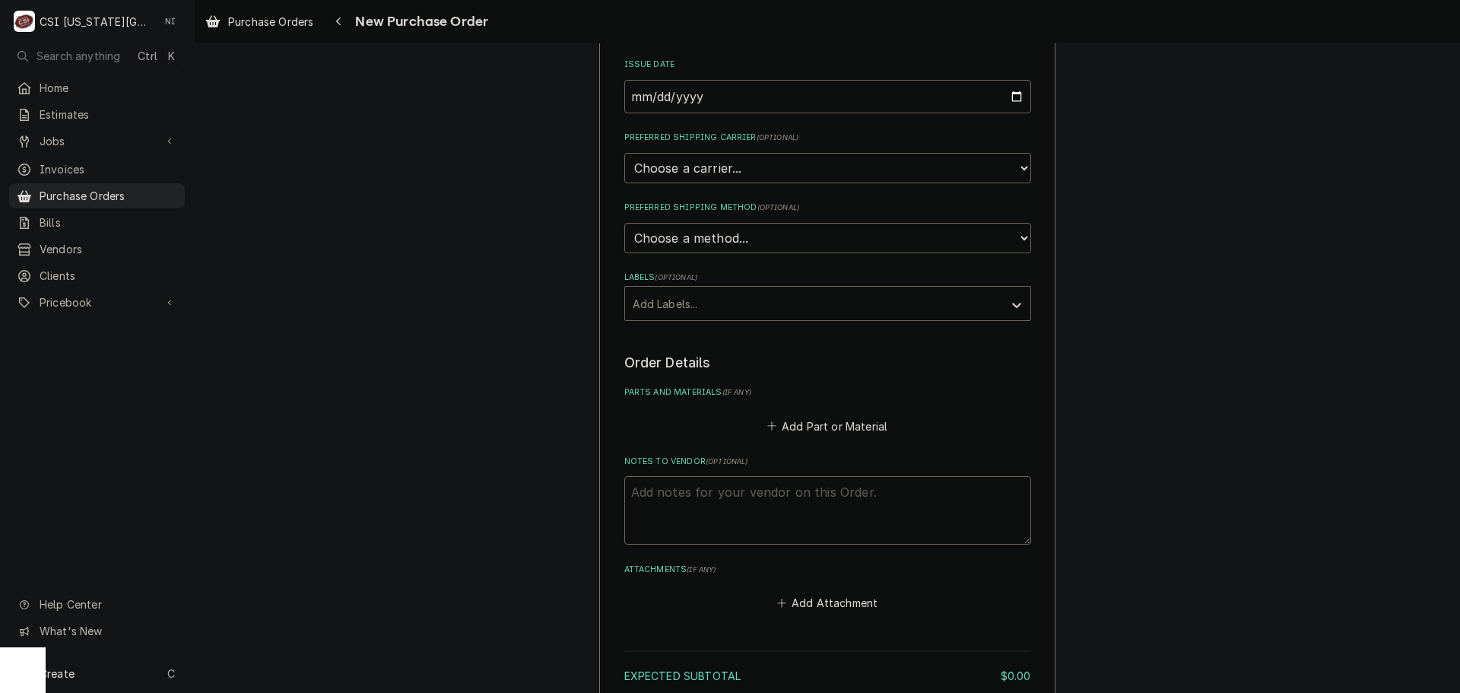
scroll to position [399, 0]
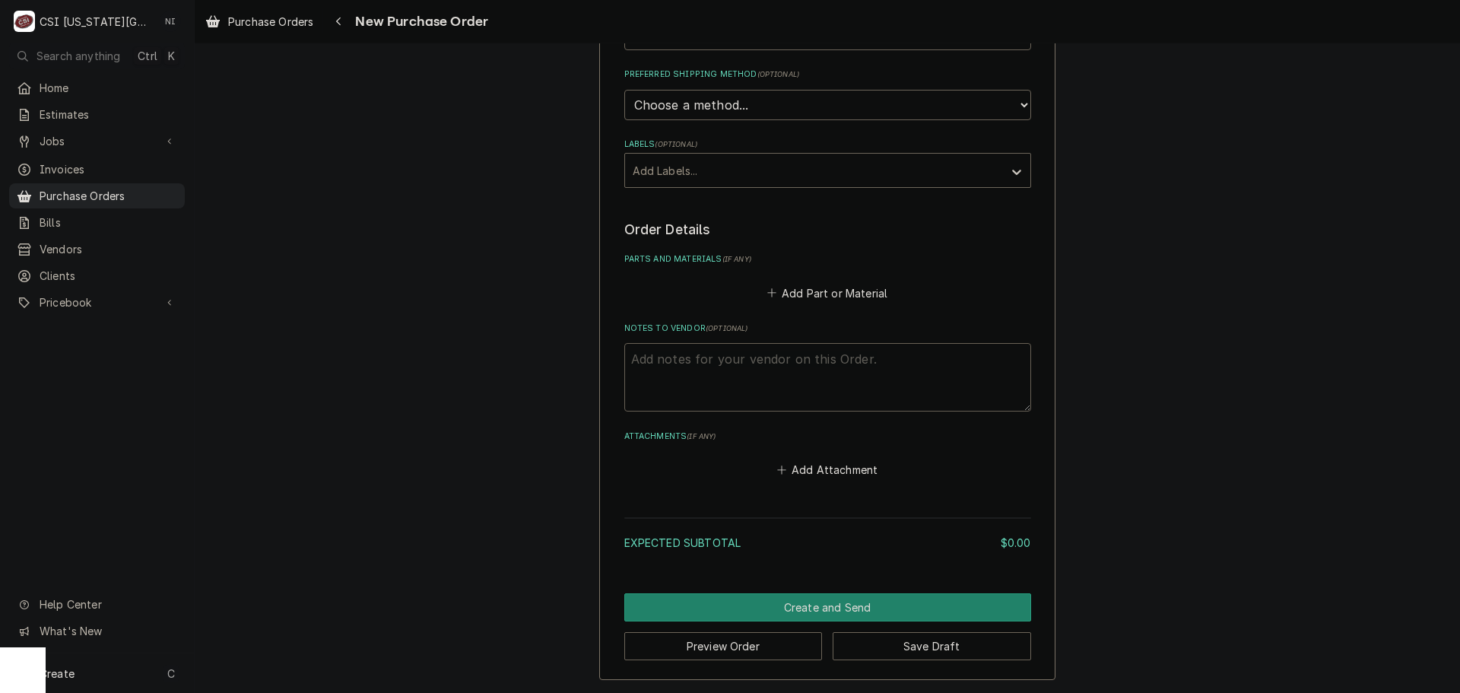
click at [738, 360] on textarea "Notes to Vendor ( optional )" at bounding box center [827, 377] width 407 height 68
type textarea "x"
type textarea "t"
type textarea "x"
type textarea "to"
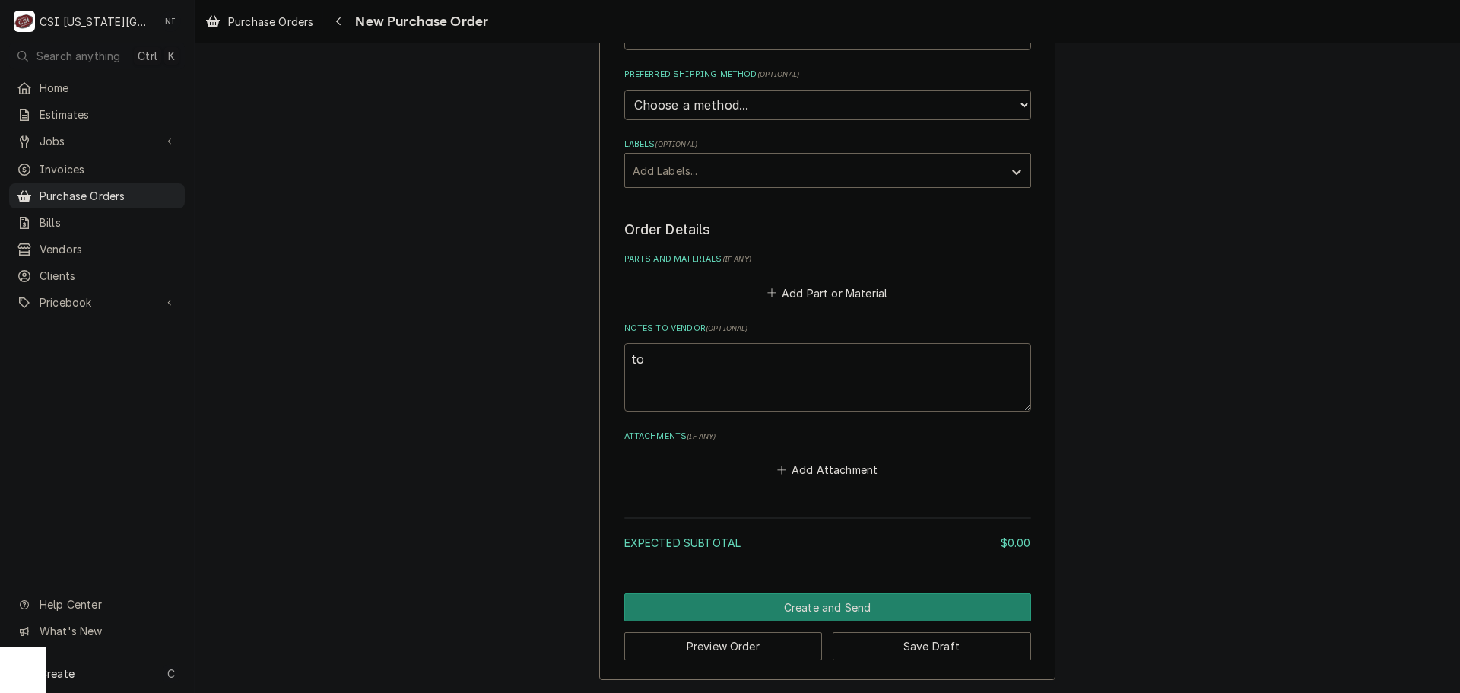
type textarea "x"
type textarea "too"
type textarea "x"
type textarea "to"
type textarea "x"
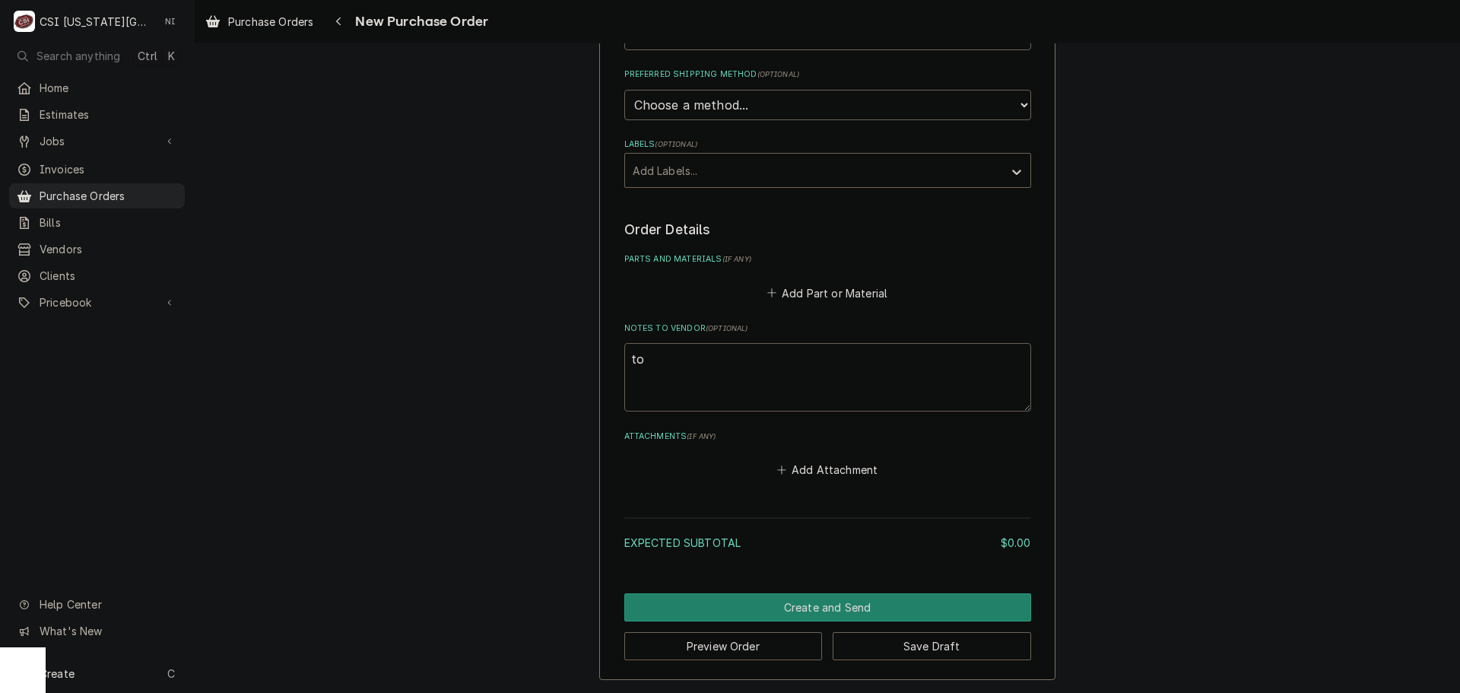
type textarea "t"
type textarea "x"
type textarea "o"
type textarea "x"
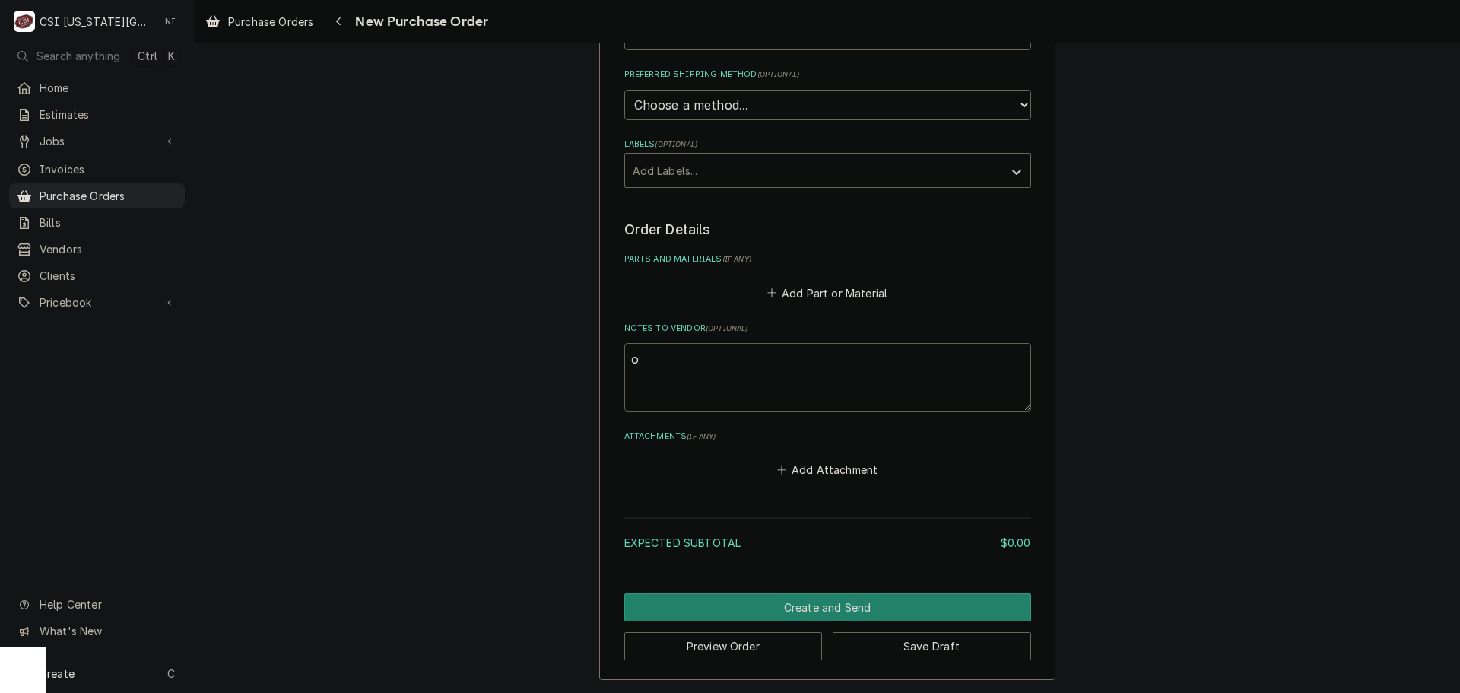
type textarea "of"
type textarea "x"
type textarea "off"
type textarea "x"
type textarea "offc"
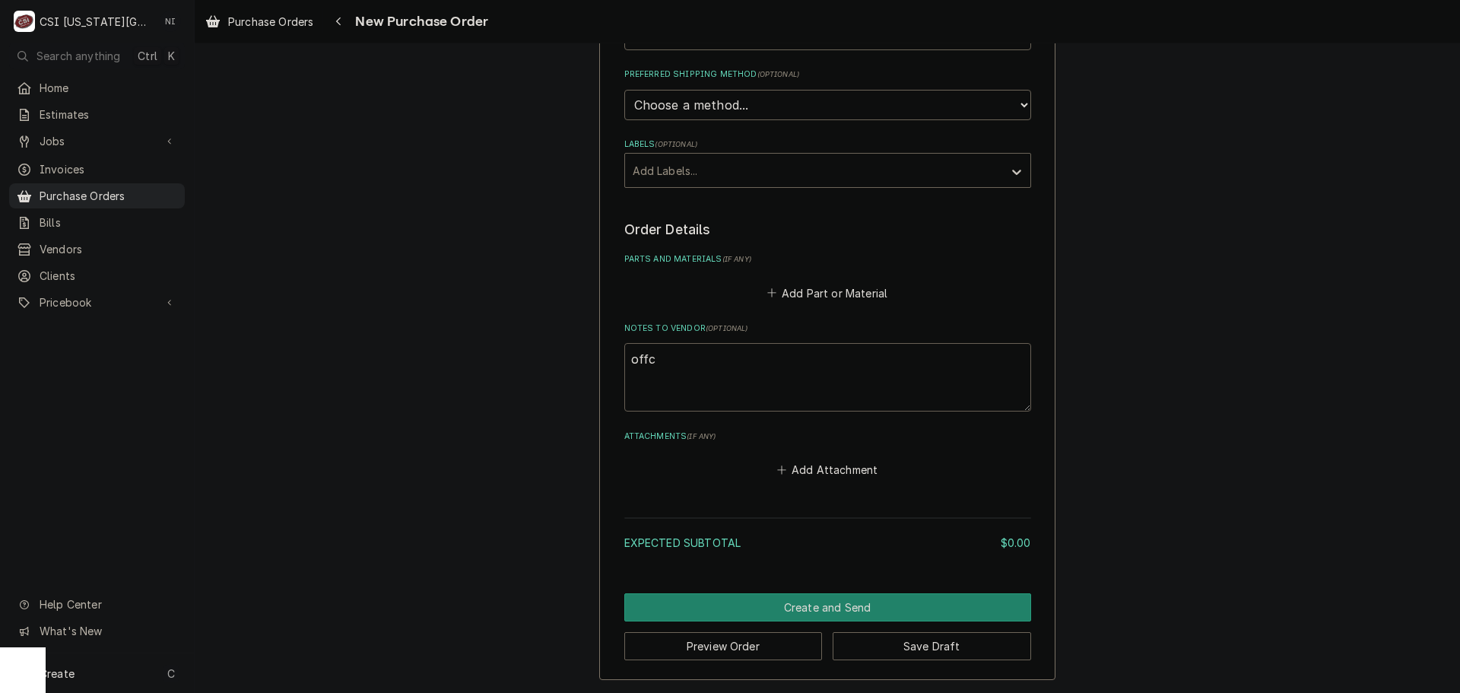
type textarea "x"
type textarea "offc"
type textarea "x"
type textarea "off"
type textarea "x"
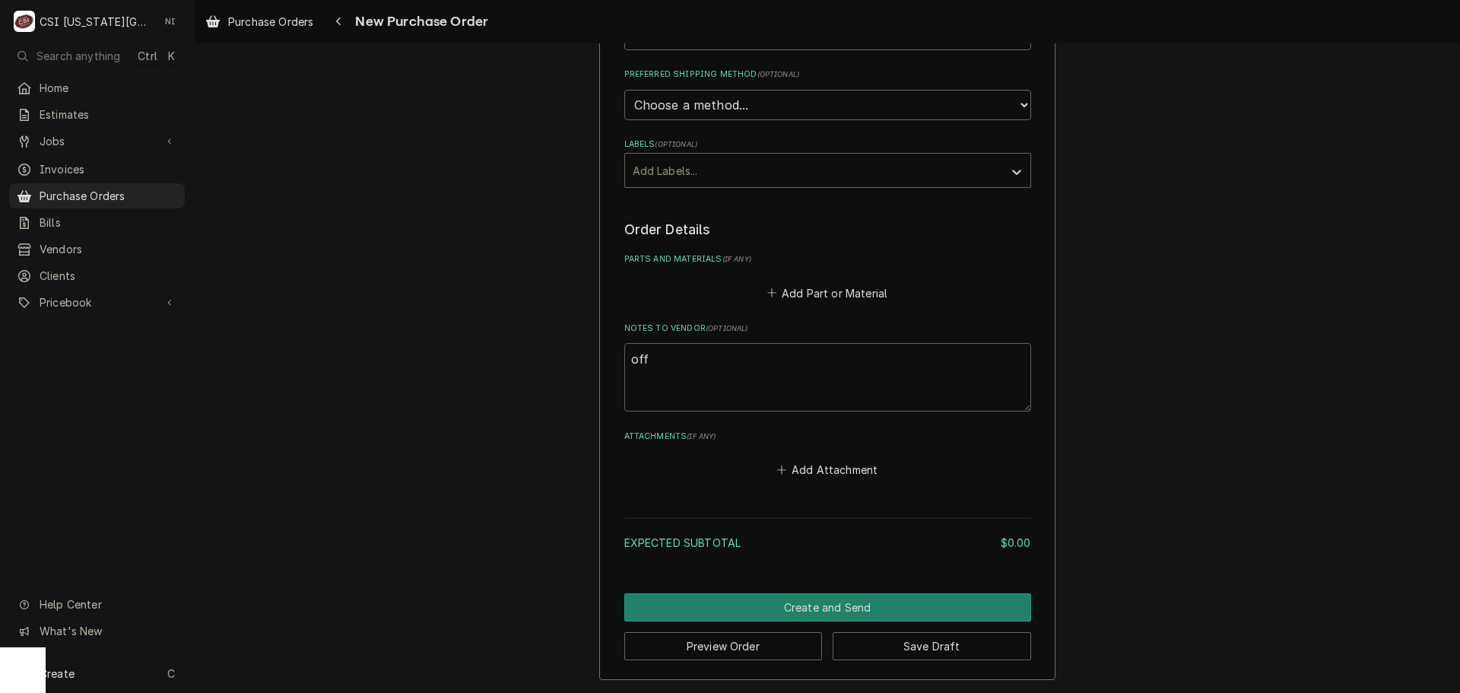
type textarea "offi"
type textarea "x"
type textarea "offic"
type textarea "x"
type textarea "office"
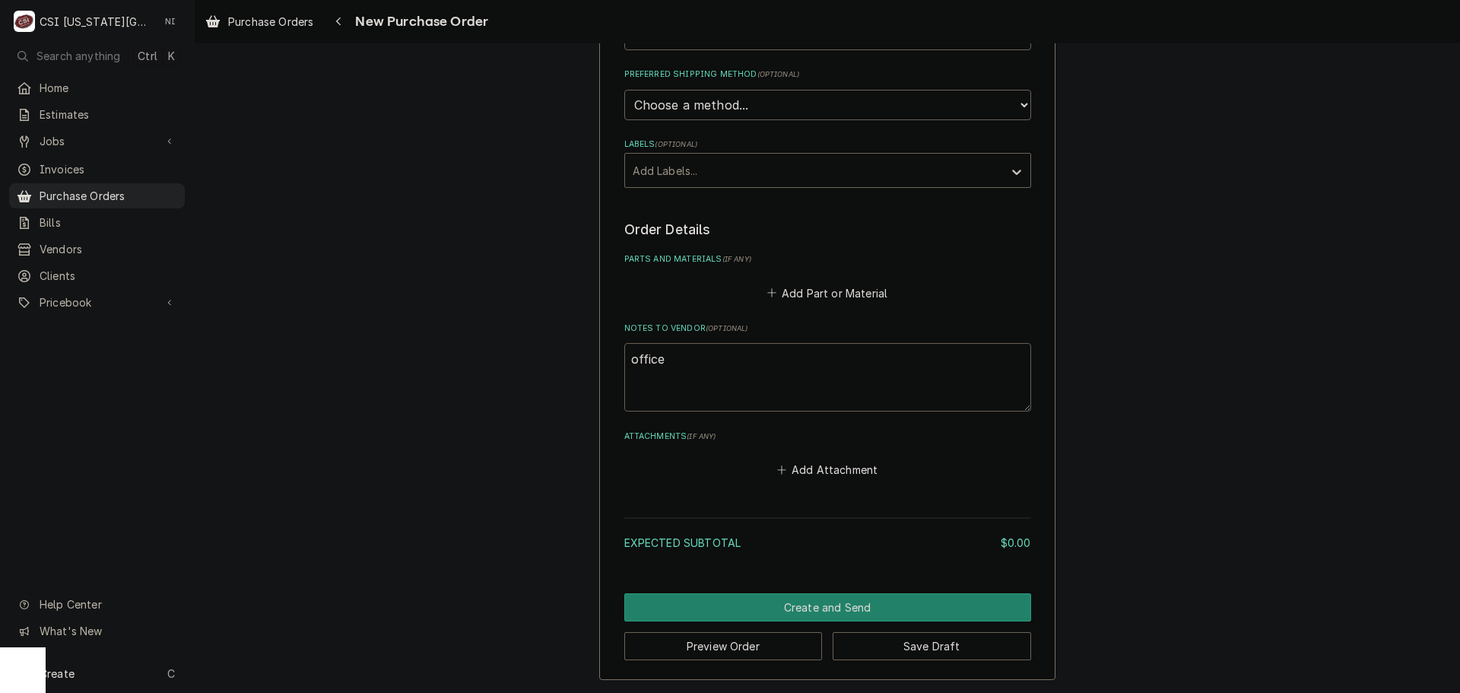
type textarea "x"
type textarea "office"
type textarea "x"
type textarea "office f"
type textarea "x"
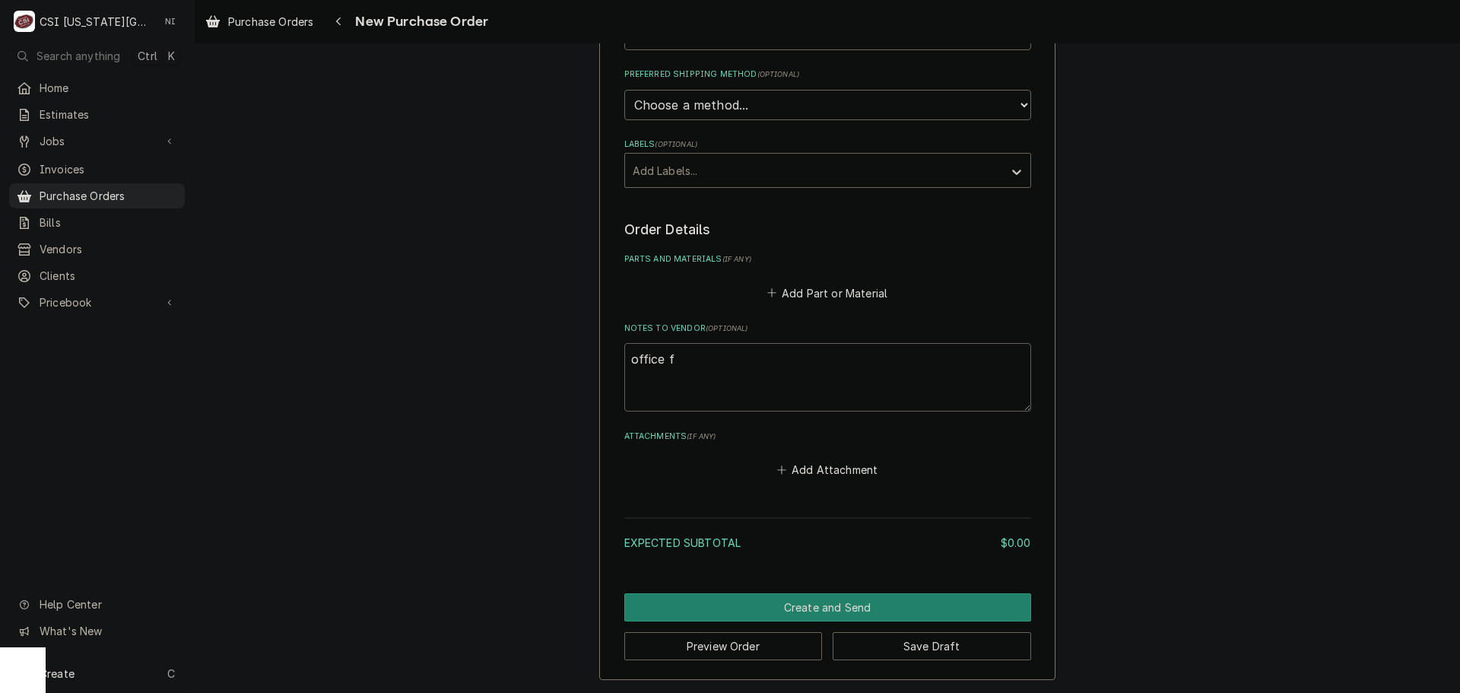
type textarea "office fp"
type textarea "x"
type textarea "office f"
type textarea "x"
type textarea "office"
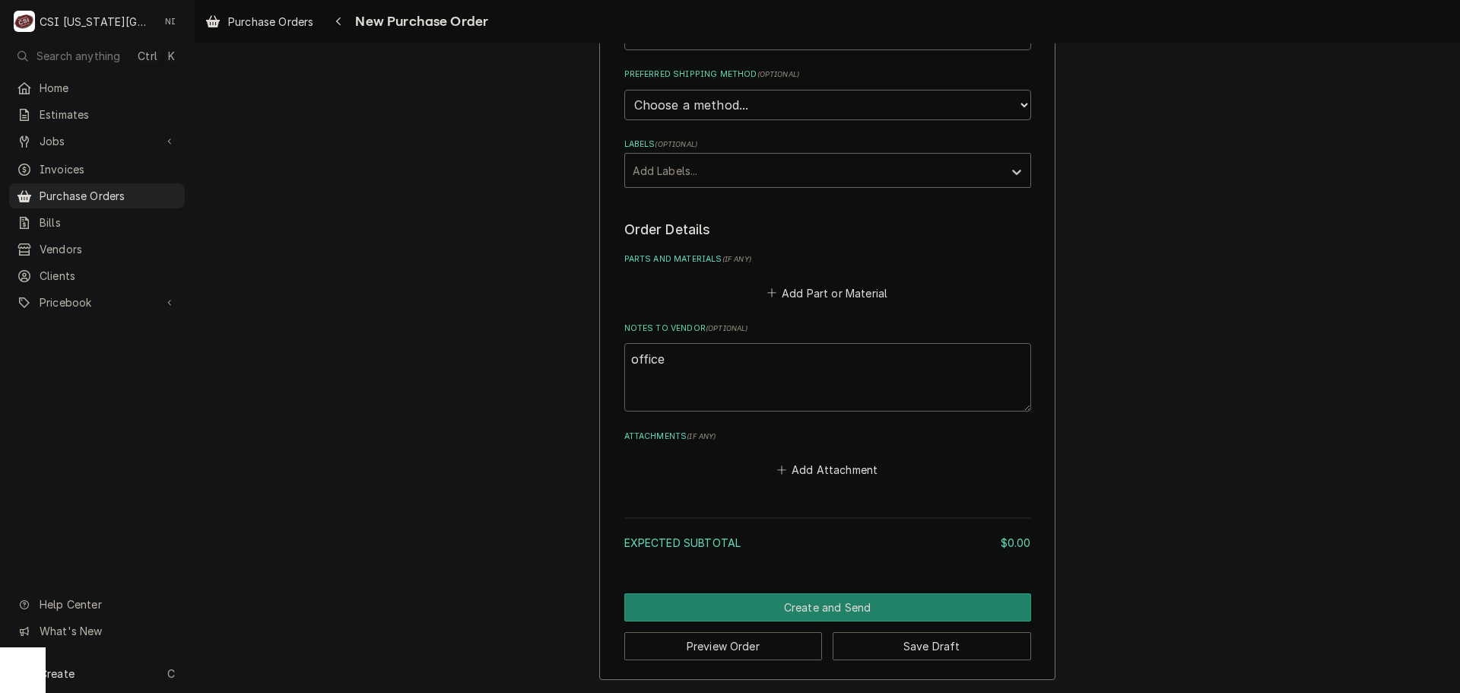
type textarea "x"
type textarea "office"
type textarea "x"
type textarea "office"
type textarea "x"
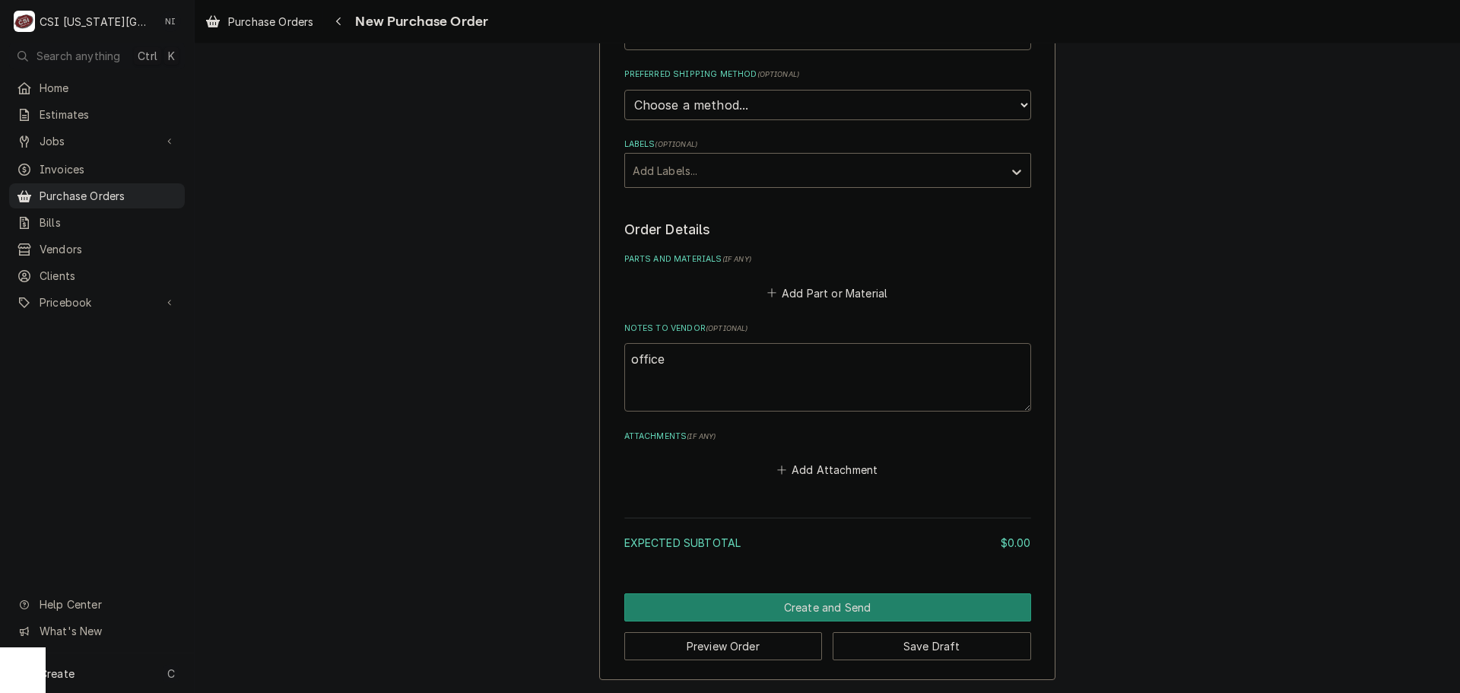
type textarea "office s"
type textarea "x"
type textarea "office su"
type textarea "x"
type textarea "office sup"
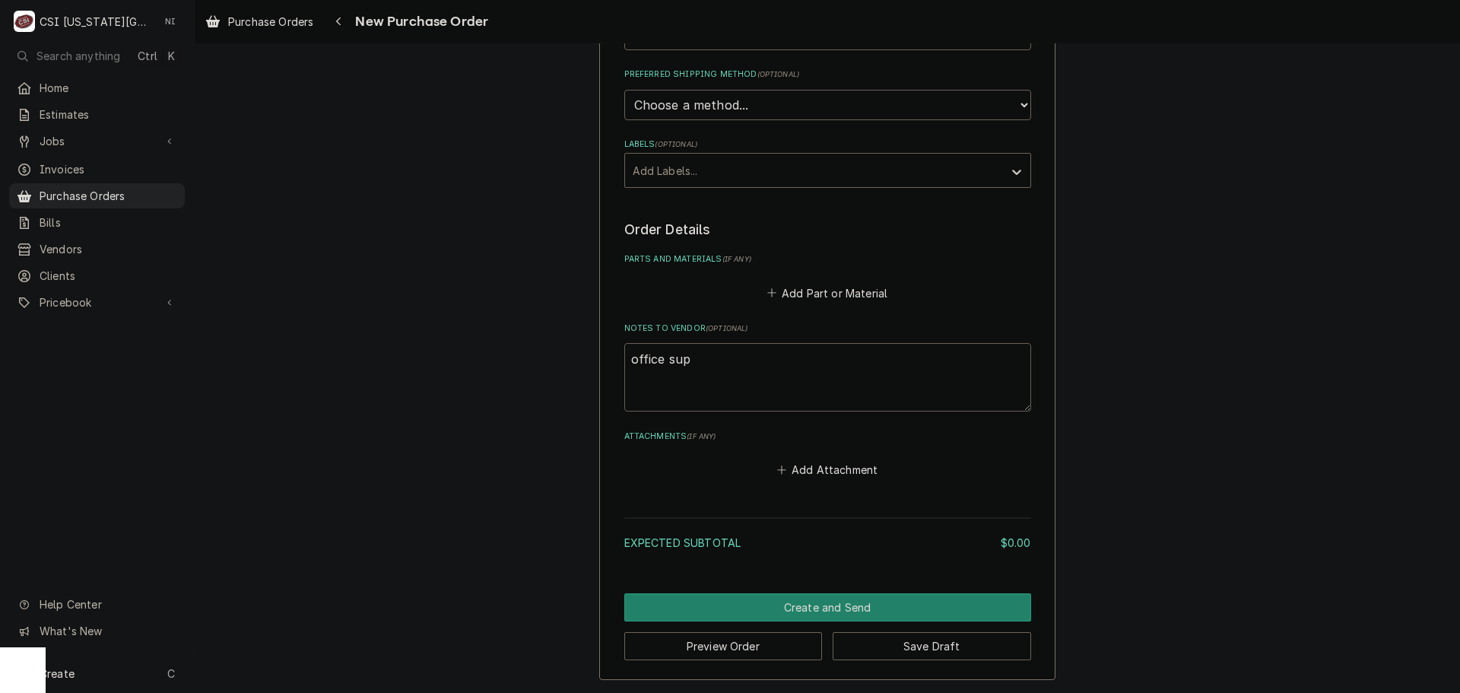
type textarea "x"
type textarea "office supp"
type textarea "x"
type textarea "office suppp"
type textarea "x"
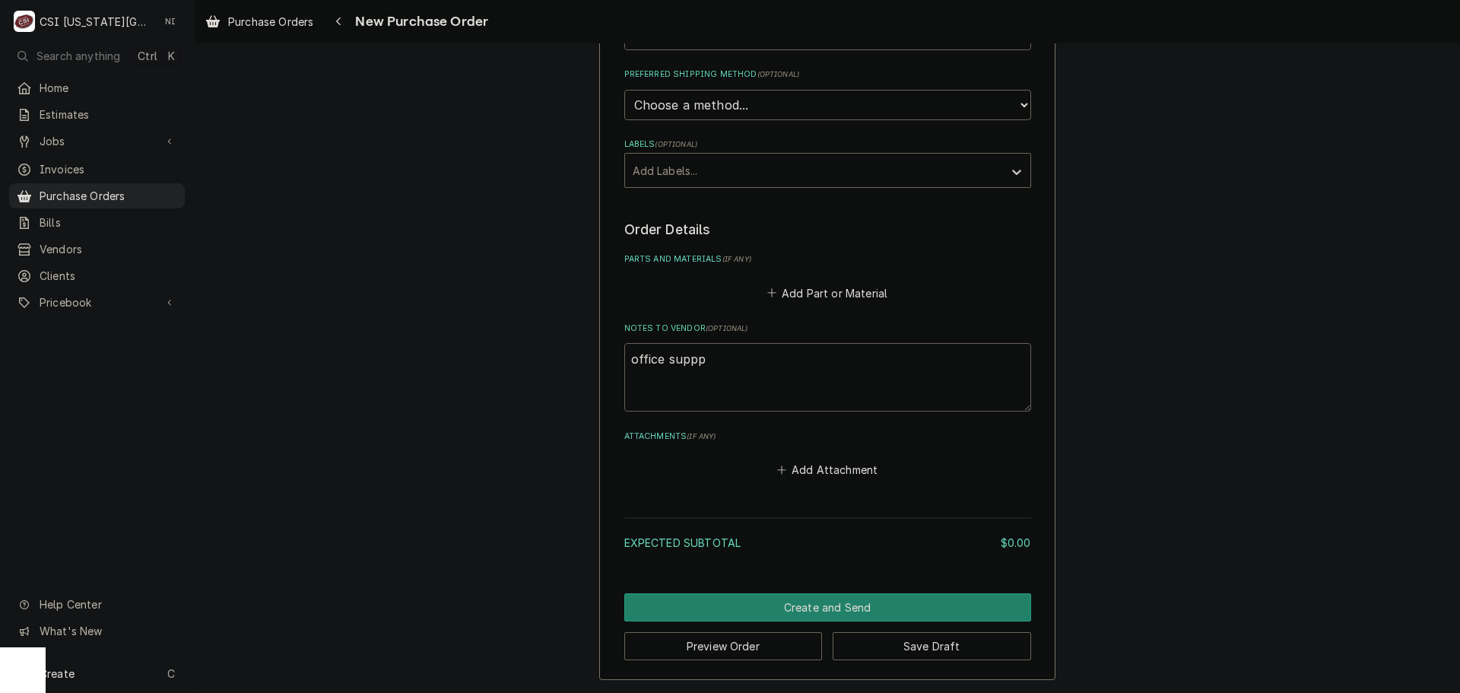
type textarea "office supp"
type textarea "x"
type textarea "office suppl"
type textarea "x"
type textarea "office suppli"
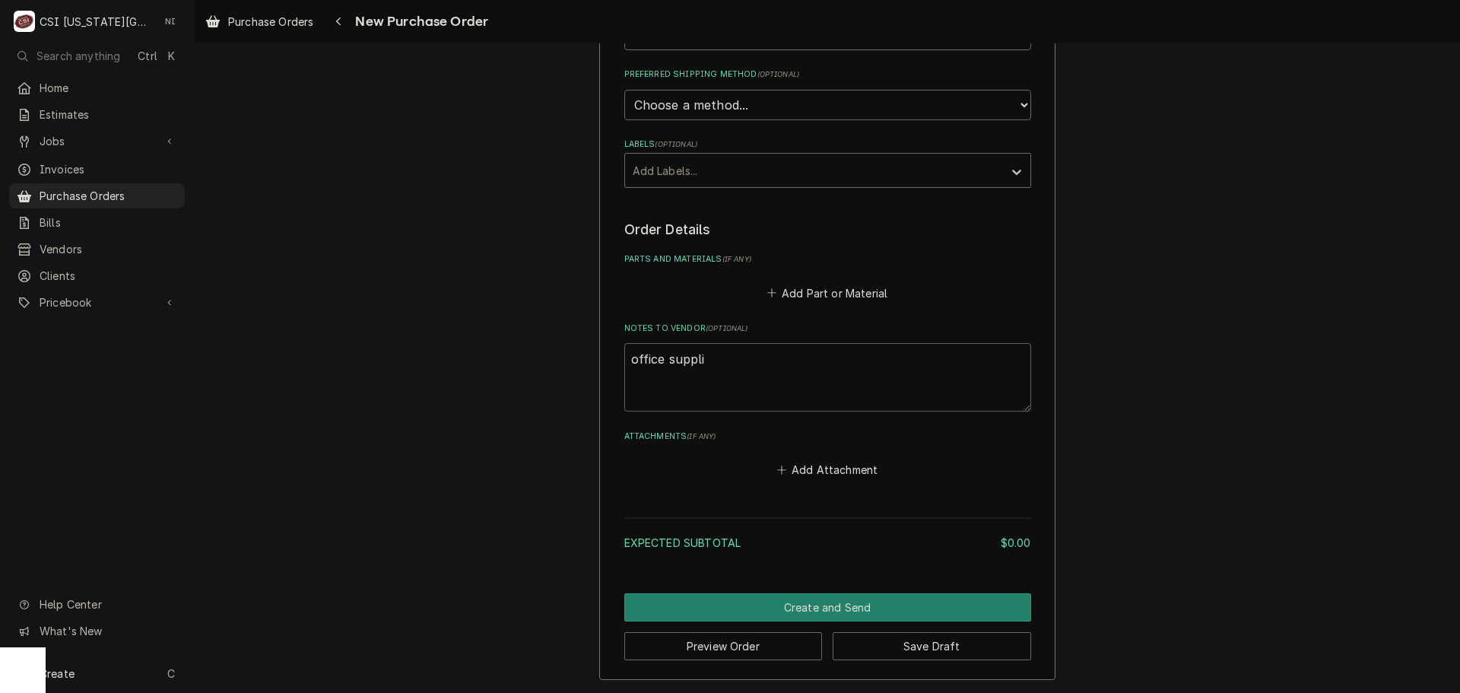
type textarea "x"
type textarea "office supplie"
type textarea "x"
type textarea "office supplies"
click at [799, 287] on button "Add Part or Material" at bounding box center [826, 292] width 125 height 21
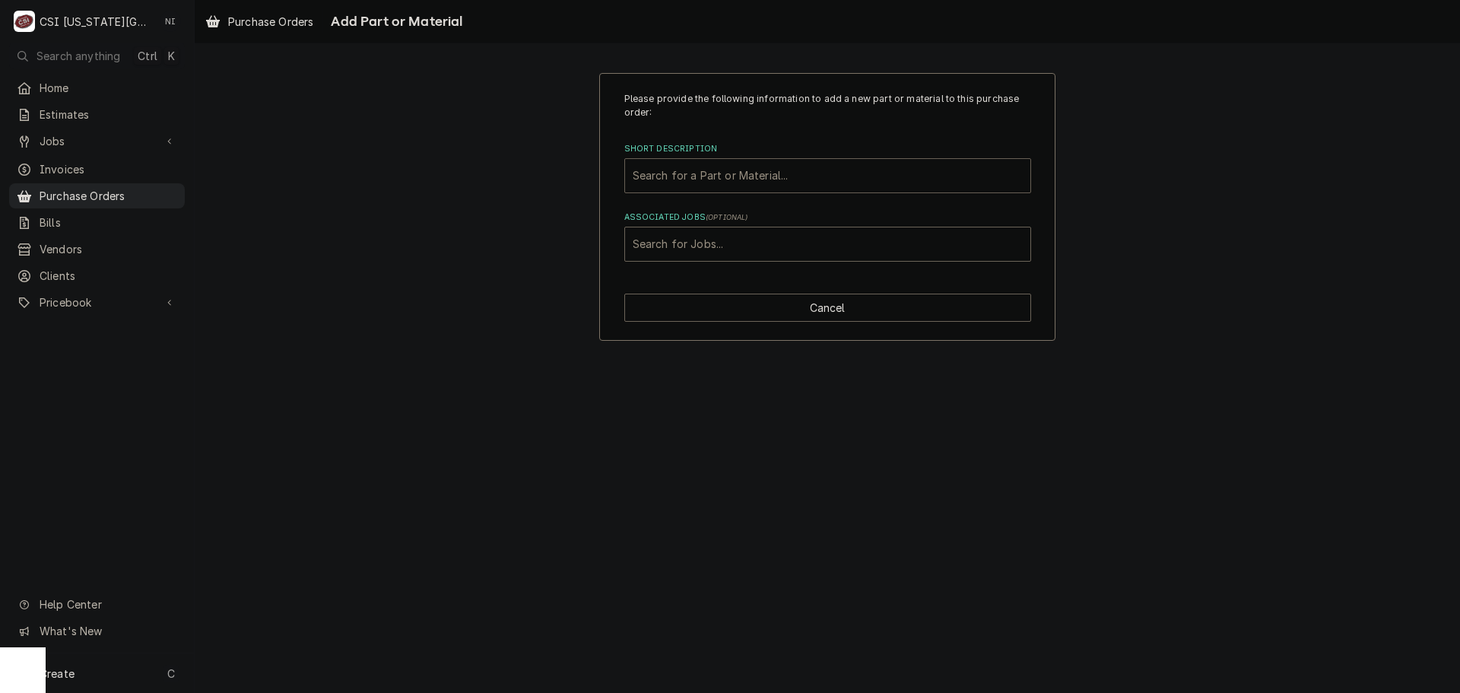
click at [704, 178] on div "Short Description" at bounding box center [828, 175] width 390 height 27
type input "tool replacement"
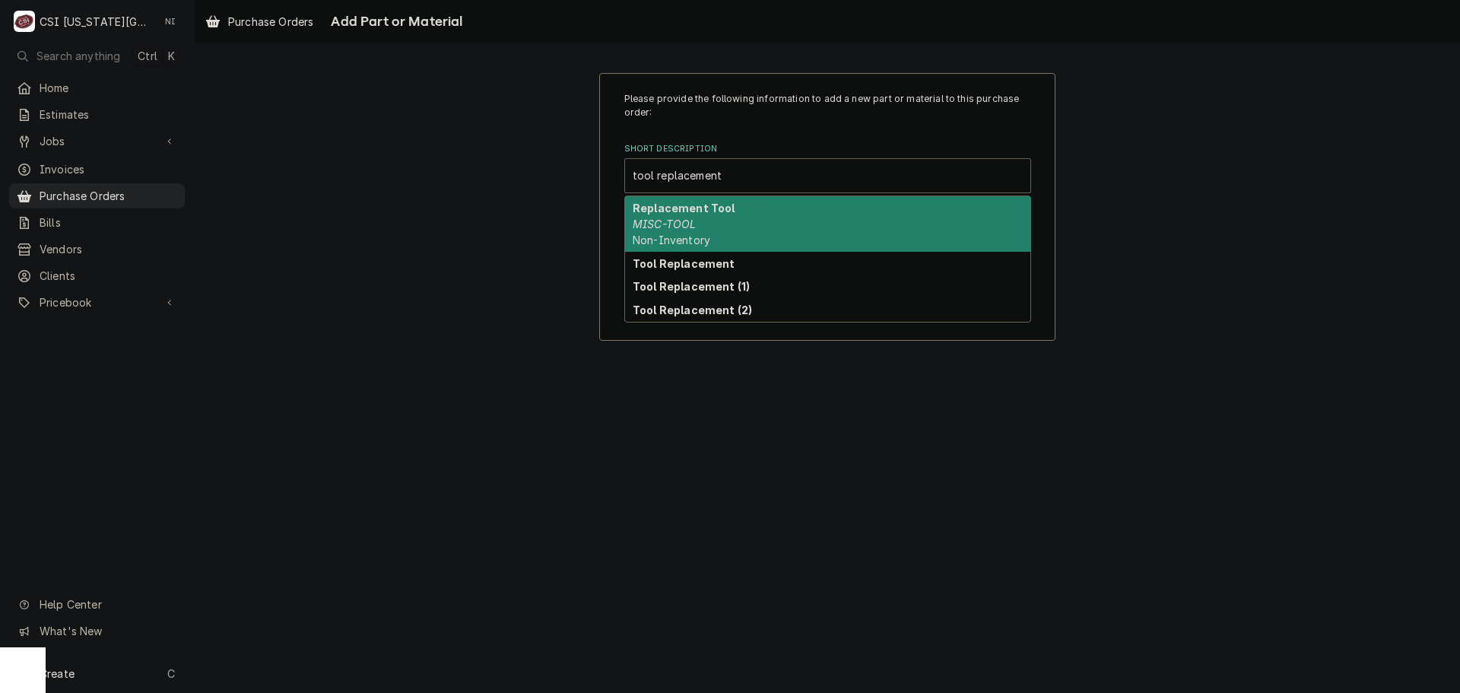
click at [669, 228] on em "MISC-TOOL" at bounding box center [664, 224] width 63 height 13
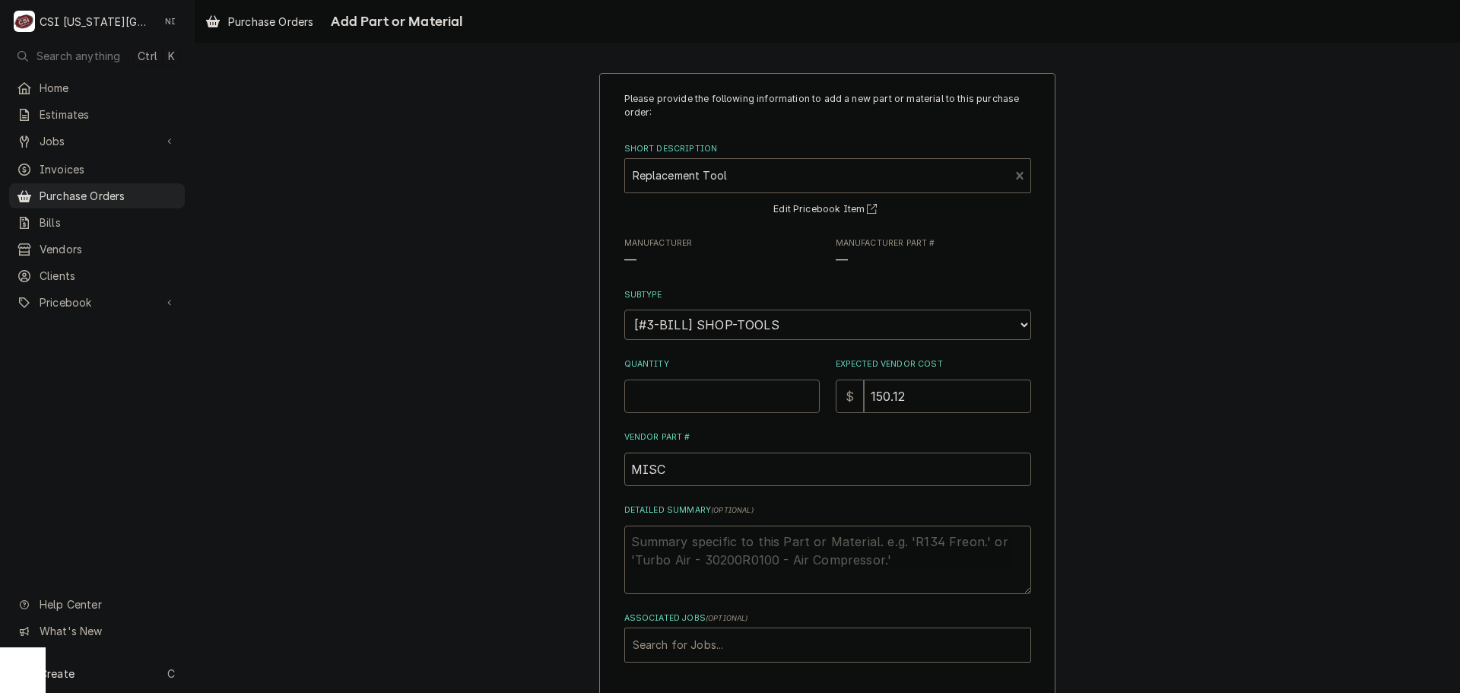
click at [698, 402] on input "Quantity" at bounding box center [721, 396] width 195 height 33
type textarea "x"
type input "1"
click at [903, 395] on input "150.12" at bounding box center [947, 396] width 167 height 33
drag, startPoint x: 904, startPoint y: 396, endPoint x: 807, endPoint y: 395, distance: 96.6
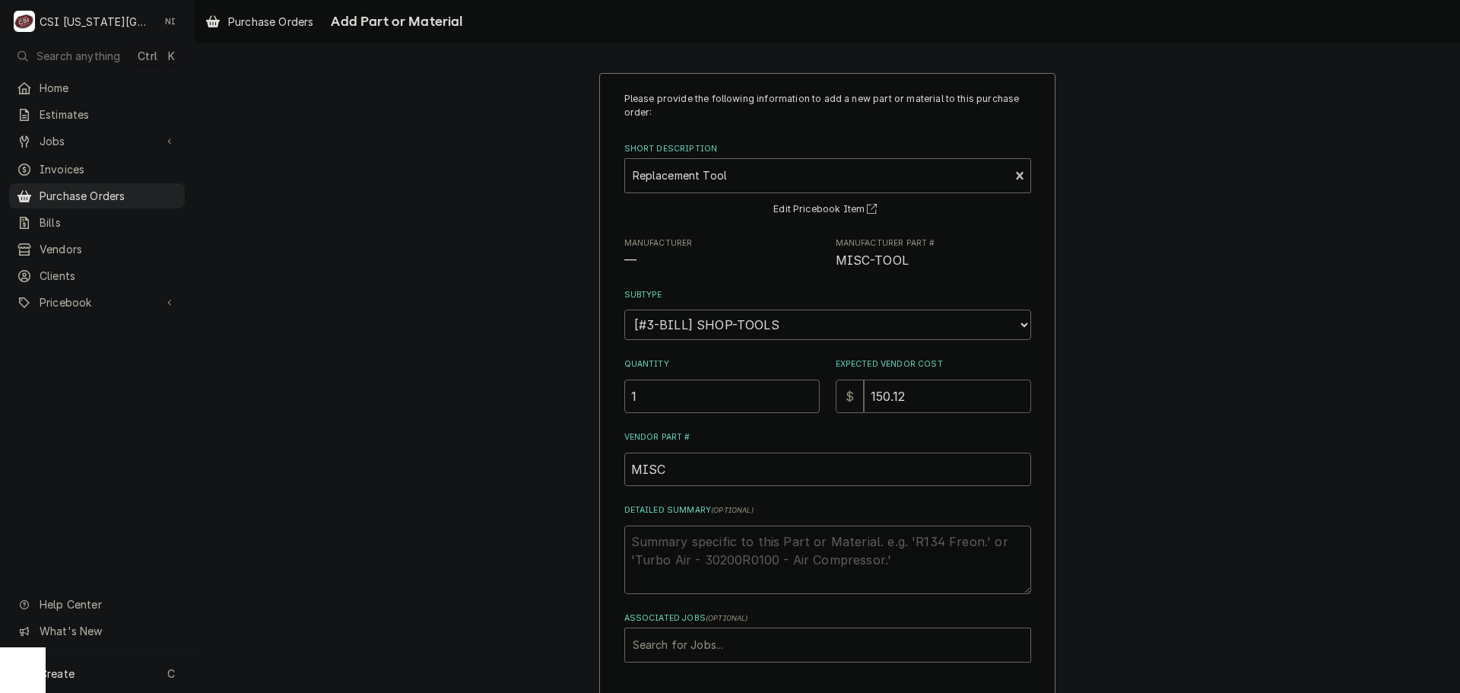
click at [807, 395] on div "Quantity 1 Expected Vendor Cost $ 150.12" at bounding box center [827, 385] width 407 height 54
drag, startPoint x: 863, startPoint y: 402, endPoint x: 832, endPoint y: 402, distance: 31.2
click at [836, 402] on div "$ 150.12" at bounding box center [933, 396] width 195 height 33
type textarea "x"
type input "0"
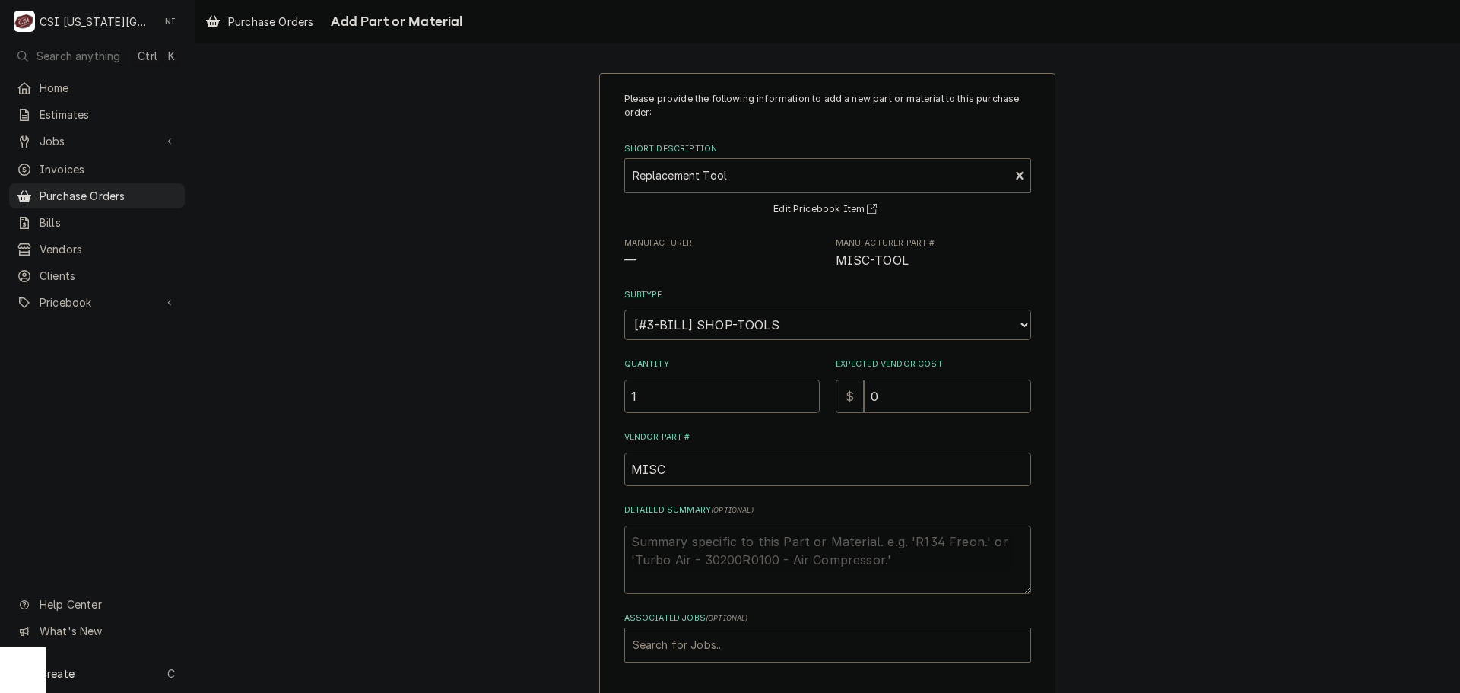
click at [681, 541] on textarea "Detailed Summary ( optional )" at bounding box center [827, 560] width 407 height 68
type textarea "x"
type textarea "t"
type textarea "x"
type textarea "ta"
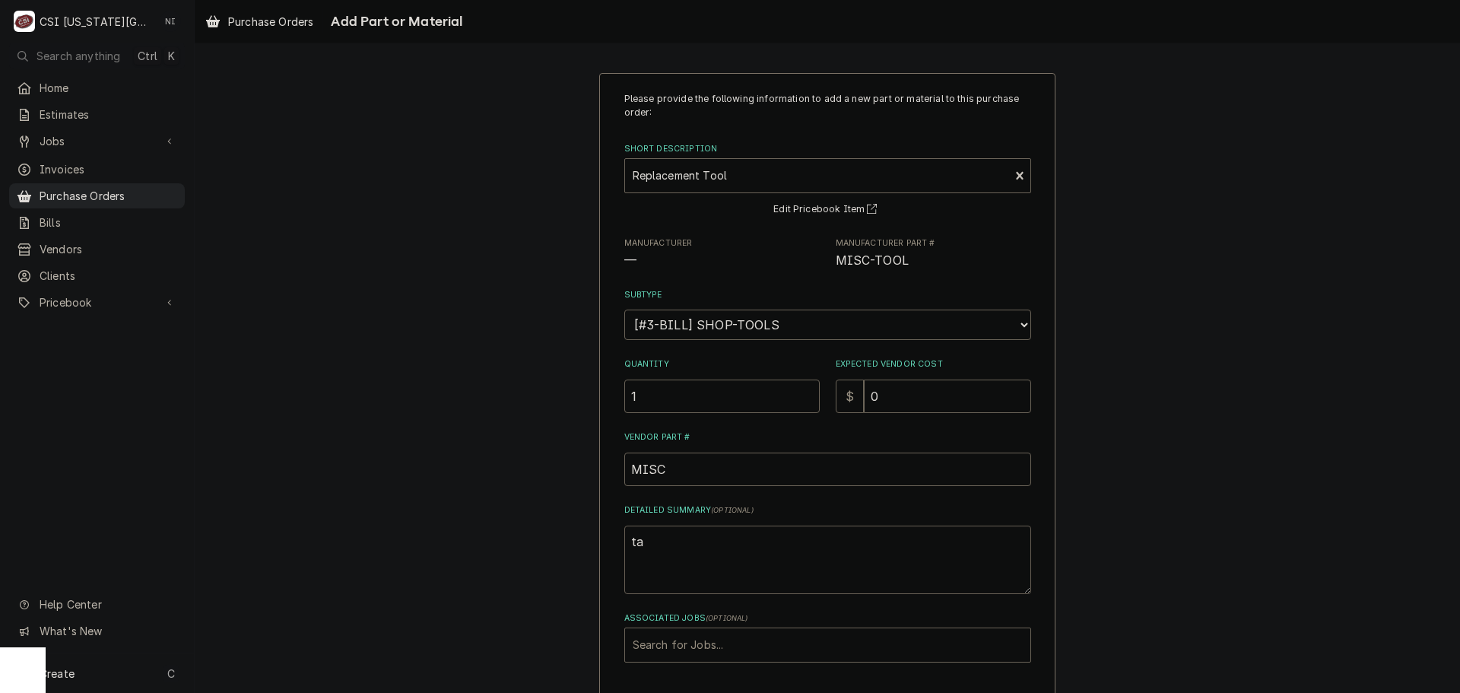
type textarea "x"
type textarea "t"
type textarea "x"
type textarea "s"
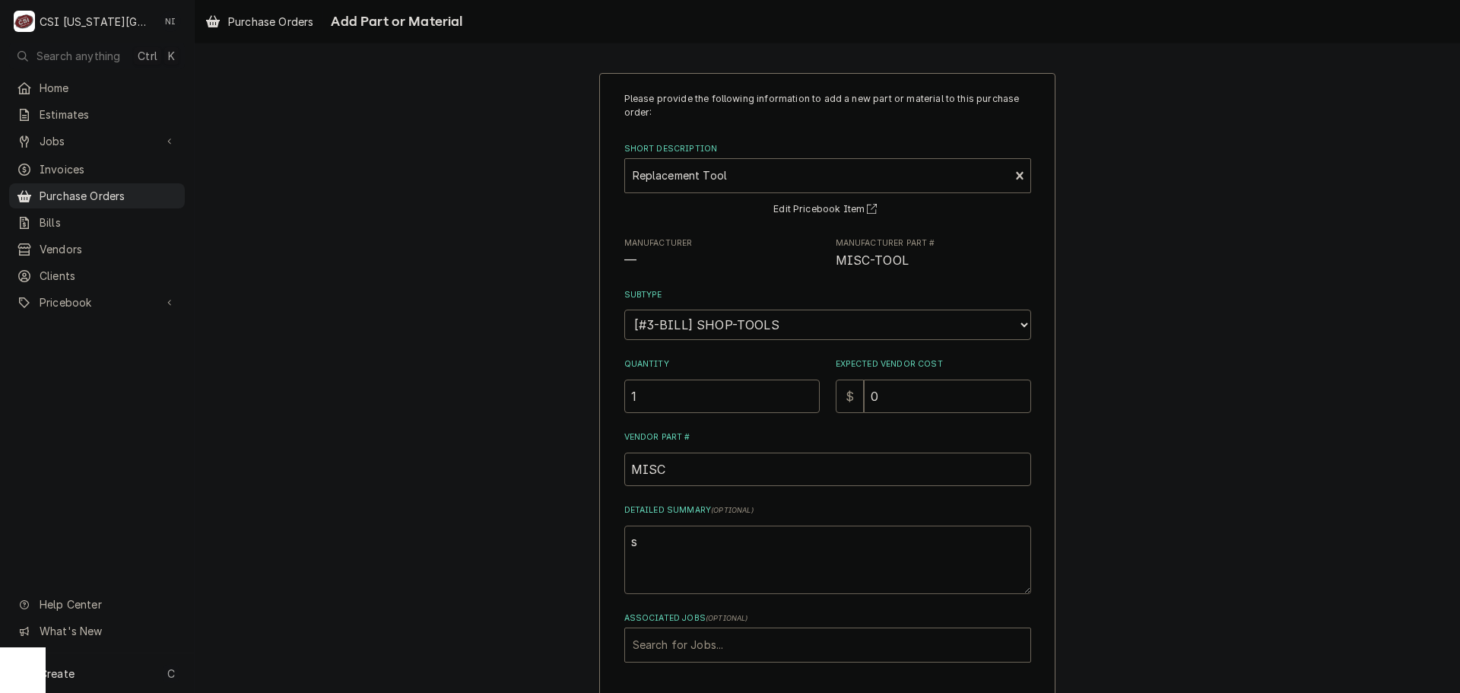
type textarea "x"
type textarea "se"
type textarea "x"
type textarea "sen"
type textarea "x"
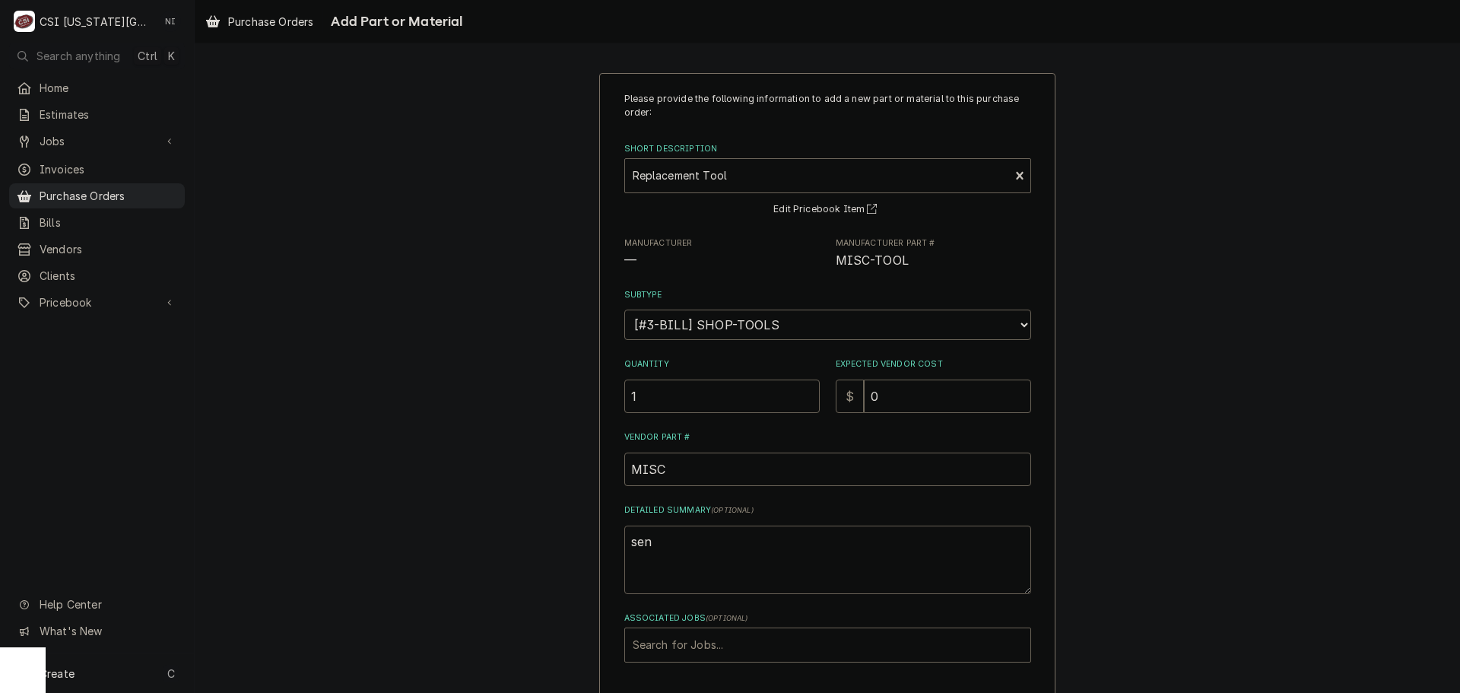
type textarea "sena"
type textarea "x"
type textarea "se"
type textarea "x"
type textarea "sea"
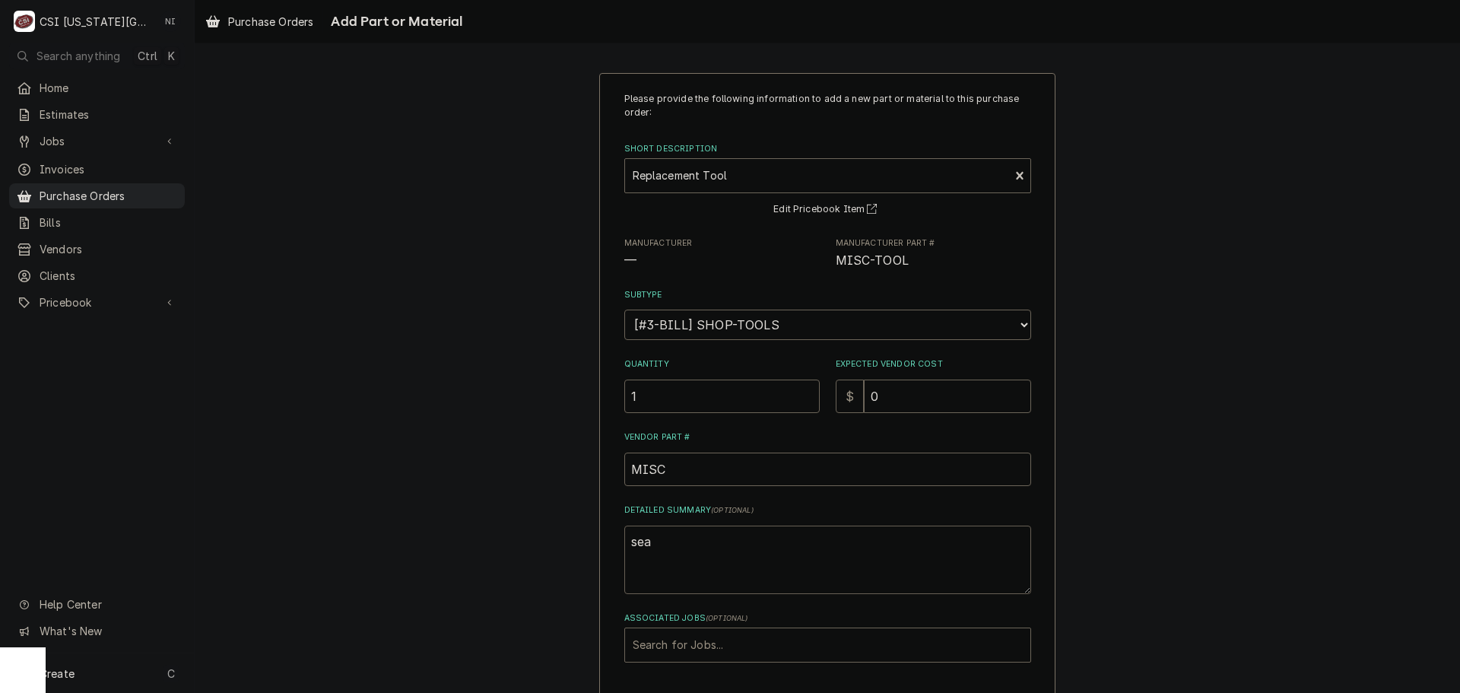
type textarea "x"
type textarea "sean"
type textarea "x"
type textarea "sean"
type textarea "x"
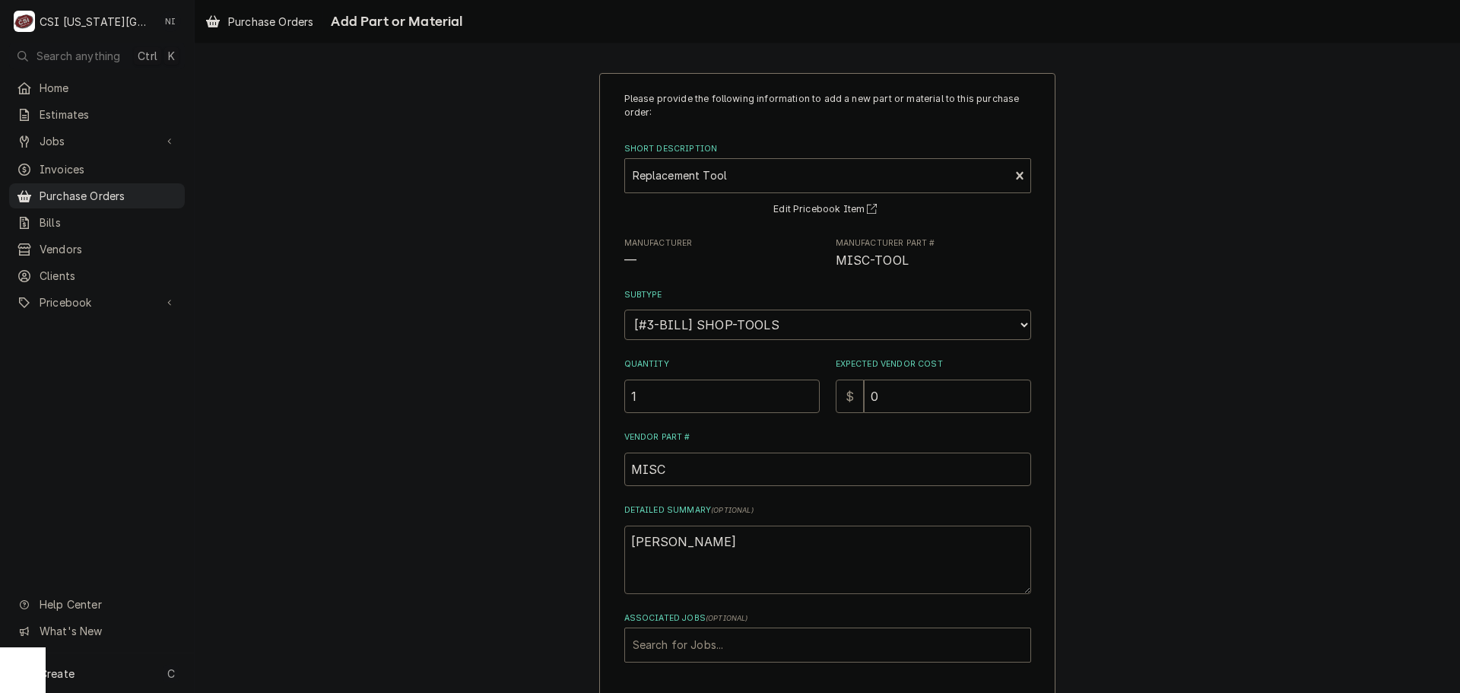
type textarea "sean e"
type textarea "x"
type textarea "sean el"
type textarea "x"
type textarea "sean e"
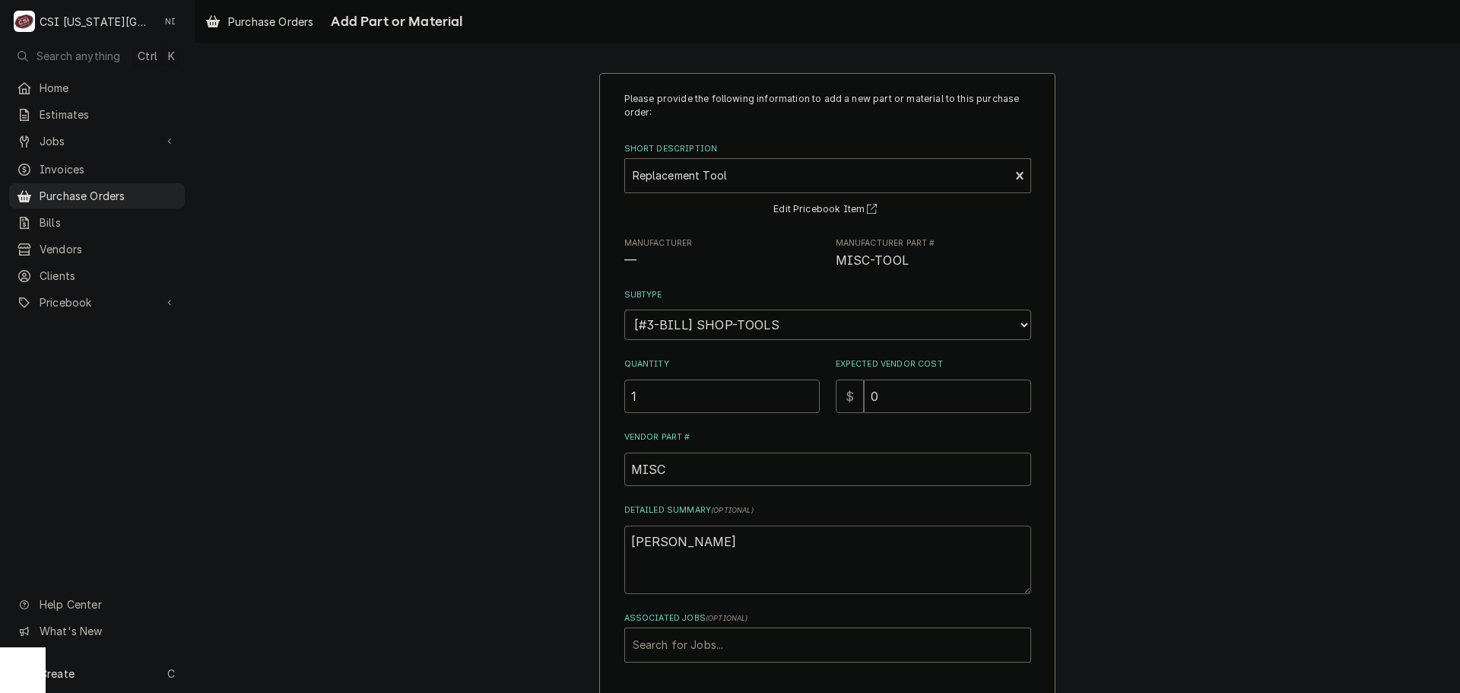
type textarea "x"
type textarea "sean"
type textarea "x"
type textarea "sean"
type textarea "x"
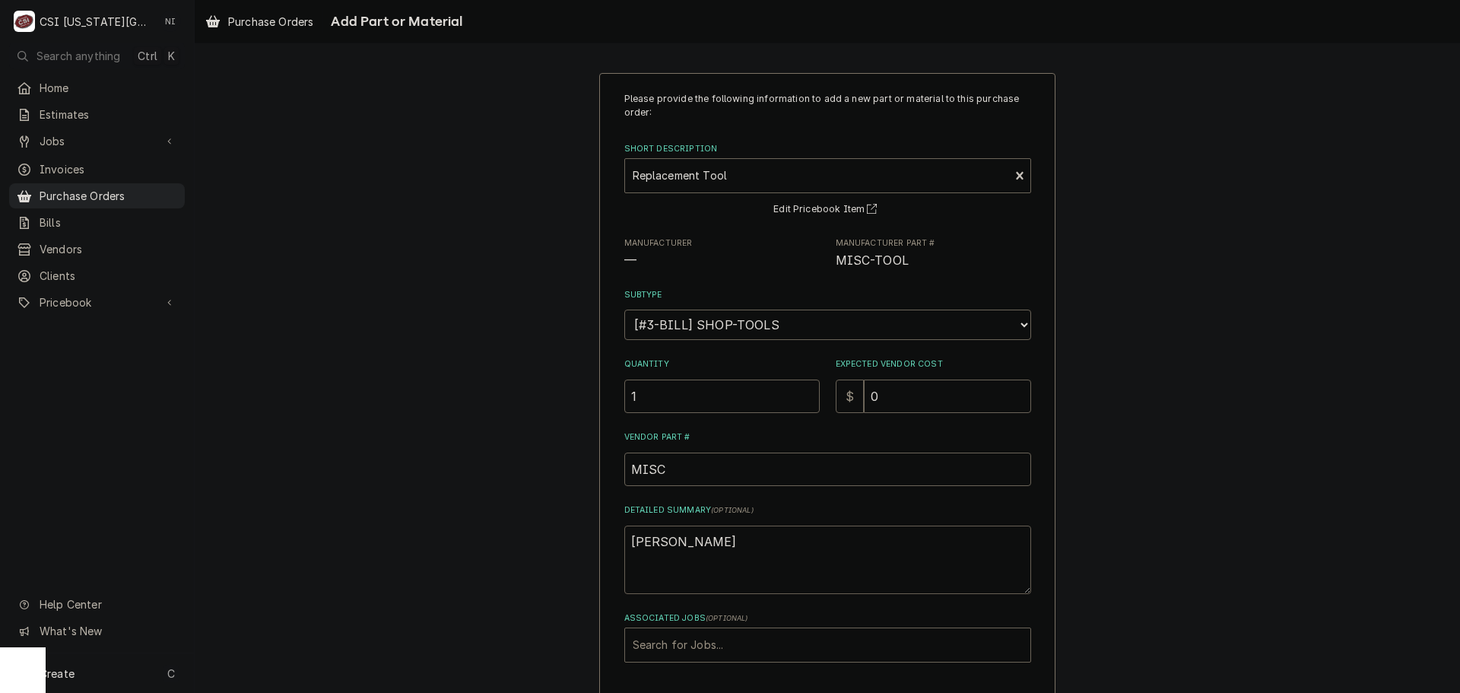
type textarea "sean"
type textarea "x"
type textarea "sean e"
type textarea "x"
type textarea "sean el"
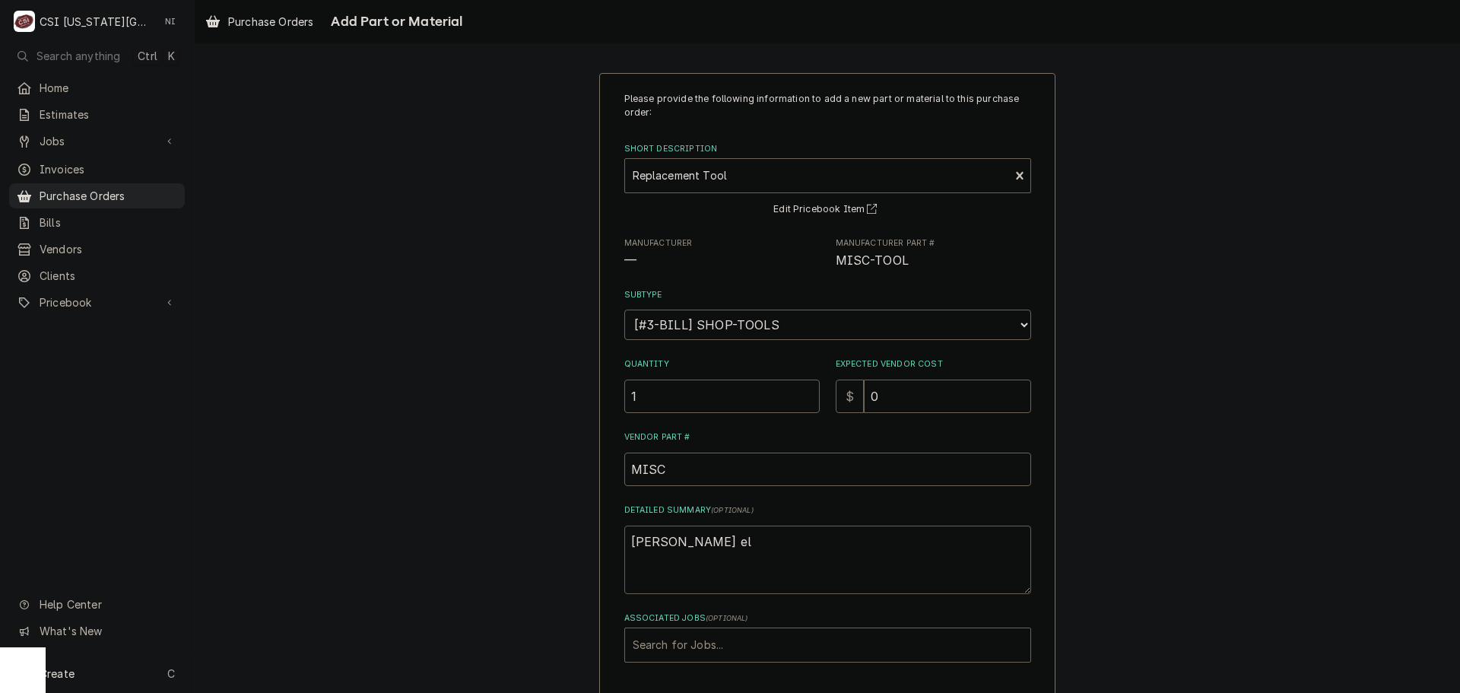
type textarea "x"
type textarea "sean e"
type textarea "x"
type textarea "sean"
type textarea "x"
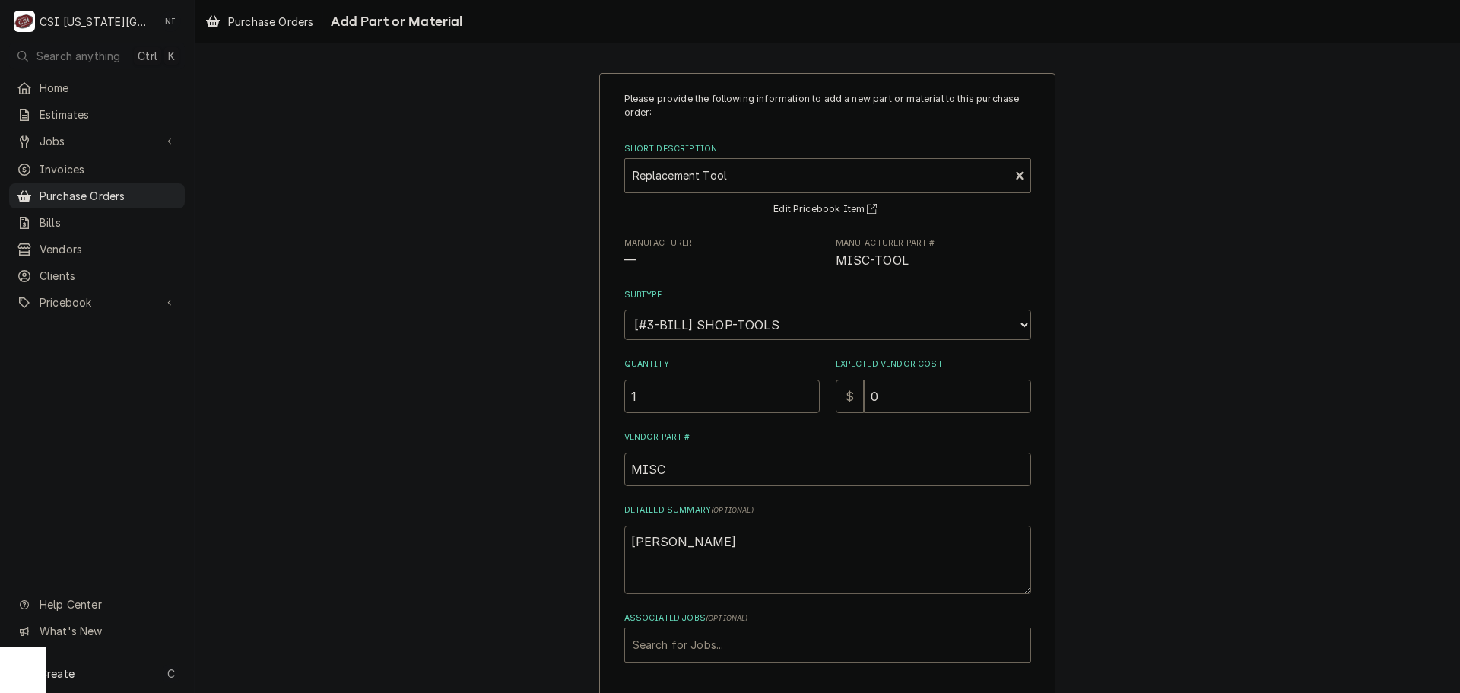
type textarea "sean -"
type textarea "x"
type textarea "sean -"
type textarea "x"
type textarea "sean -"
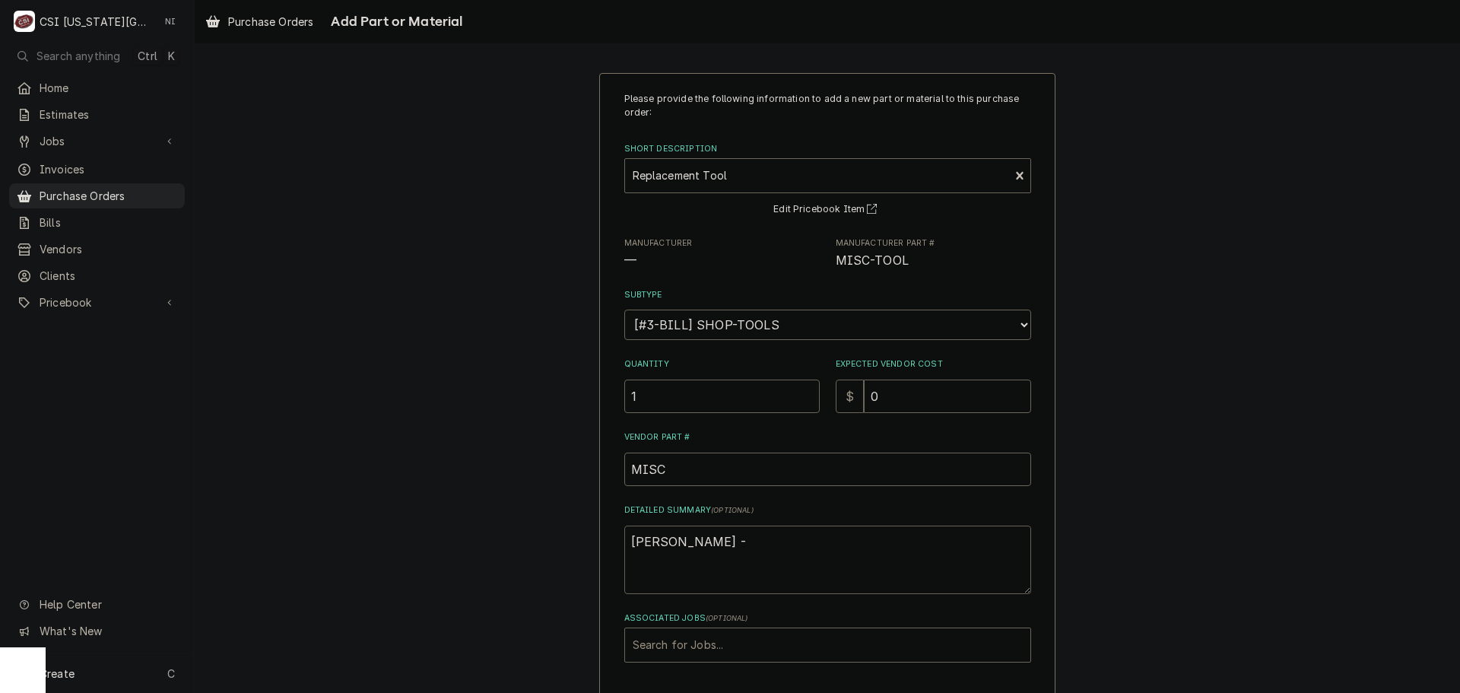
type textarea "x"
type textarea "sean"
type textarea "x"
type textarea "sean"
type textarea "x"
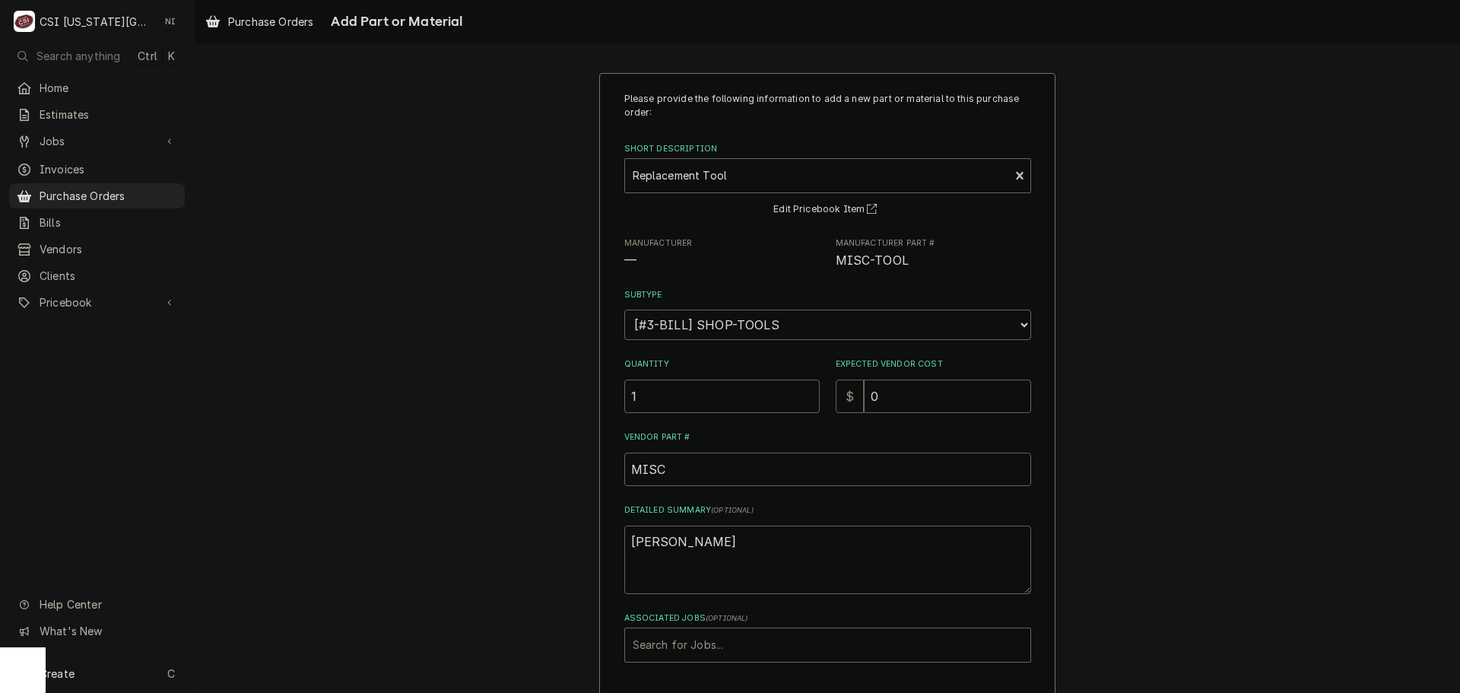
type textarea "sean-"
type textarea "x"
type textarea "sean-"
type textarea "x"
type textarea "sean- e"
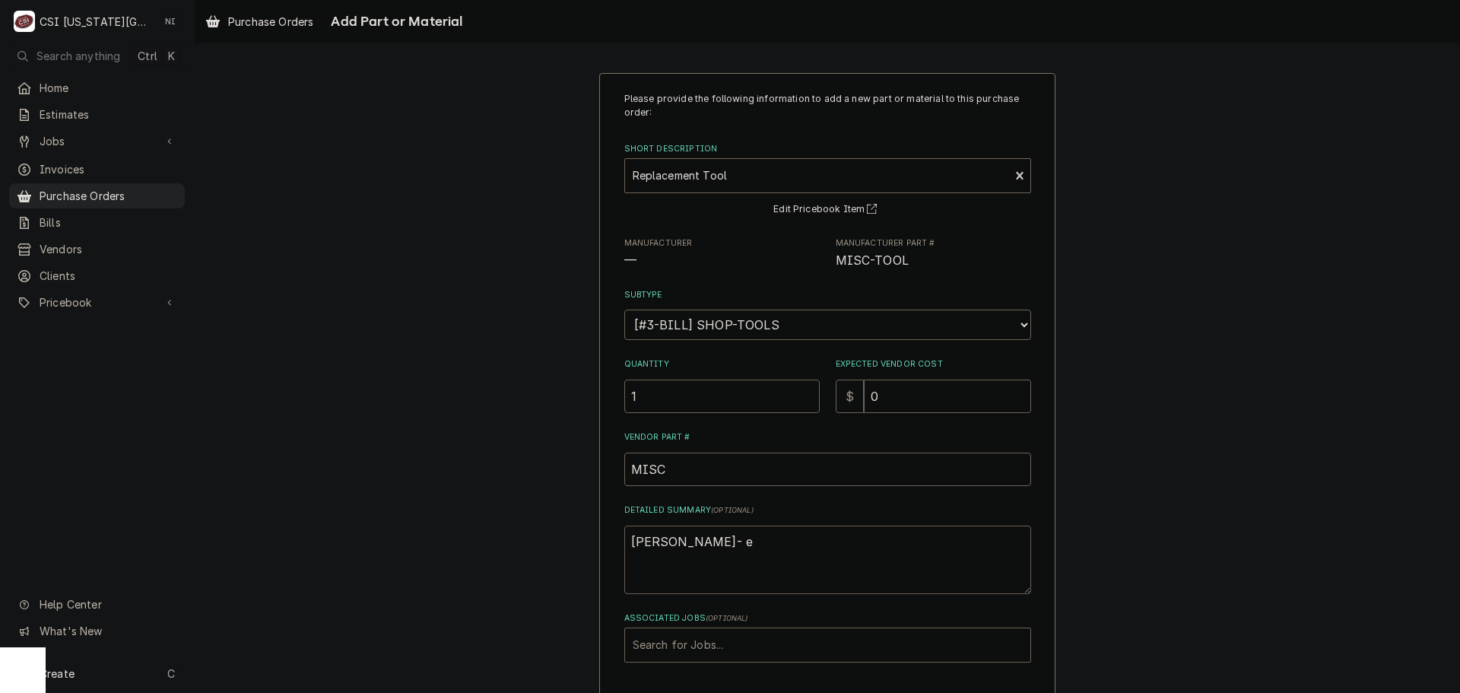
type textarea "x"
type textarea "sean- el"
type textarea "x"
type textarea "sean- elc"
type textarea "x"
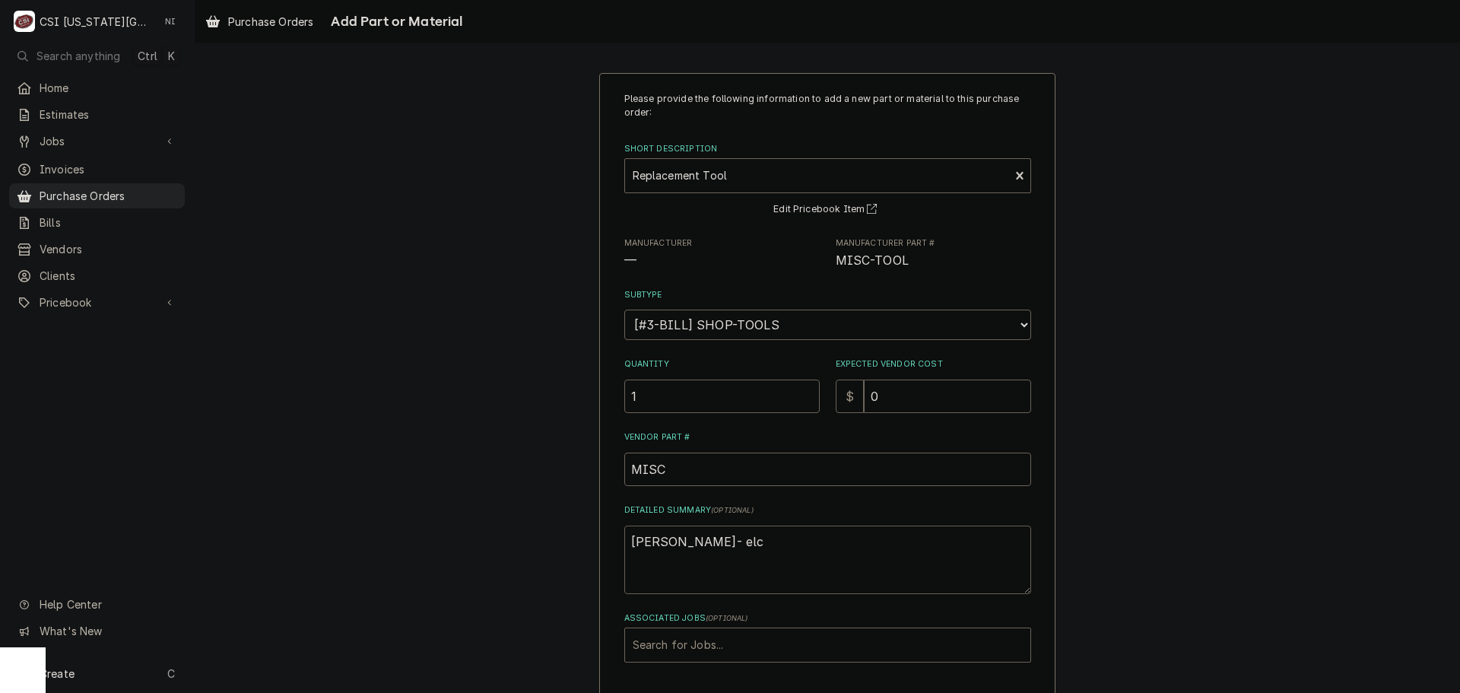
type textarea "sean- elce"
type textarea "x"
type textarea "sean- elc"
type textarea "x"
type textarea "sean- el"
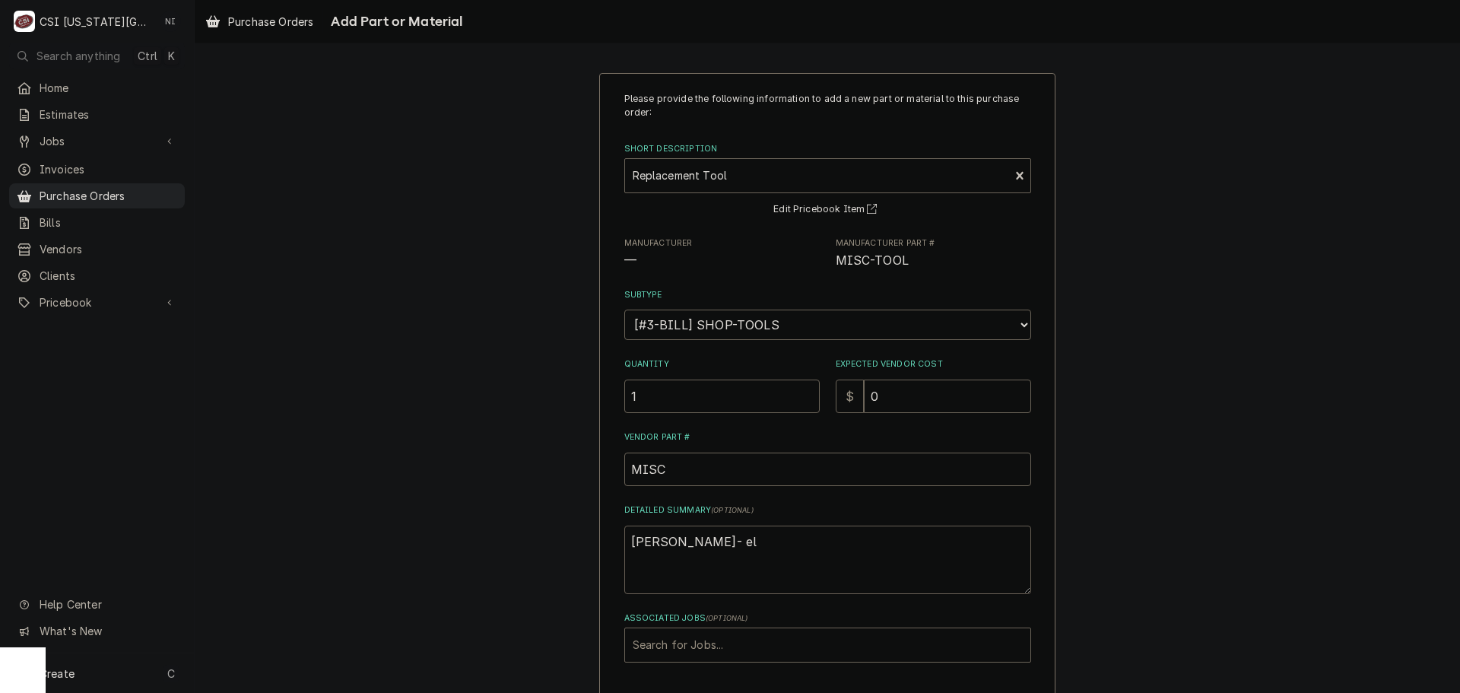
type textarea "x"
type textarea "sean- ele"
type textarea "x"
type textarea "sean- elec"
type textarea "x"
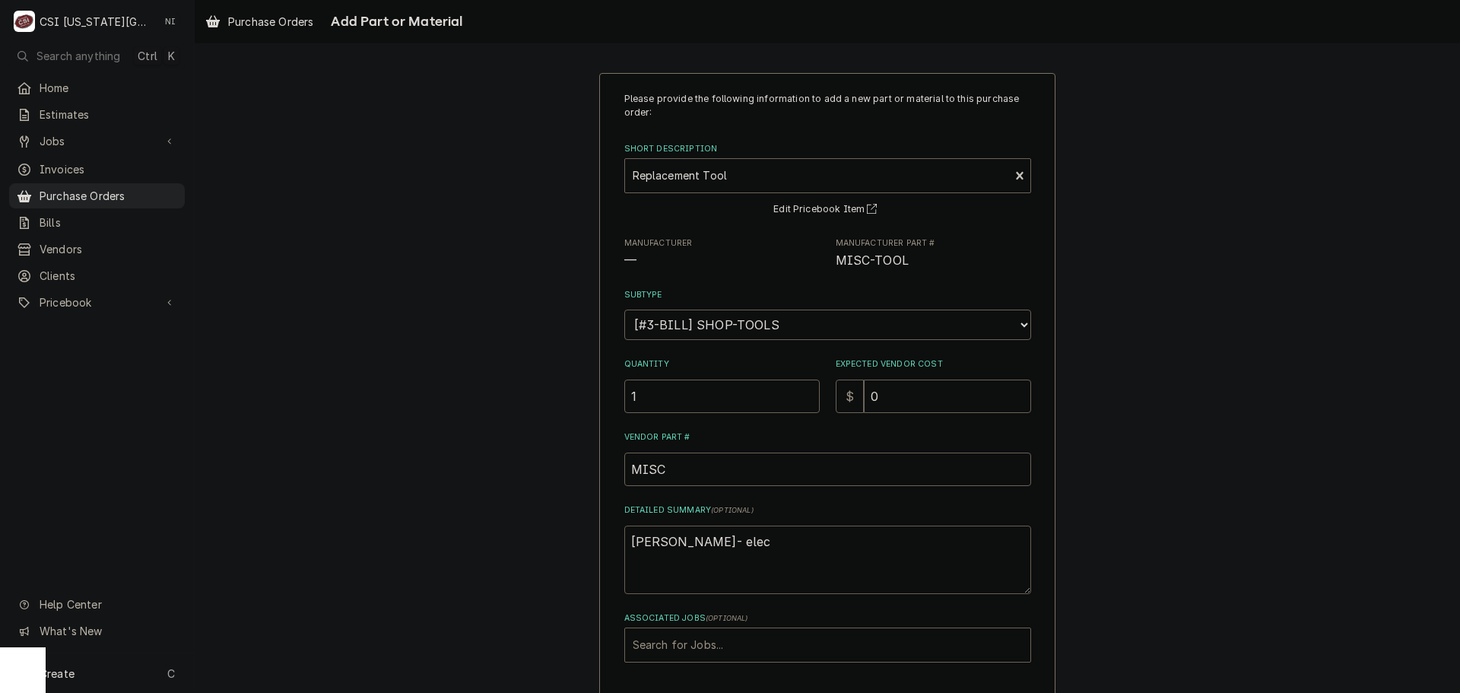
type textarea "sean- elect"
type textarea "x"
type textarea "sean- electr"
type textarea "x"
type textarea "sean- electri"
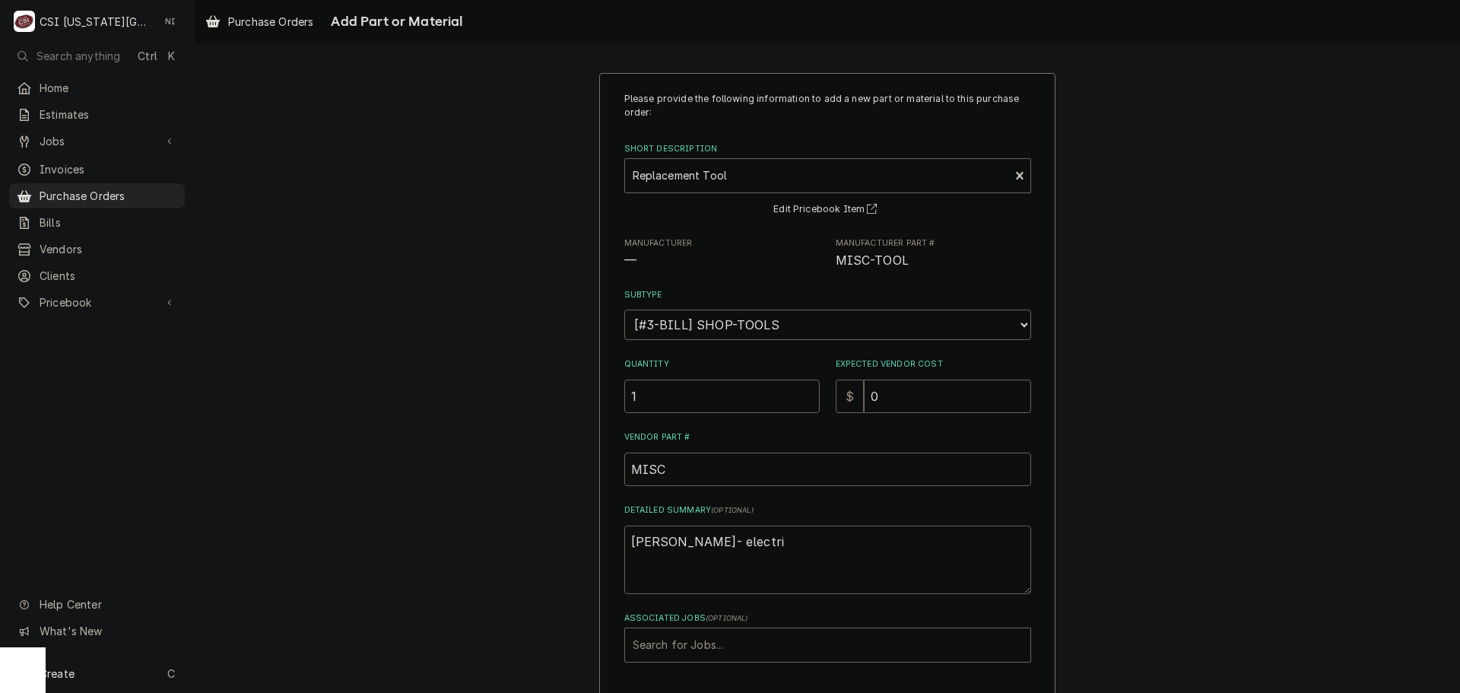
type textarea "x"
type textarea "sean- electric"
type textarea "x"
type textarea "sean- electrica"
type textarea "x"
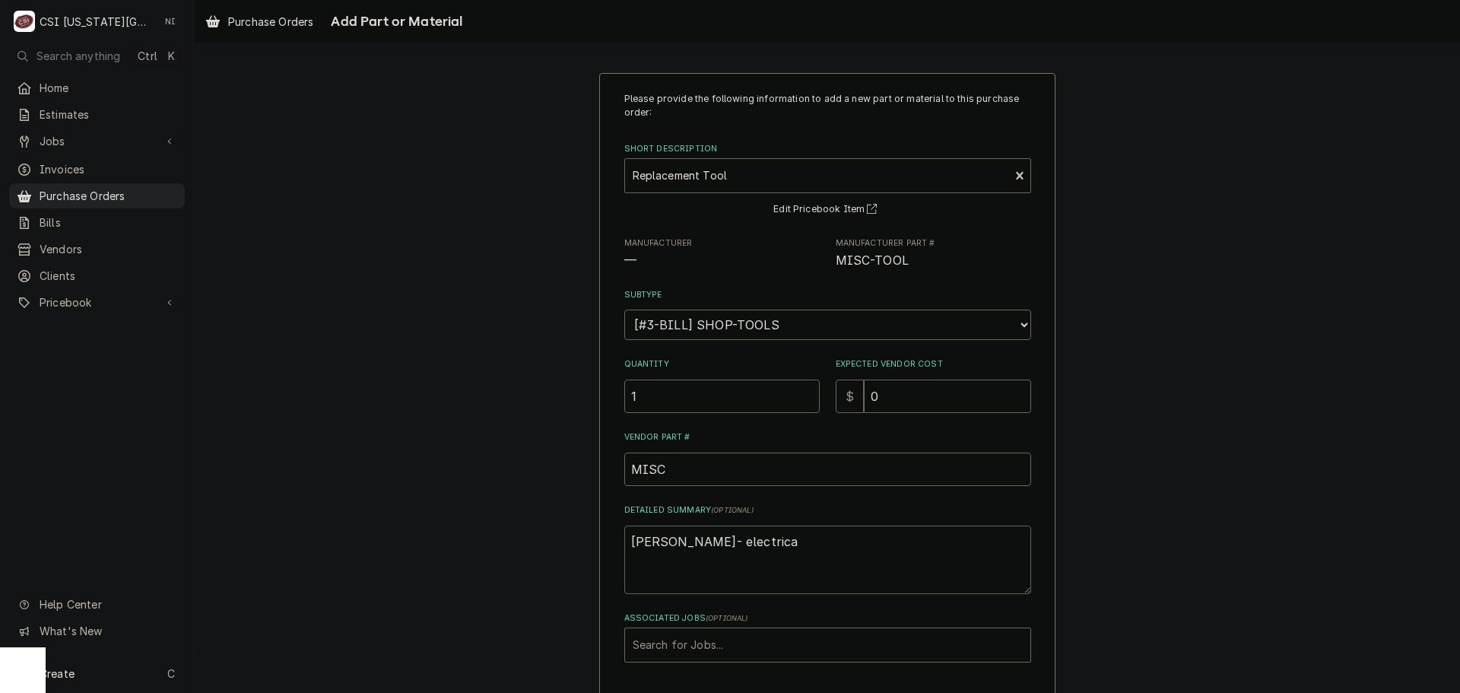
type textarea "sean- electrical"
type textarea "x"
type textarea "sean- electrica"
type textarea "x"
type textarea "sean- electric"
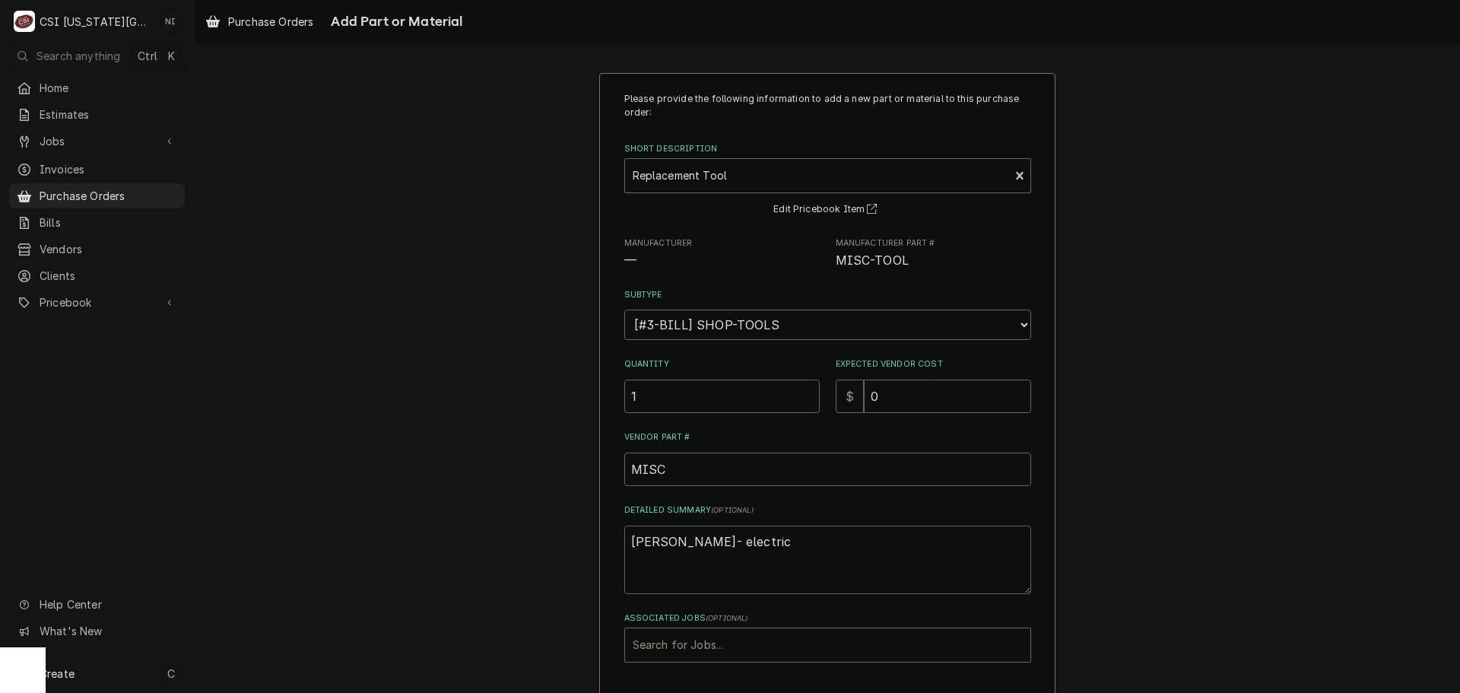
type textarea "x"
type textarea "sean- electri"
type textarea "x"
type textarea "sean- electr"
type textarea "x"
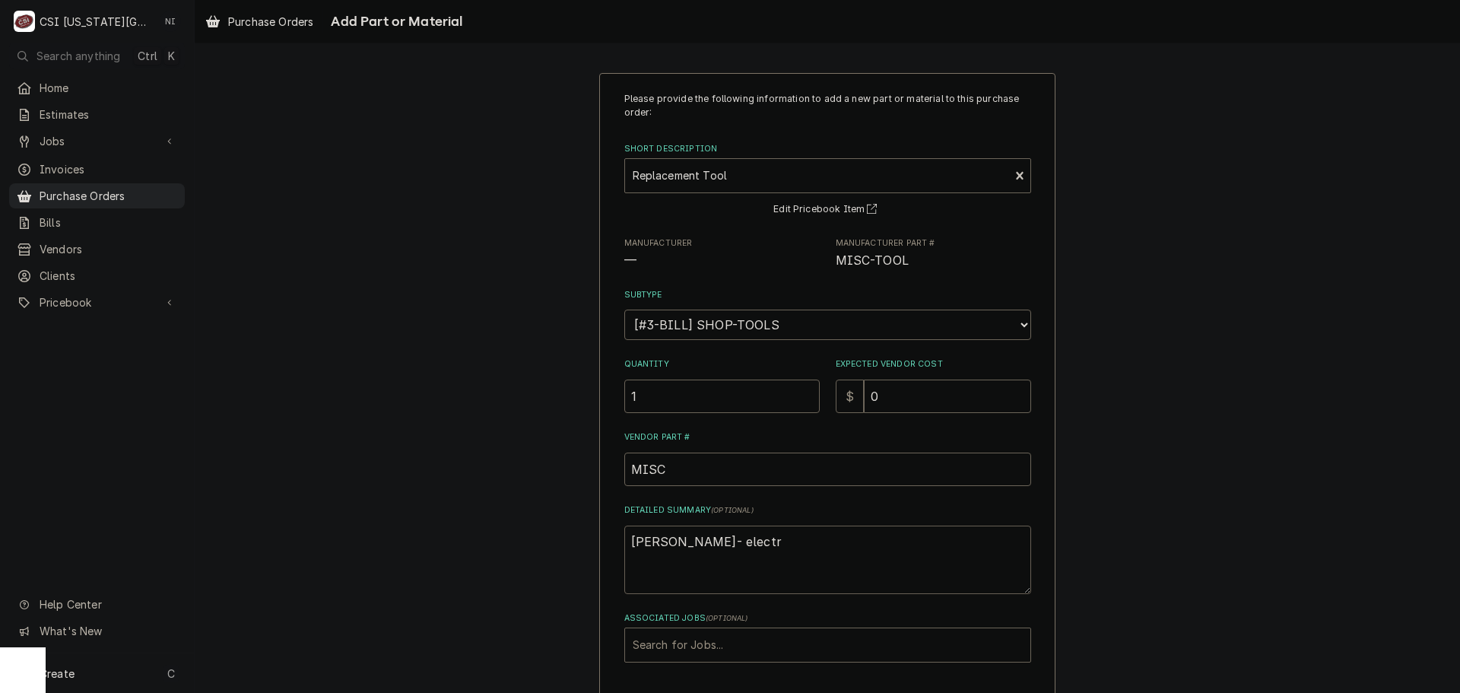
type textarea "sean- elect"
type textarea "x"
type textarea "sean- electr"
type textarea "x"
type textarea "sean- electri"
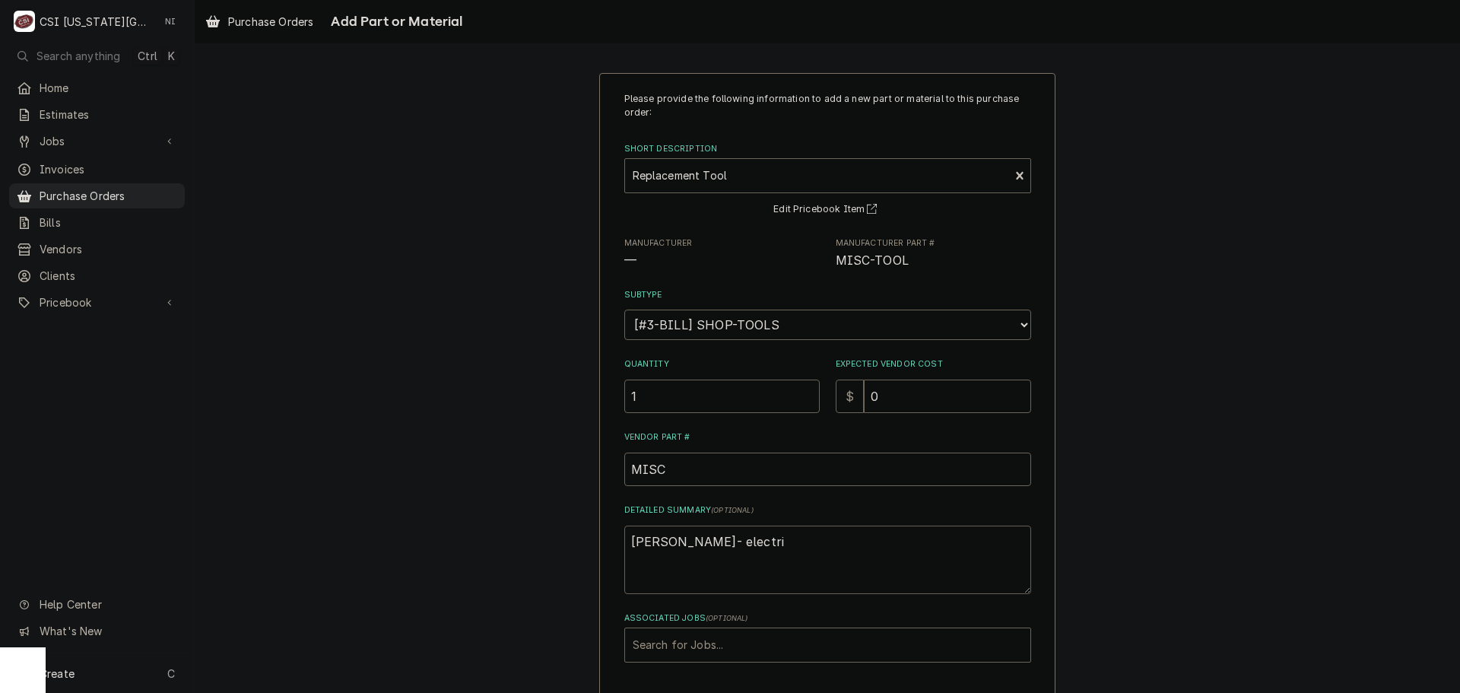
type textarea "x"
type textarea "sean- electric"
type textarea "x"
type textarea "sean- electrica"
type textarea "x"
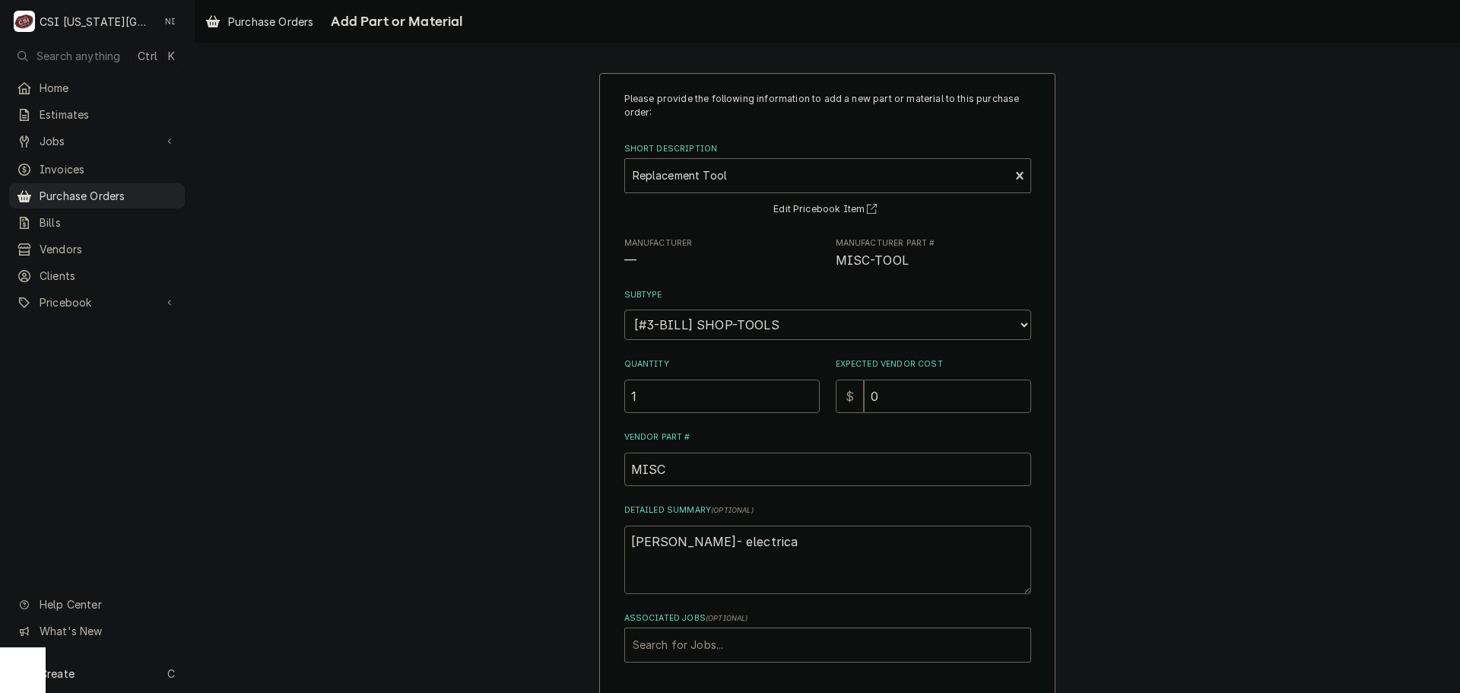
type textarea "sean- electrical"
type textarea "x"
type textarea "sean- electrical"
type textarea "x"
type textarea "sean- electrical t"
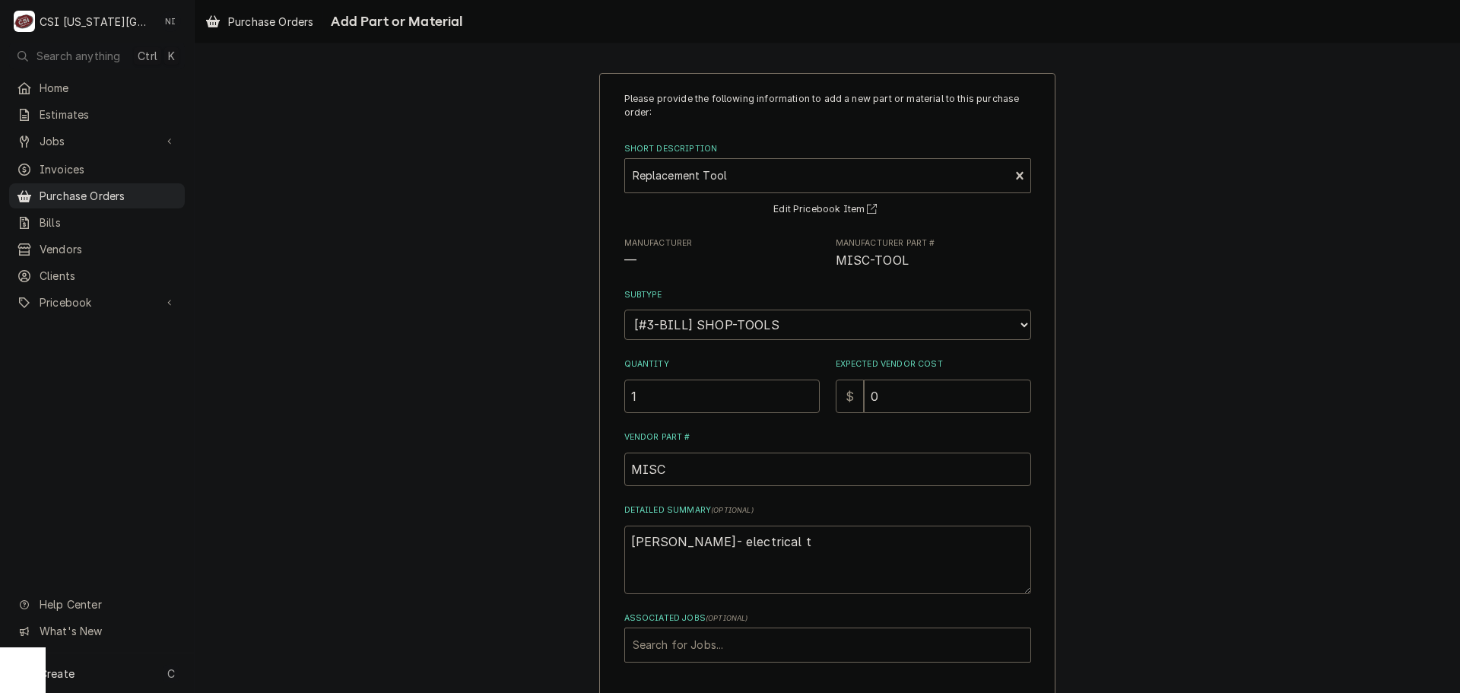
type textarea "x"
type textarea "sean- electrical ta"
type textarea "x"
type textarea "sean- electrical tap"
type textarea "x"
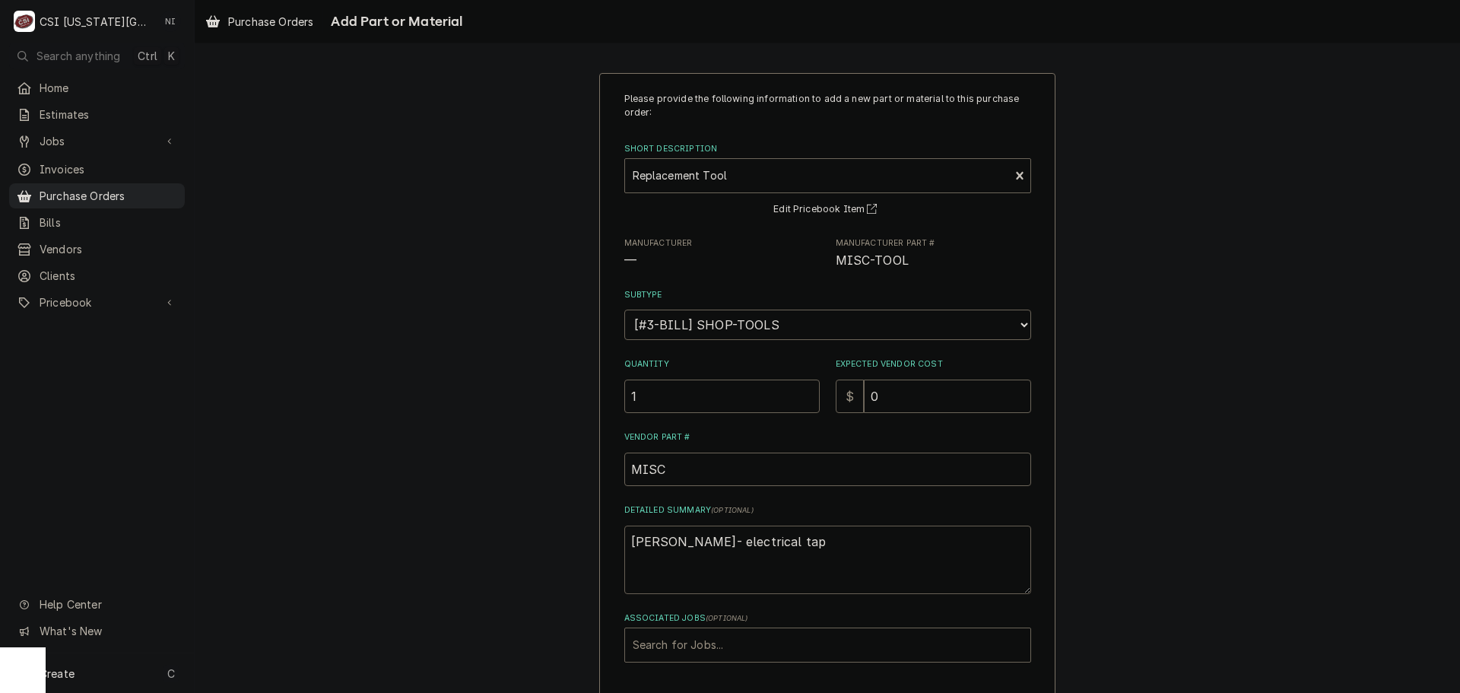
type textarea "sean- electrical tape"
type textarea "x"
type textarea "sean- electrical tape"
type textarea "x"
type textarea "sean- electrical tape O"
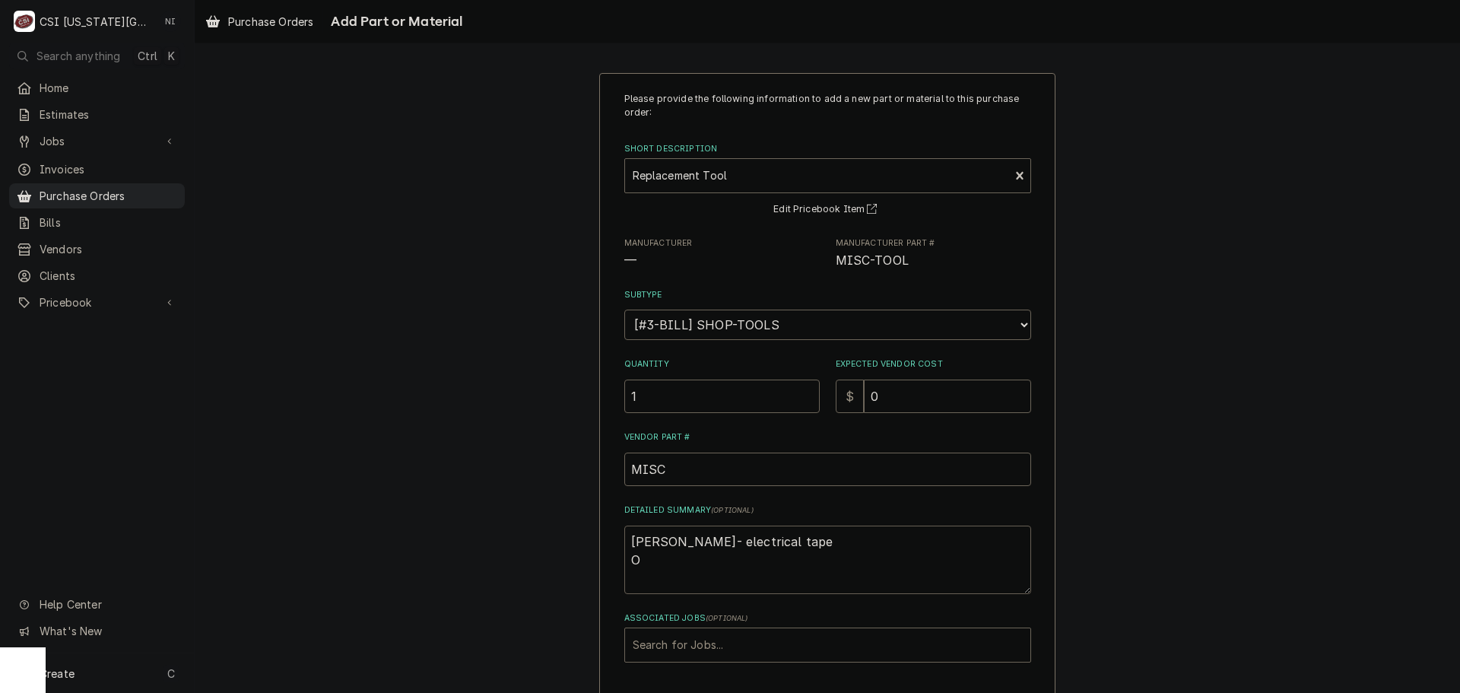
type textarea "x"
type textarea "sean- electrical tape Of"
type textarea "x"
type textarea "sean- electrical tape Off"
type textarea "x"
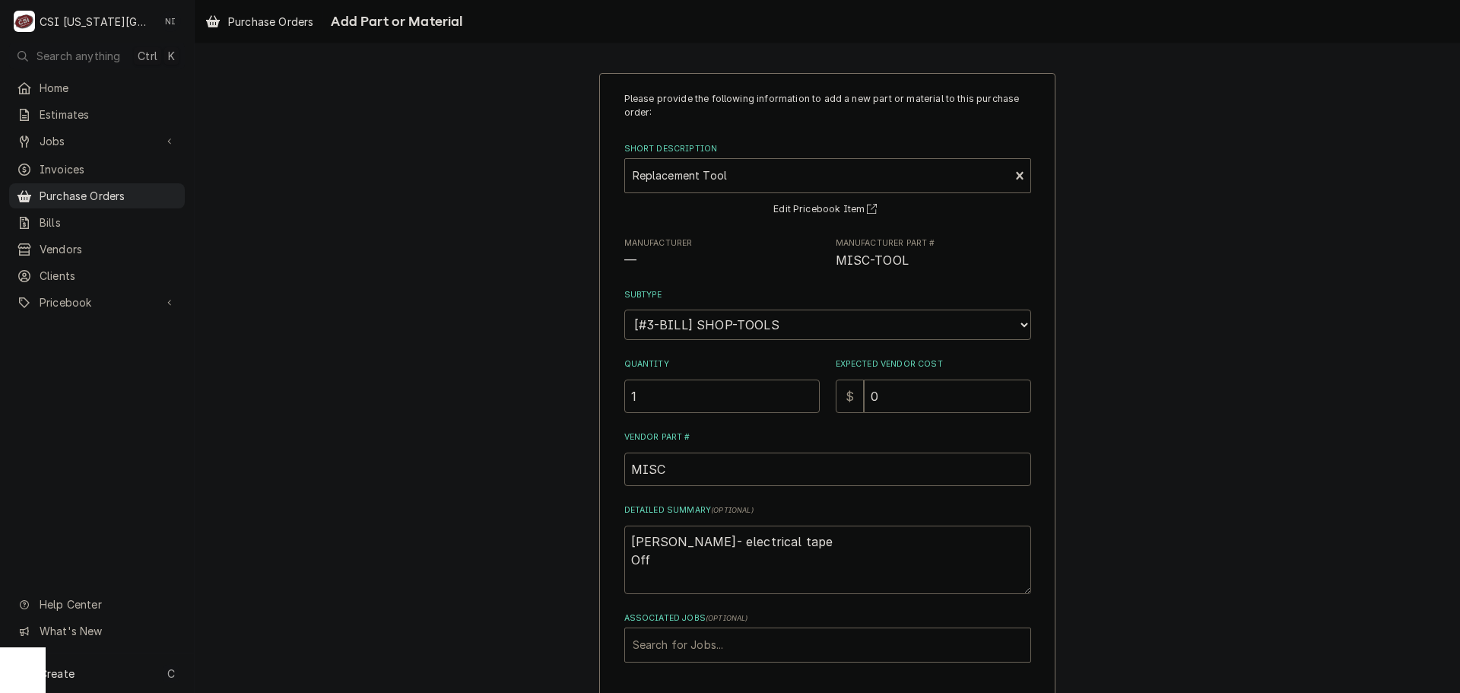
type textarea "sean- electrical tape Offi"
type textarea "x"
type textarea "sean- electrical tape Offic"
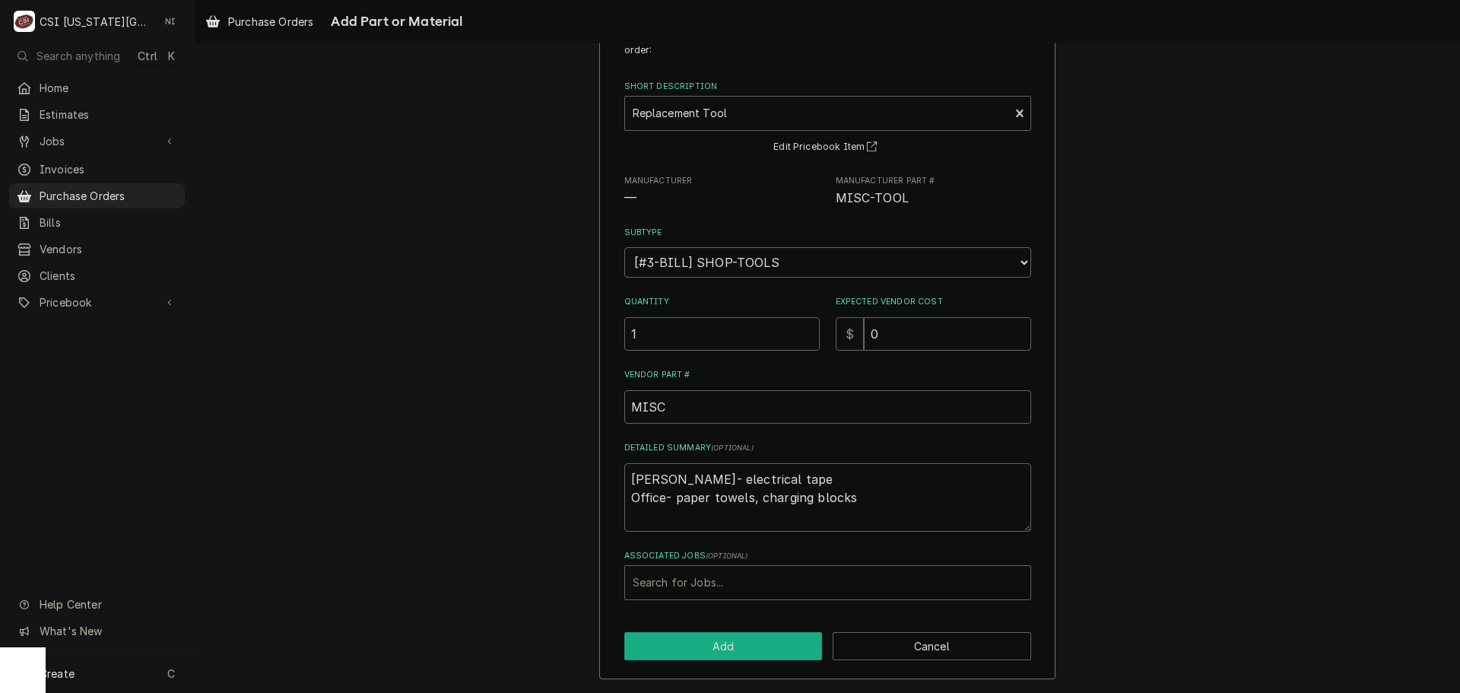
click at [713, 641] on button "Add" at bounding box center [723, 646] width 198 height 28
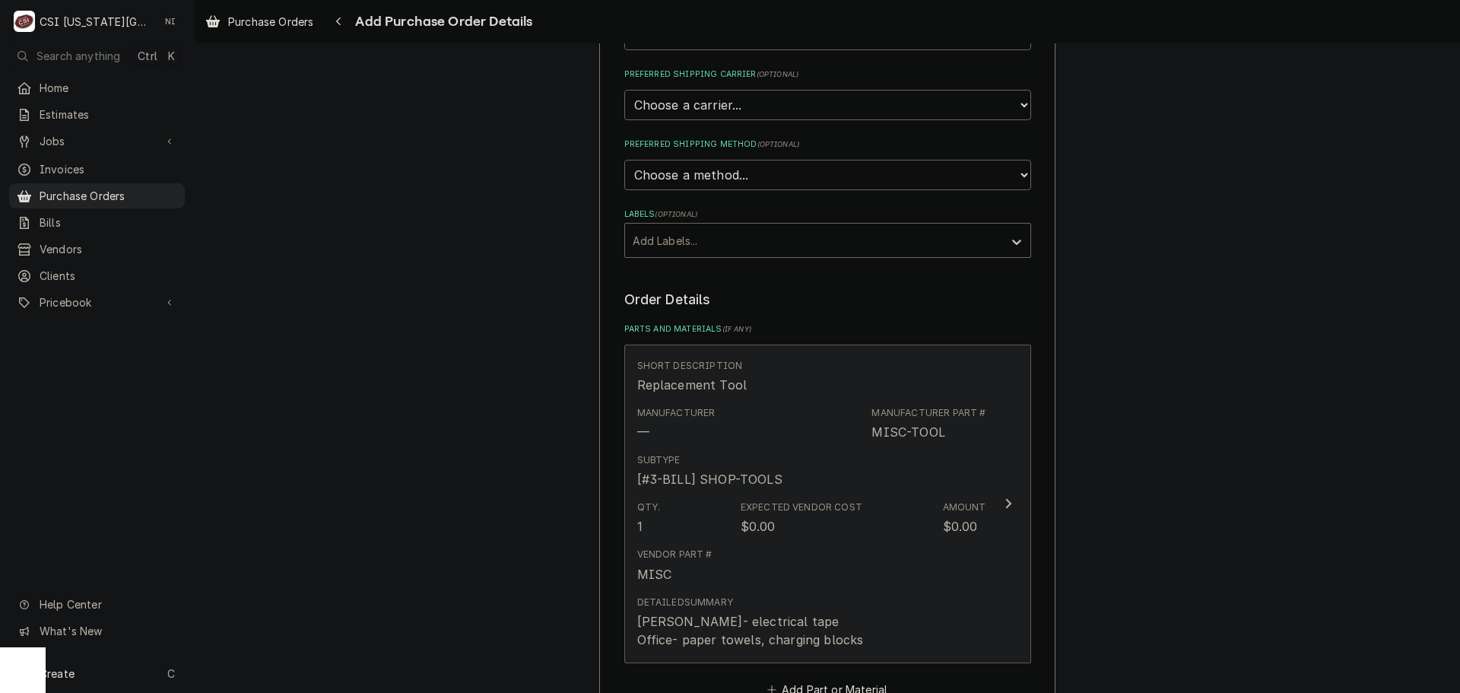
scroll to position [498, 0]
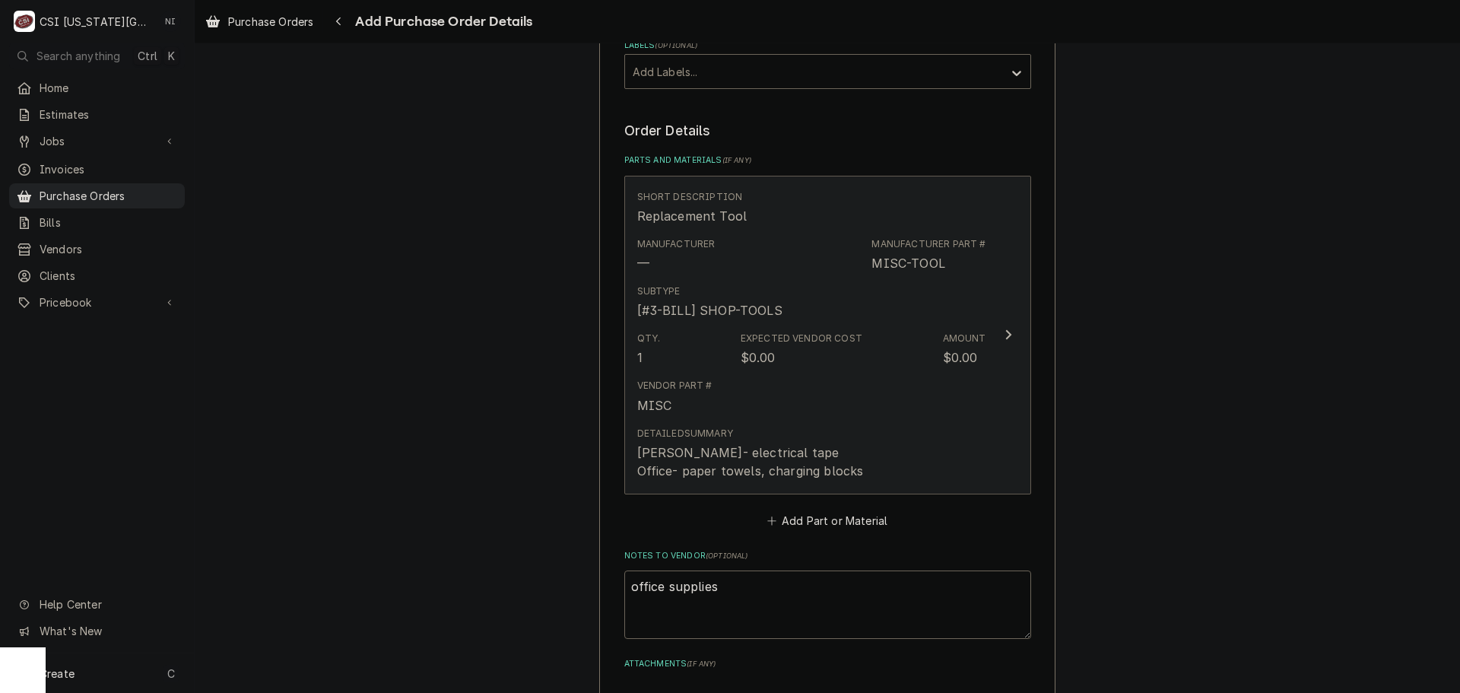
click at [948, 385] on div "Vendor Part # MISC" at bounding box center [811, 396] width 349 height 47
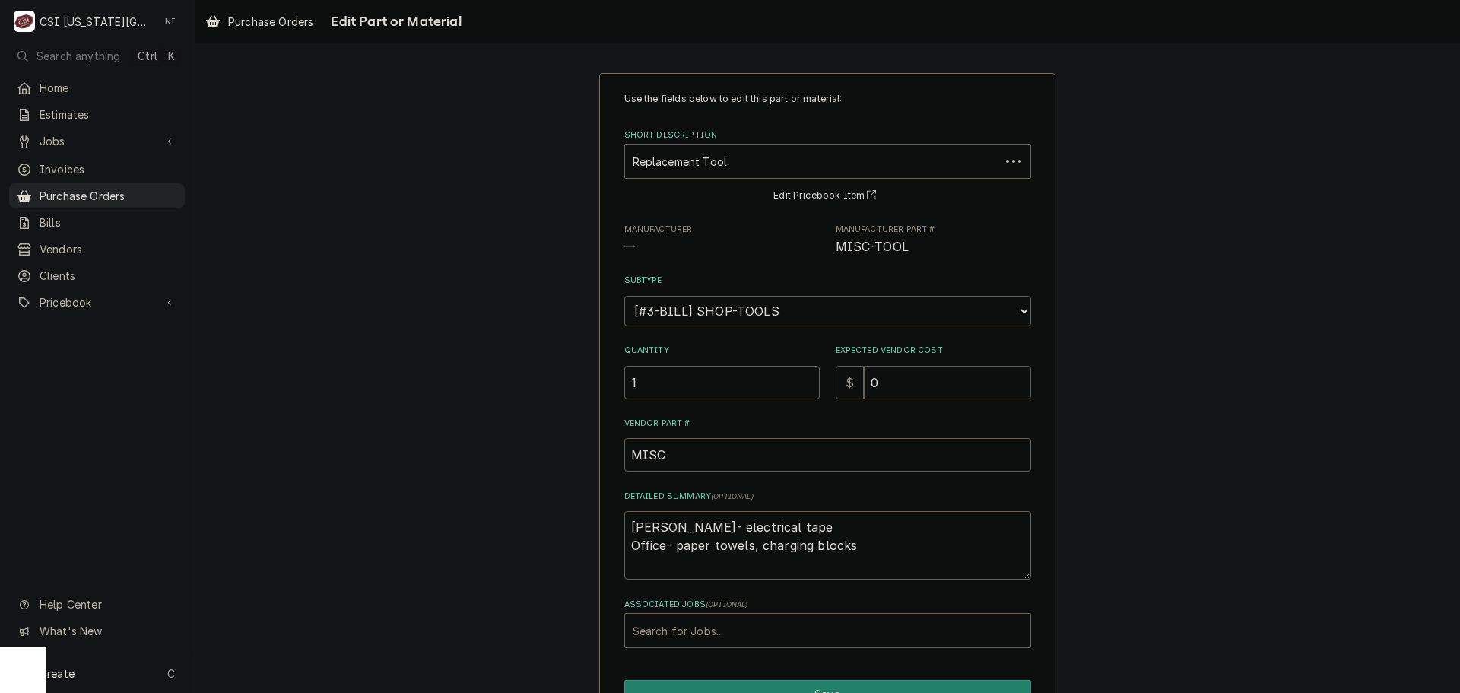
drag, startPoint x: 876, startPoint y: 386, endPoint x: 808, endPoint y: 388, distance: 68.5
click at [820, 386] on div "Quantity 1 Expected Vendor Cost $ 0" at bounding box center [827, 372] width 407 height 54
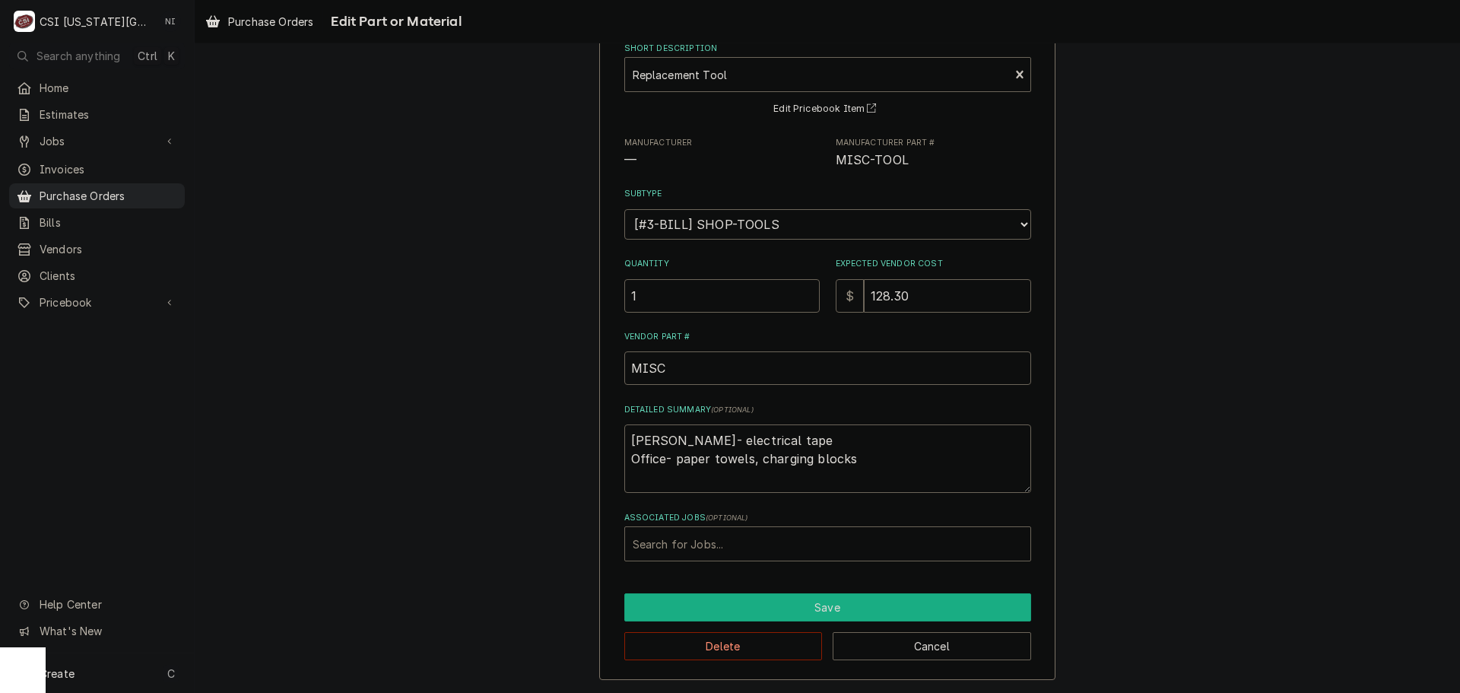
click at [788, 609] on button "Save" at bounding box center [827, 607] width 407 height 28
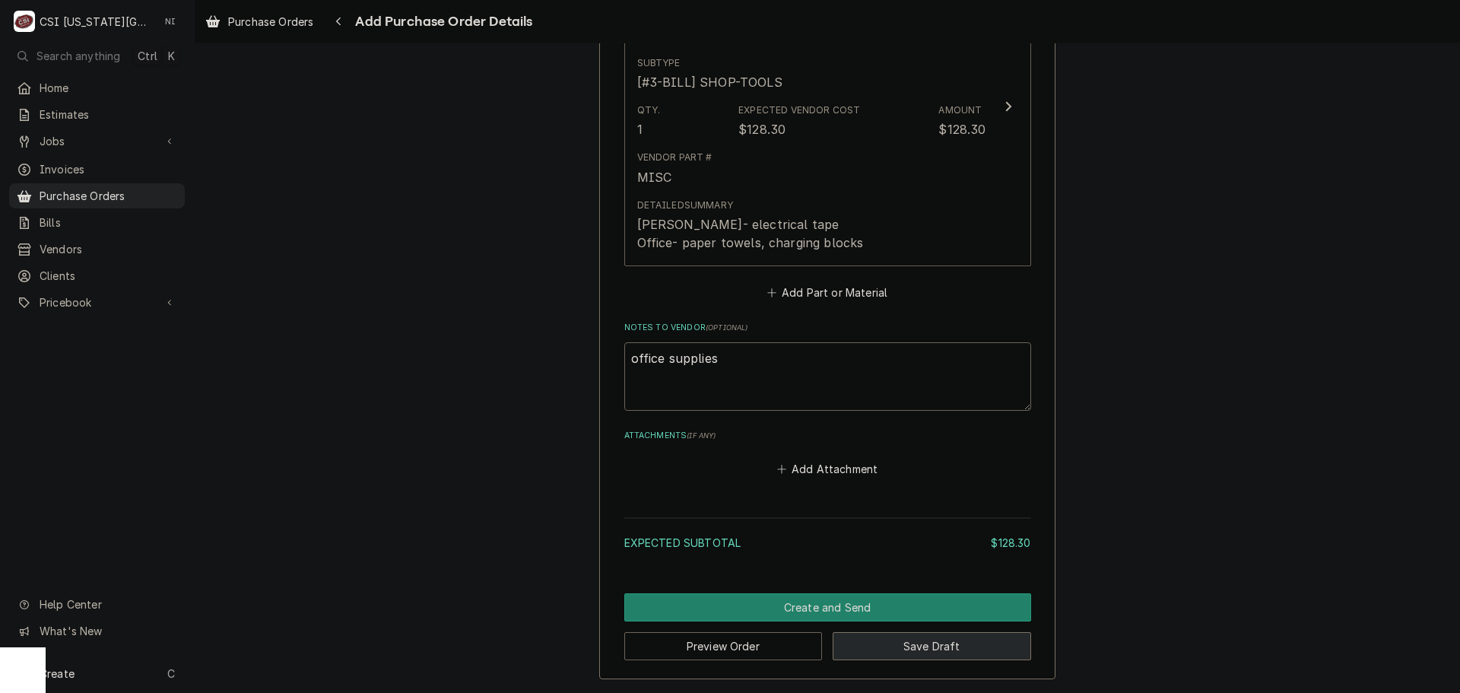
drag, startPoint x: 928, startPoint y: 640, endPoint x: 1426, endPoint y: 639, distance: 498.1
click at [930, 640] on button "Save Draft" at bounding box center [932, 646] width 198 height 28
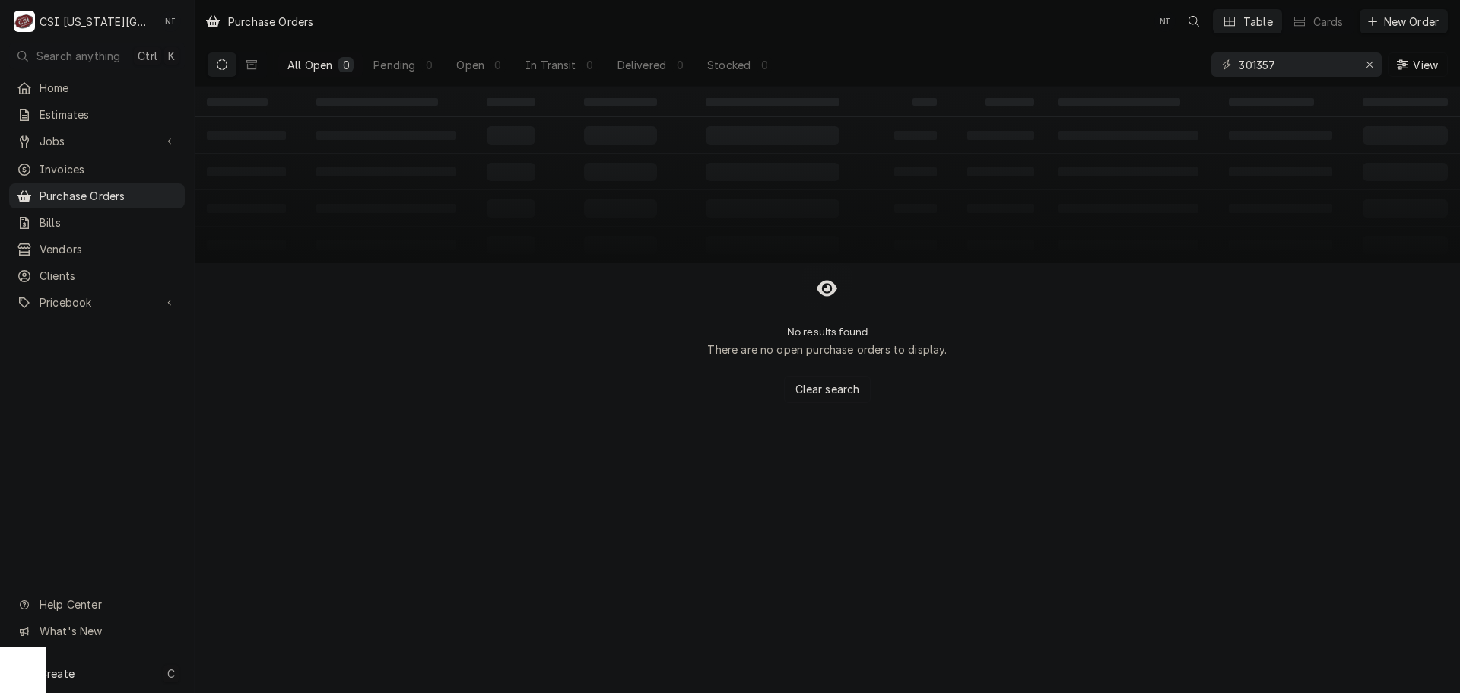
click at [125, 677] on div "Create C" at bounding box center [97, 673] width 194 height 40
click at [332, 564] on div "Purchase Order" at bounding box center [284, 569] width 102 height 16
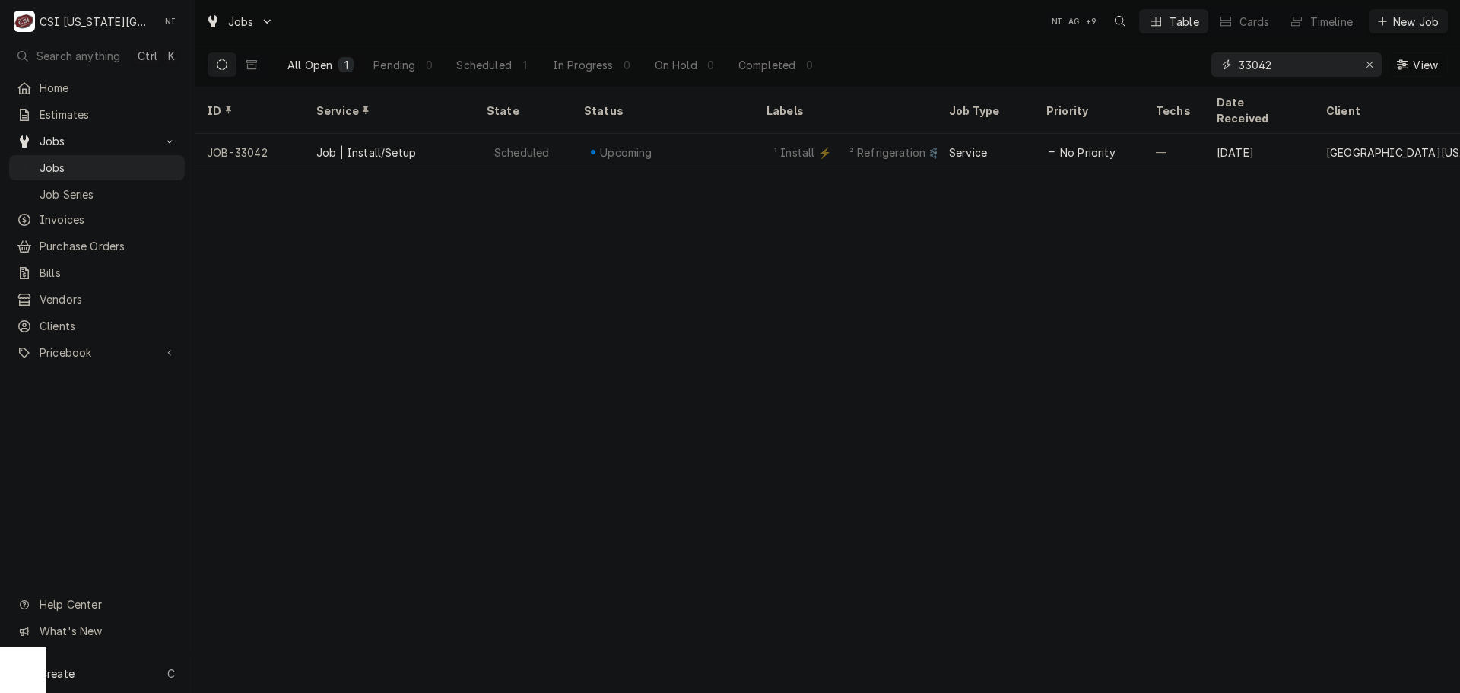
drag, startPoint x: 1278, startPoint y: 67, endPoint x: 1078, endPoint y: 67, distance: 199.3
click at [1079, 67] on div "All Open 1 Pending 0 Scheduled 1 In Progress 0 On Hold 0 Completed 0 33042 View" at bounding box center [827, 64] width 1241 height 43
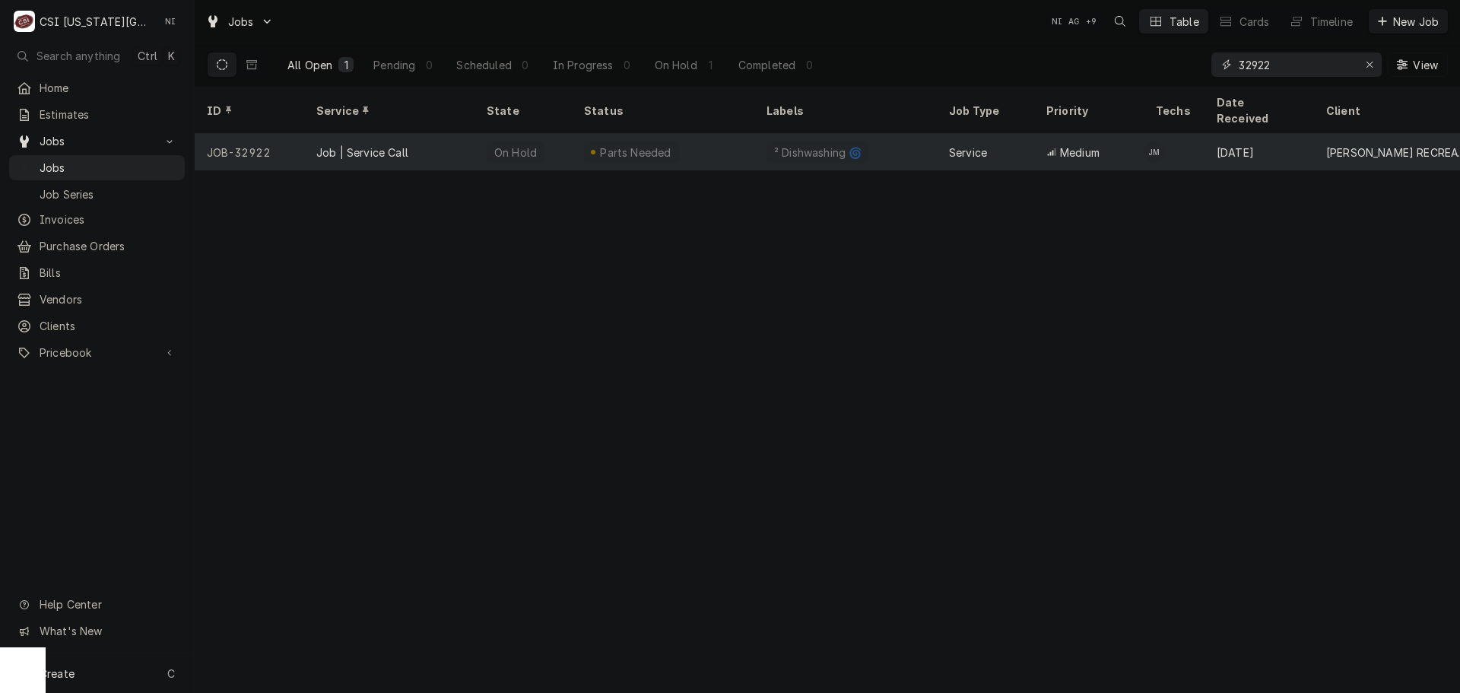
type input "32922"
click at [467, 139] on div "Job | Service Call" at bounding box center [389, 152] width 170 height 37
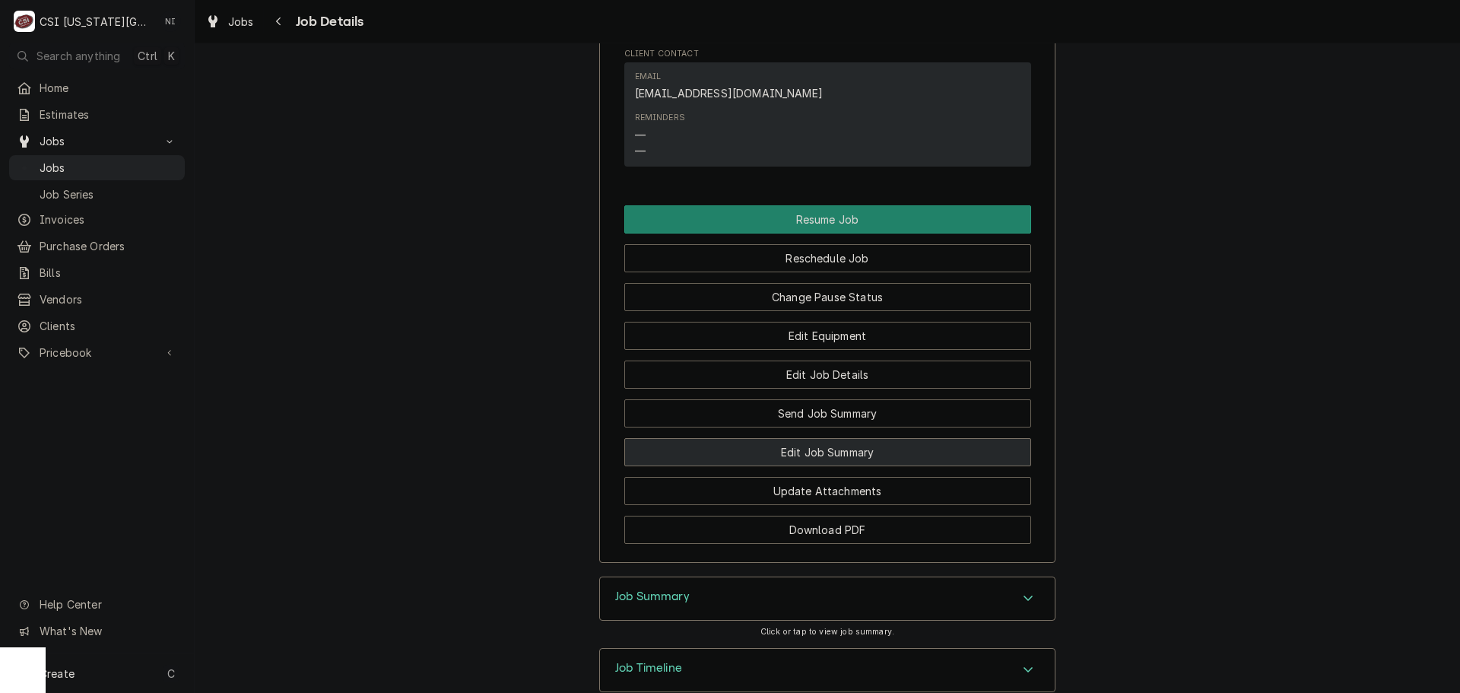
scroll to position [1597, 0]
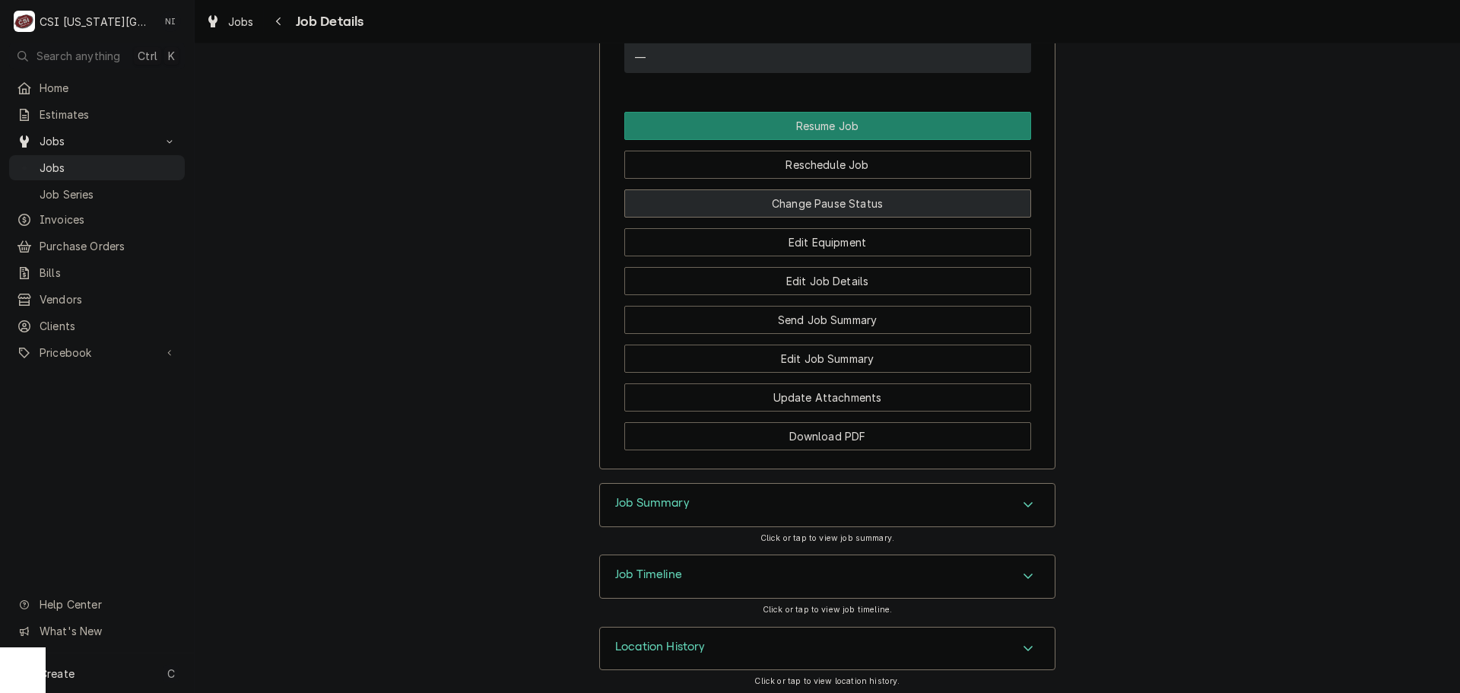
click at [814, 218] on button "Change Pause Status" at bounding box center [827, 203] width 407 height 28
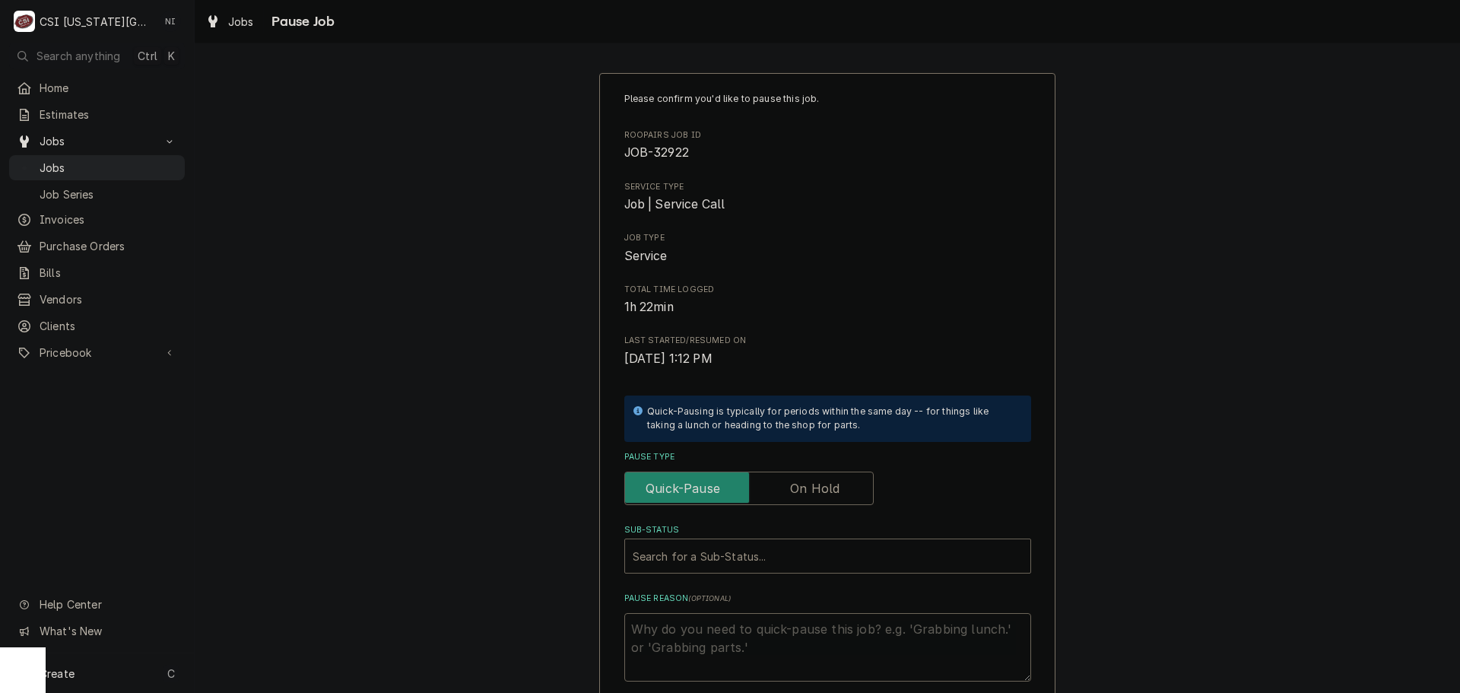
drag, startPoint x: 824, startPoint y: 487, endPoint x: 817, endPoint y: 508, distance: 22.4
click at [824, 489] on label "Pause Type" at bounding box center [748, 488] width 249 height 33
click at [824, 489] on input "Pause Type" at bounding box center [749, 488] width 236 height 33
checkbox input "true"
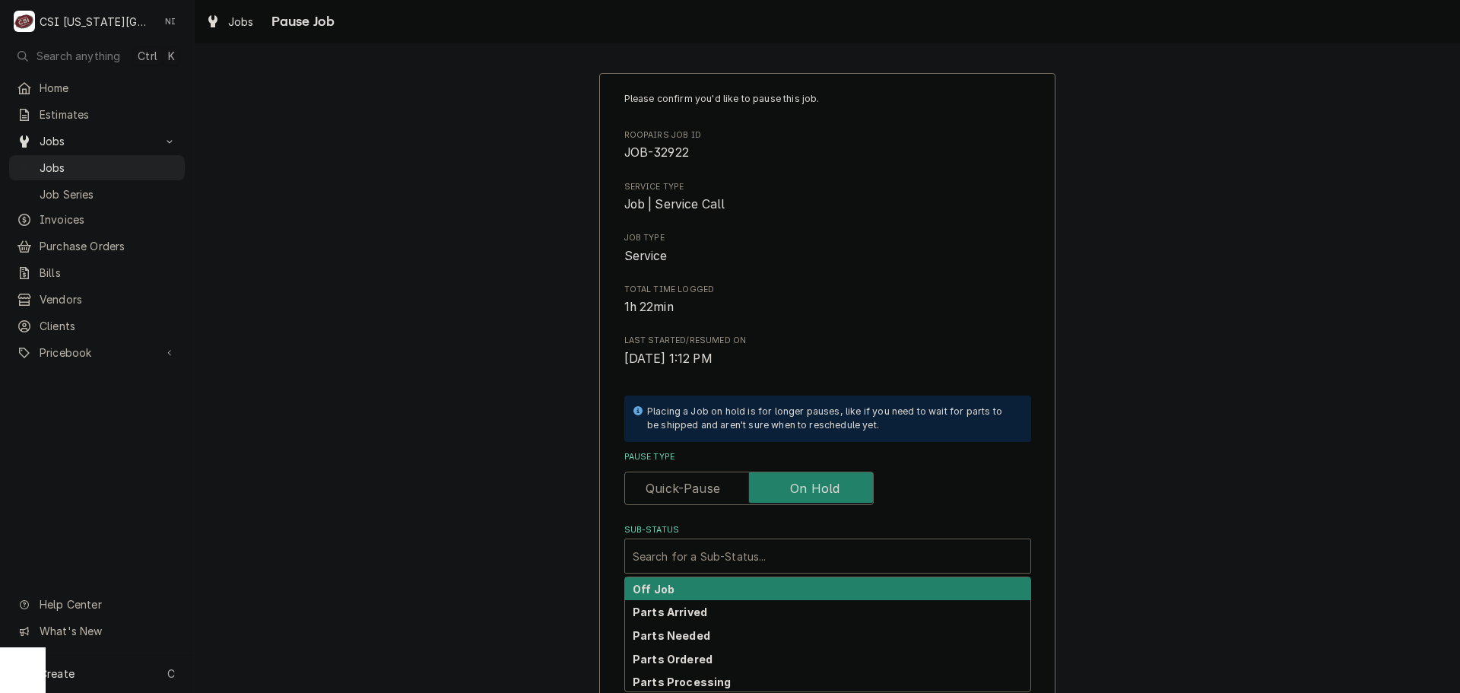
click at [812, 562] on div "Sub-Status" at bounding box center [828, 555] width 390 height 27
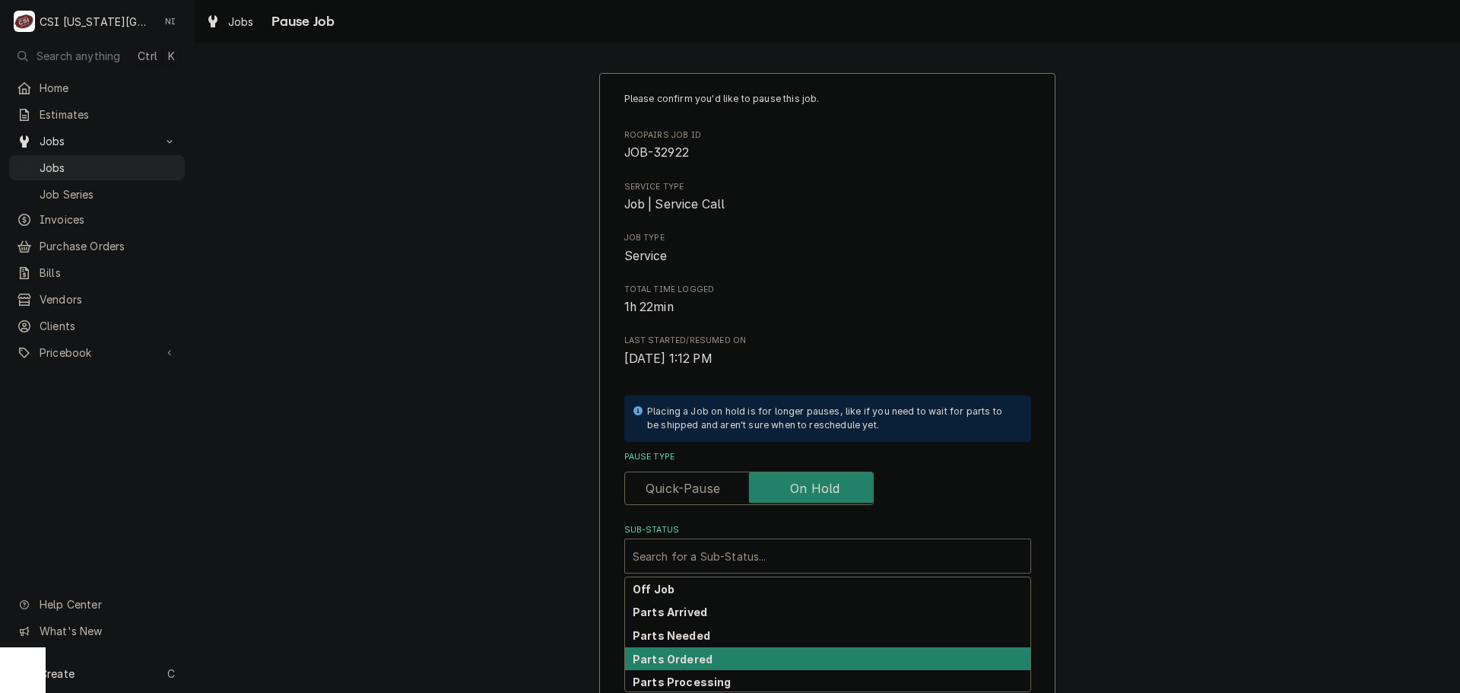
click at [682, 662] on strong "Parts Ordered" at bounding box center [673, 659] width 80 height 13
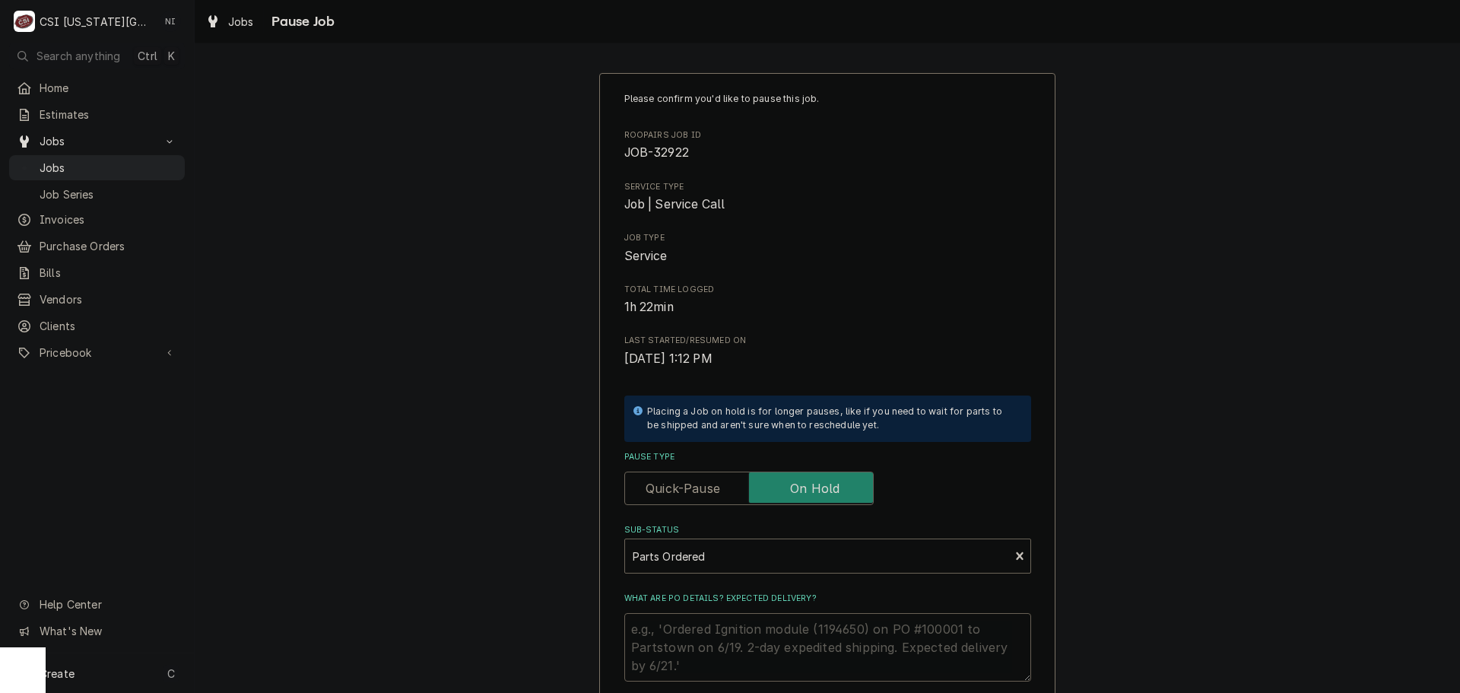
click at [697, 637] on textarea "What are PO details? Expected delivery?" at bounding box center [827, 647] width 407 height 68
type textarea "x"
type textarea "P"
type textarea "x"
type textarea "PA"
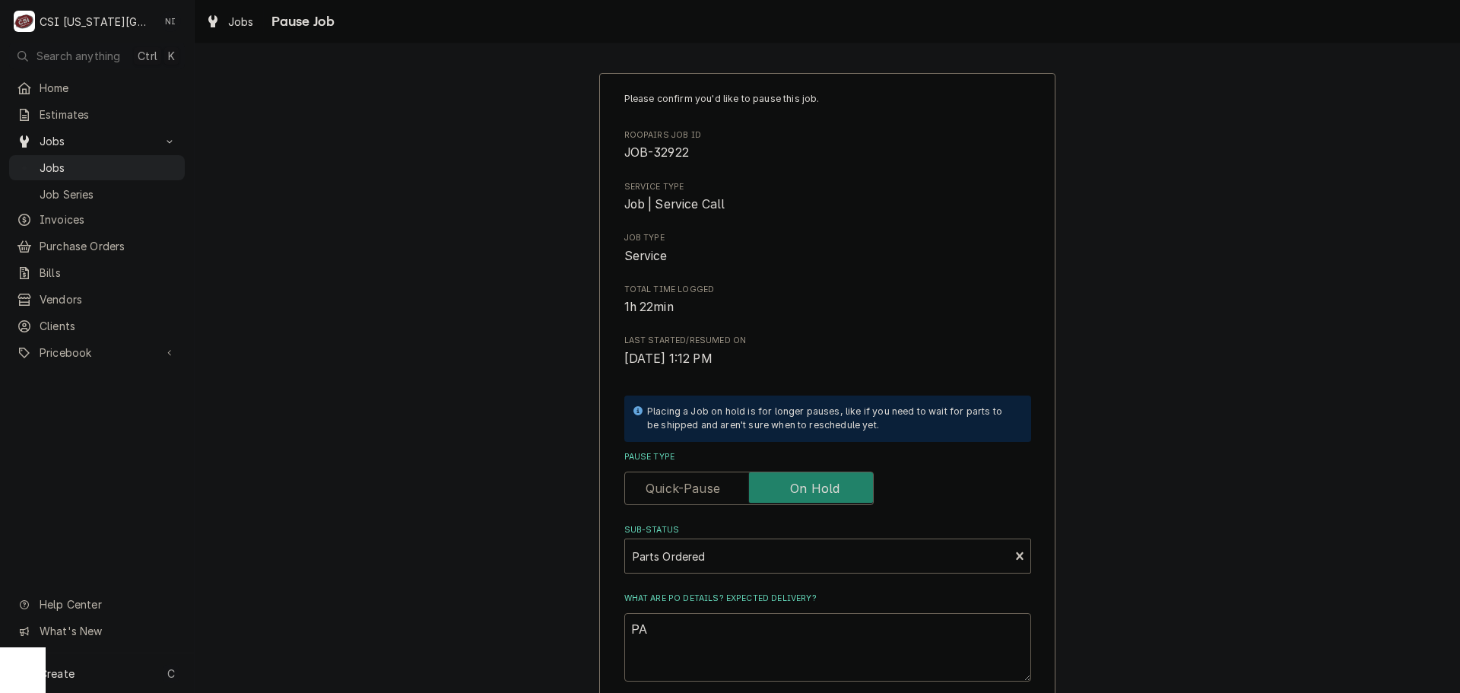
type textarea "x"
type textarea "PAR"
type textarea "x"
type textarea "PART"
type textarea "x"
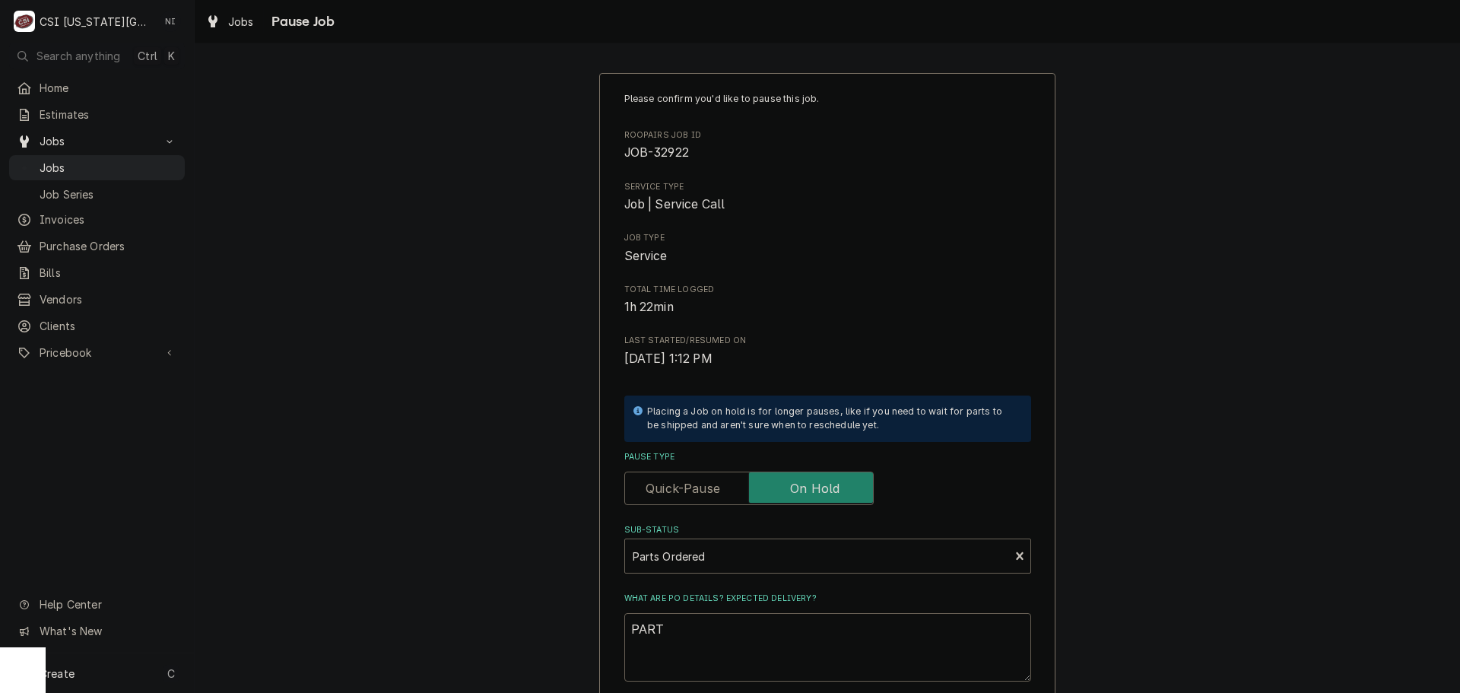
type textarea "PARTS"
type textarea "x"
type textarea "PART"
type textarea "x"
type textarea "PAR"
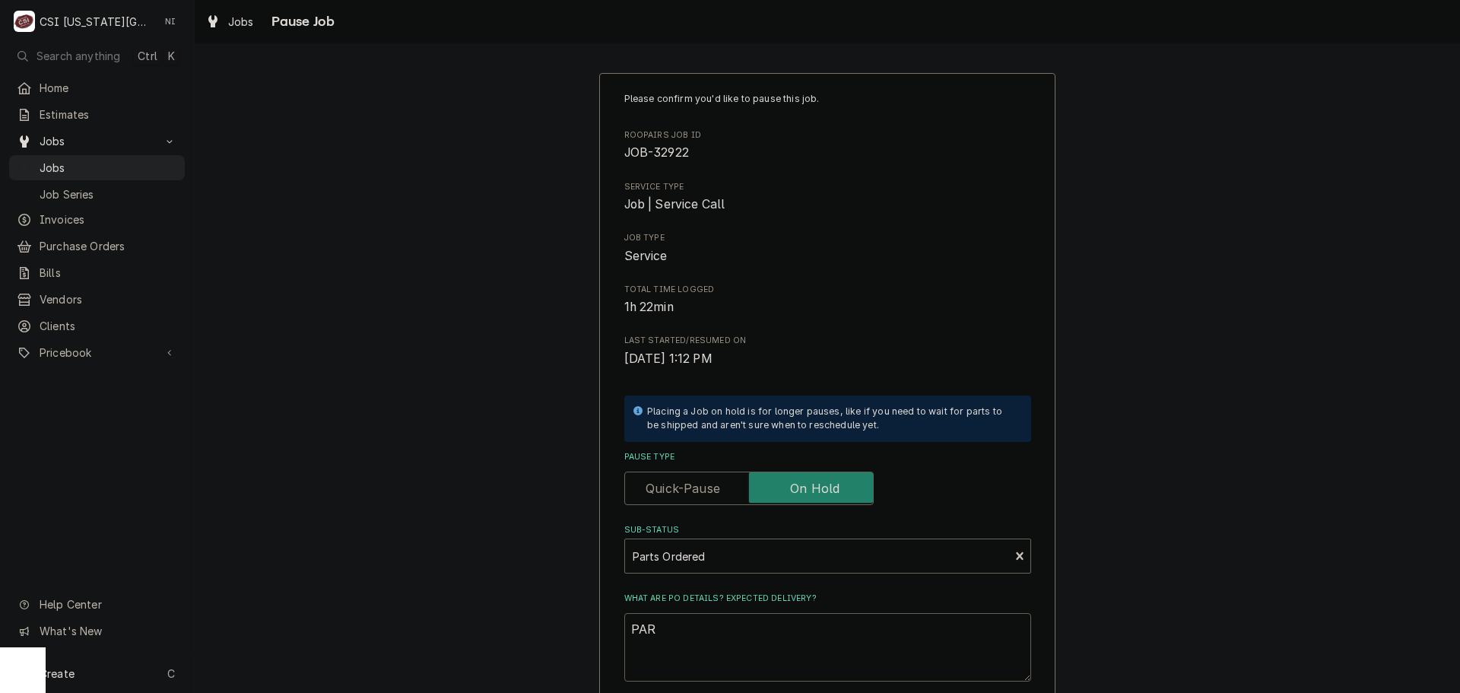
type textarea "x"
type textarea "PA"
type textarea "x"
type textarea "P"
type textarea "x"
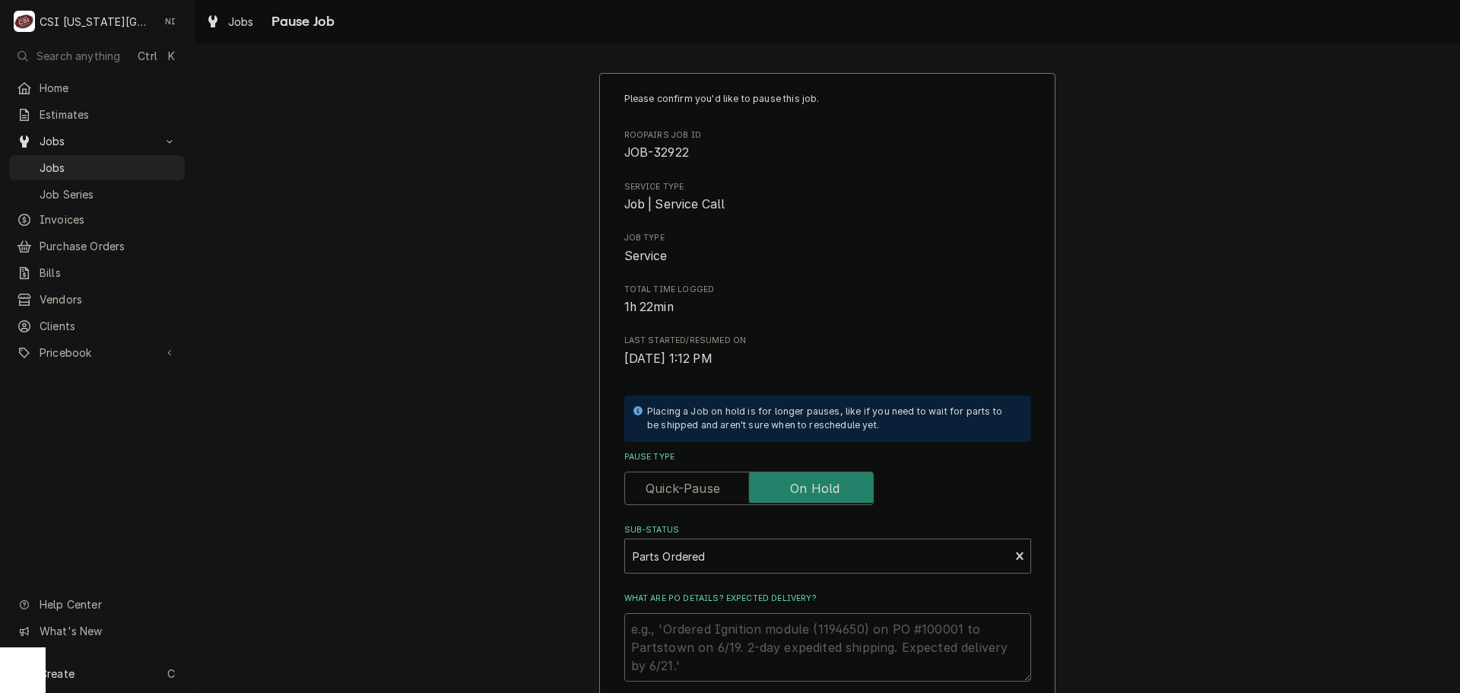
type textarea "x"
type textarea "P"
type textarea "x"
type textarea "Pa"
type textarea "x"
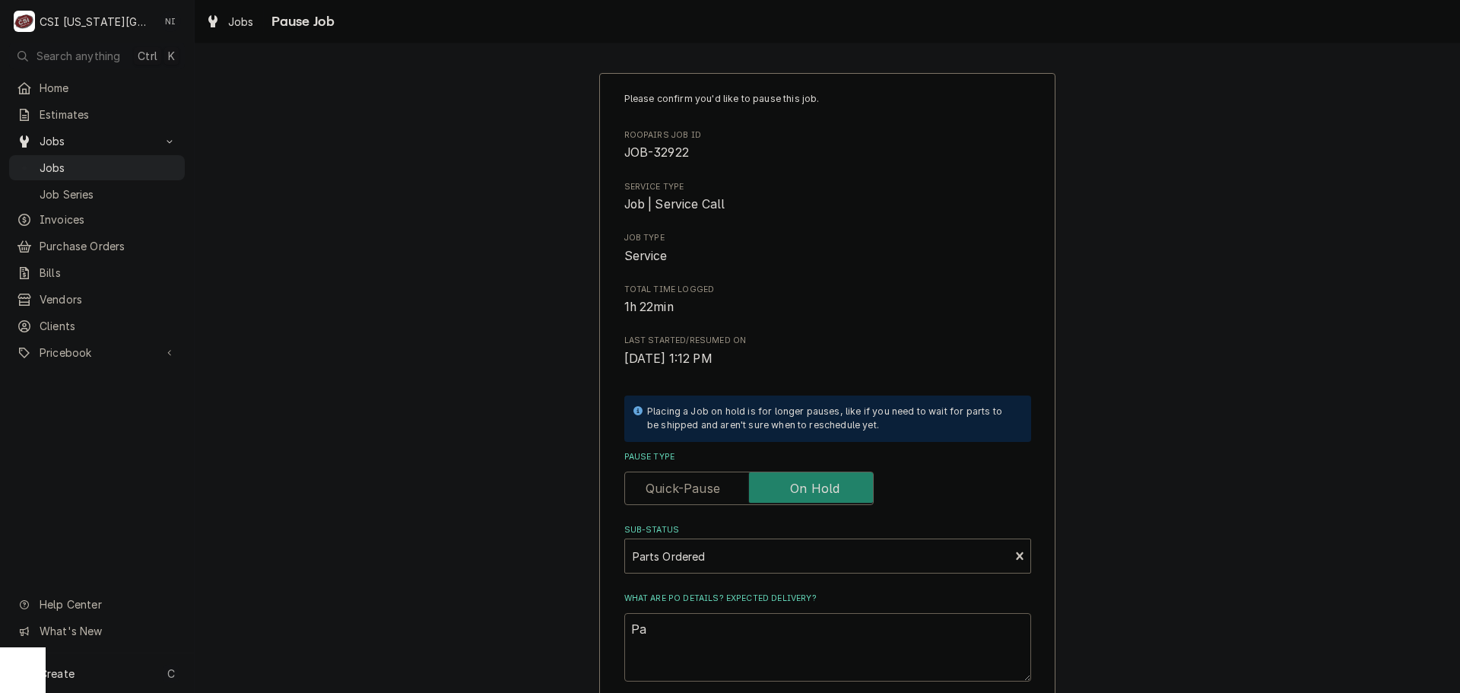
type textarea "Par"
type textarea "x"
type textarea "Pars"
type textarea "x"
type textarea "Pars"
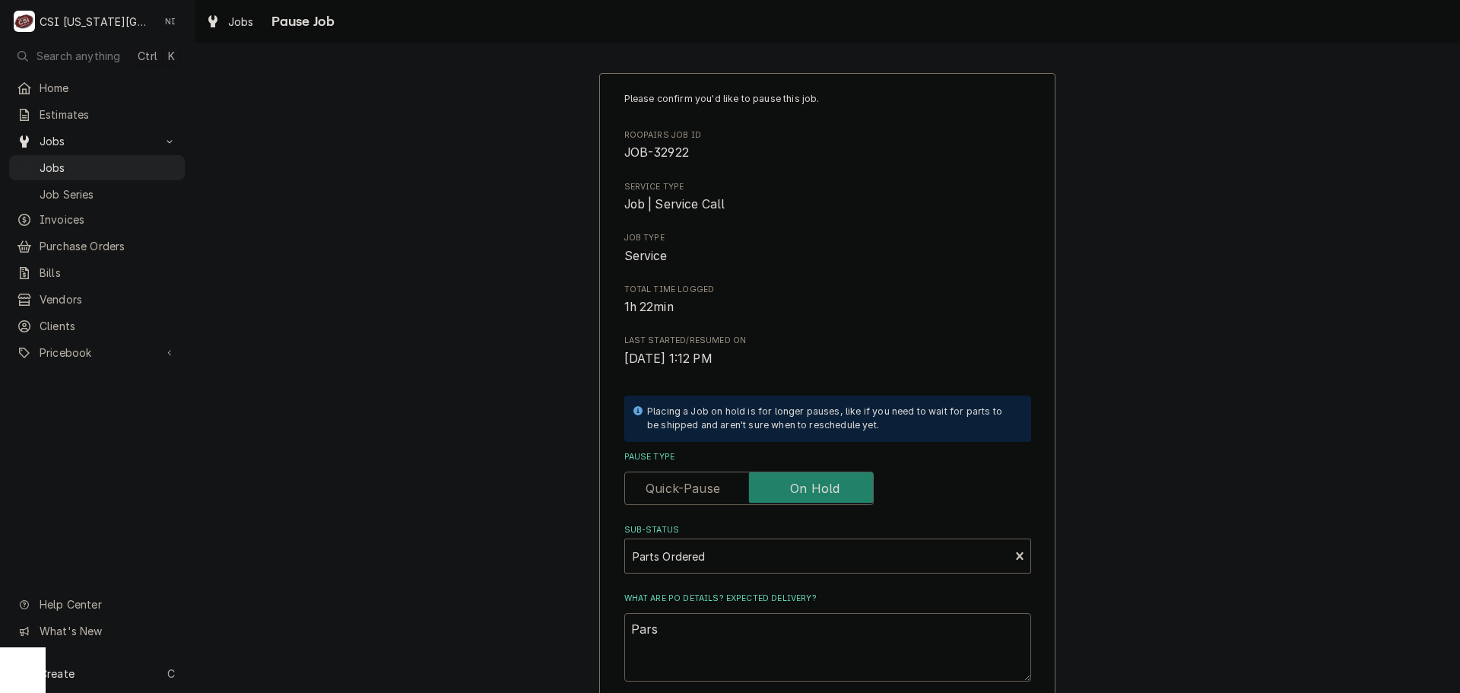
type textarea "x"
type textarea "Pars"
type textarea "x"
type textarea "Par"
type textarea "x"
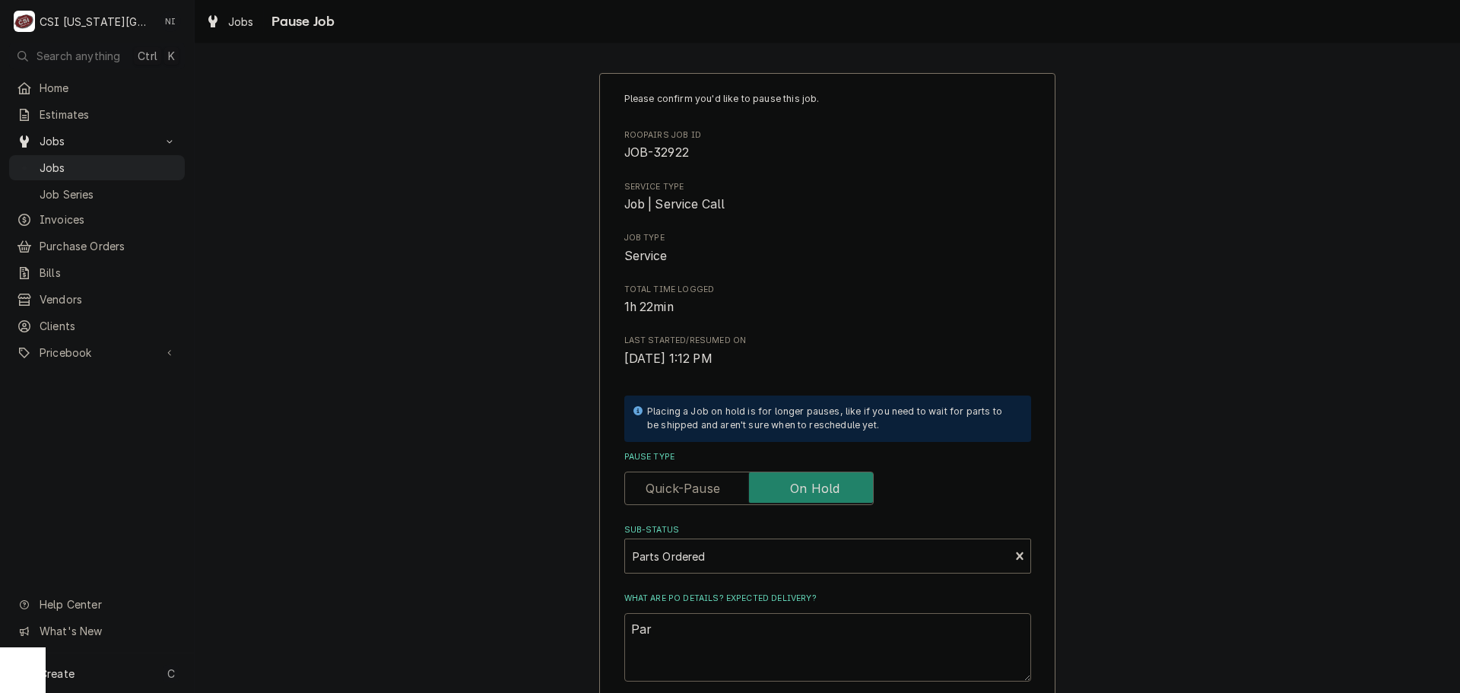
type textarea "Part"
type textarea "x"
type textarea "Parts"
type textarea "x"
type textarea "Parts"
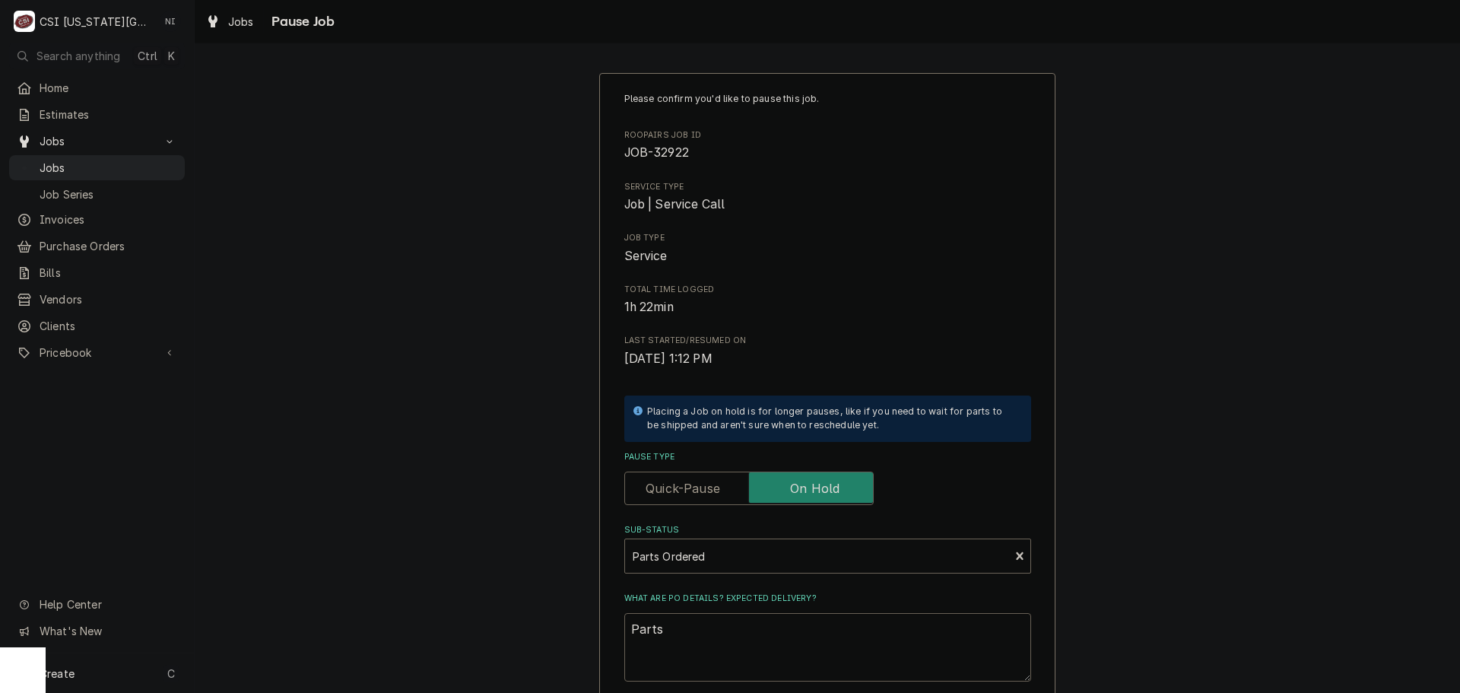
type textarea "x"
type textarea "Parts o"
type textarea "x"
type textarea "Parts or"
type textarea "x"
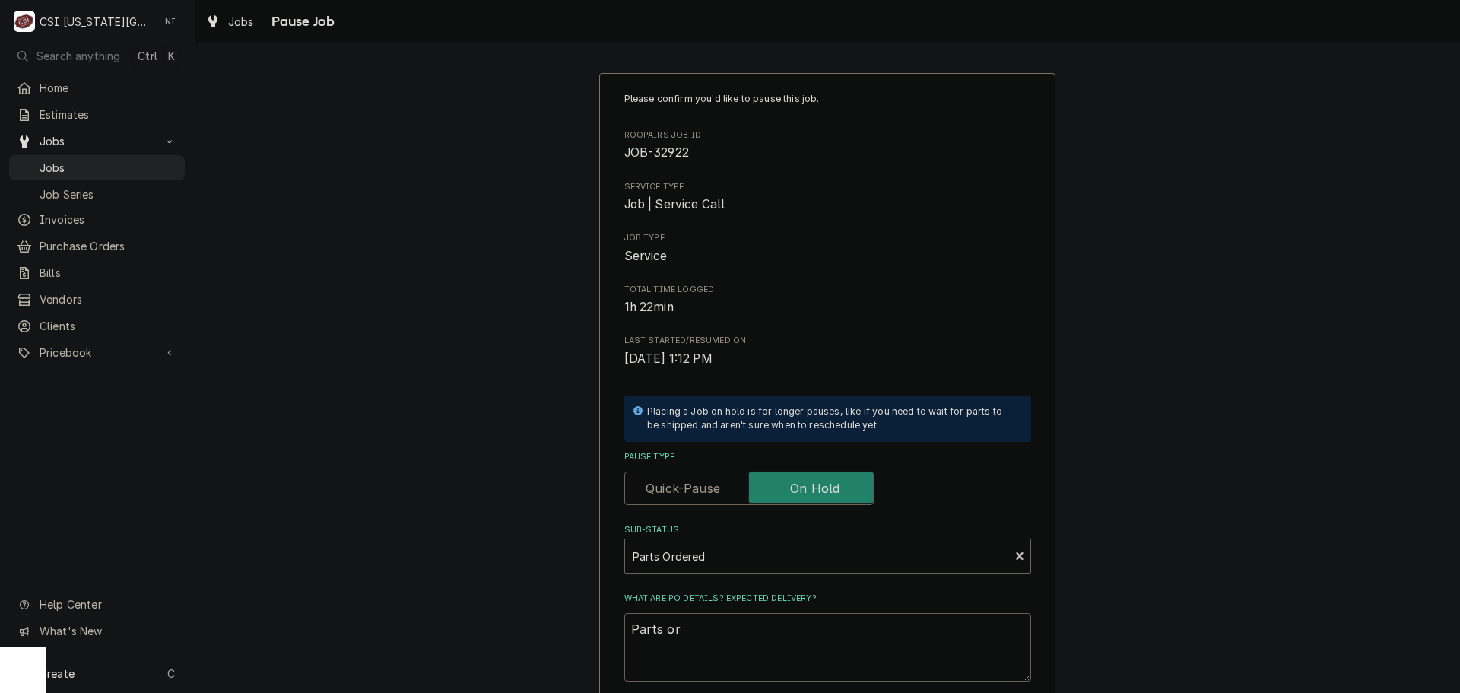
type textarea "Parts ord"
type textarea "x"
type textarea "Parts orde"
type textarea "x"
type textarea "Parts order"
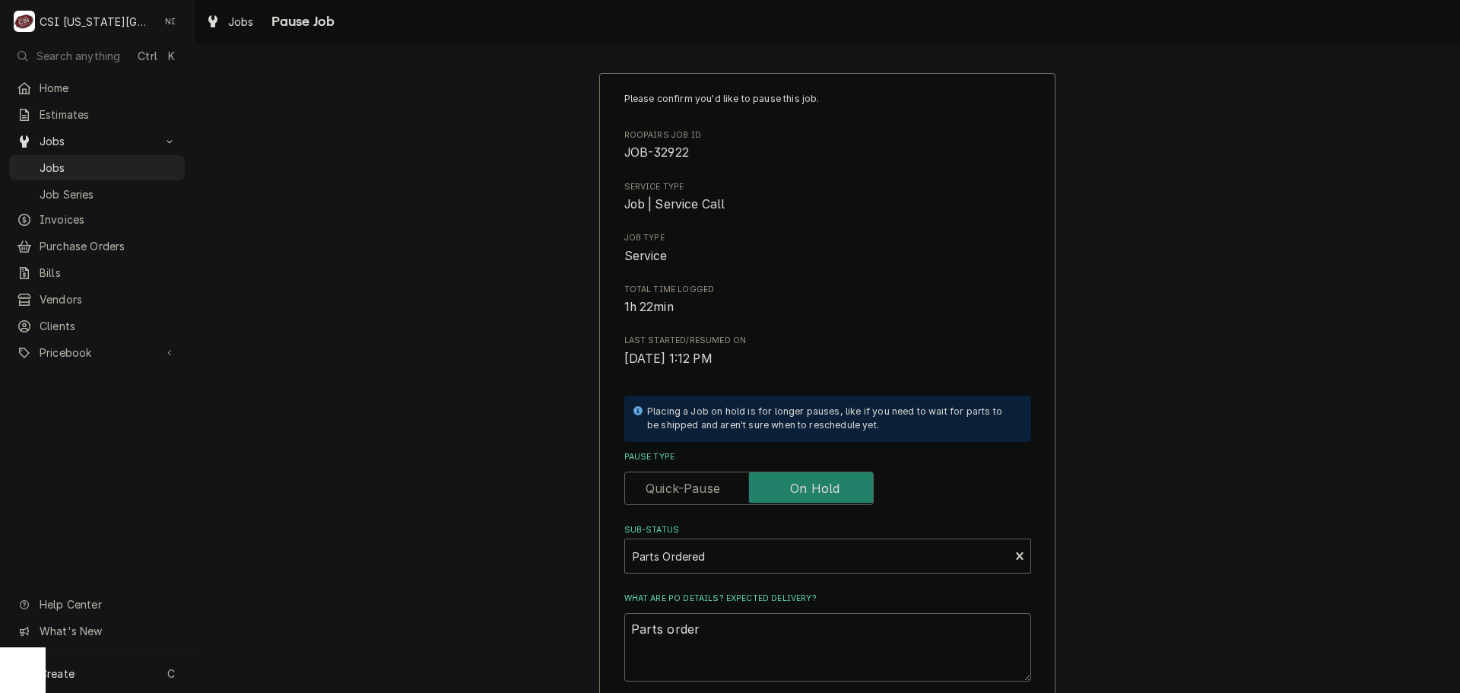
type textarea "x"
type textarea "Parts ordere"
type textarea "x"
type textarea "Parts ordered"
type textarea "x"
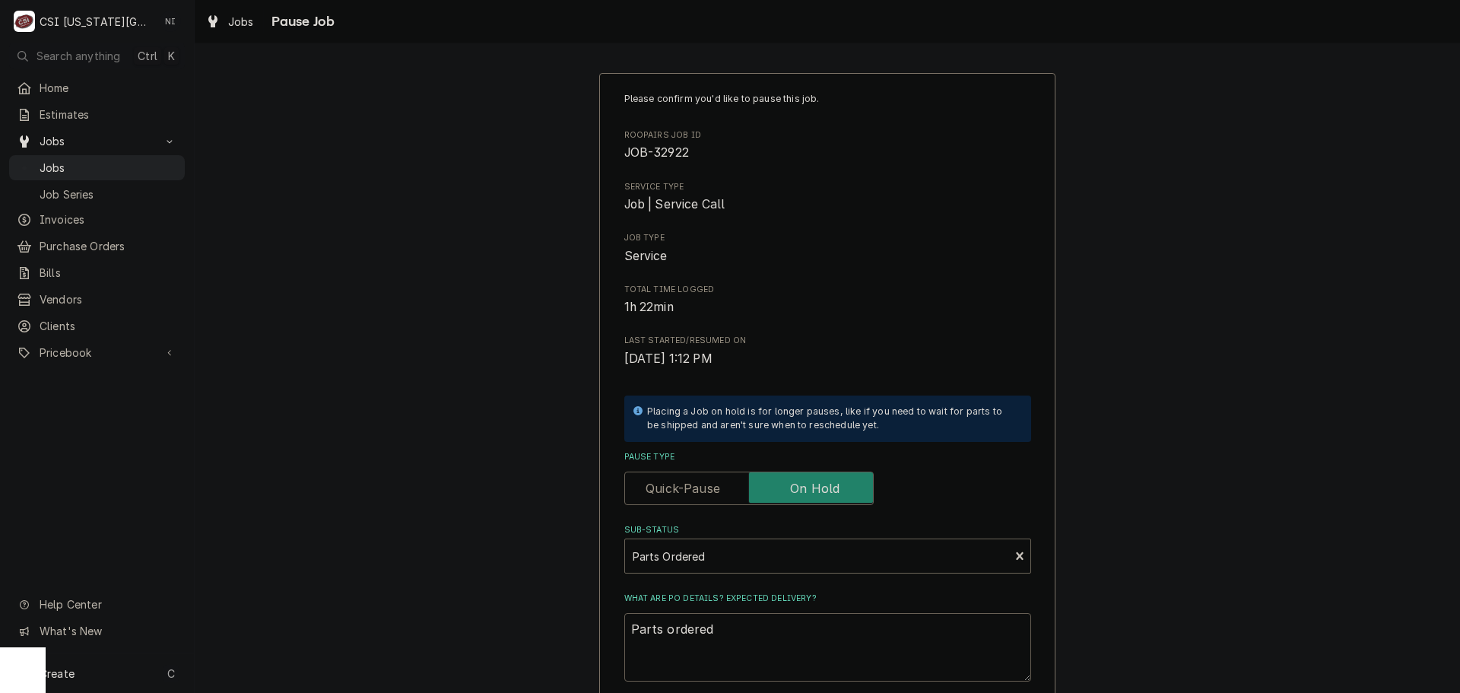
type textarea "Parts ordered"
type textarea "x"
type textarea "Parts ordered o"
type textarea "x"
type textarea "Parts ordered on"
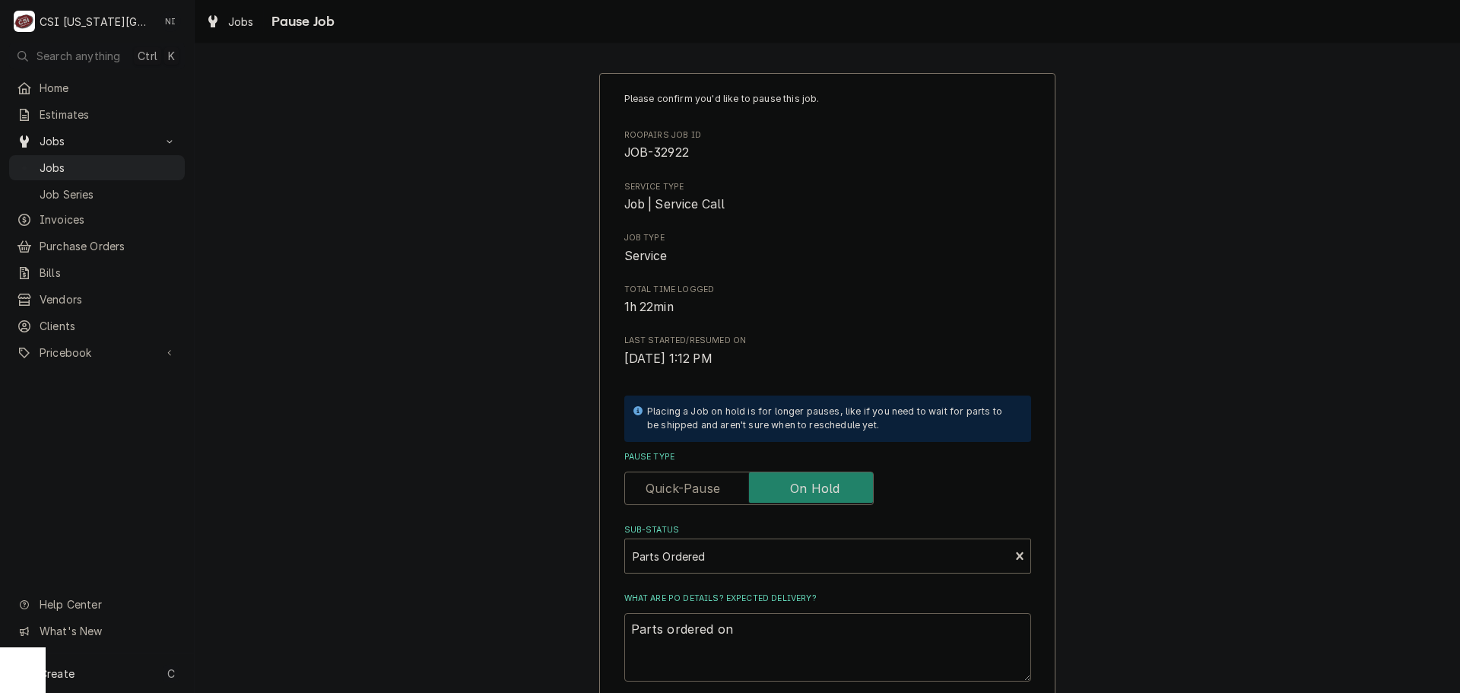
type textarea "x"
type textarea "Parts ordered on"
type textarea "x"
type textarea "Parts ordered on P"
type textarea "x"
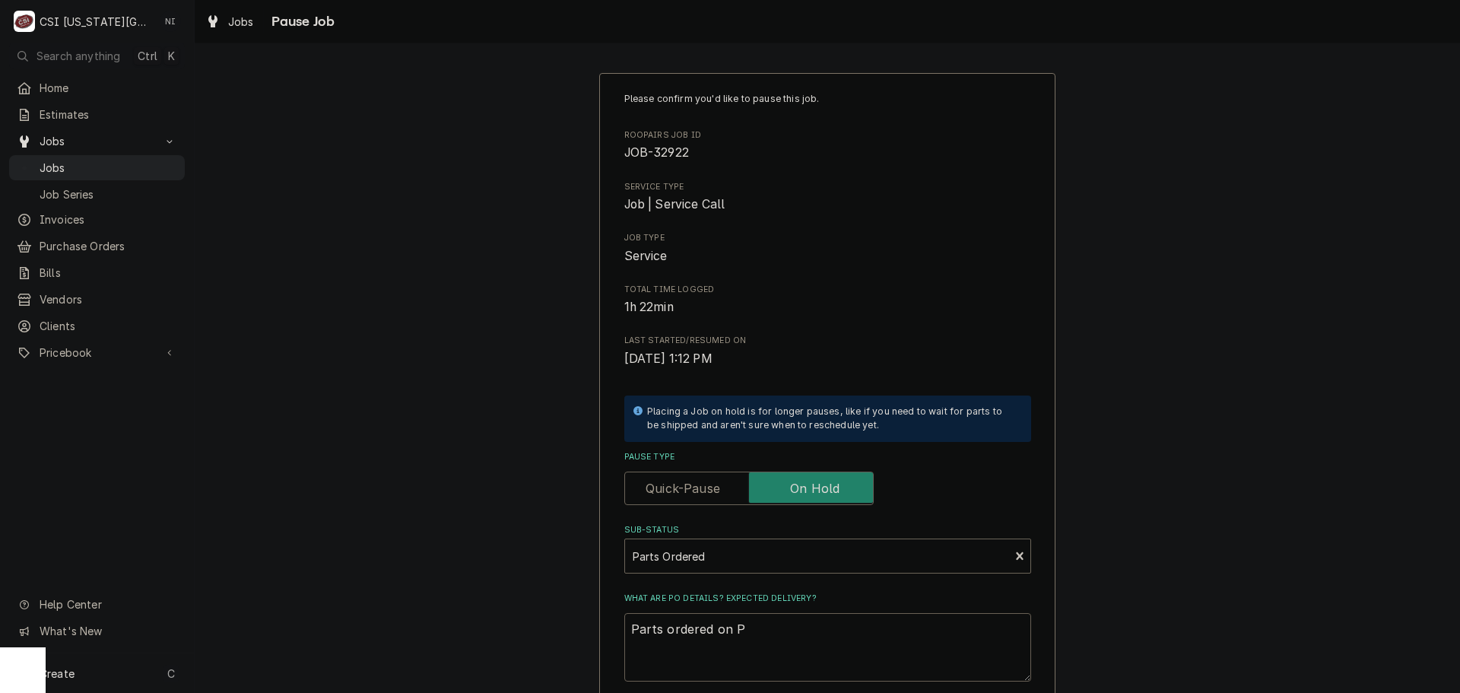
type textarea "Parts ordered on PO"
type textarea "x"
type textarea "Parts ordered on PO"
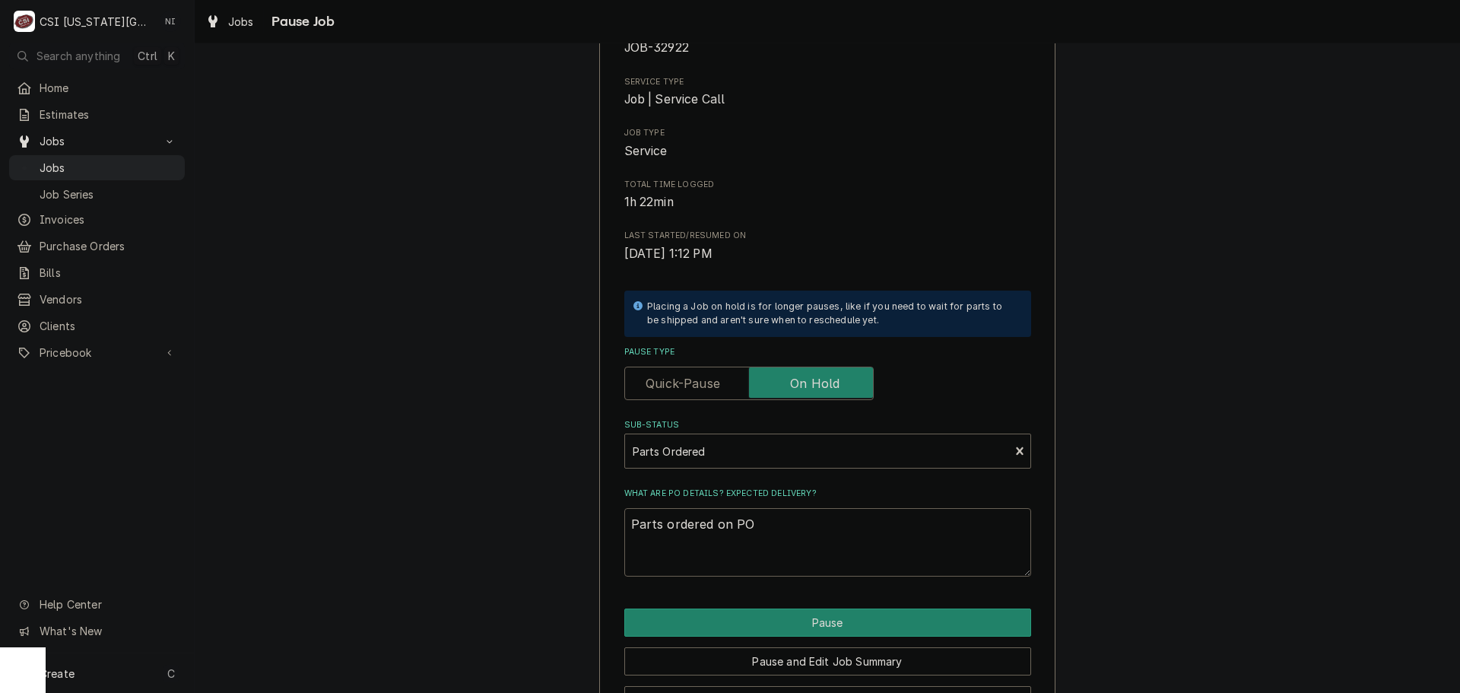
scroll to position [159, 0]
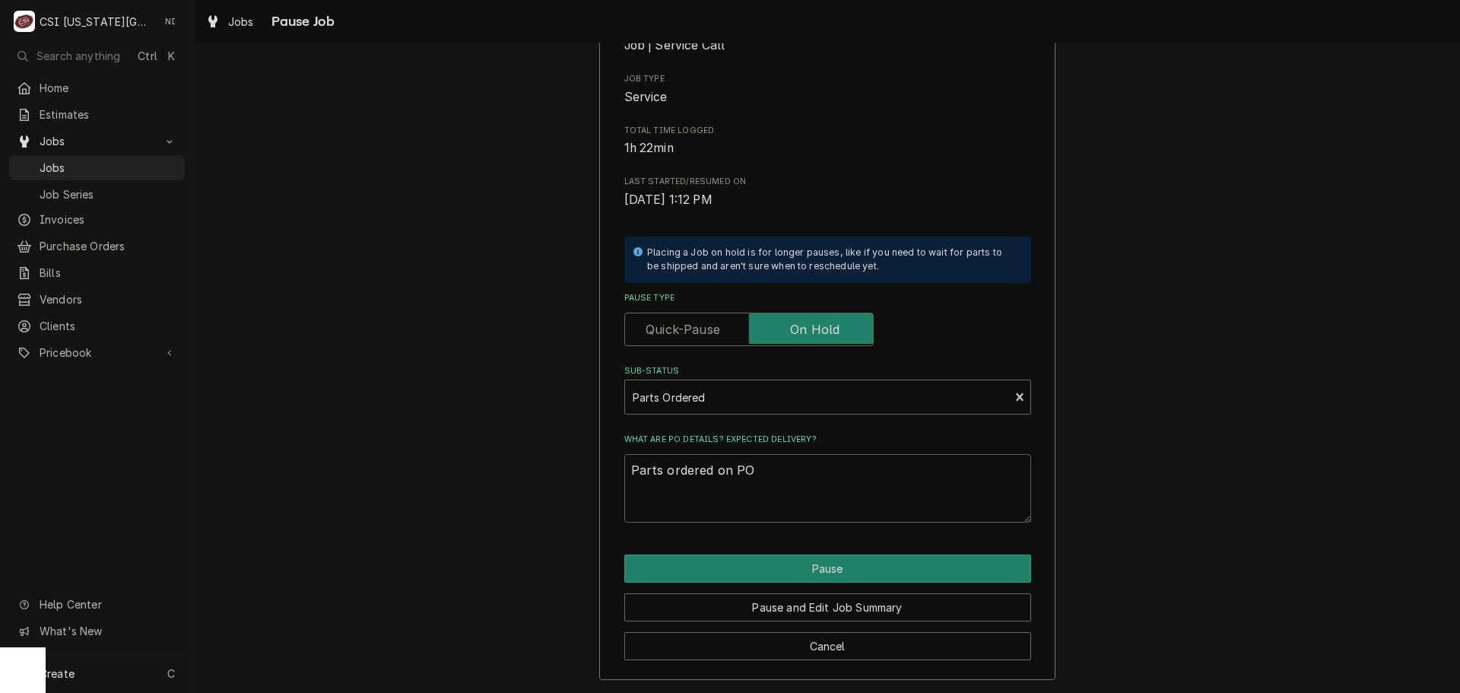
type textarea "x"
type textarea "Parts ordered on PO 3"
type textarea "x"
type textarea "Parts ordered on PO 30"
type textarea "x"
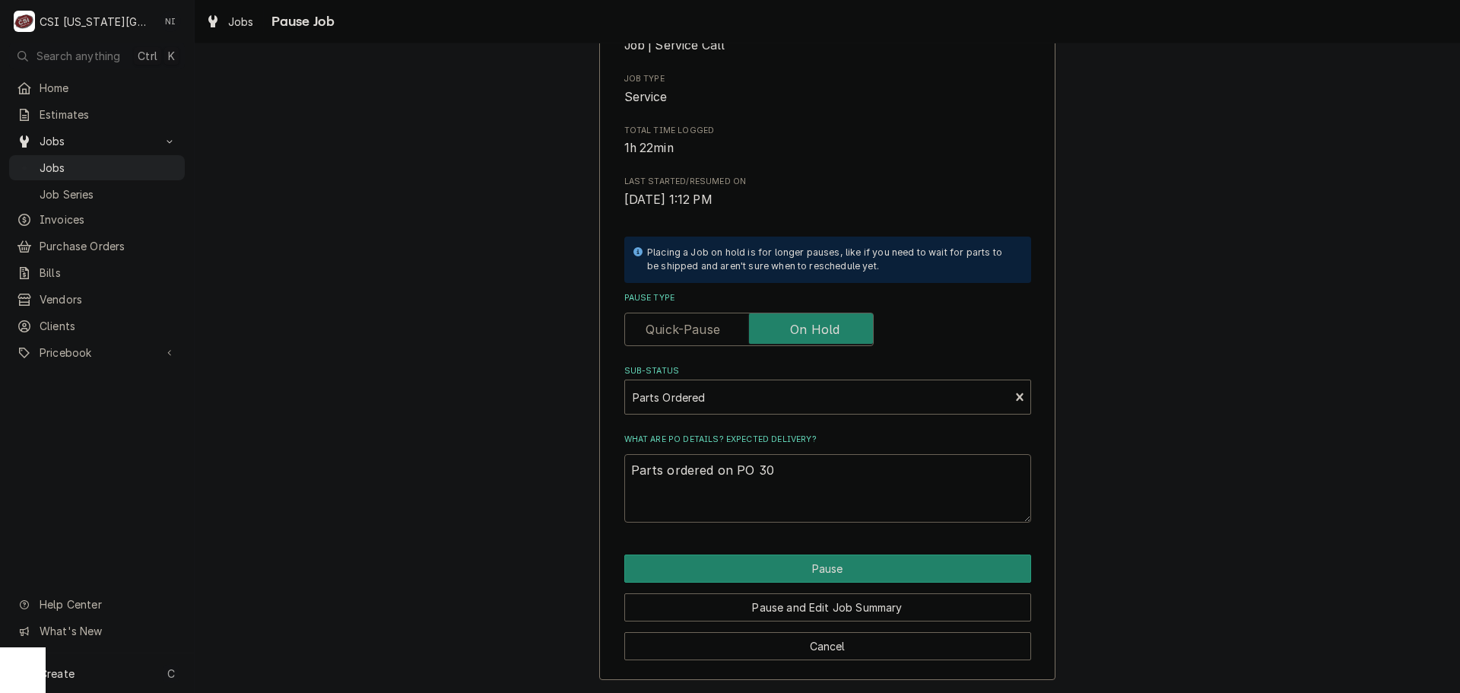
type textarea "Parts ordered on PO 301"
type textarea "x"
type textarea "Parts ordered on PO 3016"
type textarea "x"
type textarea "Parts ordered on PO 30164"
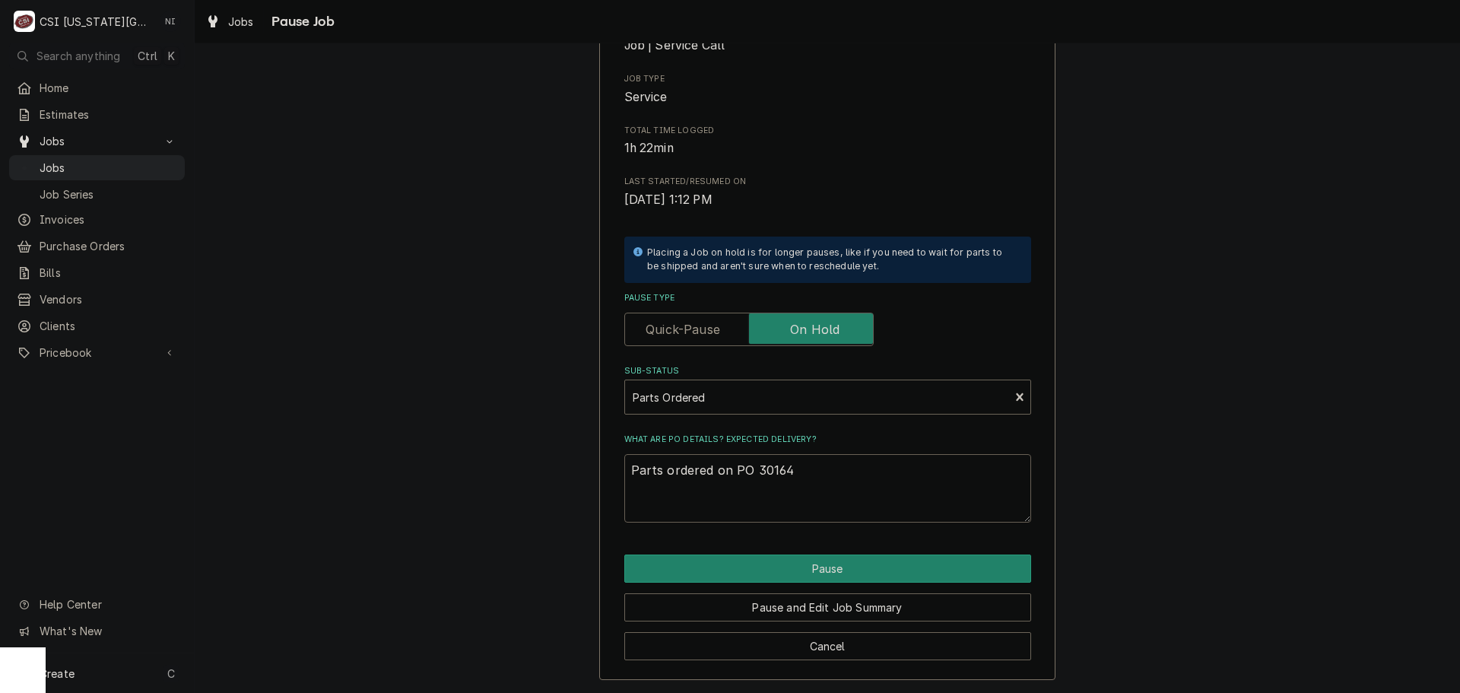
type textarea "x"
type textarea "Parts ordered on PO 301646"
type textarea "x"
type textarea "Parts ordered on PO 301646."
type textarea "x"
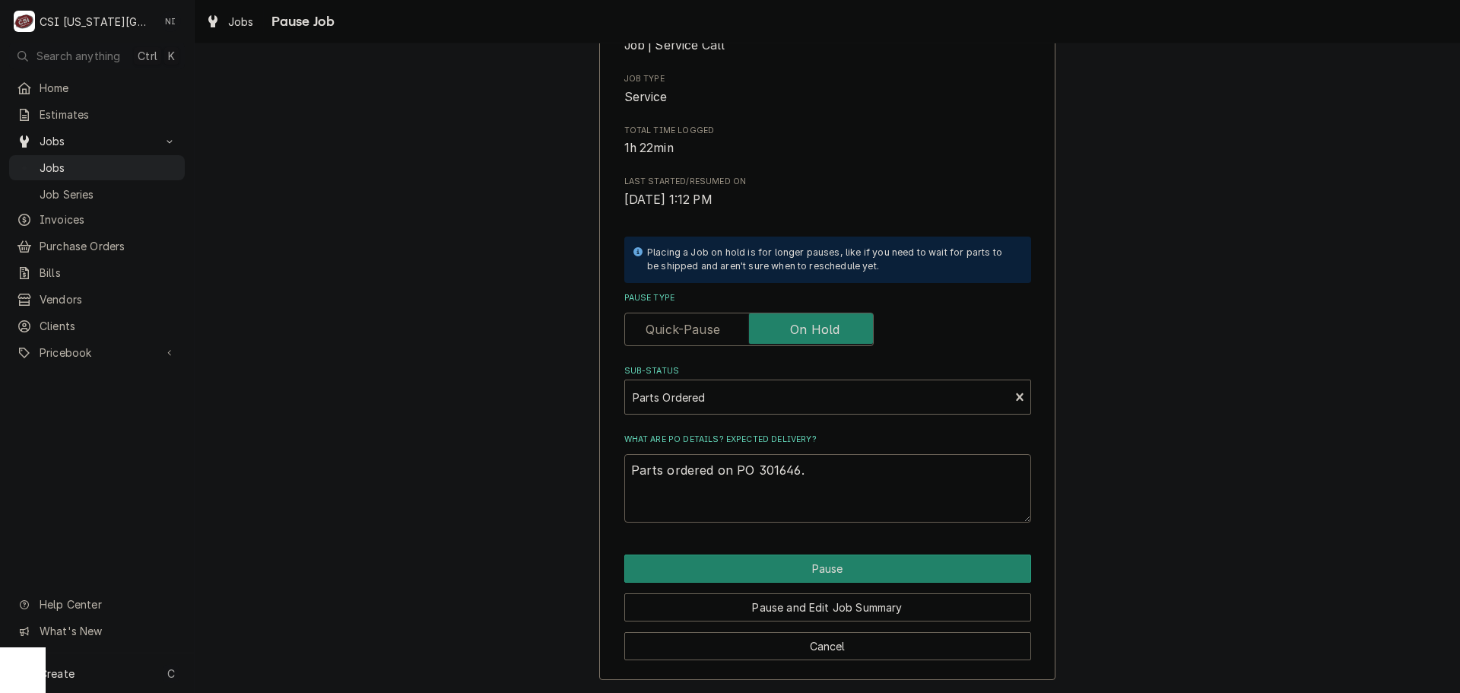
type textarea "Parts ordered on PO 301646."
type textarea "x"
type textarea "Parts ordered on PO 301646. p"
type textarea "x"
type textarea "Parts ordered on PO 301646. pa"
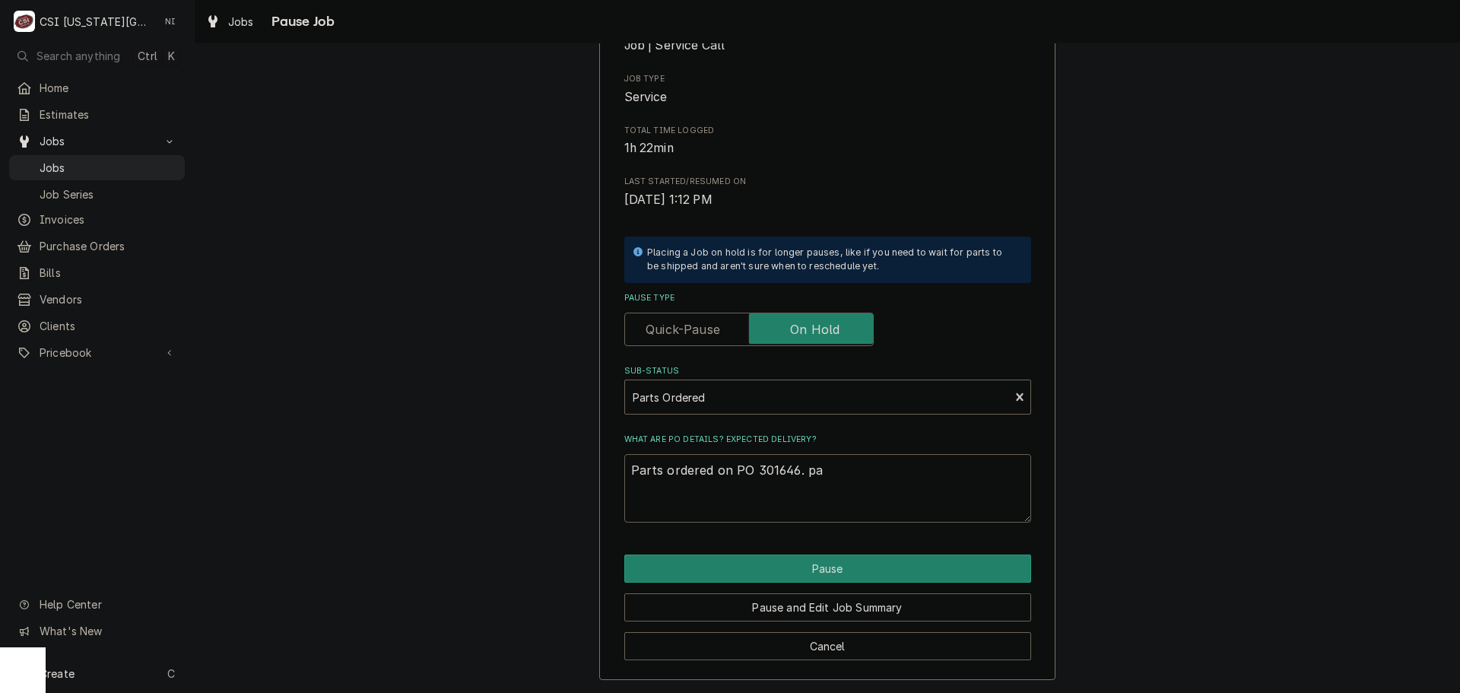
type textarea "x"
type textarea "Parts ordered on PO 301646. par"
type textarea "x"
type textarea "Parts ordered on PO 301646. part"
type textarea "x"
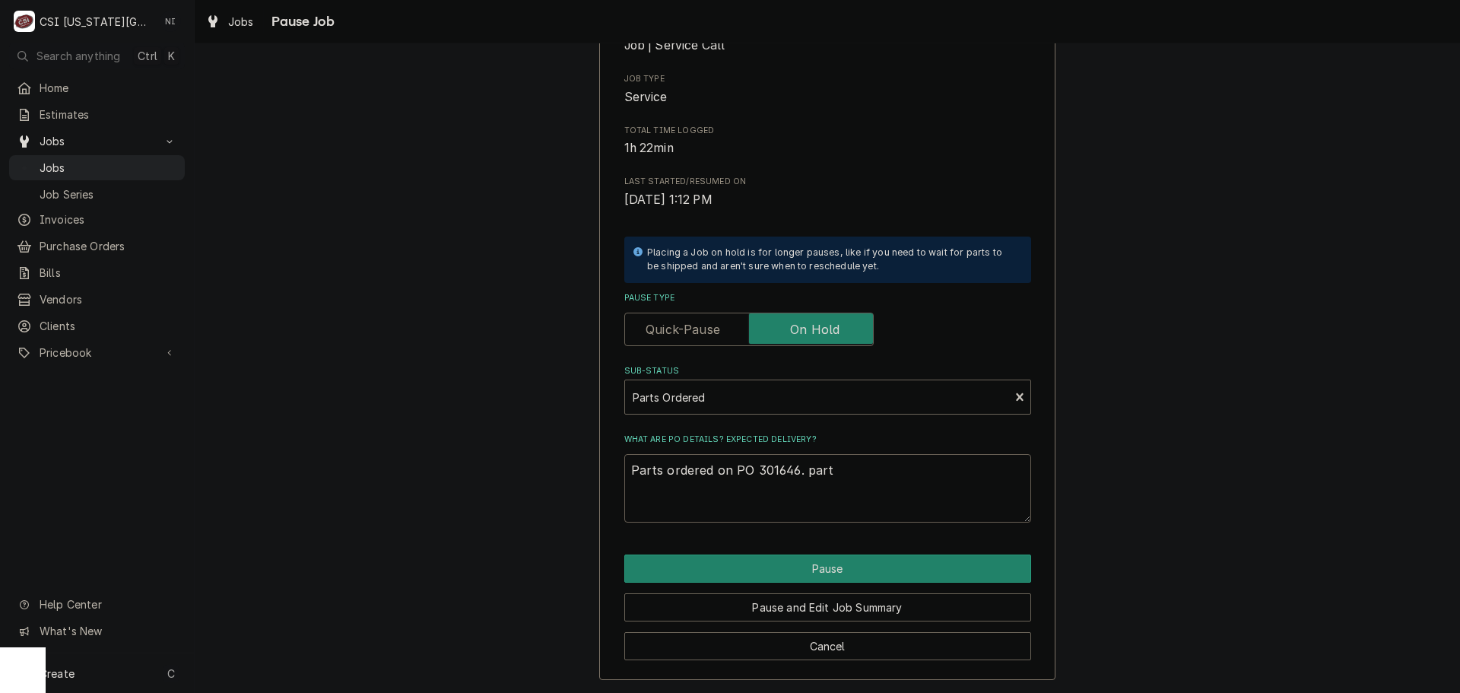
type textarea "Parts ordered on PO 301646. parts"
type textarea "x"
type textarea "Parts ordered on PO 301646. parts"
type textarea "x"
type textarea "Parts ordered on PO 301646. parts o"
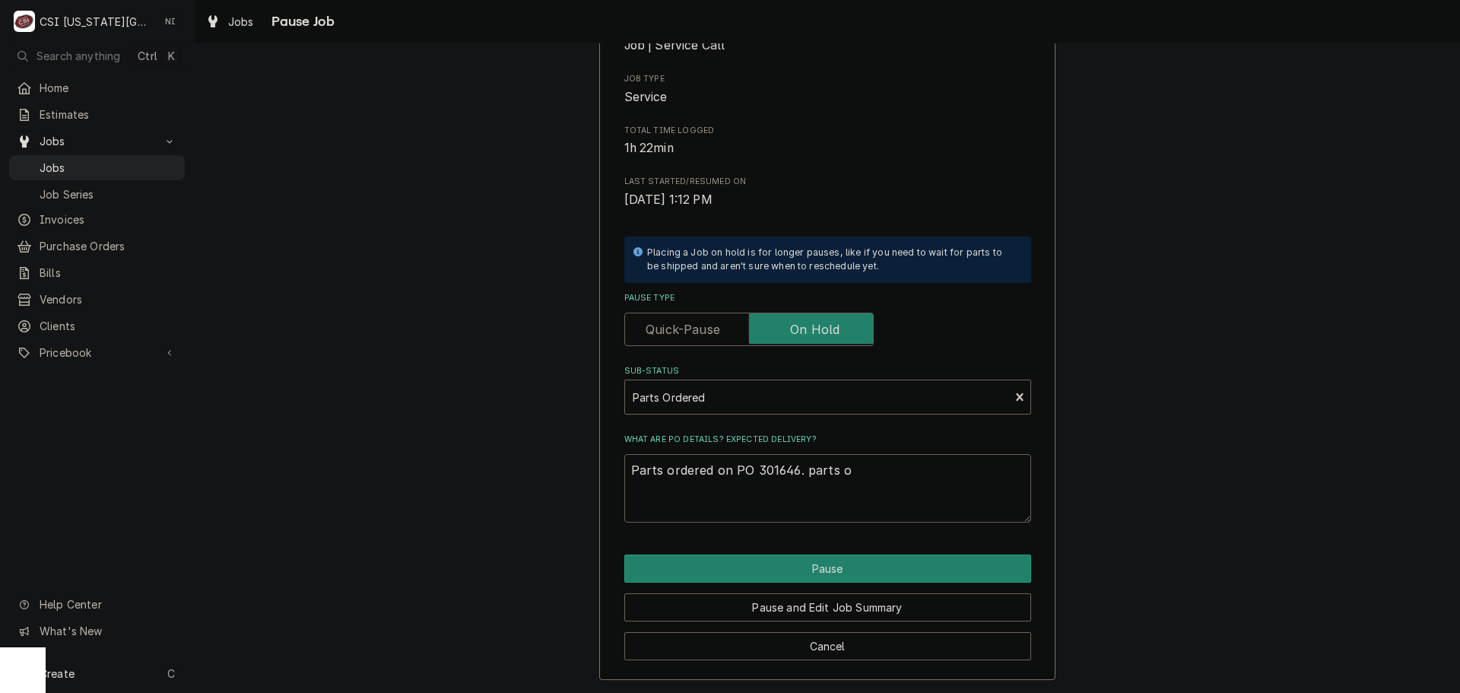
type textarea "x"
type textarea "Parts ordered on PO 301646. parts on"
type textarea "x"
type textarea "Parts ordered on PO 301646. parts on"
type textarea "x"
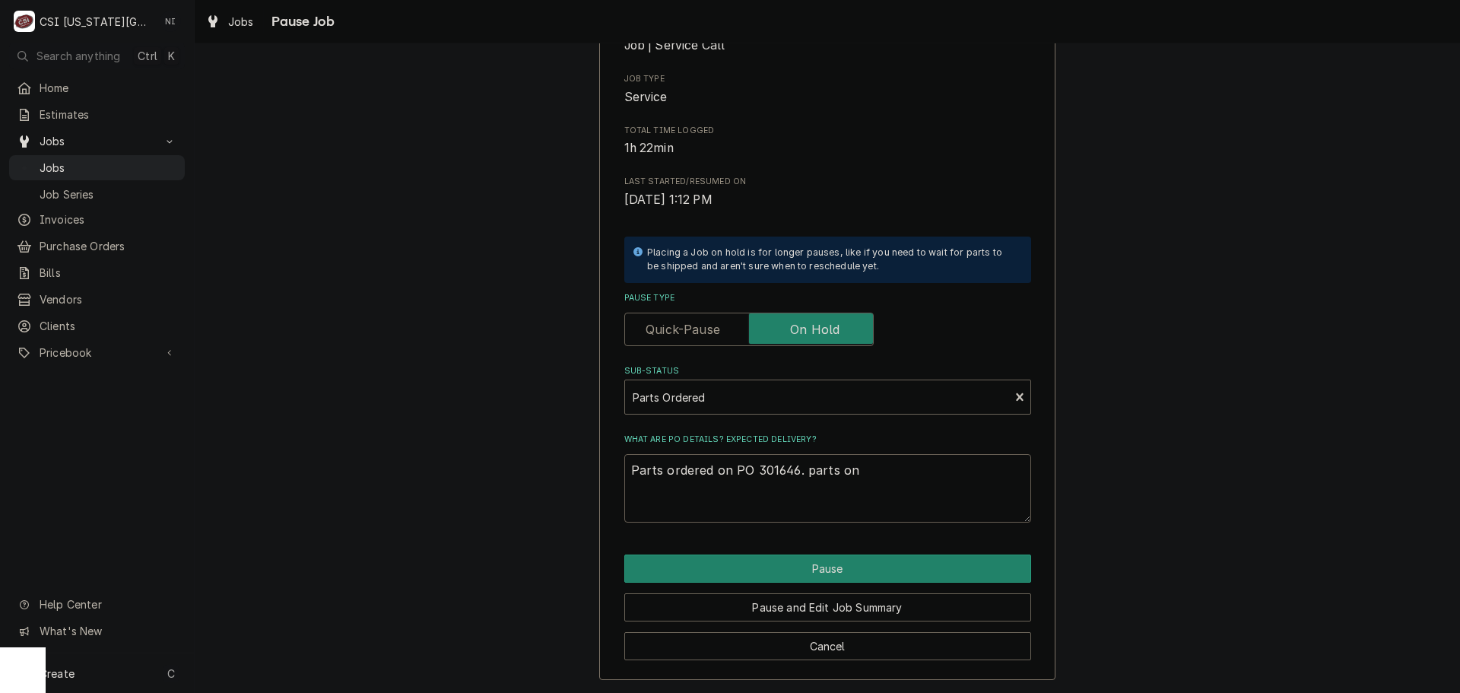
type textarea "Parts ordered on PO 301646. parts on B"
type textarea "x"
type textarea "Parts ordered on PO 301646. parts on BO"
click at [875, 469] on textarea "Parts ordered on PO 301646. parts on BO" at bounding box center [827, 488] width 407 height 68
type textarea "x"
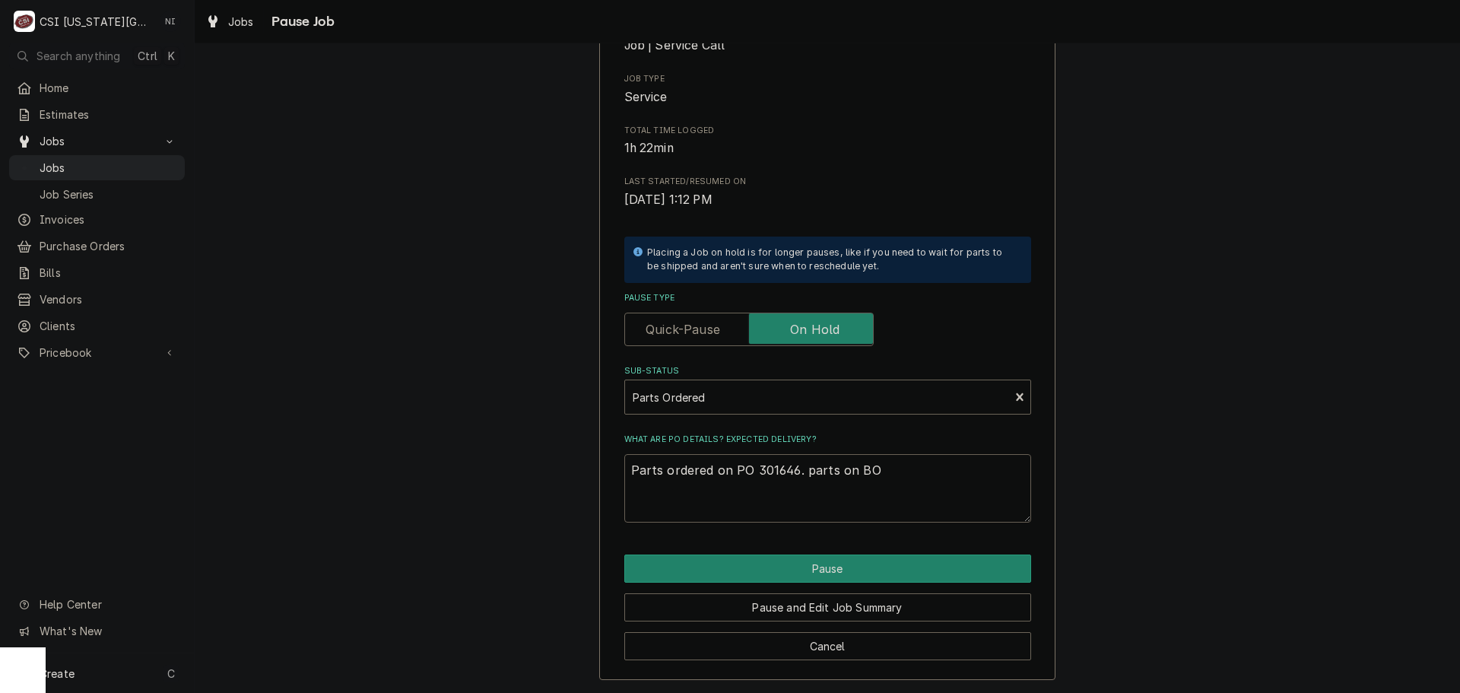
type textarea "Parts ordered on PO 301646. parts on BO"
type textarea "x"
type textarea "Parts ordered on PO 301646. parts on BO 2"
type textarea "x"
type textarea "Parts ordered on PO 301646. parts on BO 21"
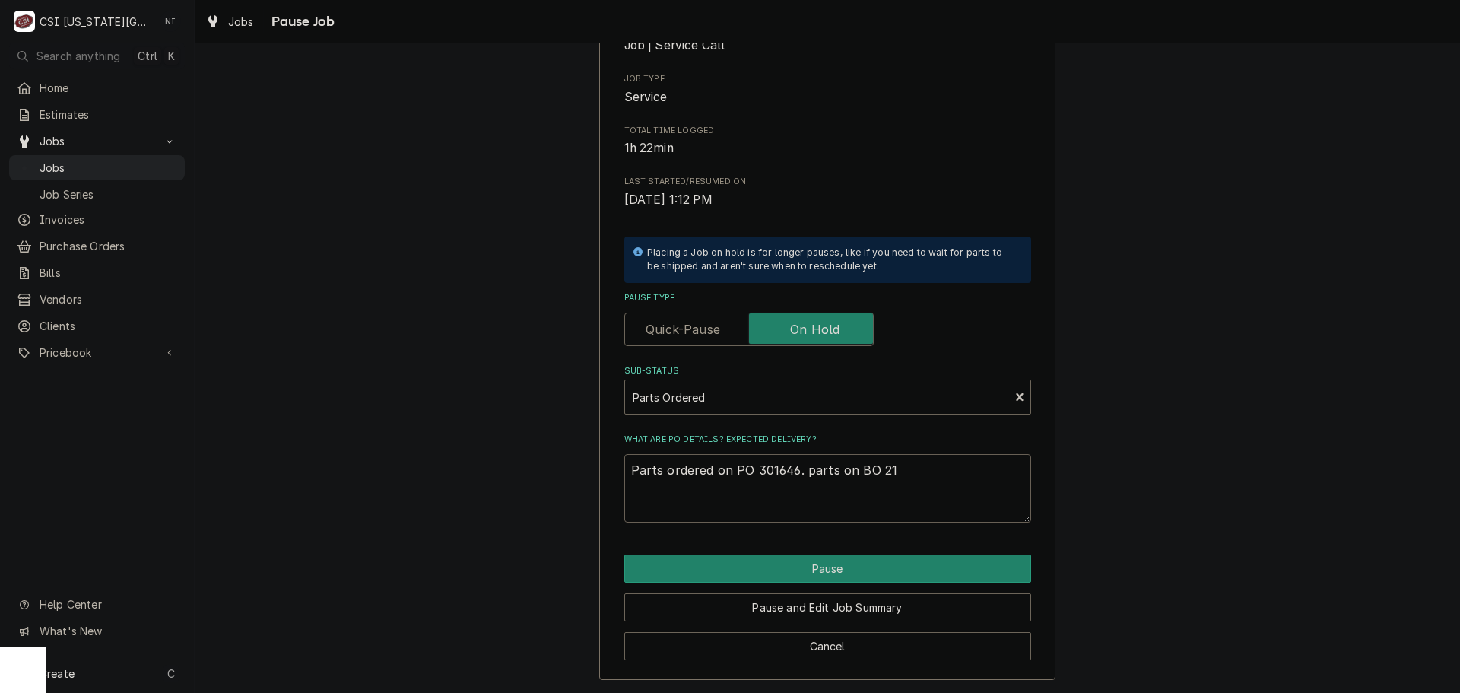
type textarea "x"
type textarea "Parts ordered on PO 301646. parts on BO 21"
type textarea "x"
type textarea "Parts ordered on PO 301646. parts on BO 21 d"
type textarea "x"
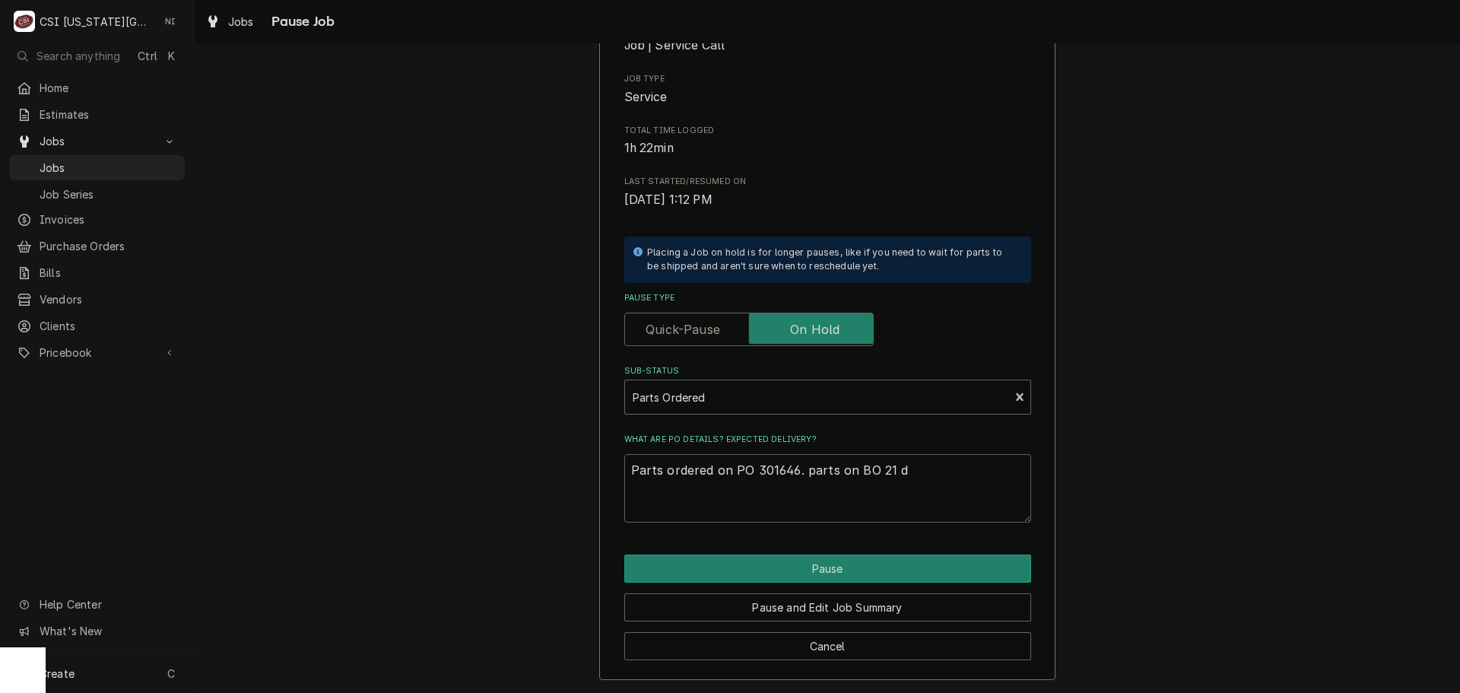
type textarea "Parts ordered on PO 301646. parts on BO 21 da"
type textarea "x"
type textarea "Parts ordered on PO 301646. parts on BO 21 day"
type textarea "x"
type textarea "Parts ordered on PO 301646. parts on BO 21 days"
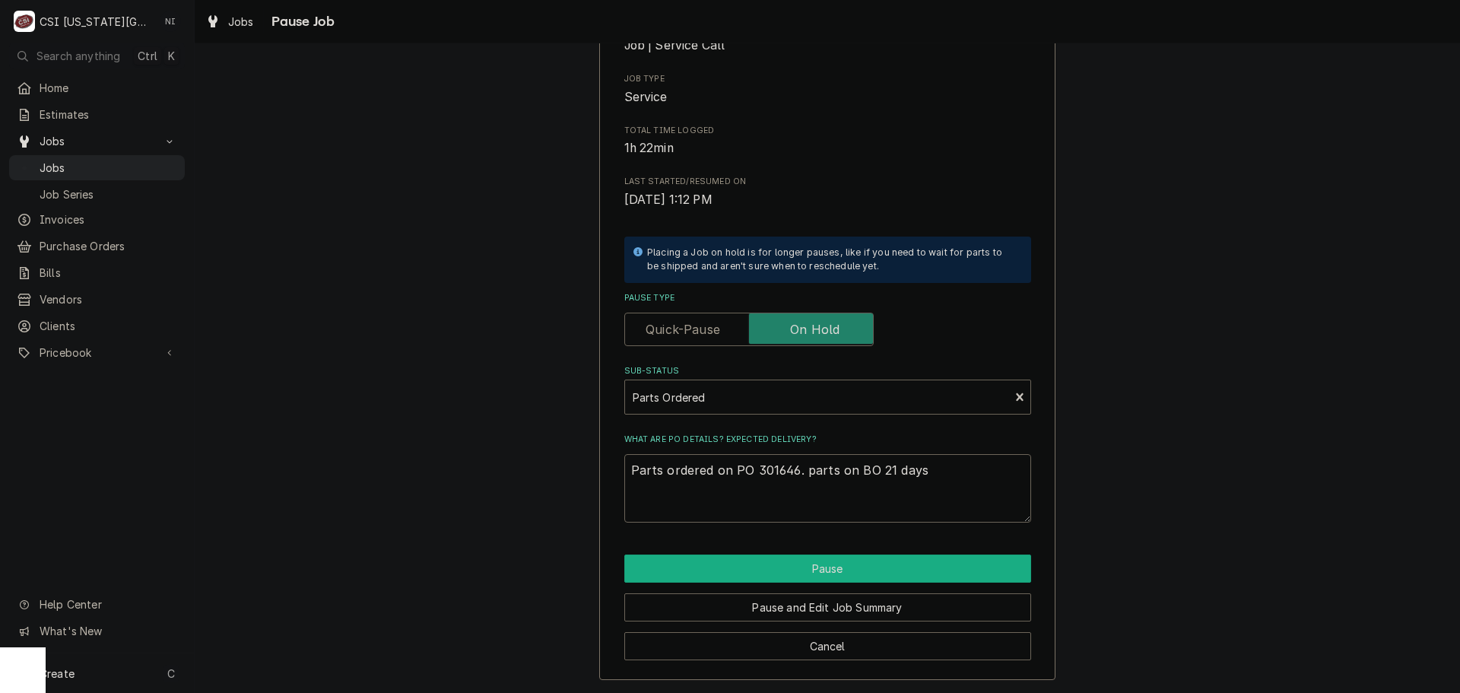
click at [865, 564] on button "Pause" at bounding box center [827, 568] width 407 height 28
type textarea "x"
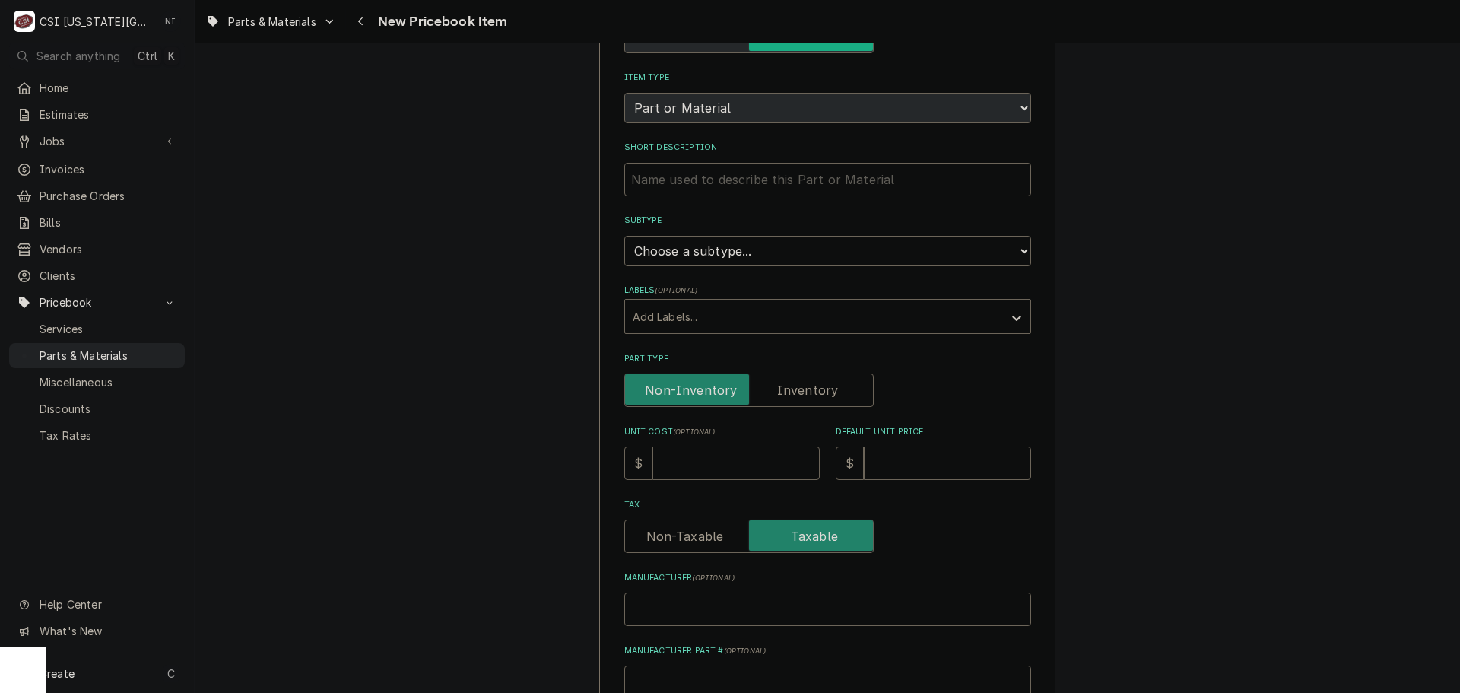
scroll to position [304, 0]
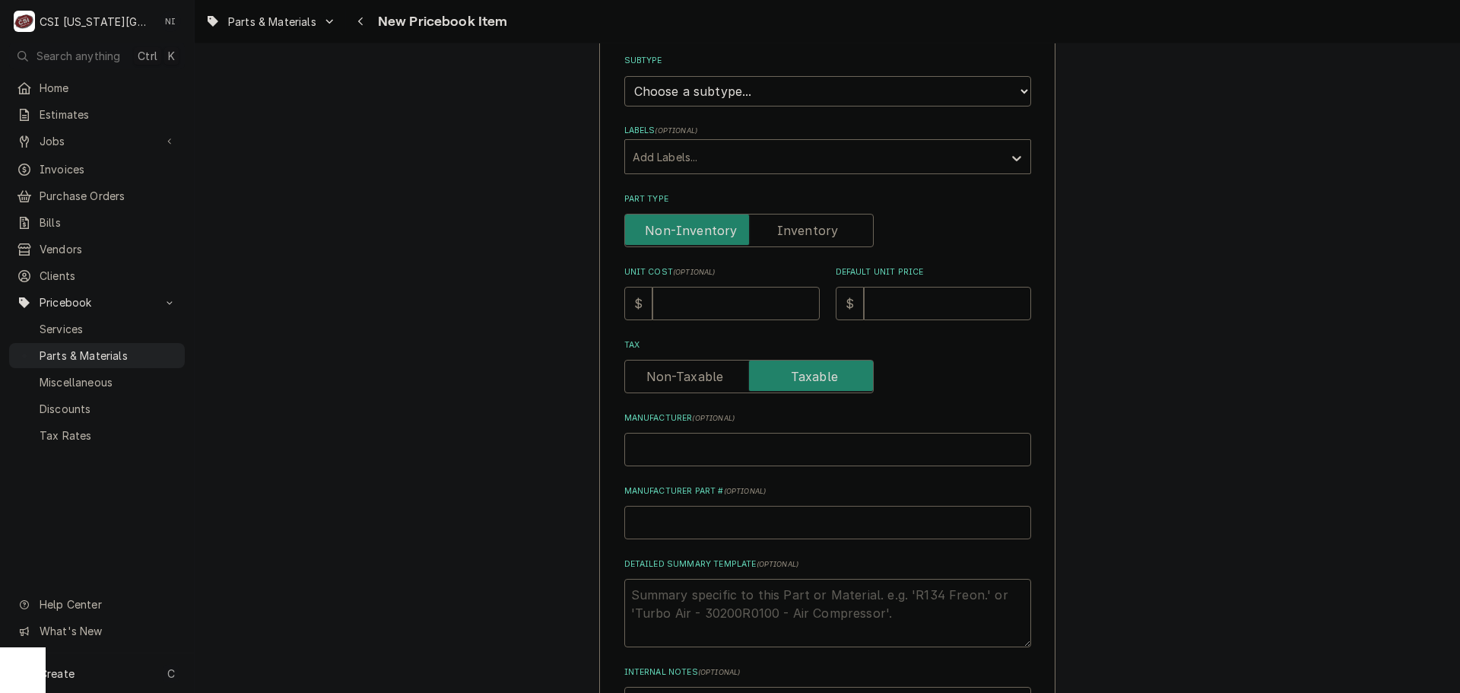
click at [678, 520] on input "Manufacturer Part # ( optional )" at bounding box center [827, 522] width 407 height 33
type textarea "x"
type input "K"
type textarea "x"
type input "KR"
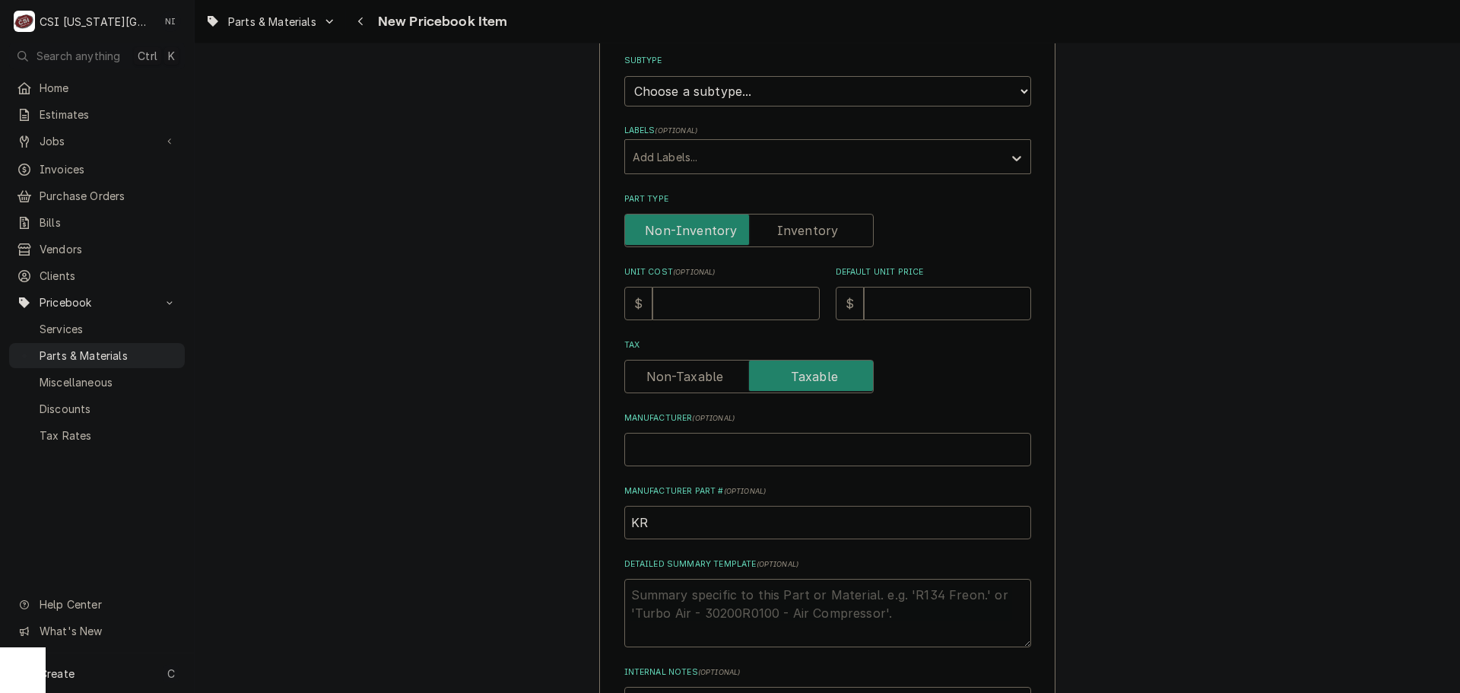
type textarea "x"
type input "KRO"
type textarea "x"
type input "KRO-"
paste input "GW-1516"
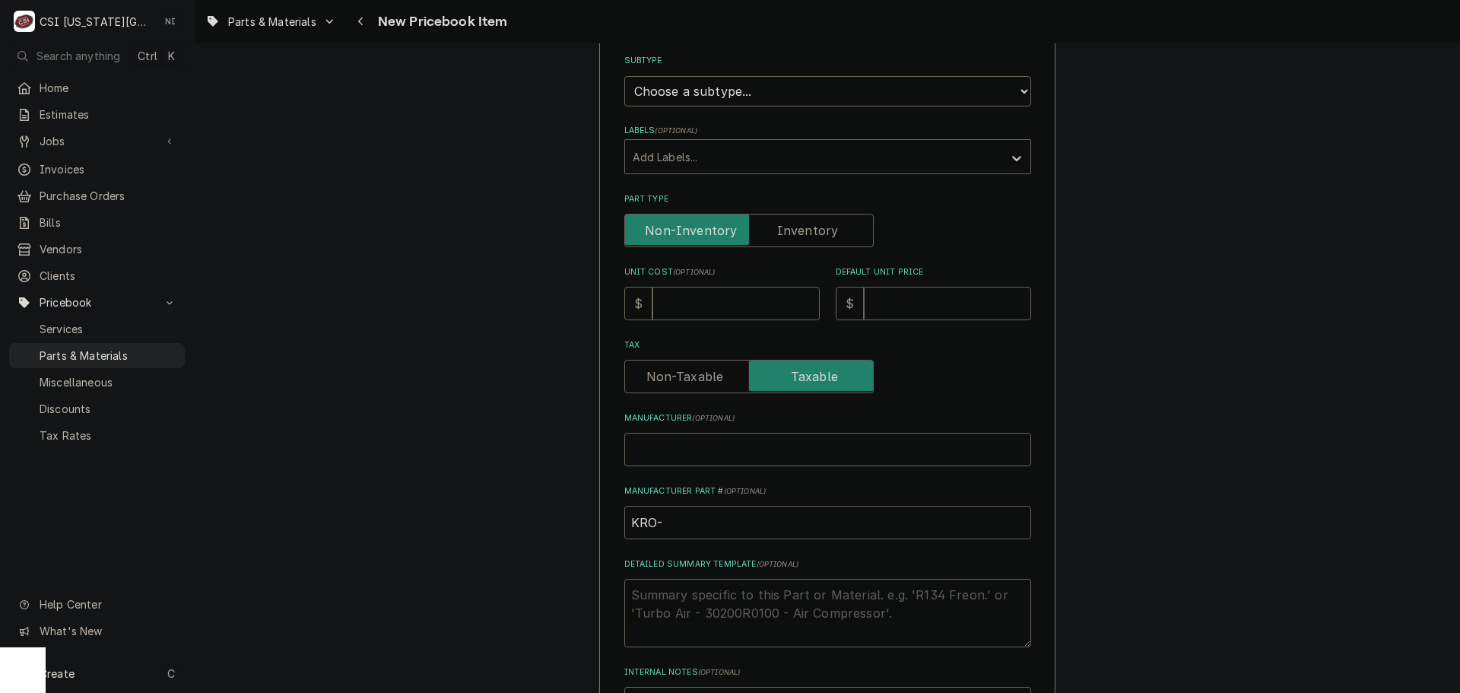
type textarea "x"
type input "KRO-GW-1516"
click at [693, 306] on input "Unit Cost ( optional )" at bounding box center [736, 303] width 167 height 33
type textarea "x"
type input "1"
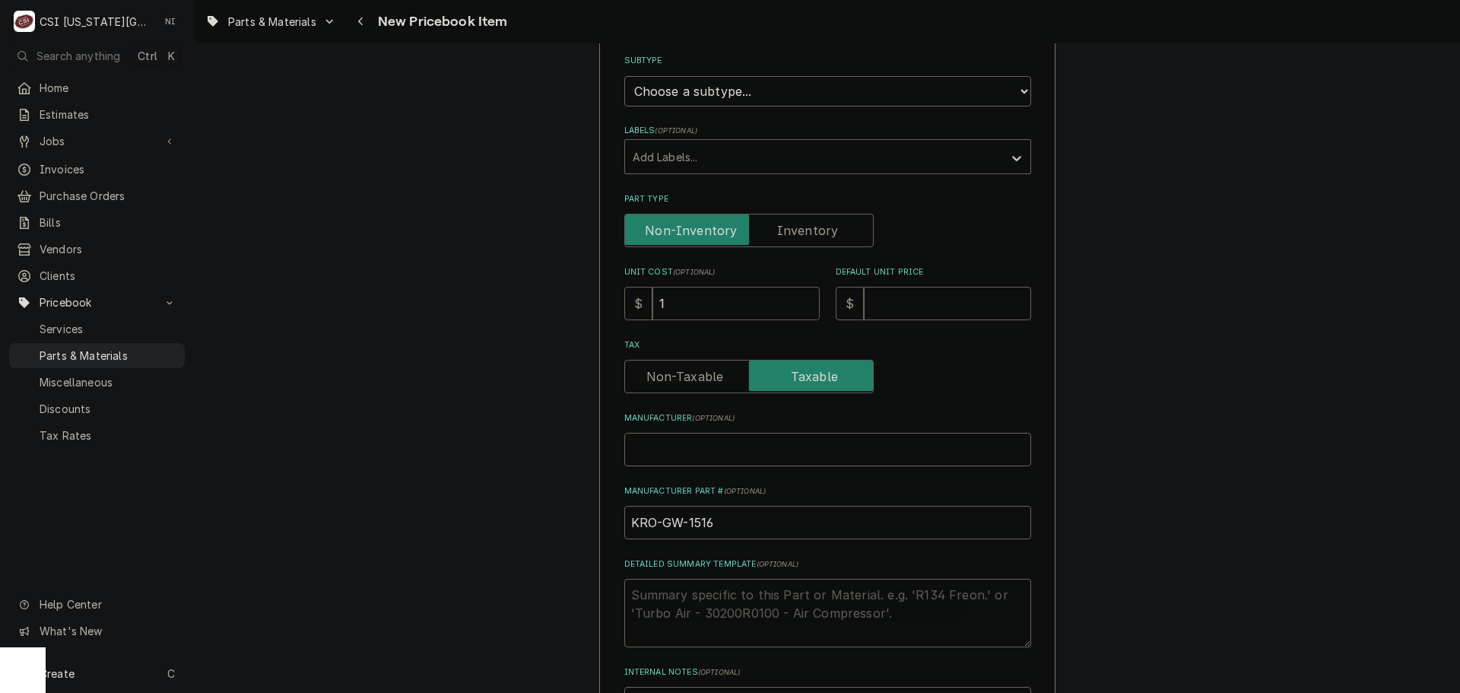
type textarea "x"
type input "10"
type textarea "x"
type input "108"
type textarea "x"
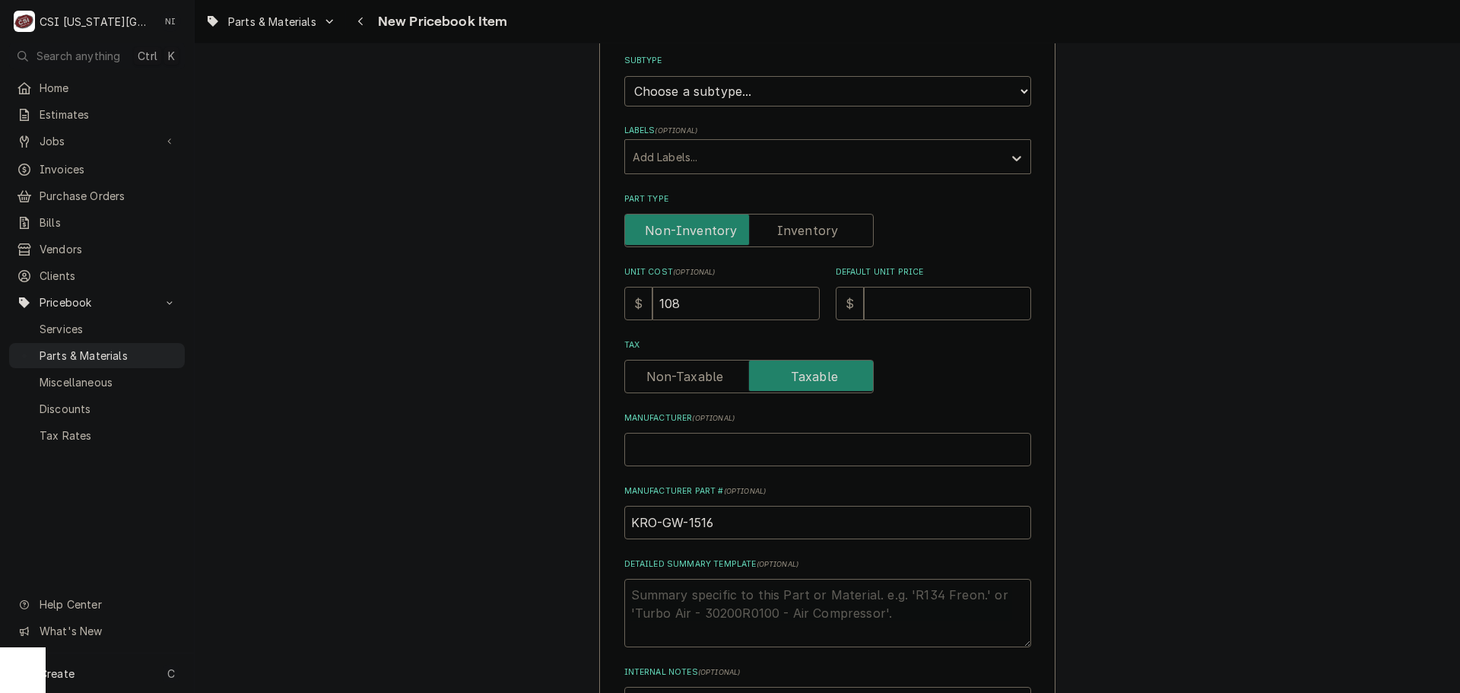
type input "1089"
type textarea "x"
type input "1089.4"
type textarea "x"
type input "1089.43"
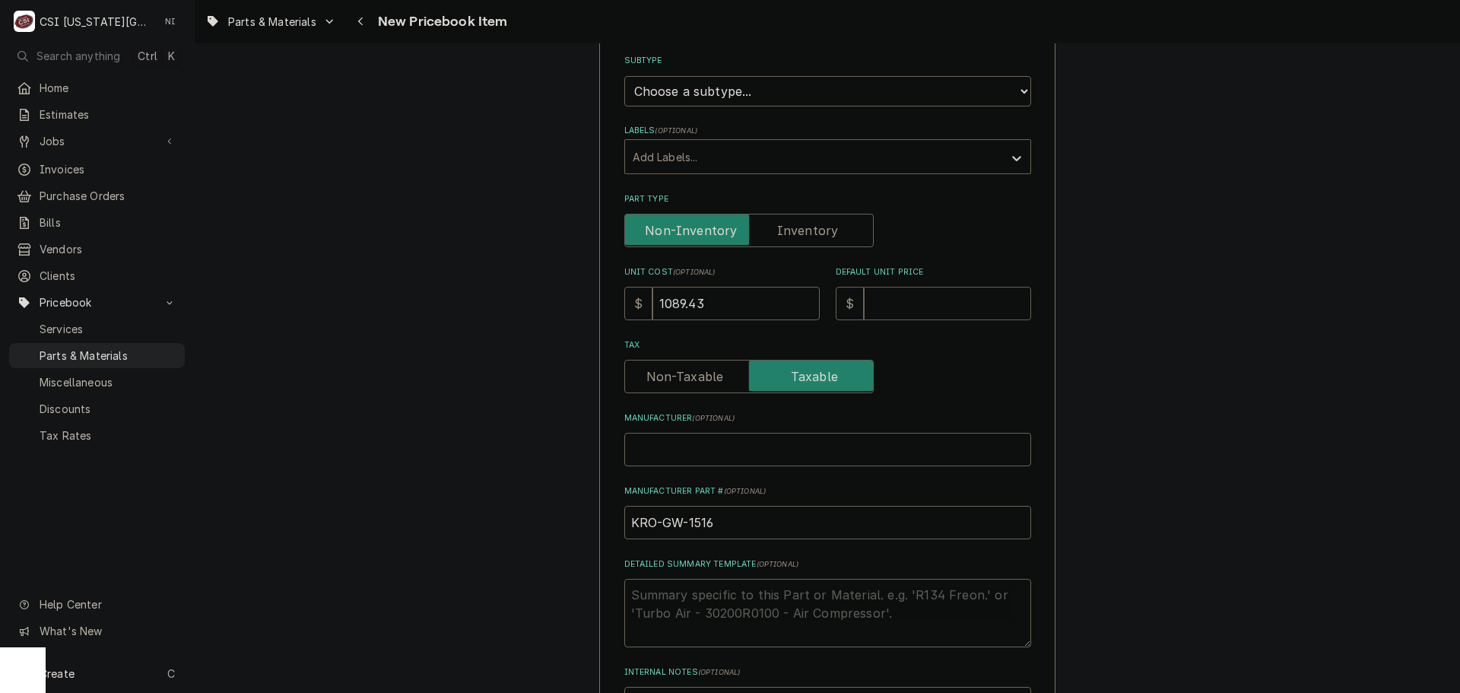
click at [893, 306] on input "Default Unit Price" at bounding box center [947, 303] width 167 height 33
type textarea "x"
type input "1"
type textarea "x"
type input "14"
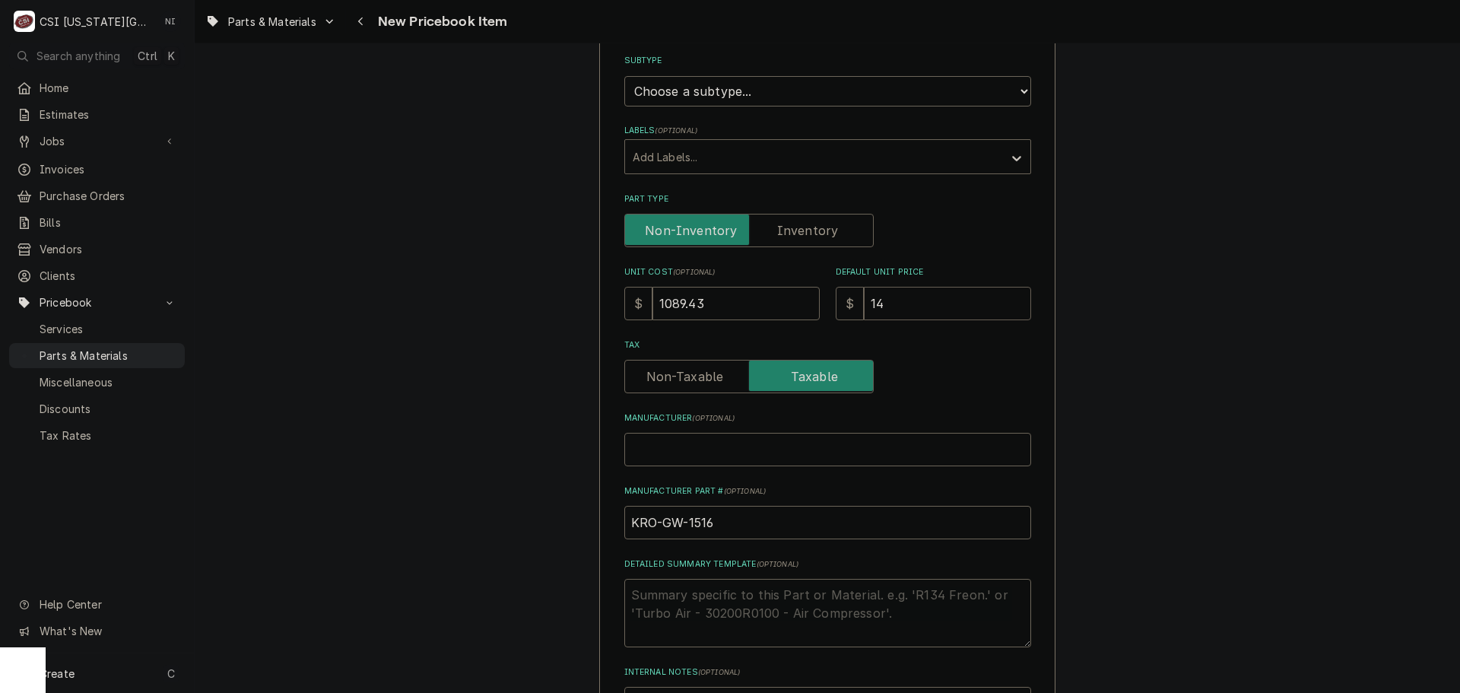
type textarea "x"
type input "145"
type textarea "x"
type input "1452"
type textarea "x"
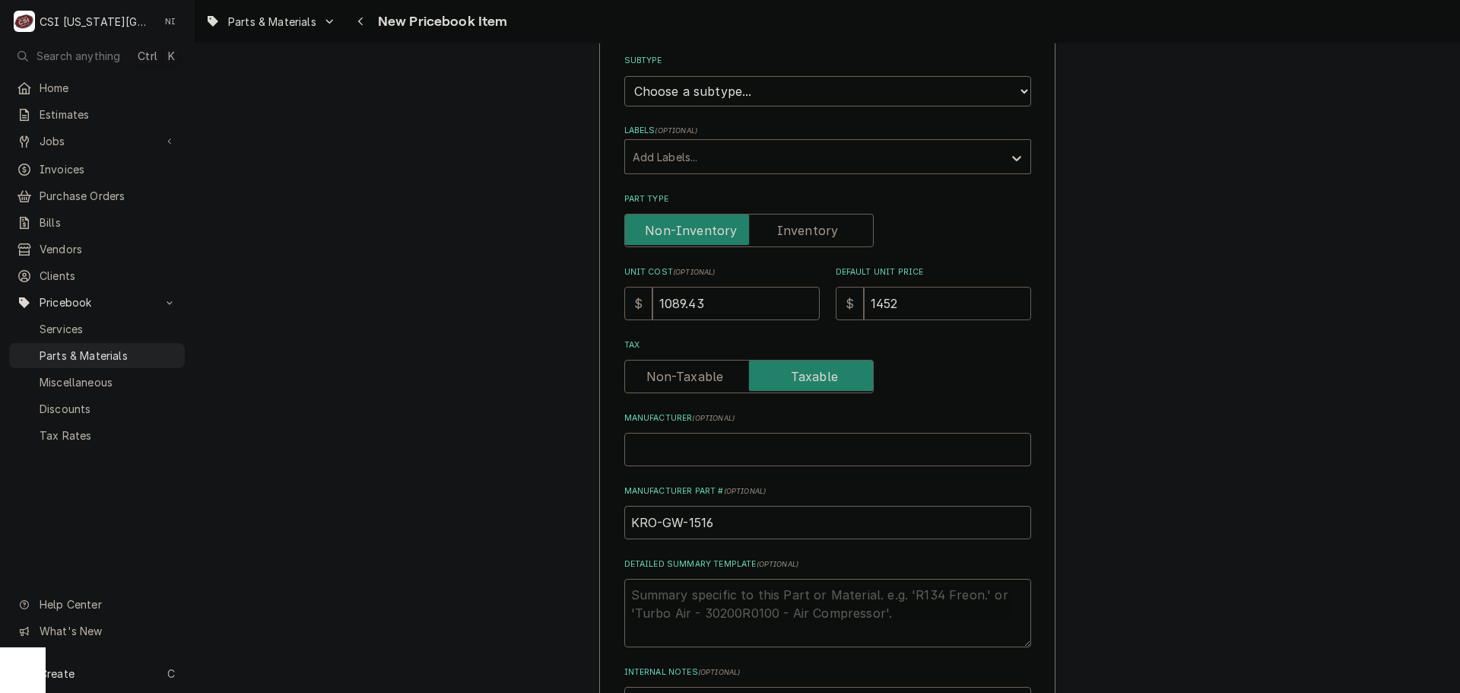
type input "1452.5"
type textarea "x"
type input "1452.57"
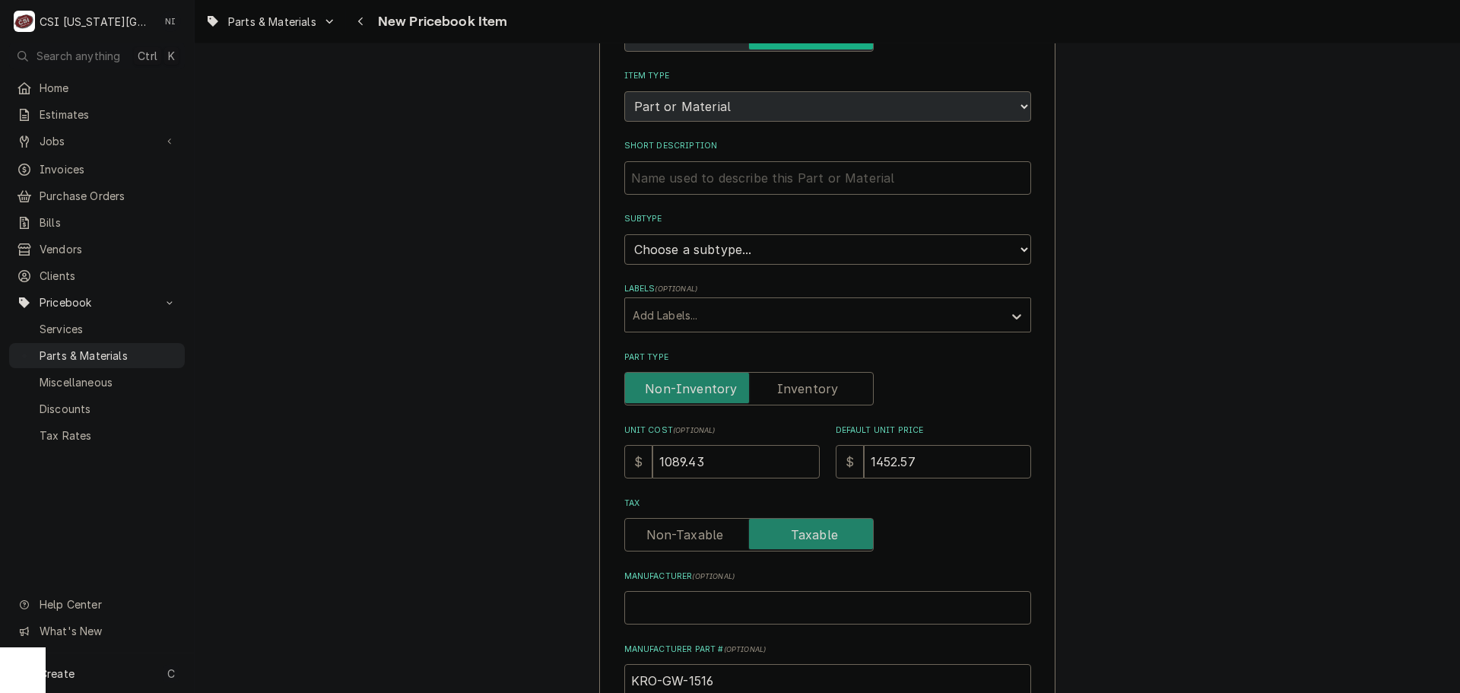
scroll to position [0, 0]
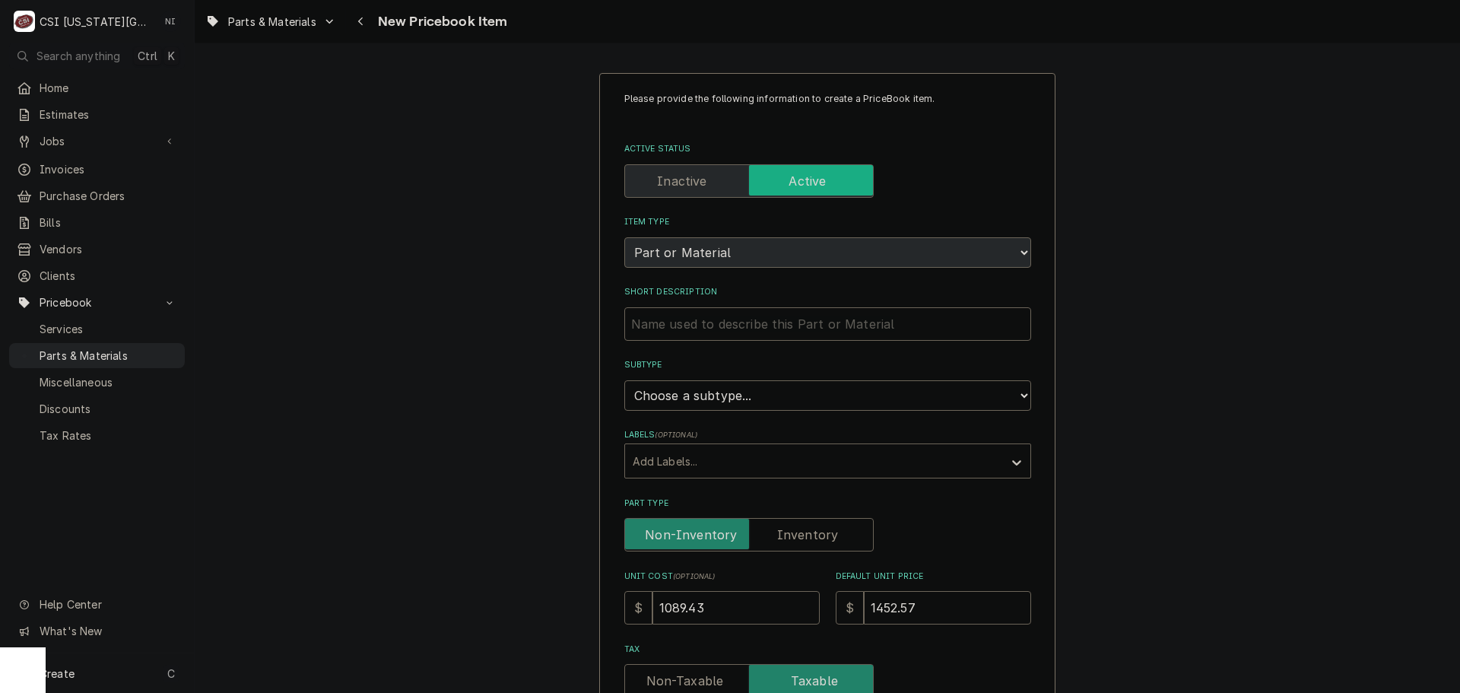
click at [820, 538] on label "Part Type" at bounding box center [748, 534] width 249 height 33
click at [820, 538] on input "Part Type" at bounding box center [749, 534] width 236 height 33
checkbox input "true"
type textarea "x"
click at [771, 397] on select "Choose a subtype... [#2-DUAL] AFTERHRS-WH-CHG-2 [#2-DUAL] BEV-EQUIP [#2-DUAL] B…" at bounding box center [827, 395] width 407 height 30
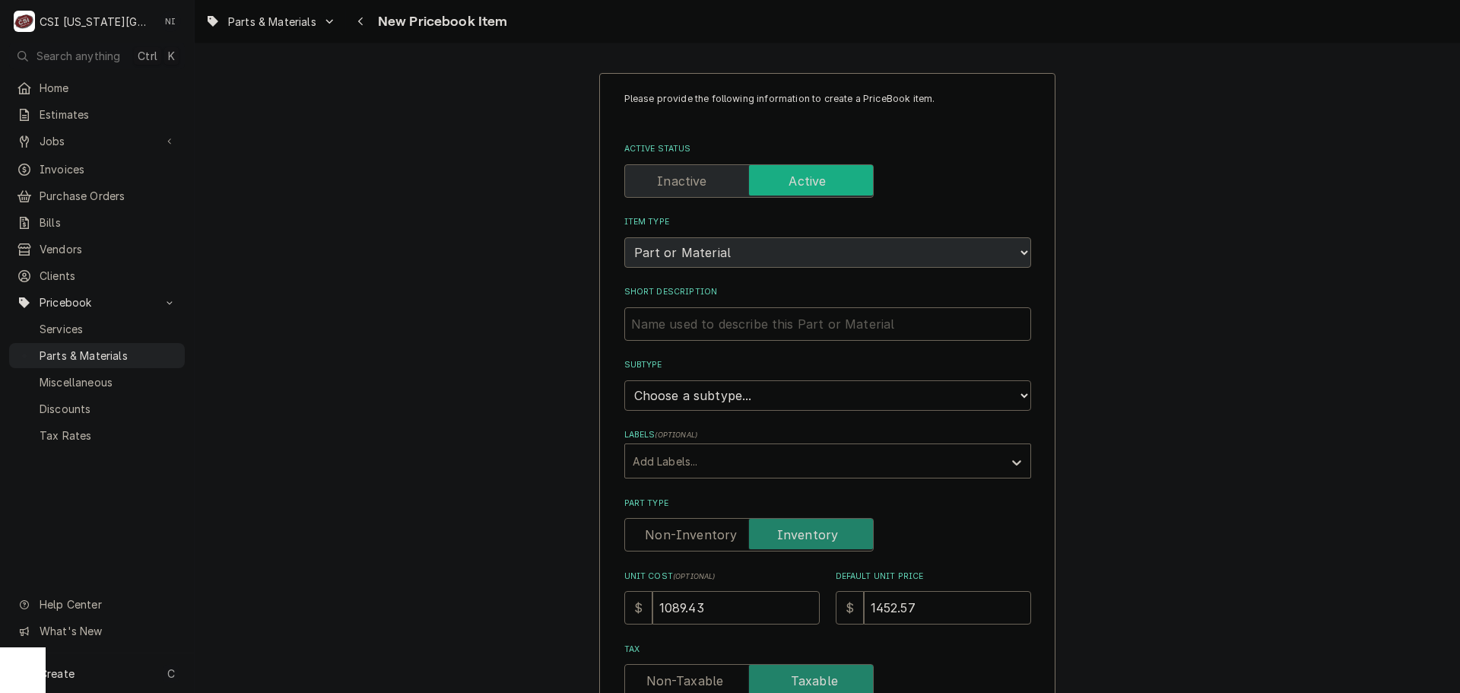
select select "45"
click at [624, 380] on select "Choose a subtype... [#2-DUAL] AFTERHRS-WH-CHG-2 [#2-DUAL] BEV-EQUIP [#2-DUAL] B…" at bounding box center [827, 395] width 407 height 30
click at [783, 328] on input "Short Description" at bounding box center [827, 323] width 407 height 33
paste input "WATER INLET VALVE 115VAC/60/1"
type textarea "x"
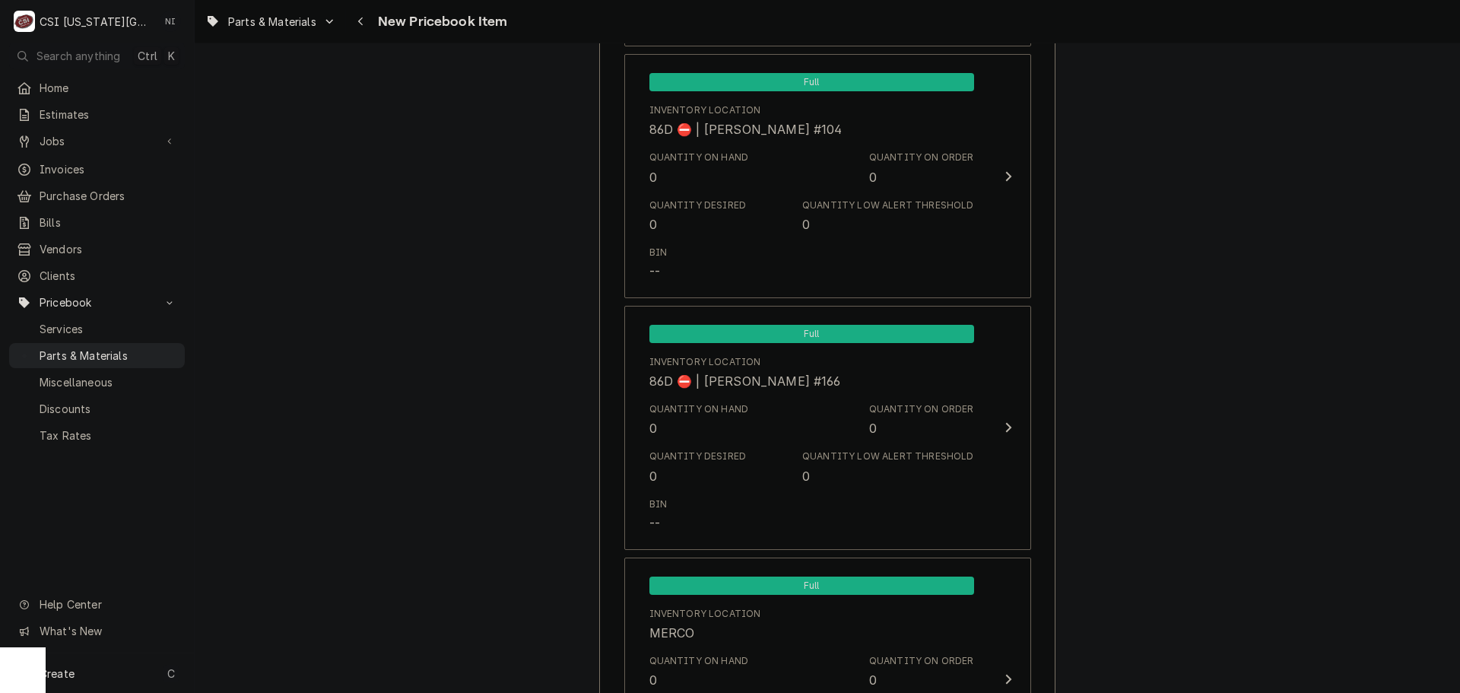
scroll to position [14403, 0]
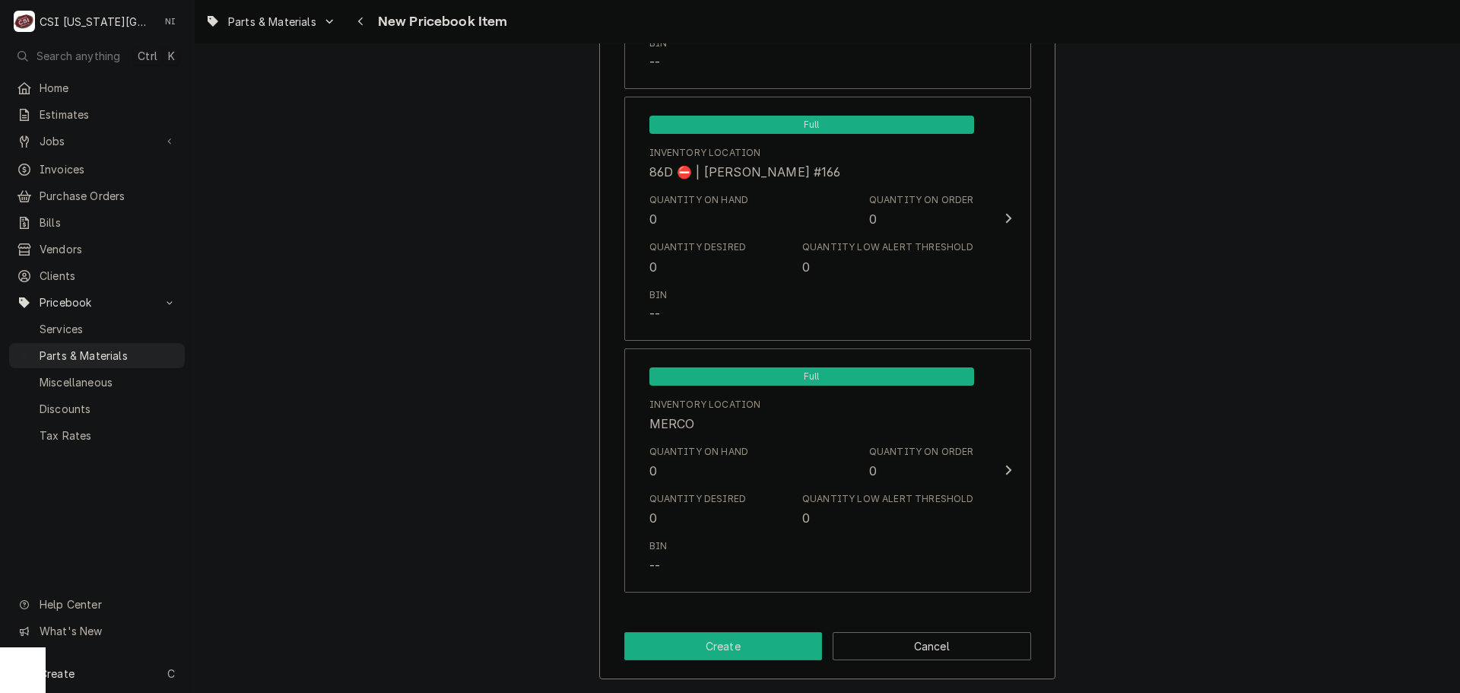
type input "WATER INLET VALVE 115VAC/60/1"
click at [750, 641] on button "Create" at bounding box center [723, 646] width 198 height 28
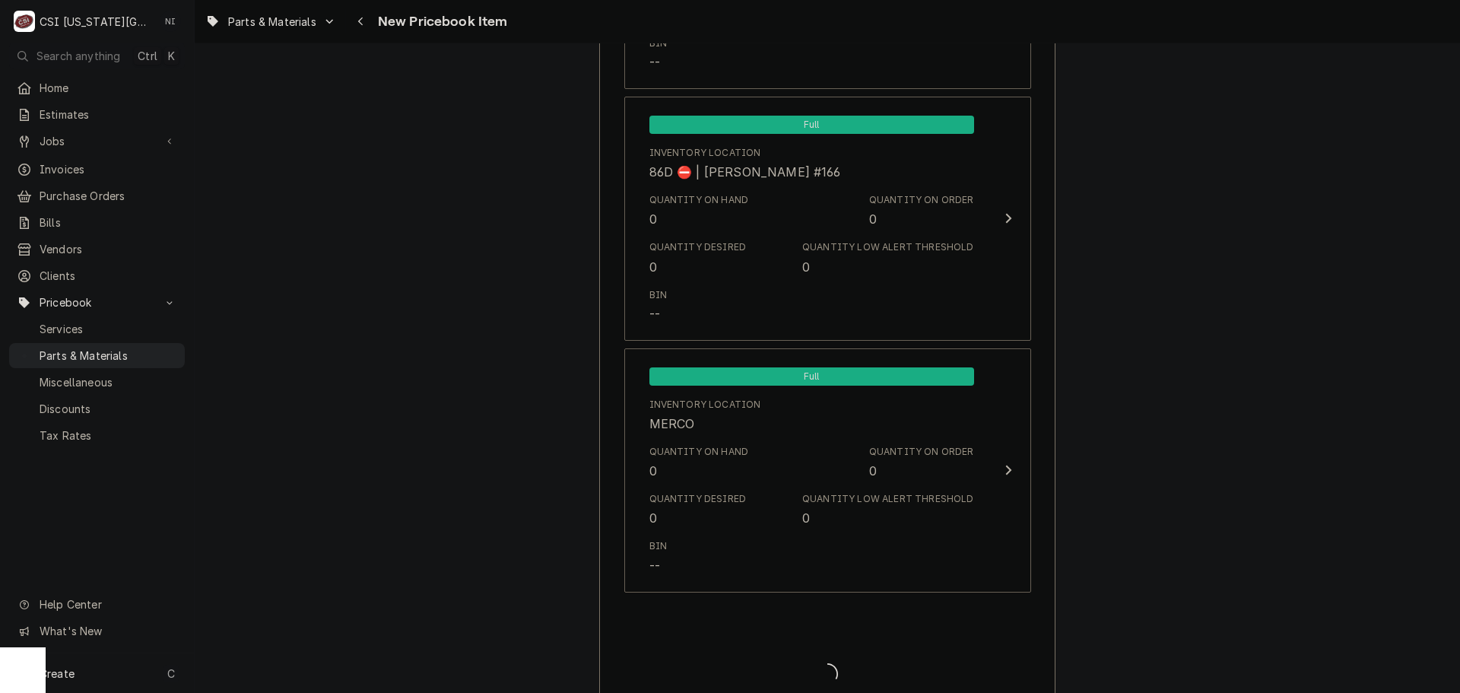
type textarea "x"
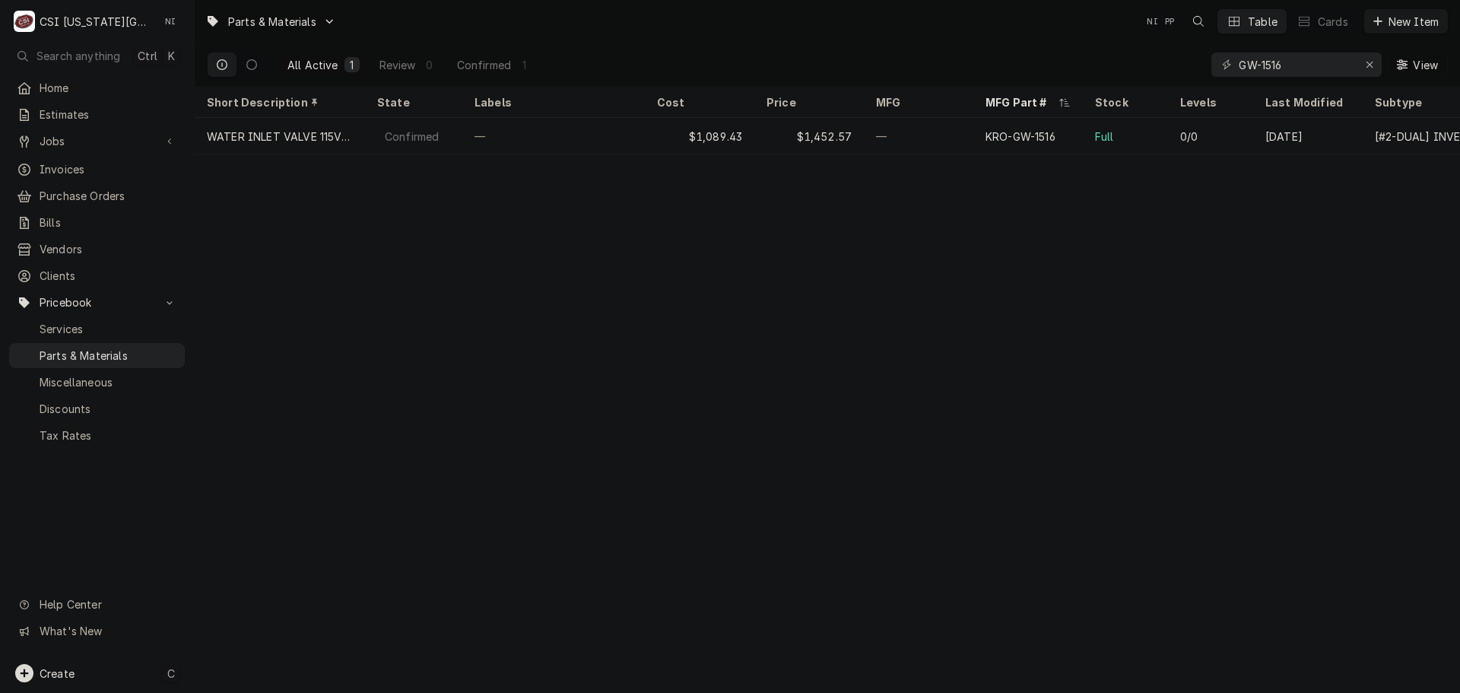
click at [106, 677] on div "Create C" at bounding box center [97, 673] width 194 height 40
click at [264, 667] on div "Pricebook Item" at bounding box center [277, 675] width 88 height 16
click at [414, 586] on div "Part or Material" at bounding box center [402, 586] width 105 height 19
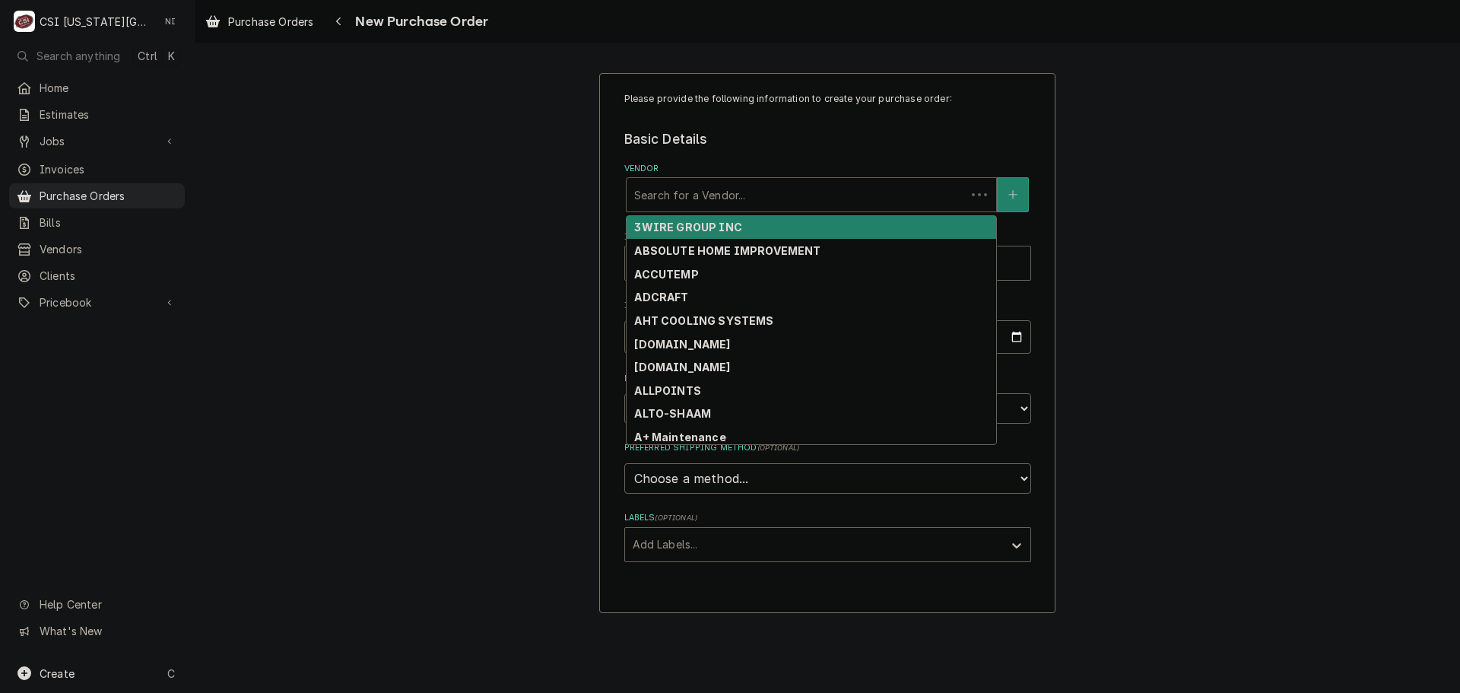
click at [744, 192] on div "Vendor" at bounding box center [796, 194] width 324 height 27
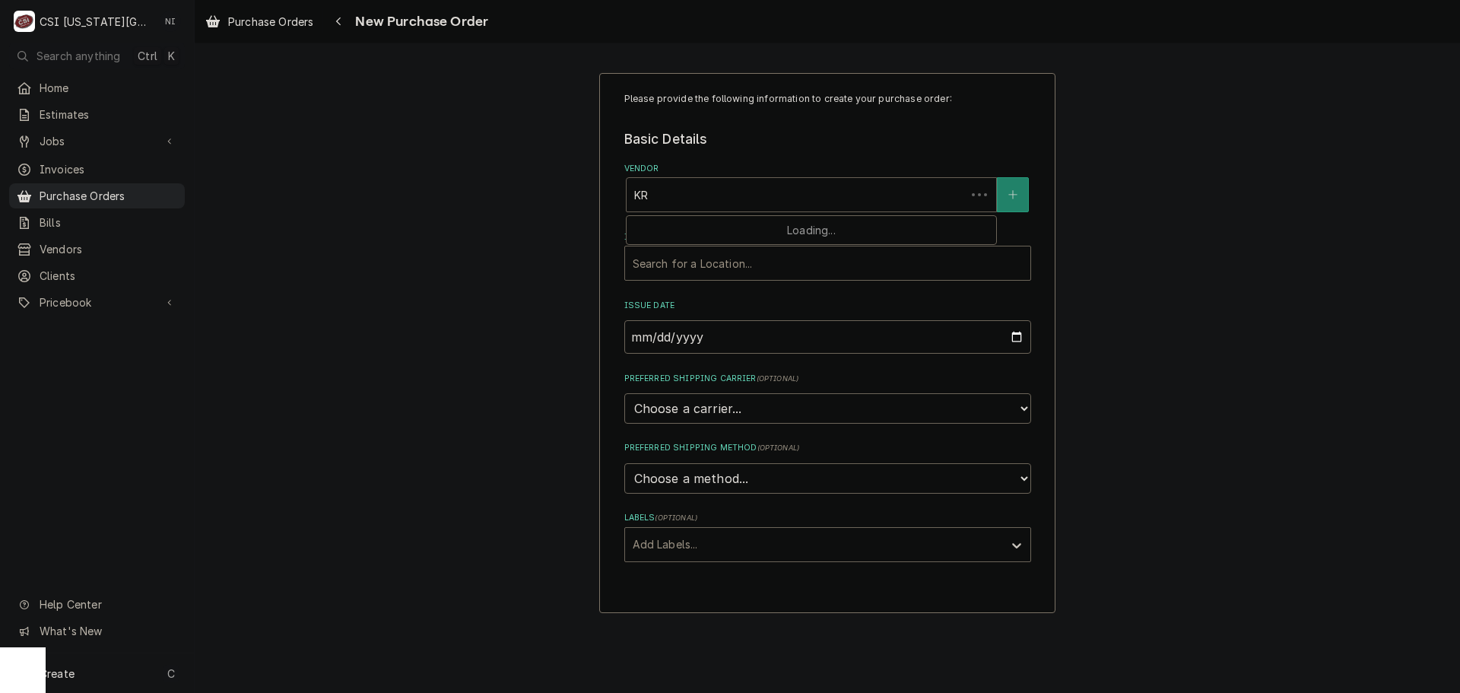
type input "KRO"
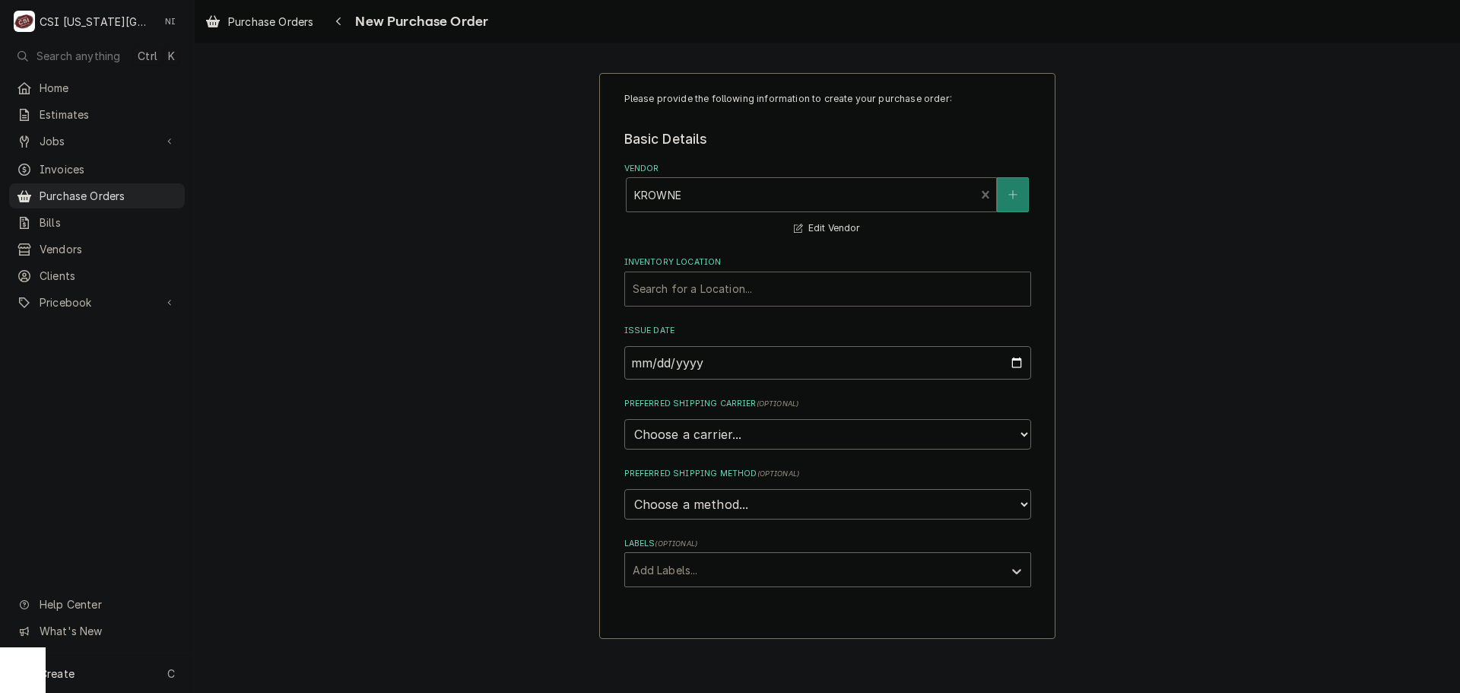
click at [711, 295] on div "Inventory Location" at bounding box center [828, 288] width 390 height 27
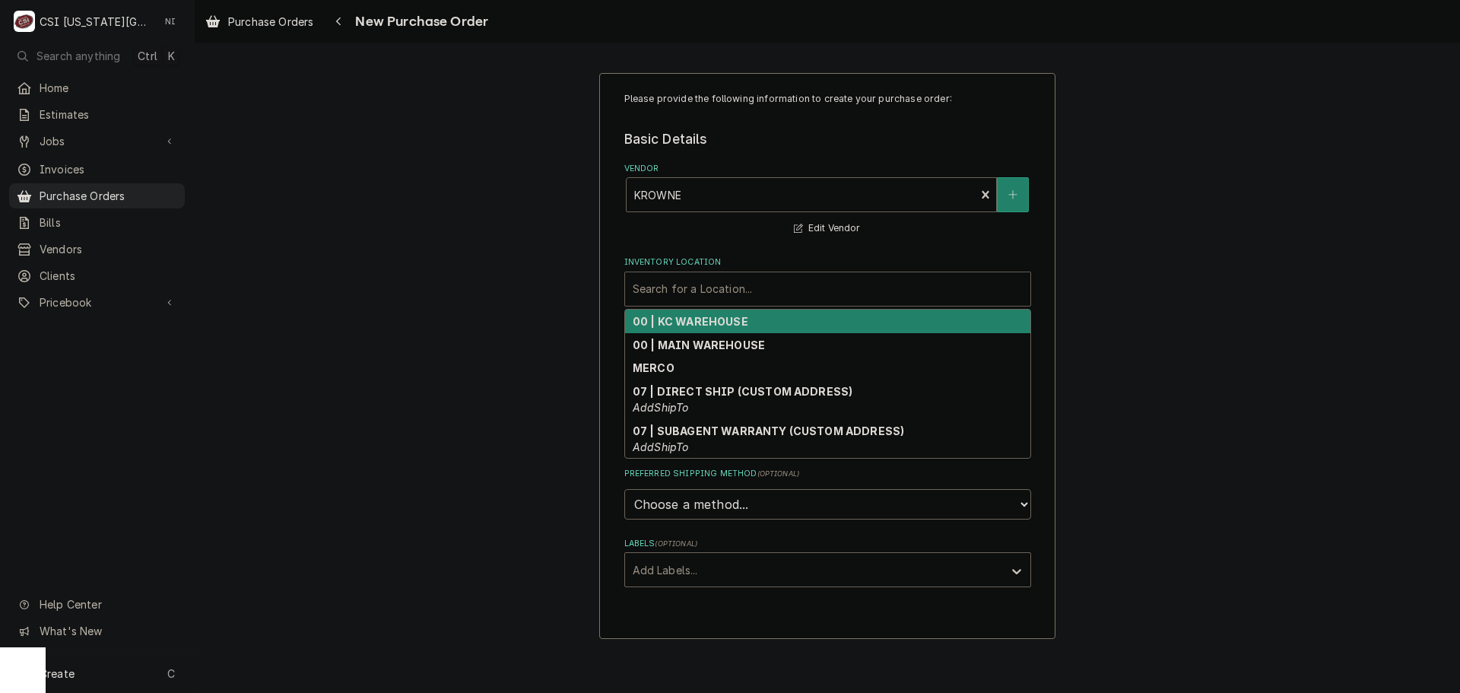
click at [700, 324] on strong "00 | KC WAREHOUSE" at bounding box center [691, 321] width 116 height 13
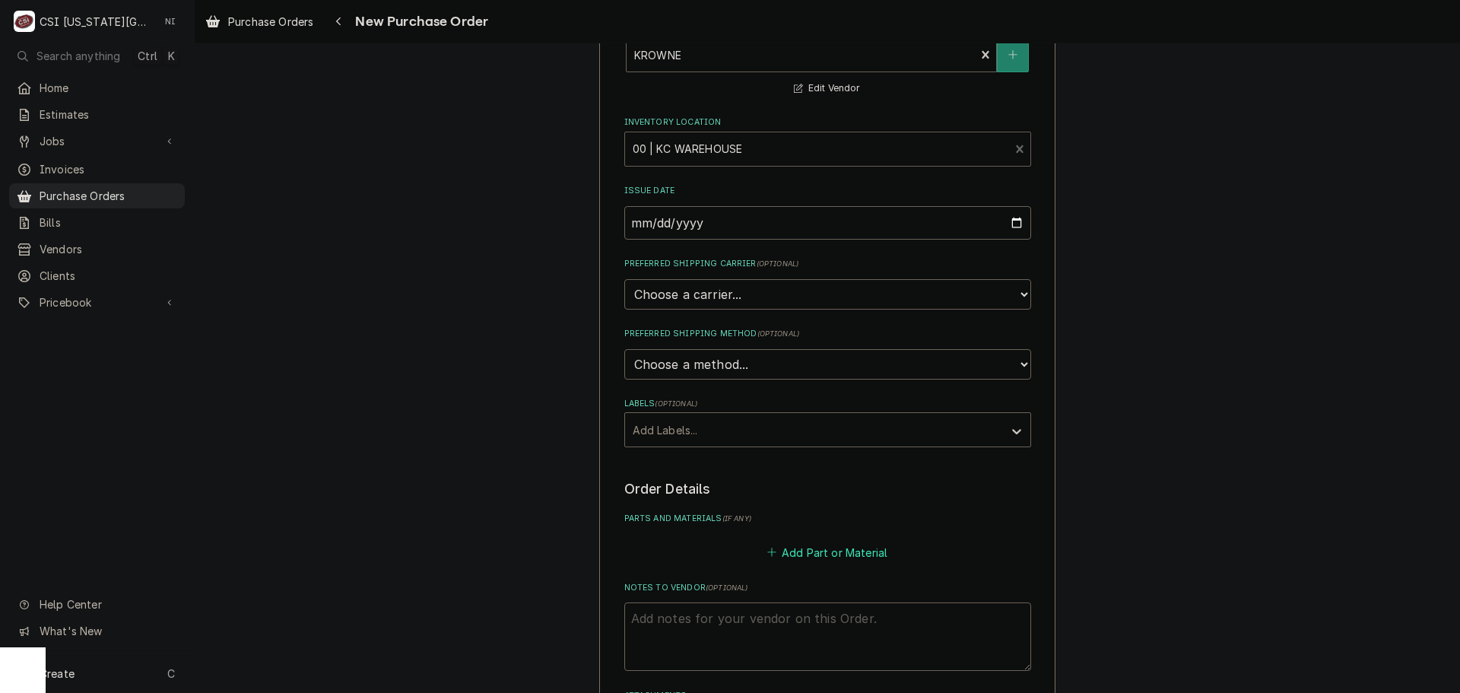
scroll to position [304, 0]
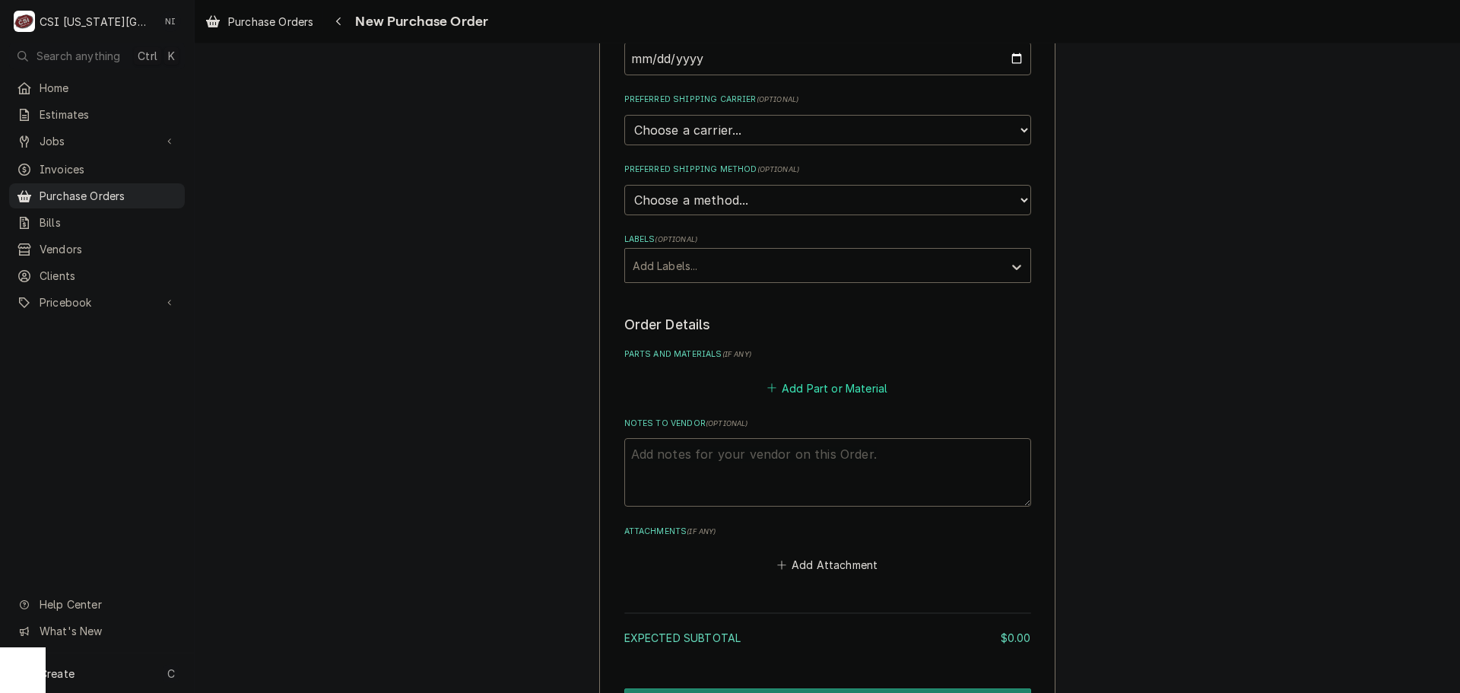
click at [799, 395] on button "Add Part or Material" at bounding box center [826, 387] width 125 height 21
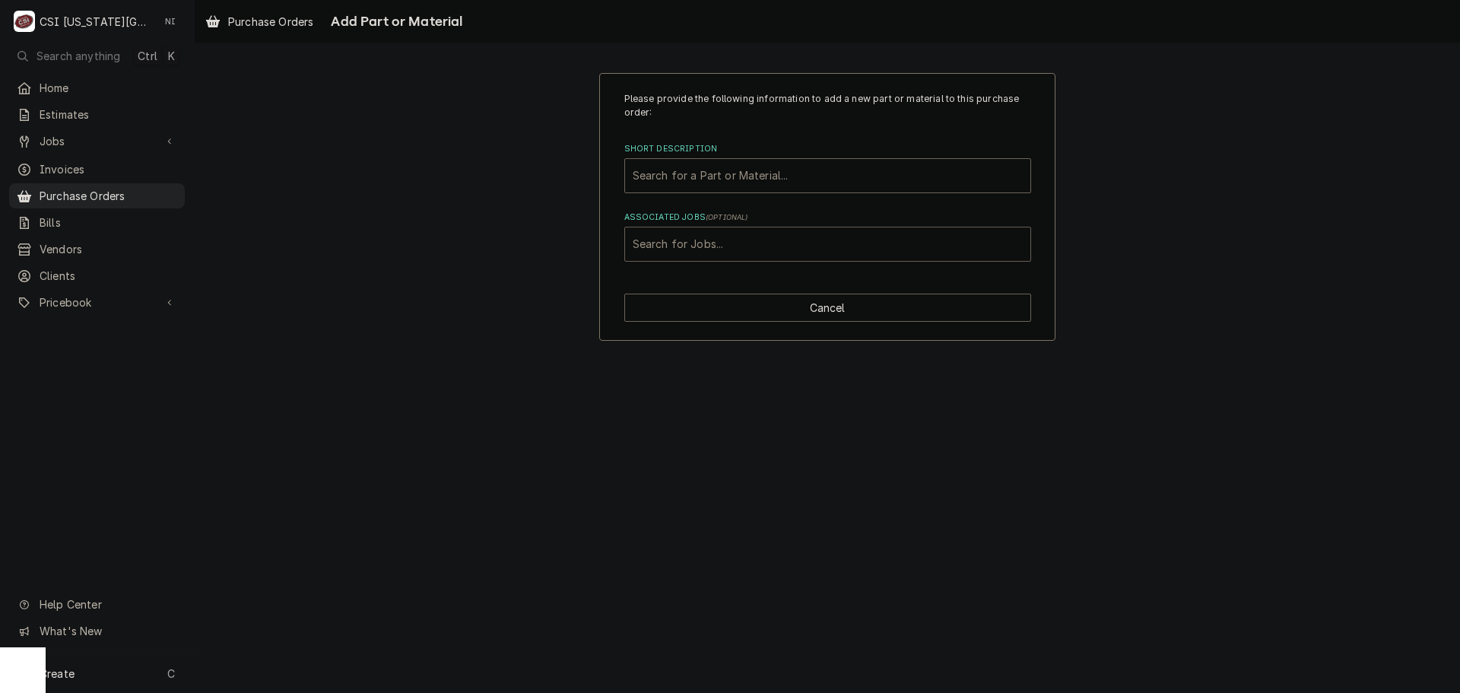
drag, startPoint x: 728, startPoint y: 256, endPoint x: 728, endPoint y: 247, distance: 8.4
click at [728, 256] on div "Associated Jobs" at bounding box center [828, 243] width 390 height 27
paste input "Part Order 32922"
type input "Part Order 32922"
click at [672, 254] on div "Associated Jobs" at bounding box center [828, 243] width 390 height 27
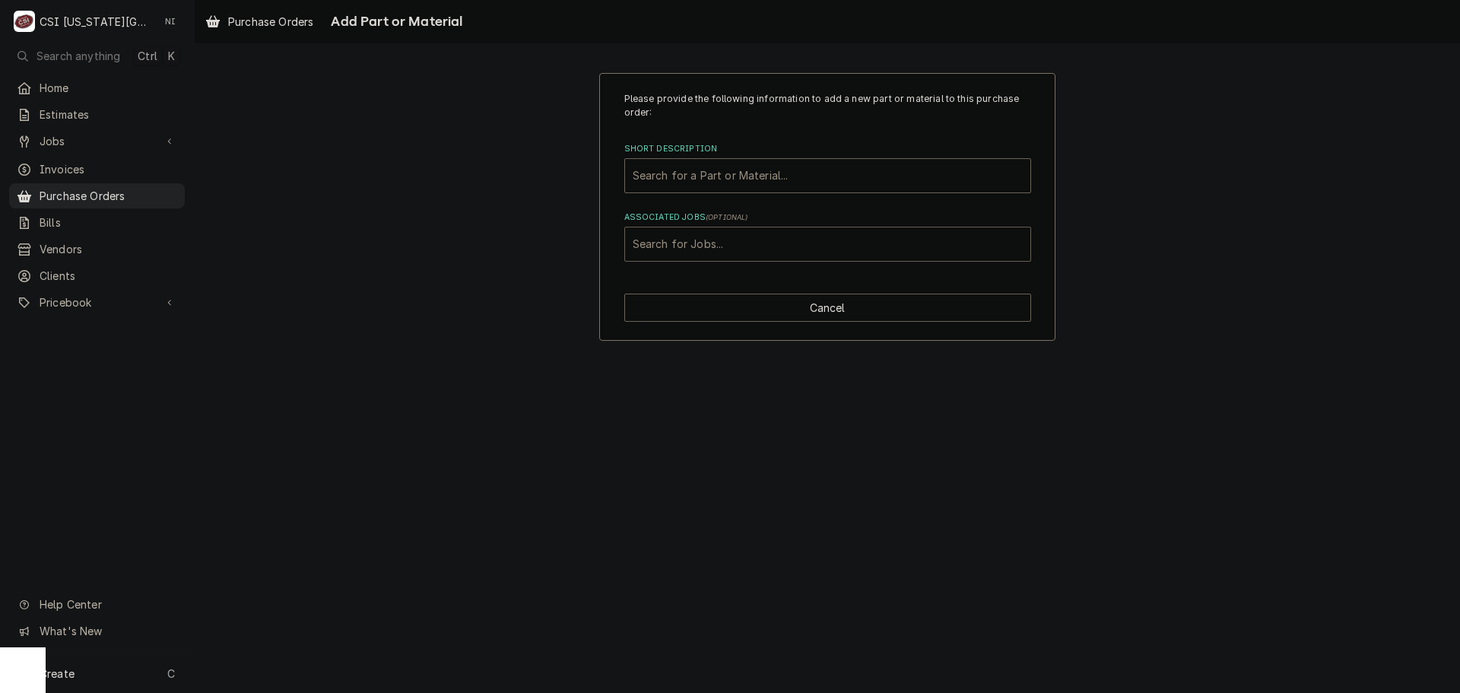
paste input "32922"
type input "32922"
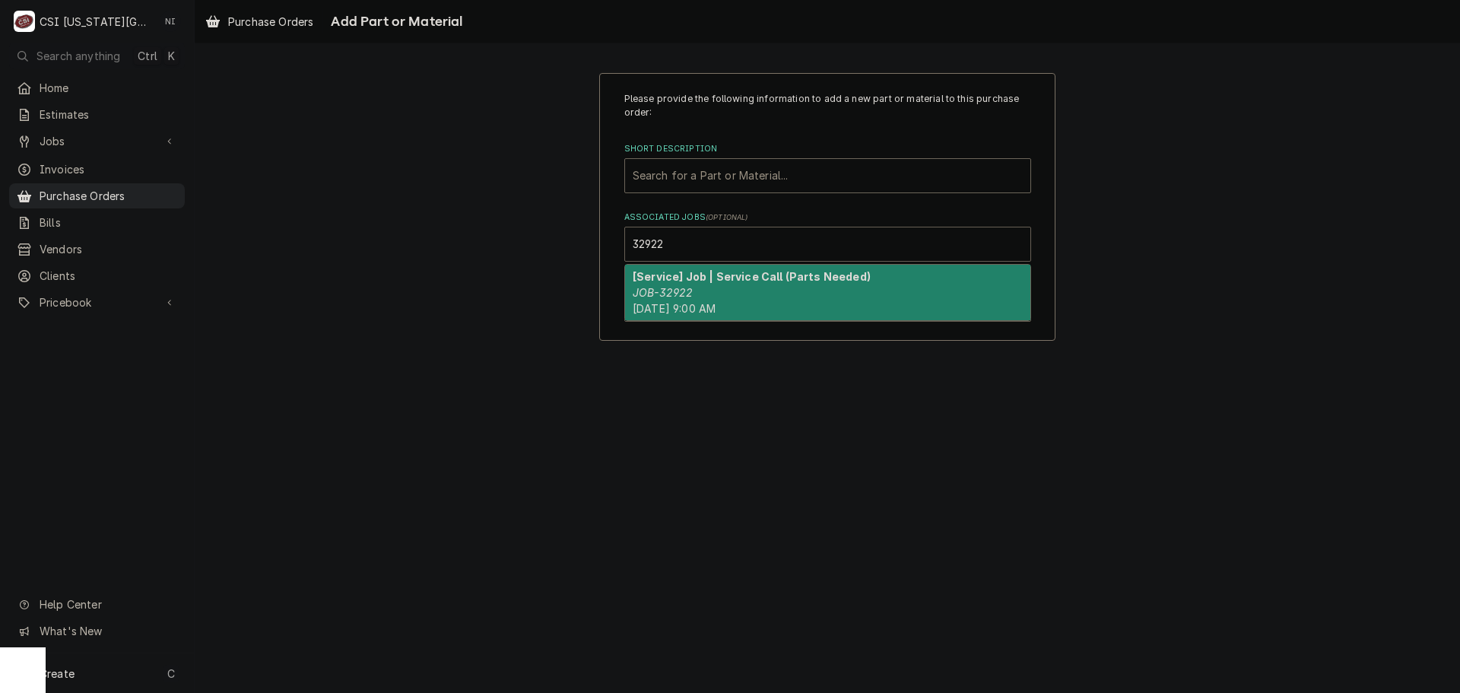
click at [652, 297] on em "JOB-32922" at bounding box center [663, 292] width 60 height 13
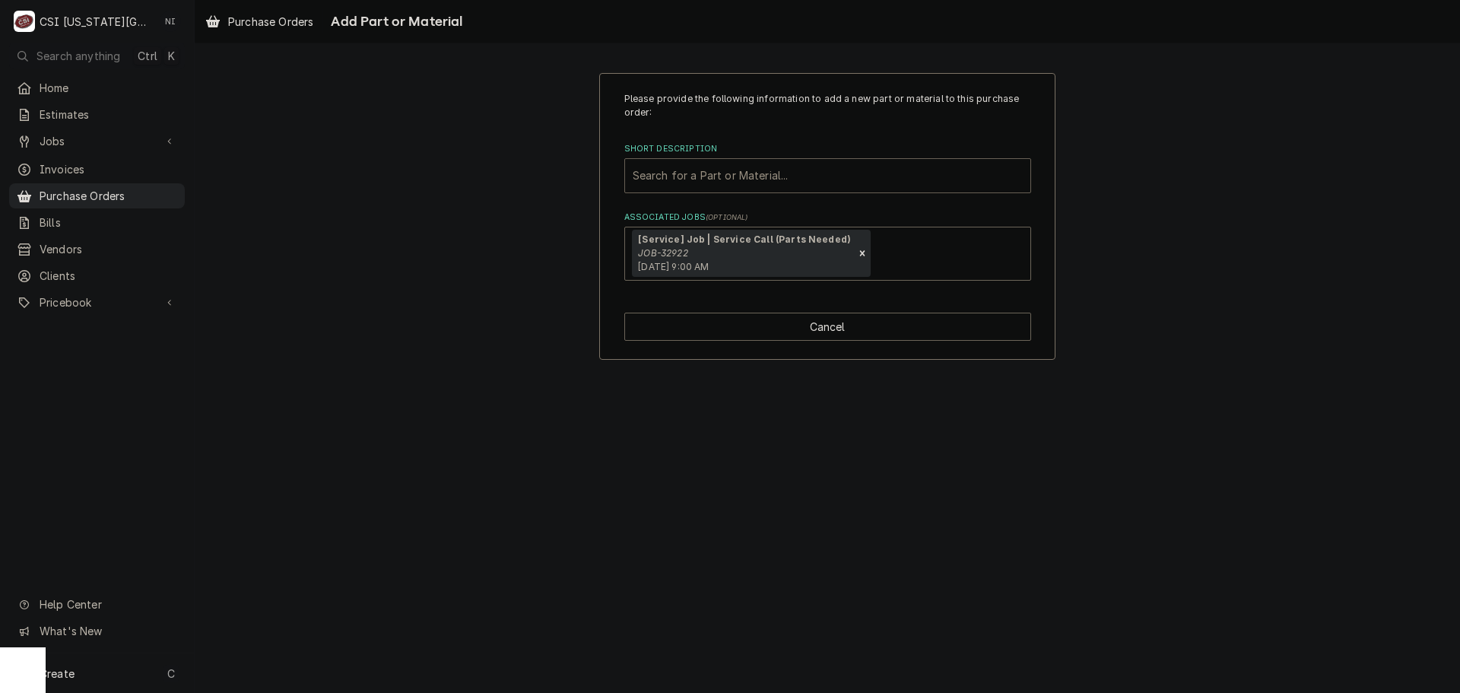
paste input "GW-1516"
click at [742, 175] on div "Short Description" at bounding box center [828, 175] width 390 height 27
type input "GW-1516"
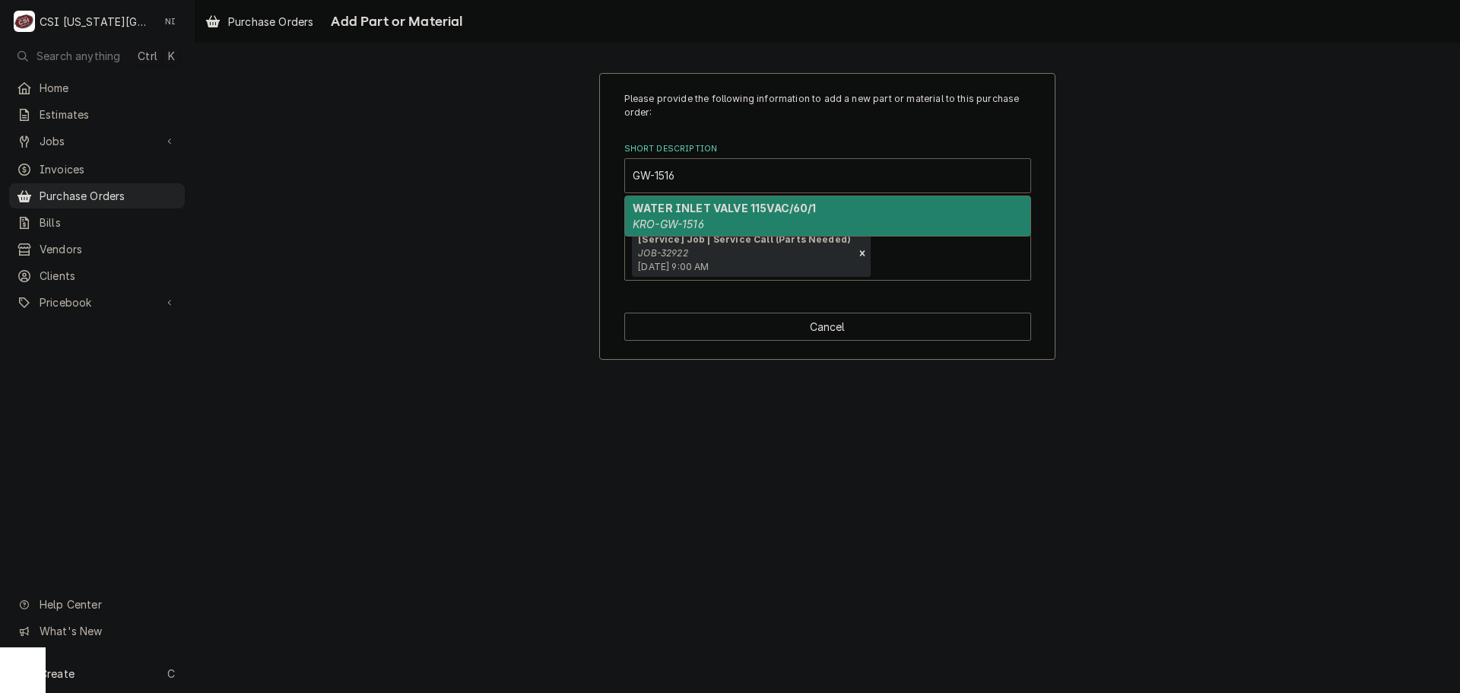
click at [669, 214] on strong "WATER INLET VALVE 115VAC/60/1" at bounding box center [725, 208] width 184 height 13
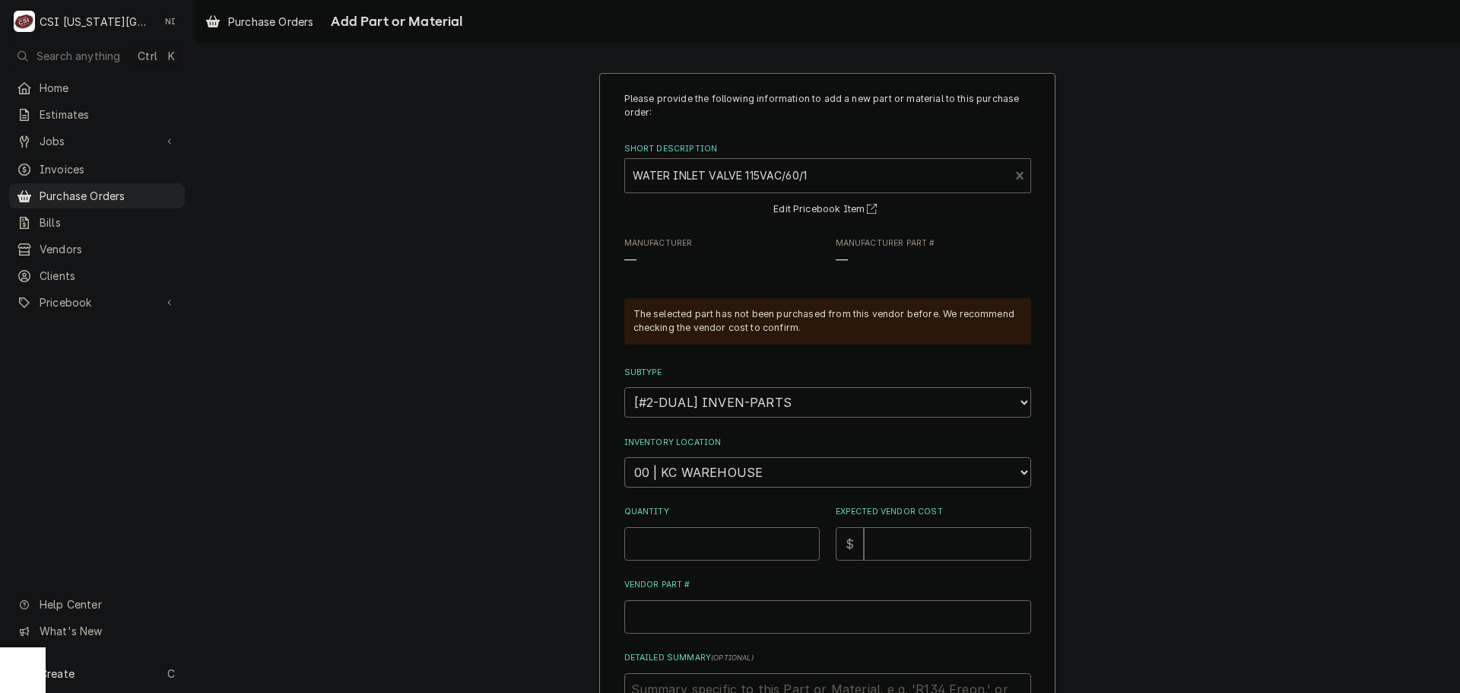
type textarea "x"
click at [694, 470] on select "Choose a location... 00 | KC WAREHOUSE 00 | MAIN WAREHOUSE 01 | [PERSON_NAME] #…" at bounding box center [827, 472] width 407 height 30
select select "2772"
click at [624, 457] on select "Choose a location... 00 | KC WAREHOUSE 00 | MAIN WAREHOUSE 01 | [PERSON_NAME] #…" at bounding box center [827, 472] width 407 height 30
click at [693, 534] on input "Quantity" at bounding box center [721, 543] width 195 height 33
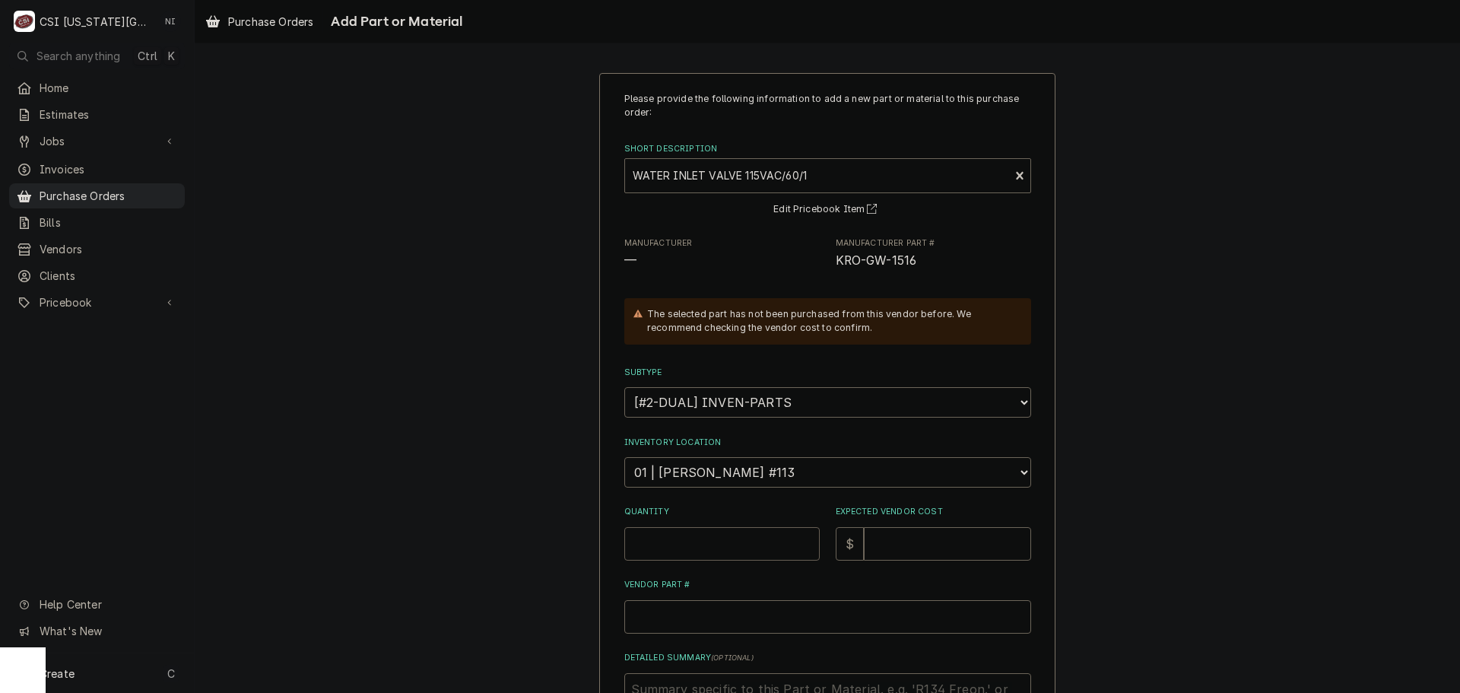
type textarea "x"
type input "1"
type textarea "x"
type input "1"
type textarea "x"
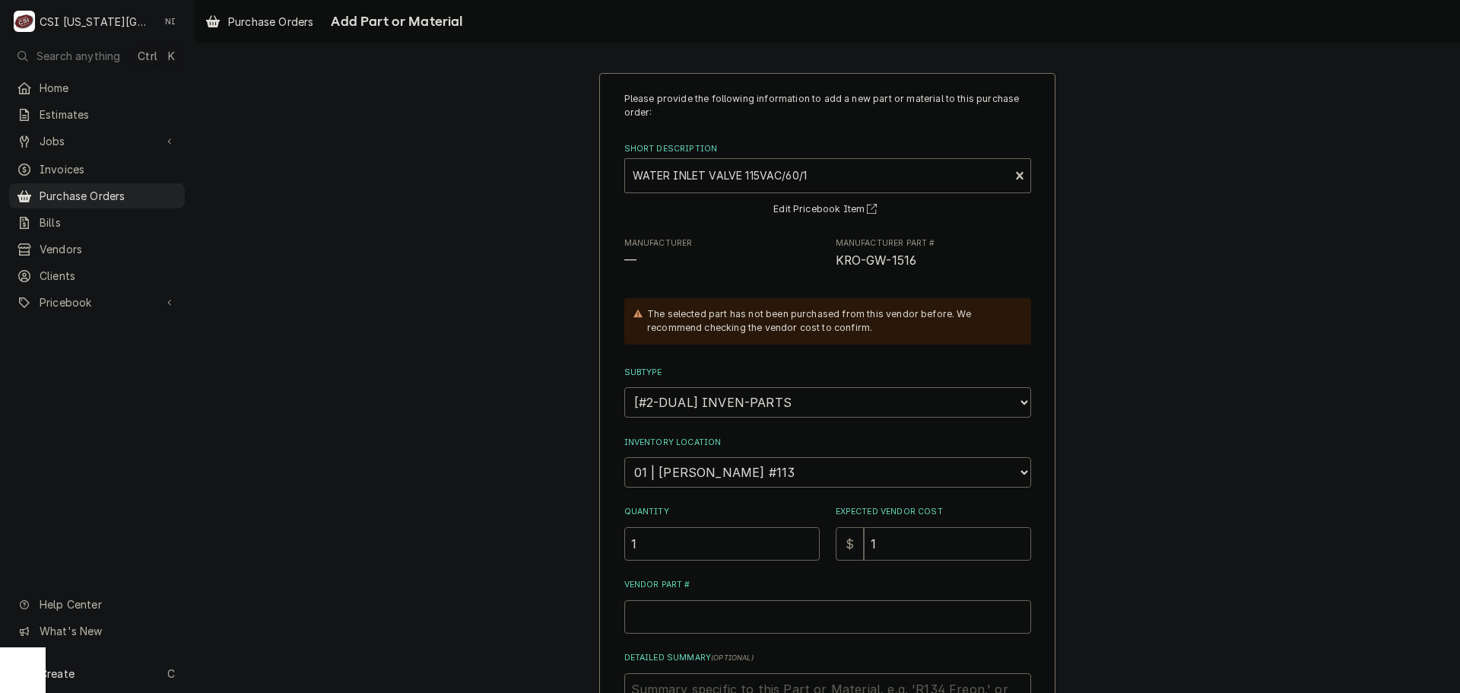
type input "10"
type textarea "x"
type input "108"
type textarea "x"
type input "1089"
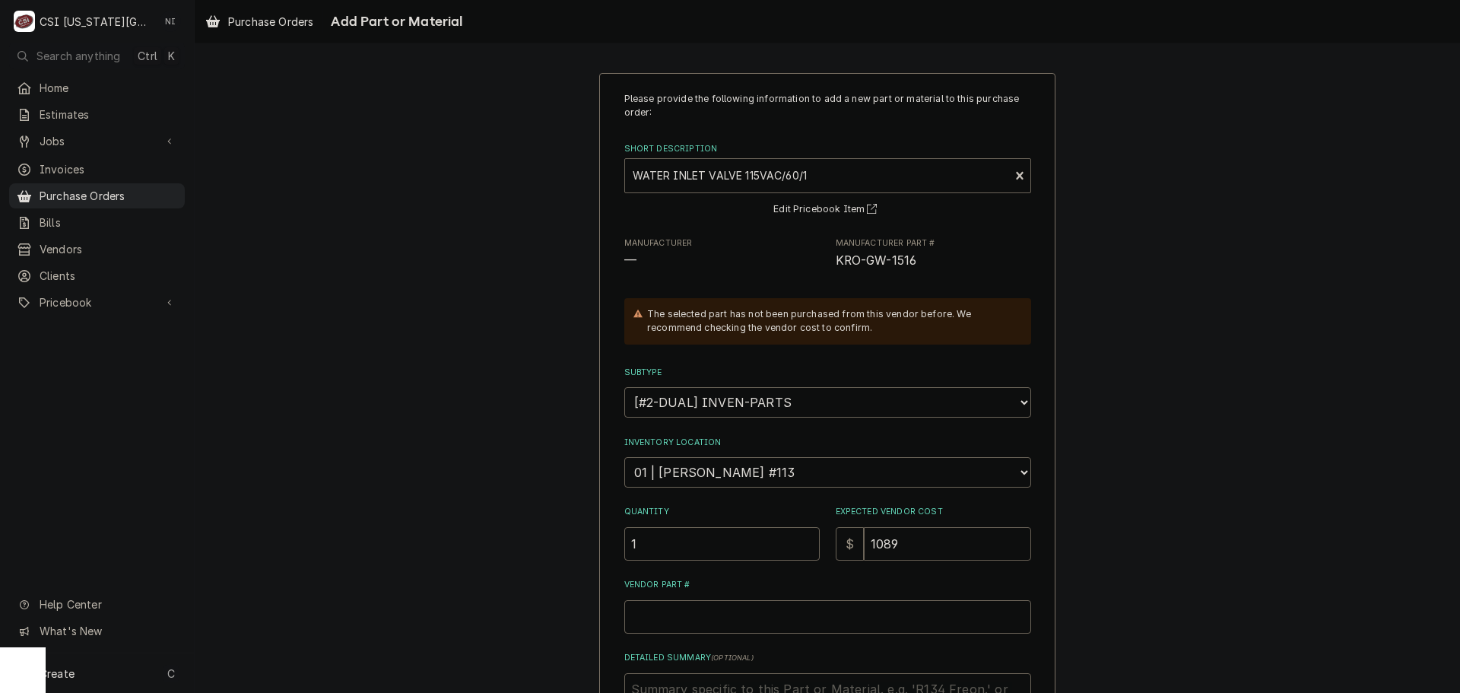
click at [919, 548] on input "1089" at bounding box center [947, 543] width 167 height 33
type textarea "x"
type input "1089.4"
type textarea "x"
type input "1089.43"
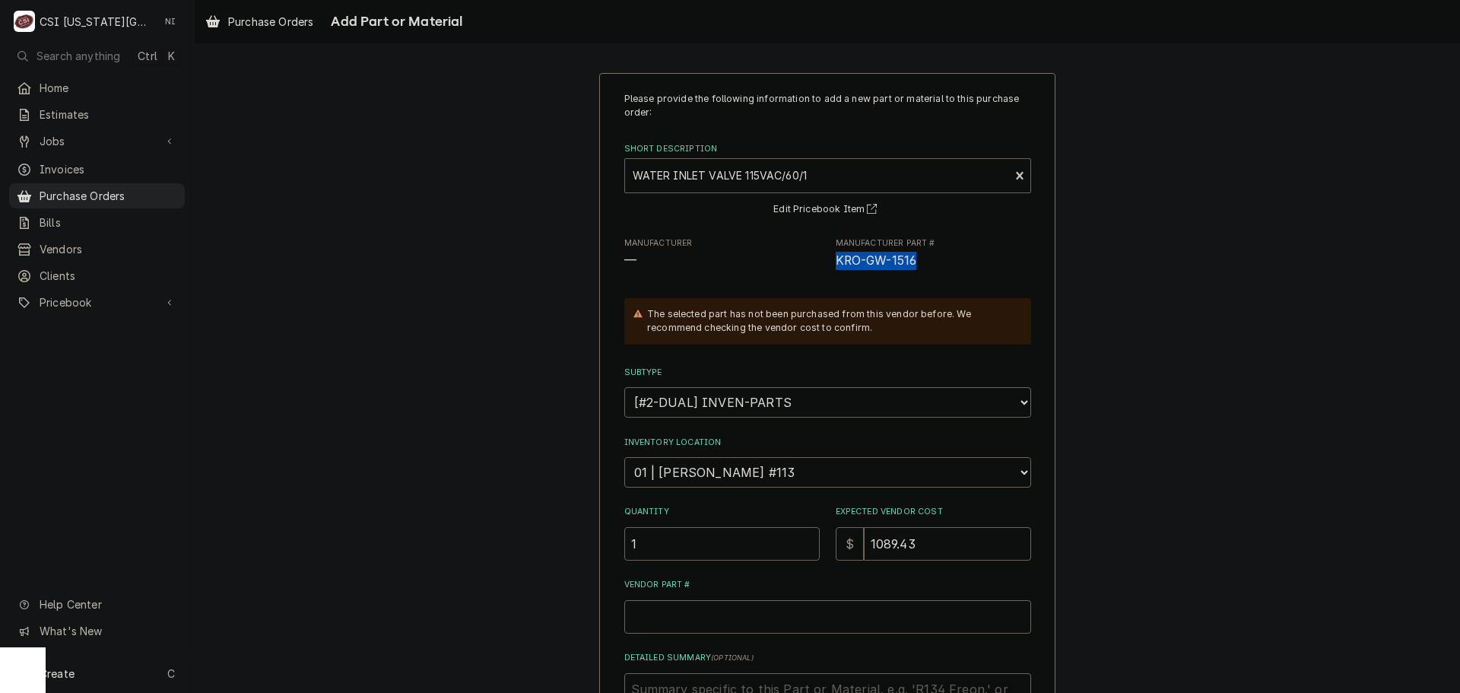
drag, startPoint x: 916, startPoint y: 254, endPoint x: 830, endPoint y: 259, distance: 86.1
click at [836, 259] on span "KRO-GW-1516" at bounding box center [933, 261] width 195 height 18
copy span "KRO-GW-1516"
click at [688, 610] on input "Vendor Part #" at bounding box center [827, 616] width 407 height 33
paste input "KRO-GW-1516"
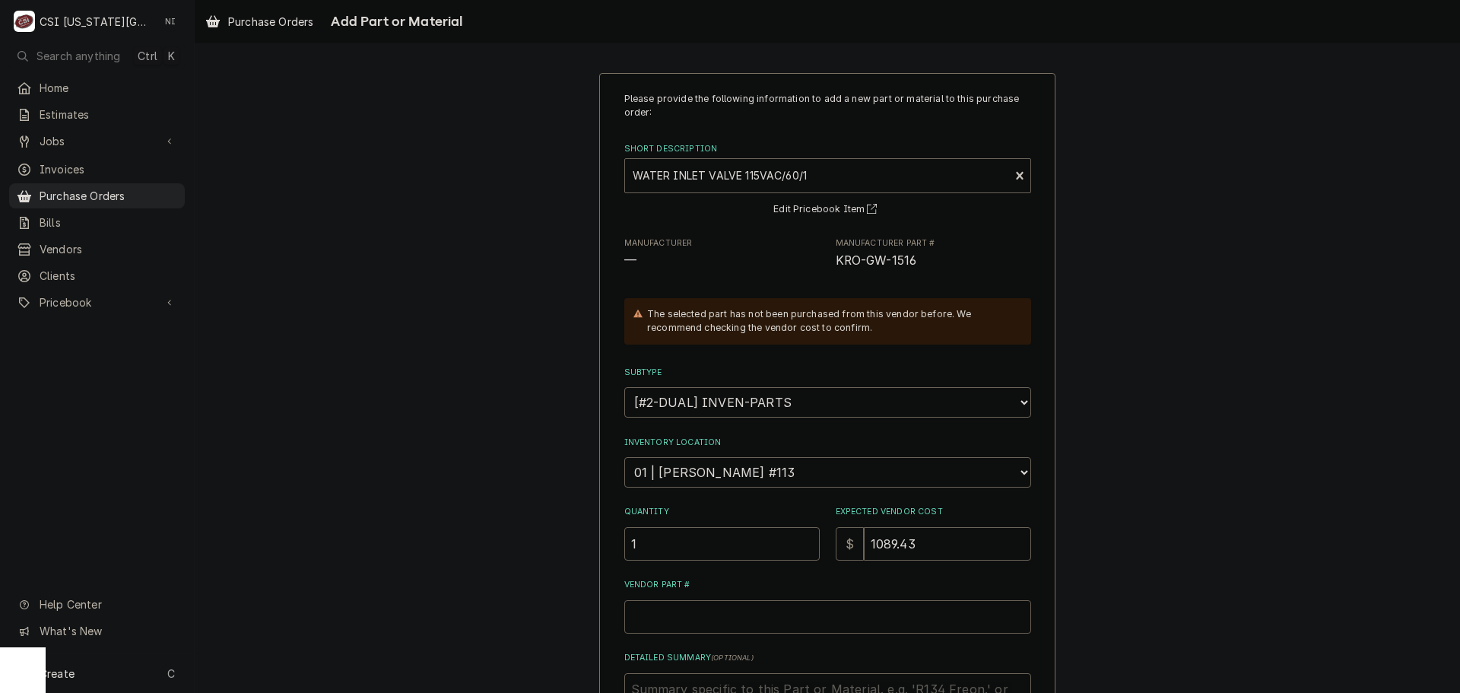
type textarea "x"
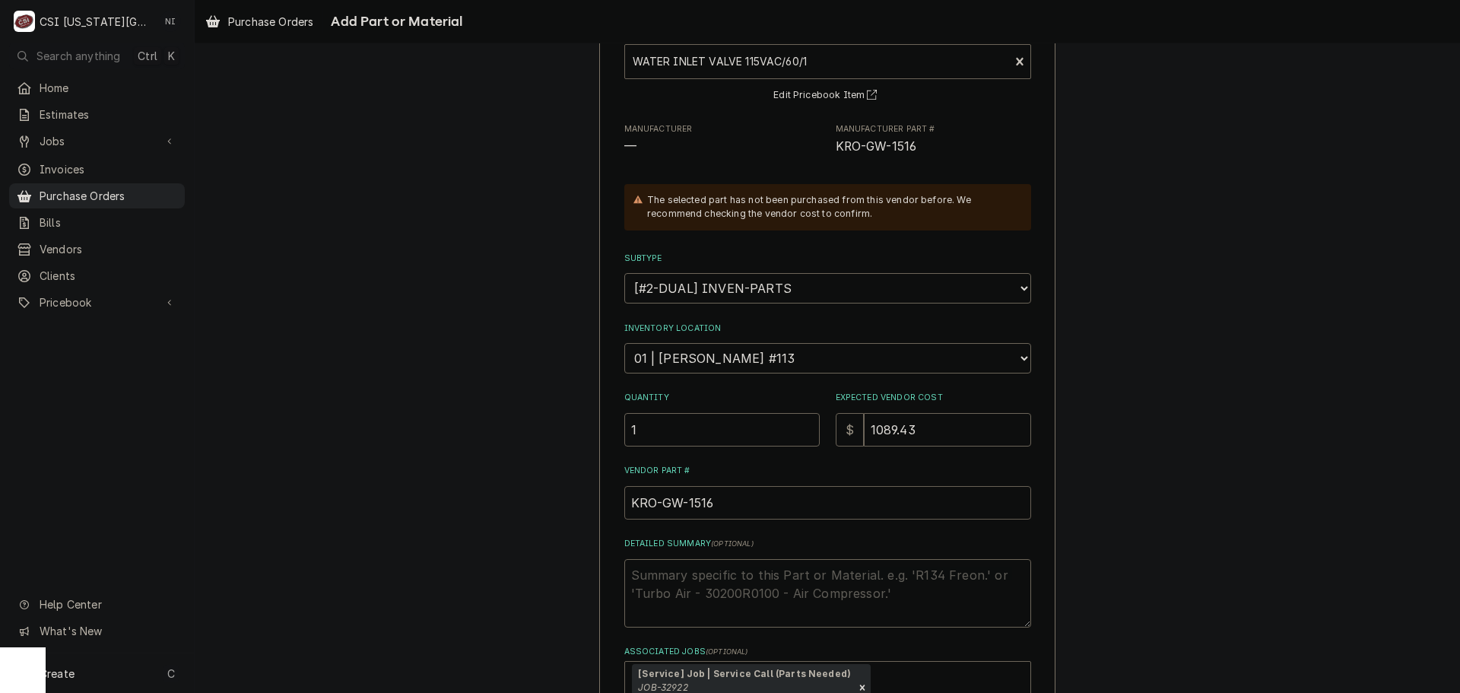
scroll to position [229, 0]
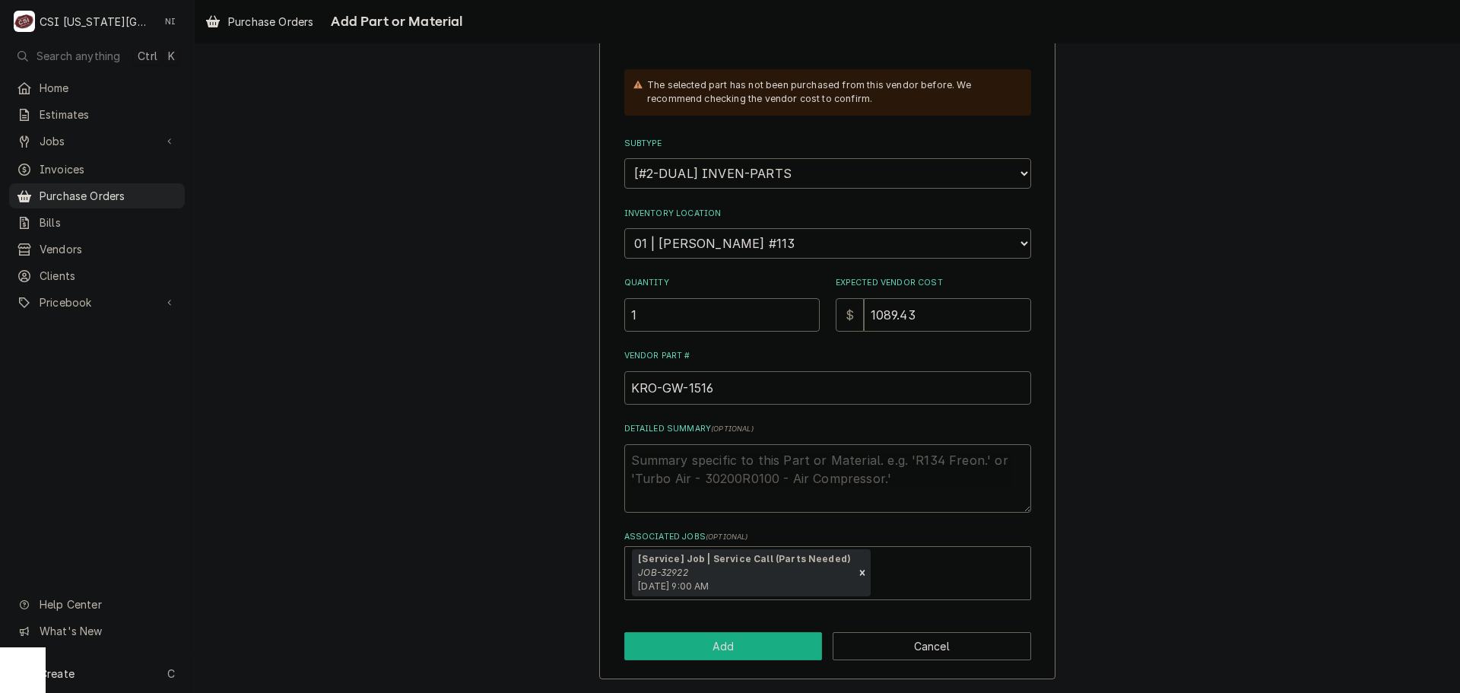
type input "KRO-GW-1516"
click at [751, 646] on button "Add" at bounding box center [723, 646] width 198 height 28
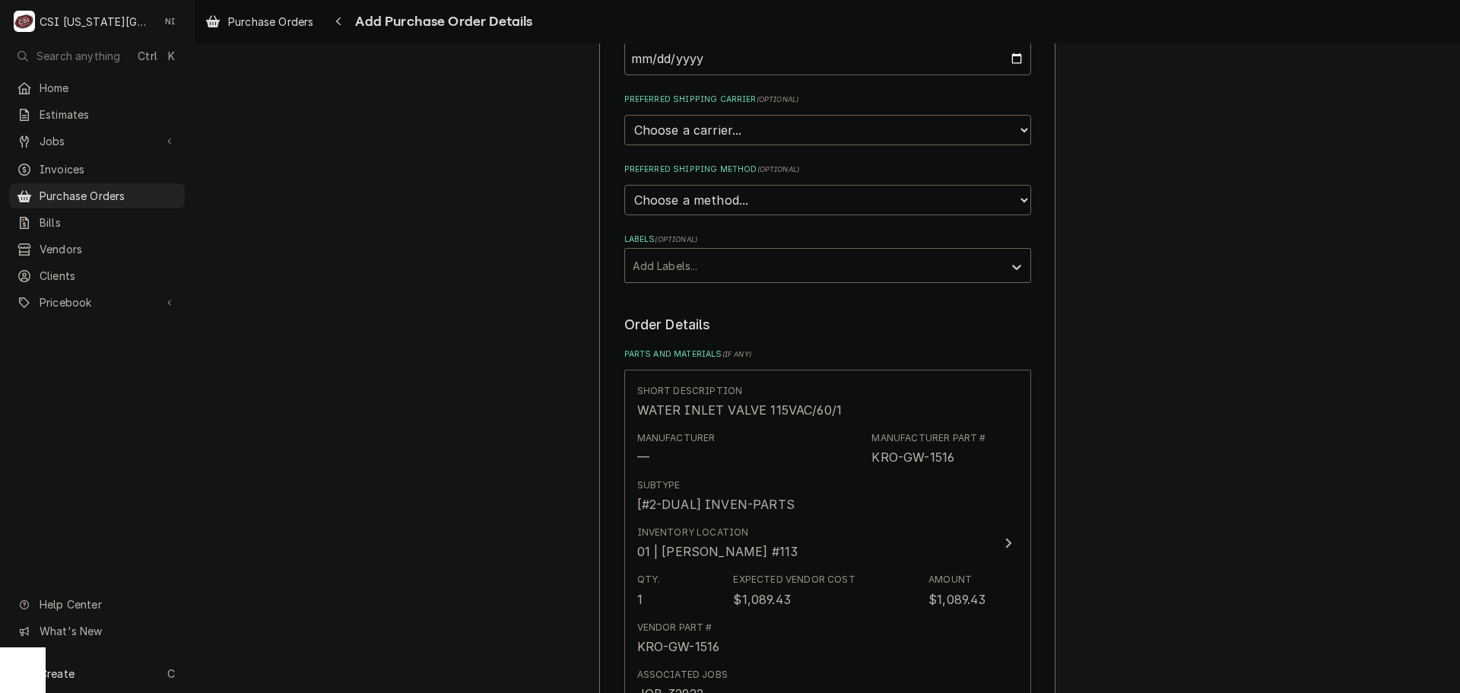
scroll to position [684, 0]
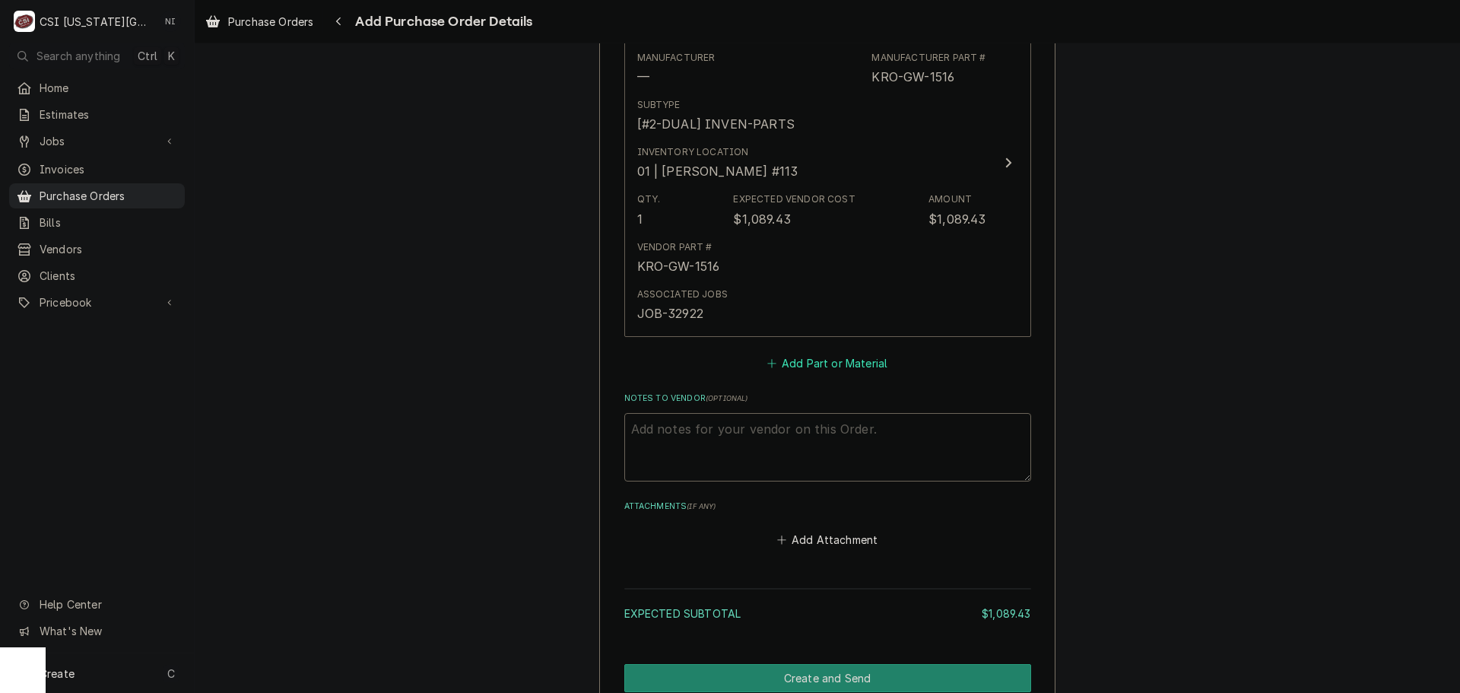
click at [790, 371] on button "Add Part or Material" at bounding box center [826, 362] width 125 height 21
type textarea "x"
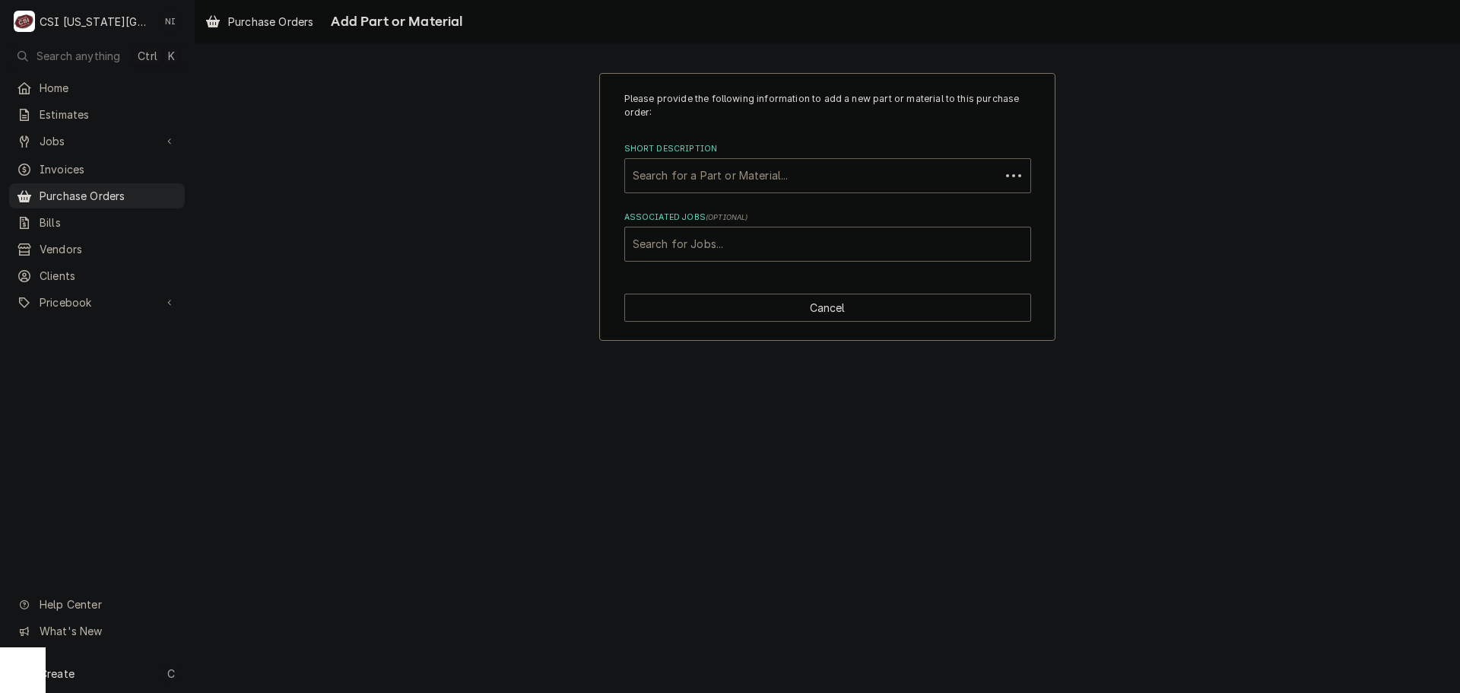
click at [741, 179] on div "Short Description" at bounding box center [813, 175] width 360 height 27
paste input "KRO-GW-1401"
type input "KRO-GW-1401"
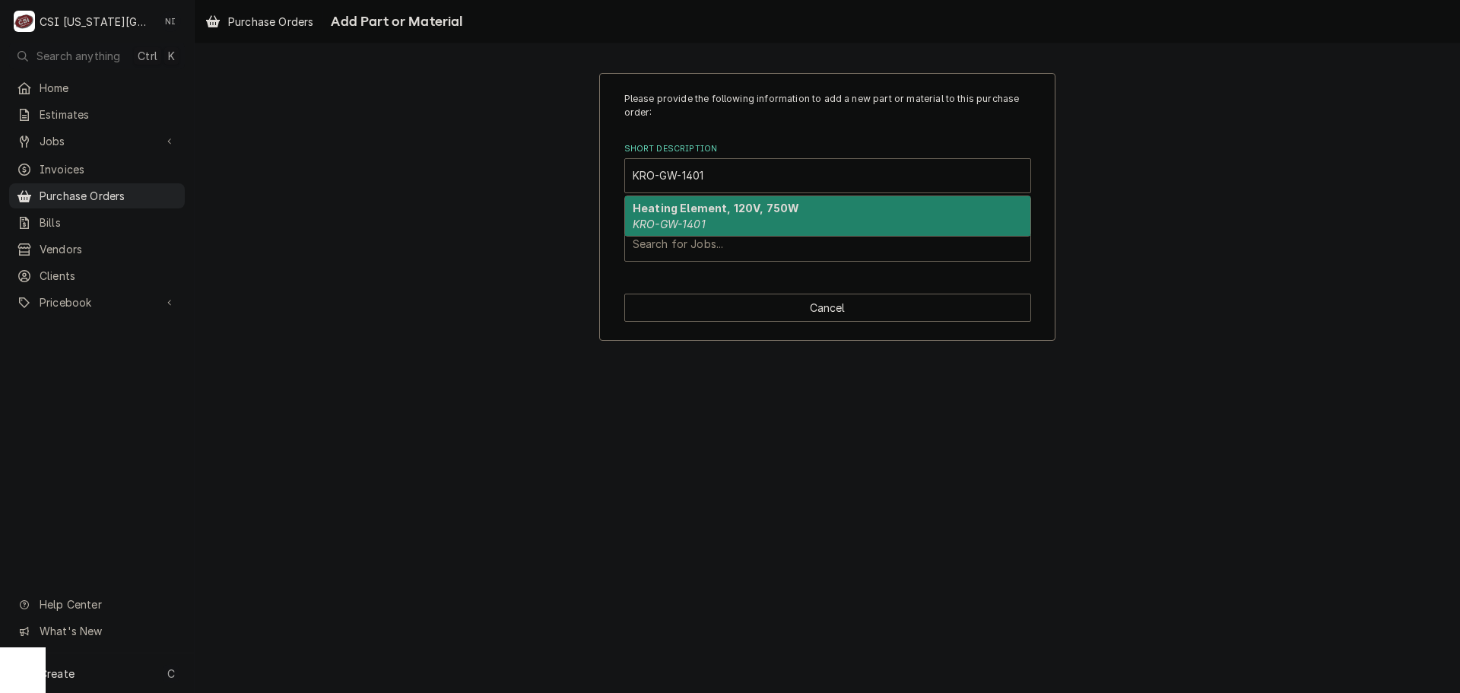
click at [704, 212] on strong "Heating Element, 120V, 750W" at bounding box center [716, 208] width 167 height 13
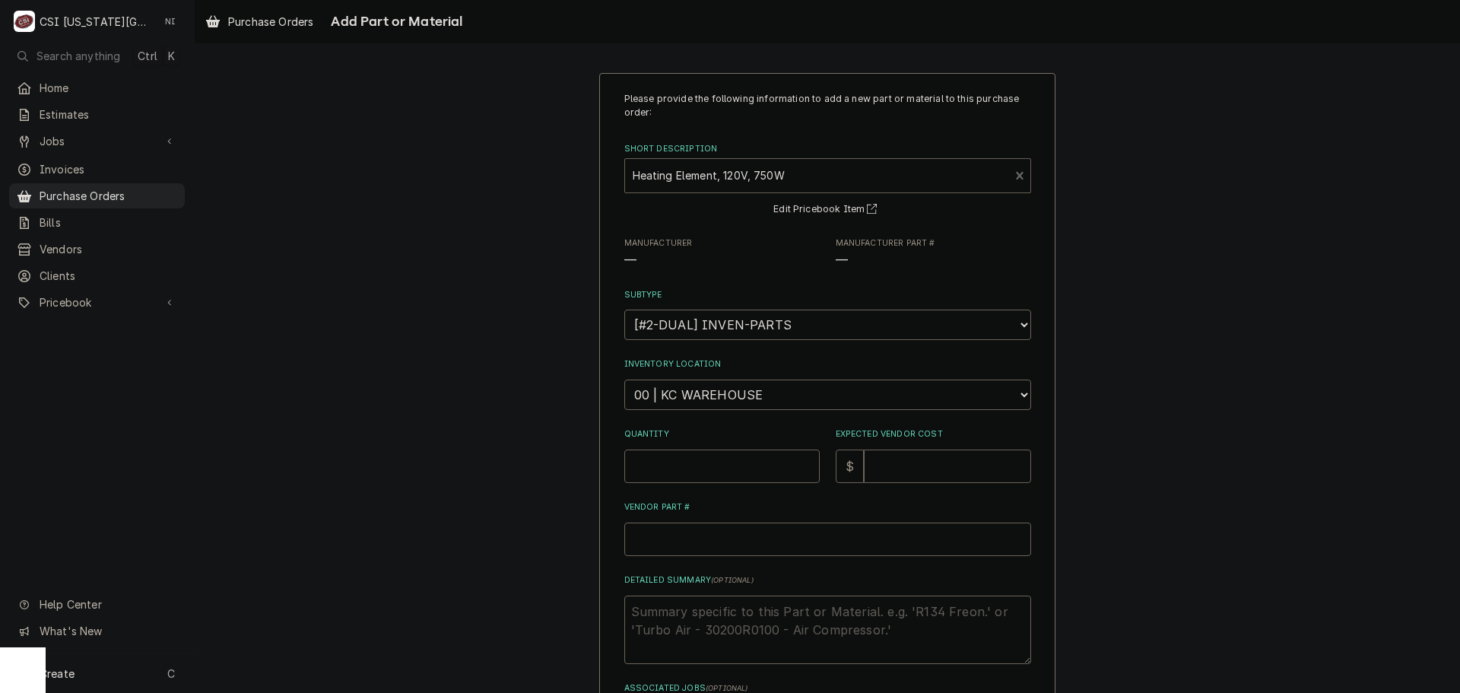
type textarea "x"
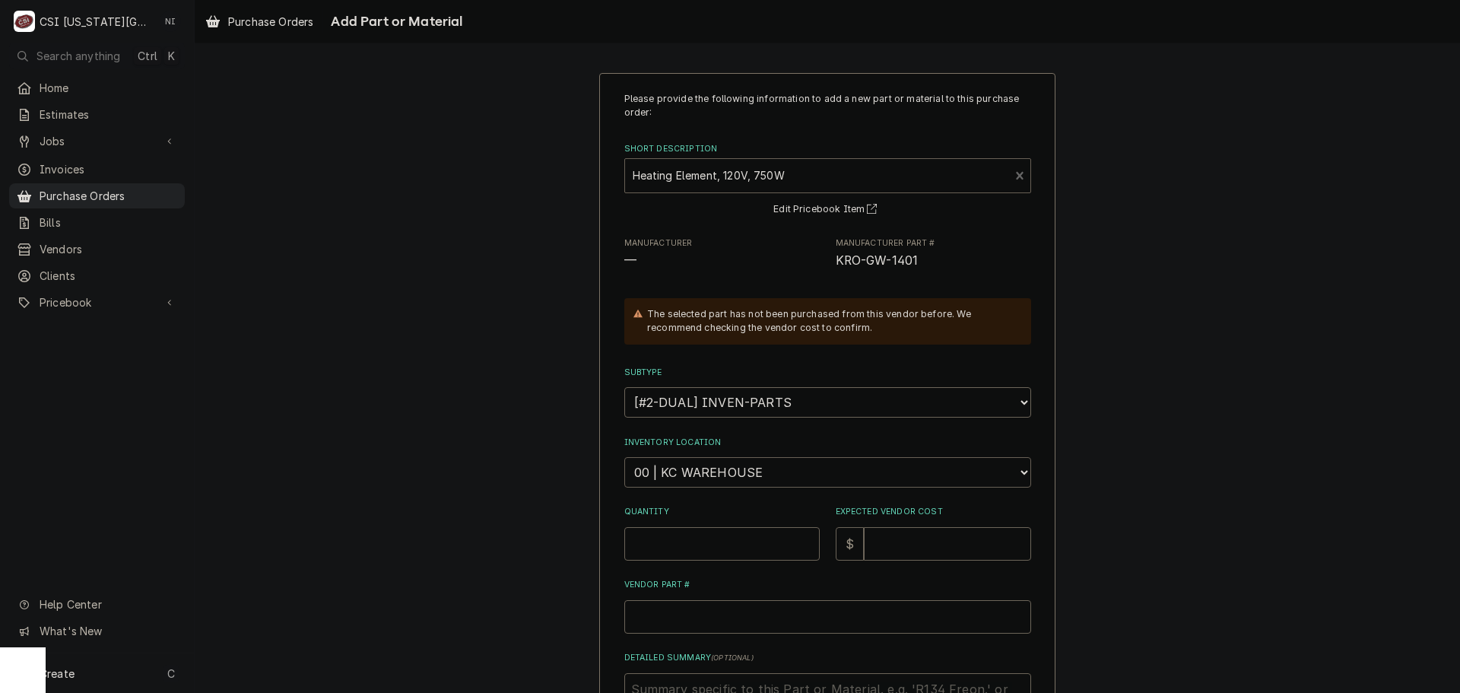
click at [720, 473] on select "Choose a location... 00 | KC WAREHOUSE 00 | MAIN WAREHOUSE 01 | [PERSON_NAME] #…" at bounding box center [827, 472] width 407 height 30
select select "2772"
click at [624, 457] on select "Choose a location... 00 | KC WAREHOUSE 00 | MAIN WAREHOUSE 01 | [PERSON_NAME] #…" at bounding box center [827, 472] width 407 height 30
click at [719, 544] on input "Quantity" at bounding box center [721, 543] width 195 height 33
type textarea "x"
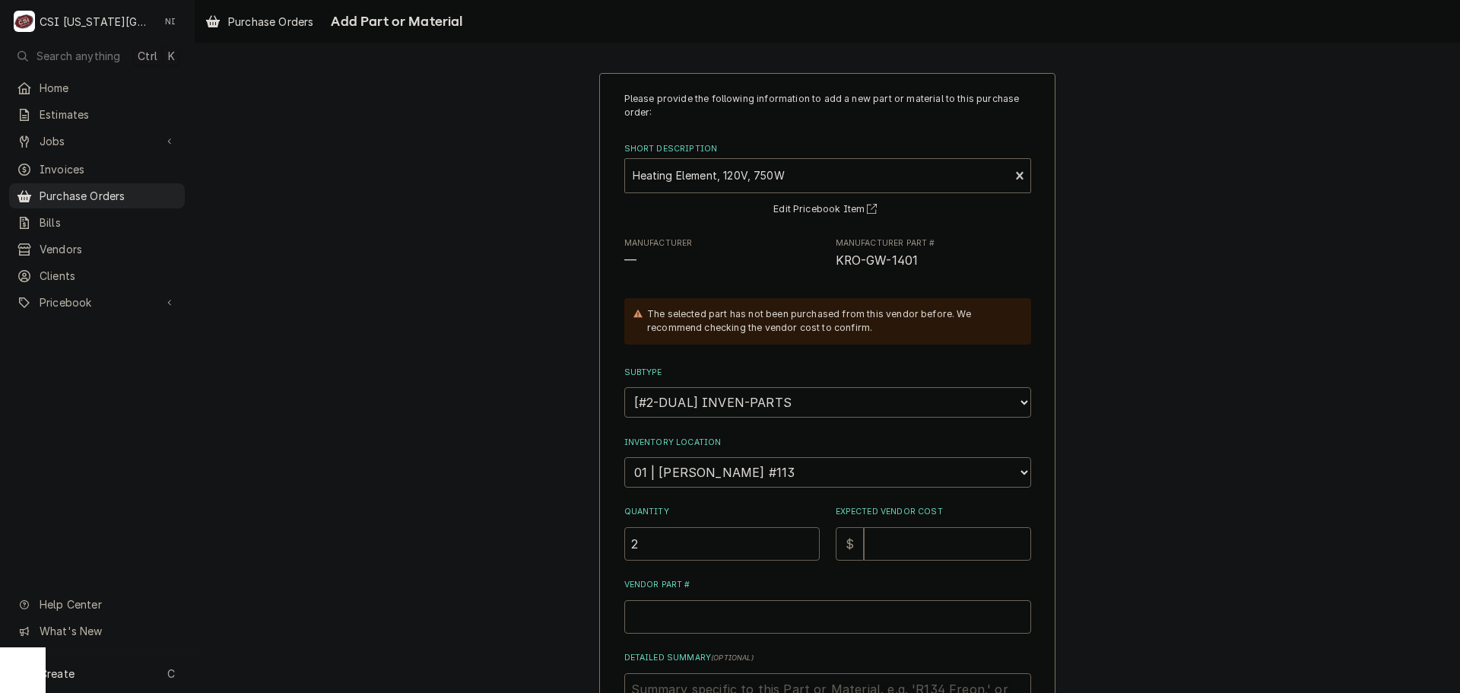
type input "2"
drag, startPoint x: 645, startPoint y: 538, endPoint x: 539, endPoint y: 568, distance: 109.8
click at [546, 568] on div "Please provide the following information to add a new part or material to this …" at bounding box center [828, 480] width 1266 height 843
type textarea "x"
type input "1"
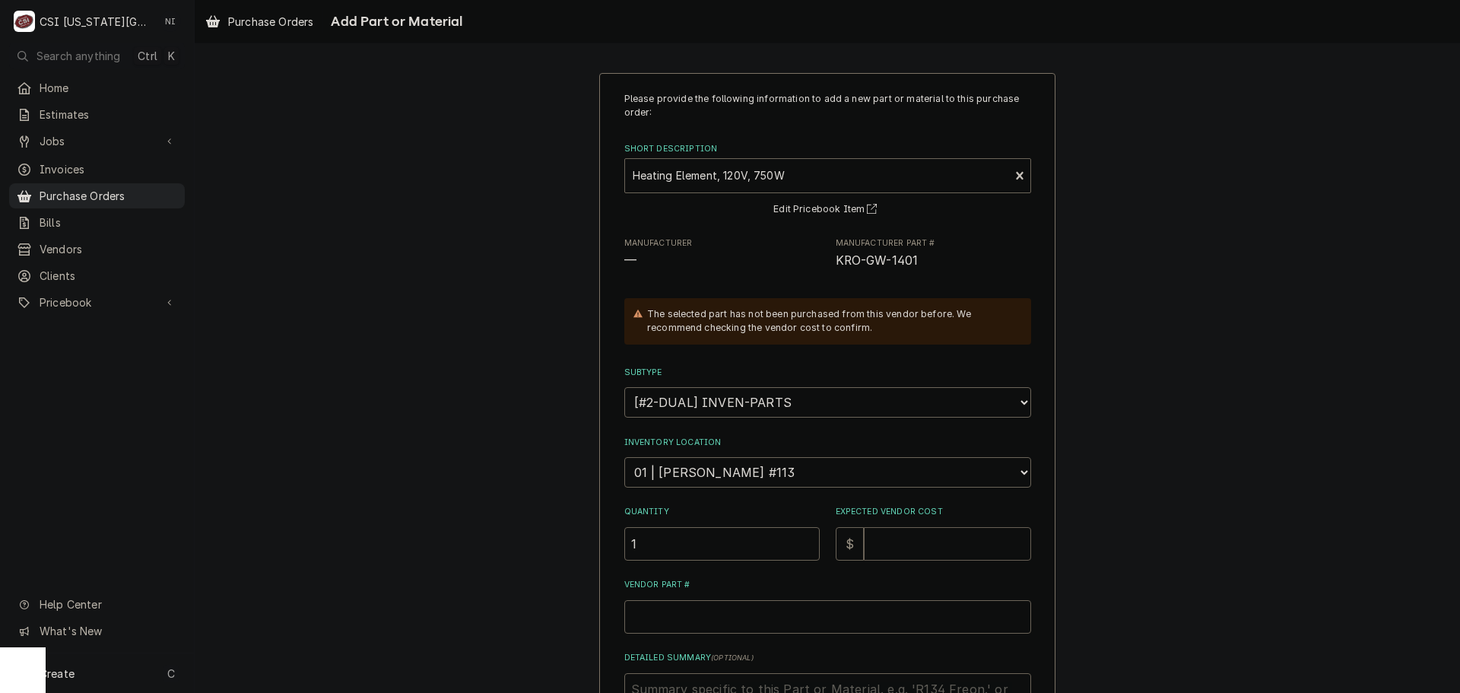
type textarea "x"
type input "7"
type textarea "x"
type input "70"
type textarea "x"
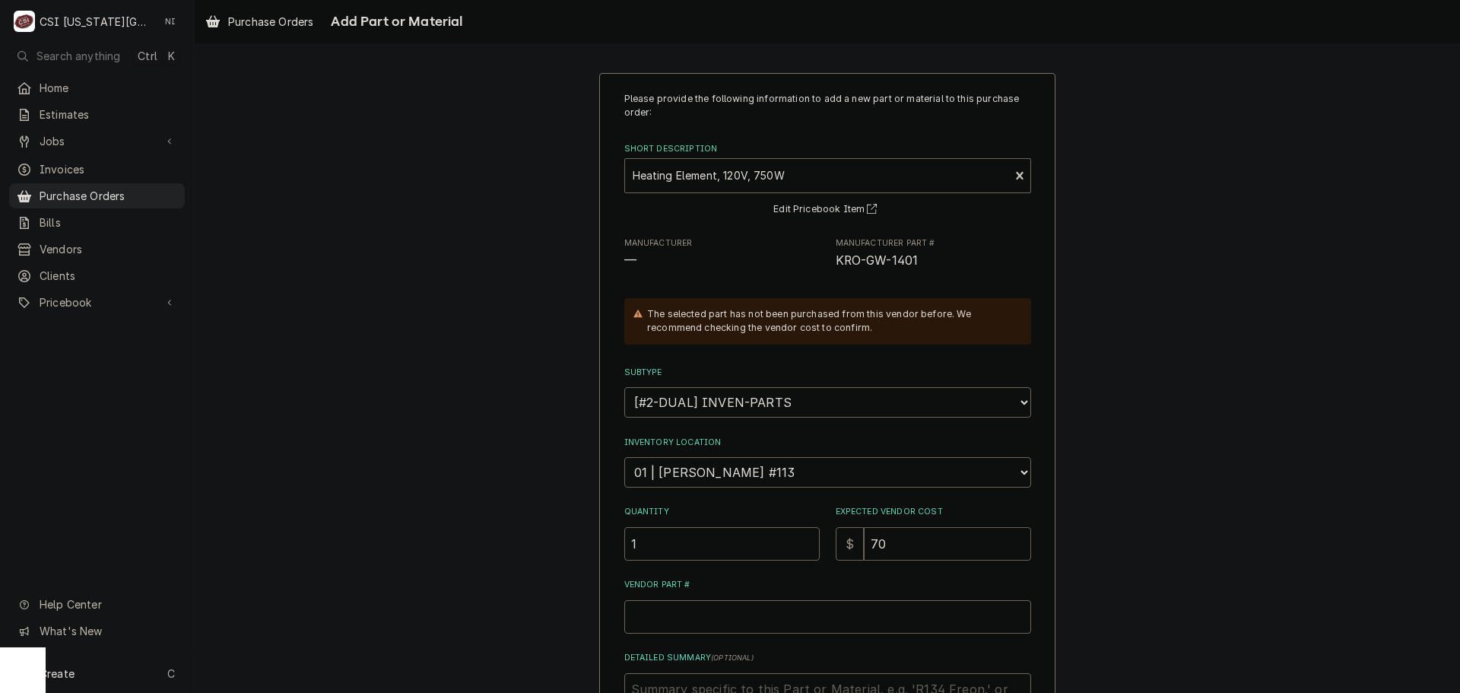
type input "709"
type textarea "x"
type input "709.2"
type textarea "x"
type input "709.21"
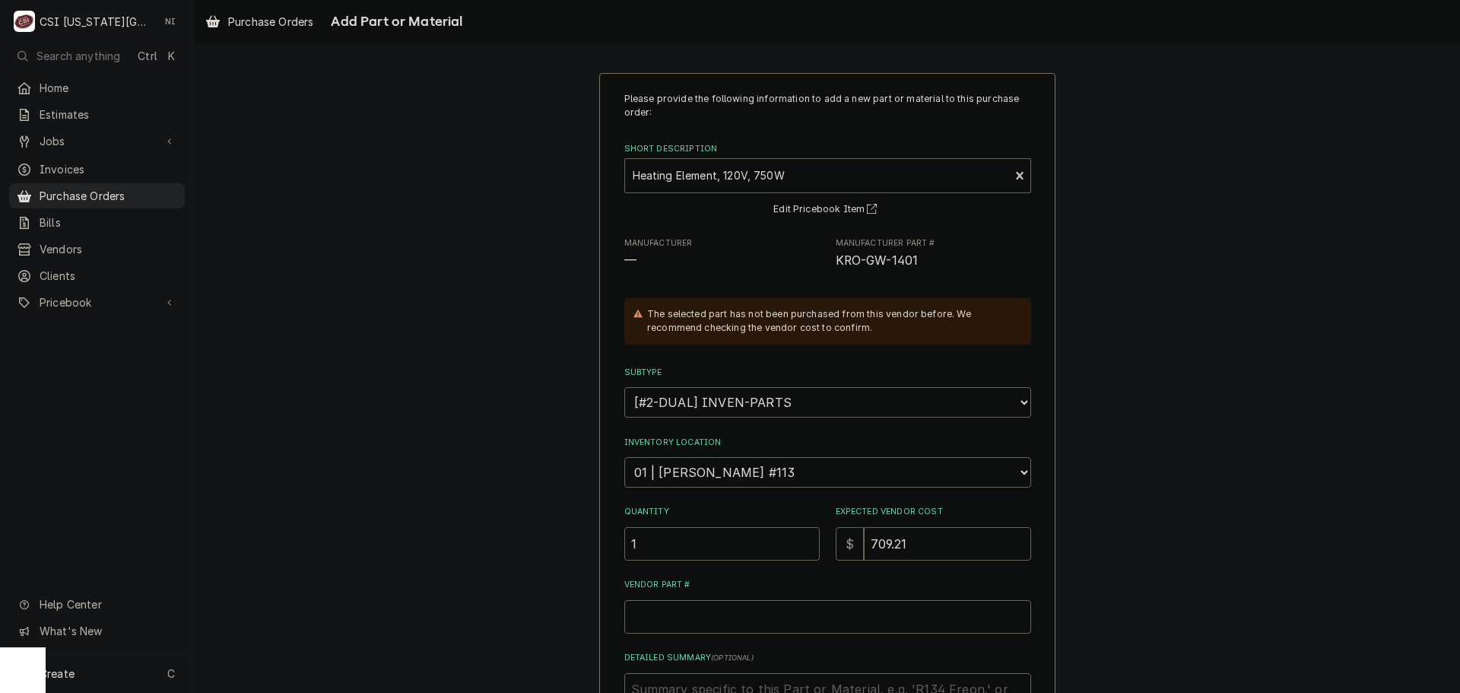
click at [707, 637] on div "Please provide the following information to add a new part or material to this …" at bounding box center [827, 451] width 407 height 718
click at [711, 625] on input "Vendor Part #" at bounding box center [827, 616] width 407 height 33
paste input "KRO-GW-1401"
type textarea "x"
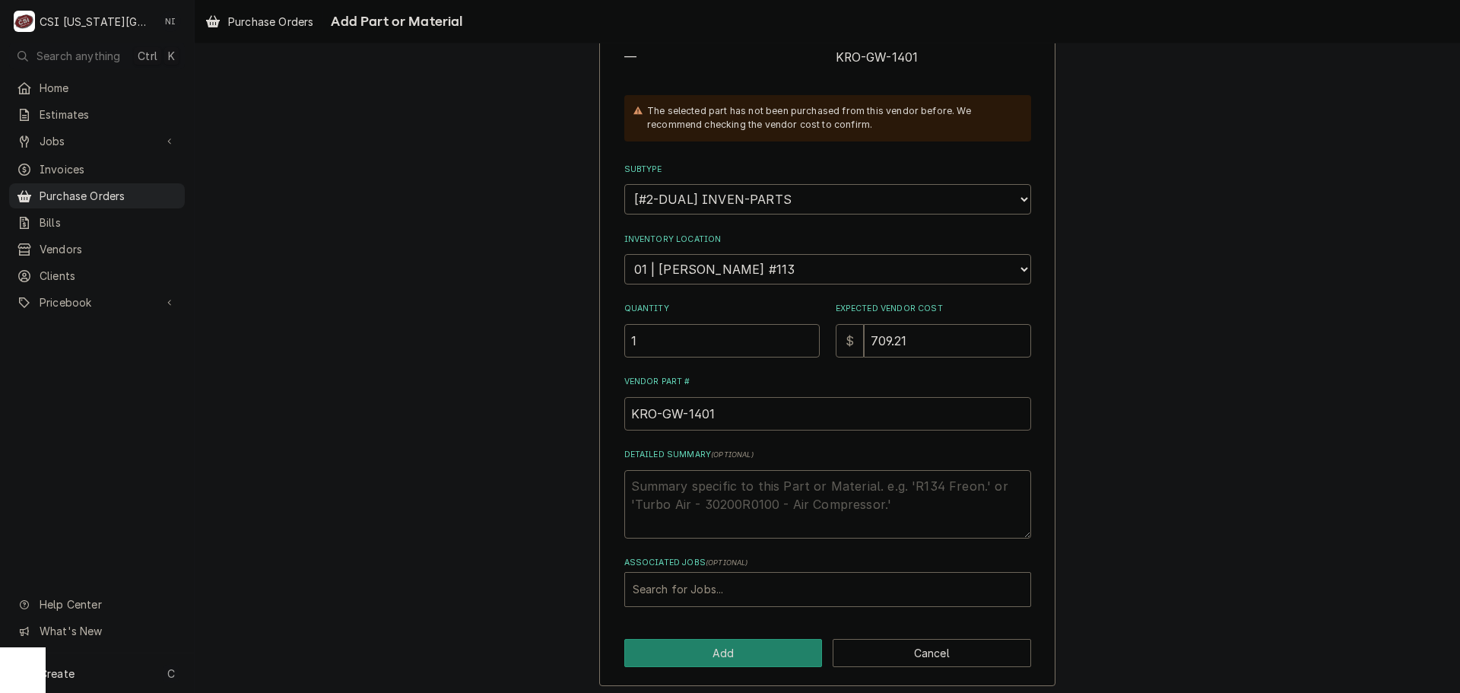
scroll to position [210, 0]
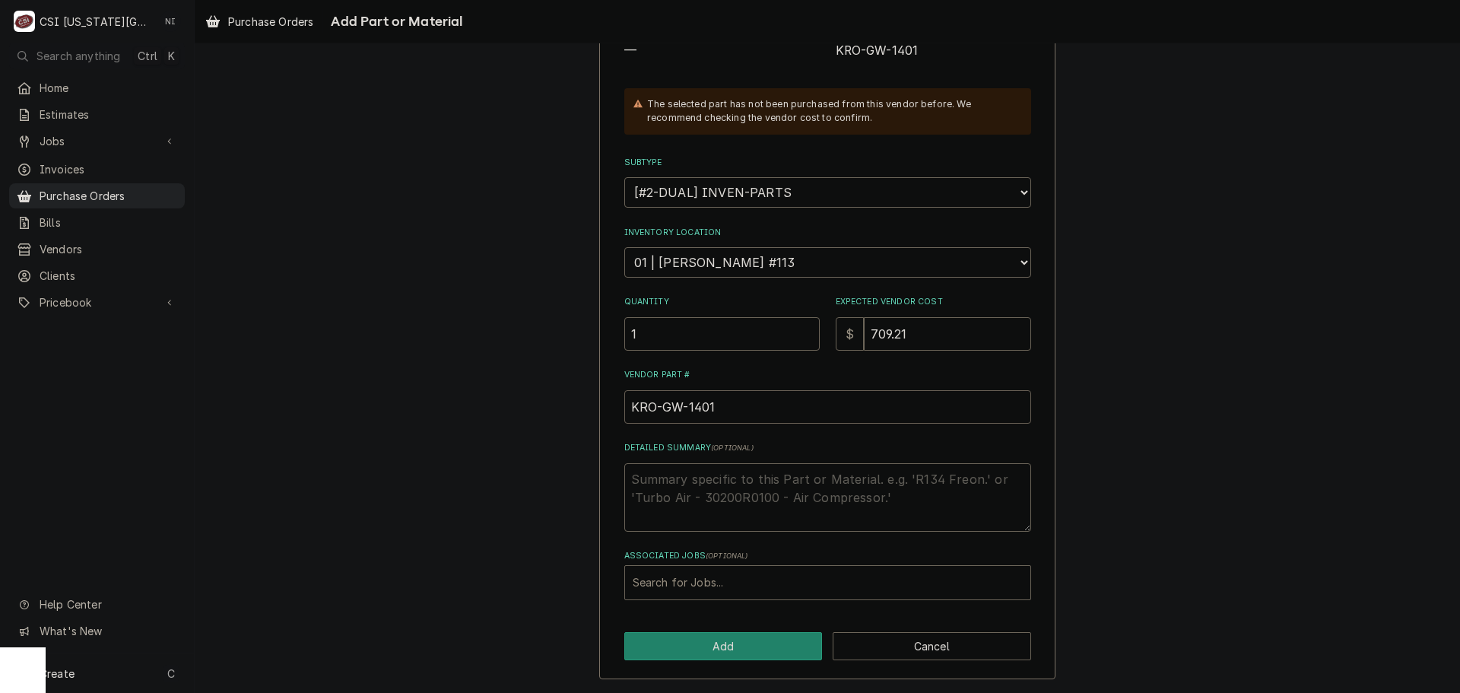
type input "KRO-GW-1401"
click at [643, 584] on div "Associated Jobs" at bounding box center [828, 582] width 390 height 27
type input "32922"
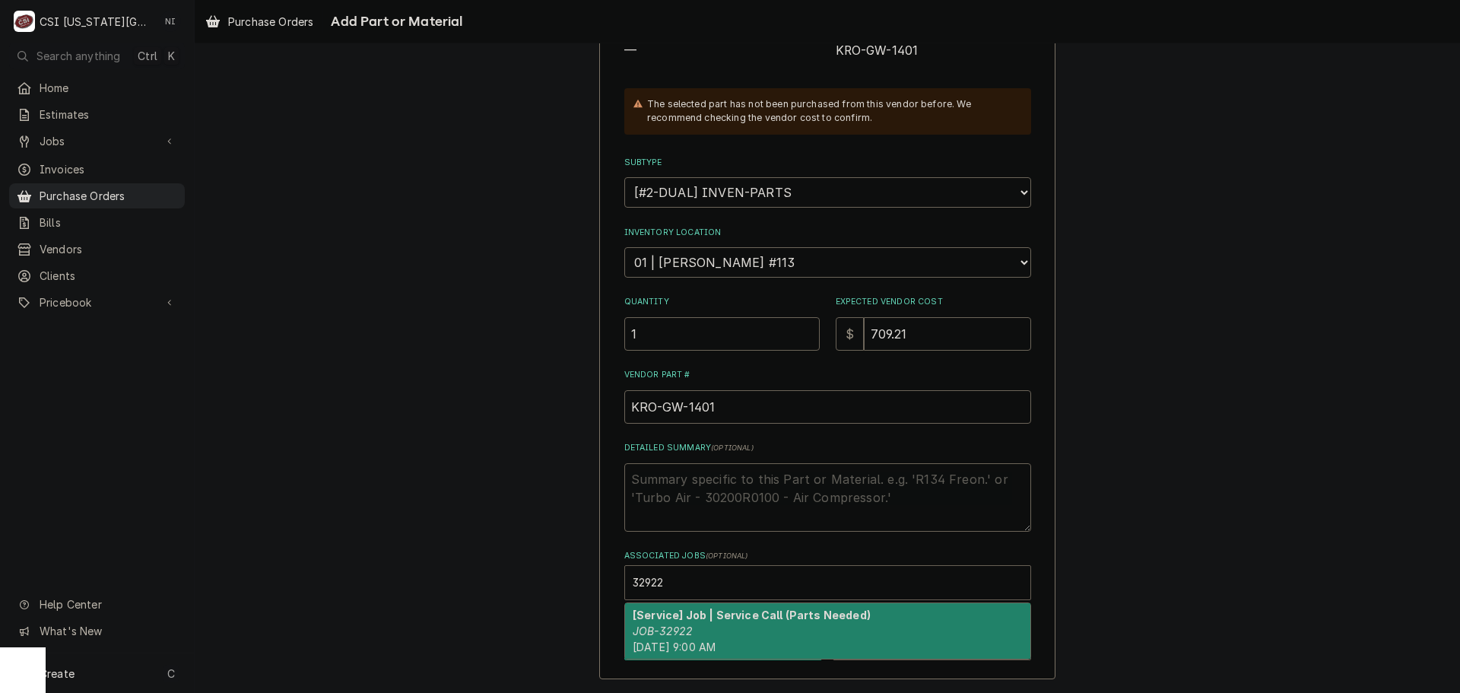
drag, startPoint x: 675, startPoint y: 613, endPoint x: 715, endPoint y: 623, distance: 41.5
click at [676, 614] on strong "[Service] Job | Service Call (Parts Needed)" at bounding box center [752, 614] width 238 height 13
type textarea "x"
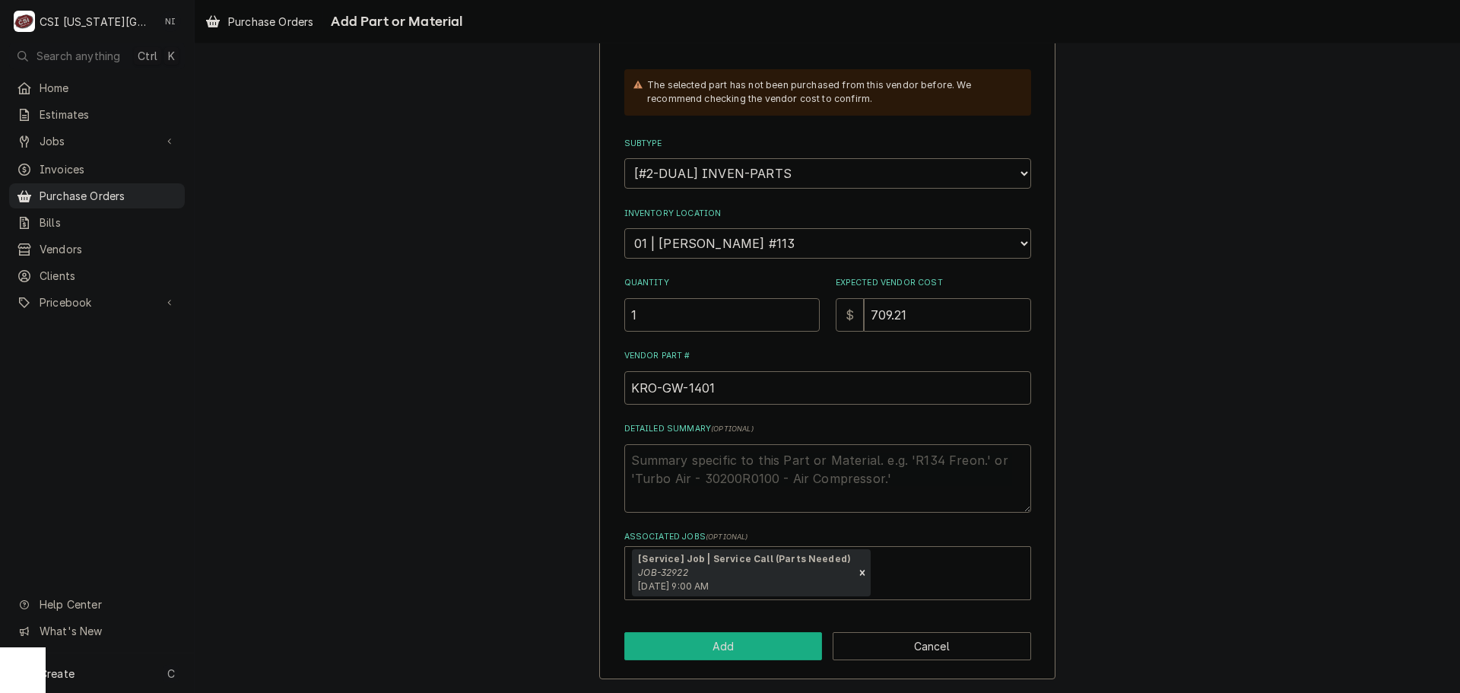
click at [738, 652] on button "Add" at bounding box center [723, 646] width 198 height 28
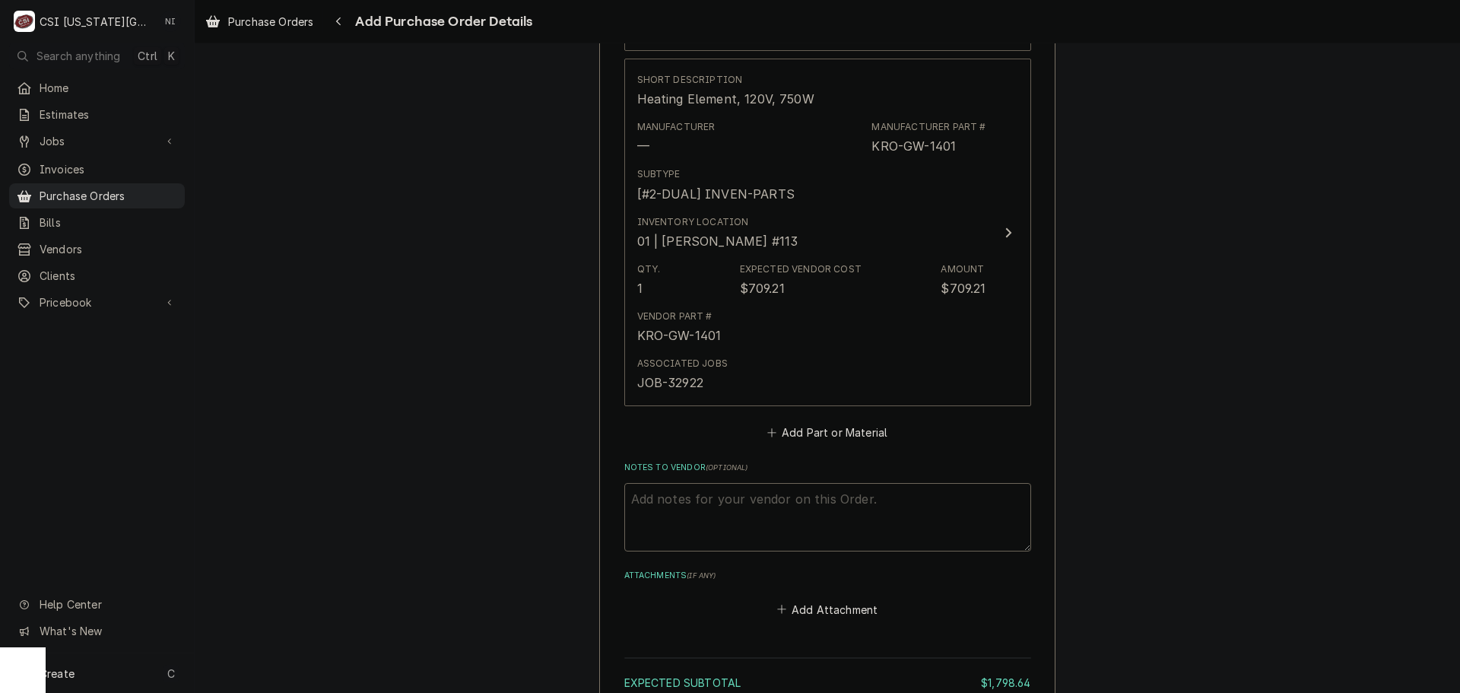
scroll to position [1110, 0]
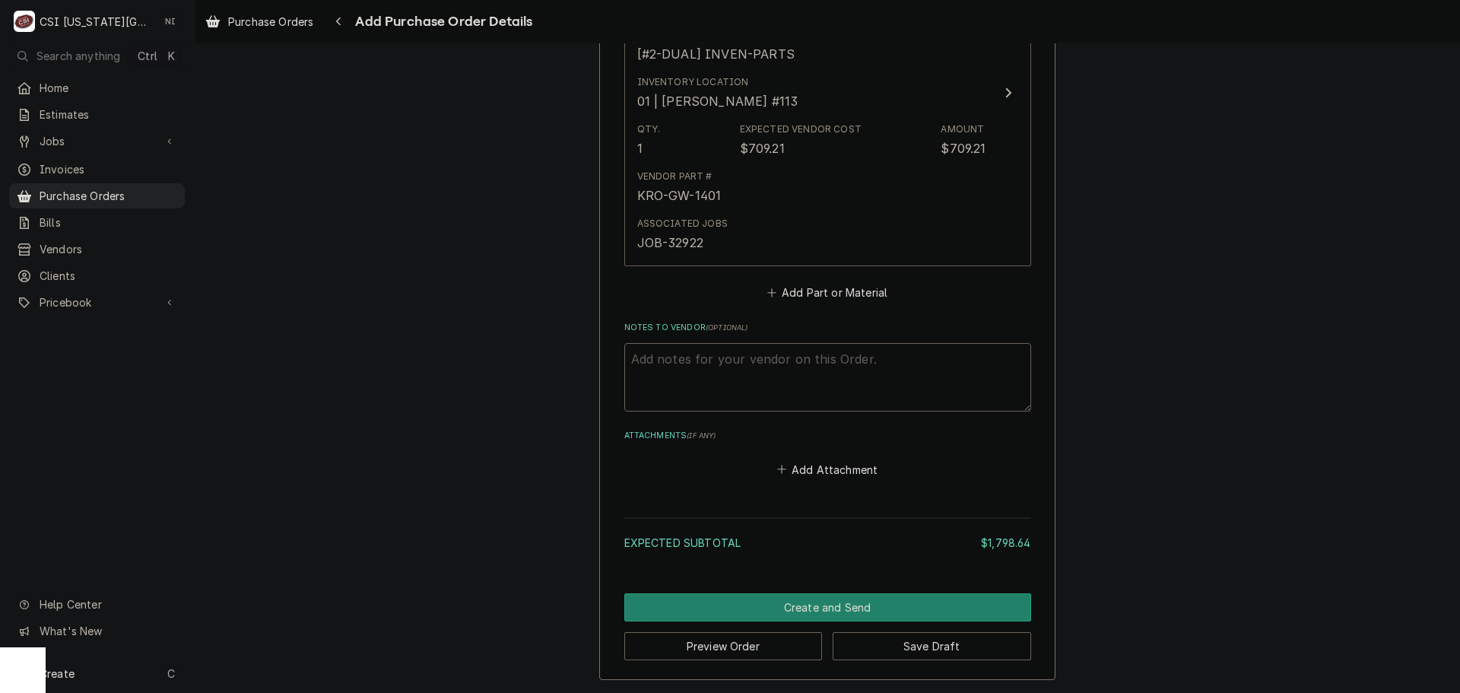
type textarea "x"
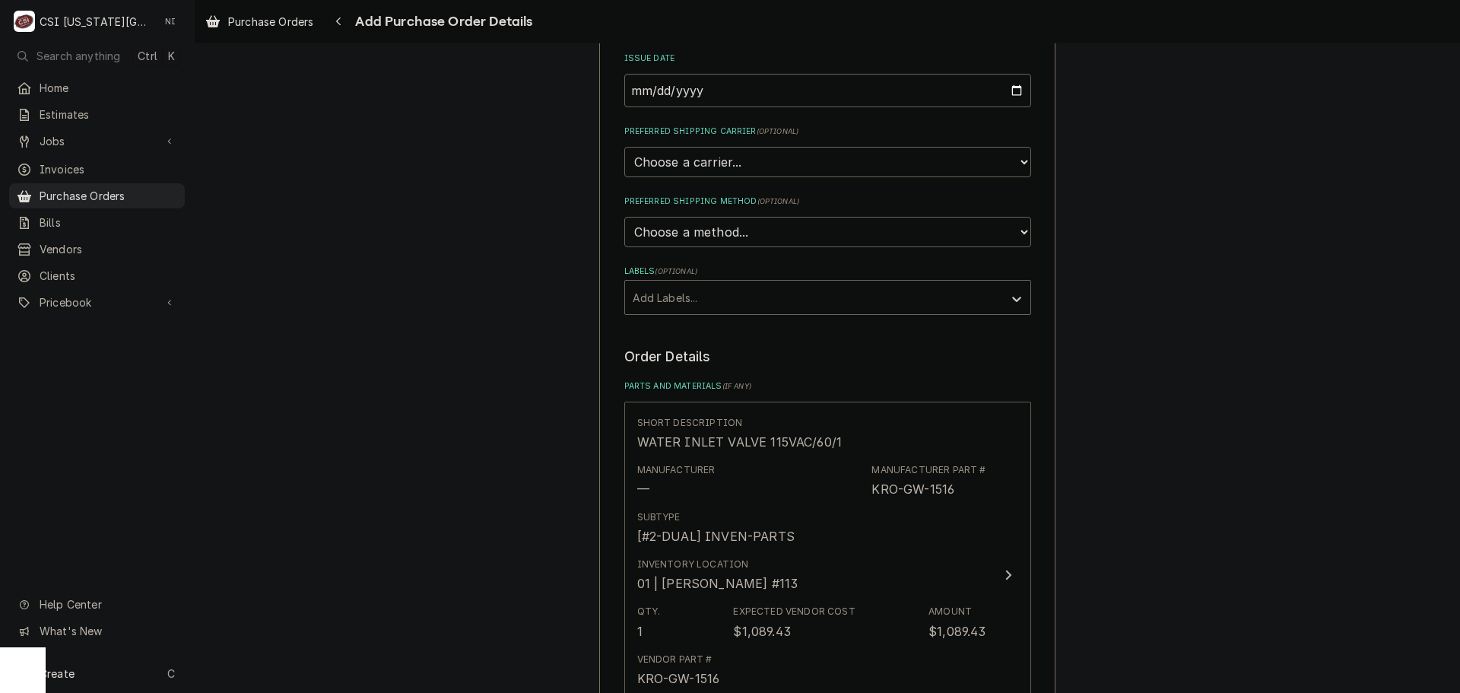
scroll to position [46, 0]
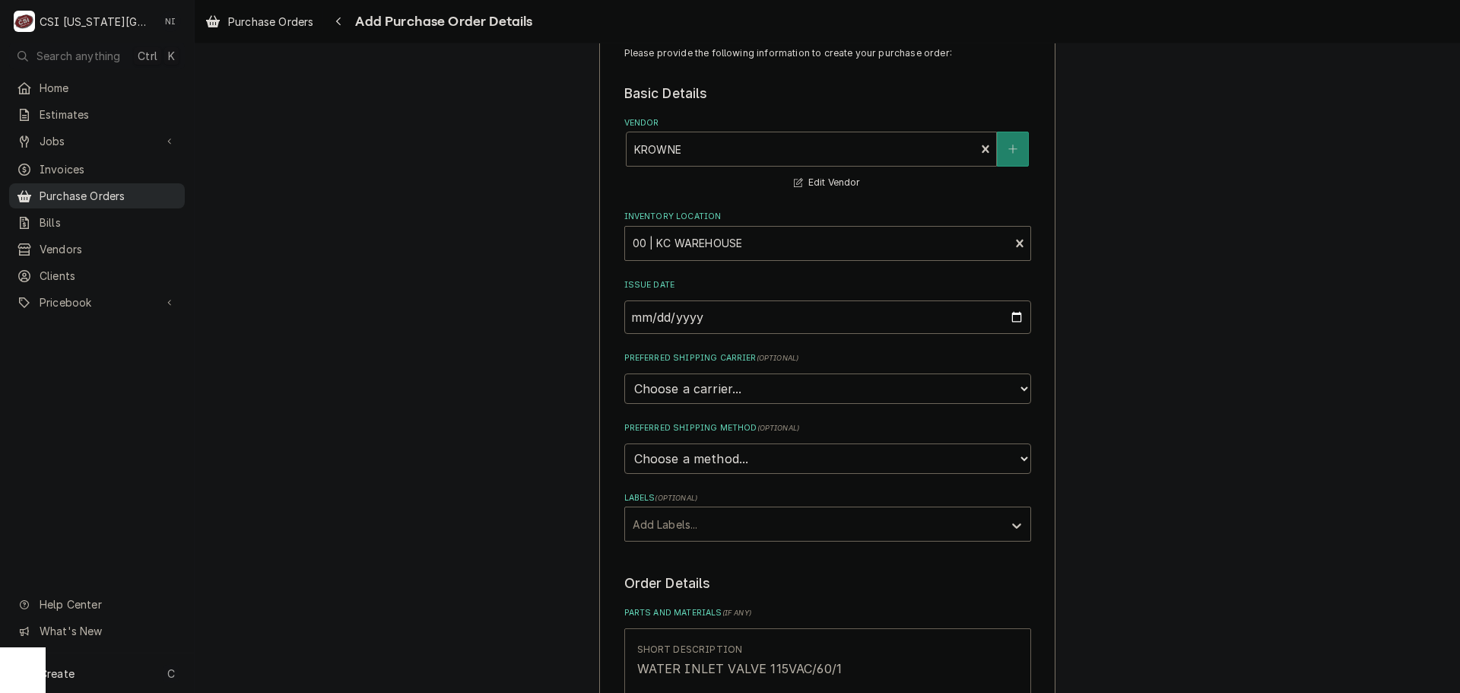
drag, startPoint x: 114, startPoint y: 192, endPoint x: 183, endPoint y: 196, distance: 68.6
click at [114, 192] on span "Purchase Orders" at bounding box center [109, 196] width 138 height 16
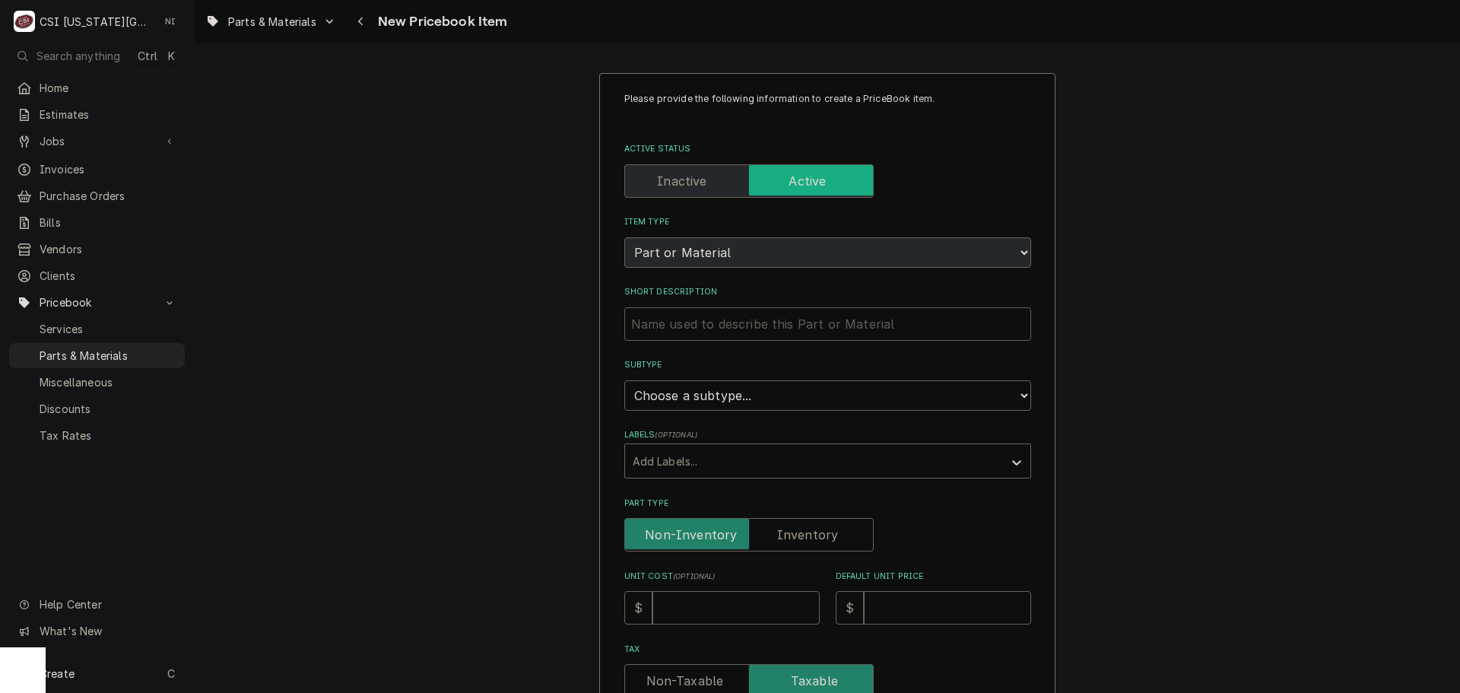
type input "V"
click at [754, 319] on input "V" at bounding box center [827, 323] width 407 height 33
type textarea "x"
paste input "Heating Element, 120V, 750W"
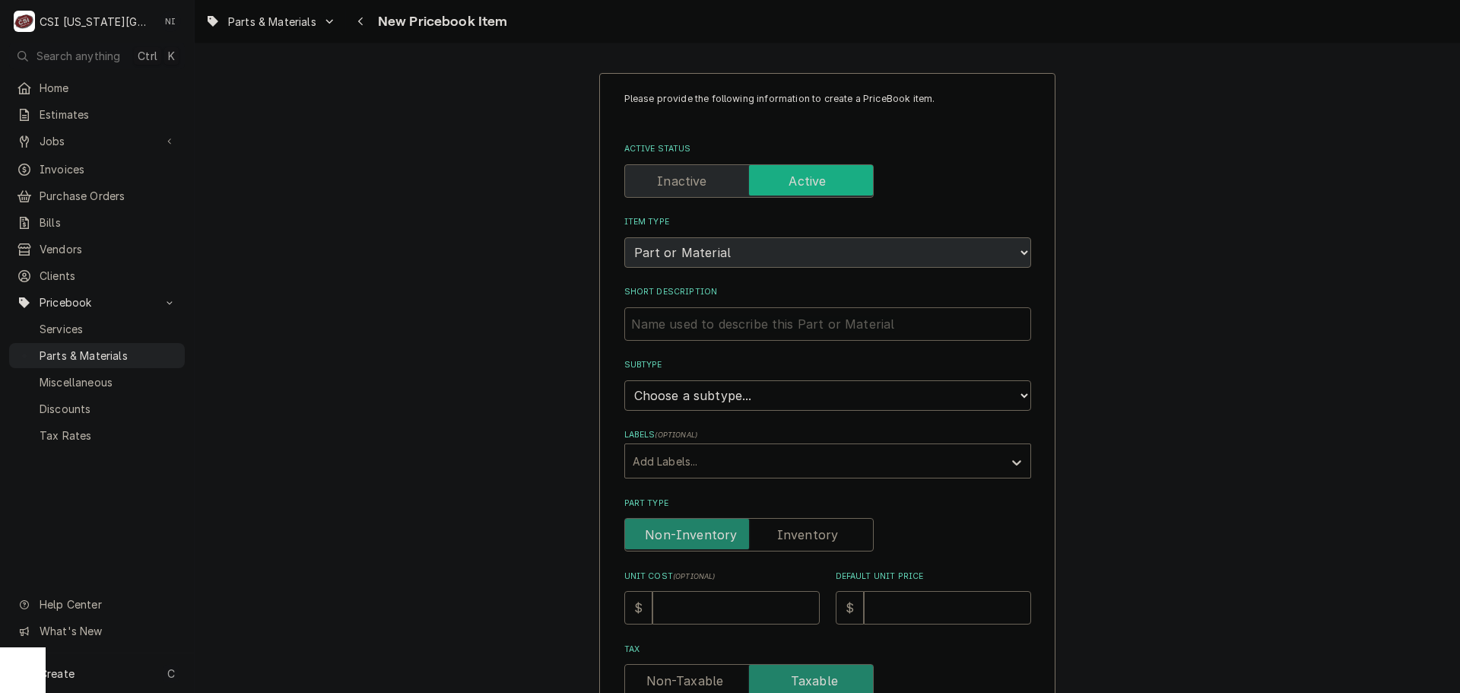
type input "Heating Element, 120V, 750W"
type textarea "x"
type input "Heating Element, 120V, 750W"
click at [774, 391] on select "Choose a subtype... [#2-DUAL] AFTERHRS-WH-CHG-2 [#2-DUAL] [PERSON_NAME]-EQUIP […" at bounding box center [827, 395] width 407 height 30
select select "45"
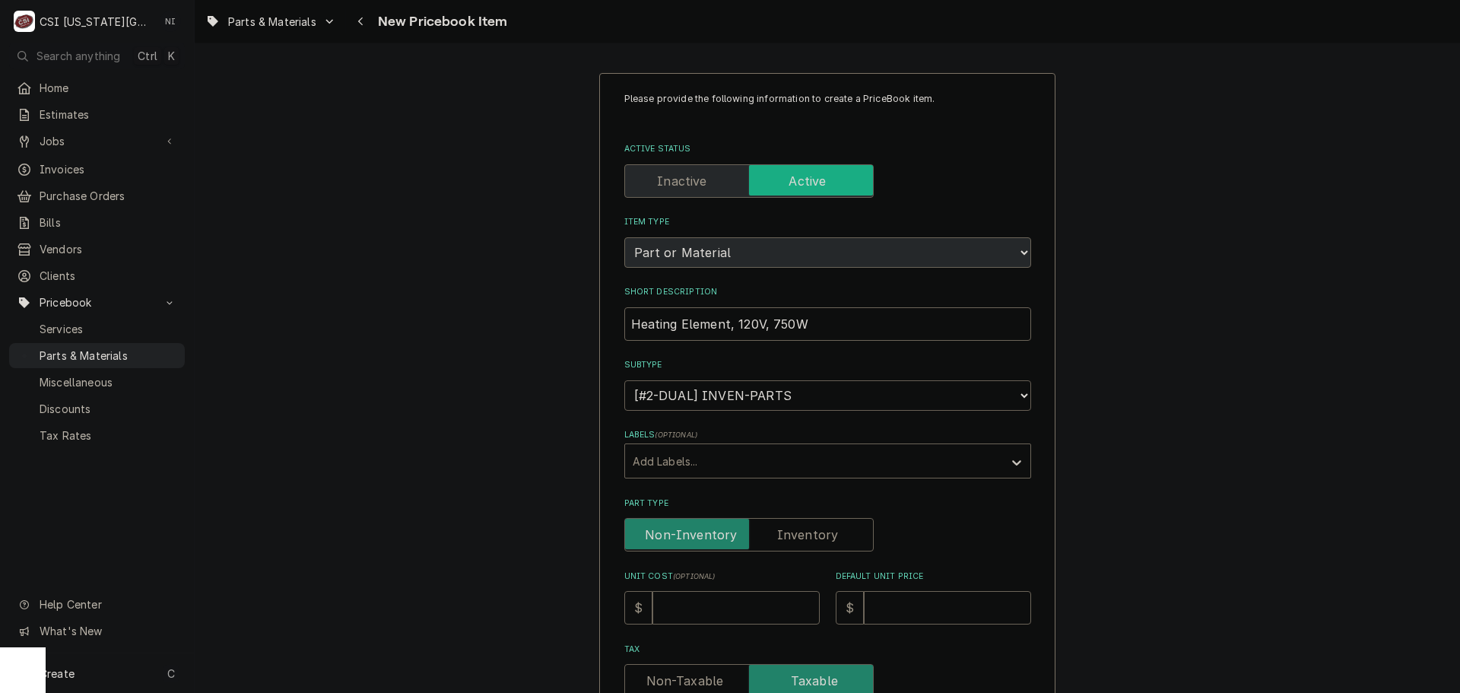
click at [624, 380] on select "Choose a subtype... [#2-DUAL] AFTERHRS-WH-CHG-2 [#2-DUAL] BEV-EQUIP [#2-DUAL] B…" at bounding box center [827, 395] width 407 height 30
type textarea "x"
click at [792, 530] on label "Part Type" at bounding box center [748, 534] width 249 height 33
click at [792, 530] on input "Part Type" at bounding box center [749, 534] width 236 height 33
checkbox input "true"
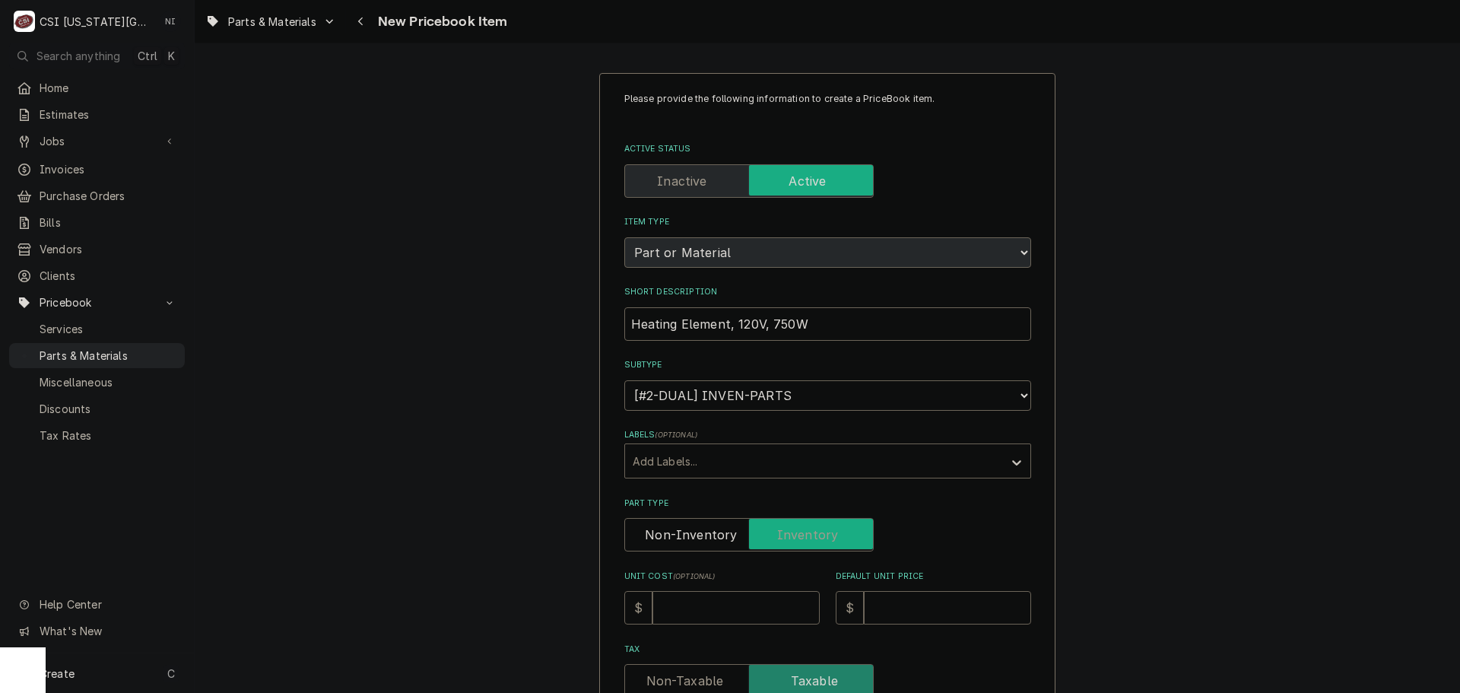
type textarea "x"
click at [746, 609] on input "Unit Cost ( optional )" at bounding box center [736, 607] width 167 height 33
type input "1"
type textarea "x"
type input "10"
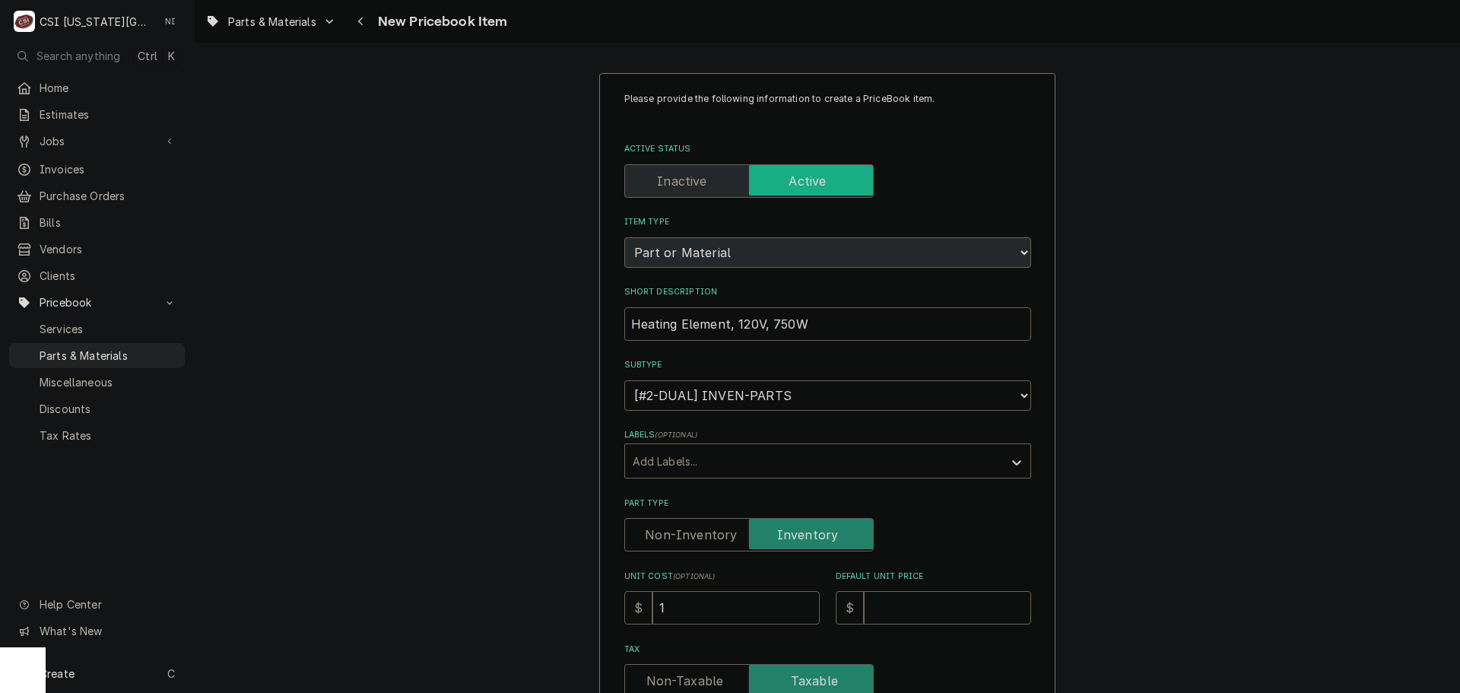
type textarea "x"
type input "109"
type textarea "x"
type input "109.2"
type textarea "x"
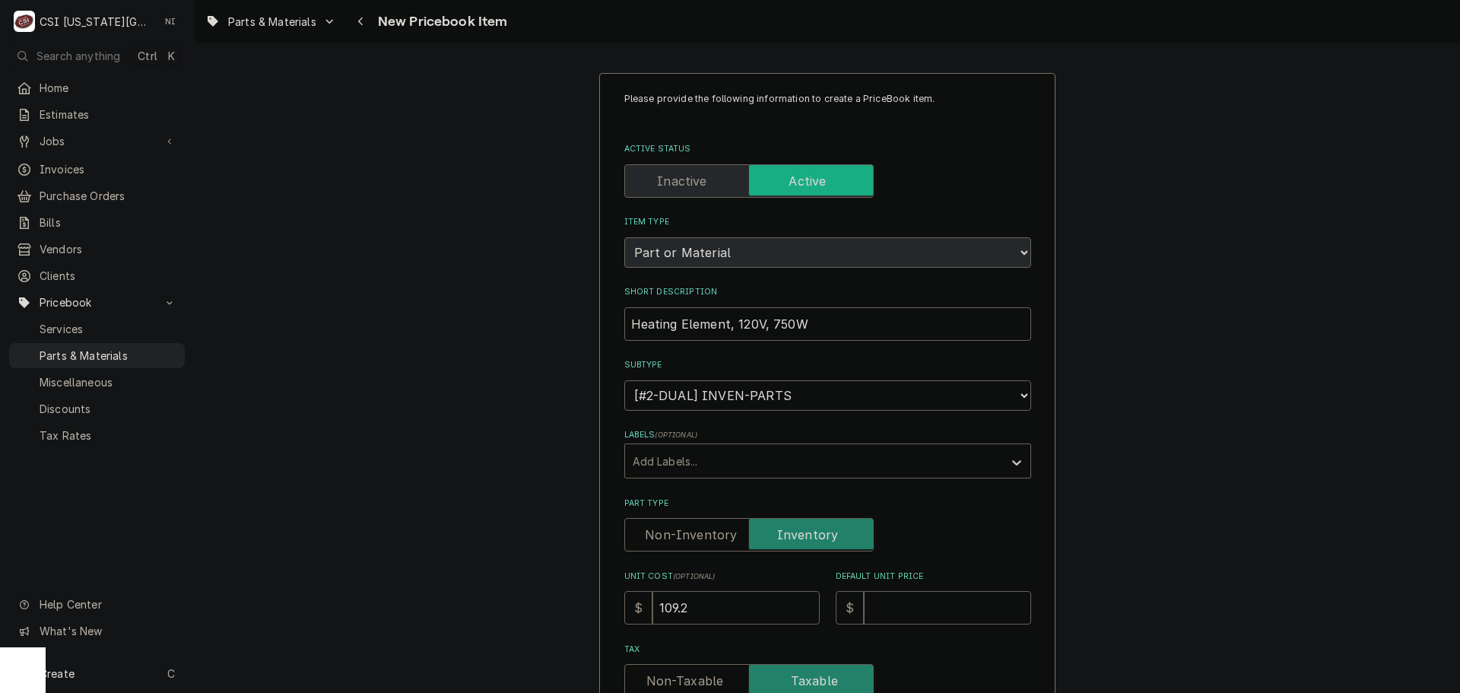
type input "109.21"
type textarea "x"
type input "109.2"
type textarea "x"
type input "109"
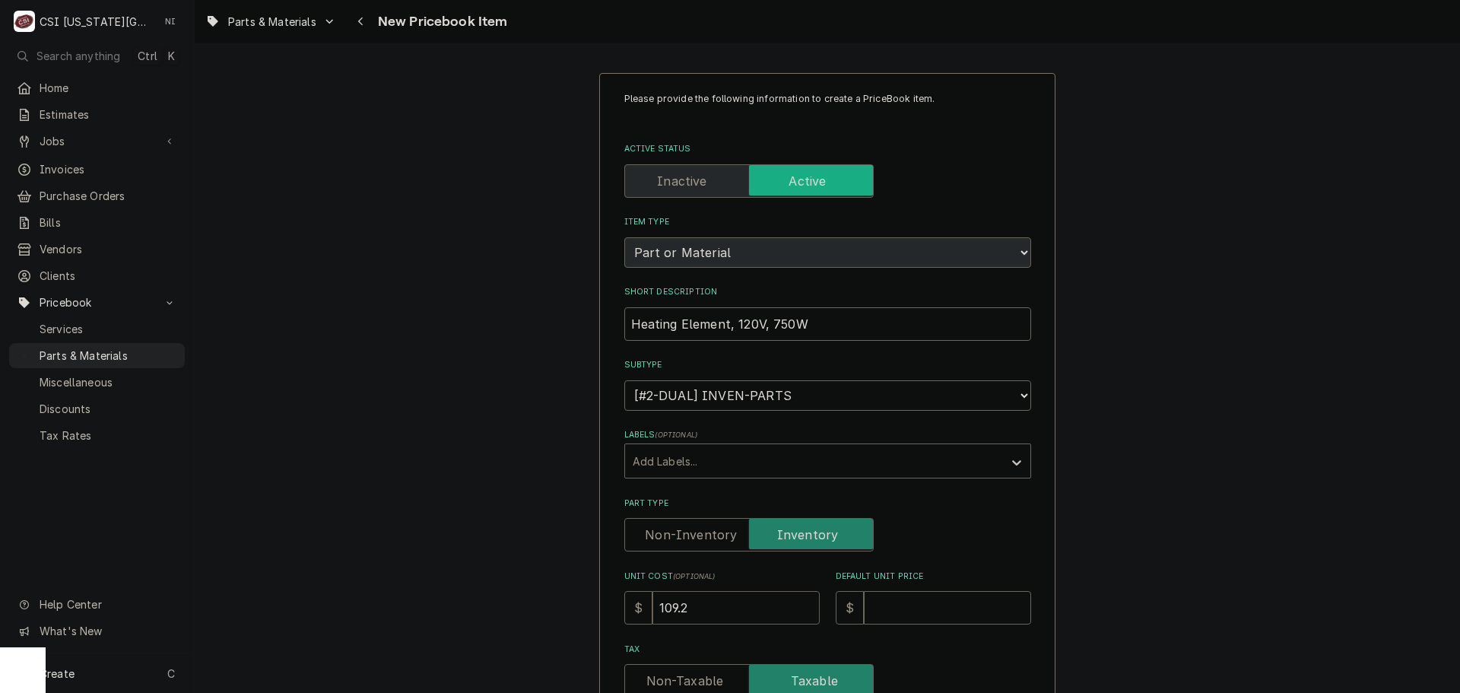
type textarea "x"
type input "10"
type textarea "x"
type input "1"
type textarea "x"
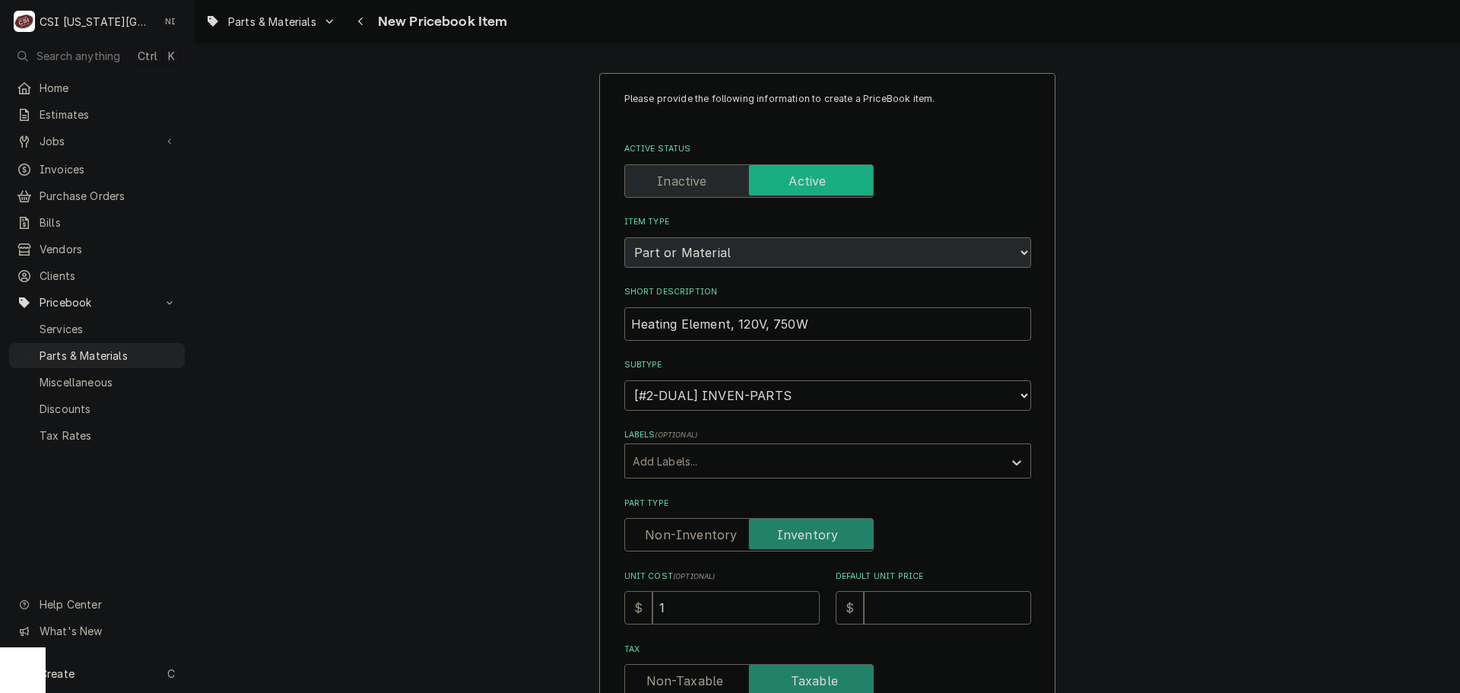
type textarea "x"
type input "7"
type textarea "x"
type input "70"
type textarea "x"
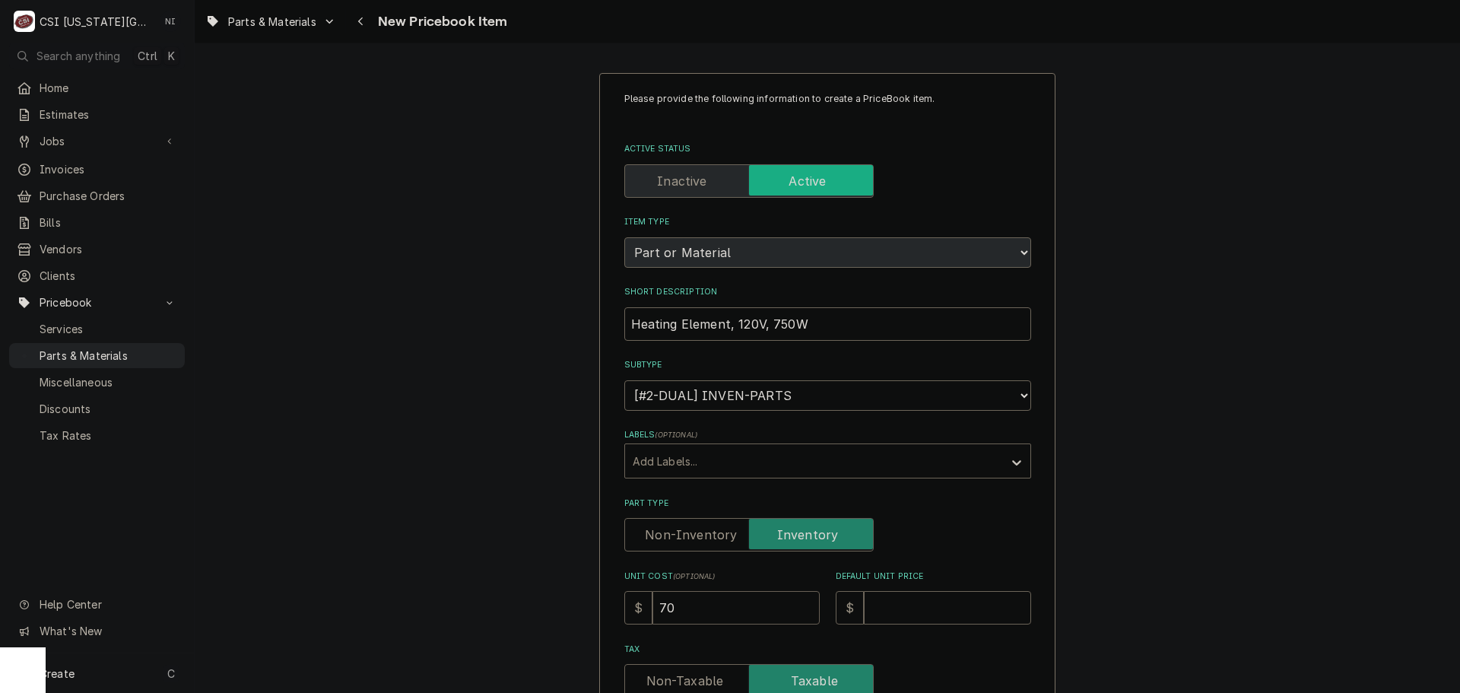
type input "709"
type textarea "x"
type input "709.2"
type textarea "x"
type input "709.21"
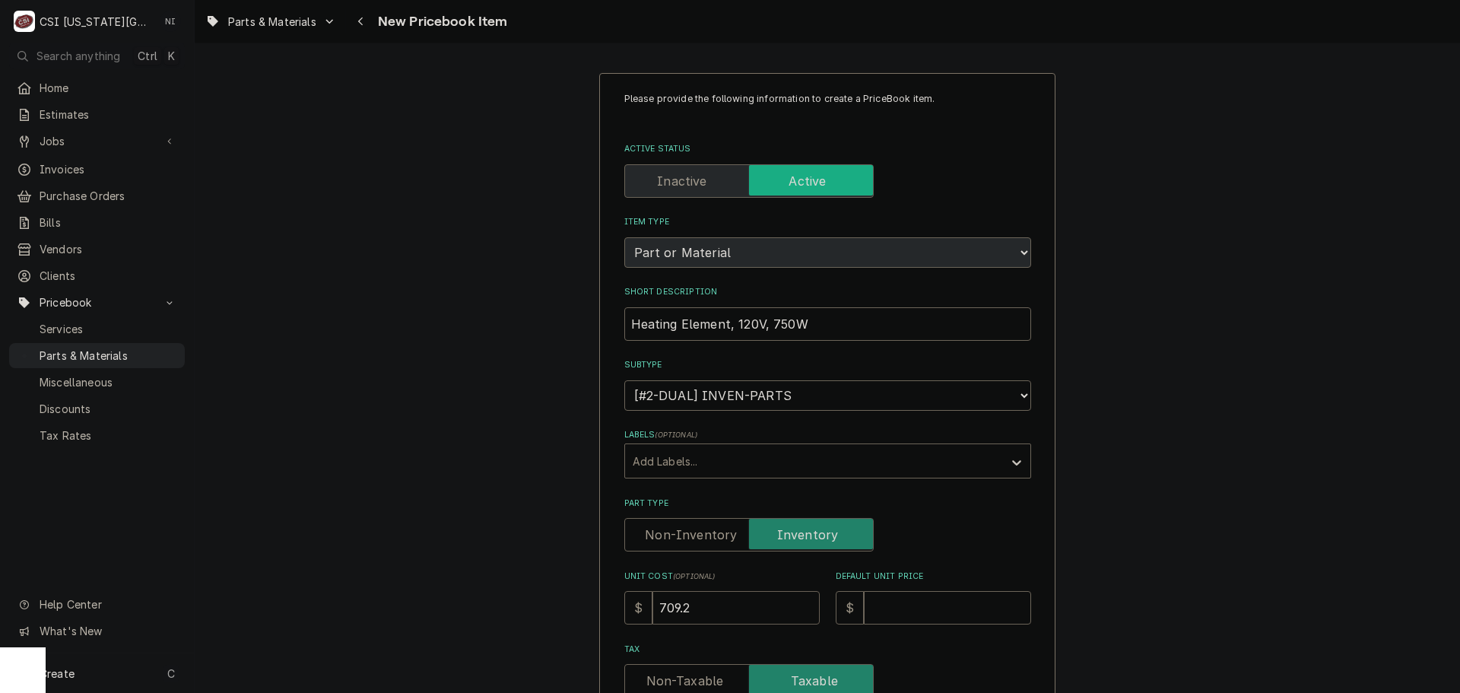
type textarea "x"
type input "709.21"
click at [923, 599] on input "Default Unit Price" at bounding box center [947, 607] width 167 height 33
type input "9"
type textarea "x"
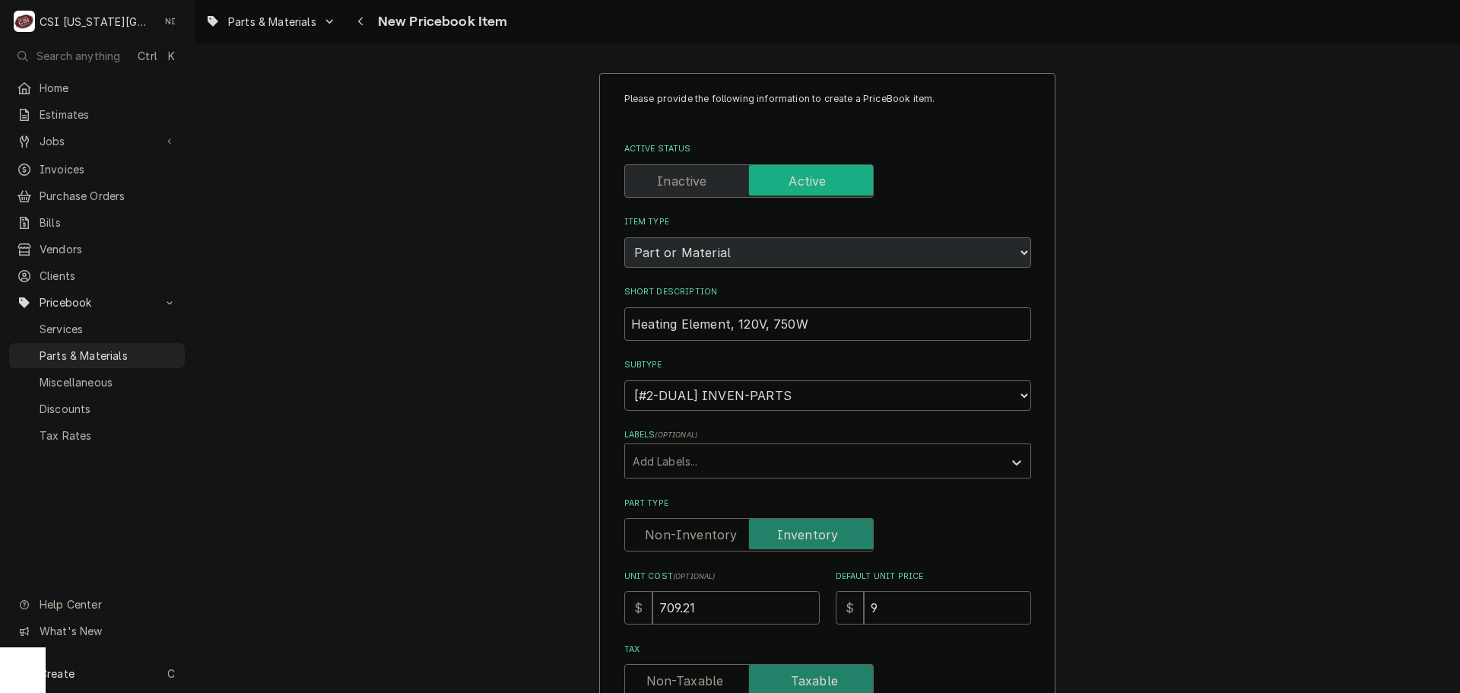
type input "94"
type textarea "x"
type input "945"
type textarea "x"
type input "945.6"
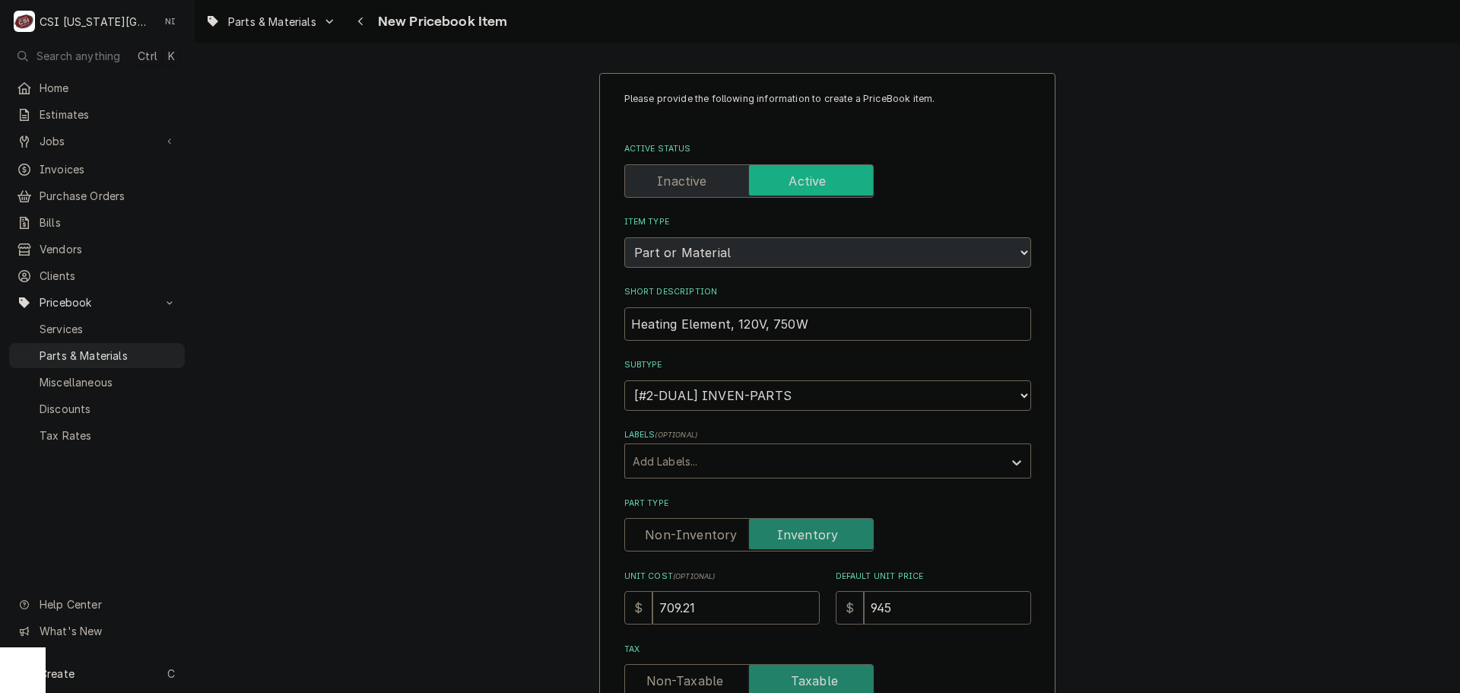
type textarea "x"
type input "945.63"
type textarea "x"
type input "945.6"
type textarea "x"
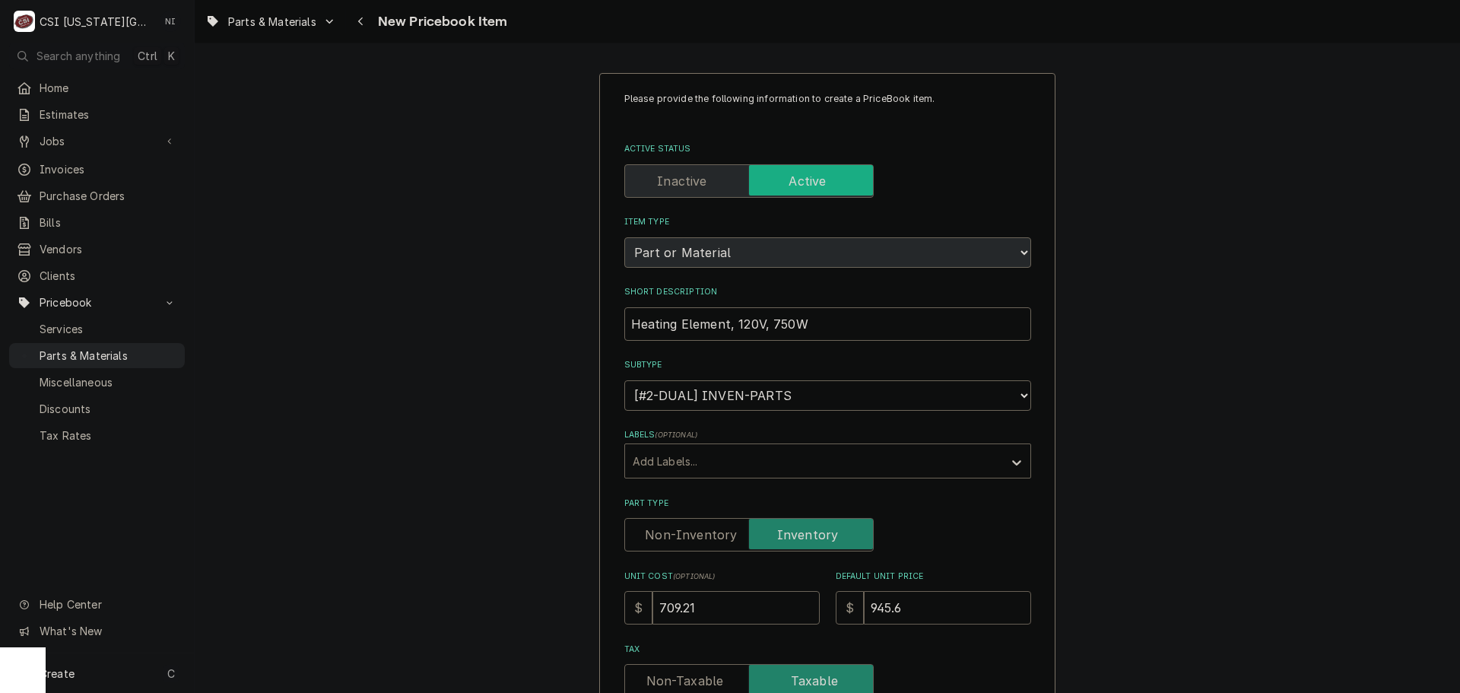
type input "945.61"
type textarea "x"
type input "945.61"
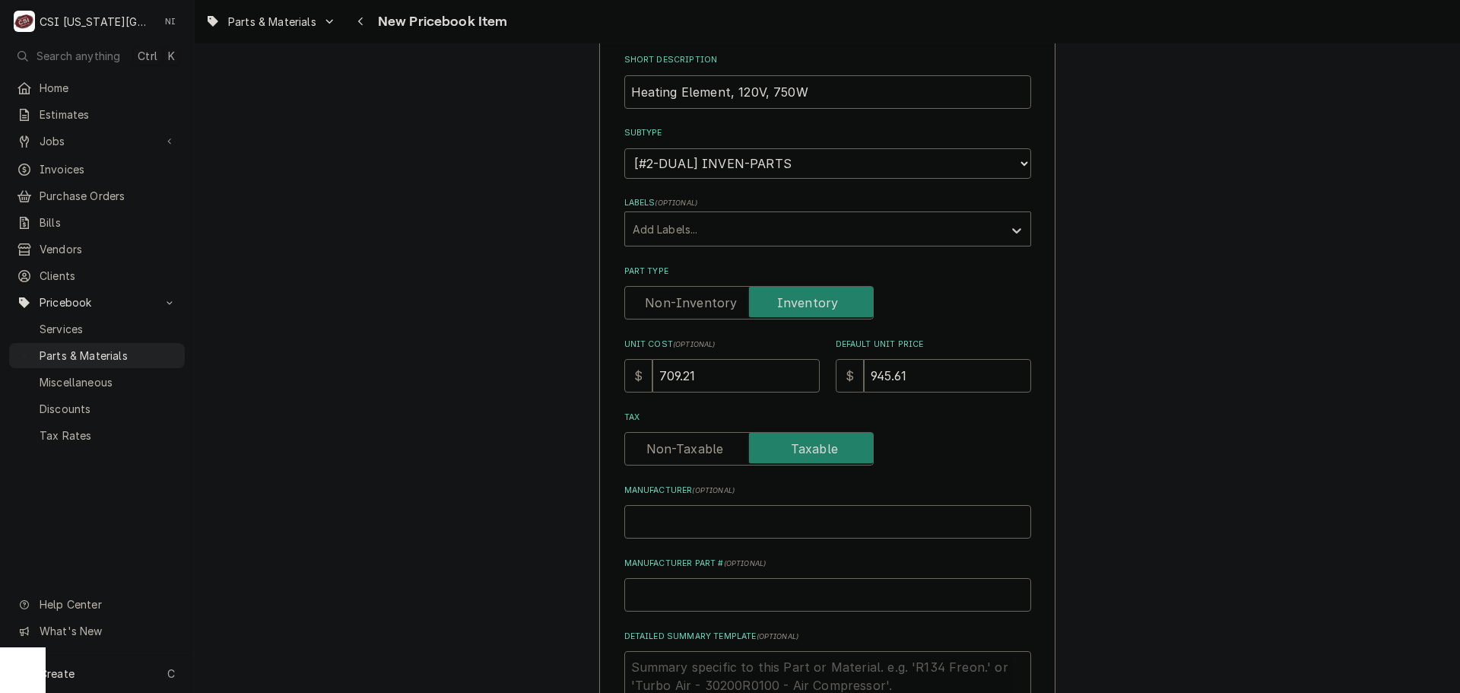
scroll to position [304, 0]
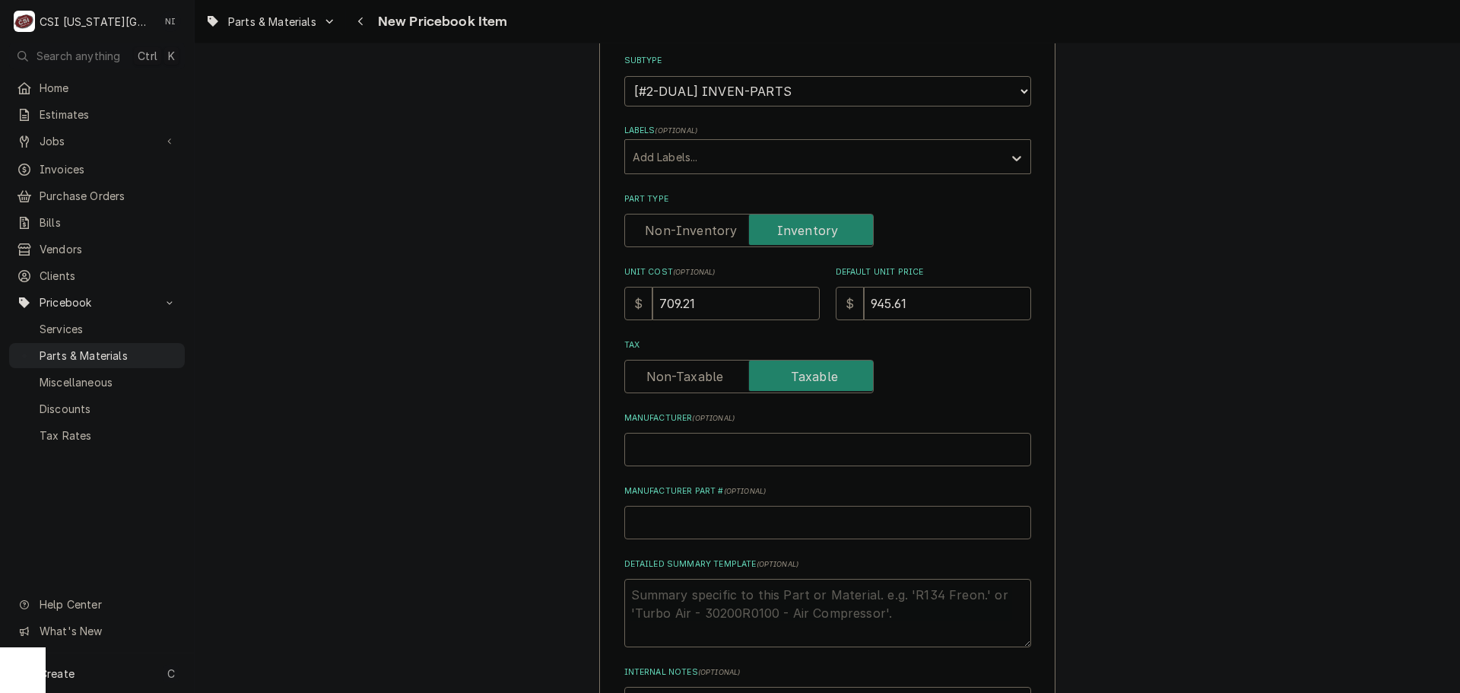
click at [708, 519] on input "Manufacturer Part # ( optional )" at bounding box center [827, 522] width 407 height 33
type input "K"
type textarea "x"
type input "KR"
type textarea "x"
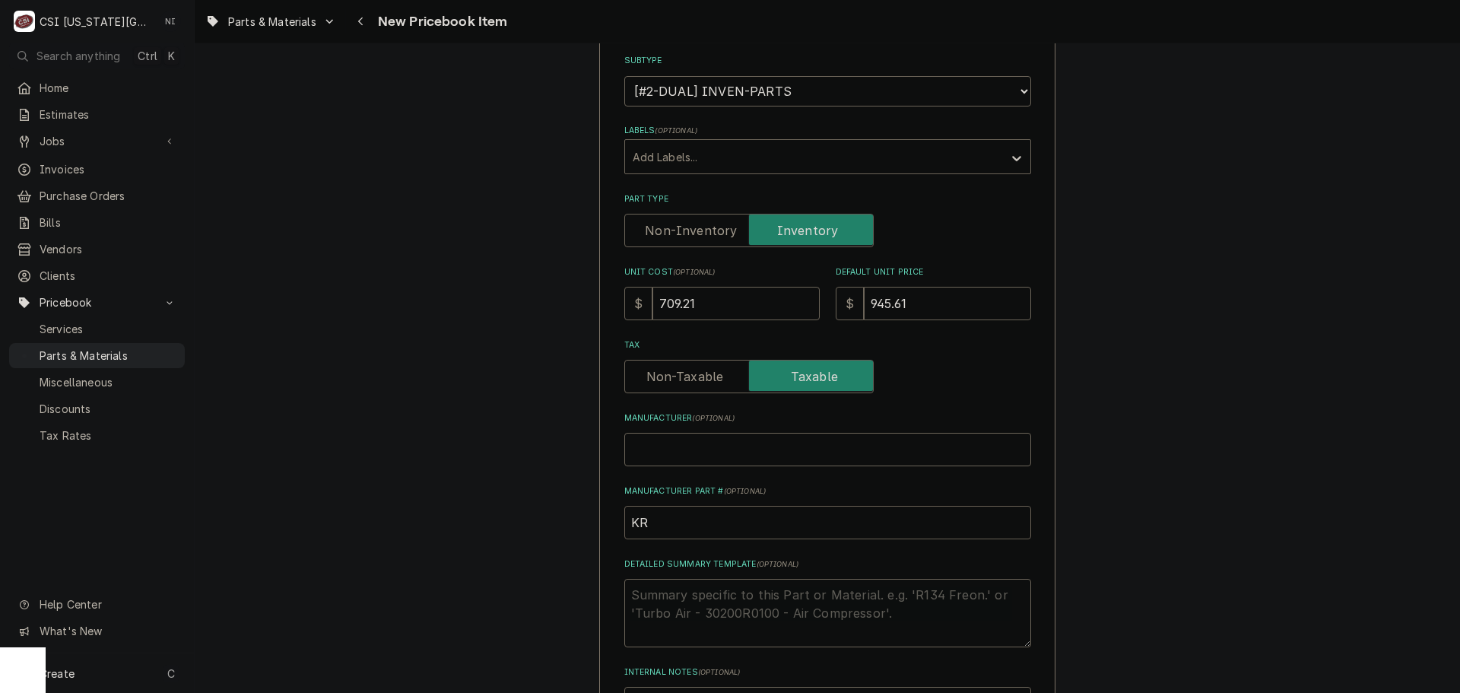
type input "KRO"
type textarea "x"
type input "KRO-"
type textarea "x"
click at [674, 525] on input "KRO-" at bounding box center [827, 522] width 407 height 33
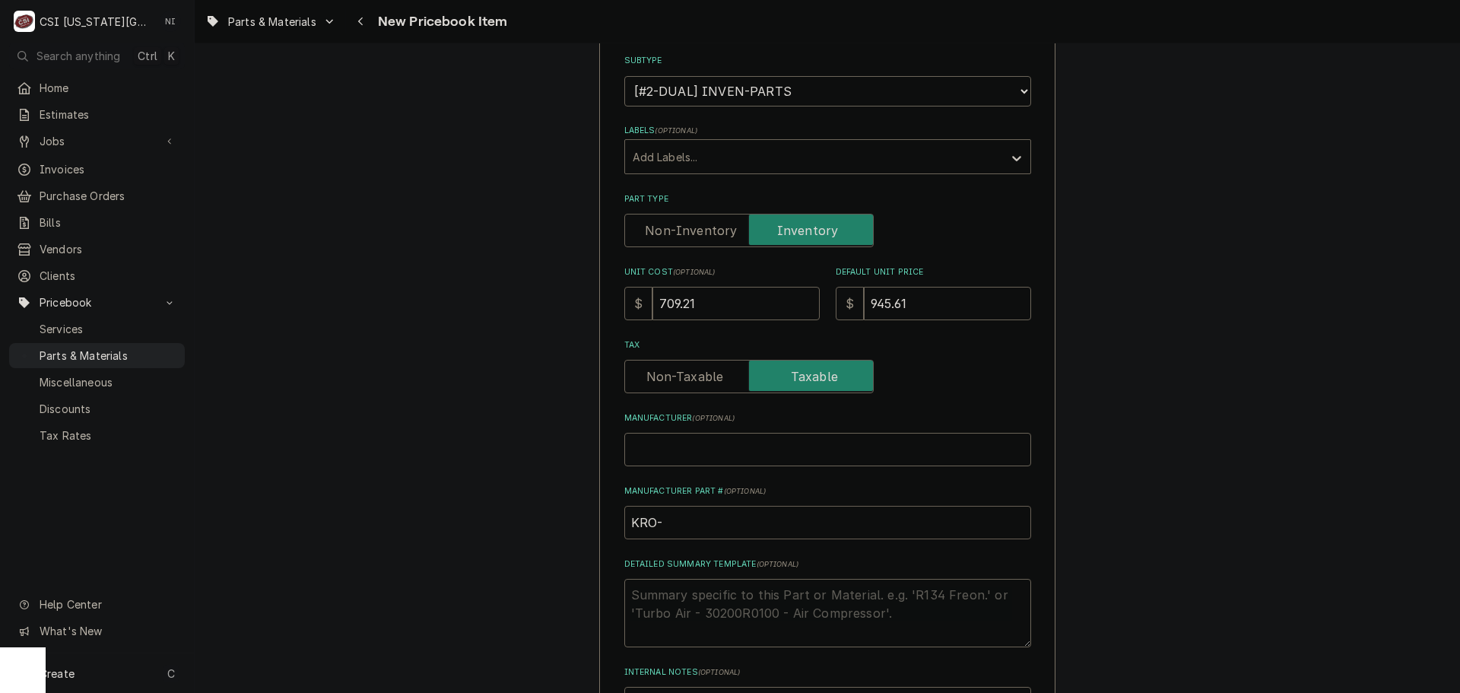
paste input "GW-1401"
type input "KRO-GW-1401"
type textarea "x"
drag, startPoint x: 696, startPoint y: 522, endPoint x: 545, endPoint y: 525, distance: 151.4
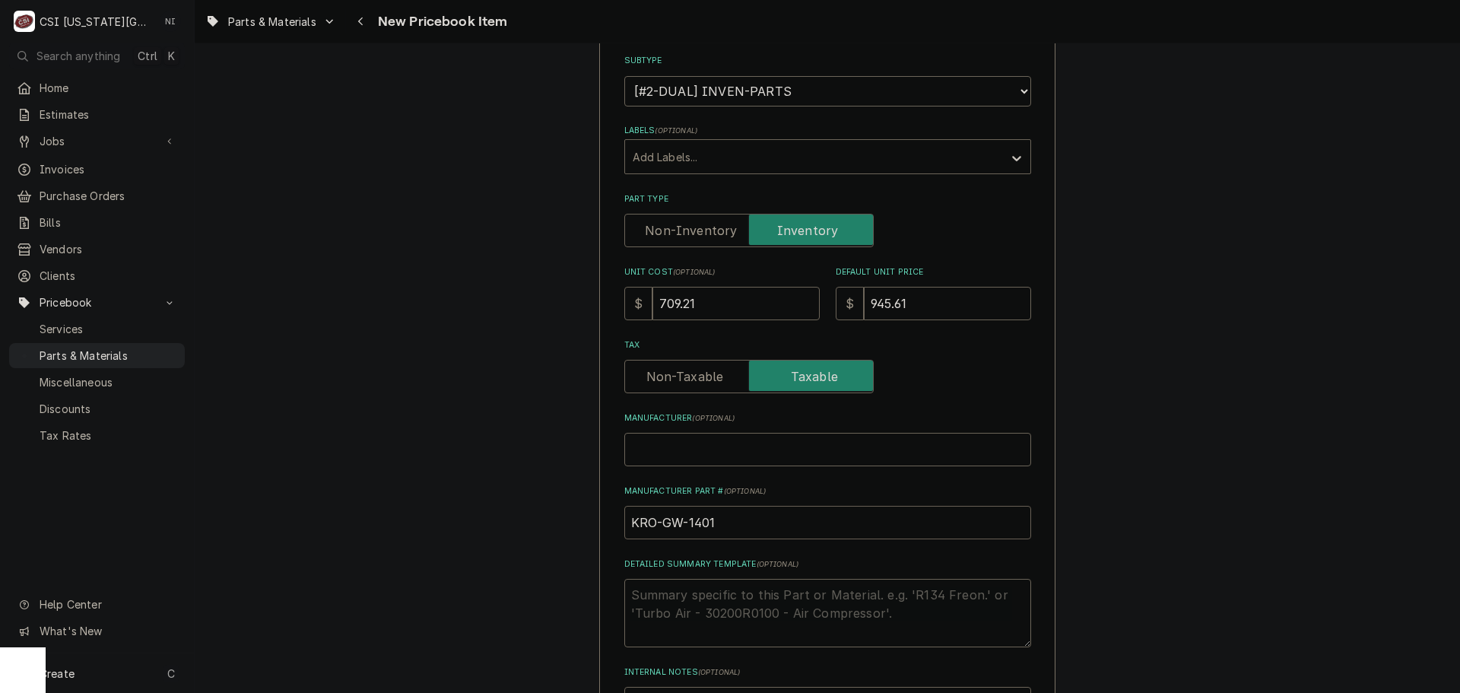
type input "KRO-GW-1401"
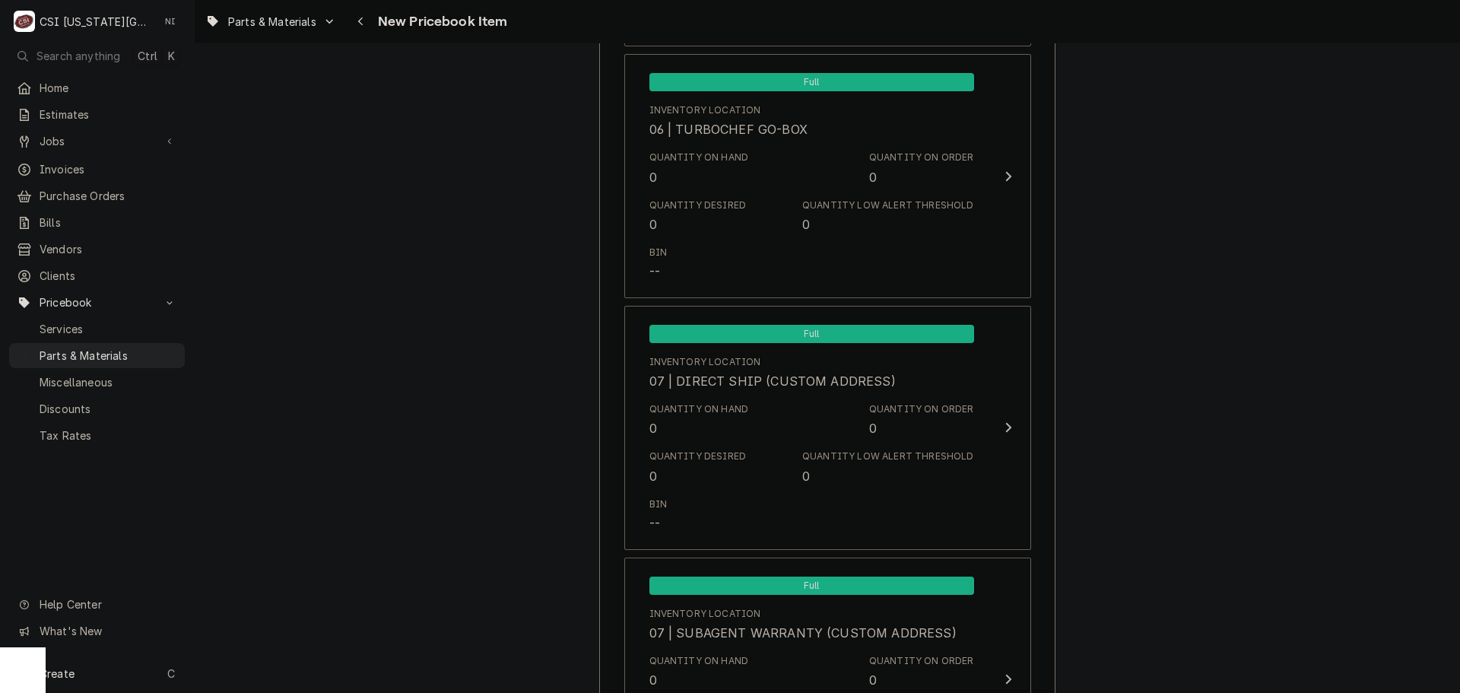
scroll to position [14403, 0]
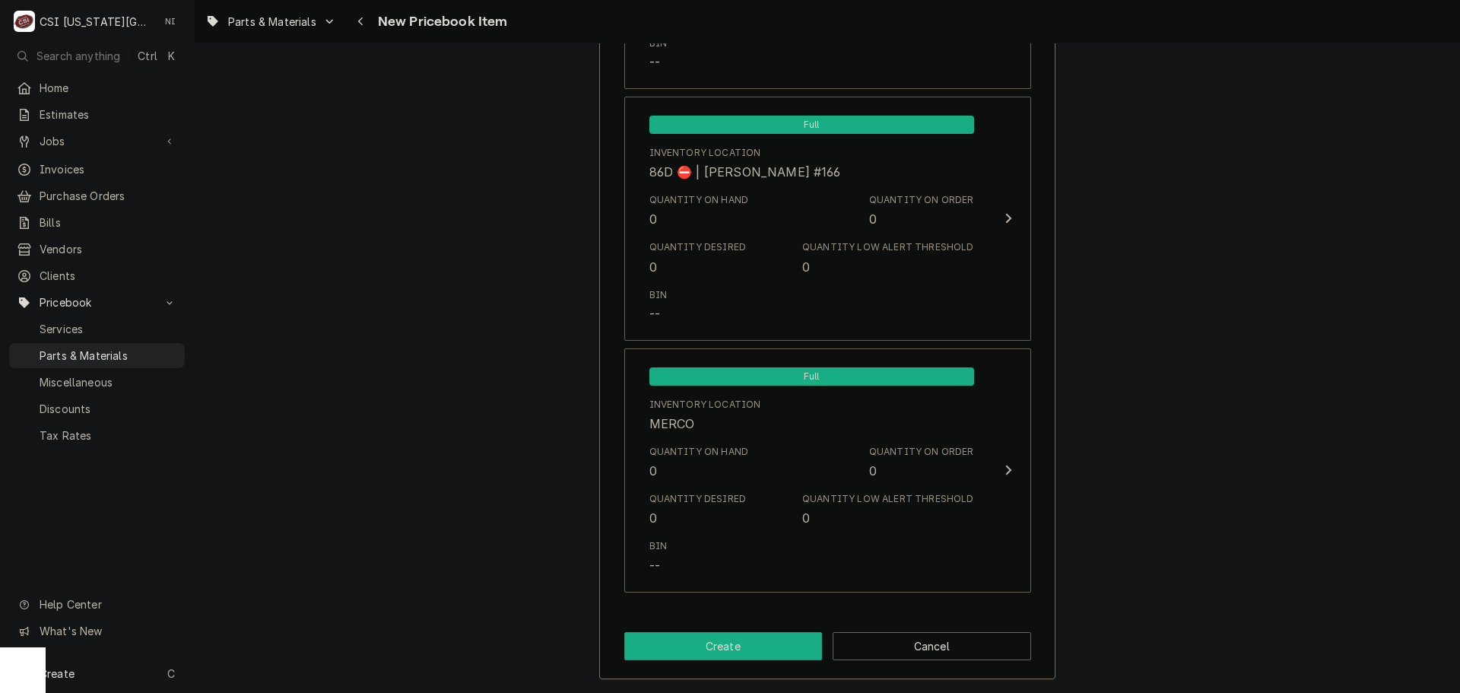
click at [754, 649] on button "Create" at bounding box center [723, 646] width 198 height 28
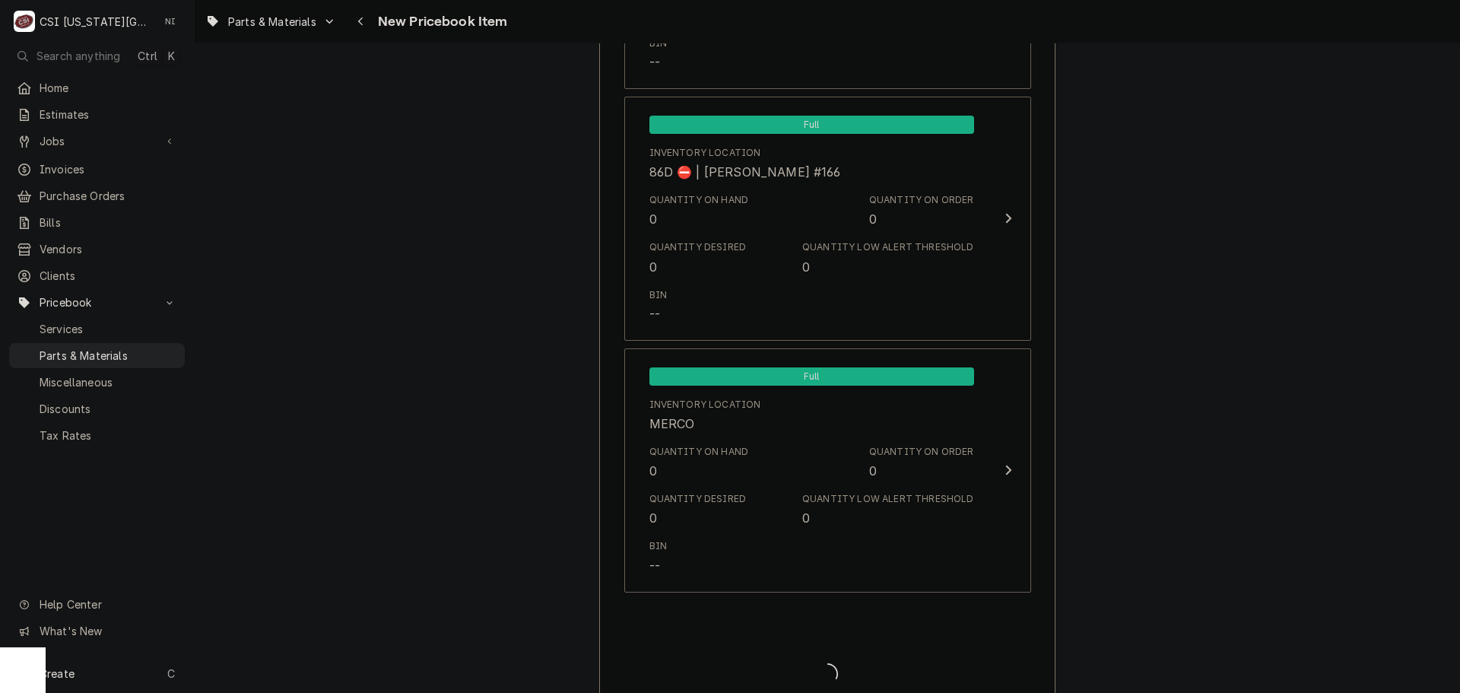
type textarea "x"
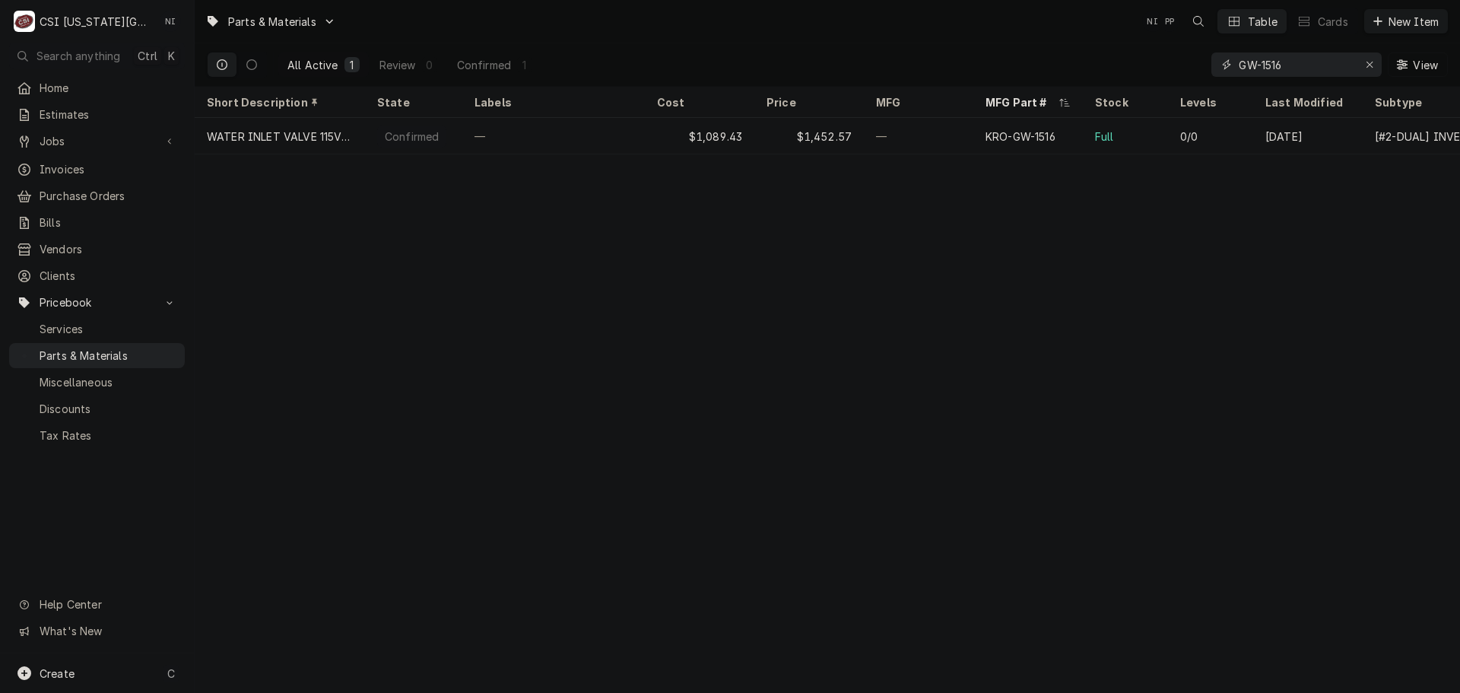
drag, startPoint x: 1293, startPoint y: 69, endPoint x: 1151, endPoint y: 69, distance: 142.2
click at [1156, 71] on div "All Active 1 Review 0 Confirmed 1 GW-1516 View" at bounding box center [827, 64] width 1241 height 43
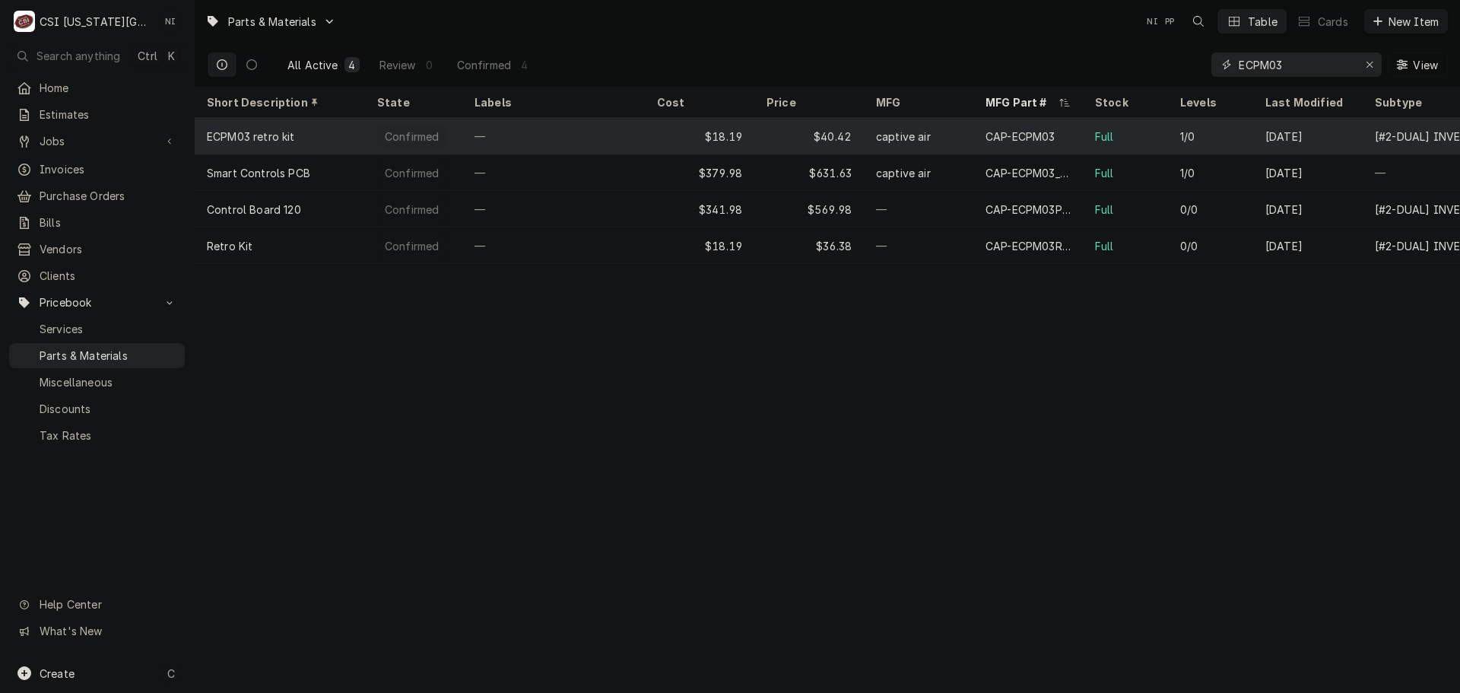
type input "ECPM03"
click at [673, 138] on div "$18.19" at bounding box center [700, 136] width 110 height 37
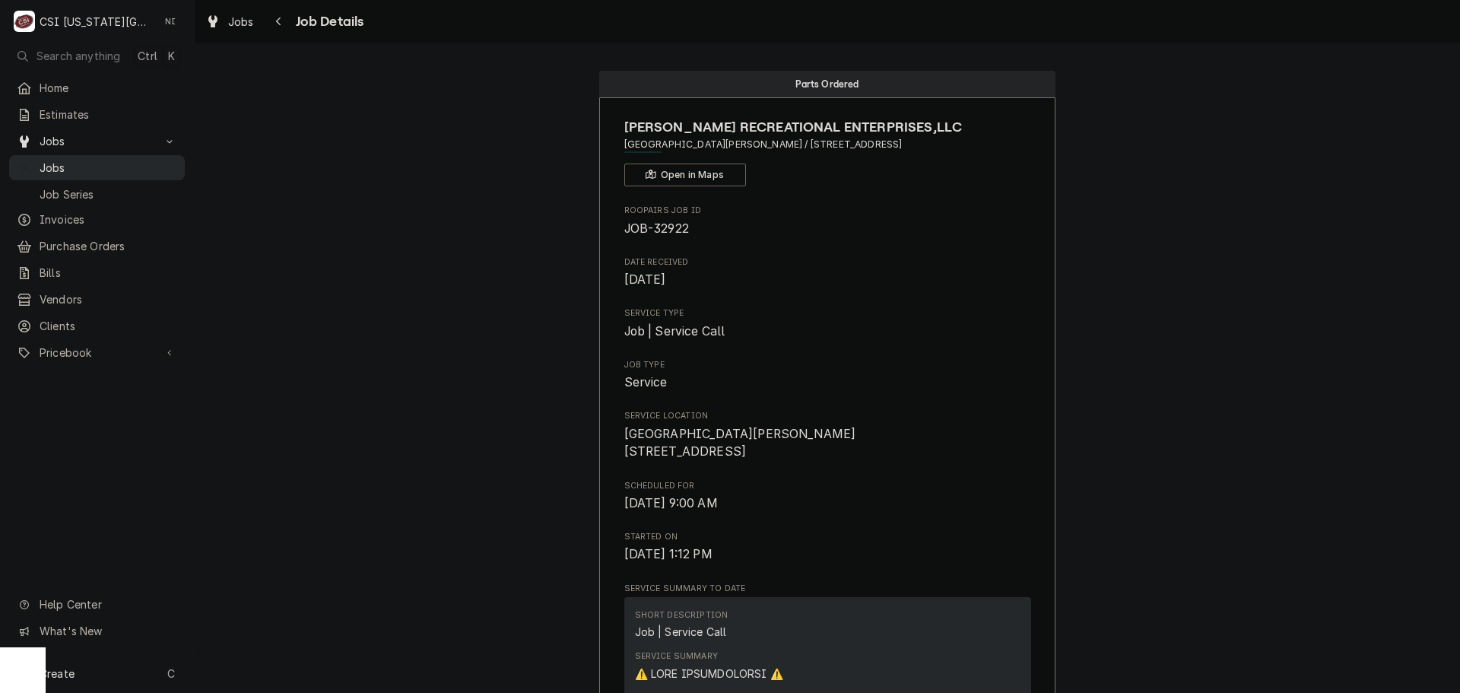
click at [149, 160] on span "Jobs" at bounding box center [109, 168] width 138 height 16
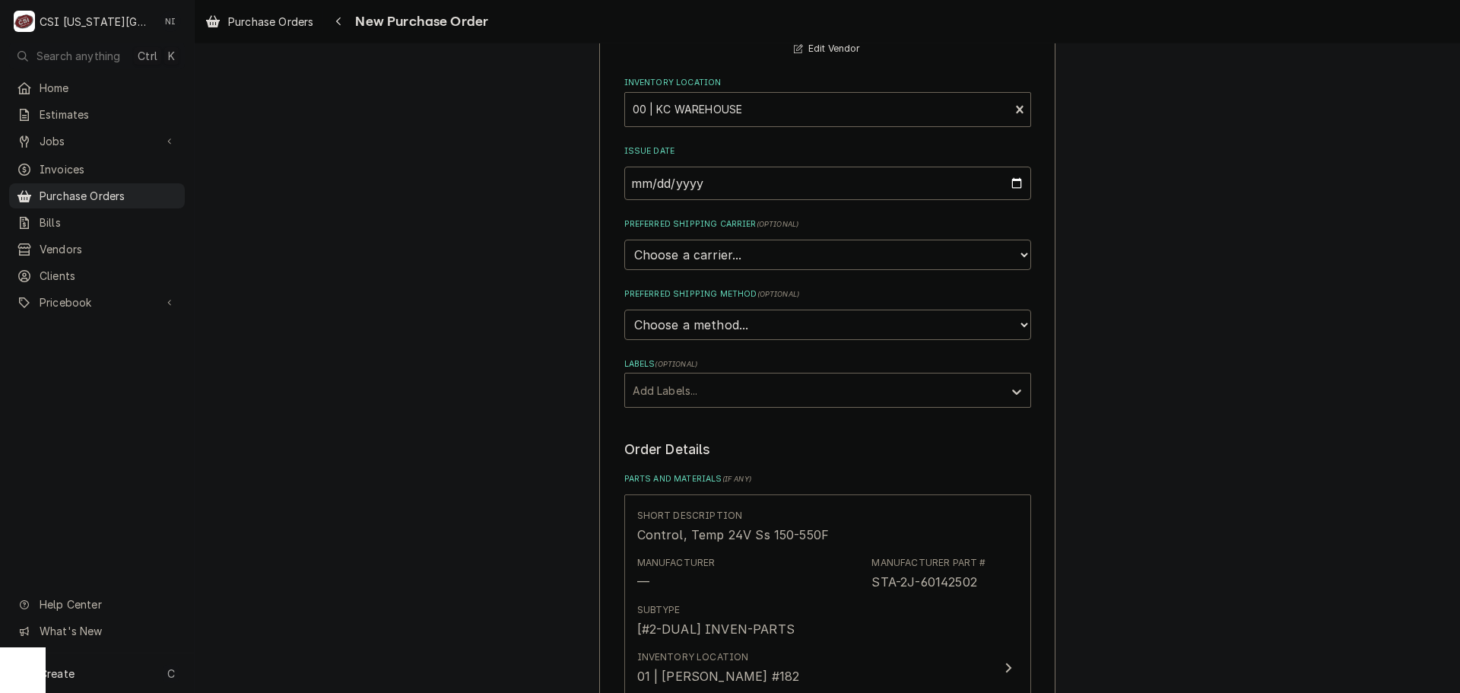
scroll to position [532, 0]
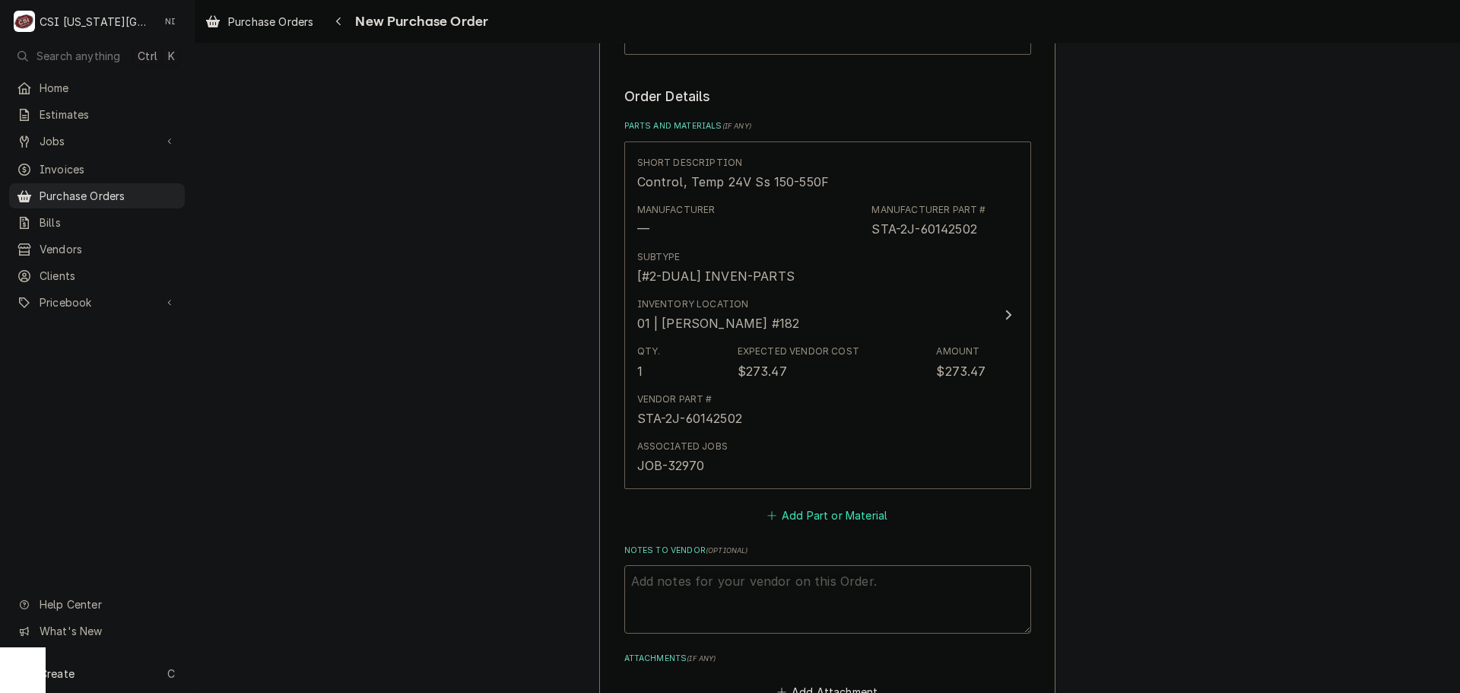
drag, startPoint x: 824, startPoint y: 514, endPoint x: 836, endPoint y: 513, distance: 11.4
click at [824, 513] on button "Add Part or Material" at bounding box center [826, 514] width 125 height 21
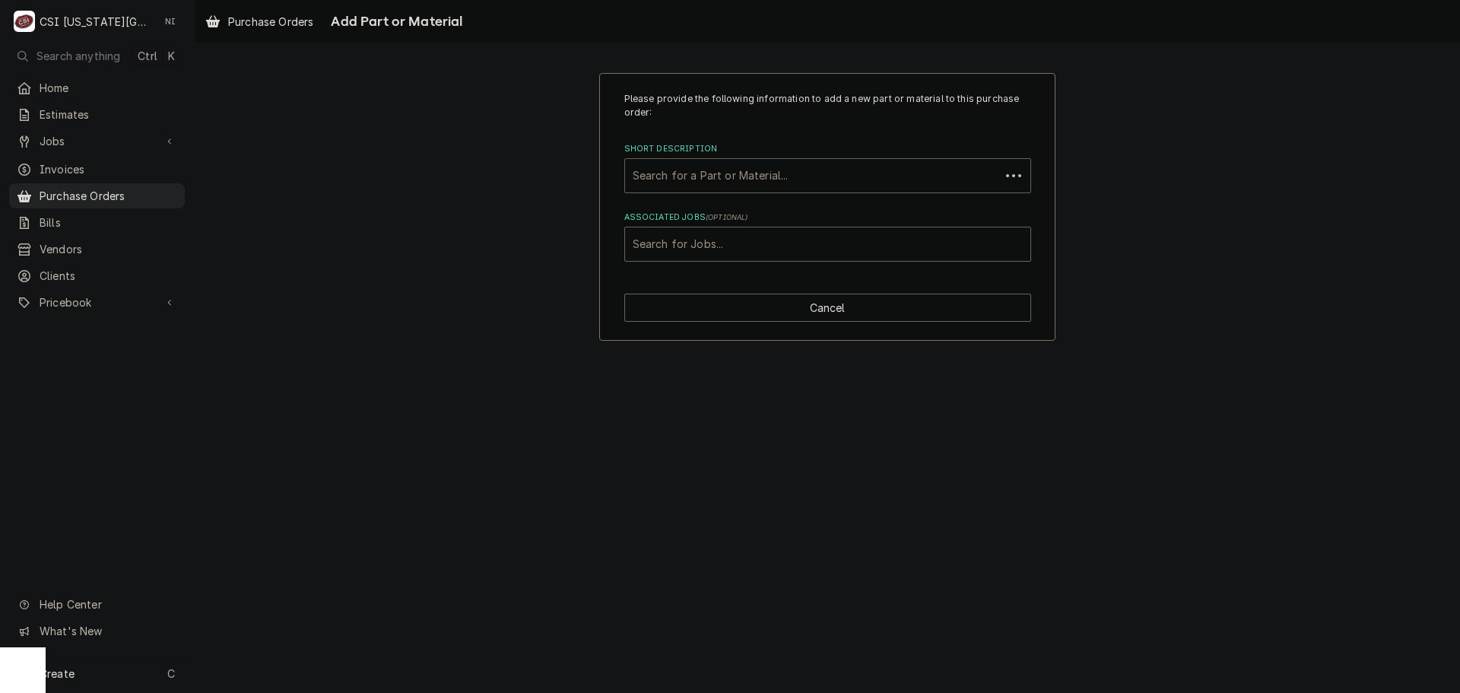
click at [706, 176] on div "Short Description" at bounding box center [813, 175] width 360 height 27
paste input "KRO-GW-1401"
type input "KRO-GW-1401"
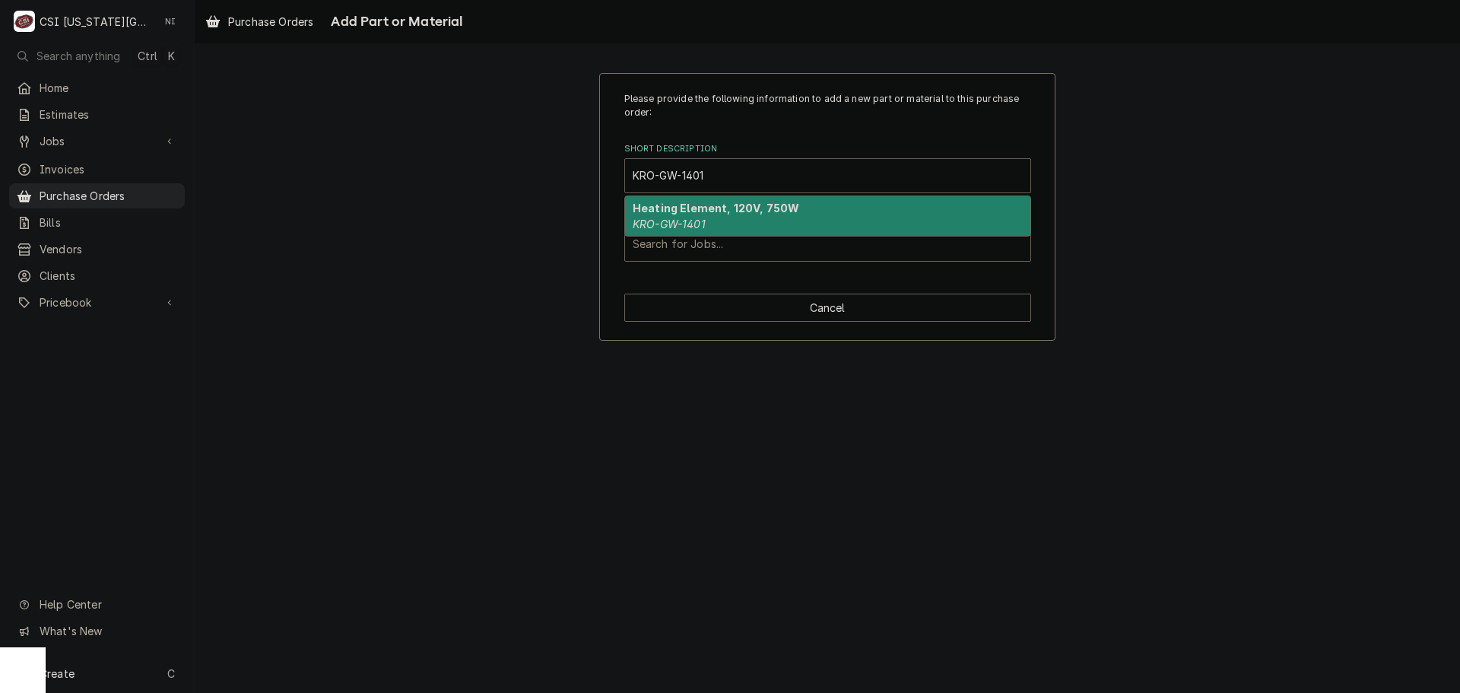
click at [696, 211] on strong "Heating Element, 120V, 750W" at bounding box center [716, 208] width 167 height 13
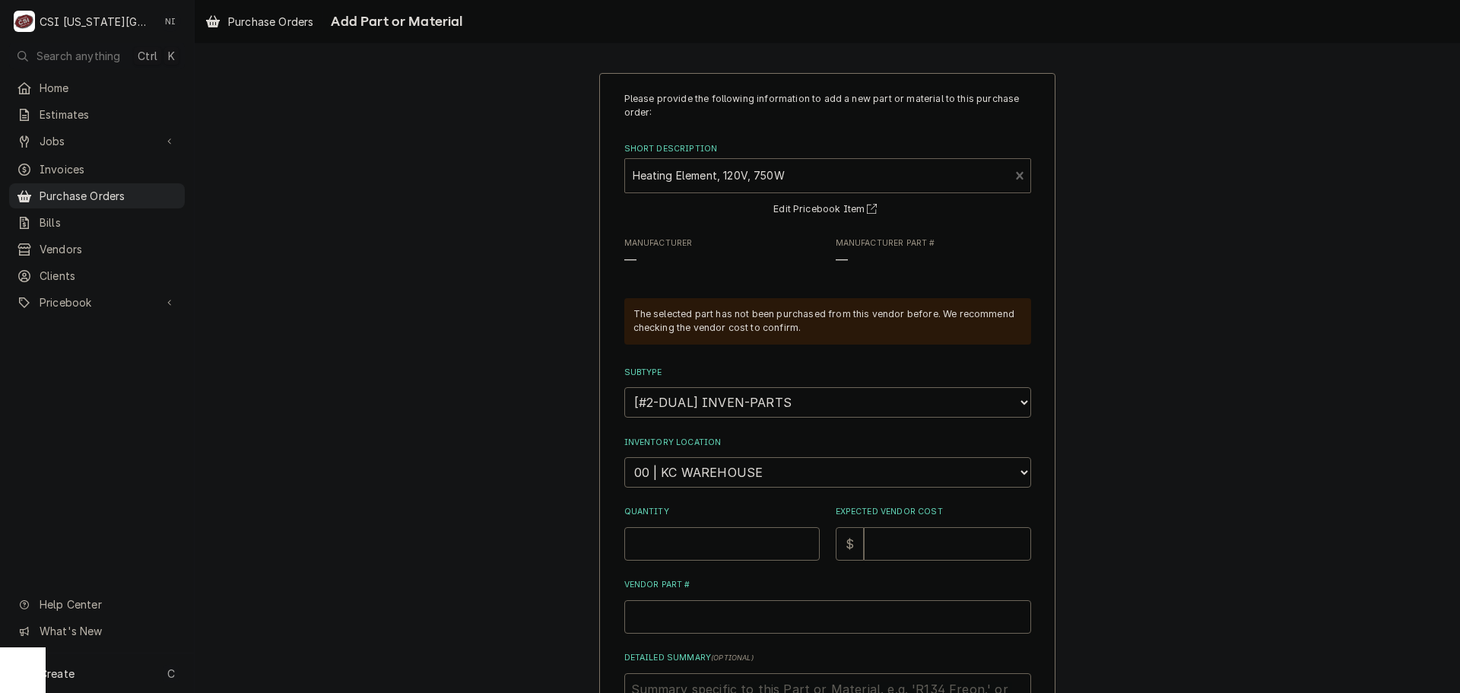
type textarea "x"
click at [713, 471] on select "Choose a location... 00 | KC WAREHOUSE 00 | MAIN WAREHOUSE 01 | BRIAN BREAZIER …" at bounding box center [827, 472] width 407 height 30
select select "2772"
click at [624, 457] on select "Choose a location... 00 | KC WAREHOUSE 00 | MAIN WAREHOUSE 01 | BRIAN BREAZIER …" at bounding box center [827, 472] width 407 height 30
click at [721, 548] on input "Quantity" at bounding box center [721, 543] width 195 height 33
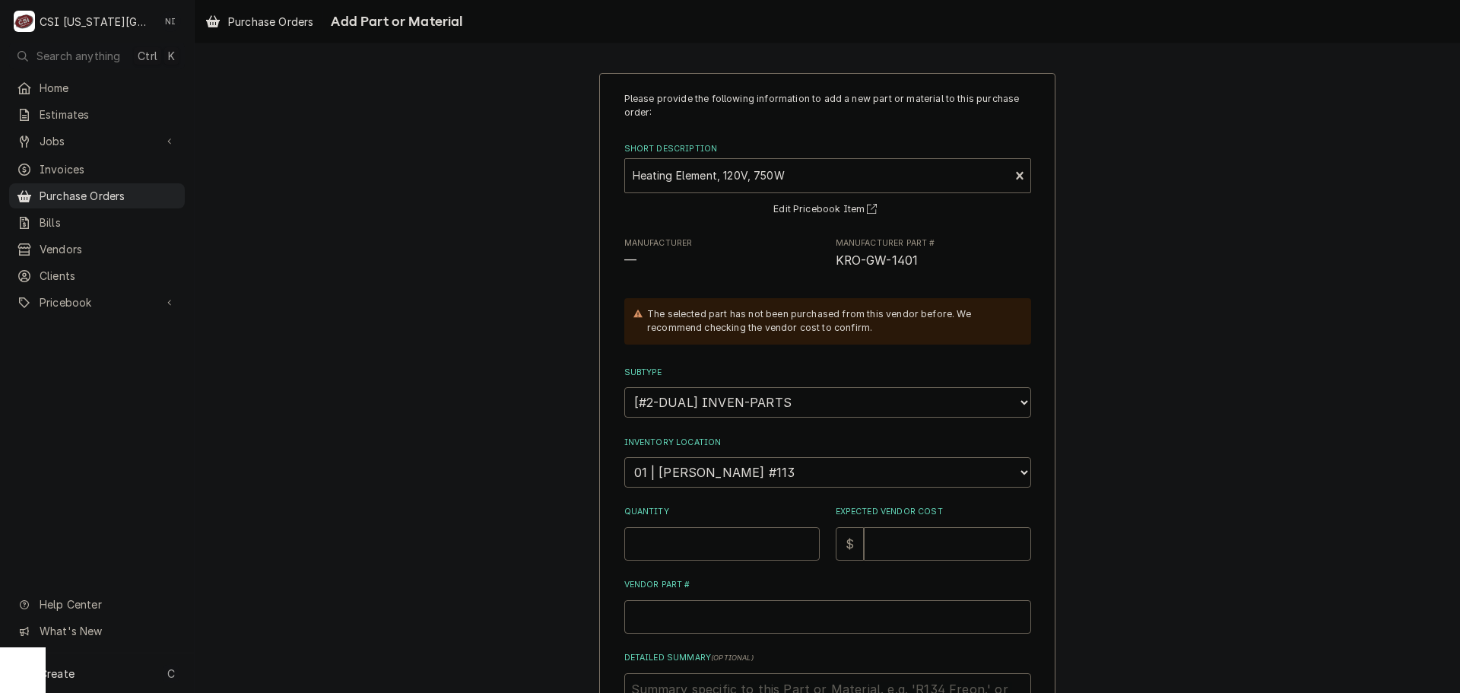
type textarea "x"
type input "1"
type textarea "x"
type input "7"
type textarea "x"
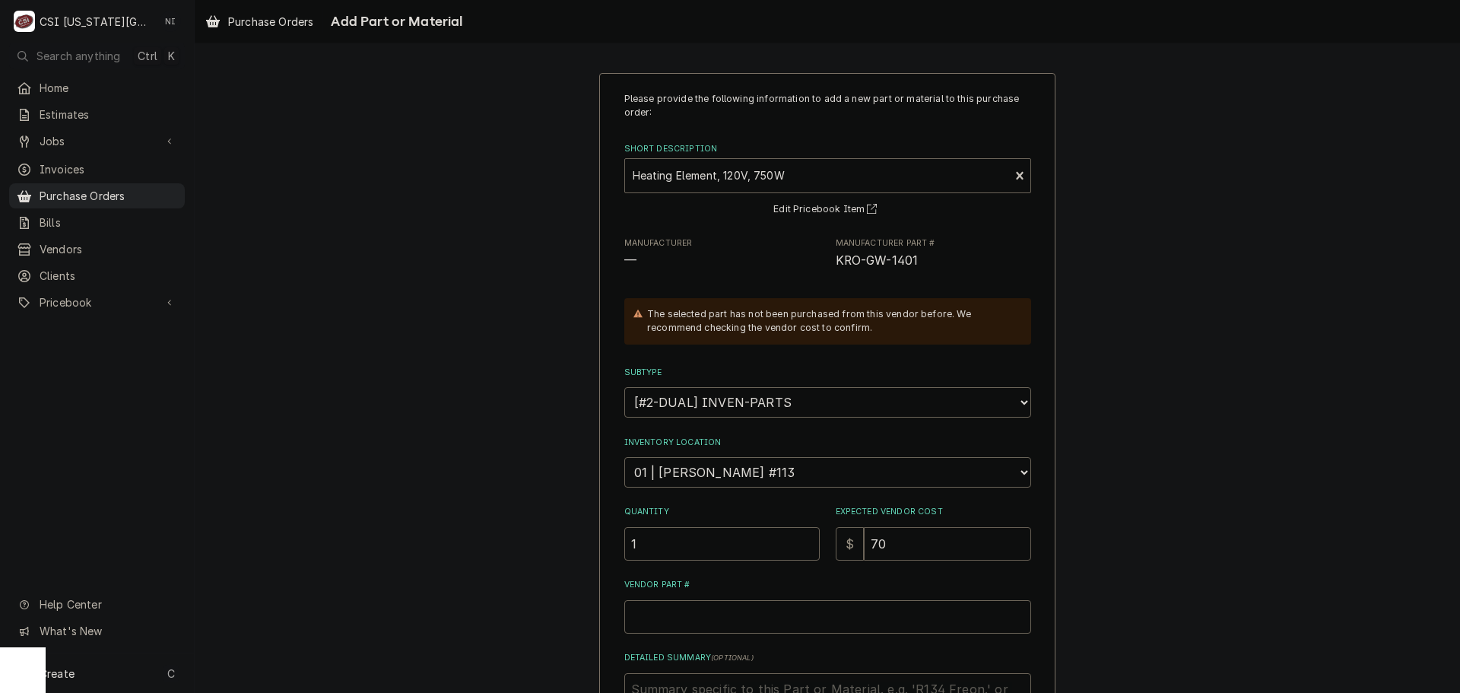
type input "704"
type textarea "x"
type input "704"
type textarea "x"
type input "70"
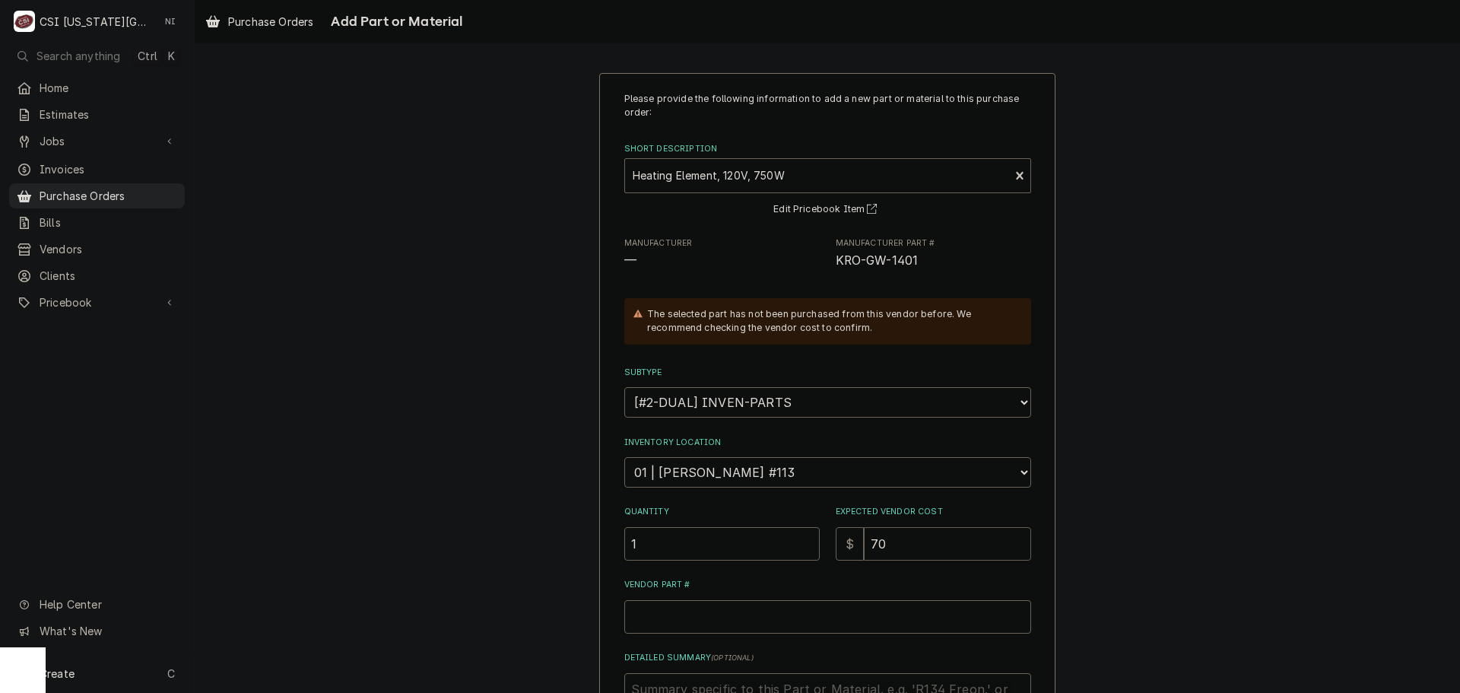
type textarea "x"
type input "709"
type textarea "x"
type input "709.2"
type textarea "x"
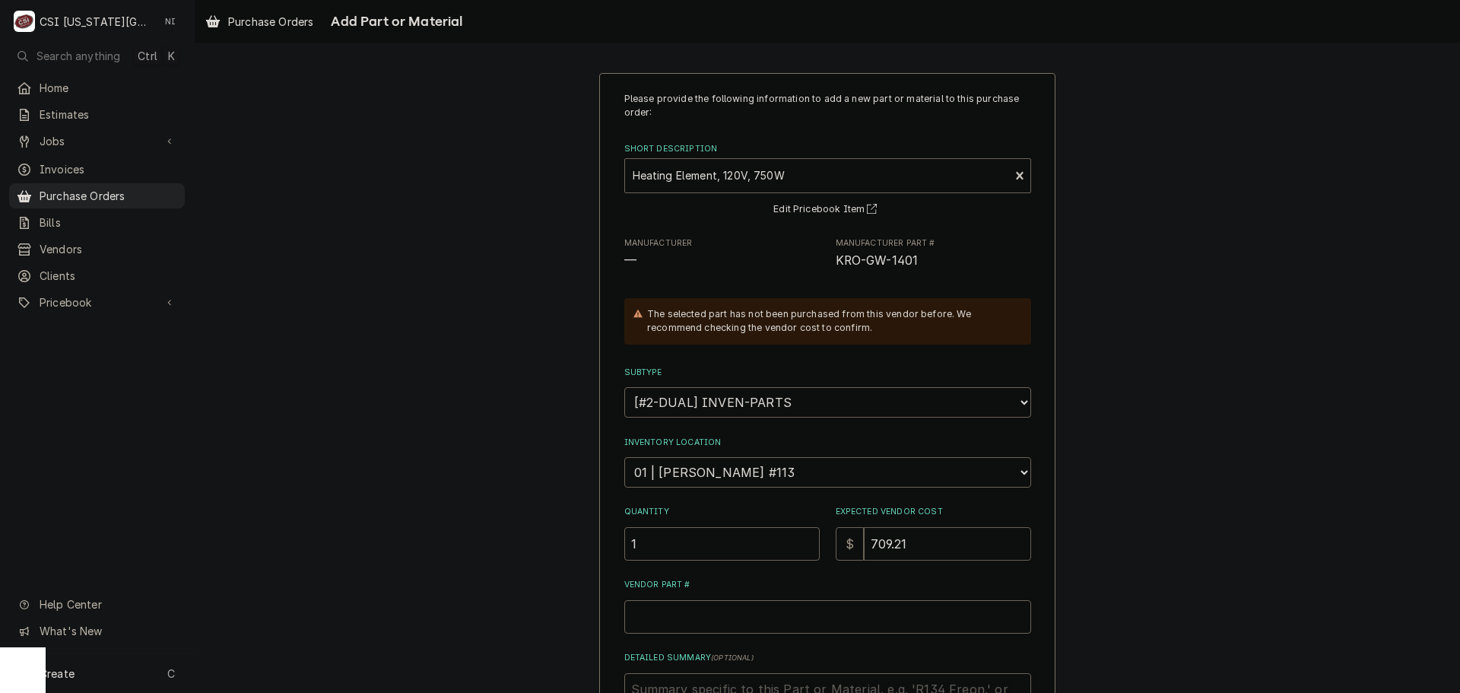
type input "709.21"
drag, startPoint x: 843, startPoint y: 268, endPoint x: 827, endPoint y: 272, distance: 16.6
click at [827, 272] on div "Please provide the following information to add a new part or material to this …" at bounding box center [827, 451] width 407 height 718
copy span "KRO-GW-1401"
click at [678, 612] on input "Vendor Part #" at bounding box center [827, 616] width 407 height 33
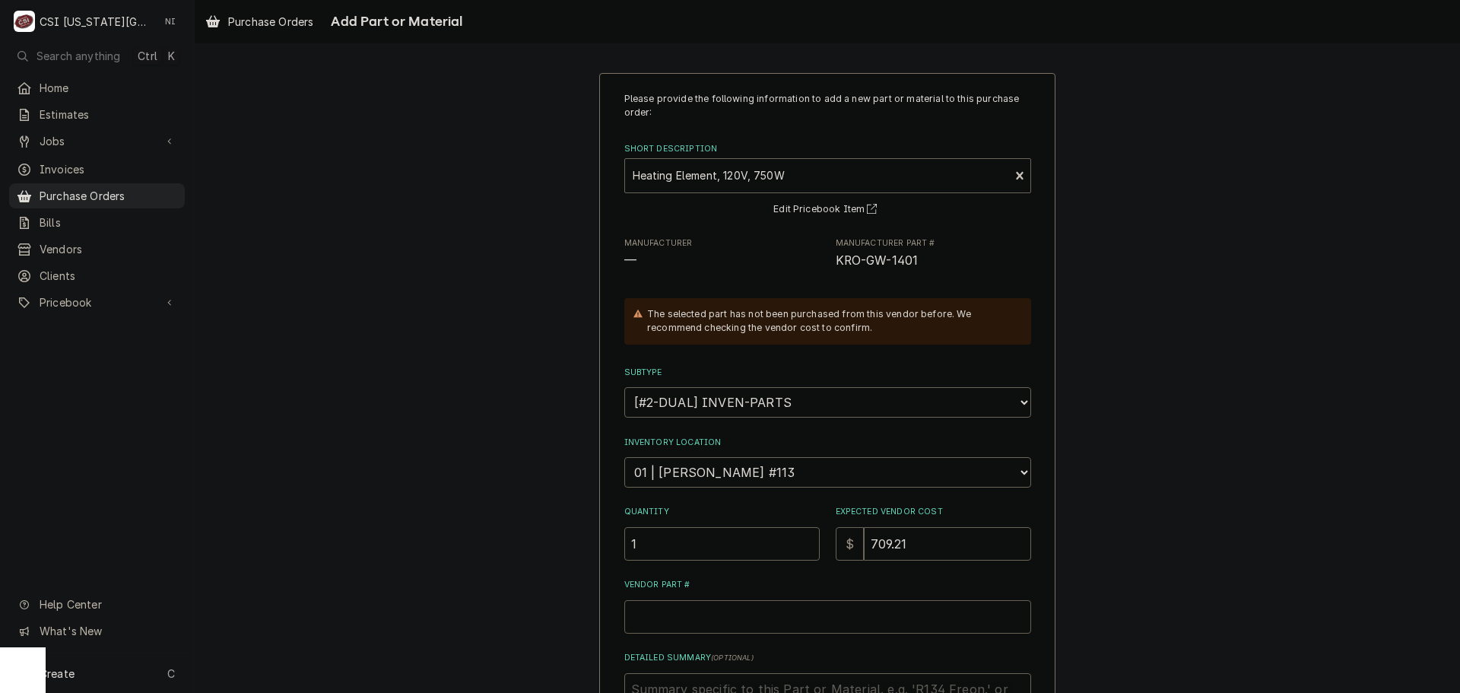
paste input "KRO-GW-1401"
type textarea "x"
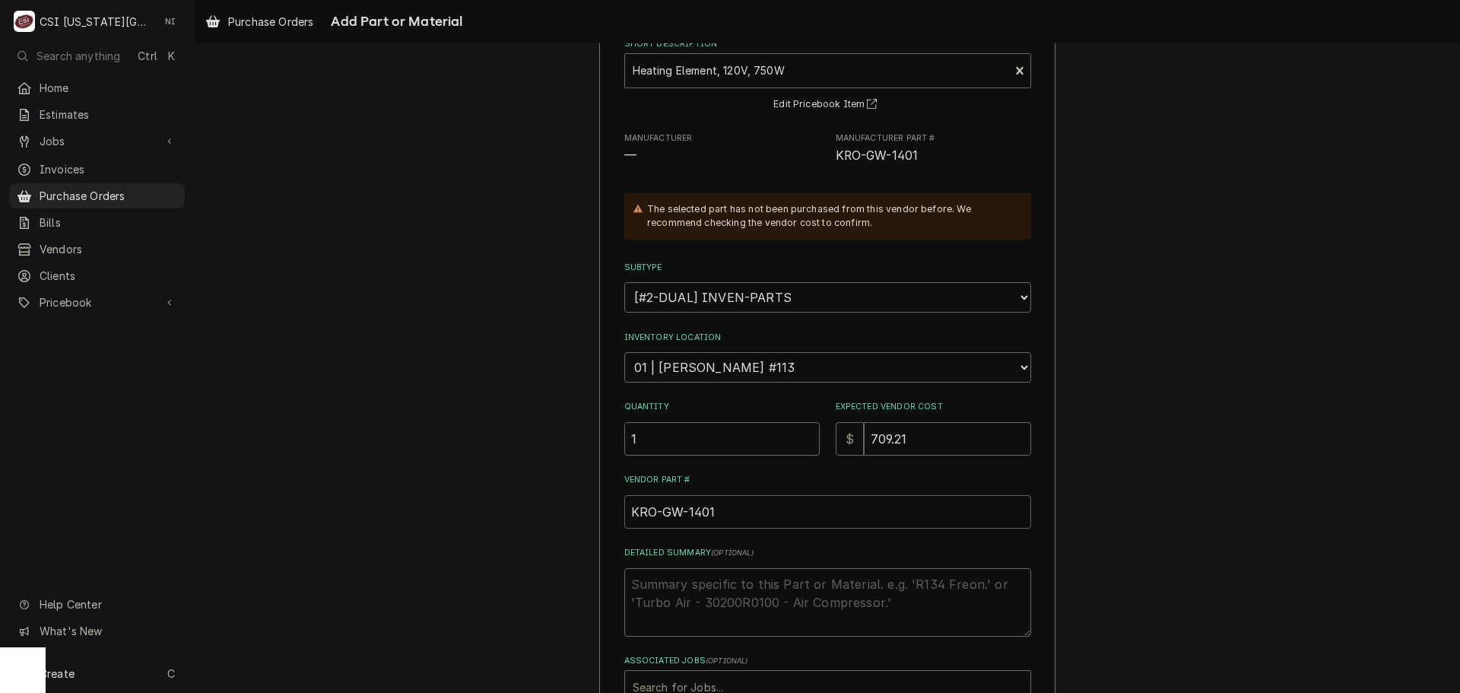
scroll to position [210, 0]
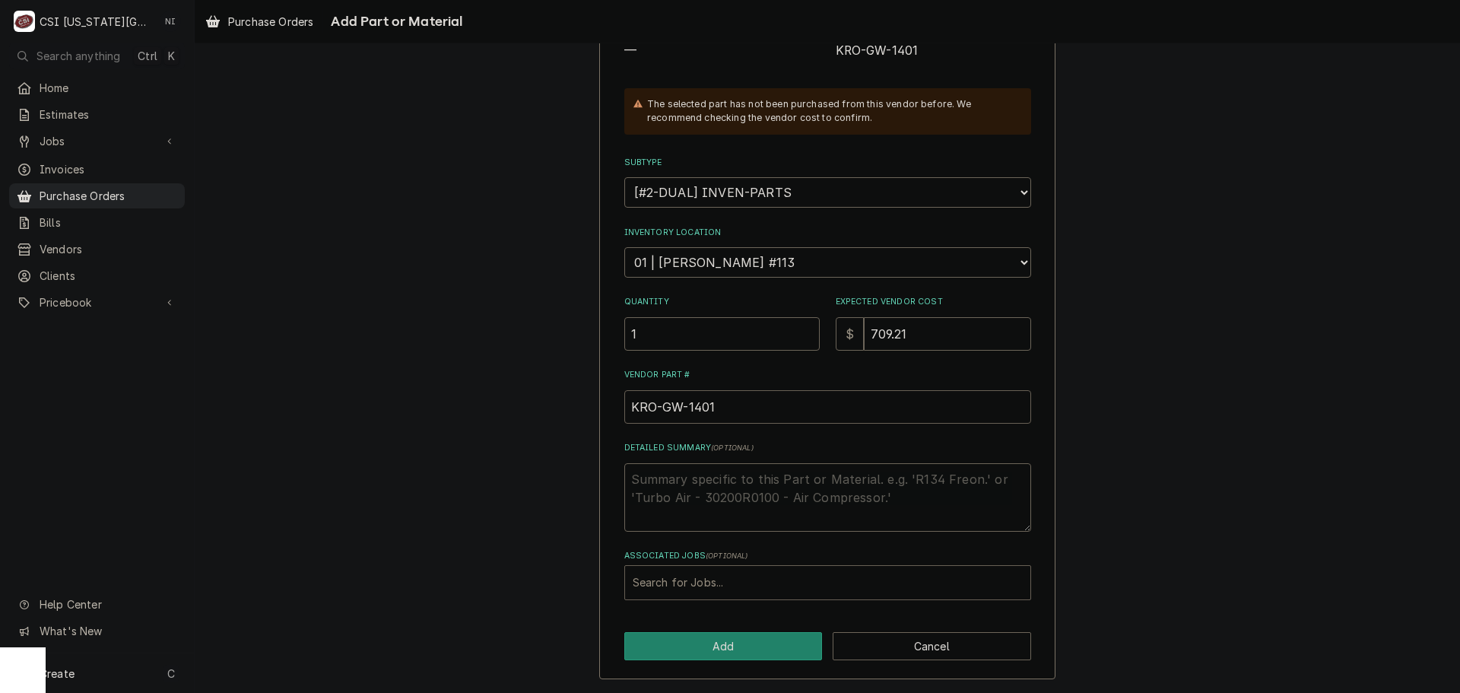
type input "KRO-GW-1401"
click at [713, 584] on div "Associated Jobs" at bounding box center [828, 582] width 390 height 27
type input "32922"
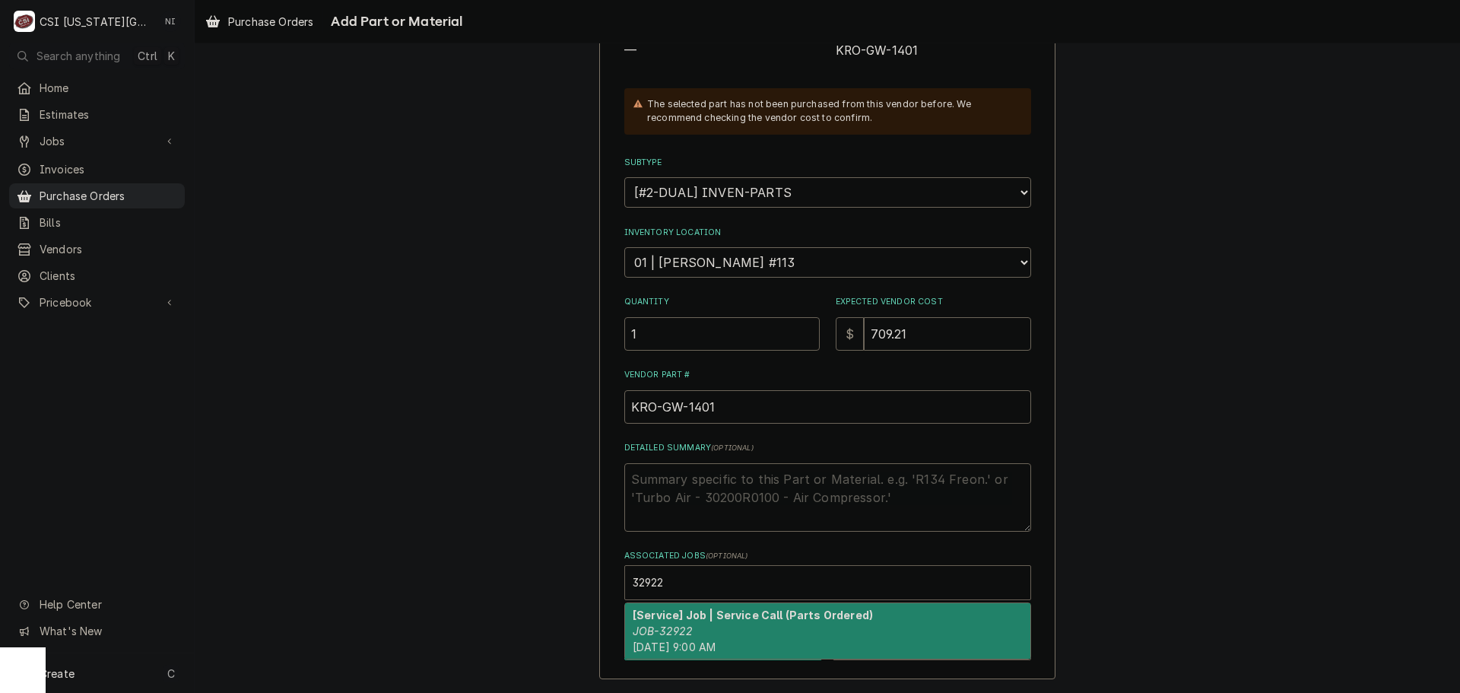
click at [701, 622] on div "[Service] Job | Service Call (Parts Ordered) JOB-32922 Mon, Sep 22nd, 2025 - 9:…" at bounding box center [827, 631] width 405 height 56
type textarea "x"
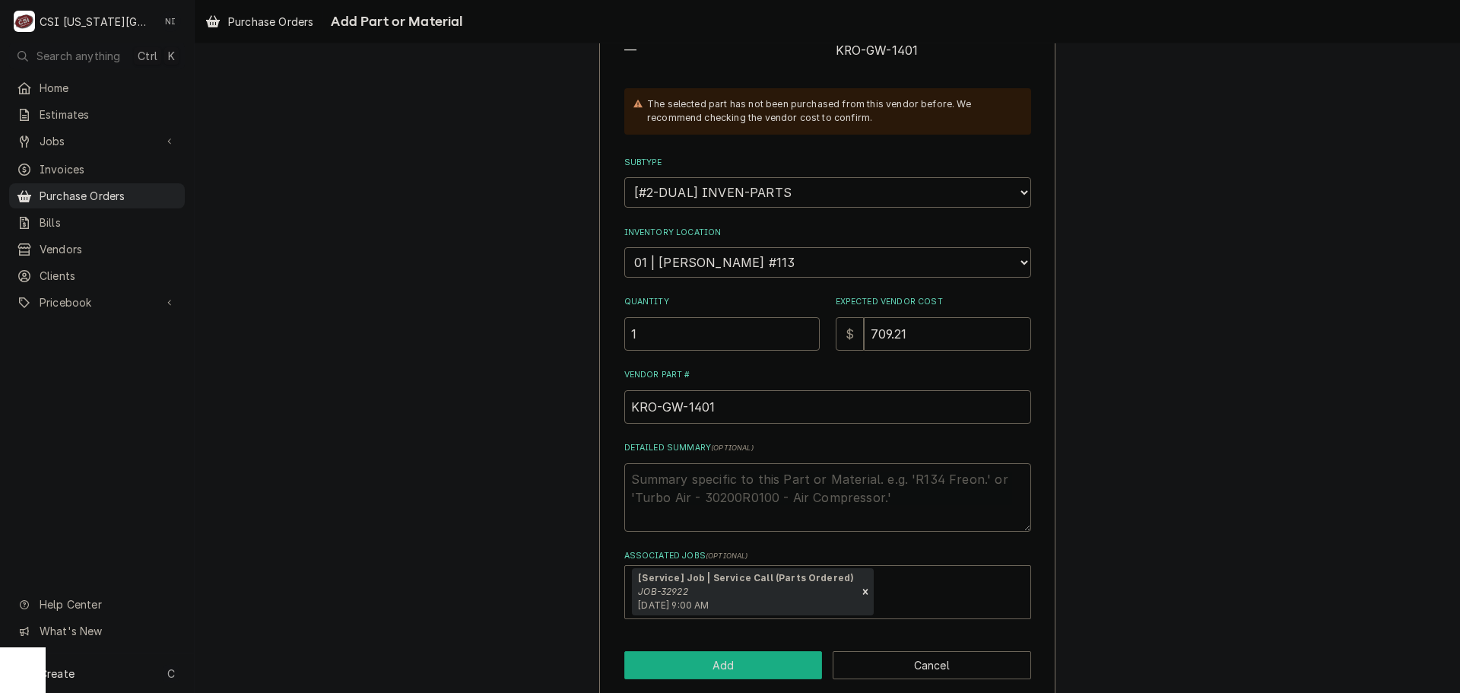
click at [726, 658] on button "Add" at bounding box center [723, 665] width 198 height 28
type textarea "x"
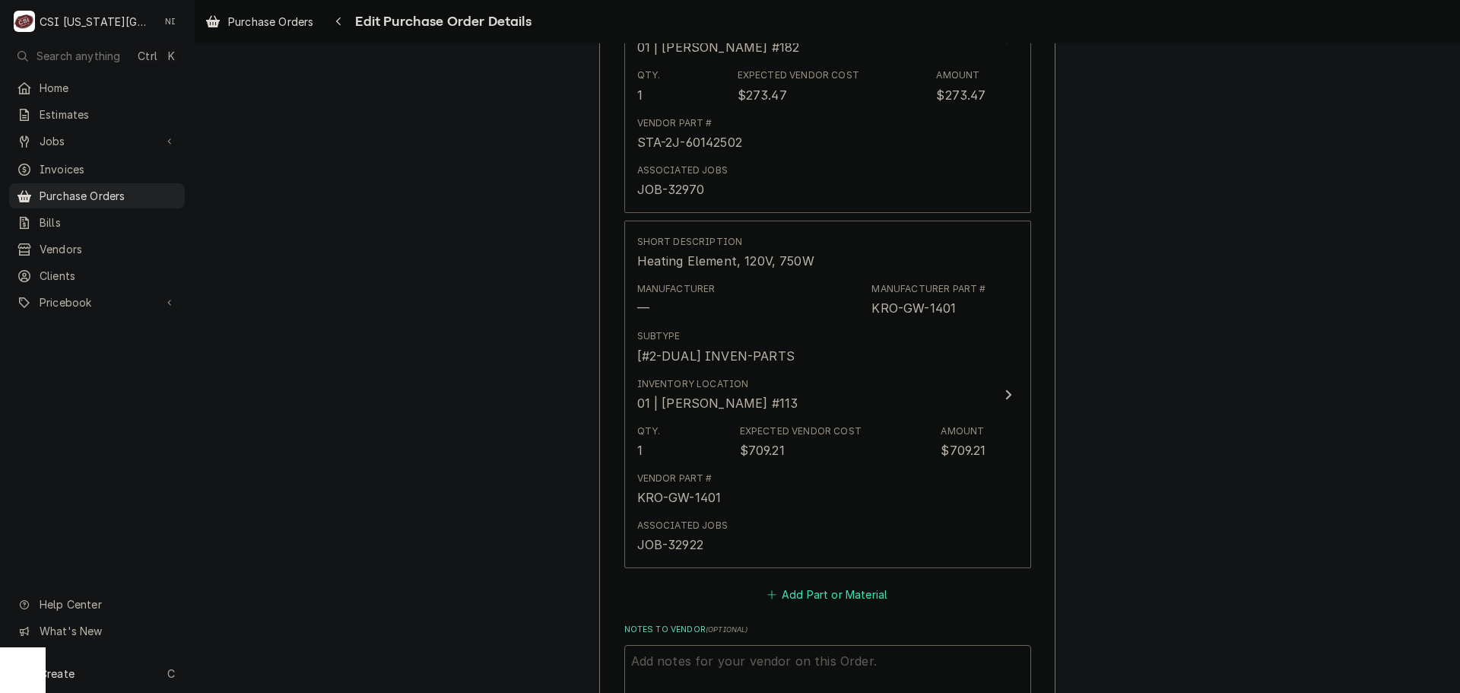
scroll to position [913, 0]
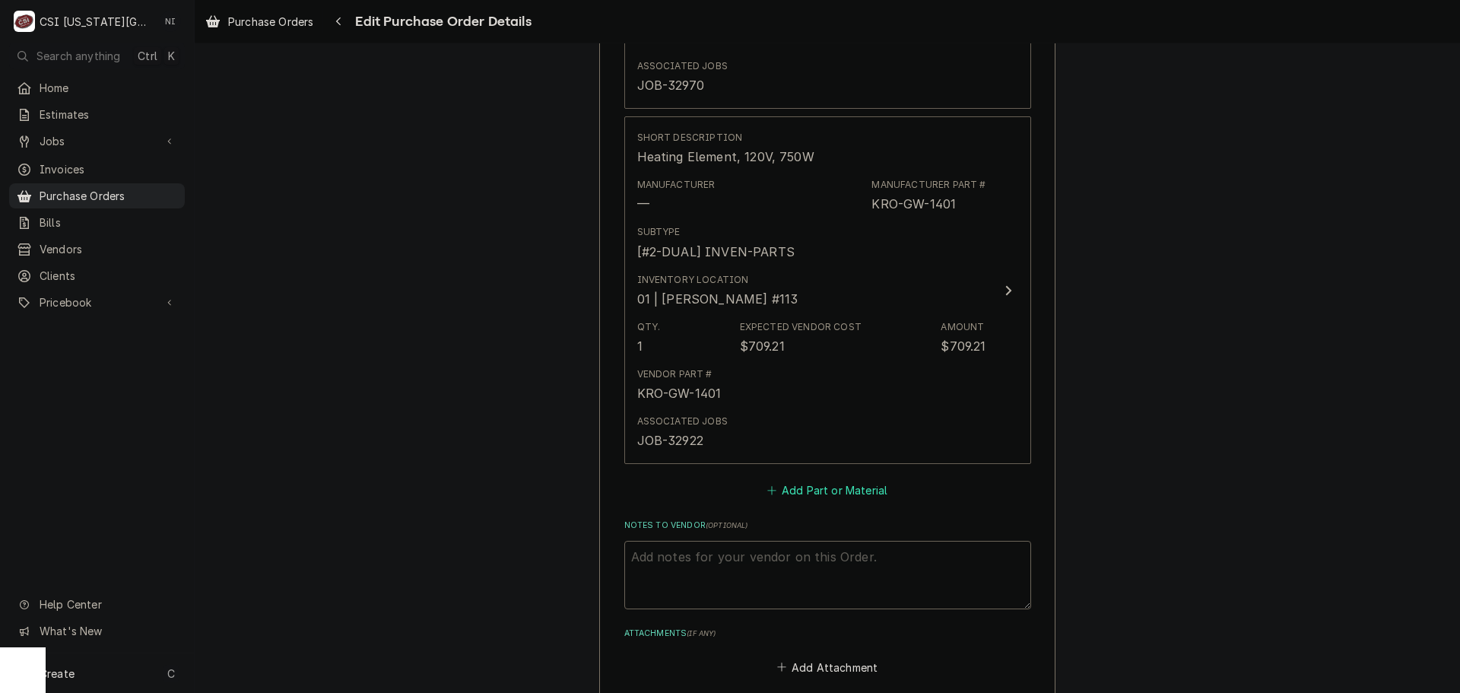
click at [850, 483] on button "Add Part or Material" at bounding box center [826, 490] width 125 height 21
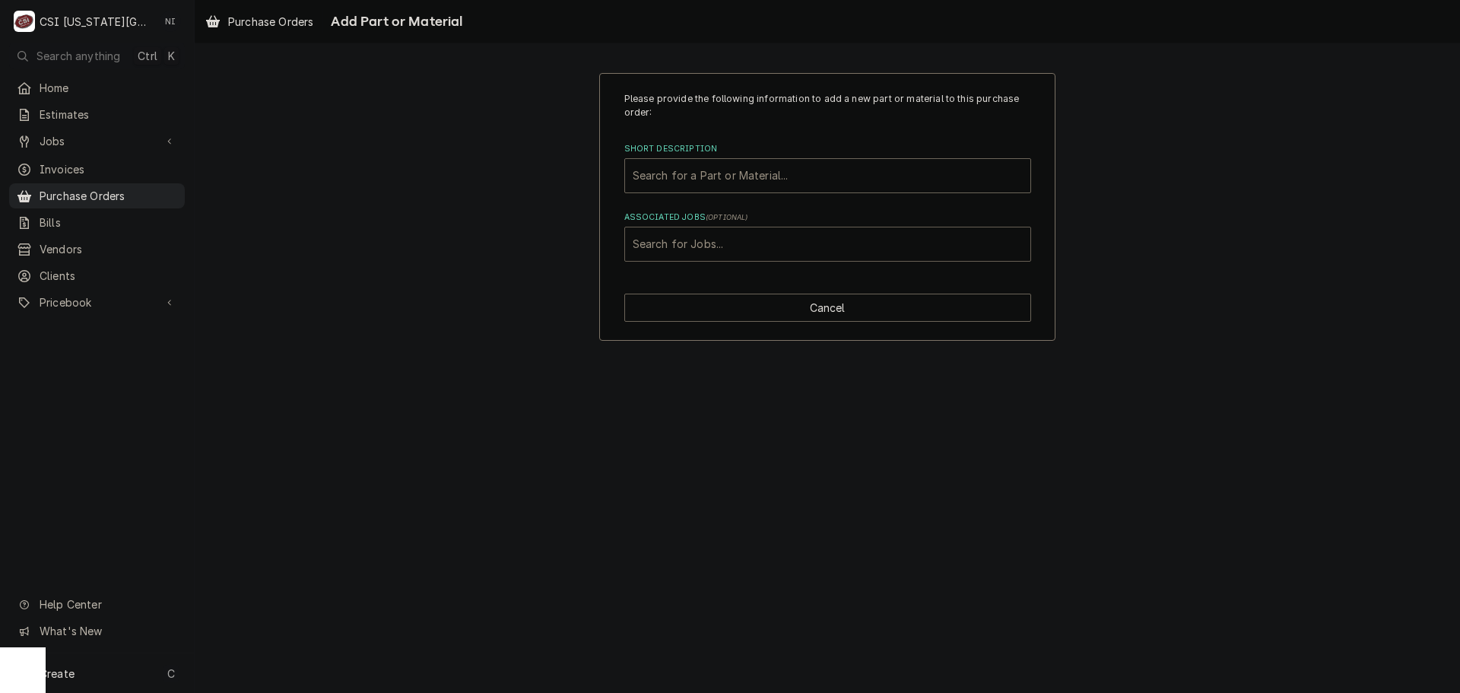
click at [756, 244] on div "Associated Jobs" at bounding box center [828, 243] width 390 height 27
type input "32922"
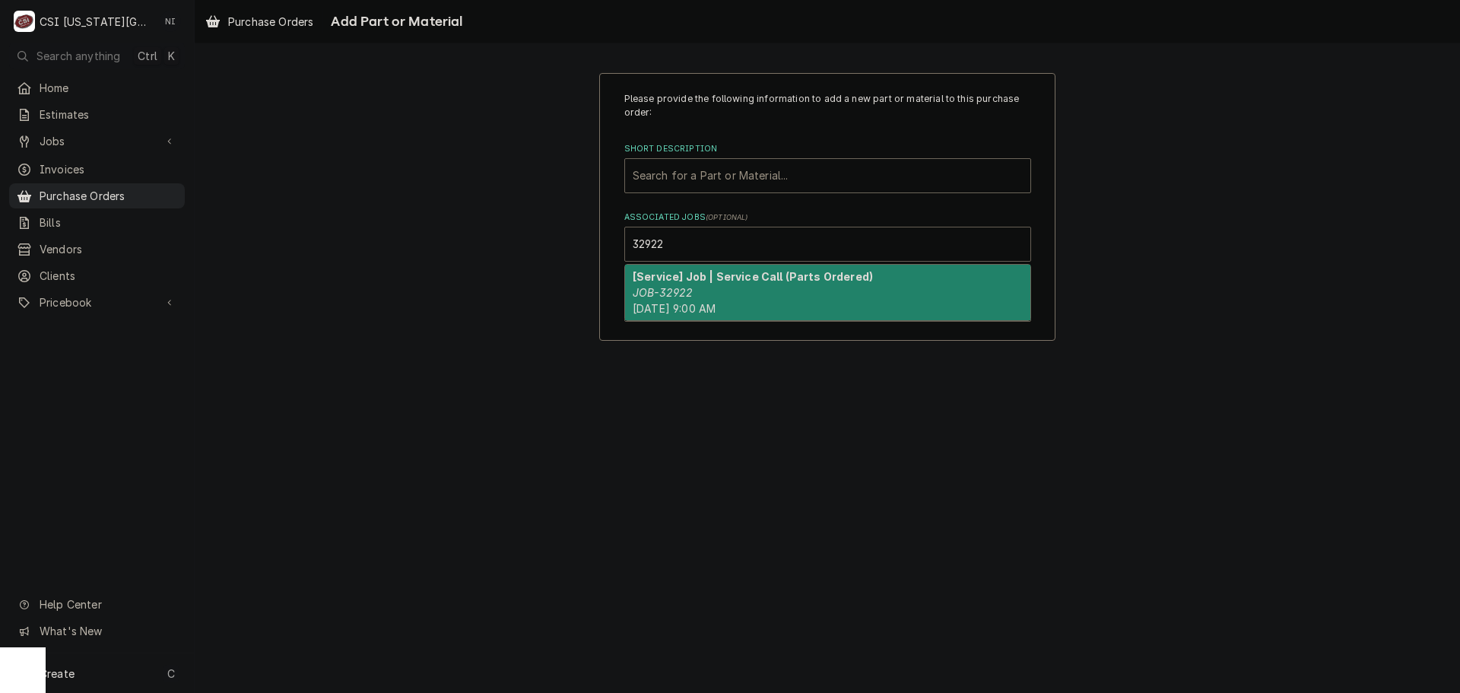
click at [675, 289] on em "JOB-32922" at bounding box center [663, 292] width 60 height 13
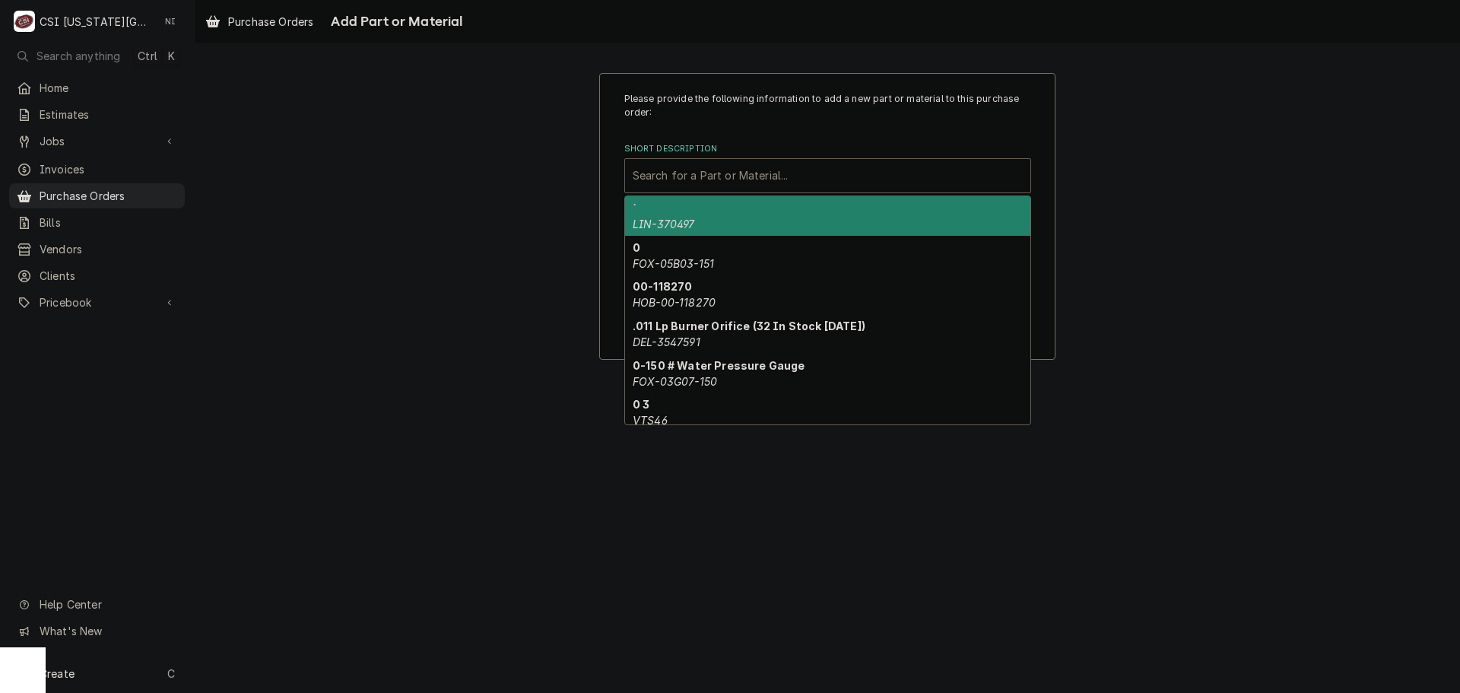
click at [708, 171] on div "Short Description" at bounding box center [828, 175] width 390 height 27
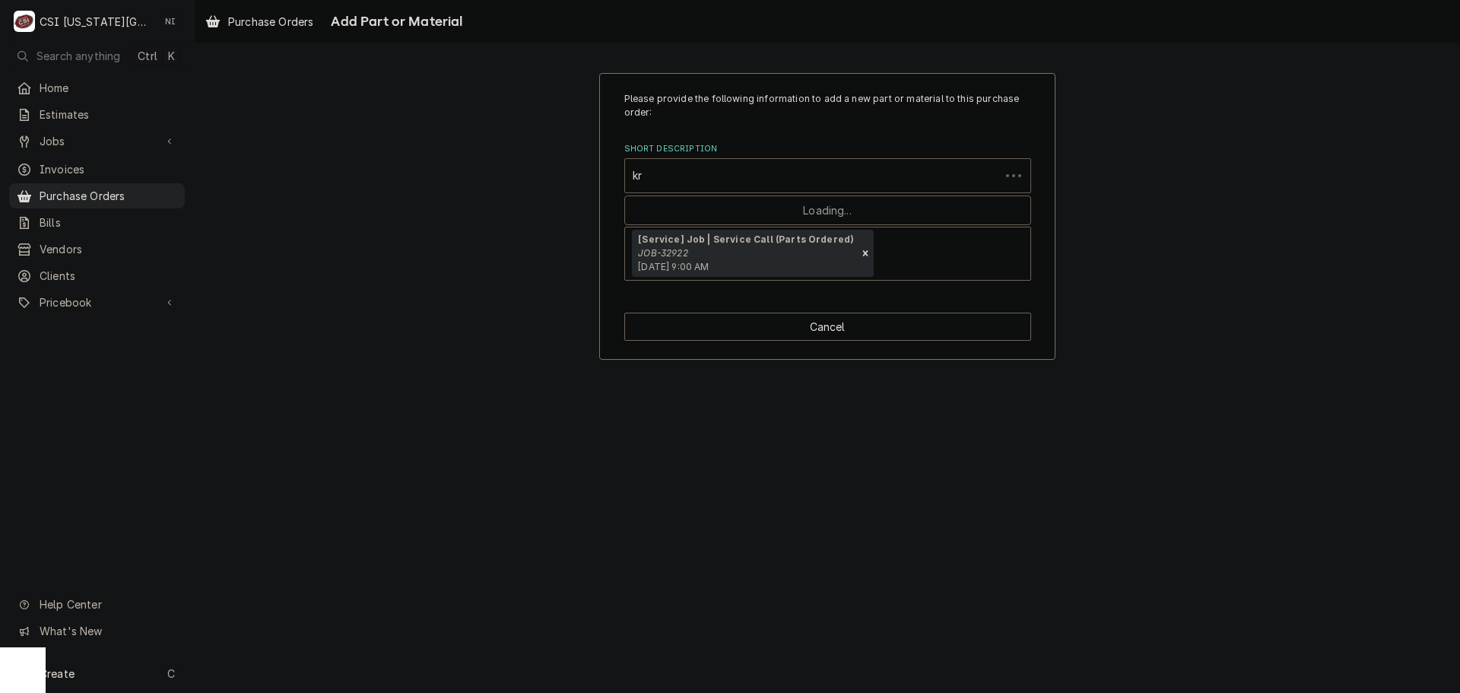
type input "k"
type input "gw-1516"
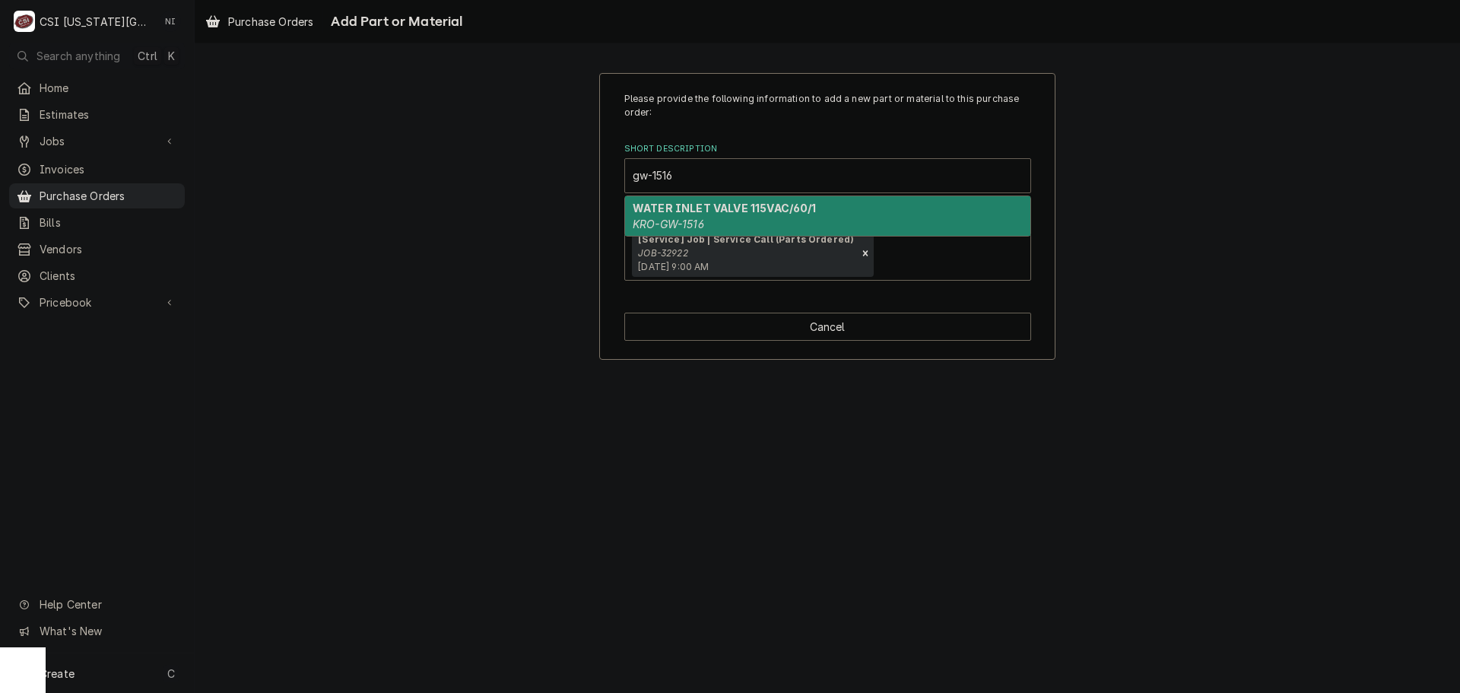
click at [761, 220] on div "WATER INLET VALVE 115VAC/60/1 KRO-GW-1516" at bounding box center [827, 216] width 405 height 40
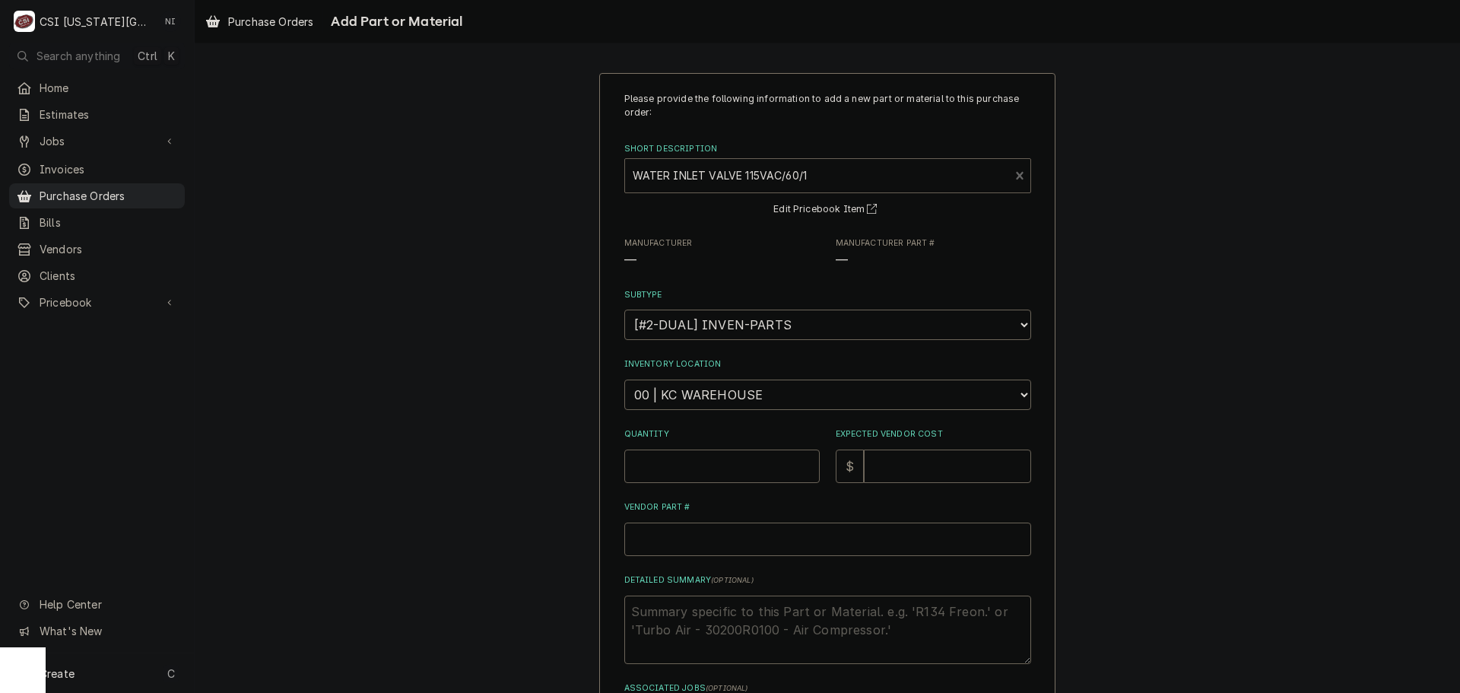
type textarea "x"
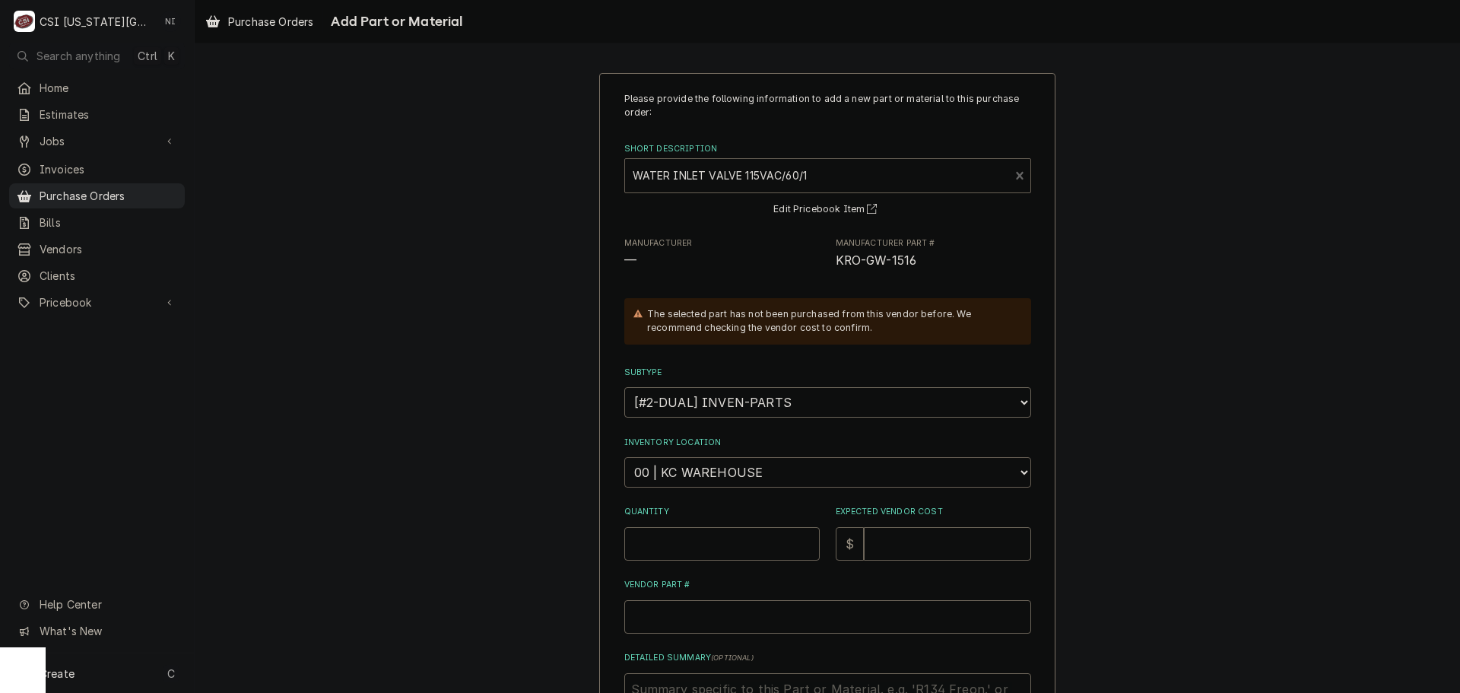
click at [707, 479] on select "Choose a location... 00 | KC WAREHOUSE 00 | MAIN WAREHOUSE 01 | BRIAN BREAZIER …" at bounding box center [827, 472] width 407 height 30
select select "2772"
click at [624, 457] on select "Choose a location... 00 | KC WAREHOUSE 00 | MAIN WAREHOUSE 01 | BRIAN BREAZIER …" at bounding box center [827, 472] width 407 height 30
click at [711, 543] on input "Quantity" at bounding box center [721, 543] width 195 height 33
type textarea "x"
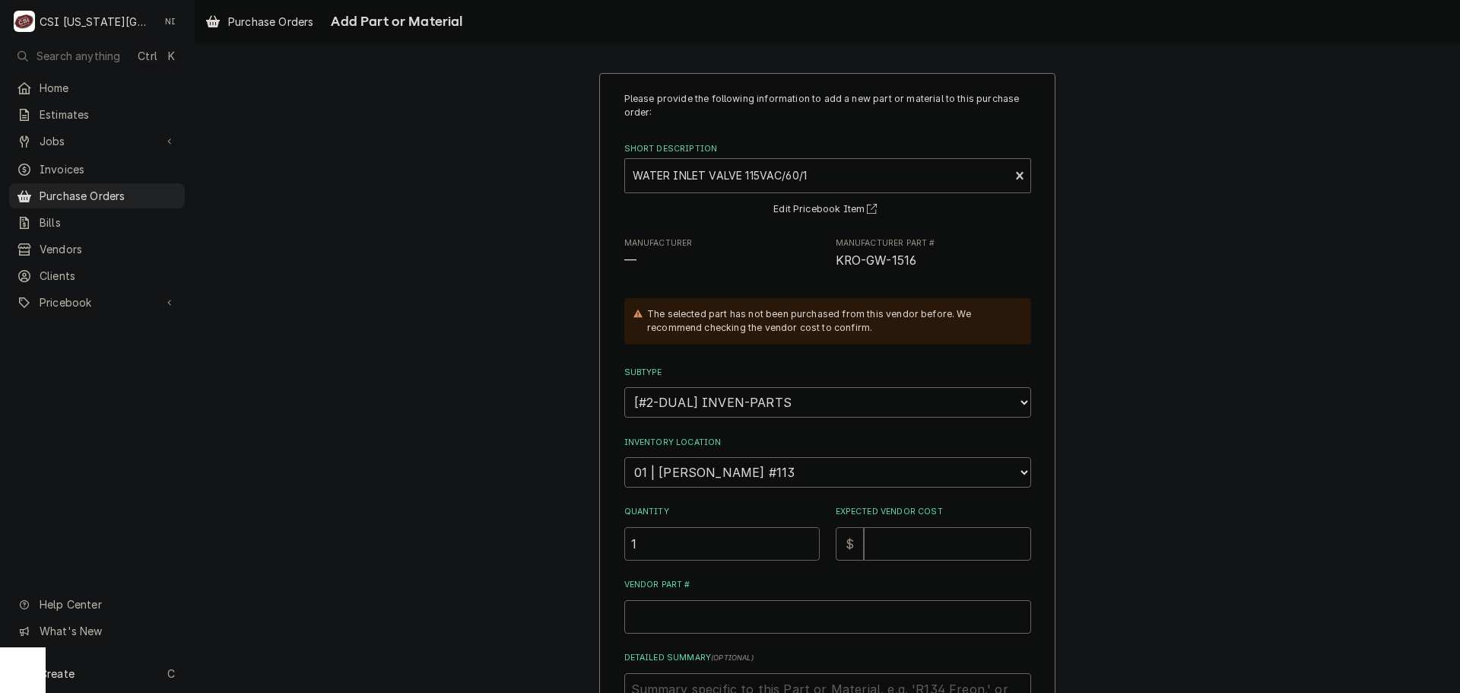
type input "1"
type textarea "x"
type input "1"
type textarea "x"
type input "10"
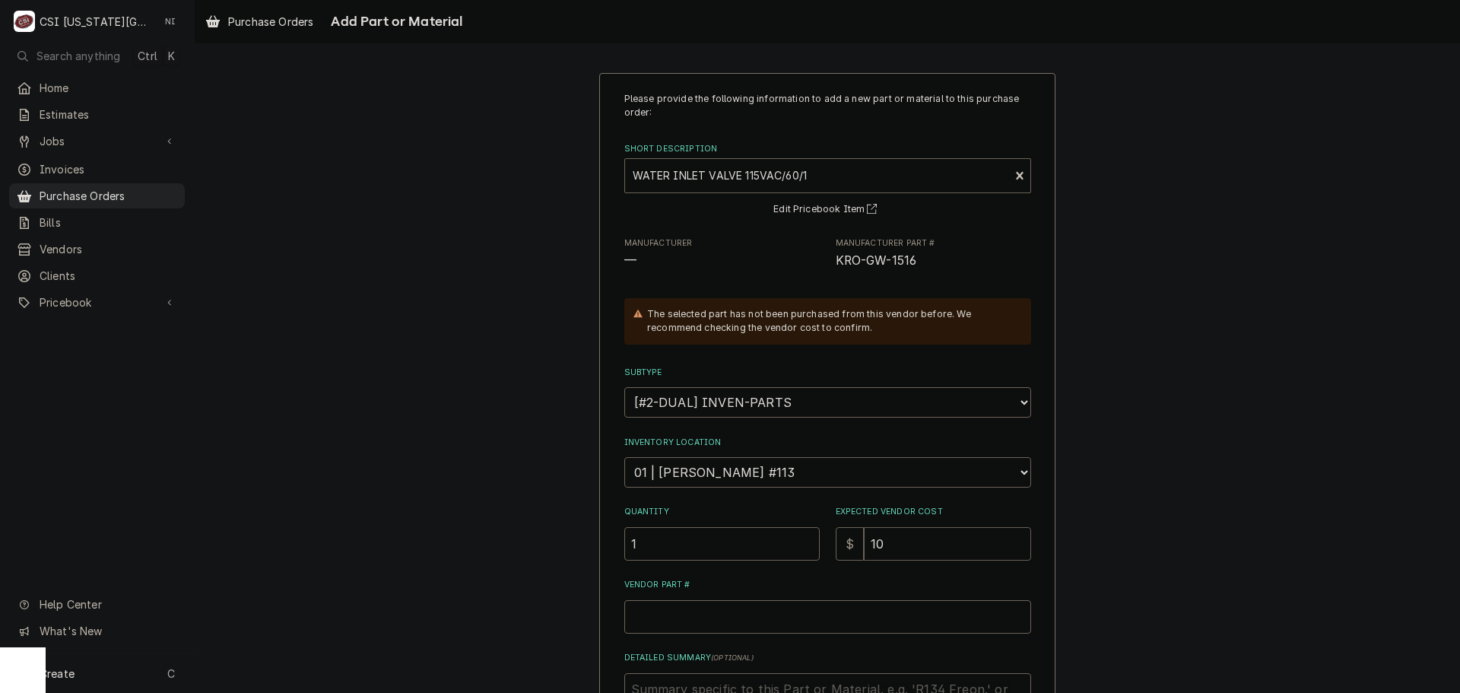
type textarea "x"
type input "108"
type textarea "x"
type input "1089"
type textarea "x"
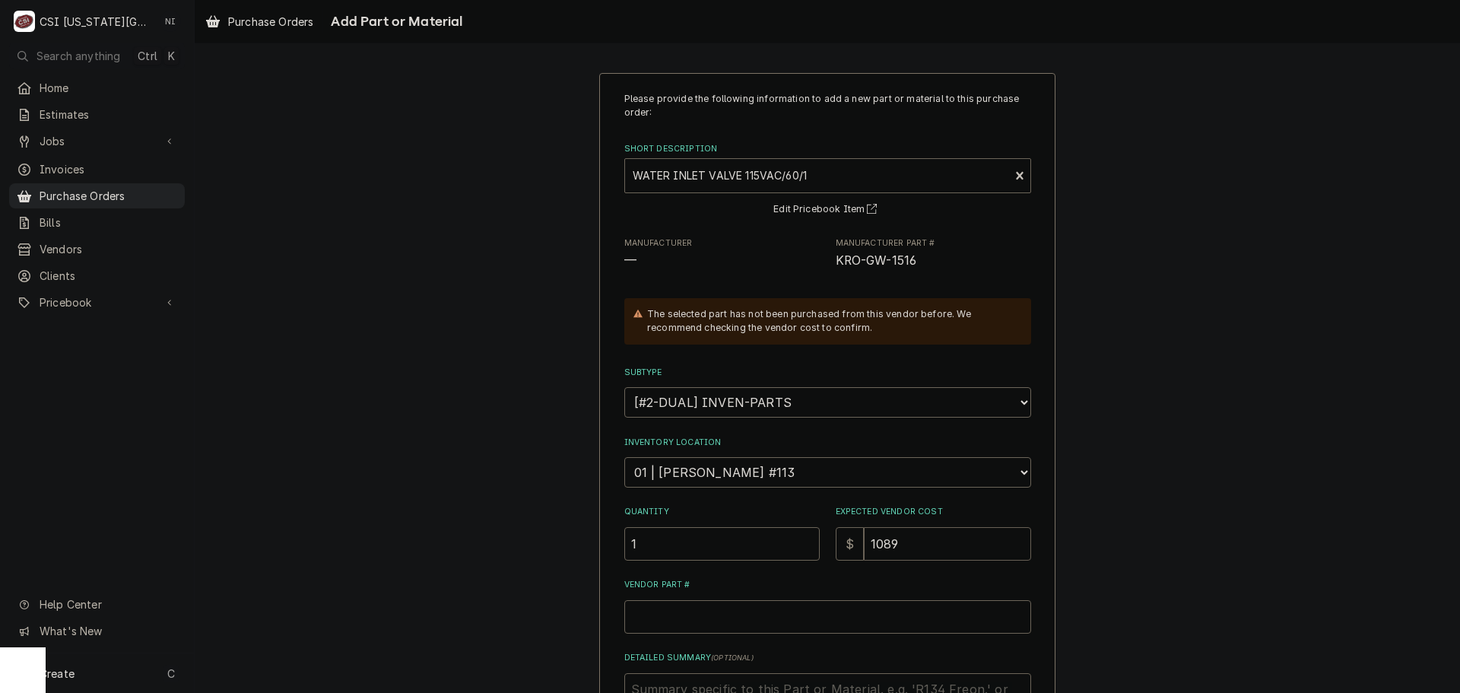
type input "1089.4"
type textarea "x"
type input "1089.43"
drag, startPoint x: 921, startPoint y: 262, endPoint x: 831, endPoint y: 264, distance: 89.8
click at [836, 263] on span "KRO-GW-1516" at bounding box center [933, 261] width 195 height 18
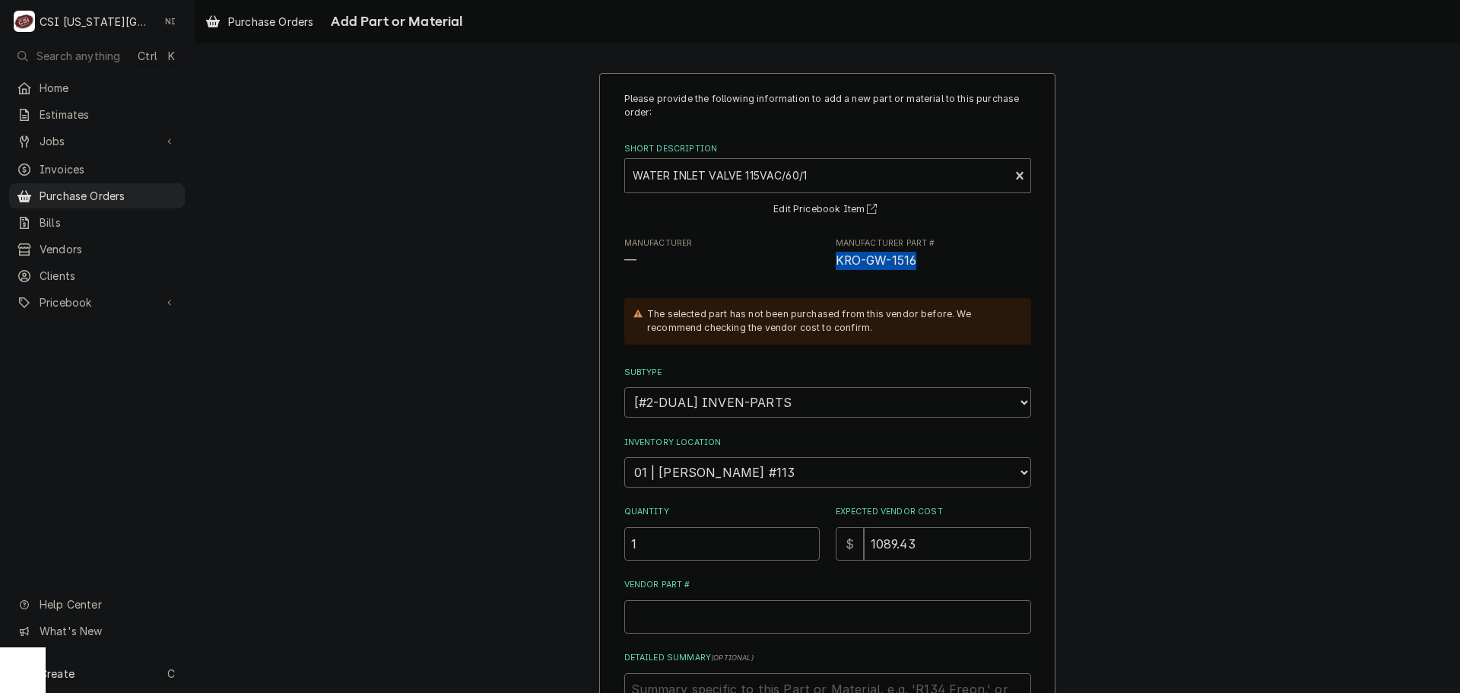
copy span "KRO-GW-1516"
click at [719, 623] on input "Vendor Part #" at bounding box center [827, 616] width 407 height 33
paste input "KRO-GW-1516"
type textarea "x"
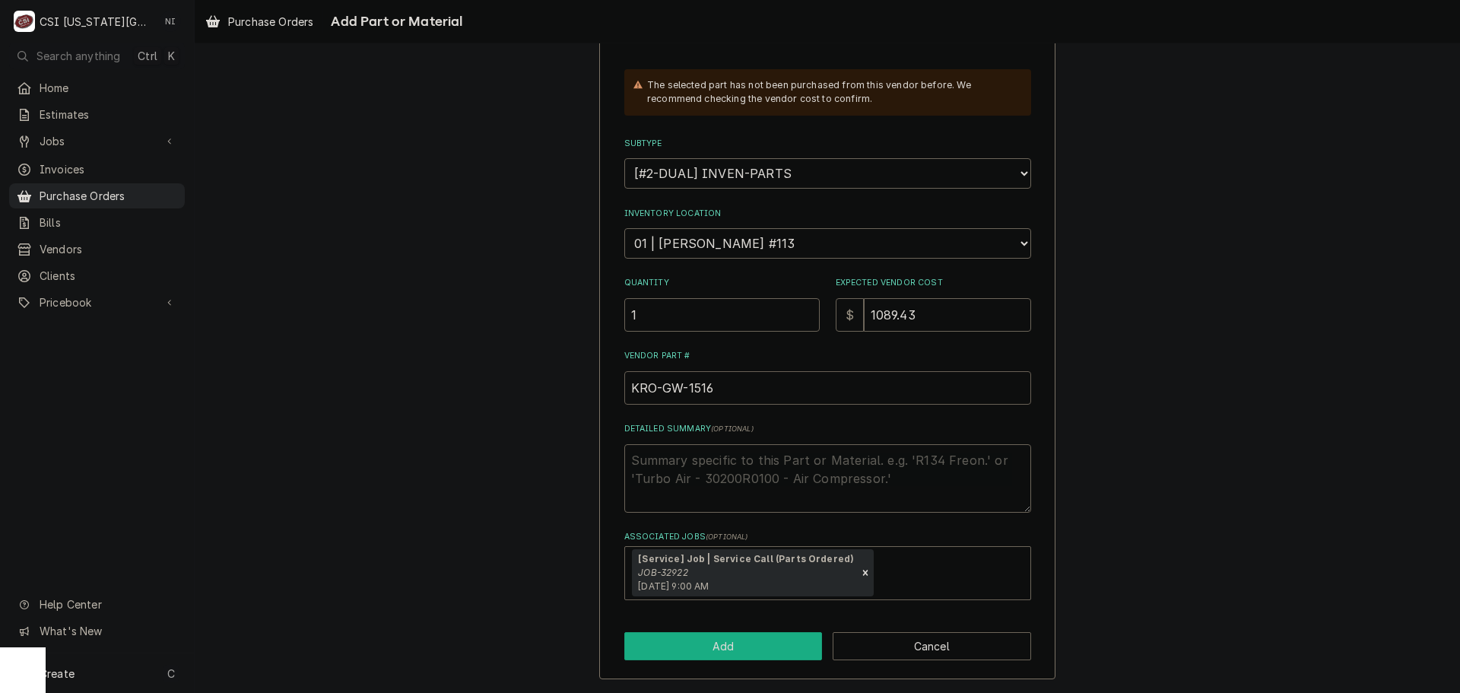
type input "KRO-GW-1516"
click at [764, 646] on button "Add" at bounding box center [723, 646] width 198 height 28
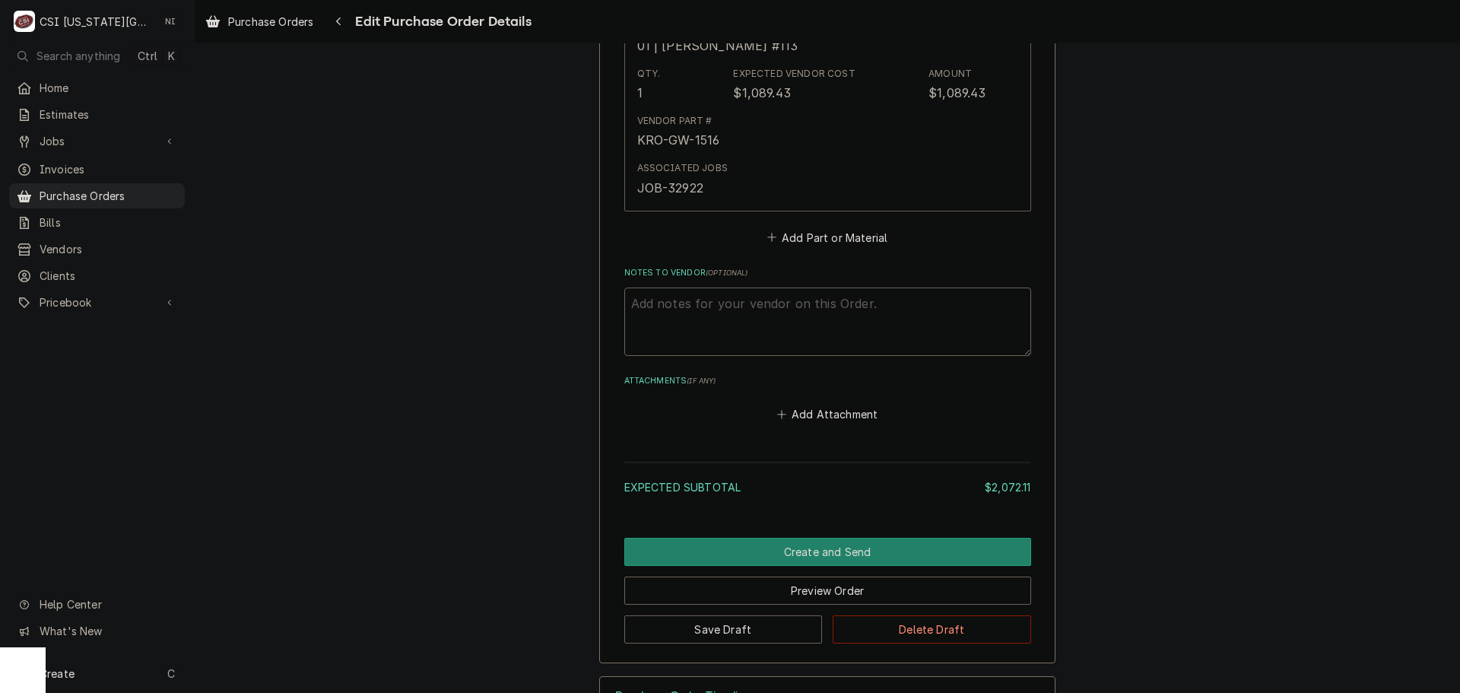
scroll to position [1577, 0]
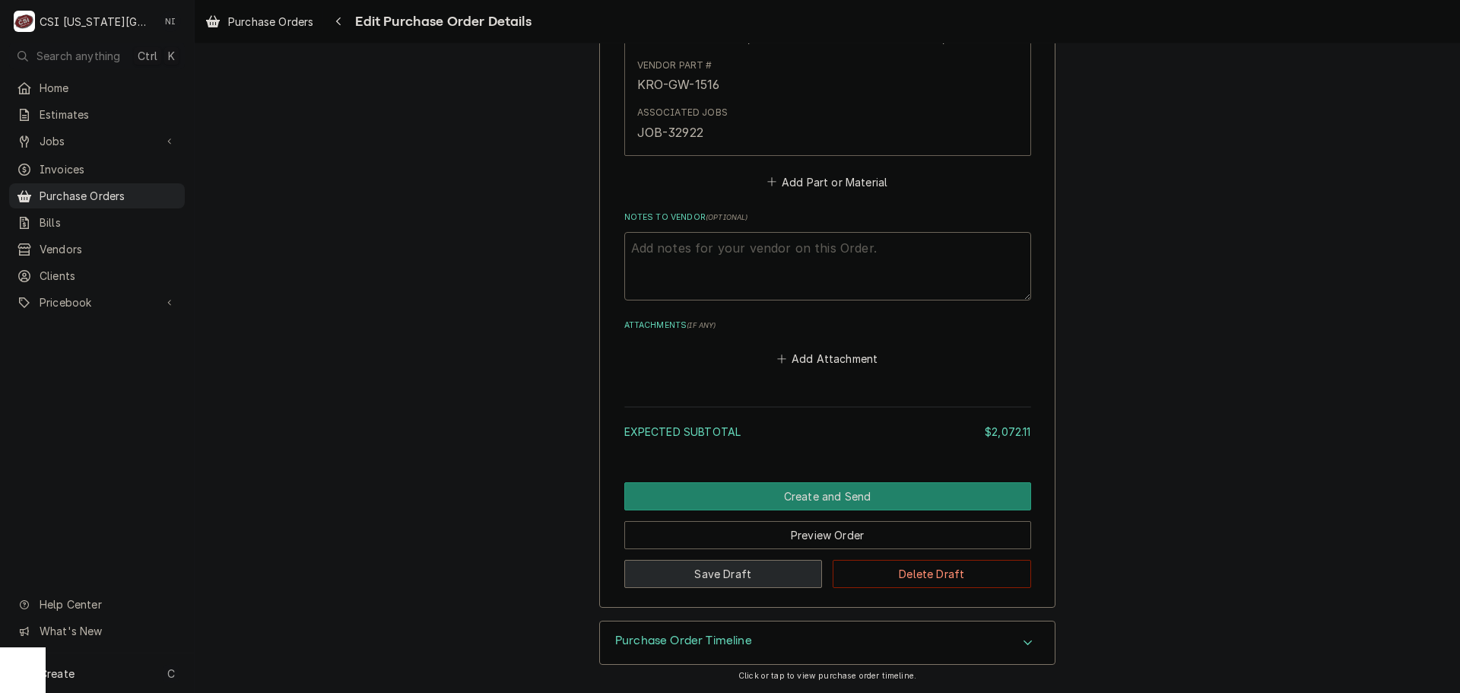
click at [714, 568] on button "Save Draft" at bounding box center [723, 574] width 198 height 28
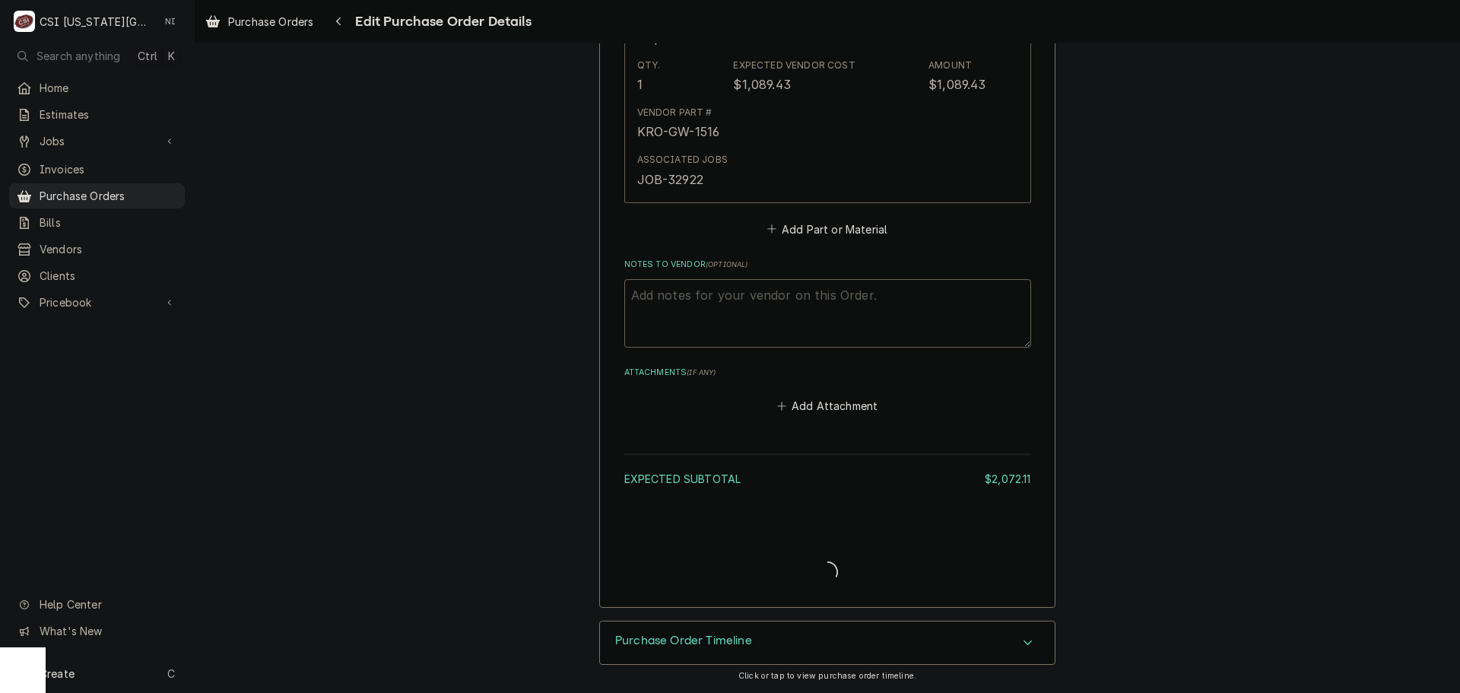
scroll to position [1529, 0]
type textarea "x"
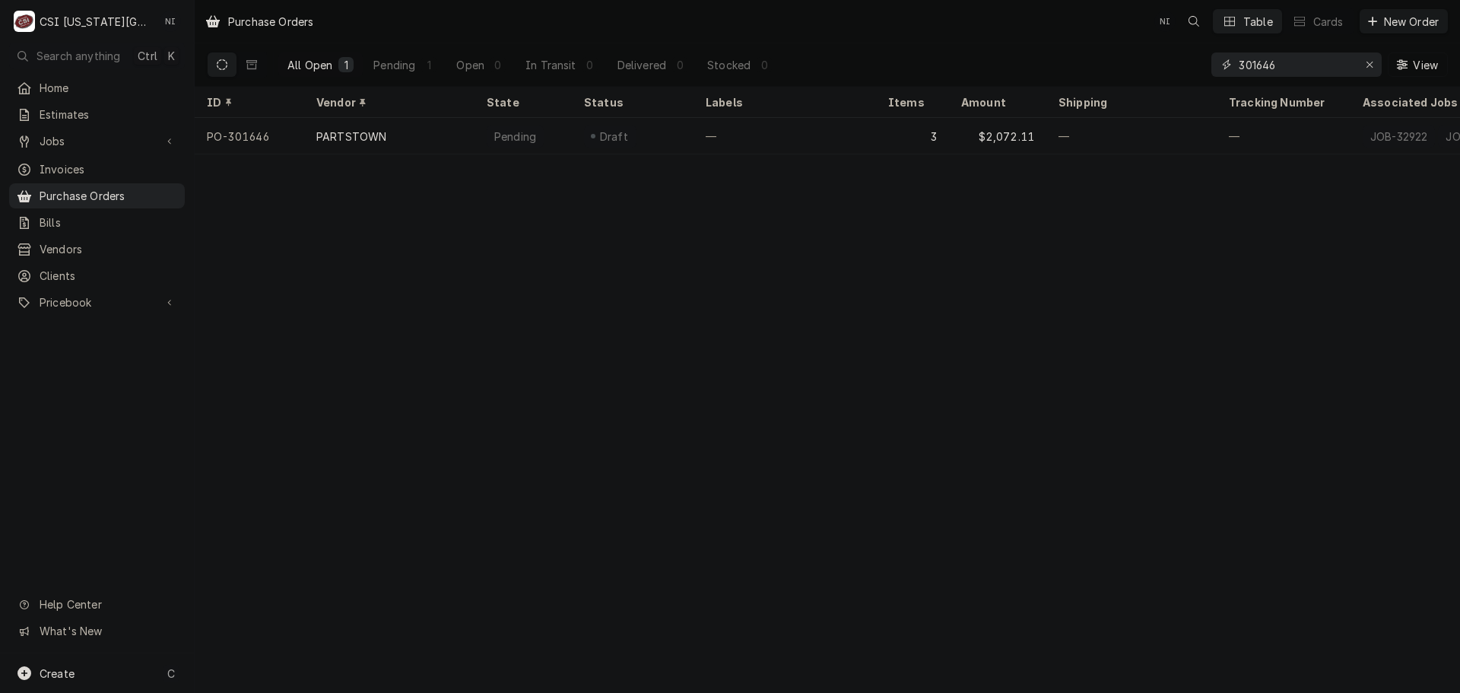
drag, startPoint x: 1275, startPoint y: 62, endPoint x: 1078, endPoint y: 59, distance: 197.8
click at [1103, 65] on div "All Open 1 Pending 1 Open 0 In Transit 0 Delivered 0 Stocked 0 301646 View" at bounding box center [827, 64] width 1241 height 43
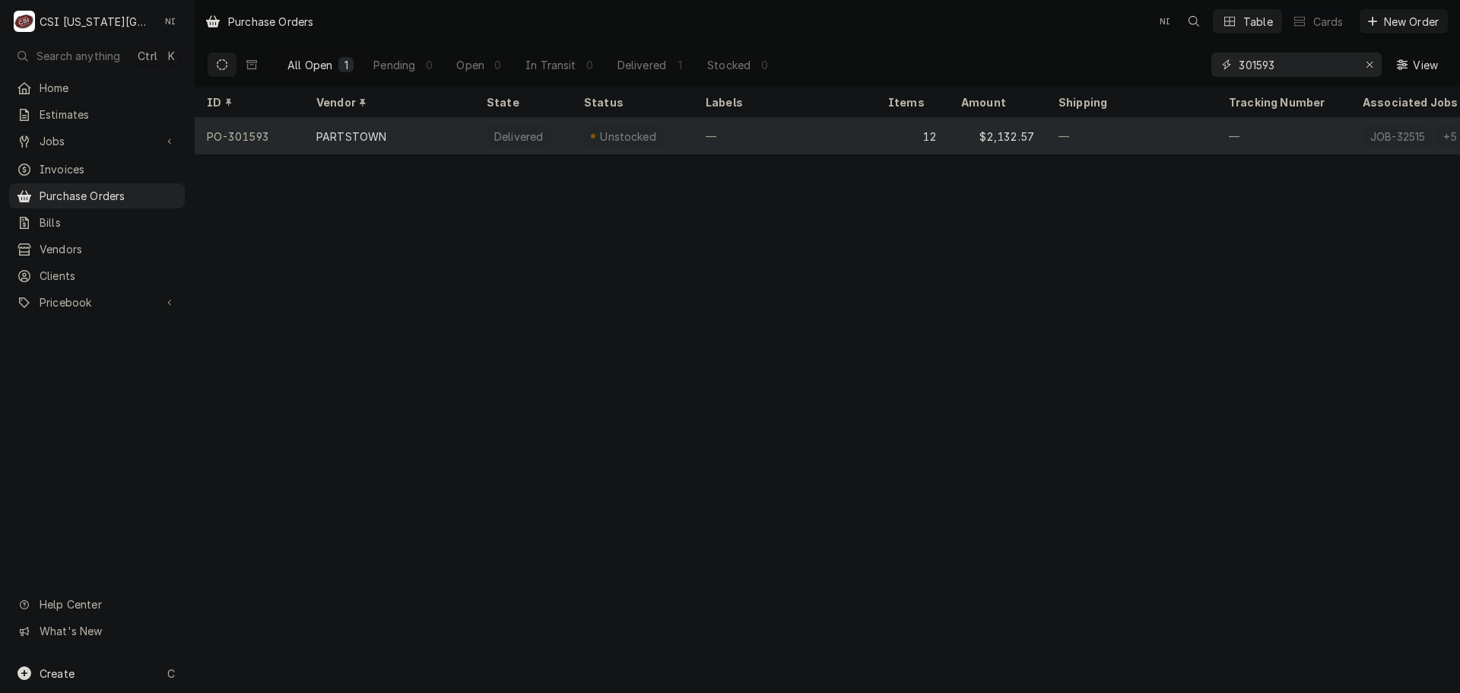
type input "301593"
click at [815, 138] on div "—" at bounding box center [785, 136] width 183 height 37
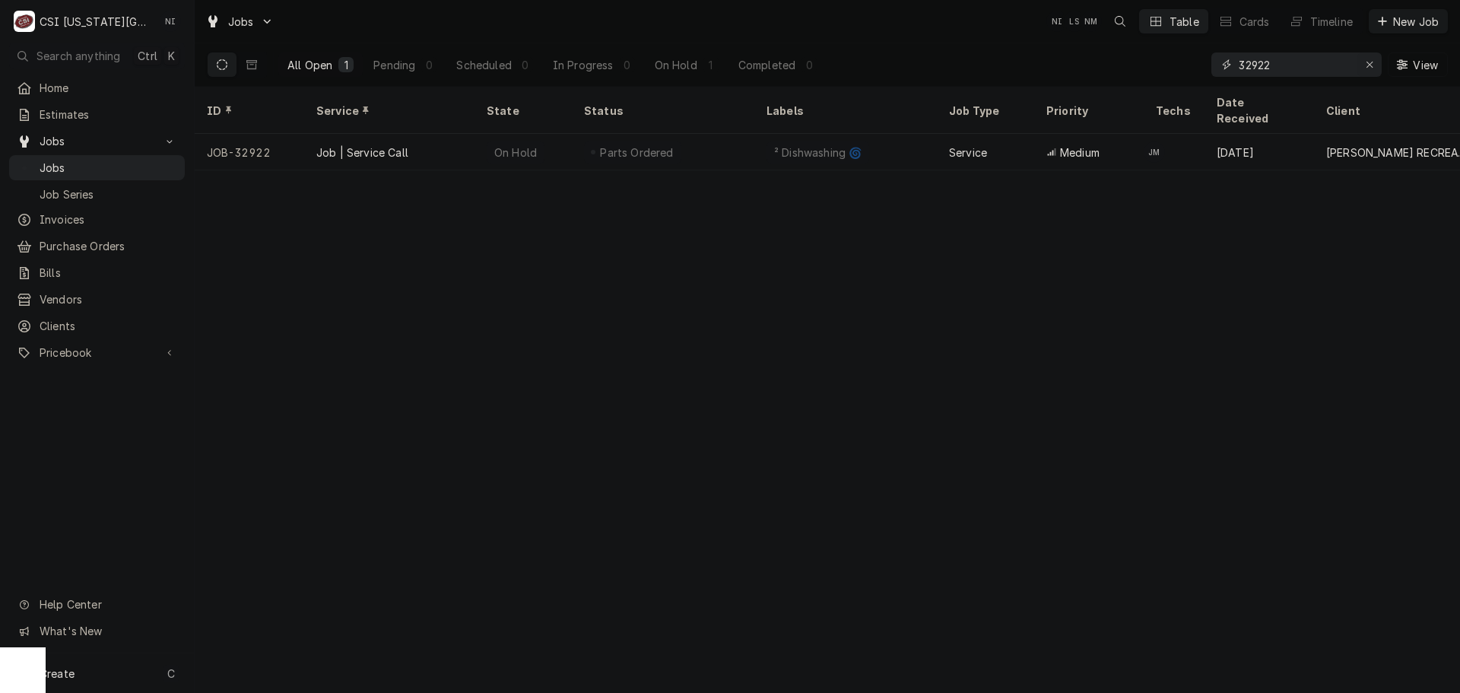
click at [1369, 65] on icon "Erase input" at bounding box center [1370, 65] width 6 height 6
click at [1310, 68] on input "Dynamic Content Wrapper" at bounding box center [1310, 64] width 143 height 24
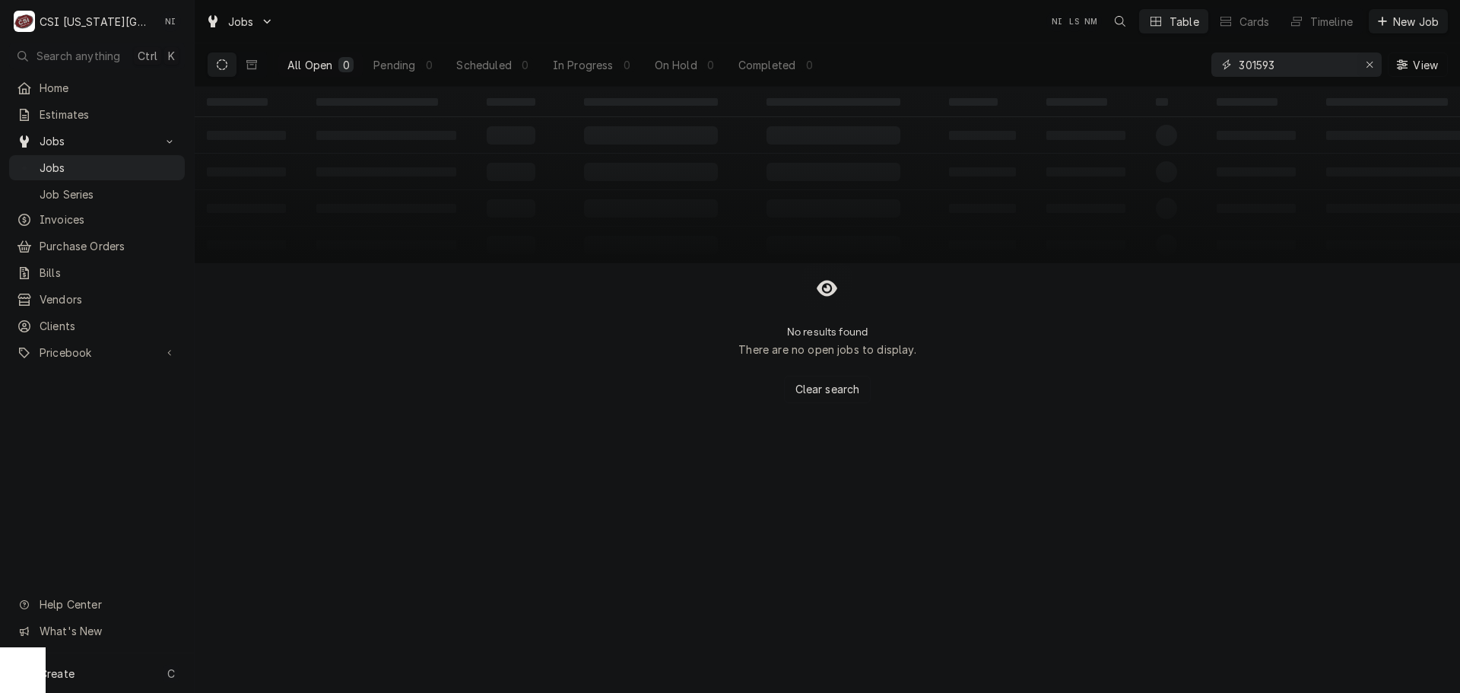
type input "301593"
click at [1373, 62] on icon "Erase input" at bounding box center [1370, 64] width 8 height 11
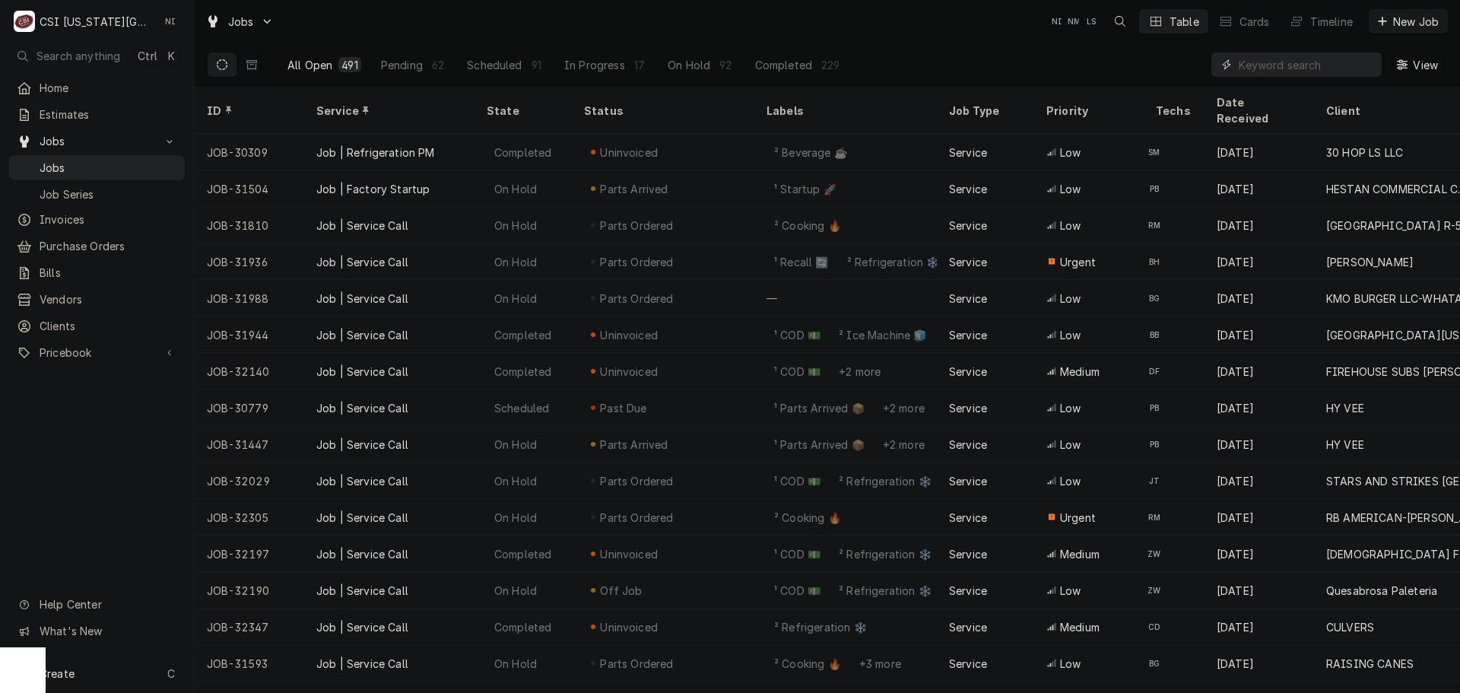
click at [1277, 62] on input "Dynamic Content Wrapper" at bounding box center [1306, 64] width 135 height 24
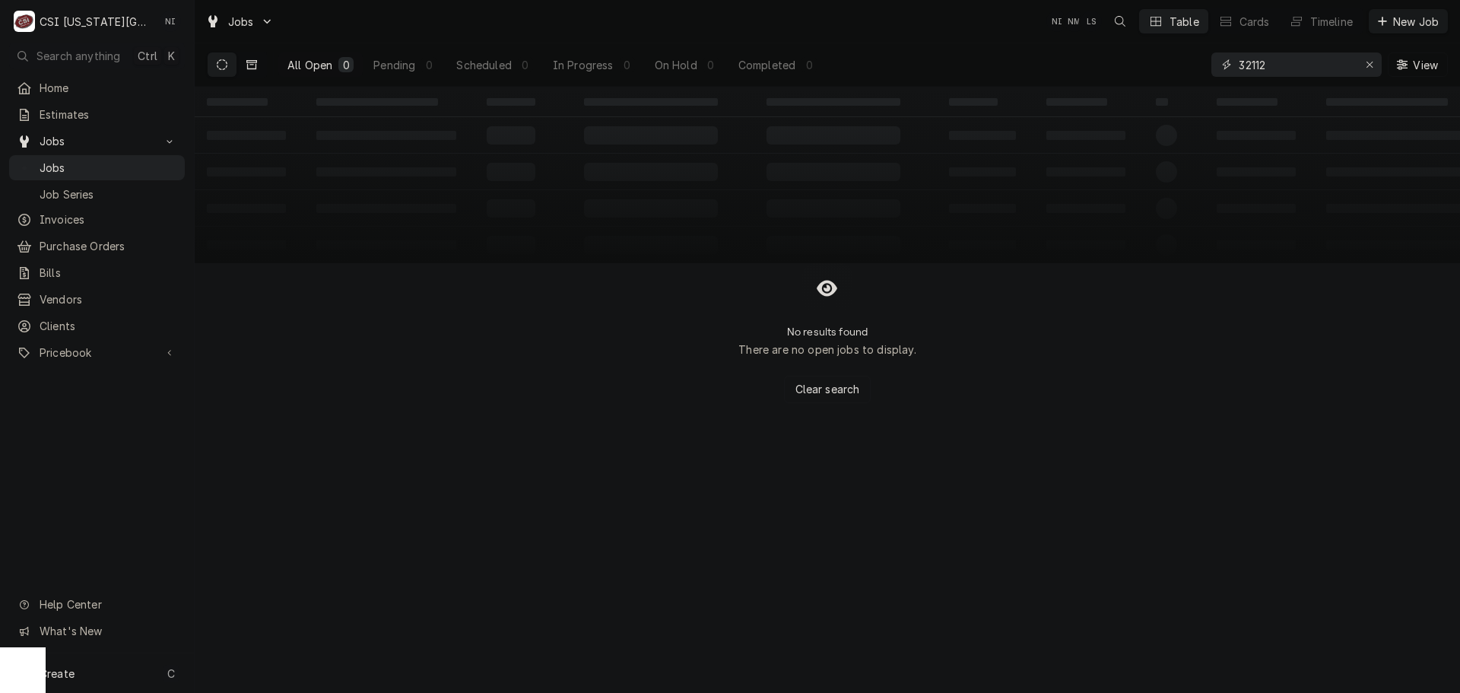
type input "32112"
click at [249, 65] on icon "Dynamic Content Wrapper" at bounding box center [251, 64] width 11 height 11
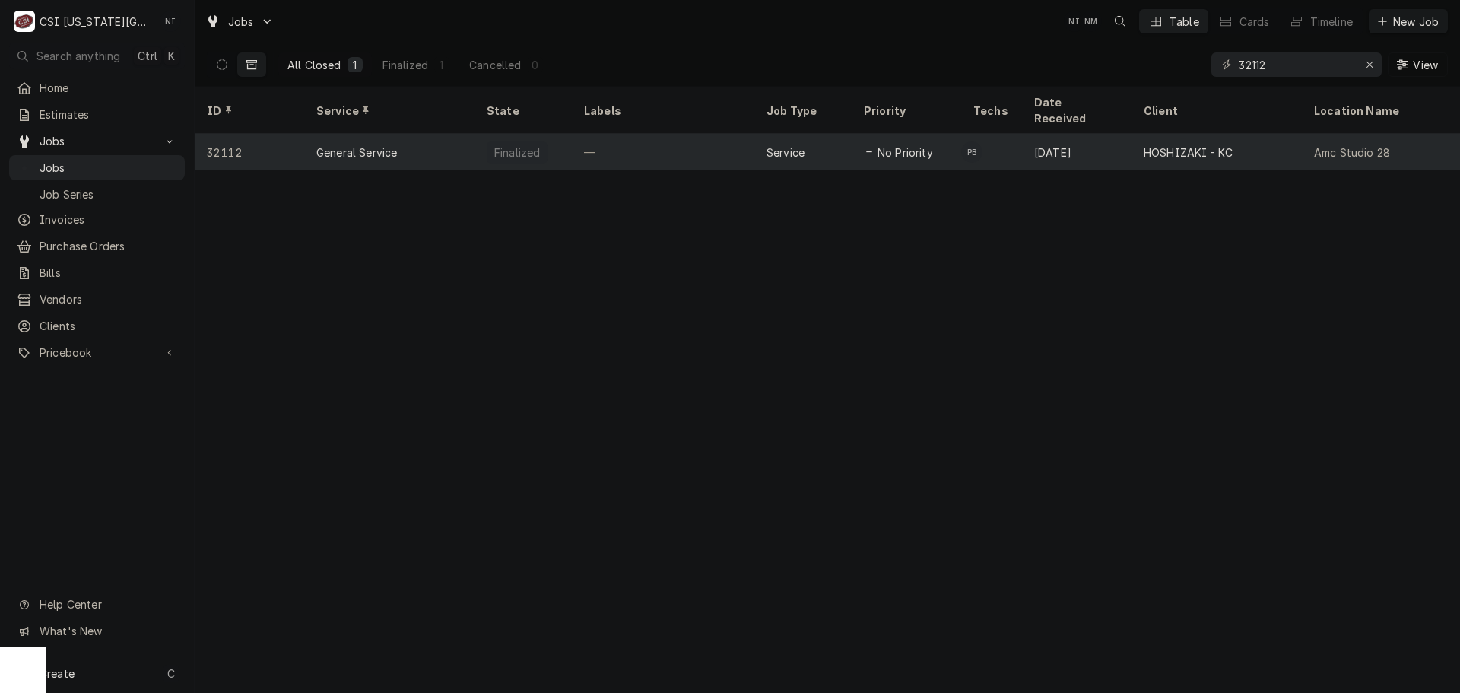
click at [662, 134] on div "—" at bounding box center [663, 152] width 183 height 37
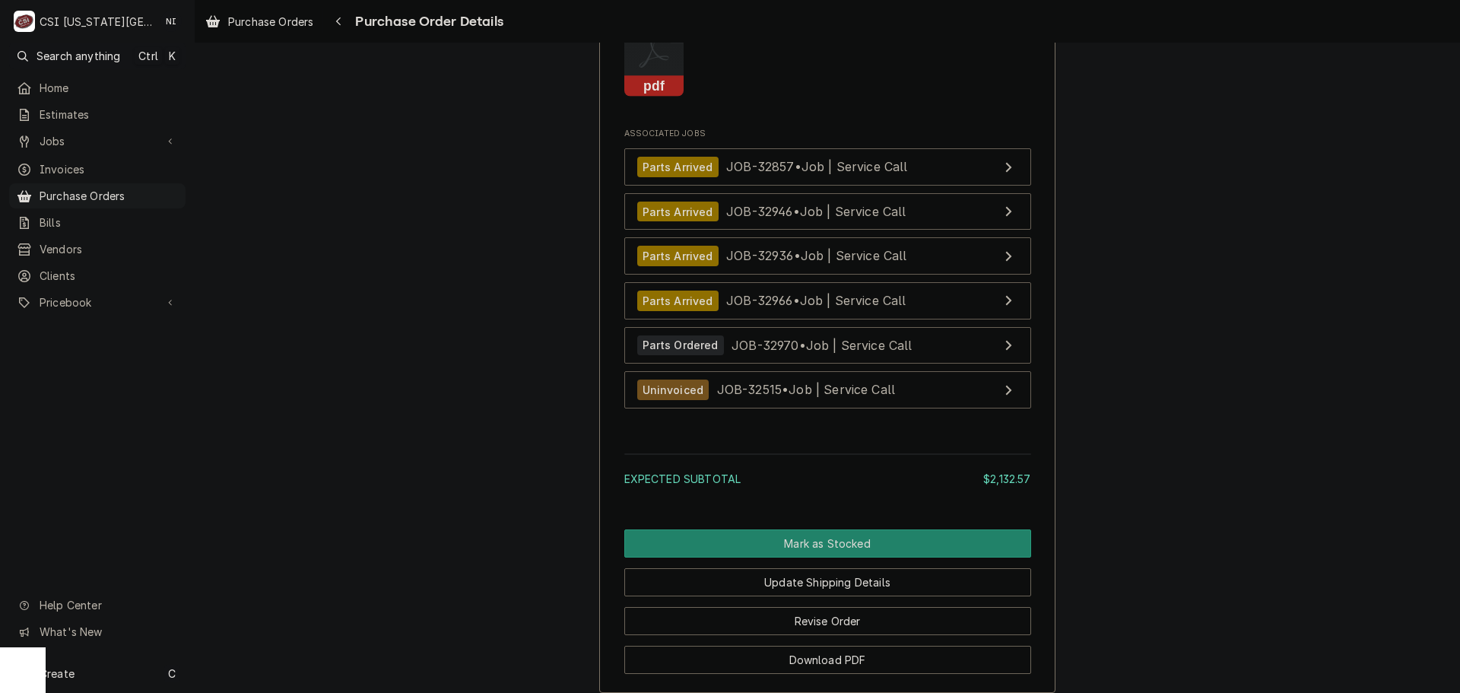
scroll to position [4953, 0]
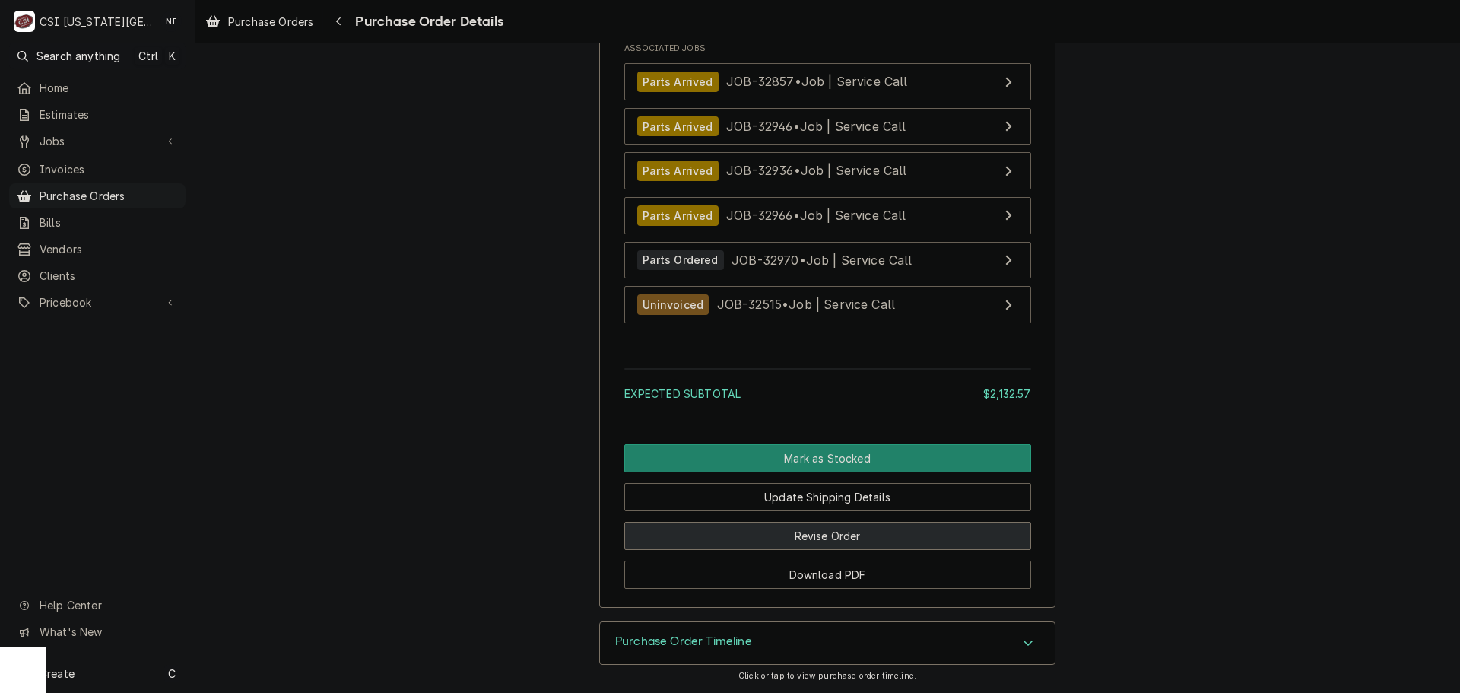
click at [863, 536] on button "Revise Order" at bounding box center [827, 536] width 407 height 28
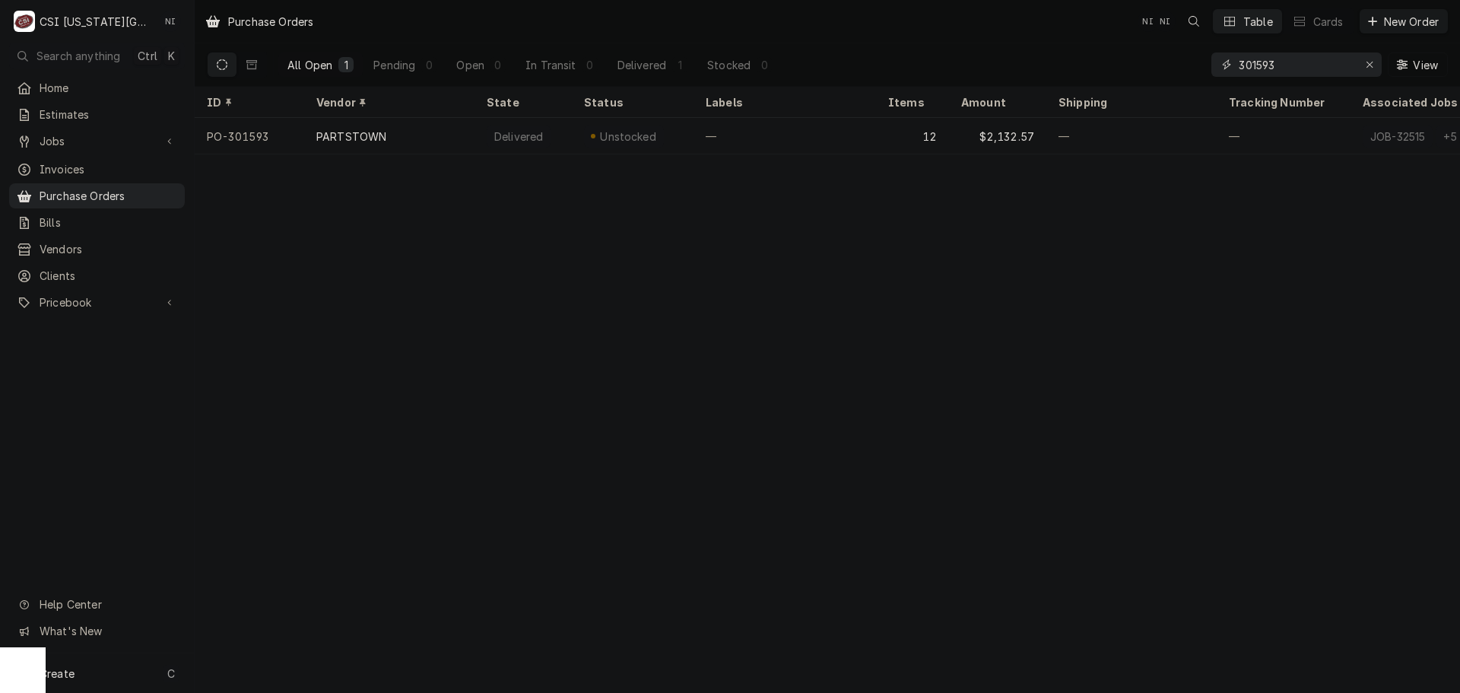
drag, startPoint x: 1284, startPoint y: 63, endPoint x: 1110, endPoint y: 66, distance: 174.2
click at [1115, 67] on div "All Open 1 Pending 0 Open 0 In Transit 0 Delivered 1 Stocked 0 301593 View" at bounding box center [827, 64] width 1241 height 43
type input "301137"
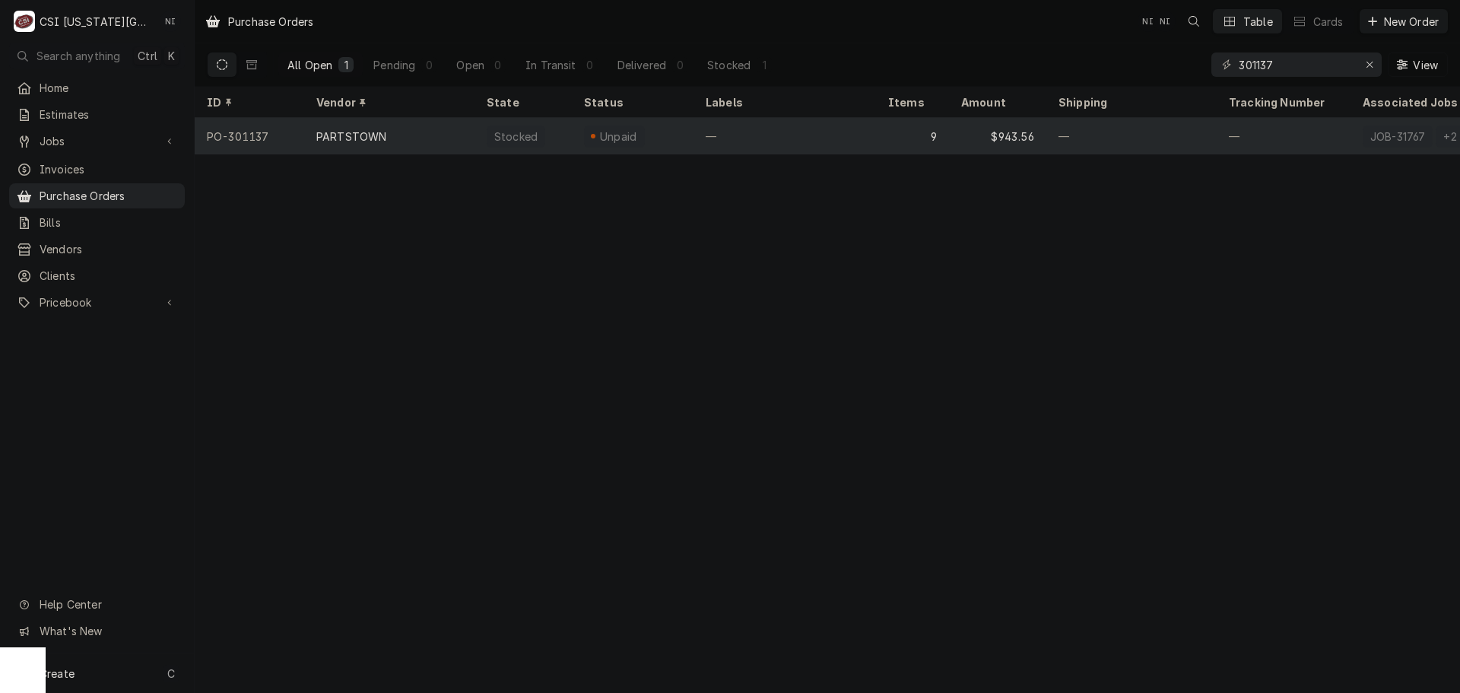
click at [733, 136] on div "—" at bounding box center [785, 136] width 183 height 37
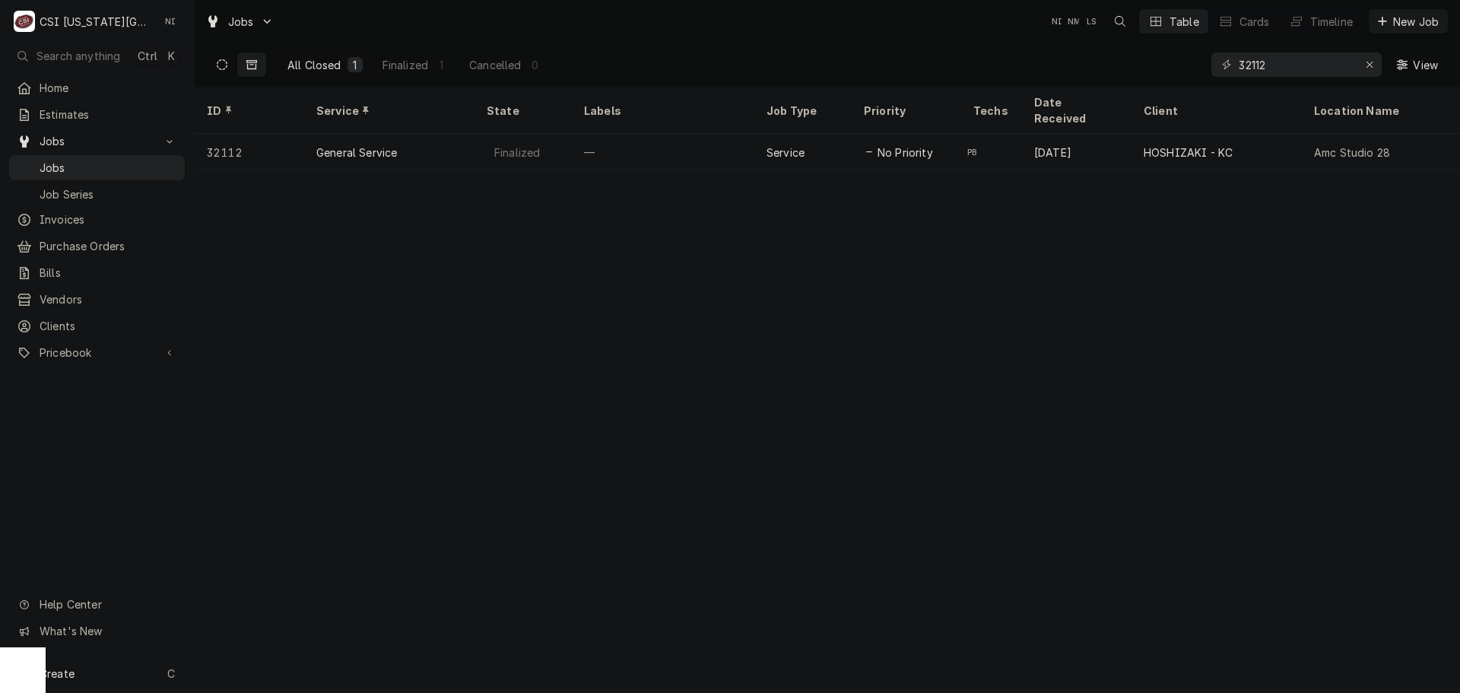
click at [214, 63] on button "Dynamic Content Wrapper" at bounding box center [222, 64] width 29 height 24
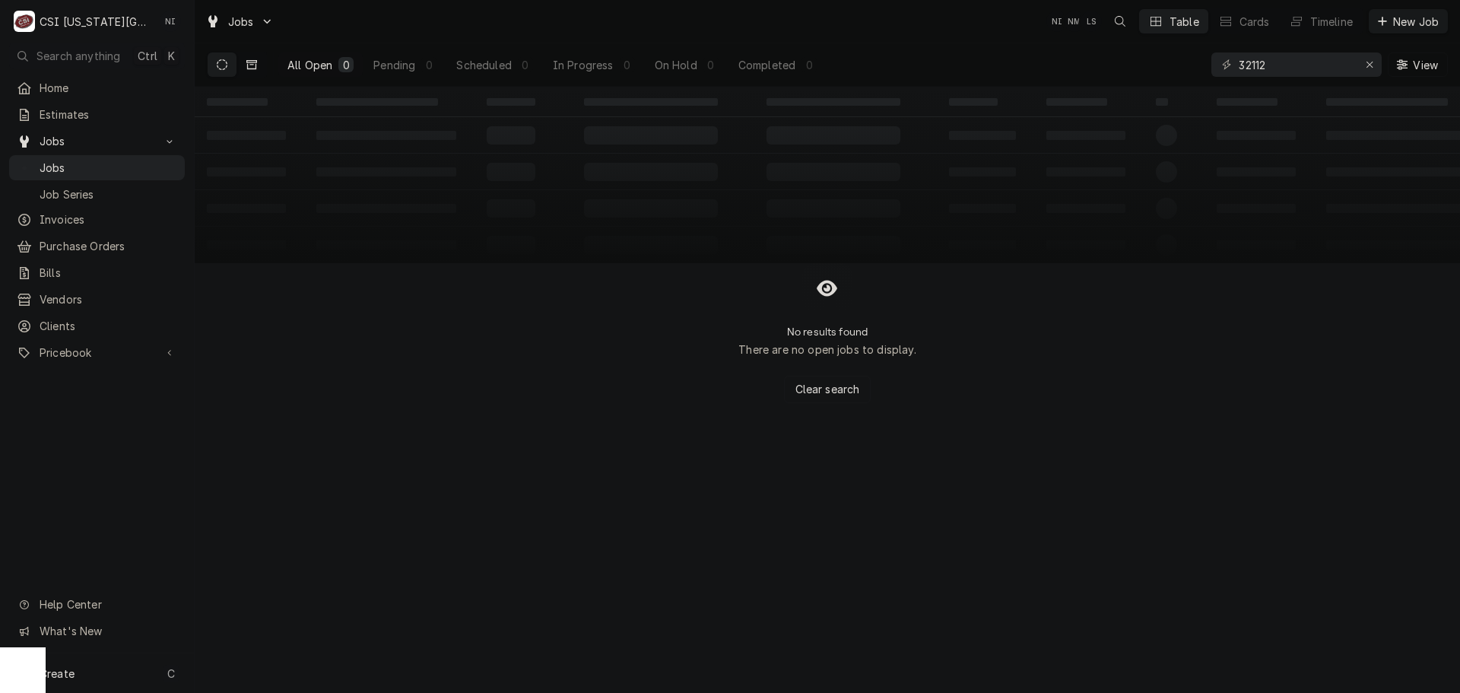
click at [256, 62] on icon "Dynamic Content Wrapper" at bounding box center [251, 64] width 11 height 9
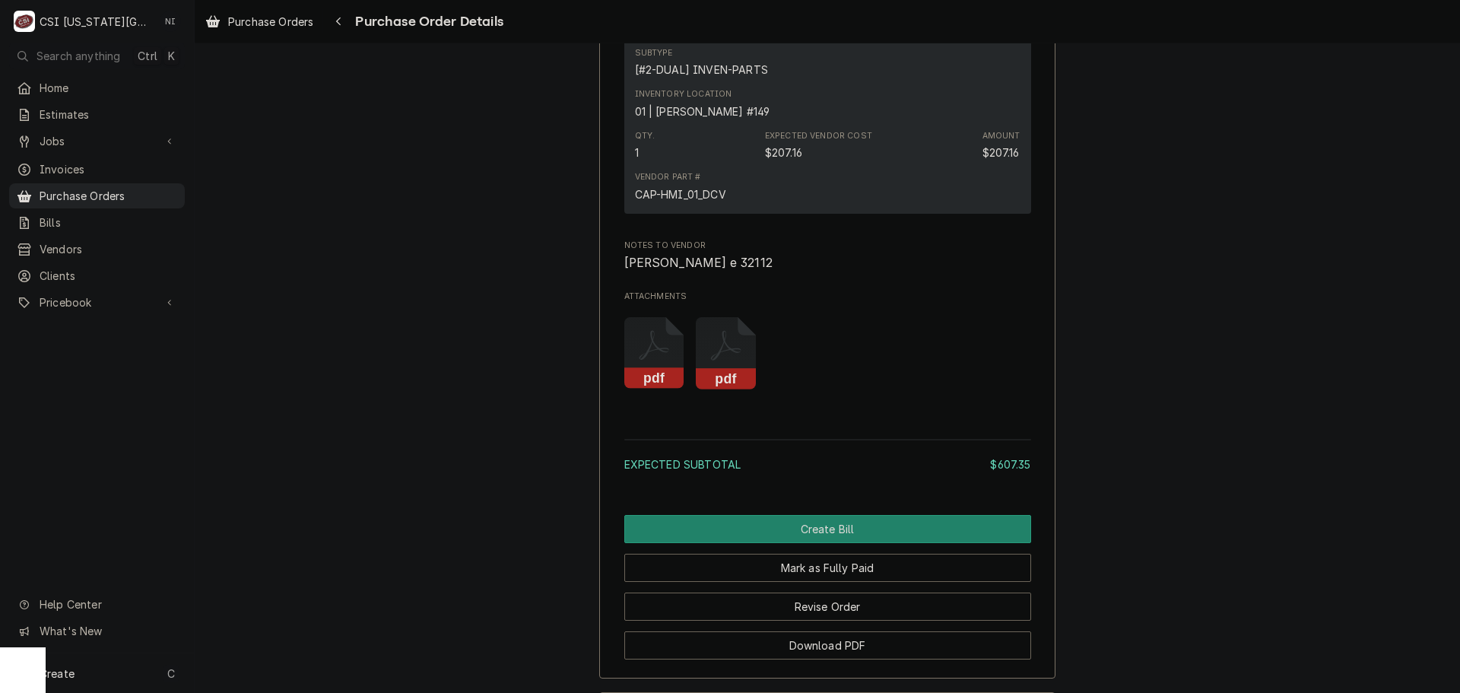
scroll to position [1792, 0]
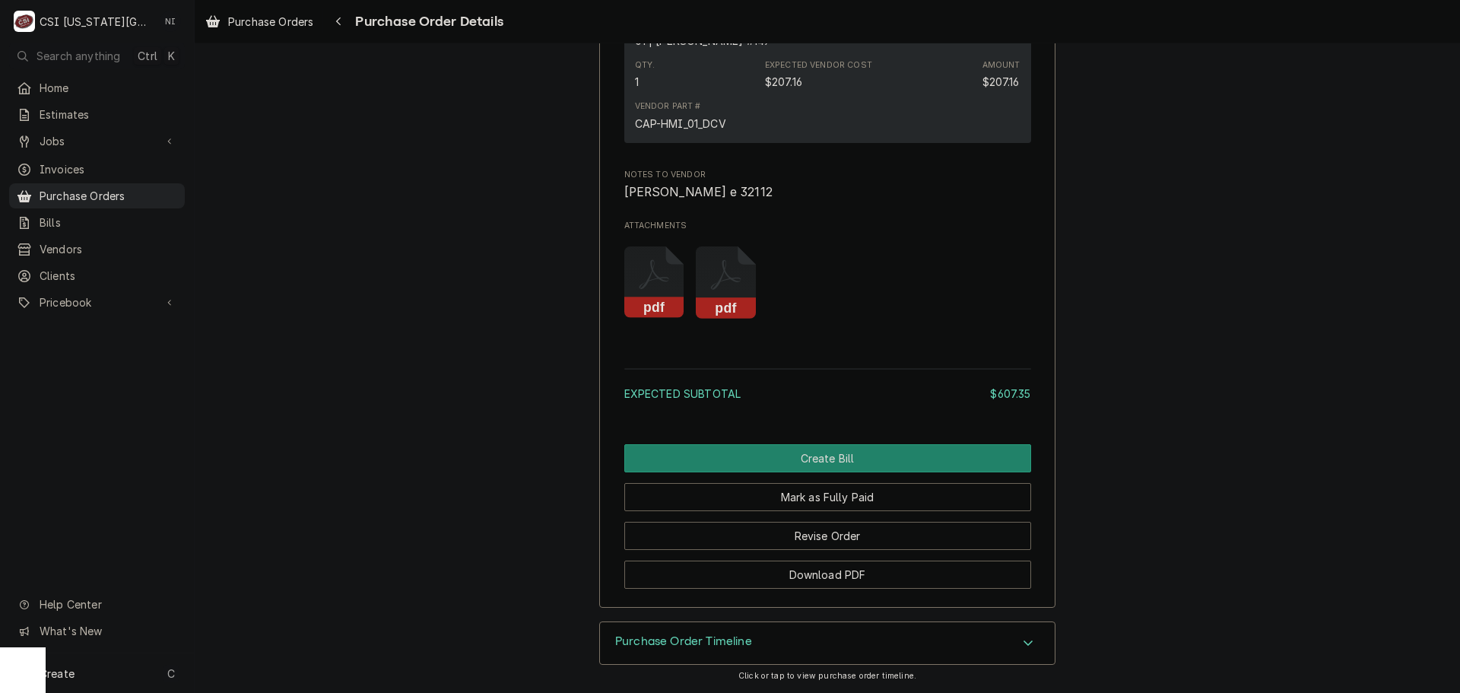
click at [828, 647] on div "Purchase Order Timeline" at bounding box center [827, 643] width 455 height 43
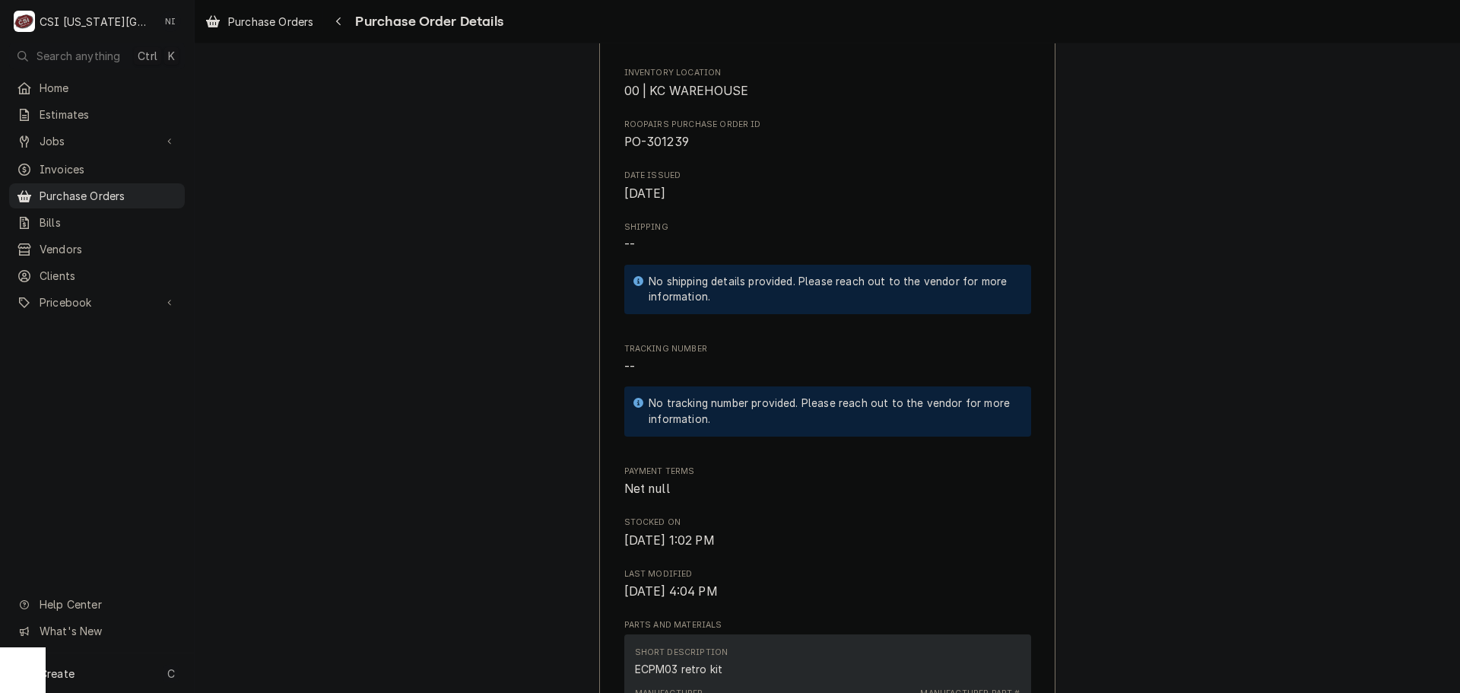
scroll to position [0, 0]
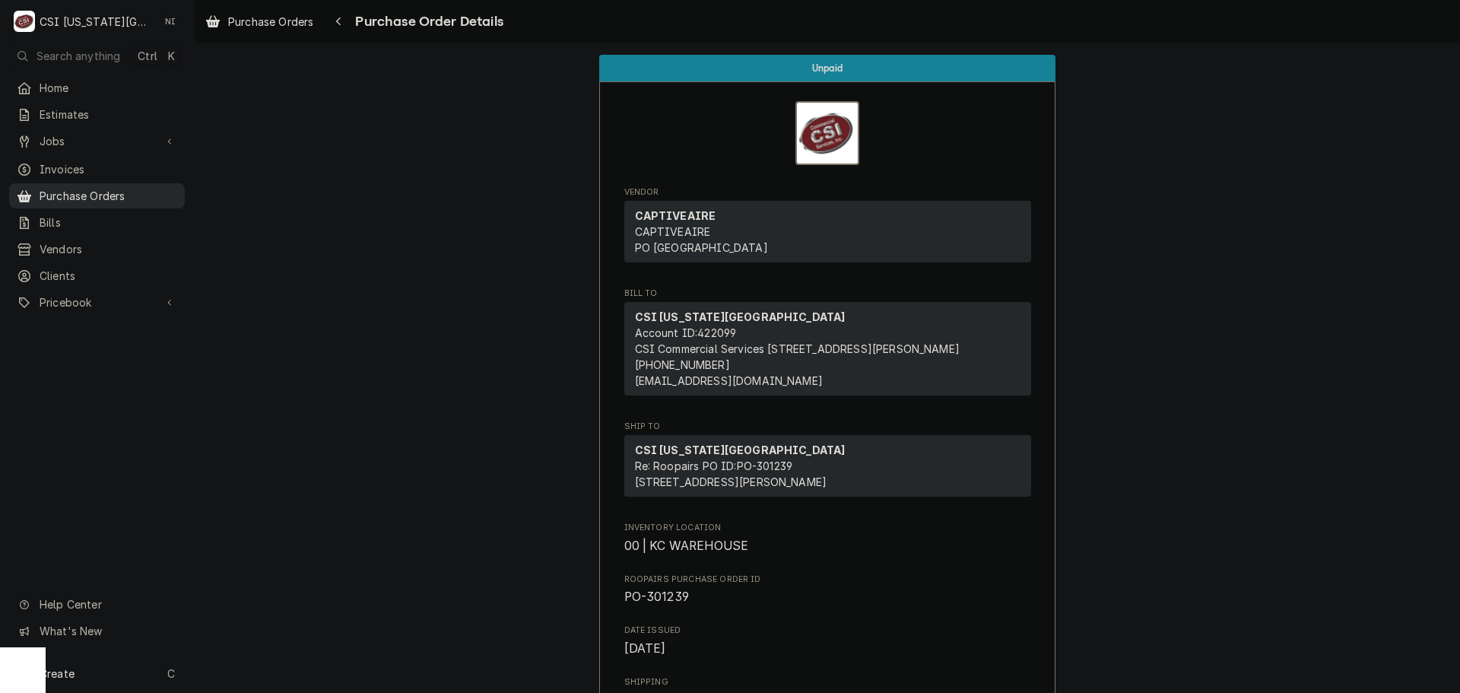
drag, startPoint x: 111, startPoint y: 189, endPoint x: 134, endPoint y: 183, distance: 23.4
click at [111, 189] on span "Purchase Orders" at bounding box center [109, 196] width 138 height 16
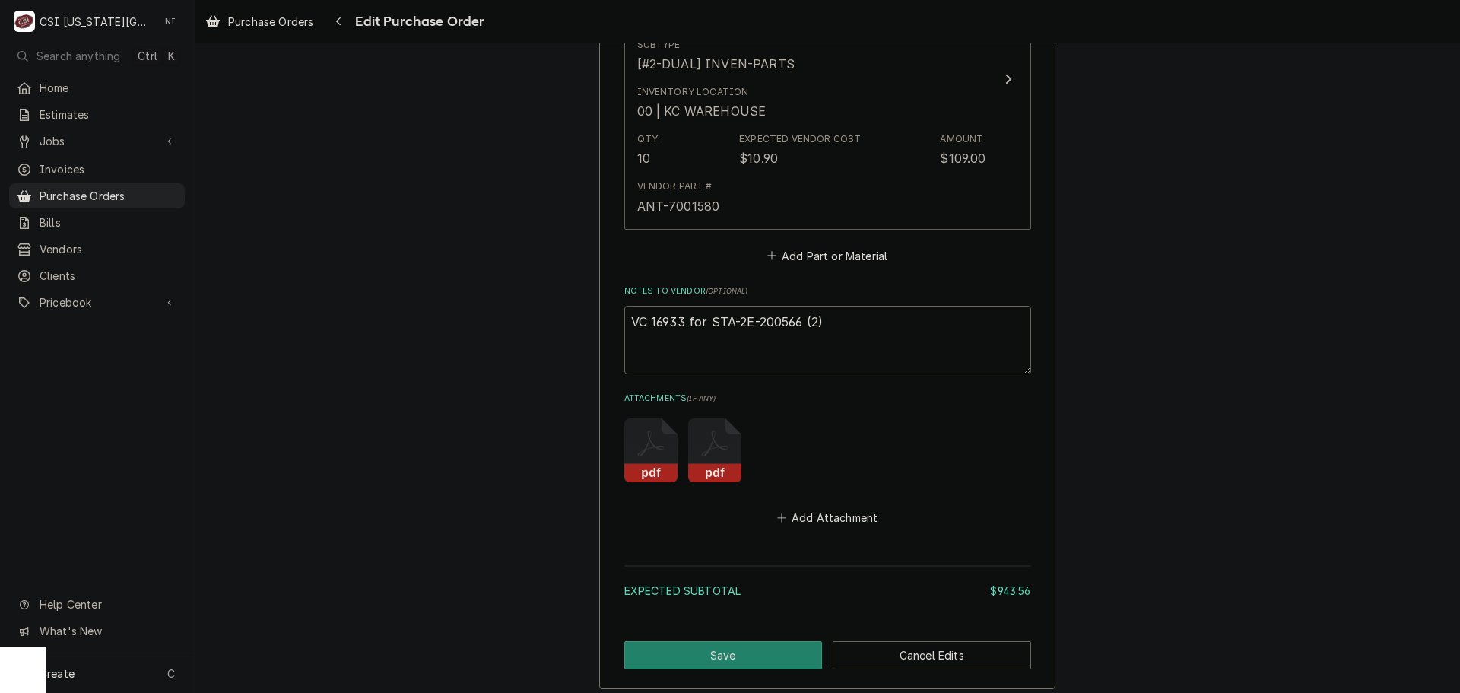
scroll to position [3705, 0]
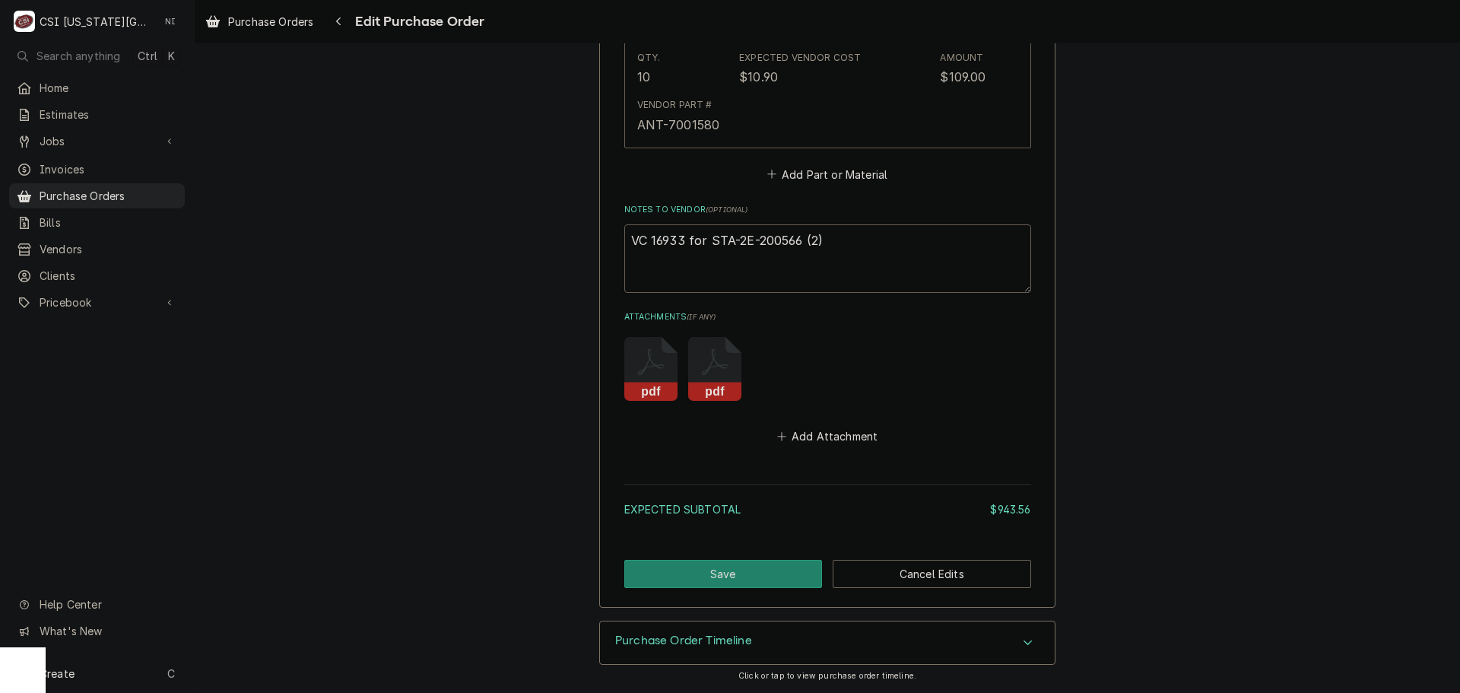
click at [633, 259] on textarea "VC 16933 for STA-2E-200566 (2)" at bounding box center [827, 258] width 407 height 68
click at [641, 259] on textarea "VC 16933 for STA-2E-200566 (2)" at bounding box center [827, 258] width 407 height 68
click at [846, 246] on textarea "VC 16933 for STA-2E-200566 (2)" at bounding box center [827, 258] width 407 height 68
type textarea "x"
type textarea "VC 16933 for STA-2E-200566 (2)"
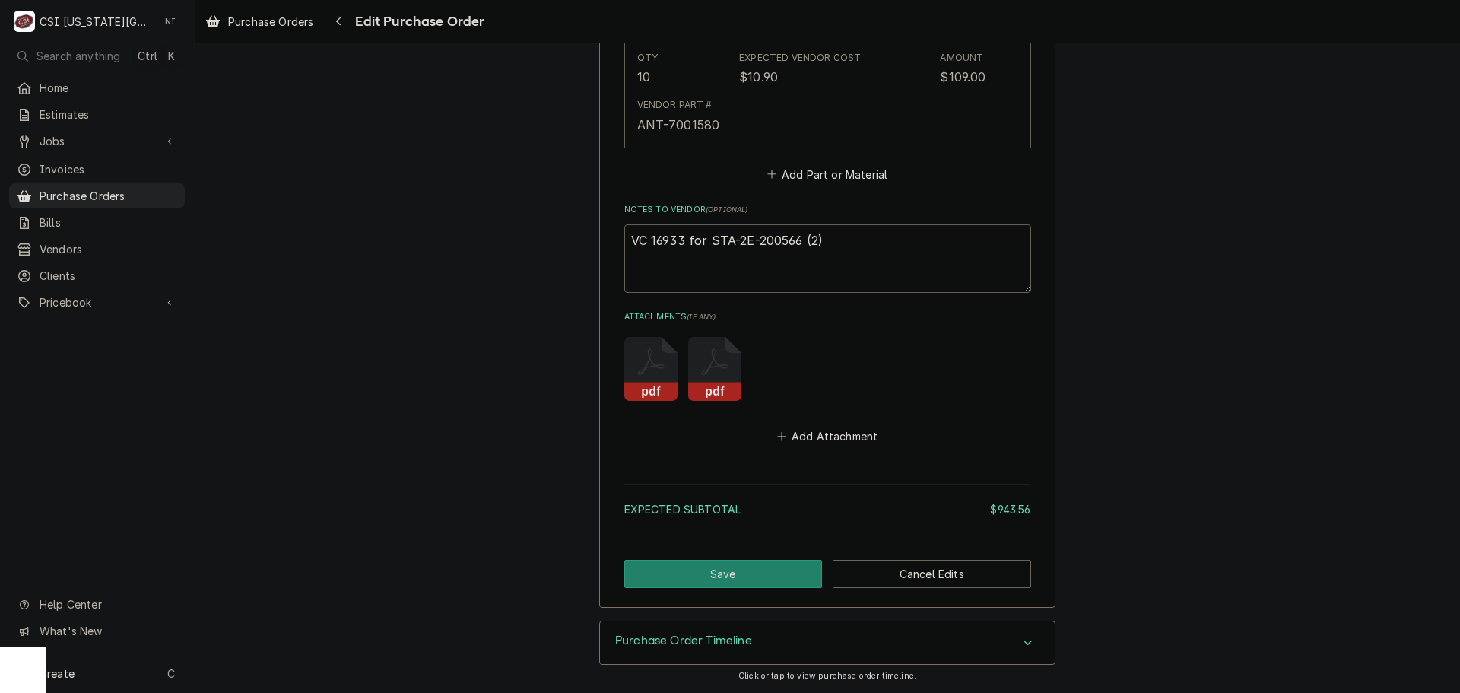
type textarea "x"
type textarea "VC 16933 for STA-2E-200566 (2) v"
type textarea "x"
type textarea "VC 16933 for STA-2E-200566 (2) vc"
type textarea "x"
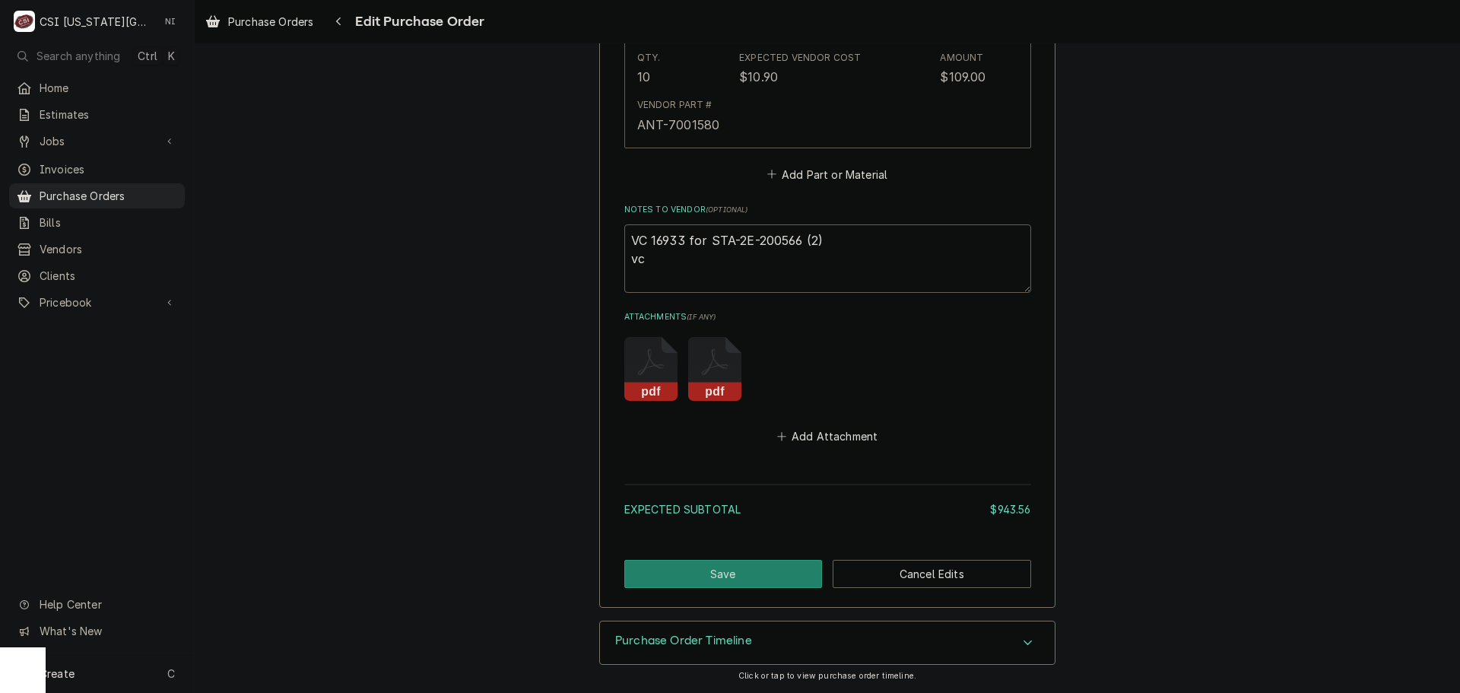
type textarea "VC 16933 for STA-2E-200566 (2) vc"
type textarea "x"
type textarea "VC 16933 for STA-2E-200566 (2) vc"
type textarea "x"
type textarea "VC 16933 for STA-2E-200566 (2) v"
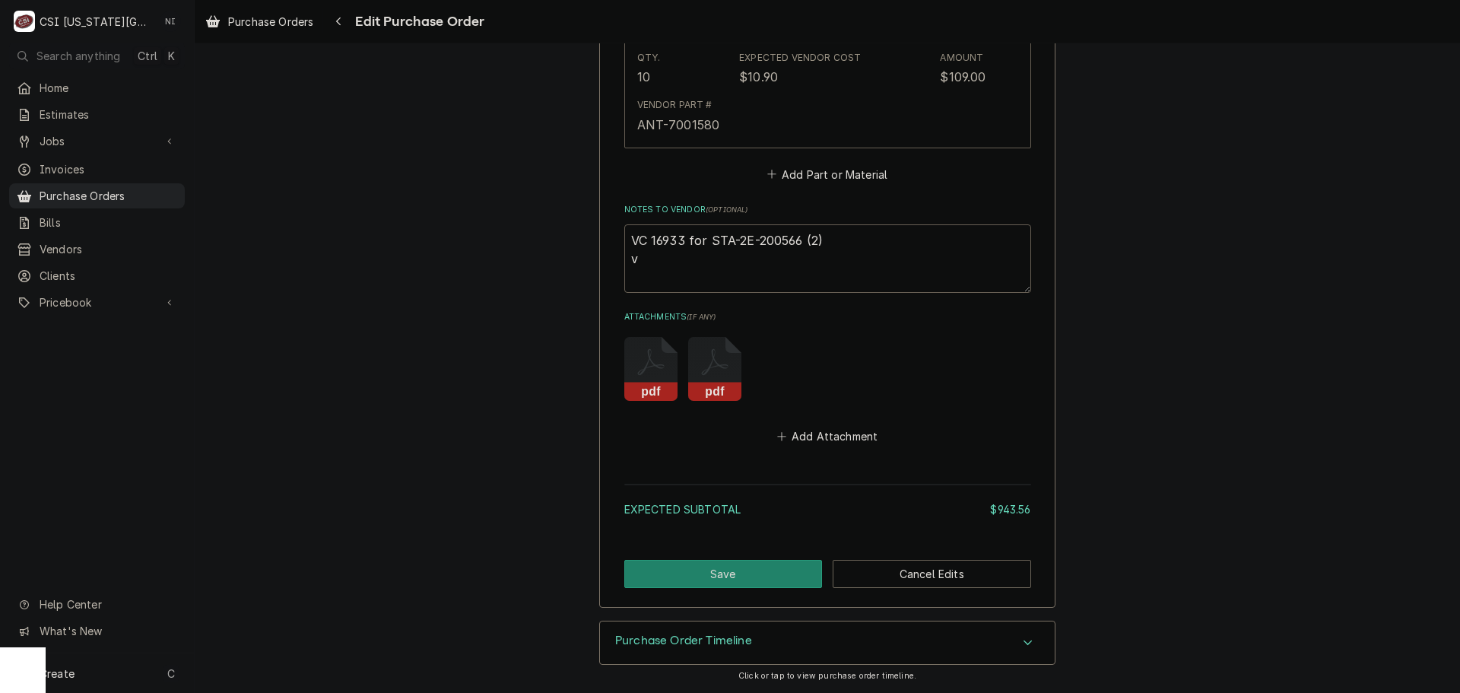
type textarea "x"
type textarea "VC 16933 for STA-2E-200566 (2)"
type textarea "x"
type textarea "VC 16933 for STA-2E-200566 (2) V"
type textarea "x"
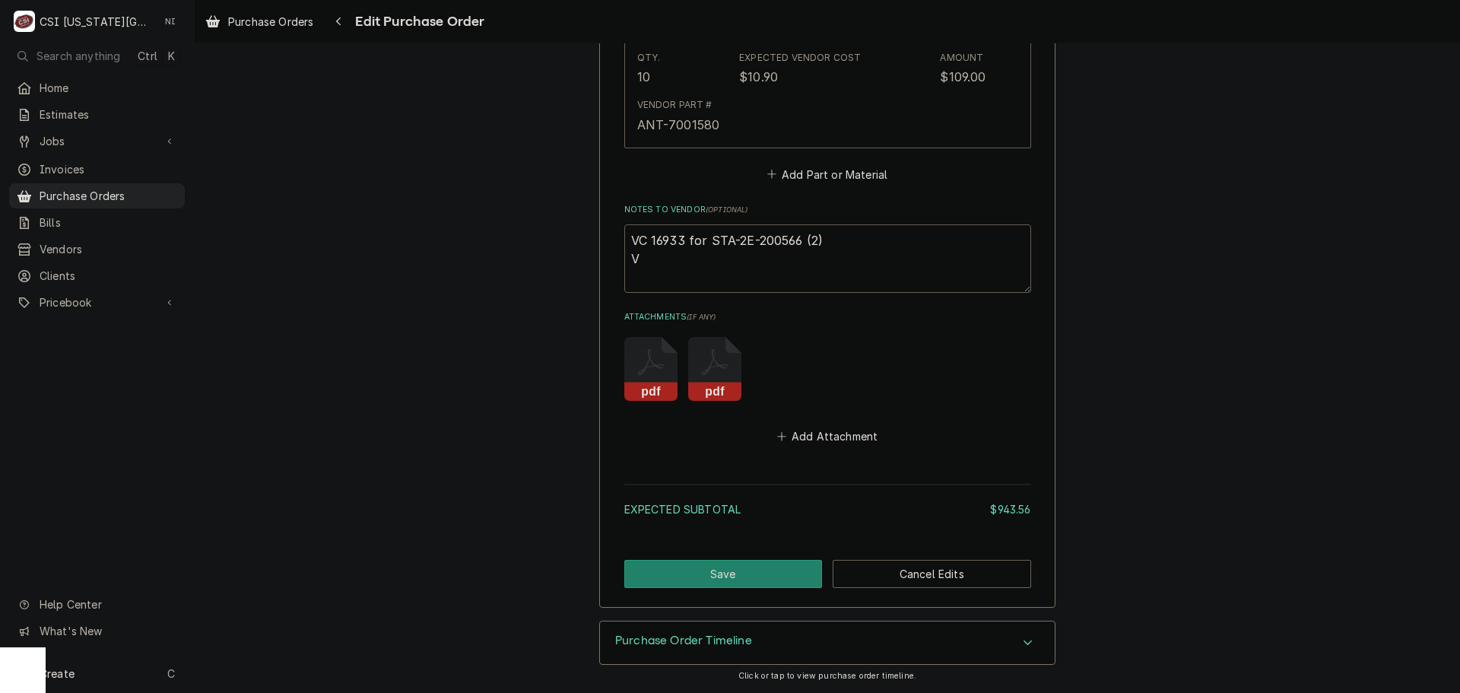
type textarea "VC 16933 for STA-2E-200566 (2) VC"
type textarea "x"
type textarea "VC 16933 for STA-2E-200566 (2) VC"
type textarea "x"
type textarea "VC 16933 for STA-2E-200566 (2) VC 1"
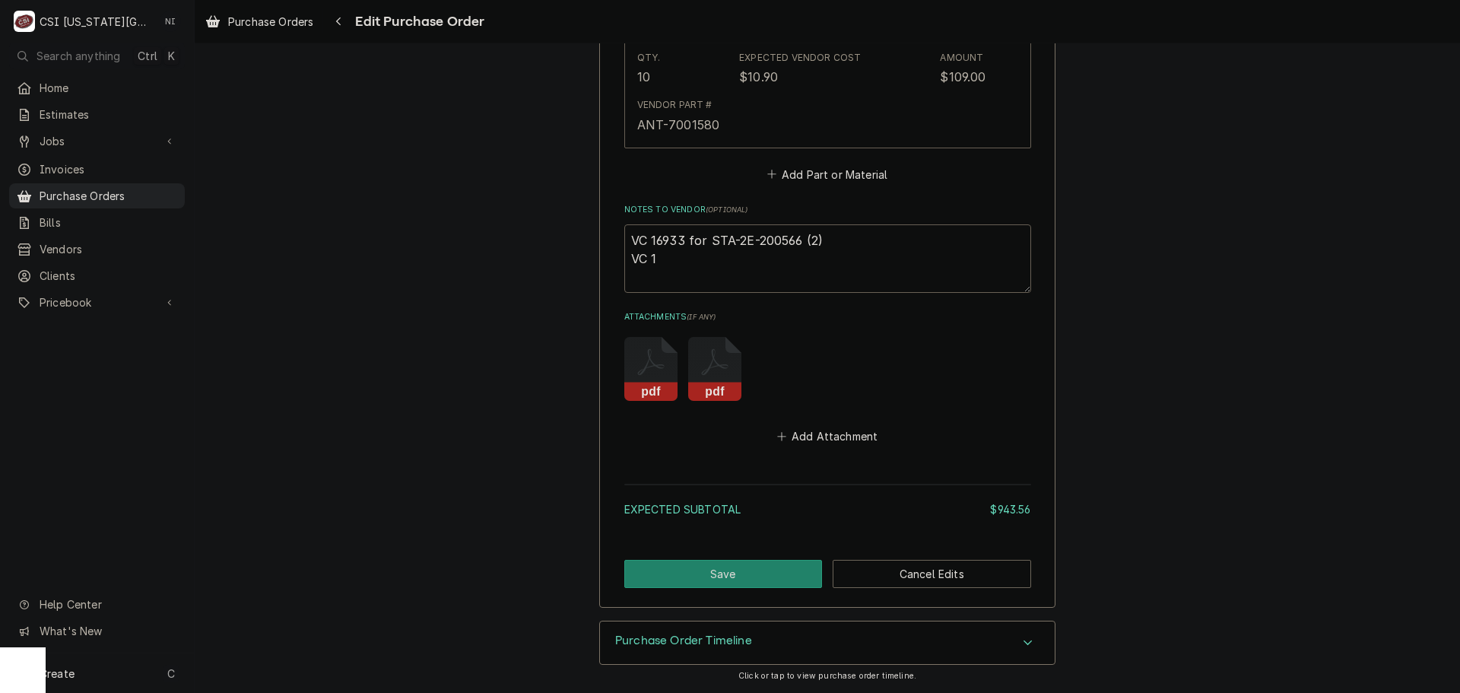
type textarea "x"
type textarea "VC 16933 for STA-2E-200566 (2) VC 16"
type textarea "x"
type textarea "VC 16933 for STA-2E-200566 (2) VC 169"
type textarea "x"
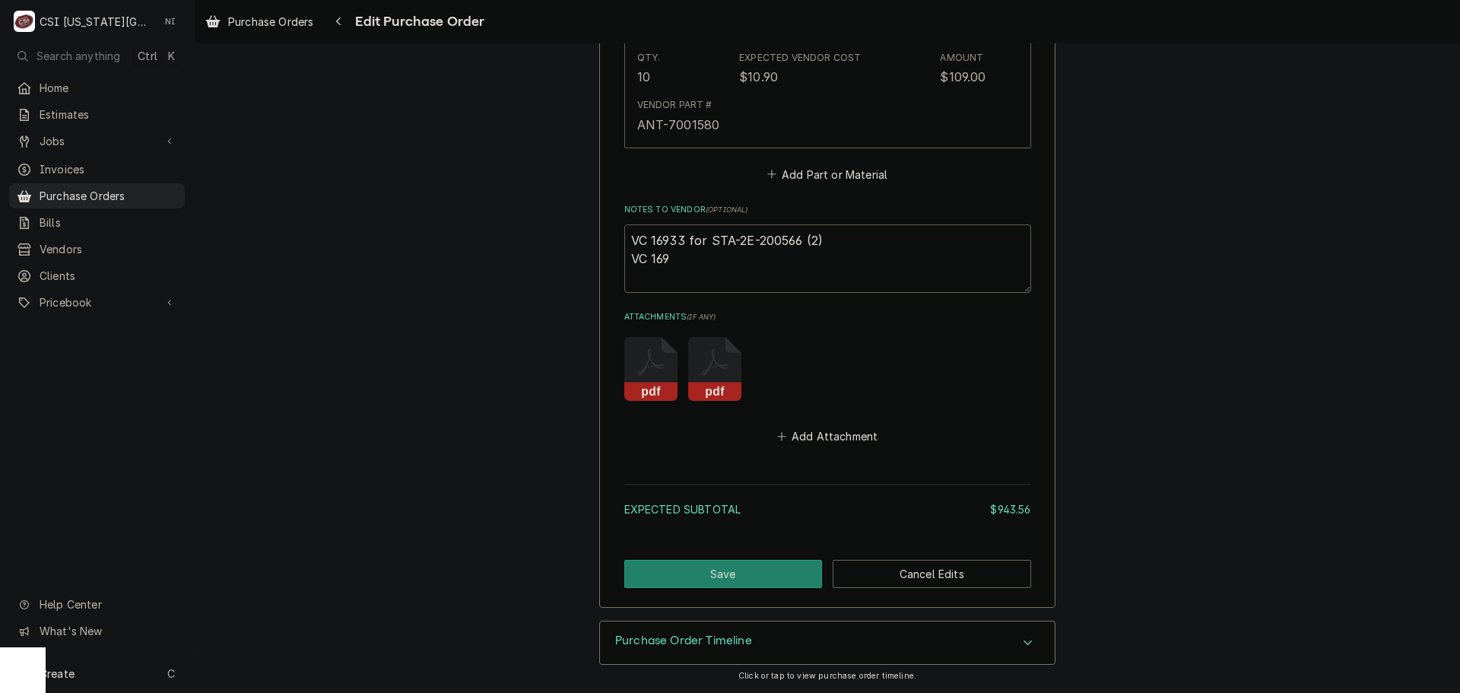
type textarea "VC 16933 for STA-2E-200566 (2) VC 1695"
type textarea "x"
type textarea "VC 16933 for STA-2E-200566 (2) VC 16953"
click at [729, 265] on textarea "VC 16933 for STA-2E-200566 (2) VC 16953" at bounding box center [827, 258] width 407 height 68
type textarea "x"
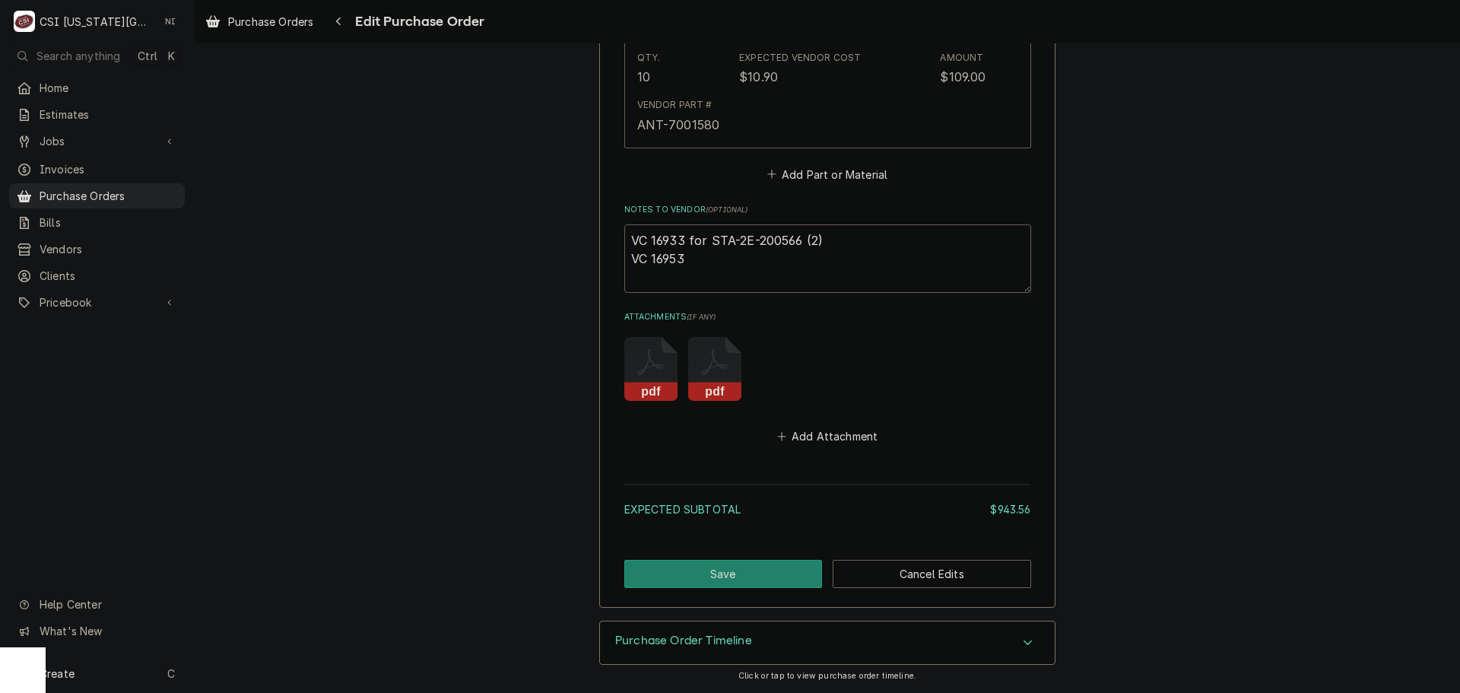
type textarea "VC 16933 for STA-2E-200566 (2) VC 16953n"
type textarea "x"
type textarea "VC 16933 for STA-2E-200566 (2) VC 16953"
type textarea "x"
type textarea "VC 16933 for STA-2E-200566 (2) VC 16953"
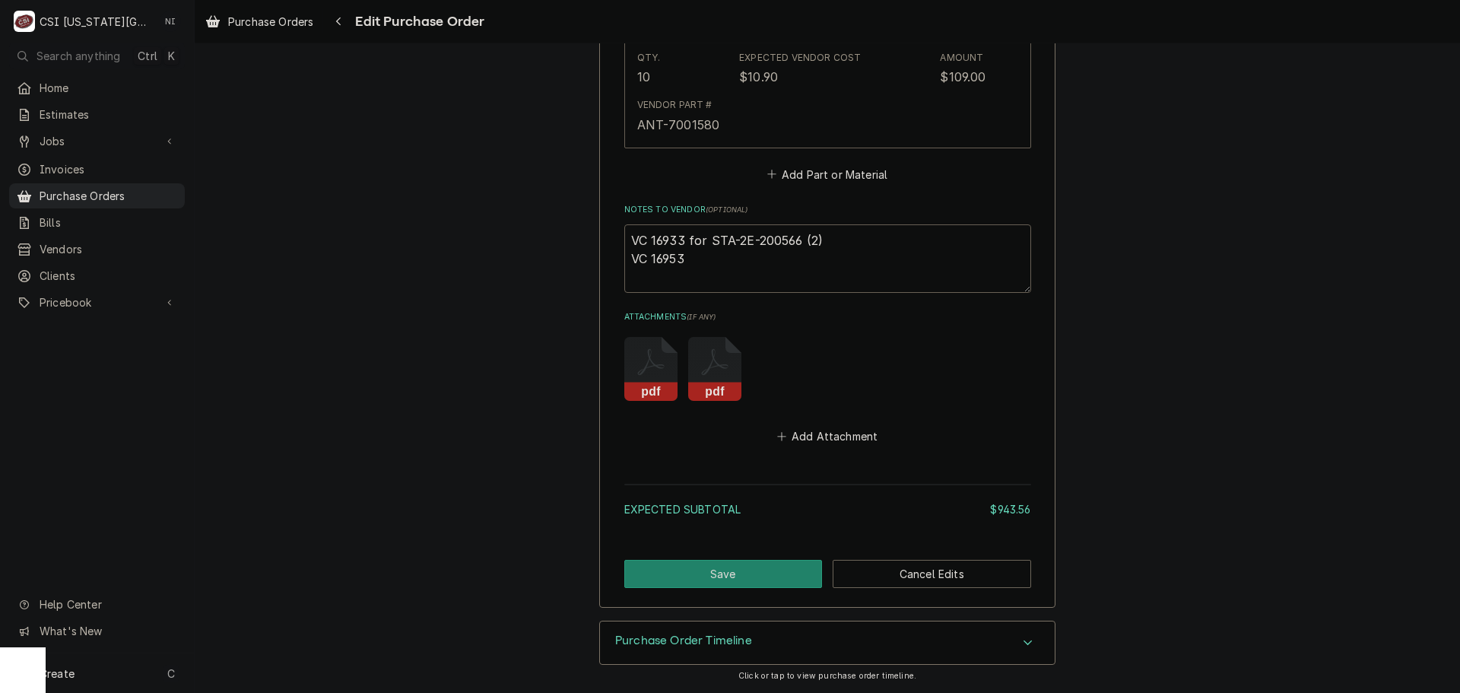
type textarea "x"
type textarea "VC 16933 for STA-2E-200566 (2) VC 16953 f"
type textarea "x"
type textarea "VC 16933 for STA-2E-200566 (2) VC 16953 fo"
type textarea "x"
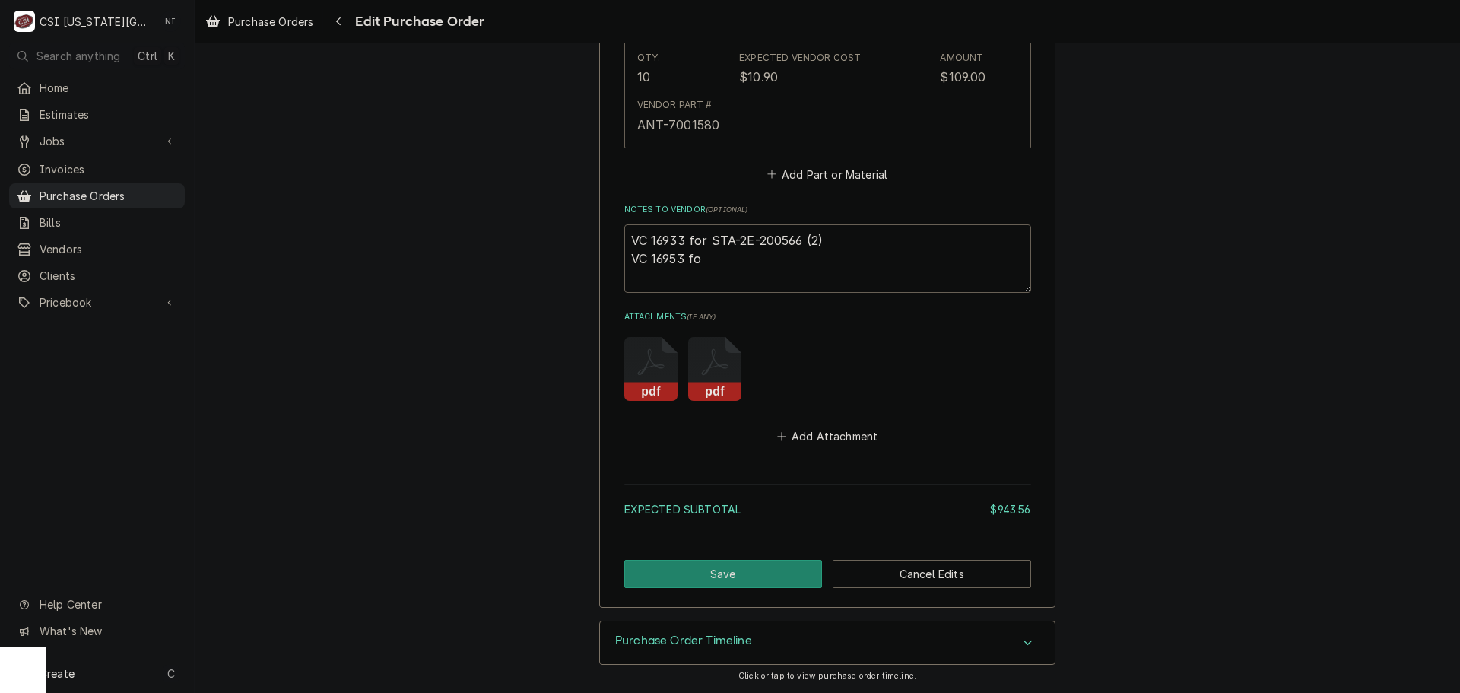
type textarea "VC 16933 for STA-2E-200566 (2) VC 16953 for"
type textarea "x"
type textarea "VC 16933 for STA-2E-200566 (2) VC 16953 for"
type textarea "x"
type textarea "VC 16933 for STA-2E-200566 (2) VC 16953 for S"
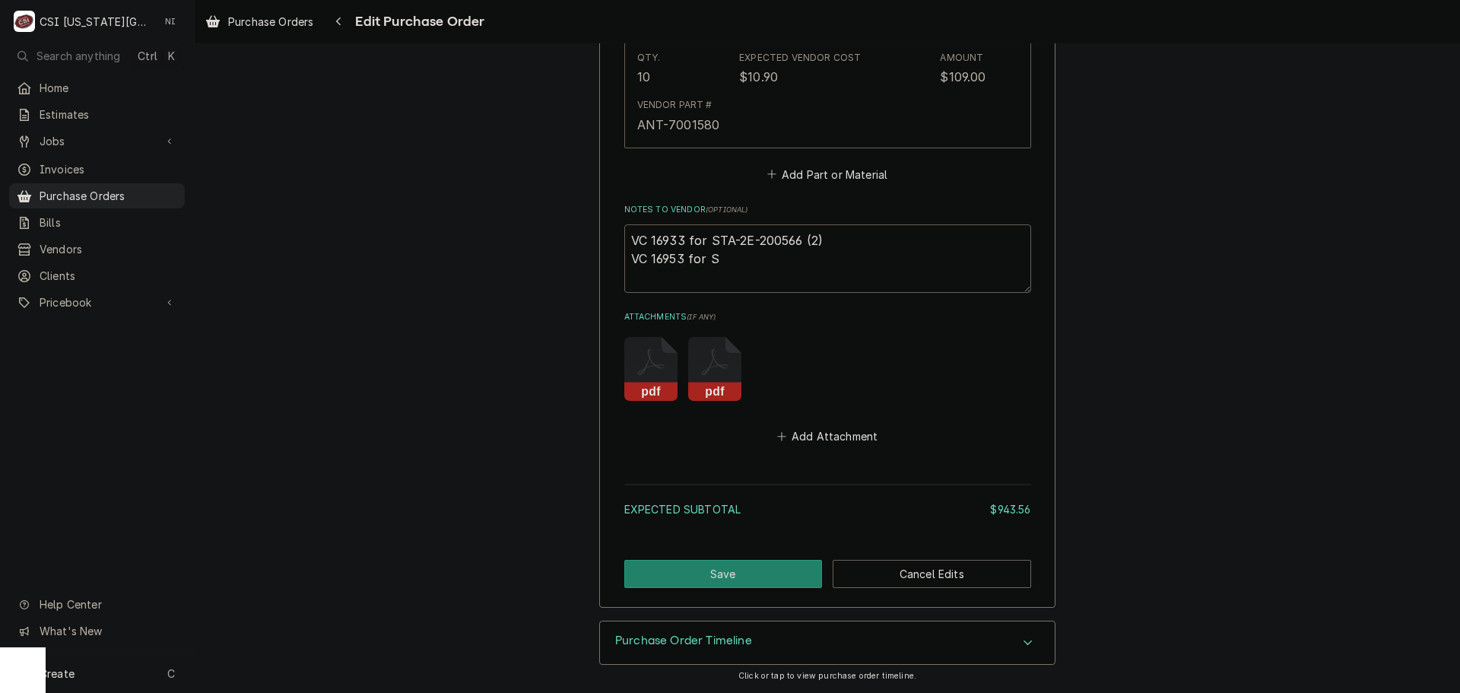
type textarea "x"
type textarea "VC 16933 for STA-2E-200566 (2) VC 16953 for ST"
type textarea "x"
type textarea "VC 16933 for STA-2E-200566 (2) VC 16953 for STA"
type textarea "x"
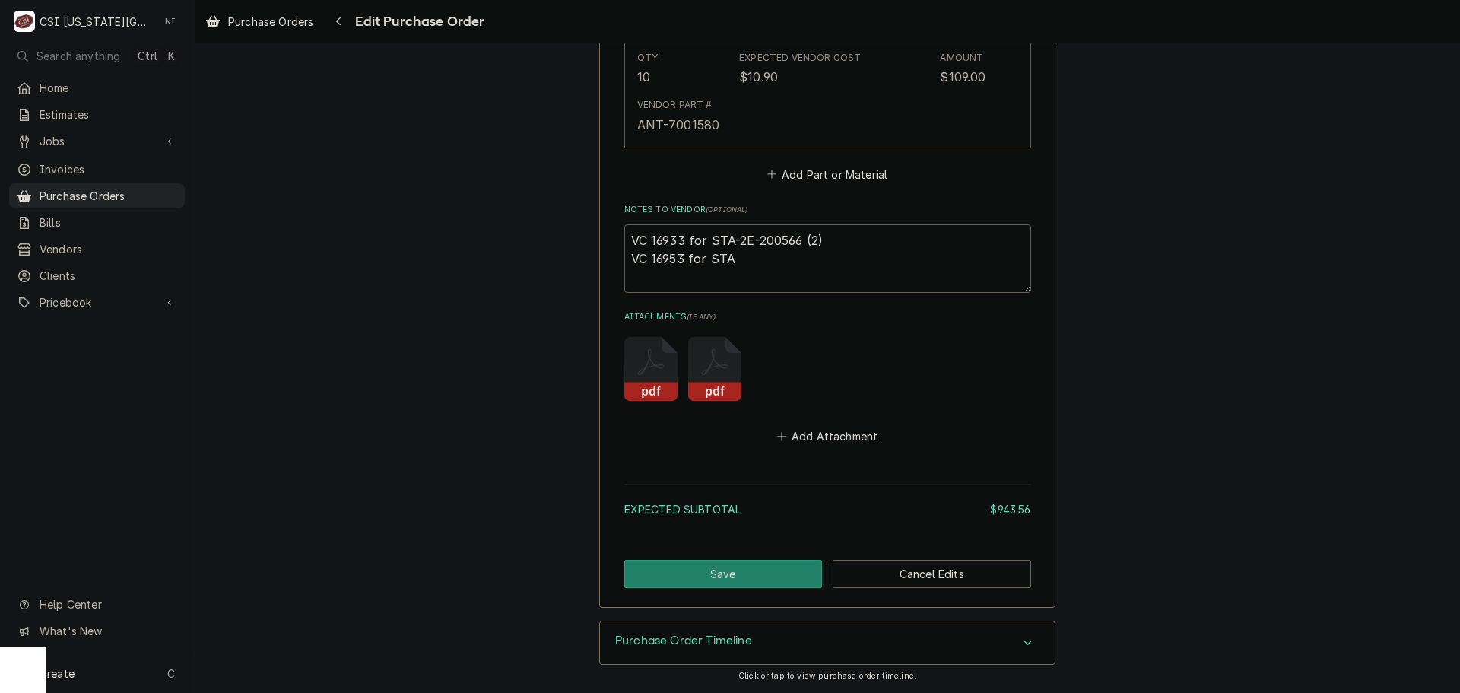
type textarea "VC 16933 for STA-2E-200566 (2) VC 16953 for ST"
type textarea "x"
type textarea "VC 16933 for STA-2E-200566 (2) VC 16953 for ST2"
type textarea "x"
type textarea "VC 16933 for STA-2E-200566 (2) VC 16953 for ST2U"
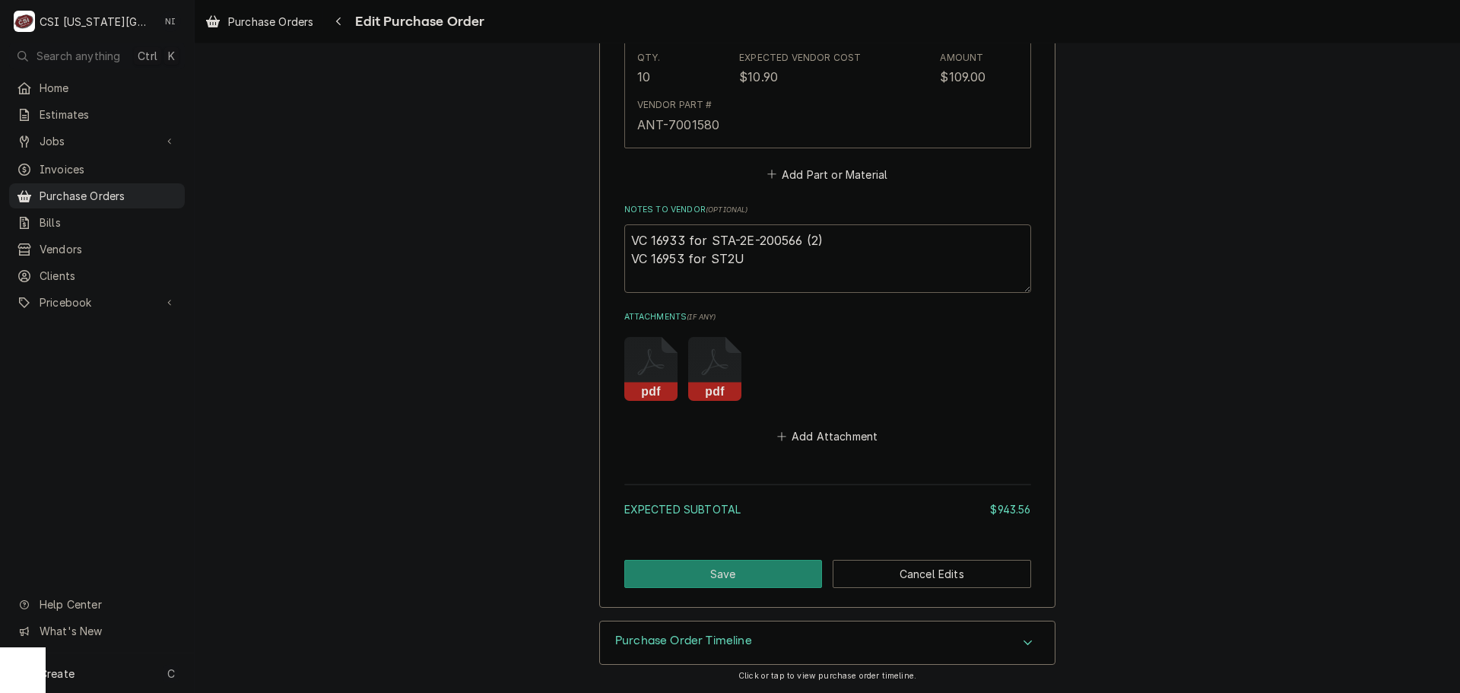
type textarea "x"
type textarea "VC 16933 for STA-2E-200566 (2) VC 16953 for ST2"
type textarea "x"
type textarea "VC 16933 for STA-2E-200566 (2) VC 16953 for ST"
type textarea "x"
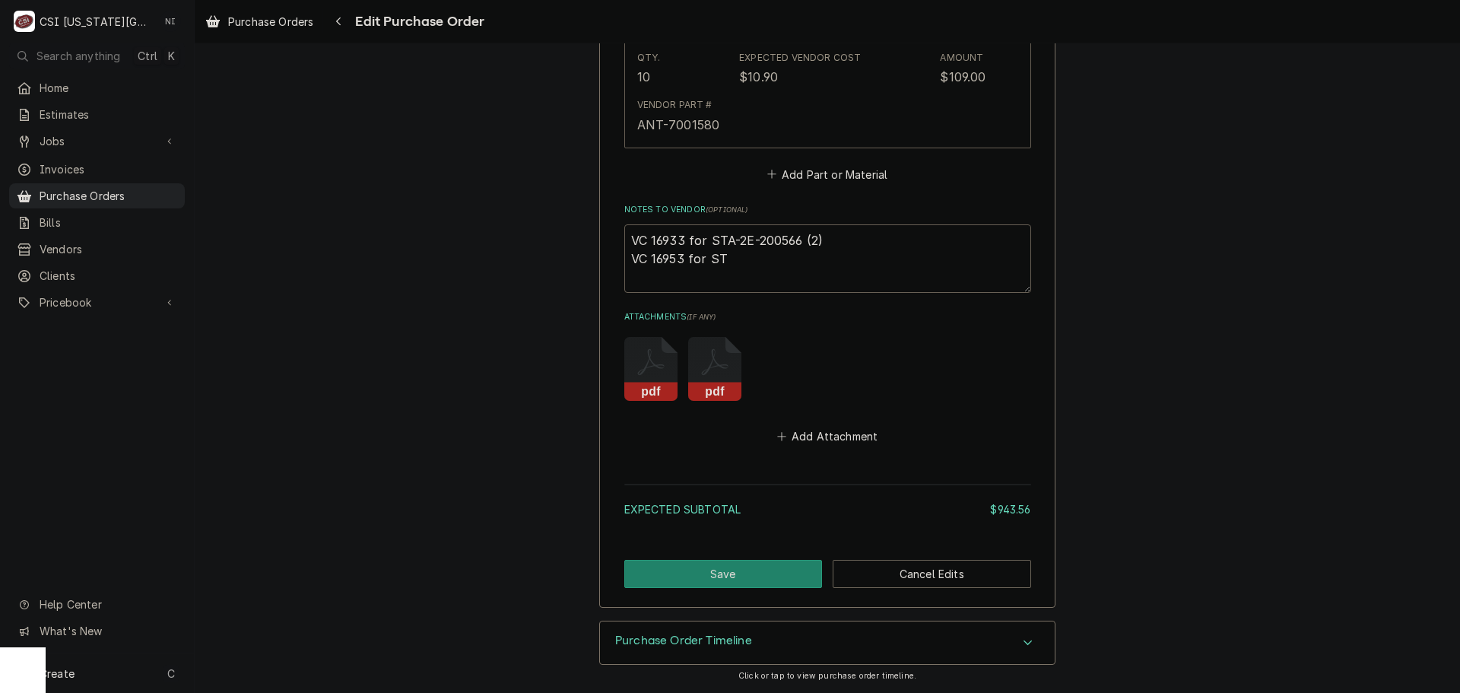
type textarea "VC 16933 for STA-2E-200566 (2) VC 16953 for STA"
type textarea "x"
type textarea "VC 16933 for STA-2E-200566 (2) VC 16953 for STA-"
type textarea "x"
type textarea "VC 16933 for STA-2E-200566 (2) VC 16953 for STA-2"
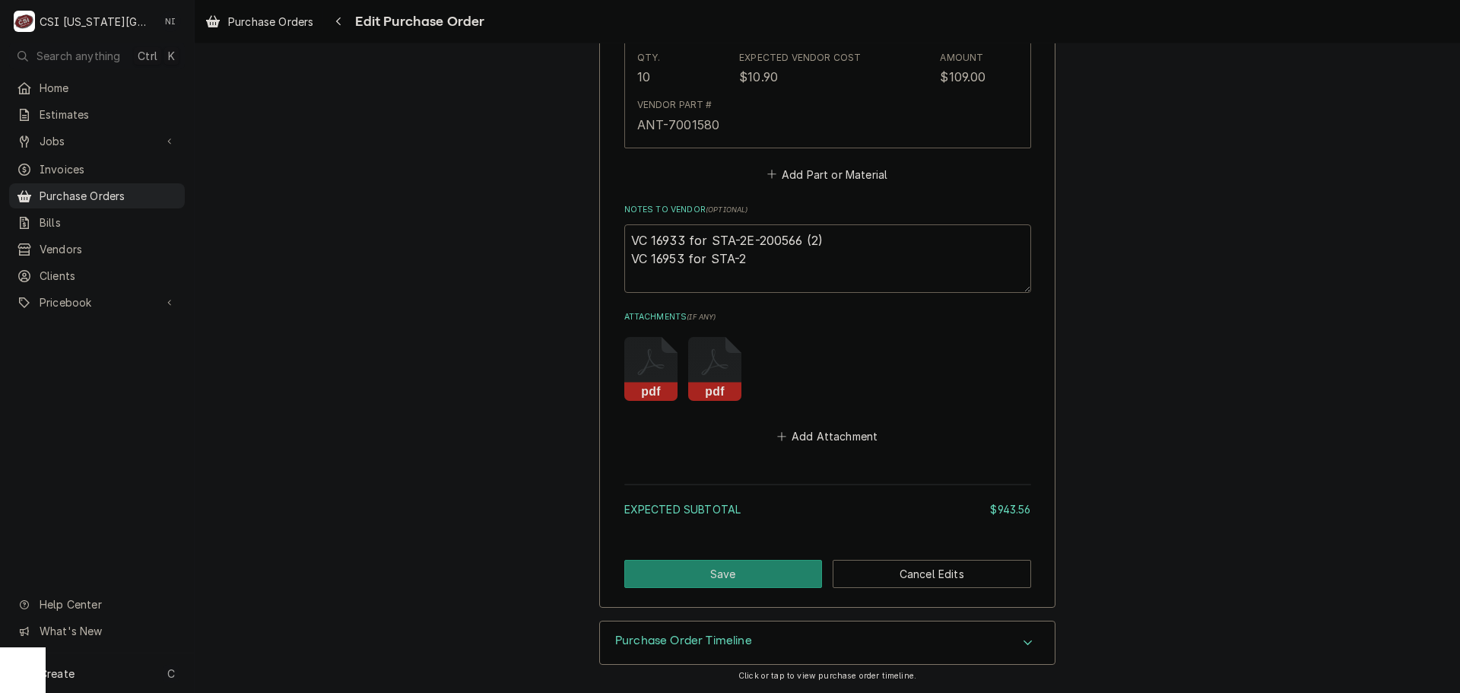
type textarea "x"
type textarea "VC 16933 for STA-2E-200566 (2) VC 16953 for STA-2U"
type textarea "x"
type textarea "VC 16933 for STA-2E-200566 (2) VC 16953 for STA-2U-"
type textarea "x"
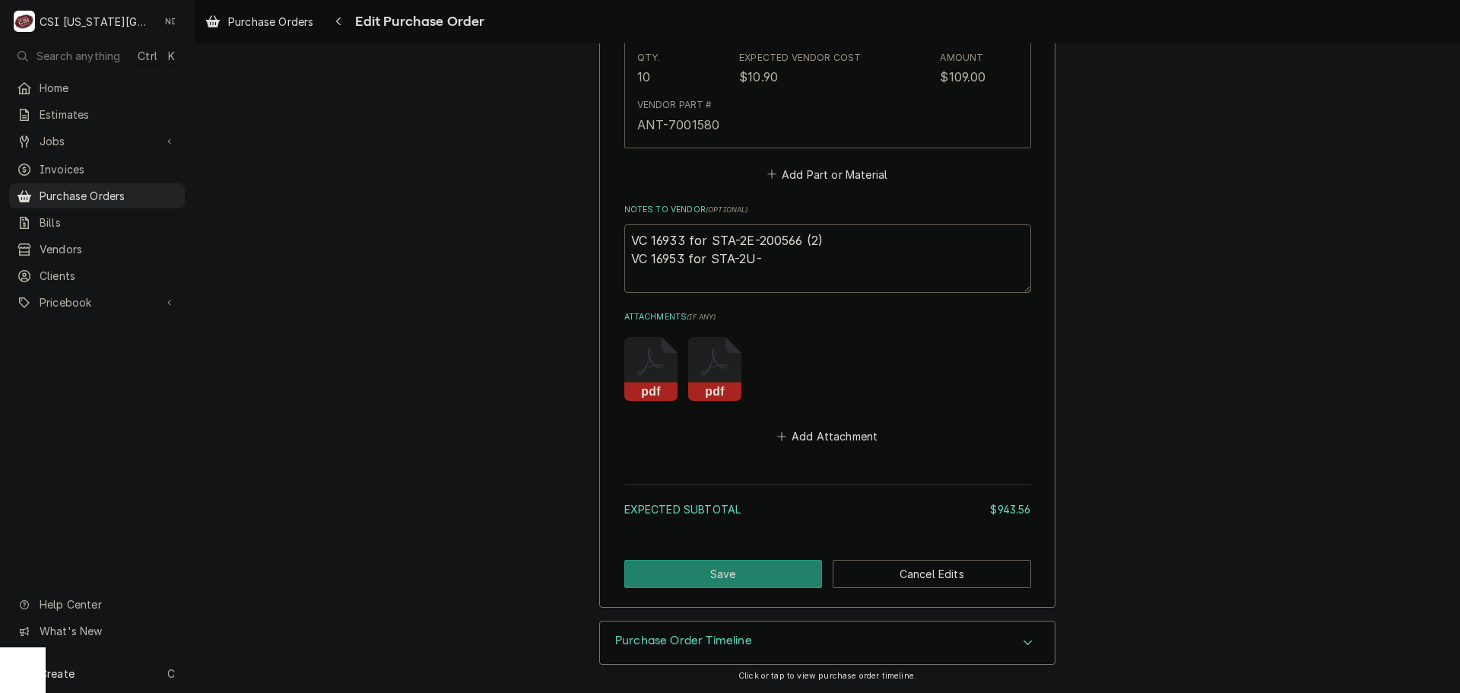
type textarea "VC 16933 for STA-2E-200566 (2) VC 16953 for STA-2U-2"
type textarea "x"
type textarea "VC 16933 for STA-2E-200566 (2) VC 16953 for STA-2U-202"
type textarea "x"
type textarea "VC 16933 for STA-2E-200566 (2) VC 16953 for STA-2U-2025"
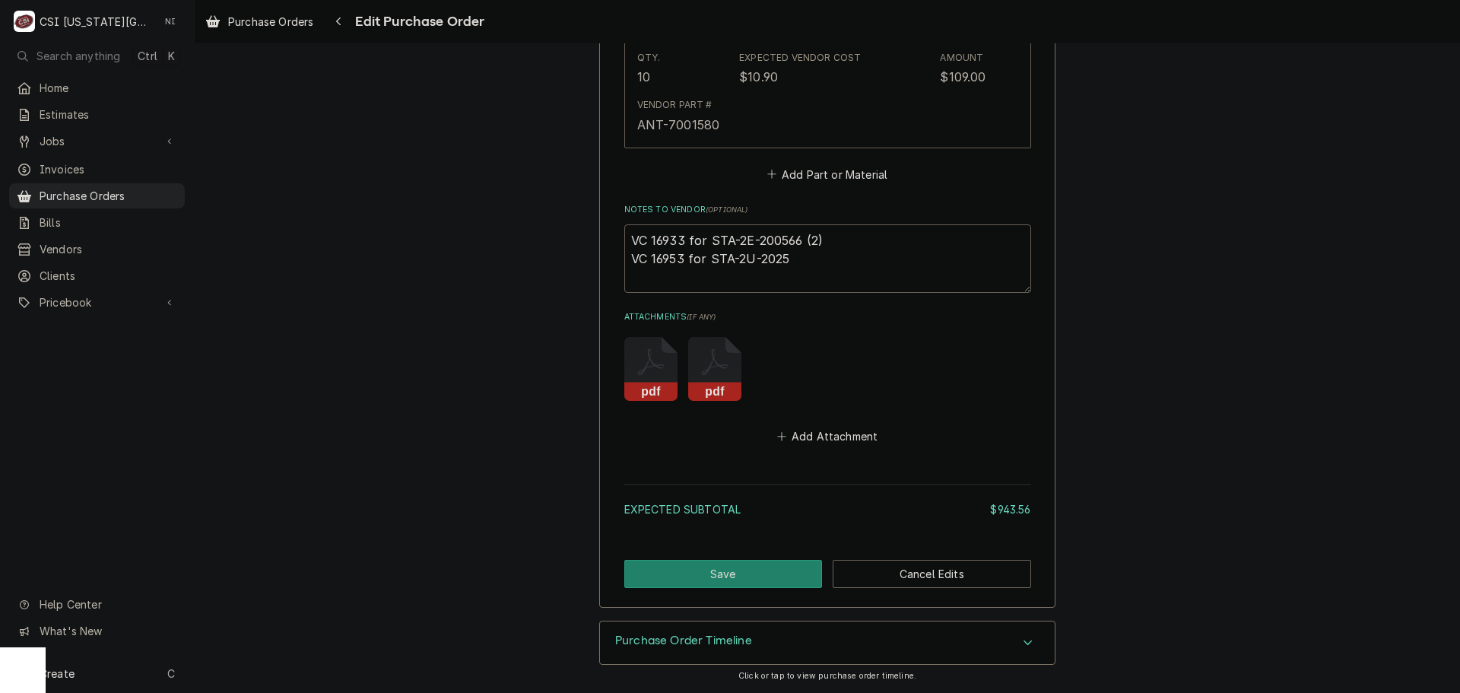
type textarea "x"
type textarea "VC 16933 for STA-2E-200566 (2) VC 16953 for STA-2U-20256"
type textarea "x"
type textarea "VC 16933 for STA-2E-200566 (2) VC 16953 for STA-2U-202561"
click at [735, 567] on button "Save" at bounding box center [723, 574] width 198 height 28
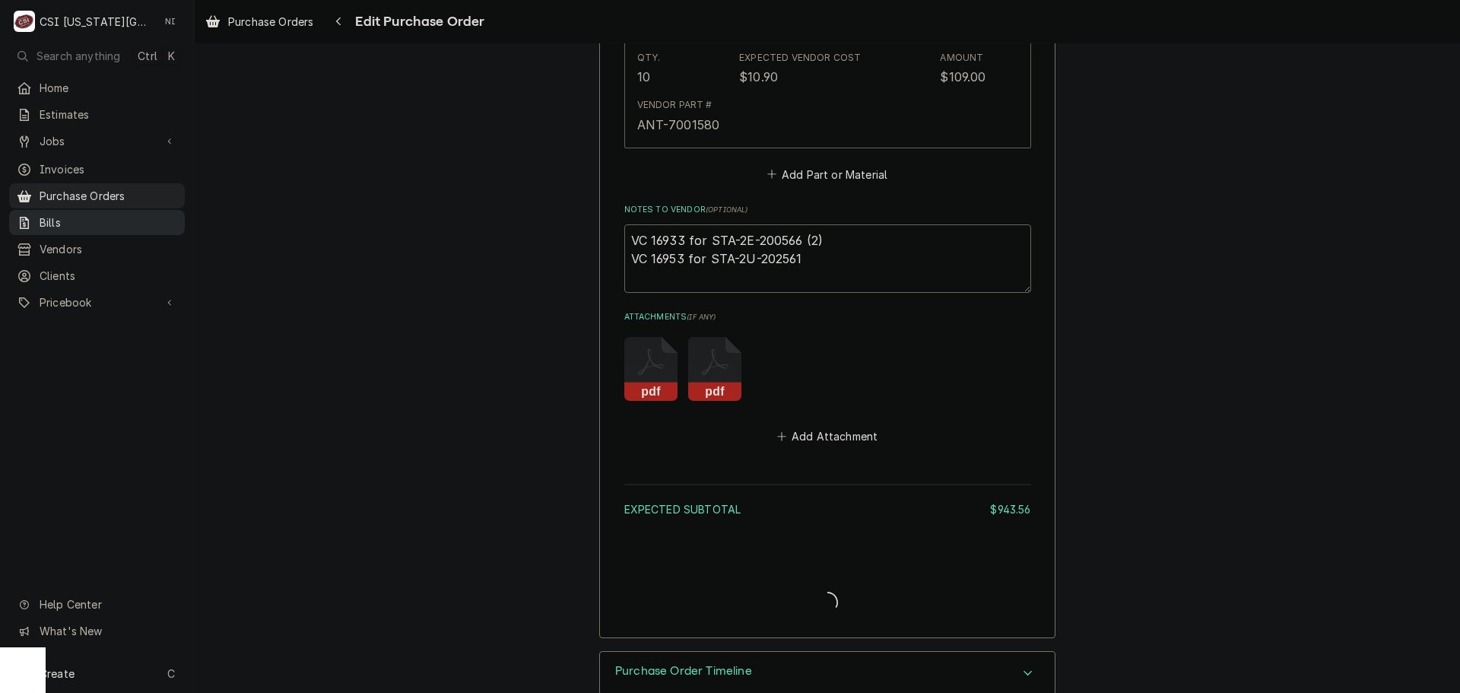
type textarea "x"
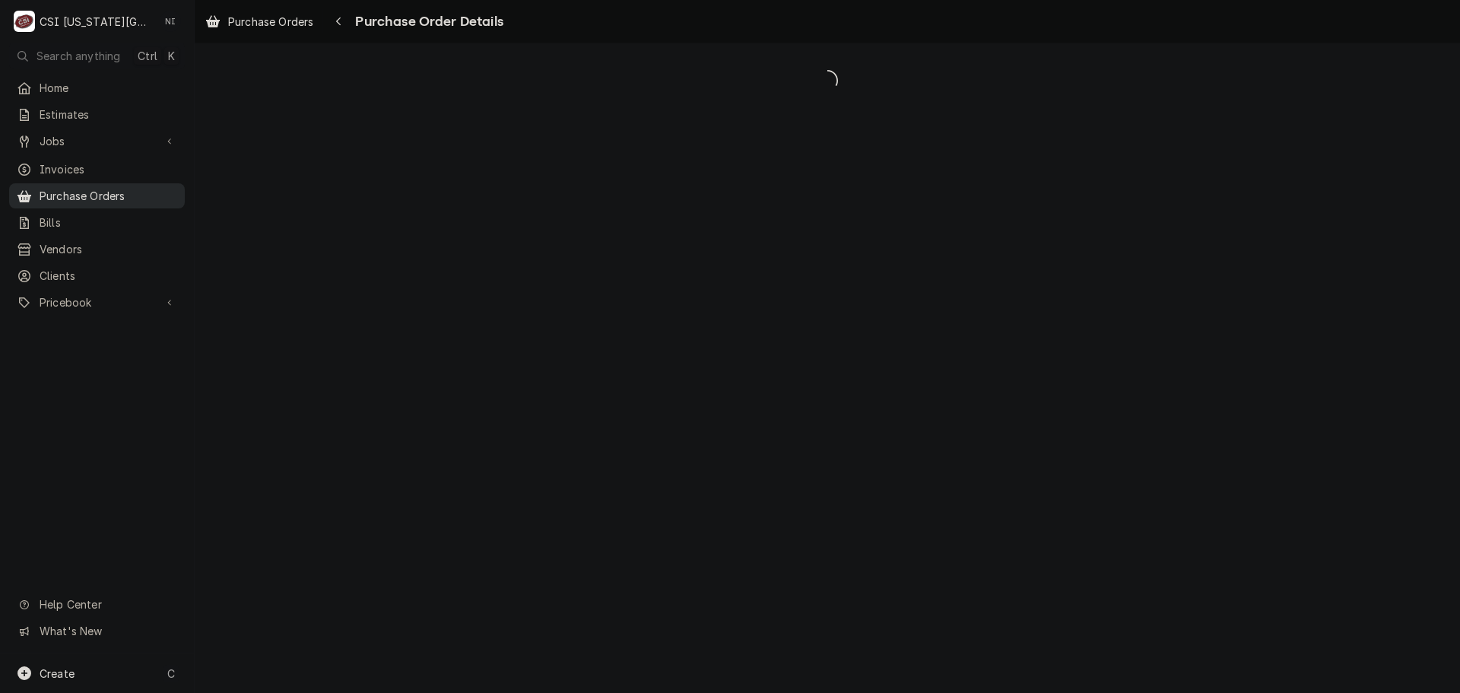
drag, startPoint x: 0, startPoint y: 0, endPoint x: 122, endPoint y: 193, distance: 228.7
click at [122, 193] on span "Purchase Orders" at bounding box center [109, 196] width 138 height 16
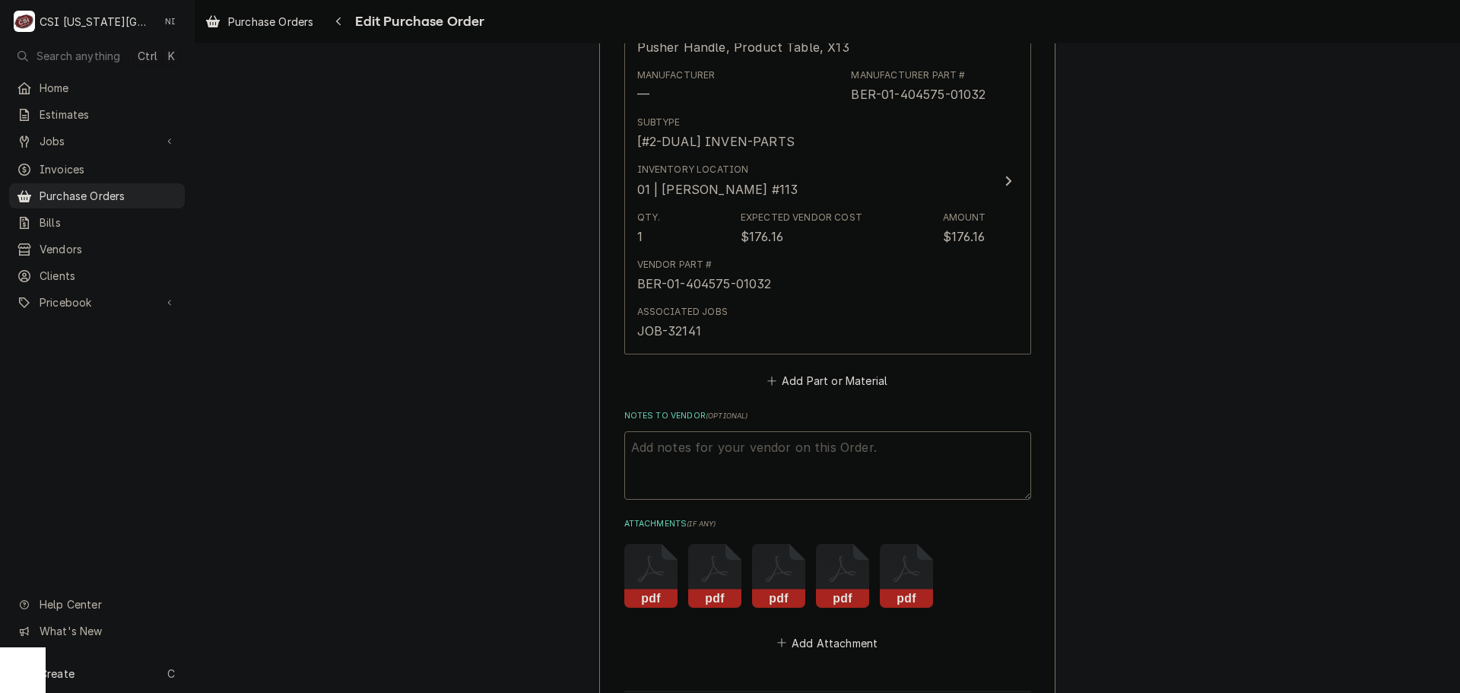
scroll to position [6595, 0]
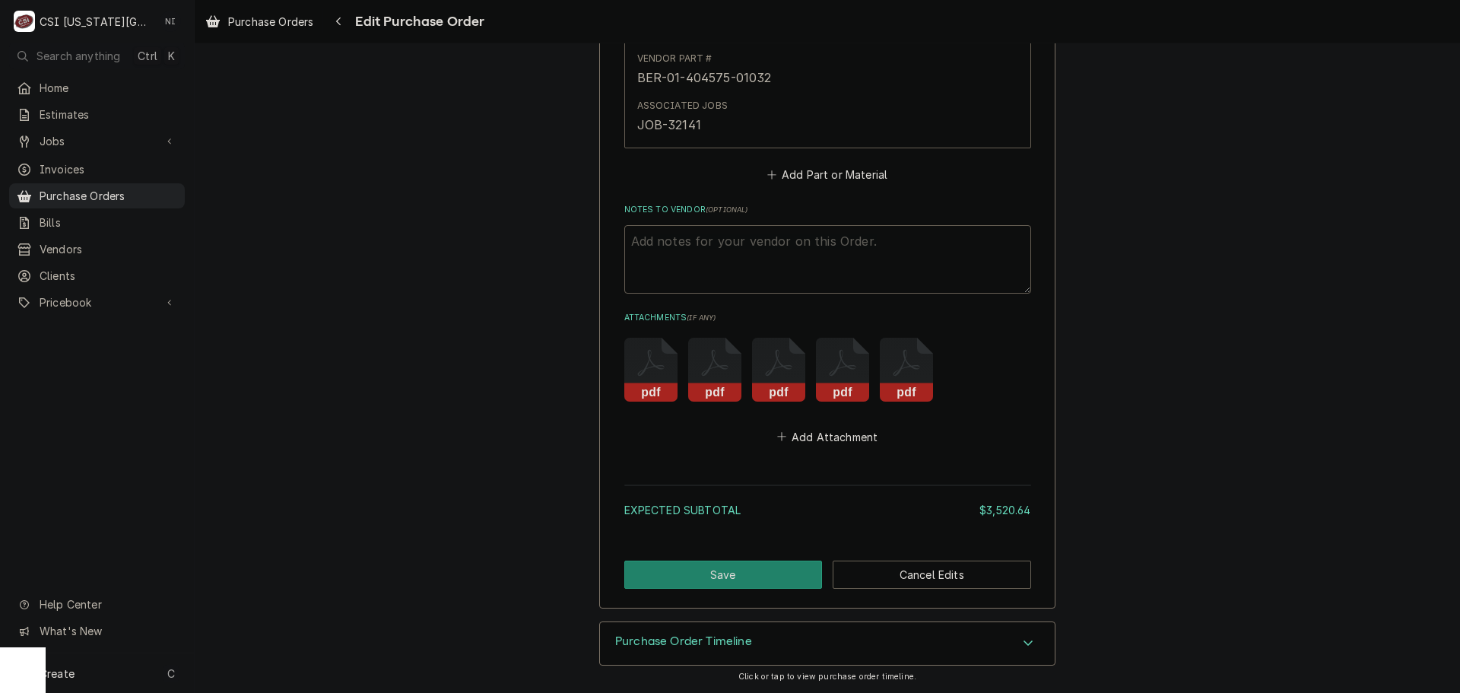
click at [671, 251] on textarea "Notes to Vendor ( optional )" at bounding box center [827, 259] width 407 height 68
type textarea "x"
type textarea "v"
type textarea "x"
type textarea "vc"
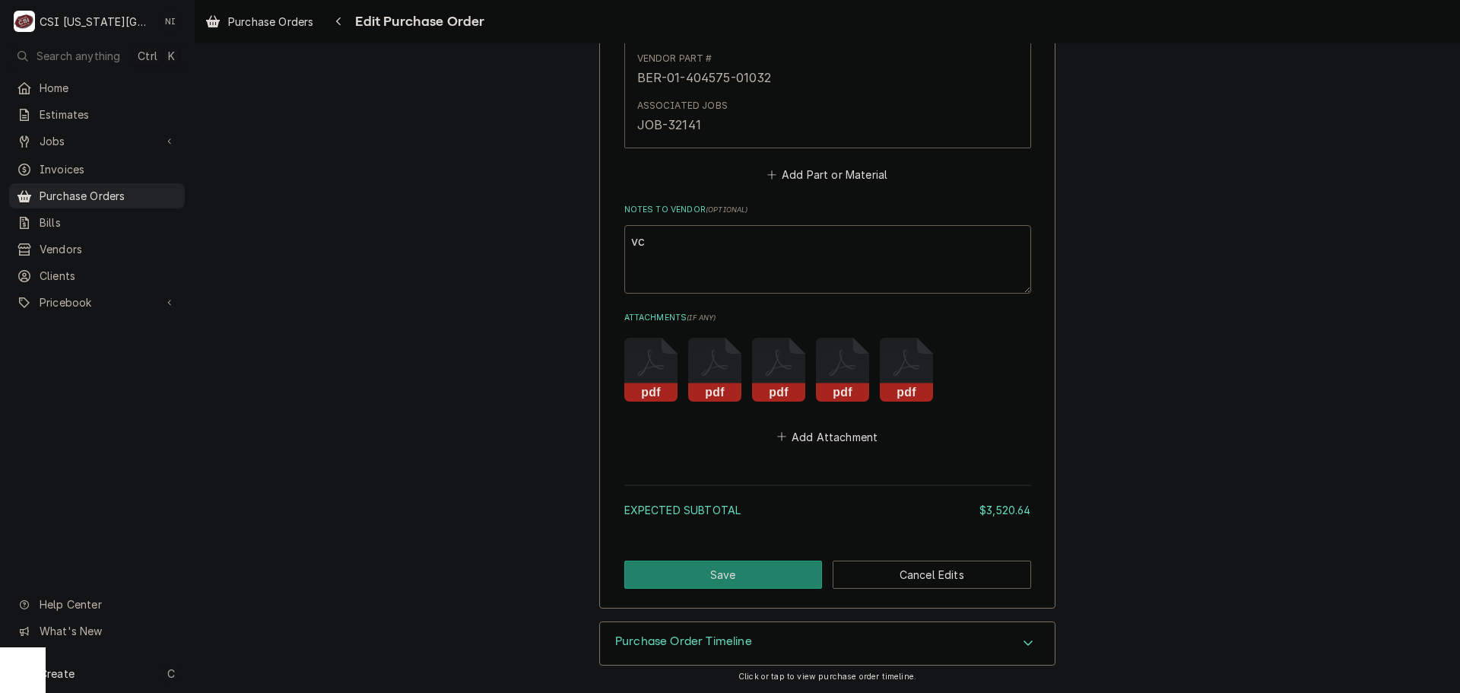
type textarea "x"
type textarea "vc"
type textarea "x"
type textarea "vc"
type textarea "x"
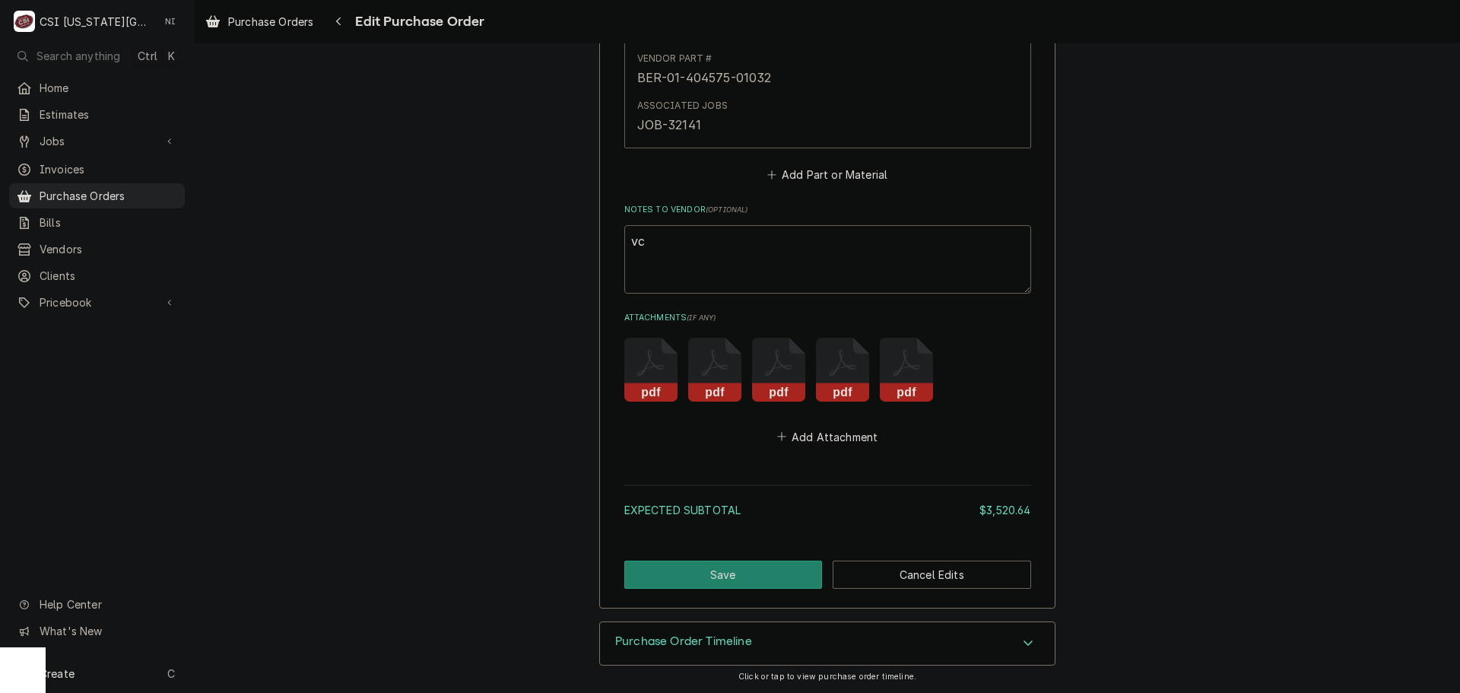
type textarea "v"
type textarea "x"
type textarea "vV"
type textarea "x"
type textarea "vVC"
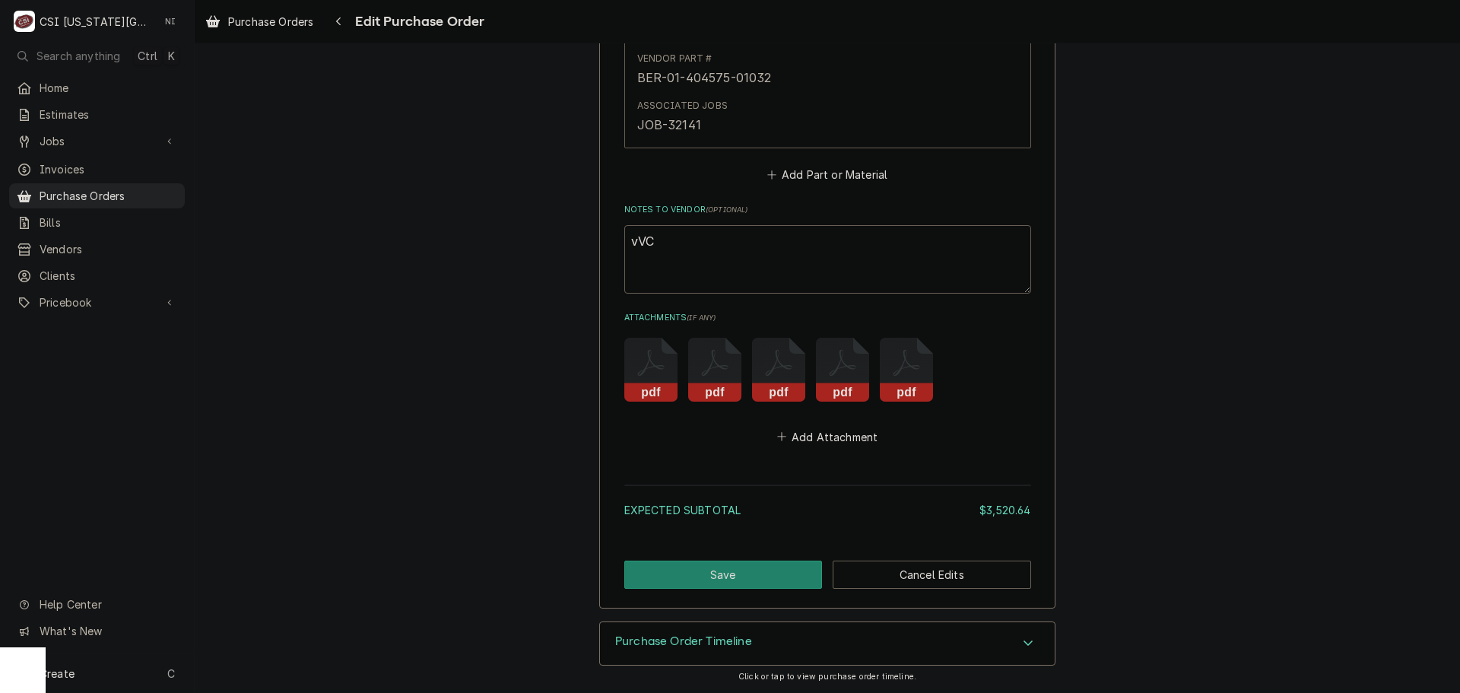
type textarea "x"
type textarea "vVC"
type textarea "x"
type textarea "vVC"
type textarea "x"
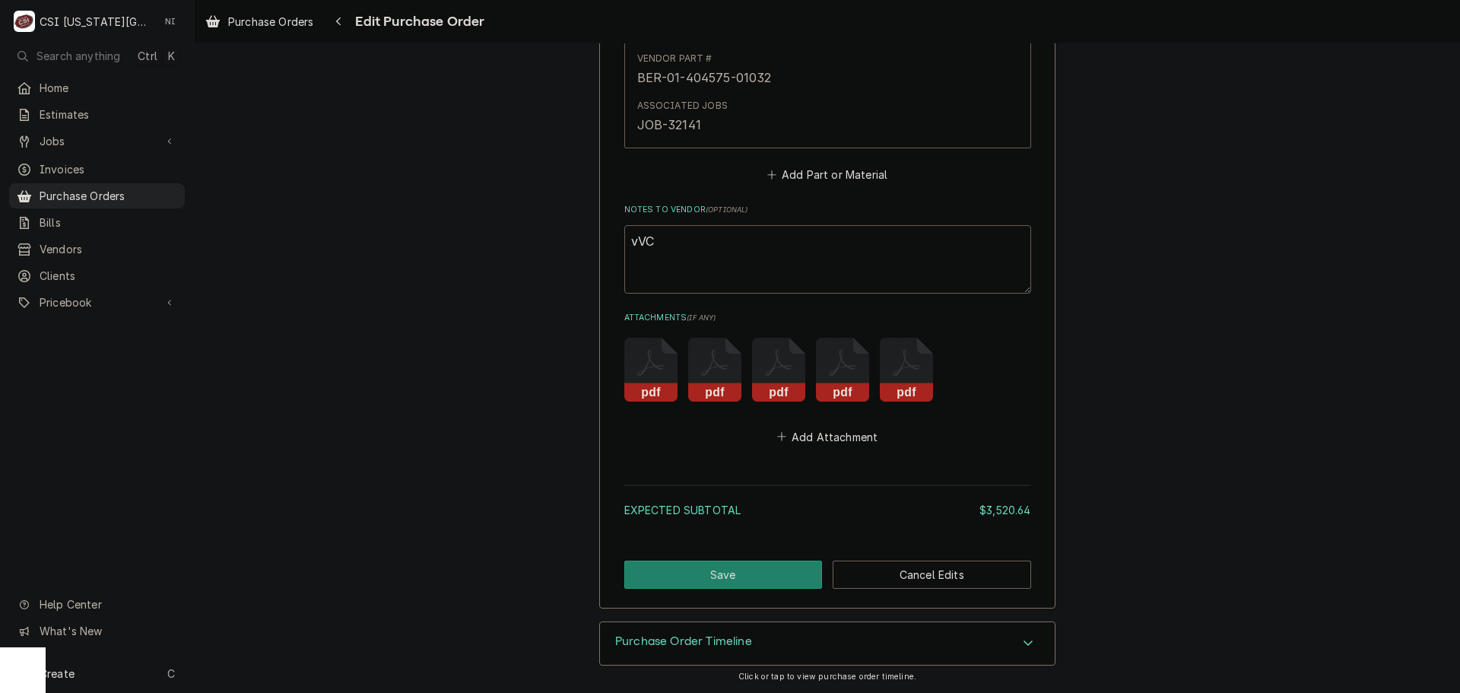
type textarea "vV"
type textarea "x"
type textarea "v"
type textarea "x"
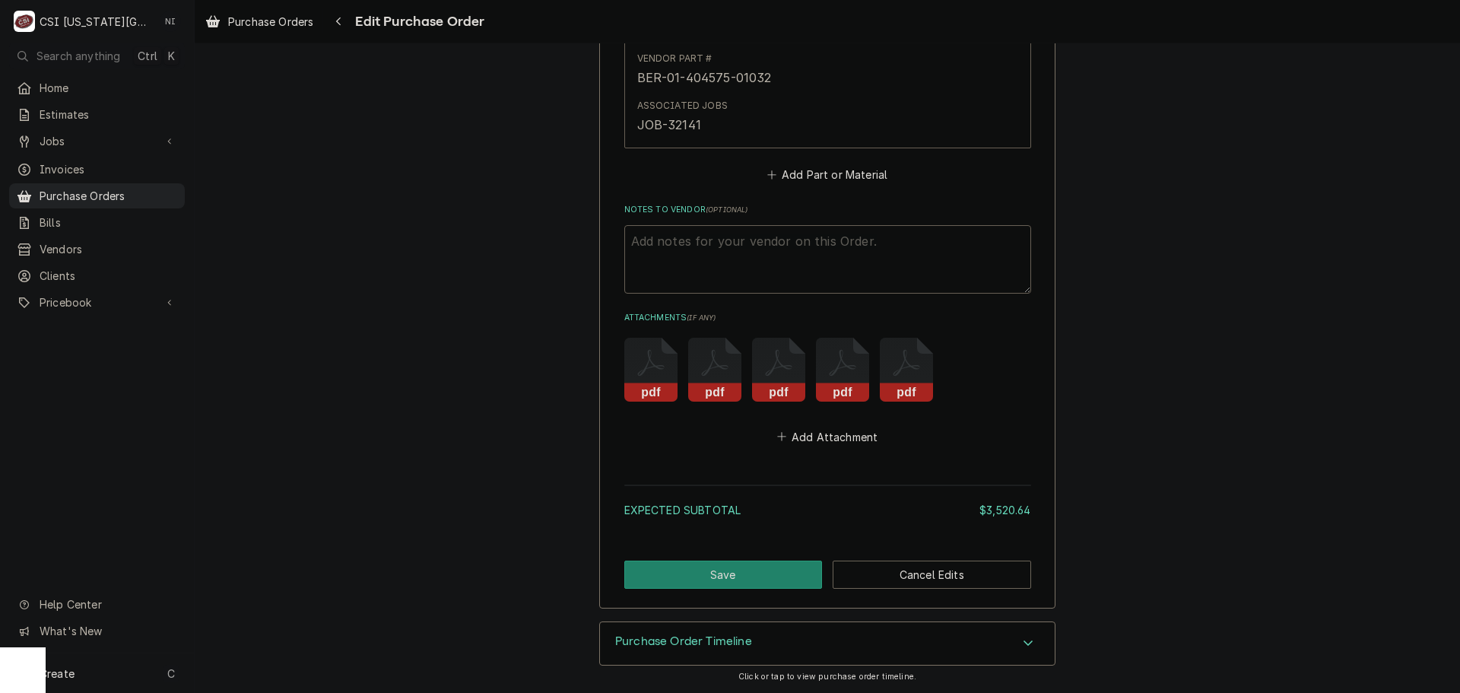
type textarea "V"
type textarea "x"
type textarea "VC"
type textarea "x"
type textarea "VC"
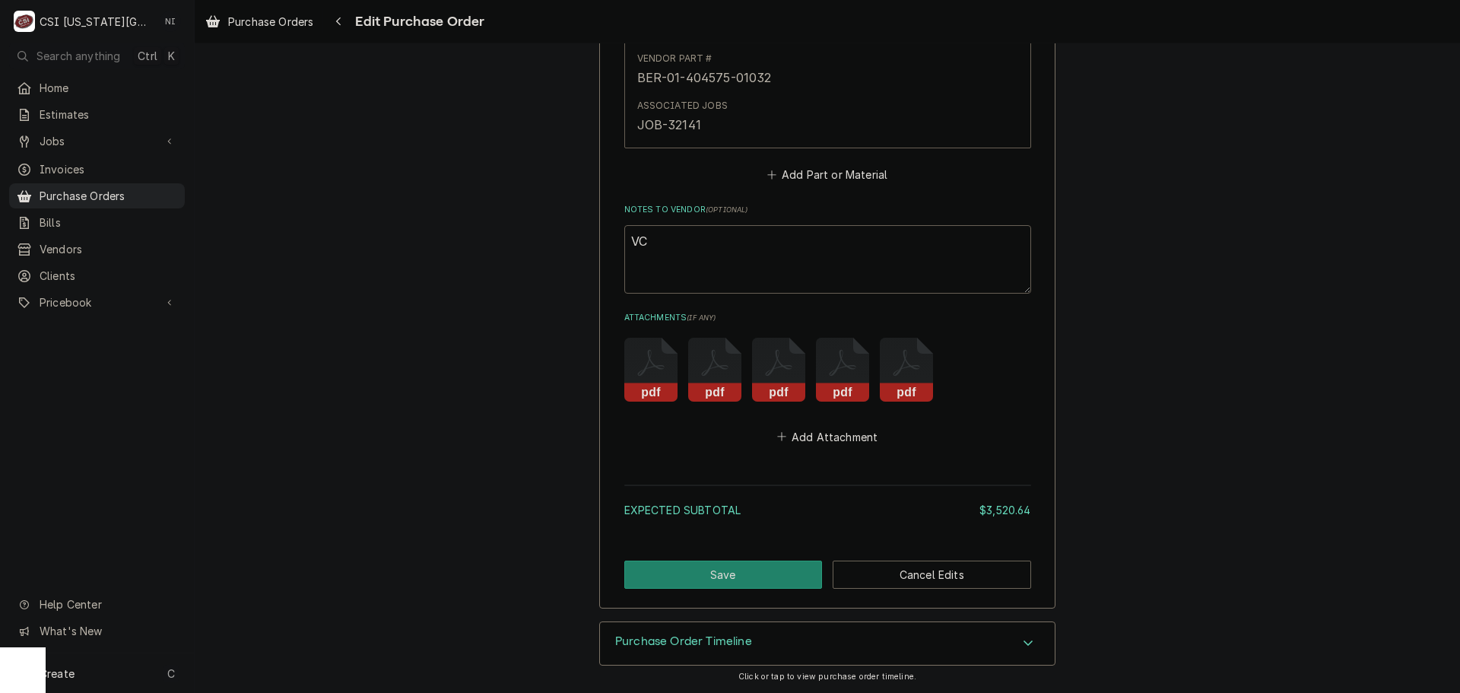
type textarea "x"
type textarea "VC 1"
type textarea "x"
type textarea "VC 16"
type textarea "x"
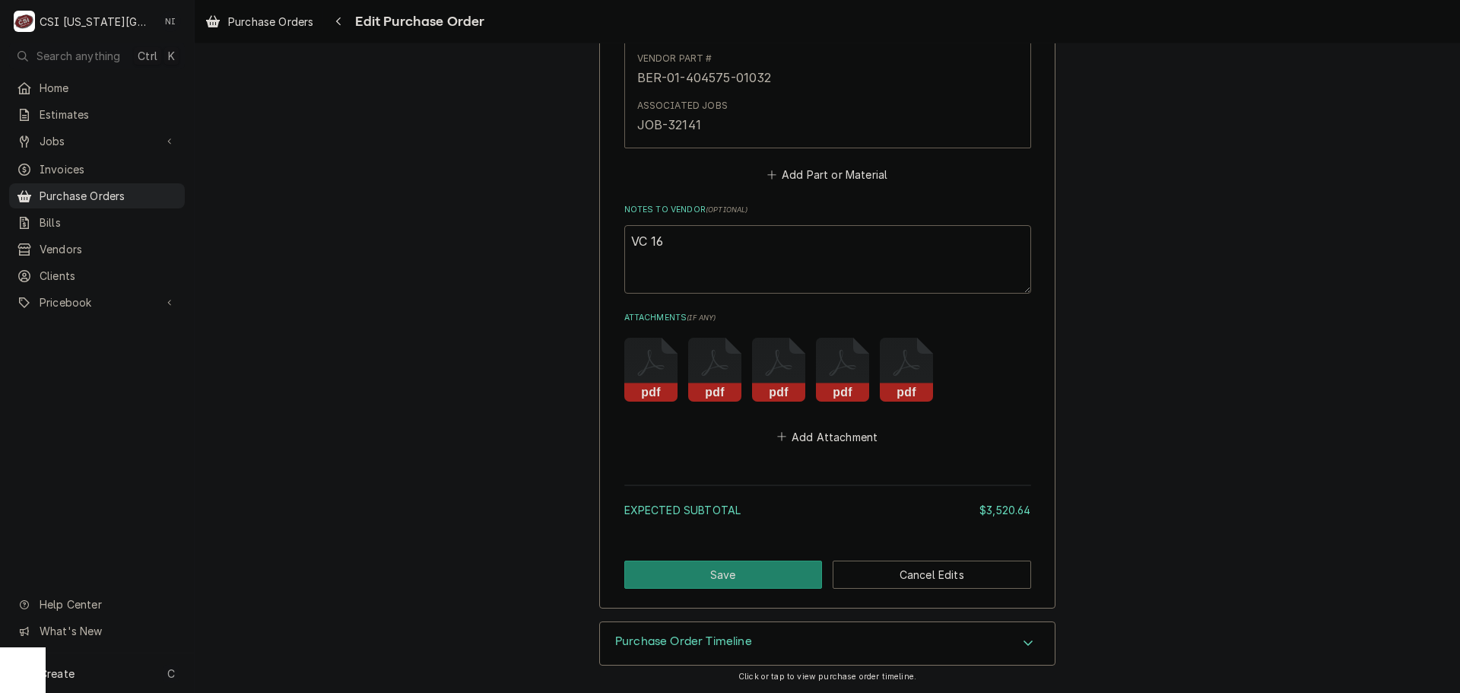
type textarea "VC 169"
type textarea "x"
type textarea "VC 1695"
type textarea "x"
type textarea "VC 16954"
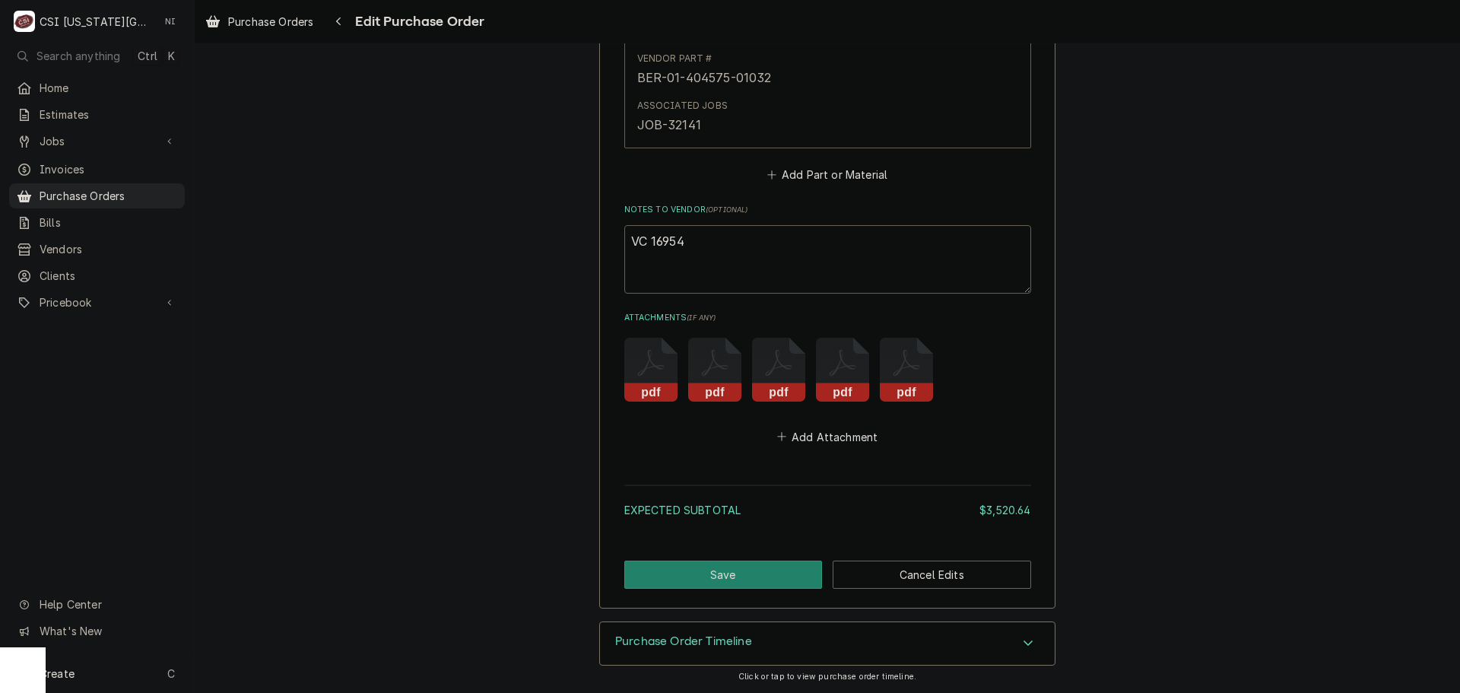
type textarea "x"
type textarea "VC 16954"
type textarea "x"
type textarea "VC 16954 f"
type textarea "x"
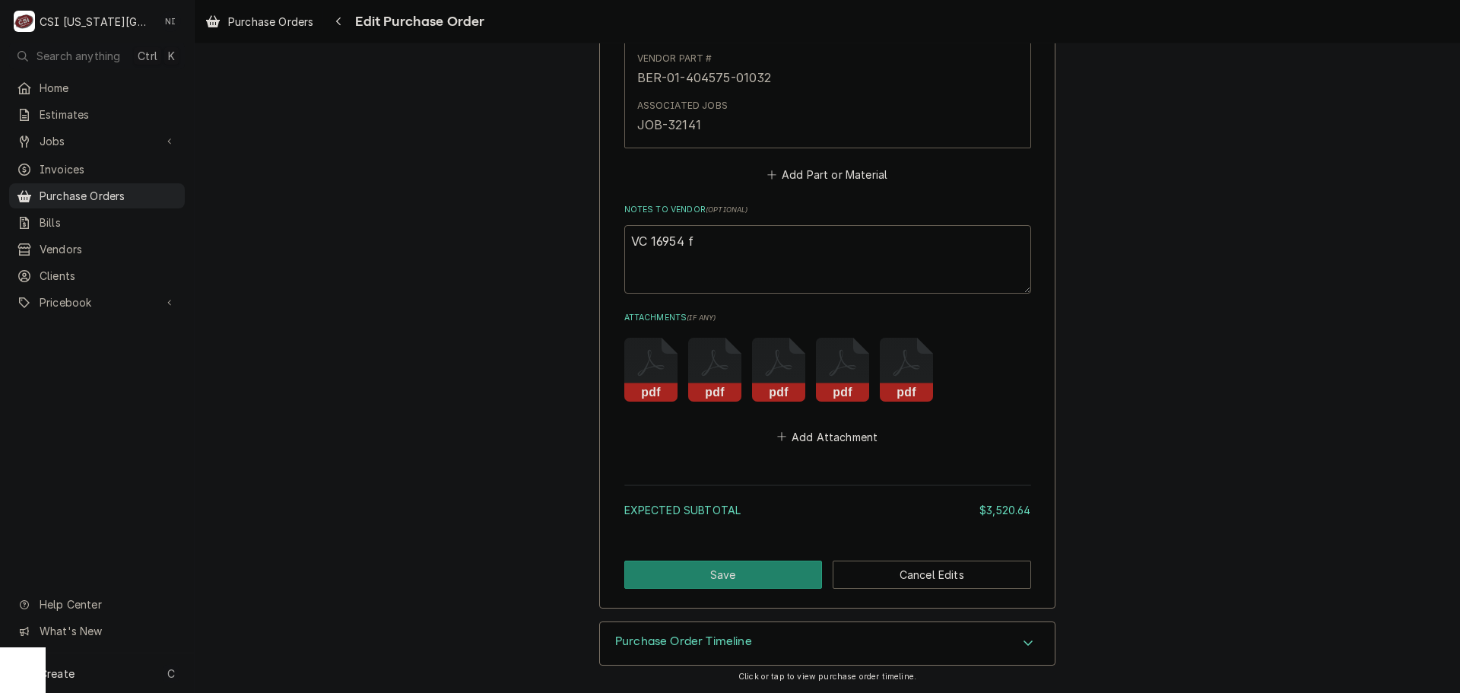
type textarea "VC 16954 fo"
type textarea "x"
type textarea "VC 16954 fo"
type textarea "x"
type textarea "VC 16954 fo r"
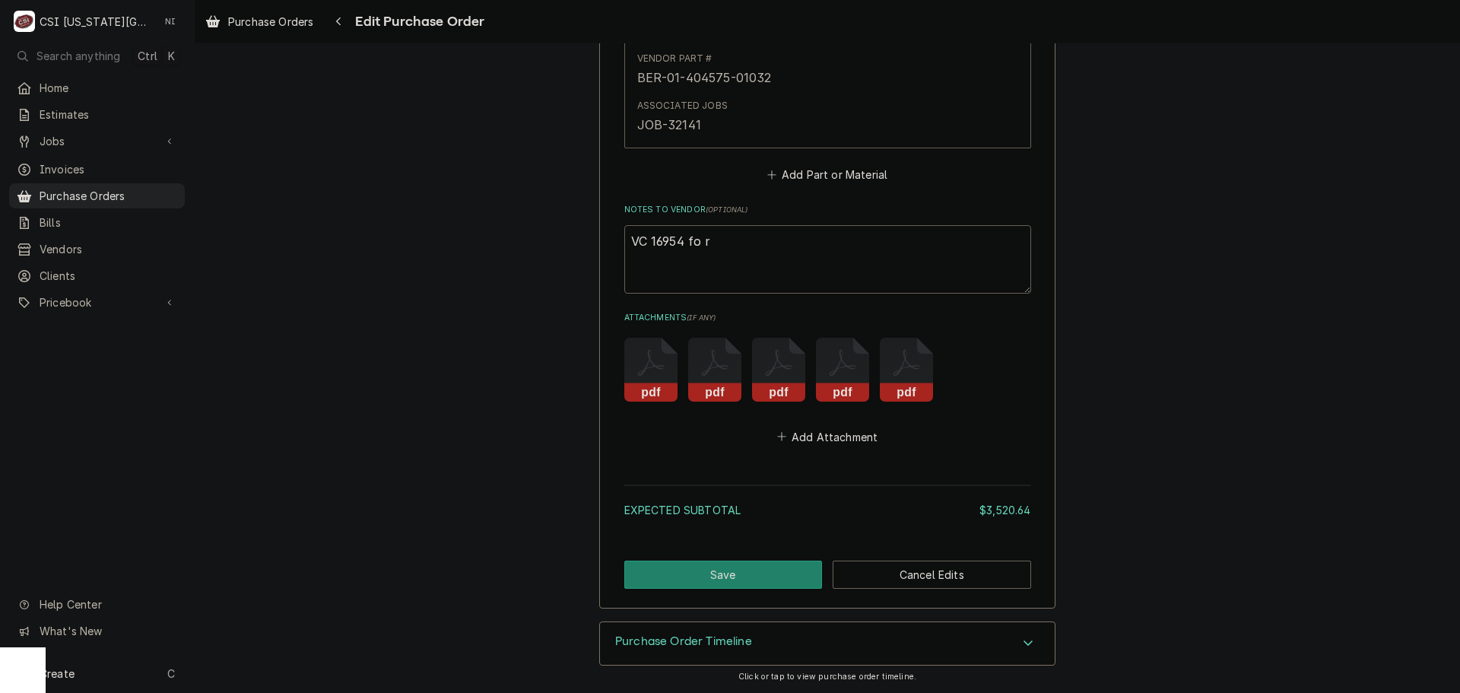
type textarea "x"
type textarea "VC 16954 fo"
type textarea "x"
type textarea "VC 16954 fo"
type textarea "x"
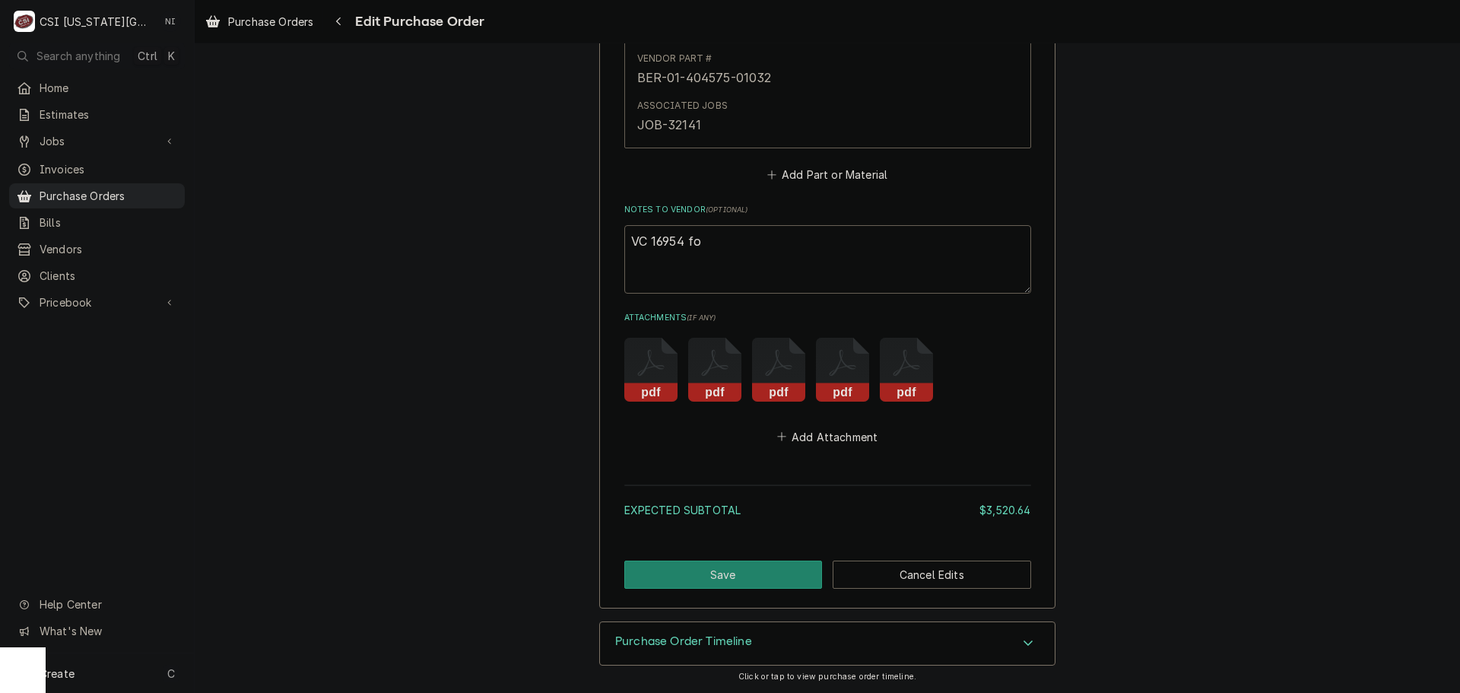
type textarea "VC 16954 for"
type textarea "x"
type textarea "VC 16954 for"
type textarea "x"
type textarea "VC 16954 for L"
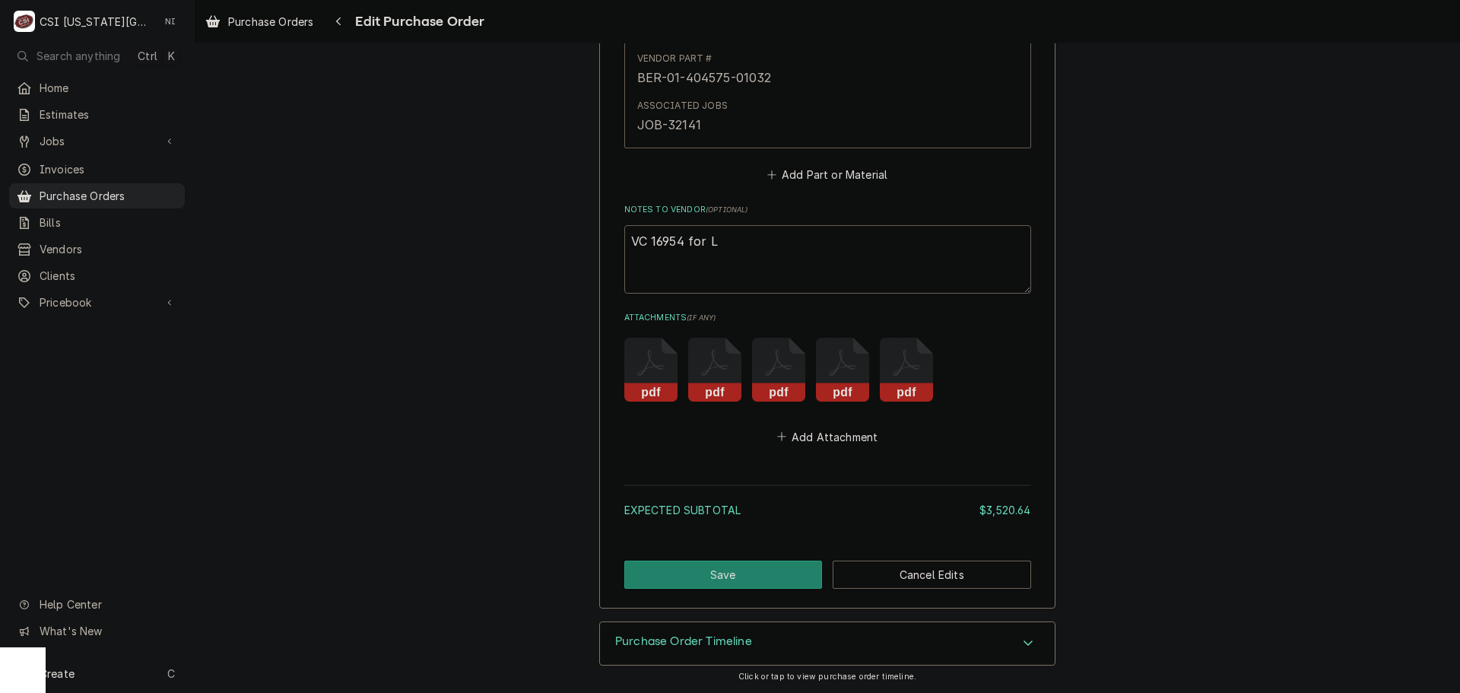
type textarea "x"
type textarea "VC 16954 for LB"
type textarea "x"
type textarea "VC 16954 for LBC"
type textarea "x"
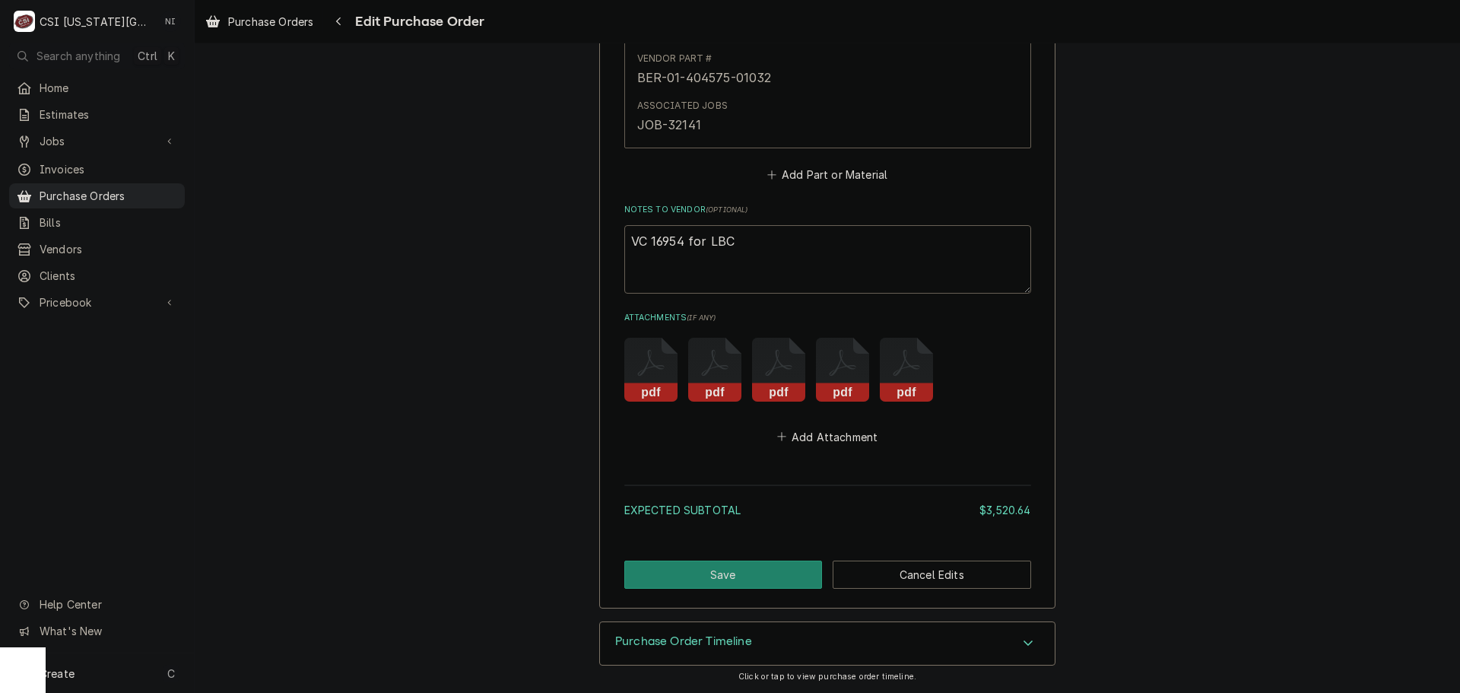
type textarea "VC 16954 for LBC-"
type textarea "x"
type textarea "VC 16954 for LBC-8"
type textarea "x"
type textarea "VC 16954 for LBC-80"
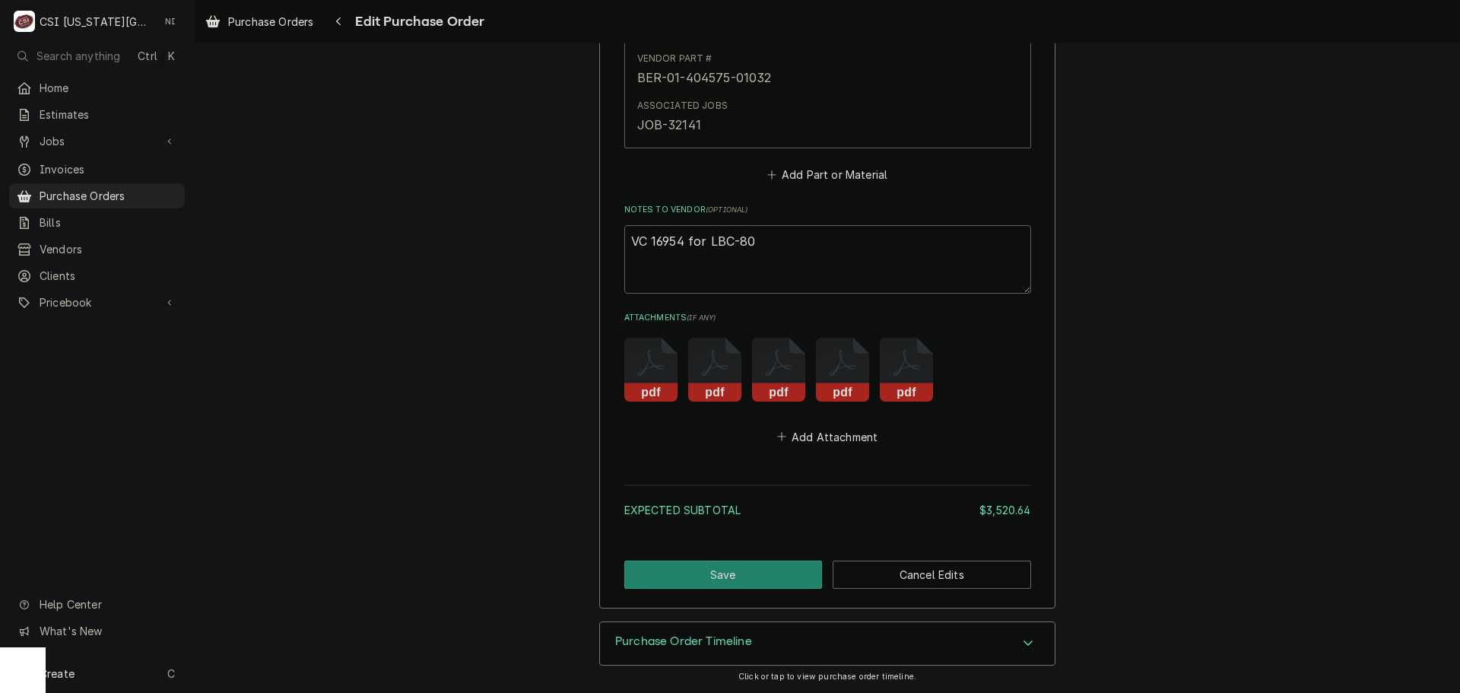
type textarea "x"
type textarea "VC 16954 for LBC-803"
type textarea "x"
type textarea "VC 16954 for LBC-8030"
type textarea "x"
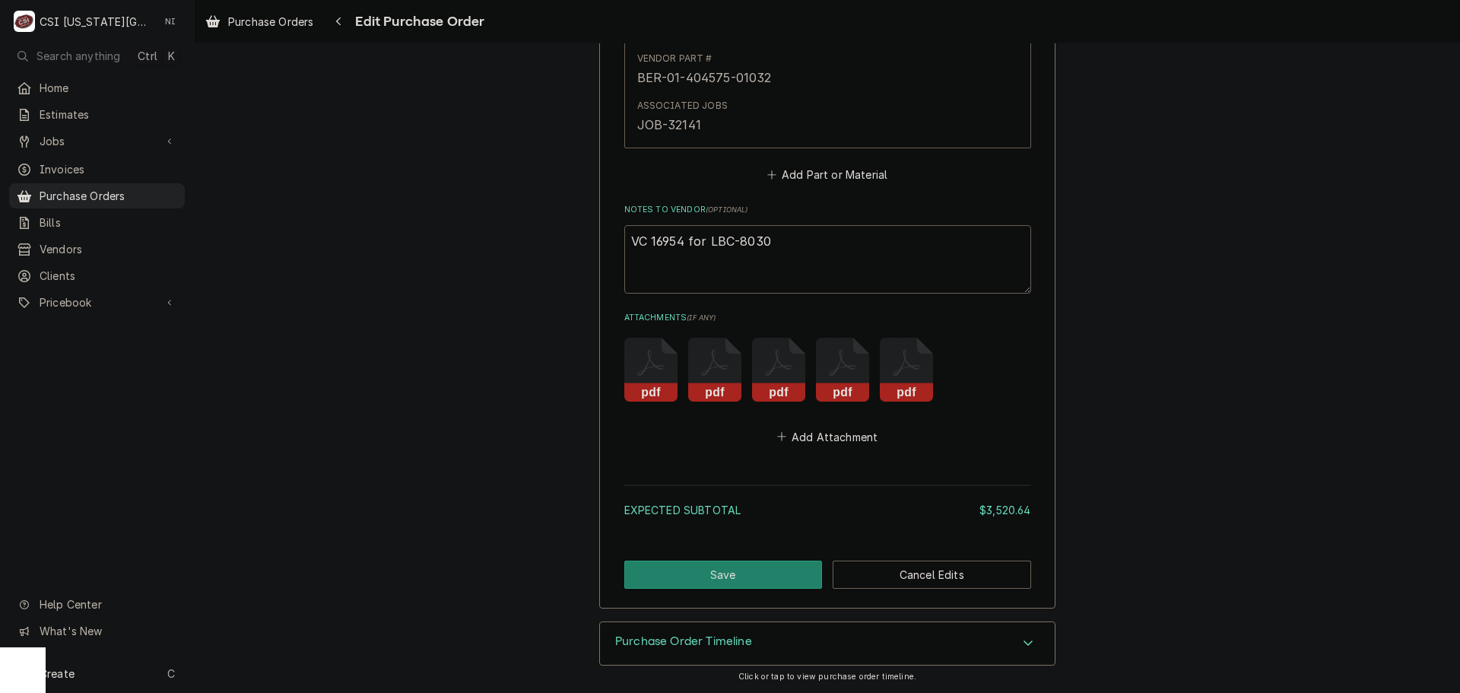
type textarea "VC 16954 for LBC-80302"
type textarea "x"
type textarea "VC 16954 for LBC-80302-"
type textarea "x"
type textarea "VC 16954 for LBC-80302-1"
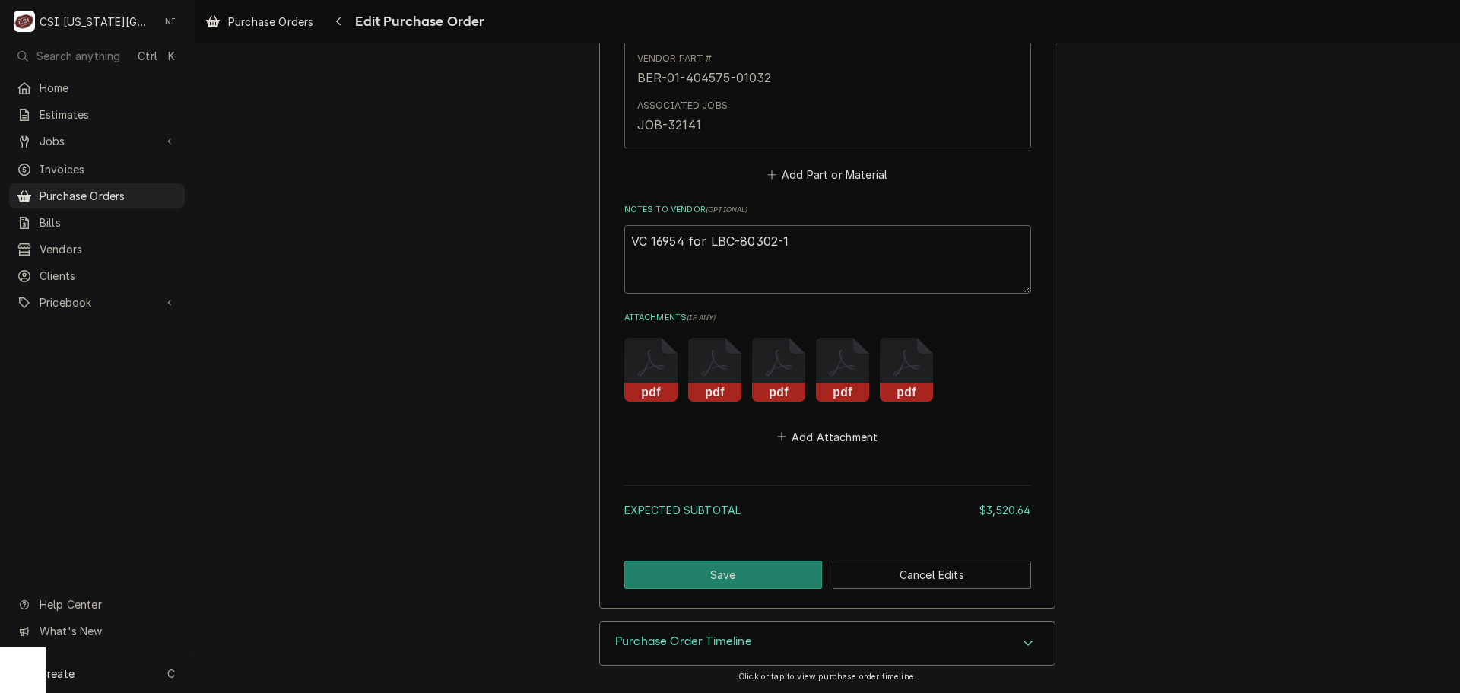
type textarea "x"
type textarea "VC 16954 for LBC-80302-12"
click at [703, 576] on button "Save" at bounding box center [723, 575] width 198 height 28
type textarea "x"
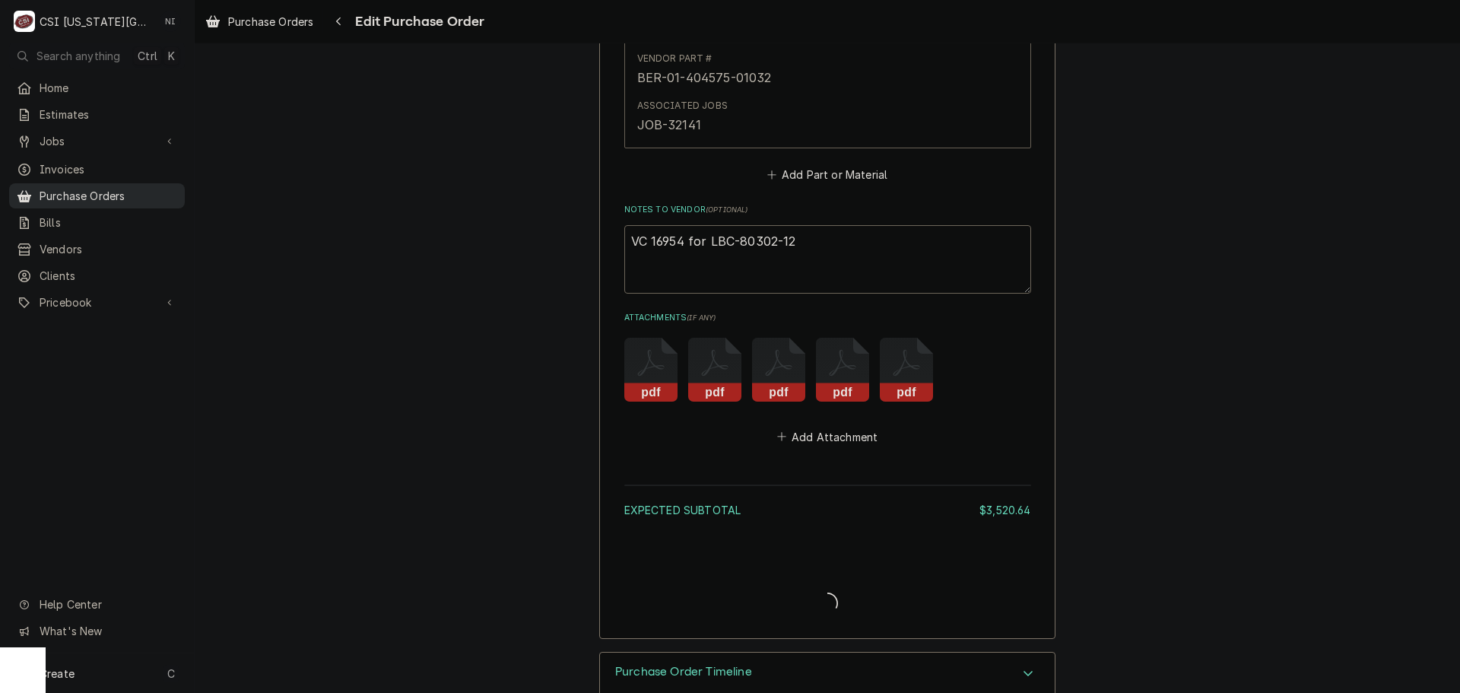
click at [148, 198] on div "Purchase Orders" at bounding box center [97, 195] width 170 height 19
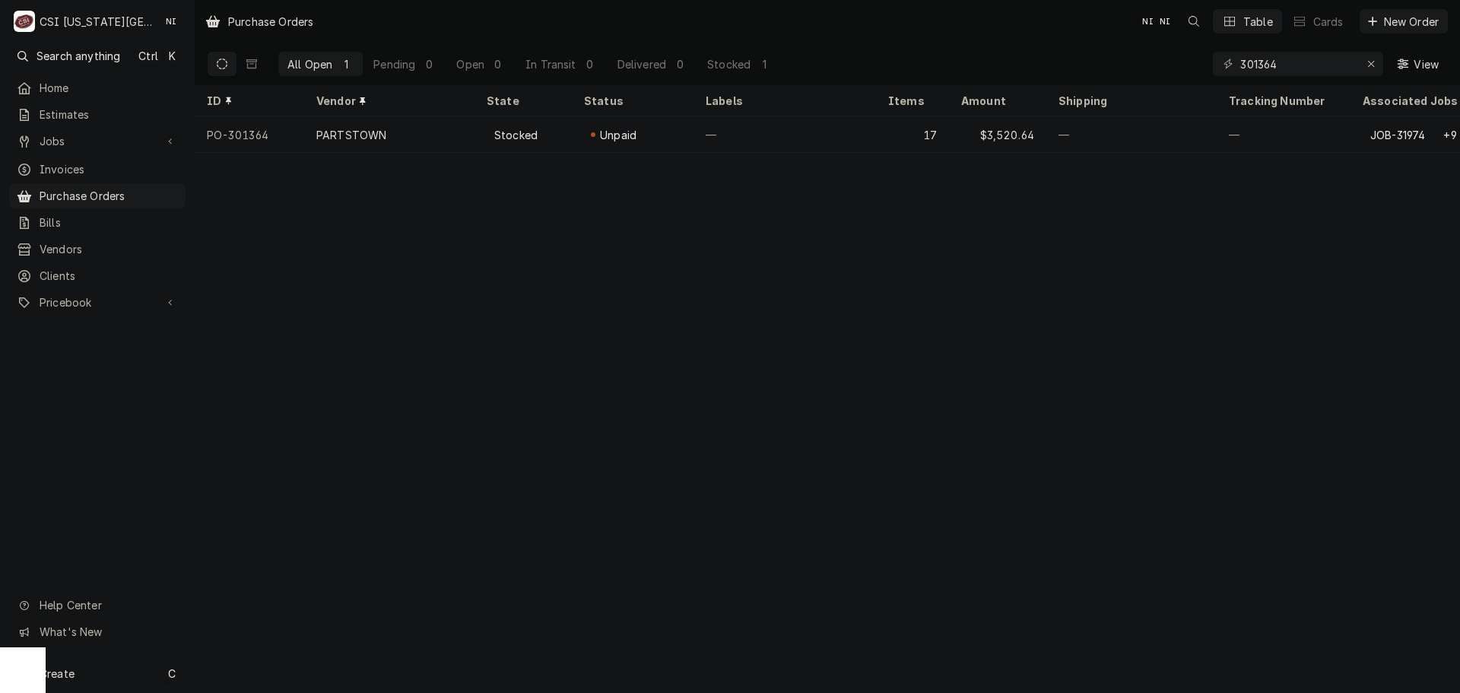
click at [89, 671] on div "Create C" at bounding box center [97, 673] width 195 height 40
click at [304, 561] on div "Purchase Order" at bounding box center [284, 569] width 102 height 16
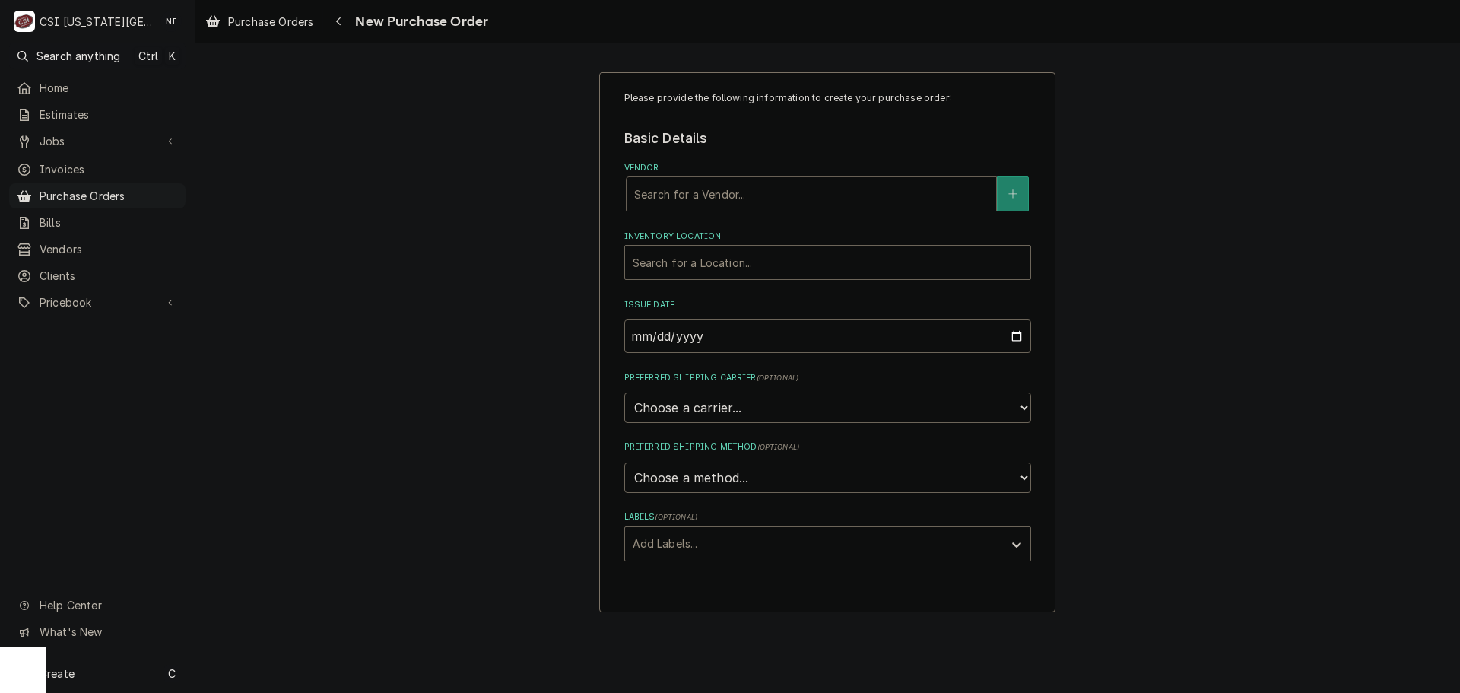
click at [703, 190] on div "Vendor" at bounding box center [811, 193] width 354 height 27
type input "HOme"
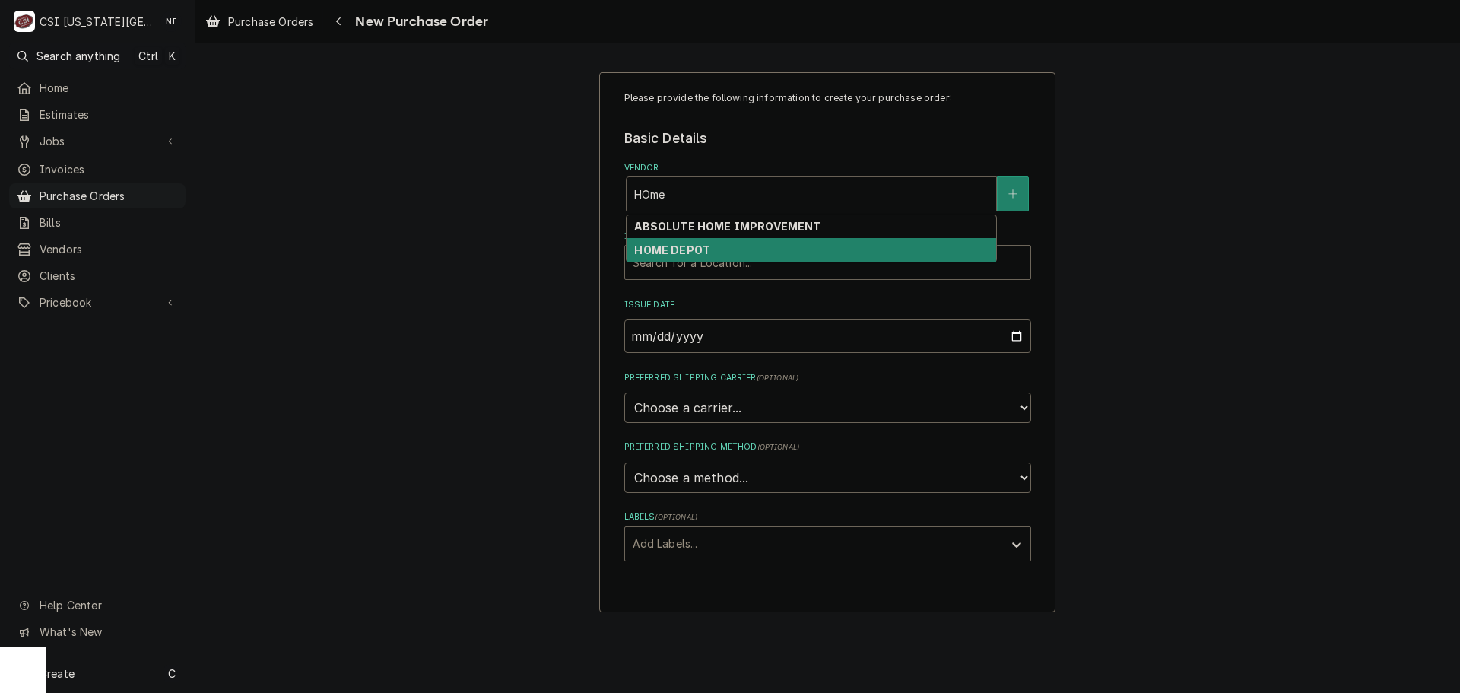
click at [652, 254] on strong "HOME DEPOT" at bounding box center [672, 249] width 76 height 13
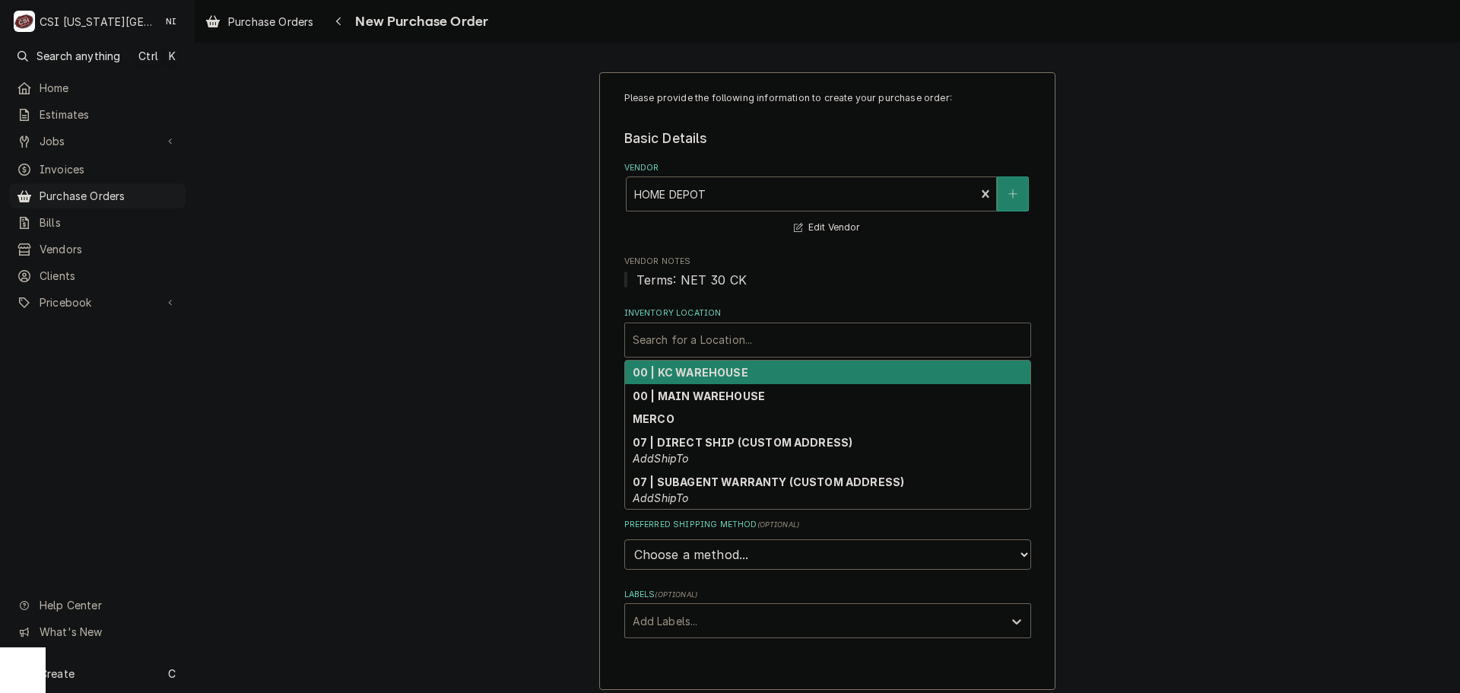
click at [693, 338] on div "Inventory Location" at bounding box center [828, 339] width 390 height 27
click at [718, 376] on strong "00 | KC WAREHOUSE" at bounding box center [691, 372] width 116 height 13
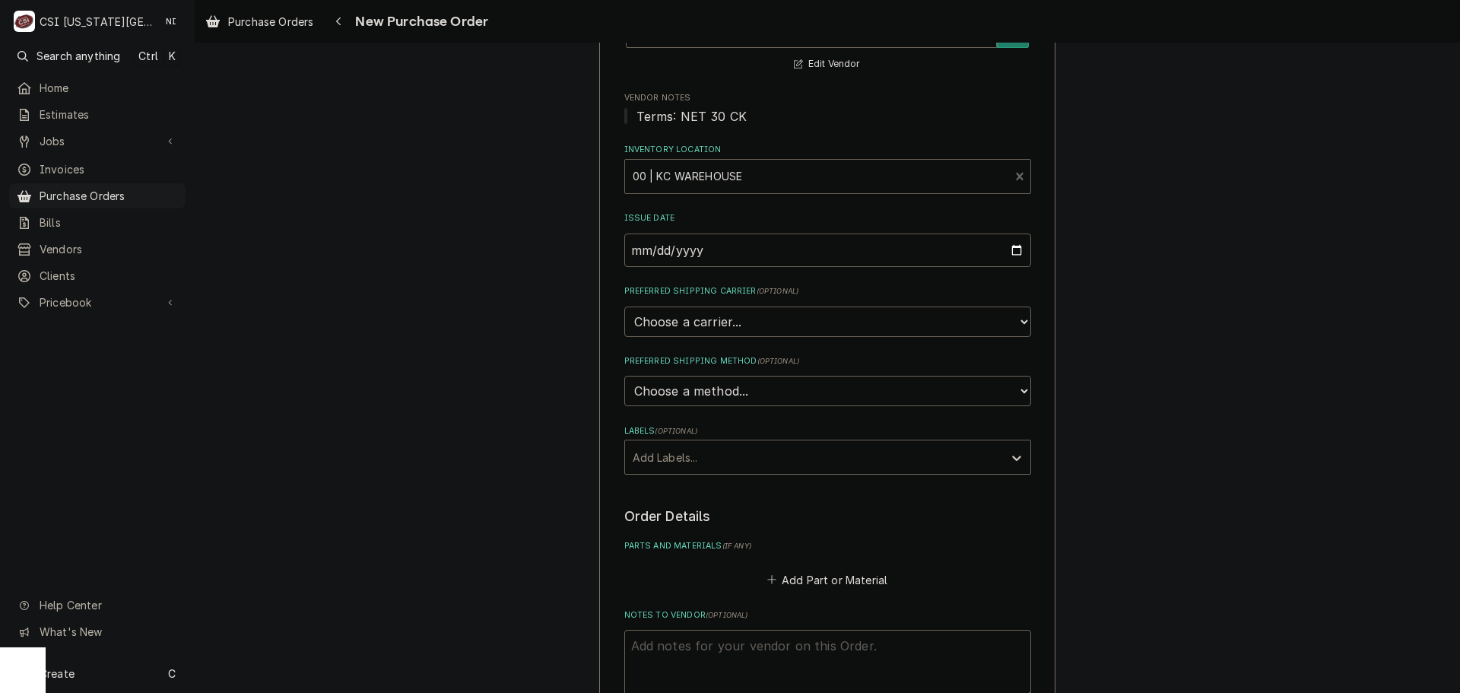
scroll to position [380, 0]
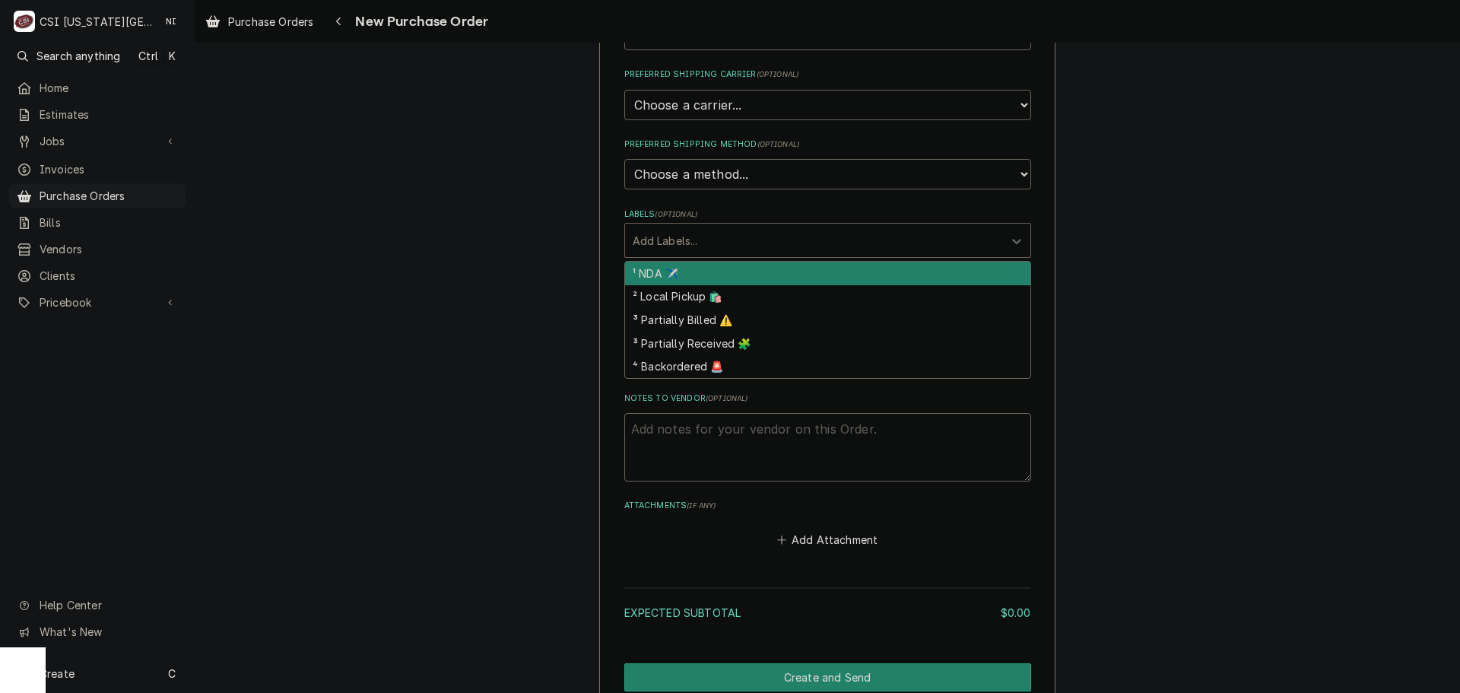
click at [752, 240] on div "Labels" at bounding box center [814, 240] width 363 height 27
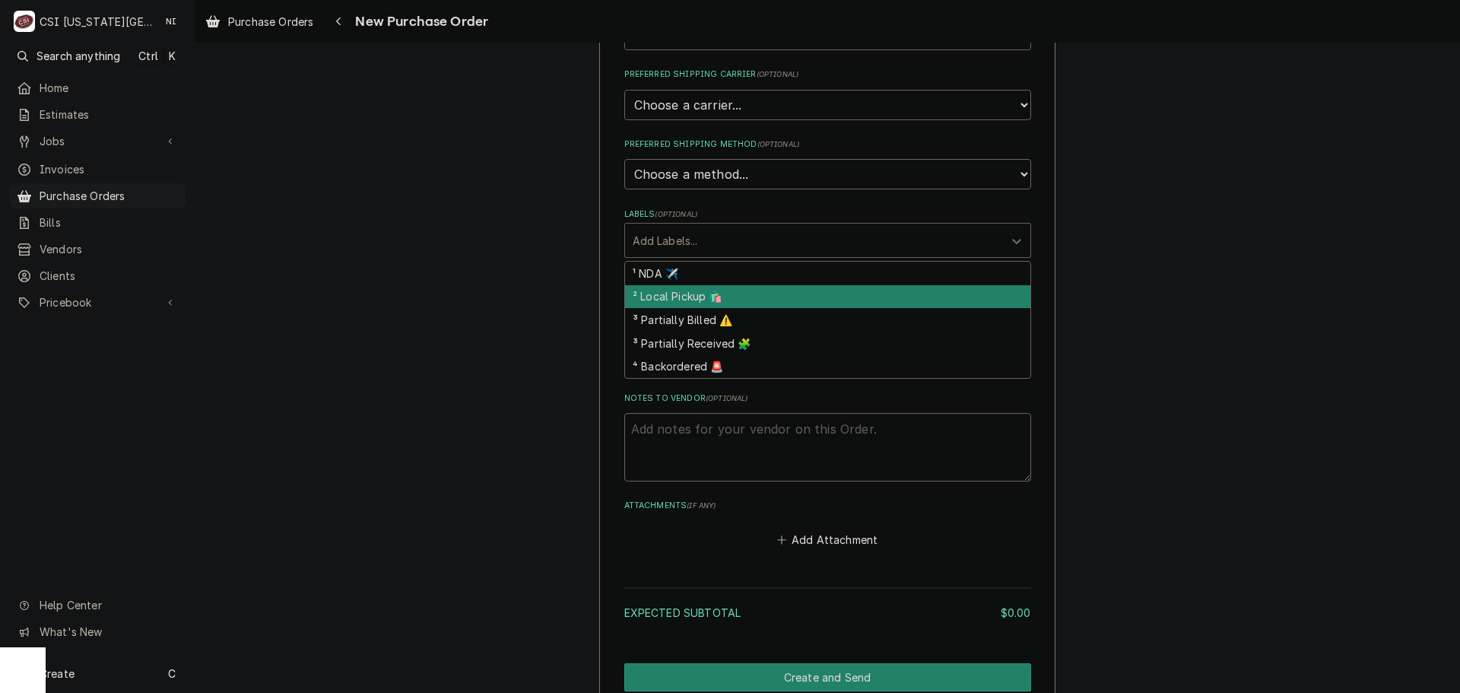
click at [662, 297] on div "² Local Pickup 🛍️" at bounding box center [827, 297] width 405 height 24
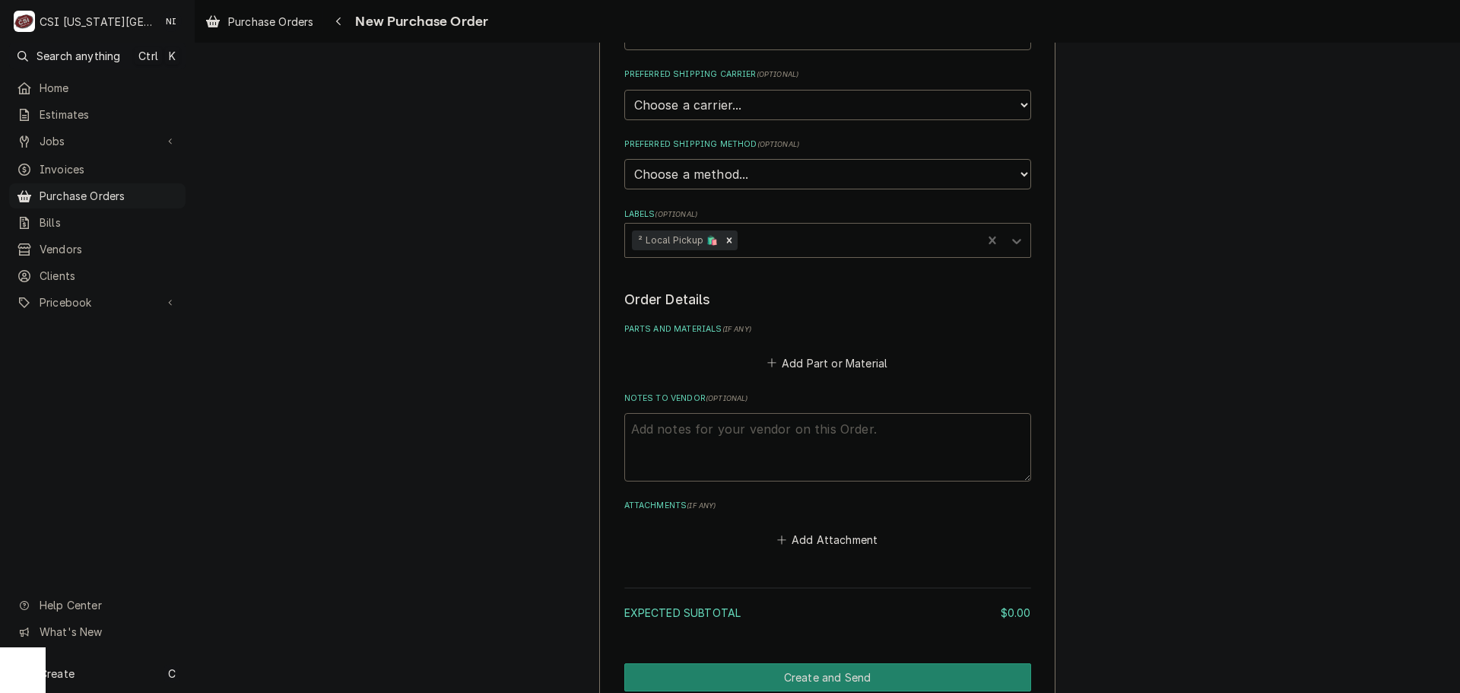
click at [724, 437] on textarea "Notes to Vendor ( optional )" at bounding box center [827, 447] width 407 height 68
type textarea "x"
type textarea "t"
type textarea "x"
type textarea "tr"
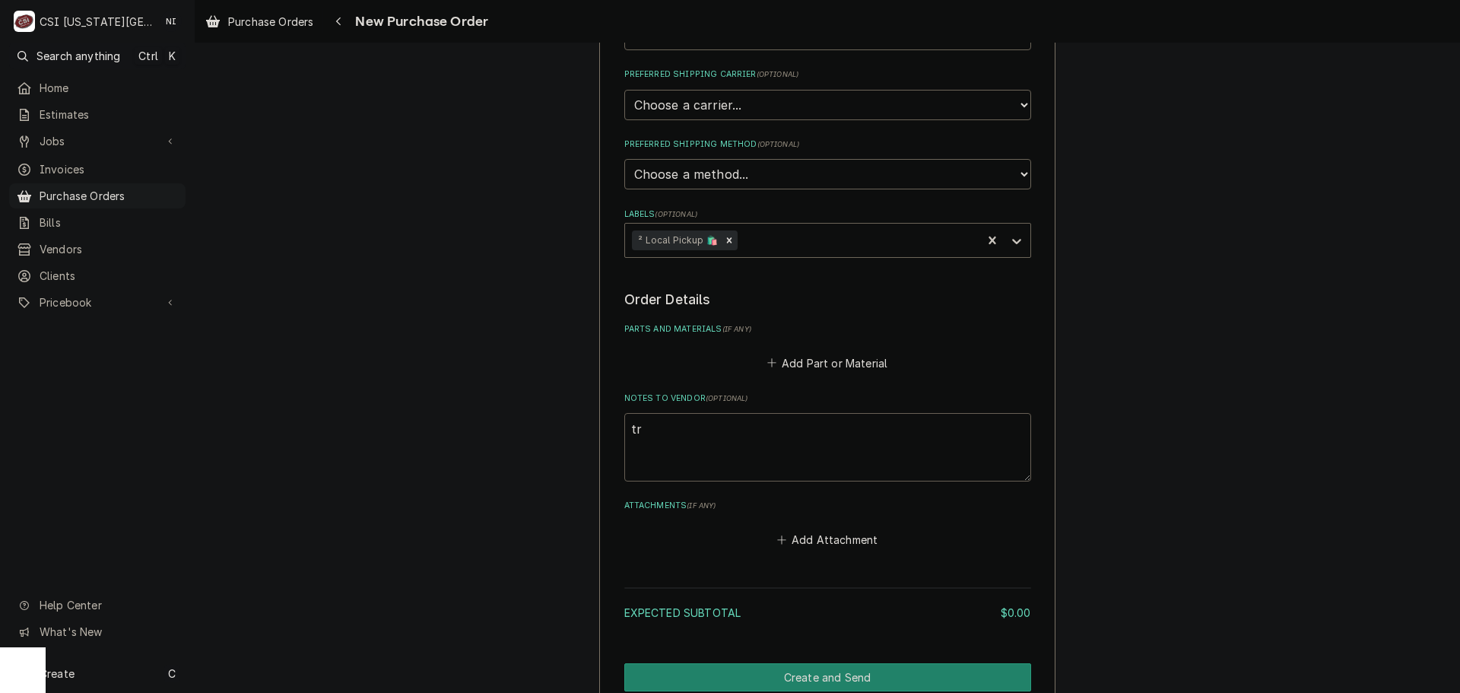
type textarea "x"
type textarea "tre"
type textarea "x"
type textarea "trey"
click at [832, 354] on button "Add Part or Material" at bounding box center [826, 362] width 125 height 21
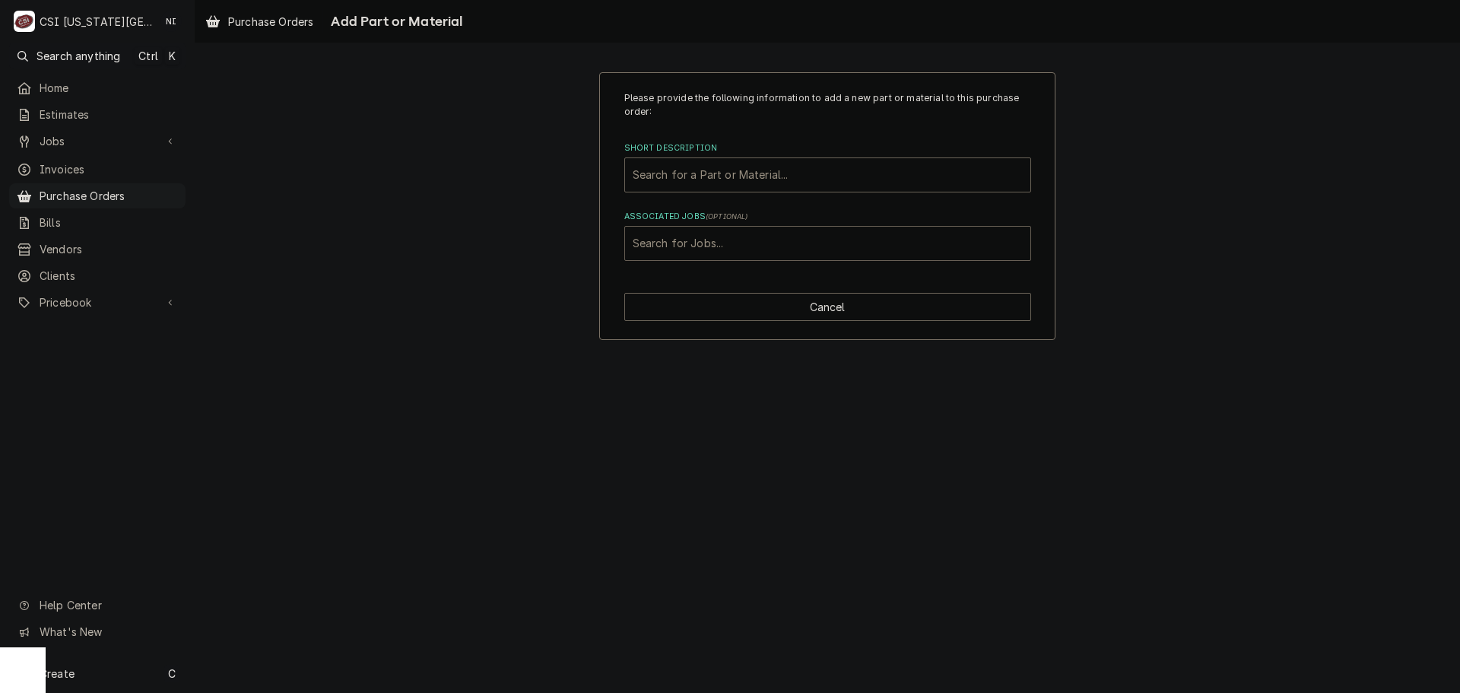
click at [756, 250] on div "Associated Jobs" at bounding box center [828, 243] width 390 height 27
type input "33014"
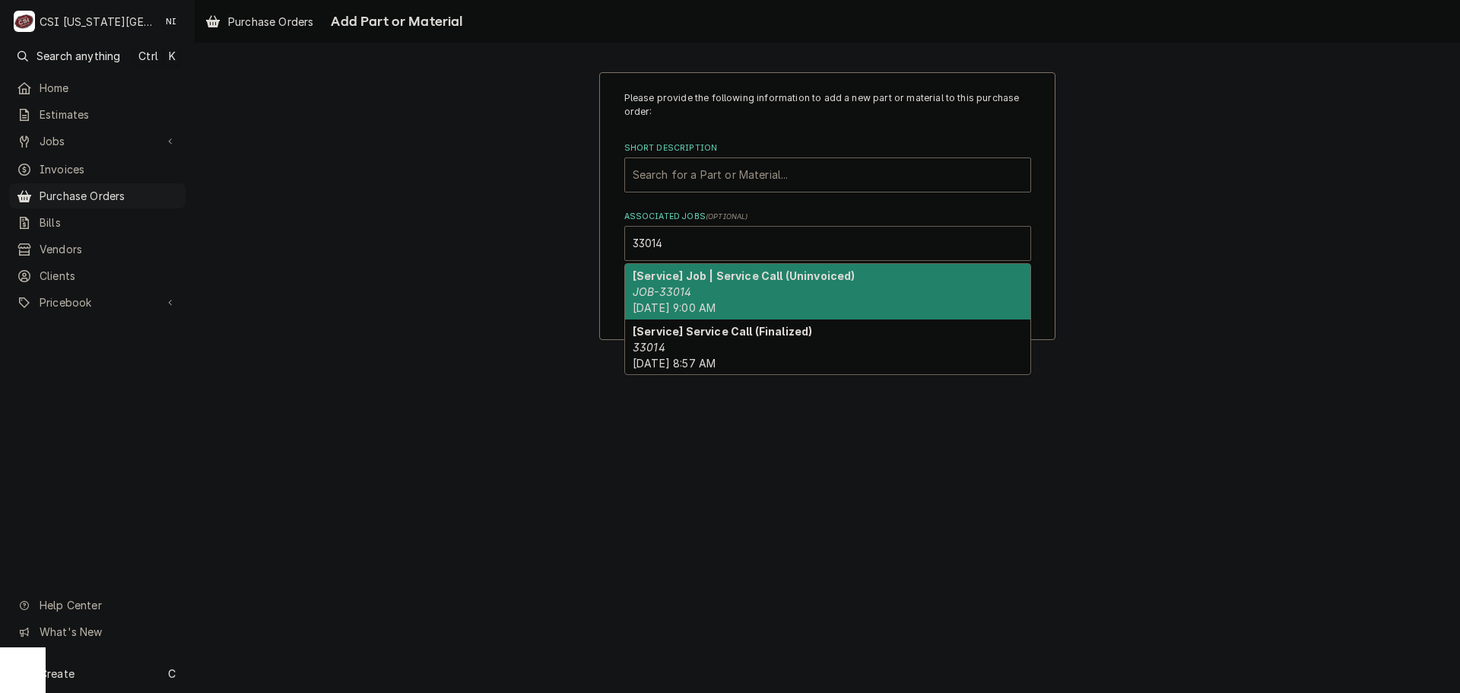
drag, startPoint x: 703, startPoint y: 301, endPoint x: 711, endPoint y: 293, distance: 11.8
click at [710, 295] on div "[Service] Job | Service Call (Uninvoiced) JOB-33014 [DATE] 9:00 AM" at bounding box center [827, 292] width 405 height 56
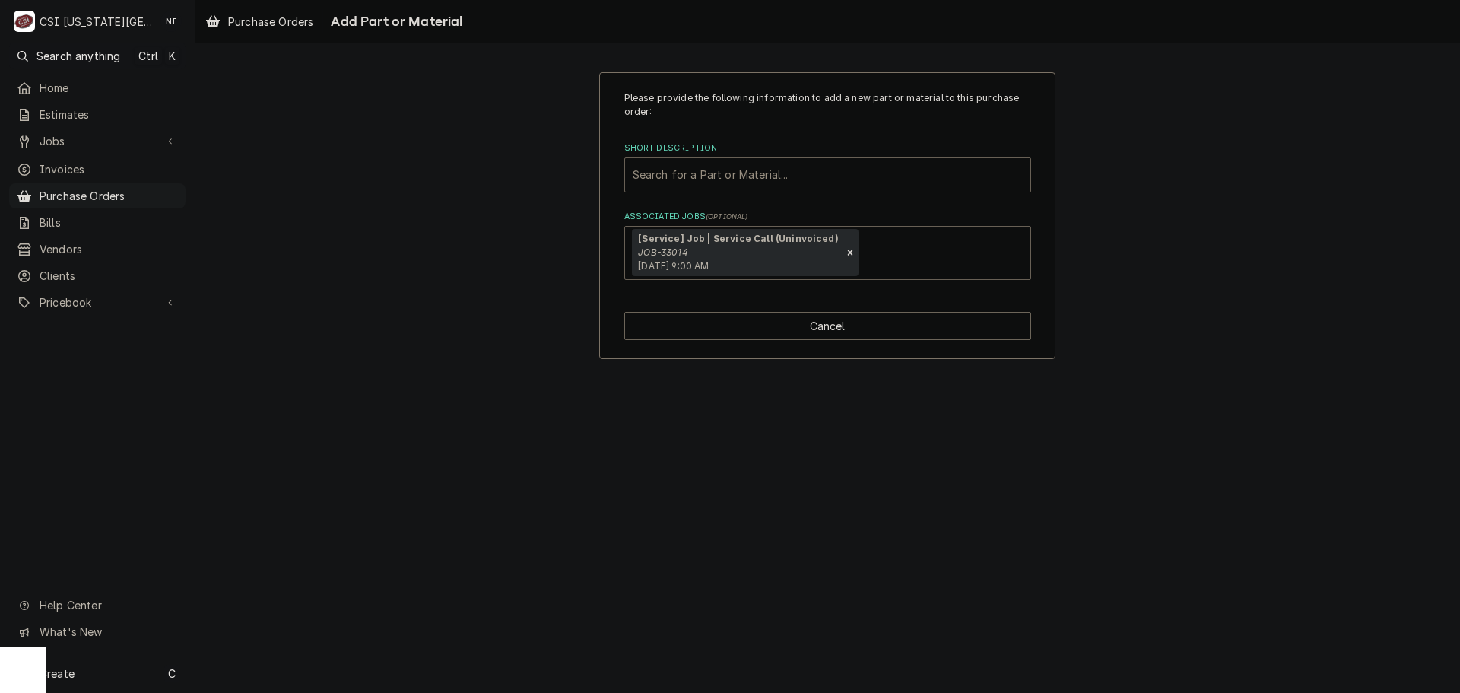
drag, startPoint x: 764, startPoint y: 167, endPoint x: 766, endPoint y: 179, distance: 12.4
click at [764, 178] on div "Short Description" at bounding box center [828, 174] width 390 height 27
type input "misc pro"
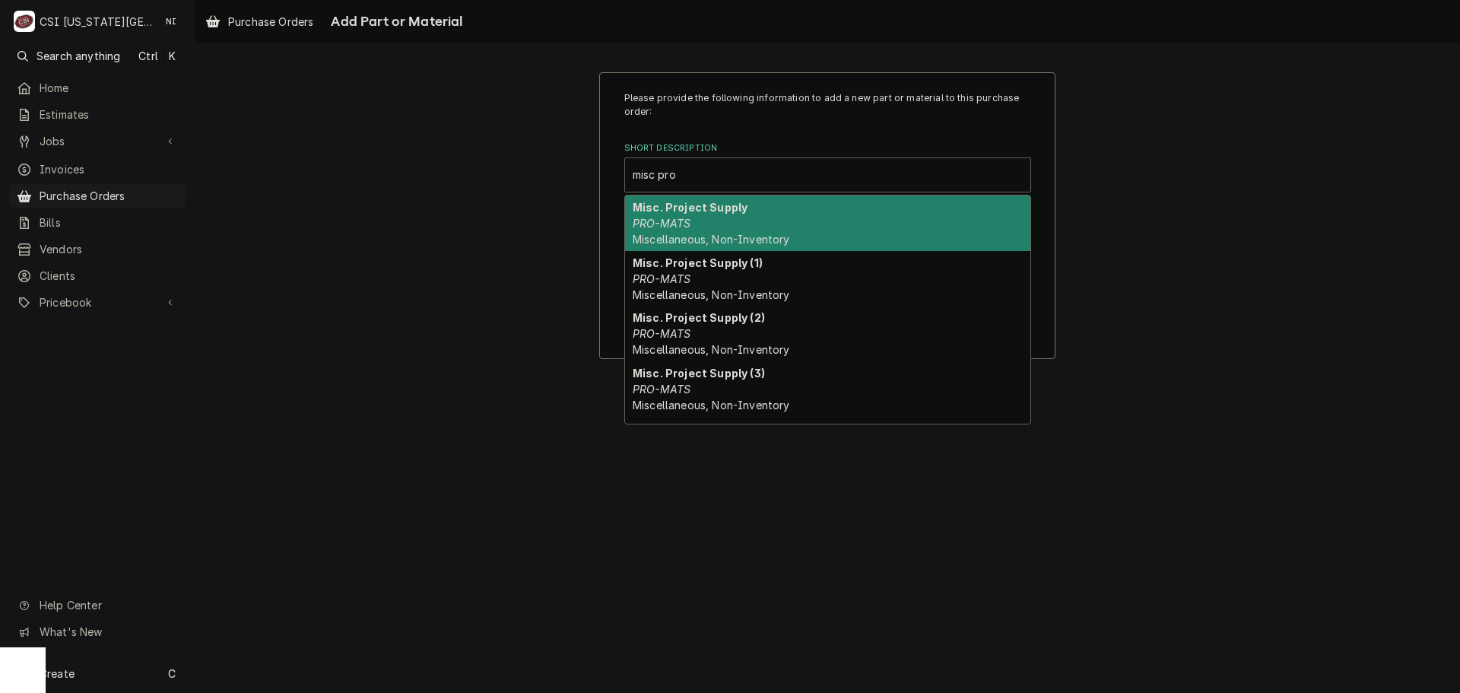
click at [664, 230] on em "PRO-MATS" at bounding box center [662, 223] width 58 height 13
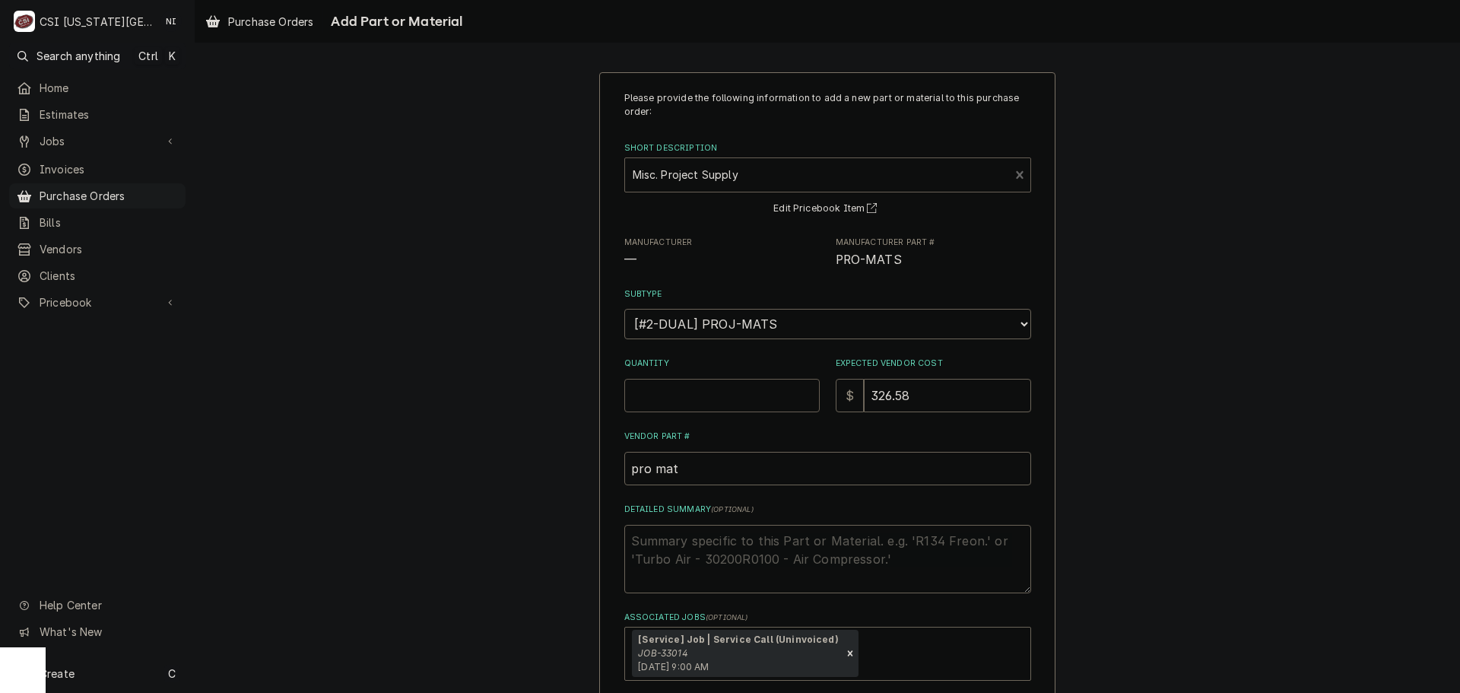
click at [666, 391] on input "Quantity" at bounding box center [721, 395] width 195 height 33
type textarea "x"
type input "1"
type textarea "x"
type input "0"
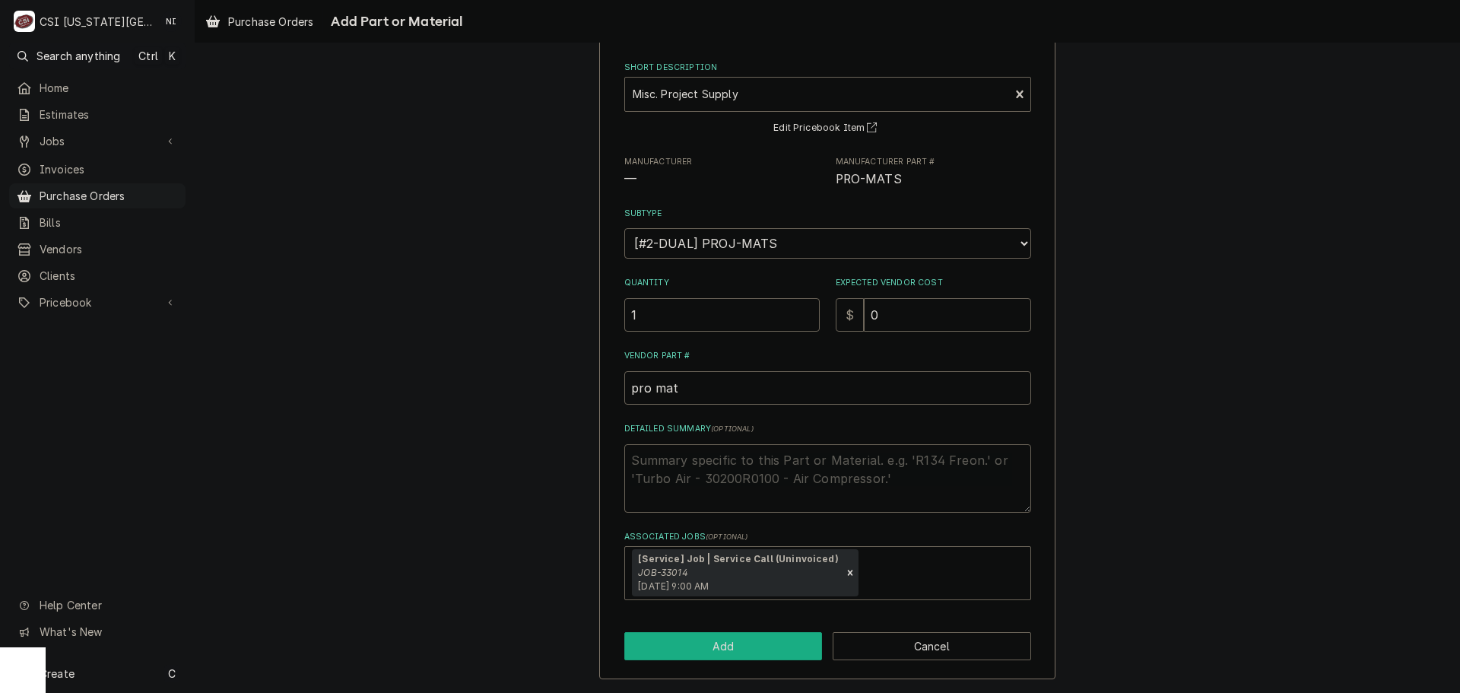
click at [742, 647] on button "Add" at bounding box center [723, 646] width 198 height 28
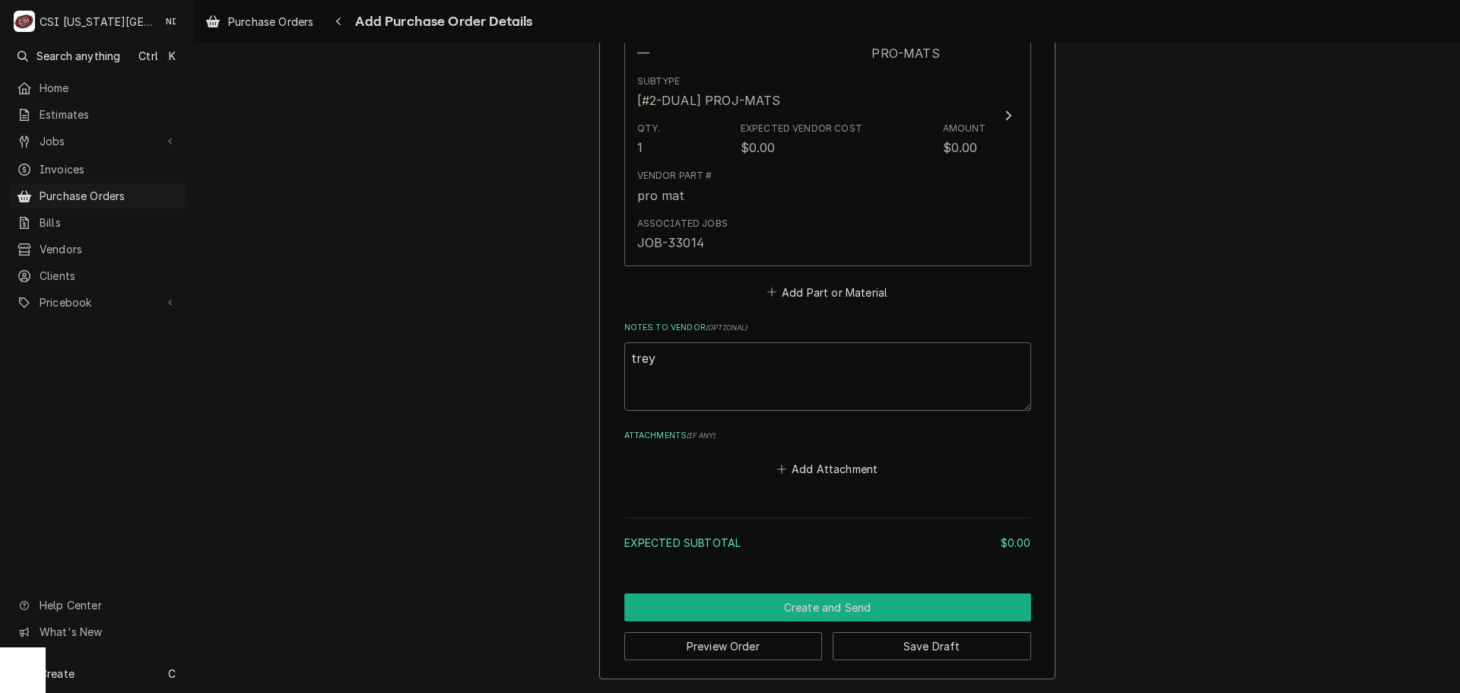
click at [820, 602] on button "Create and Send" at bounding box center [827, 607] width 407 height 28
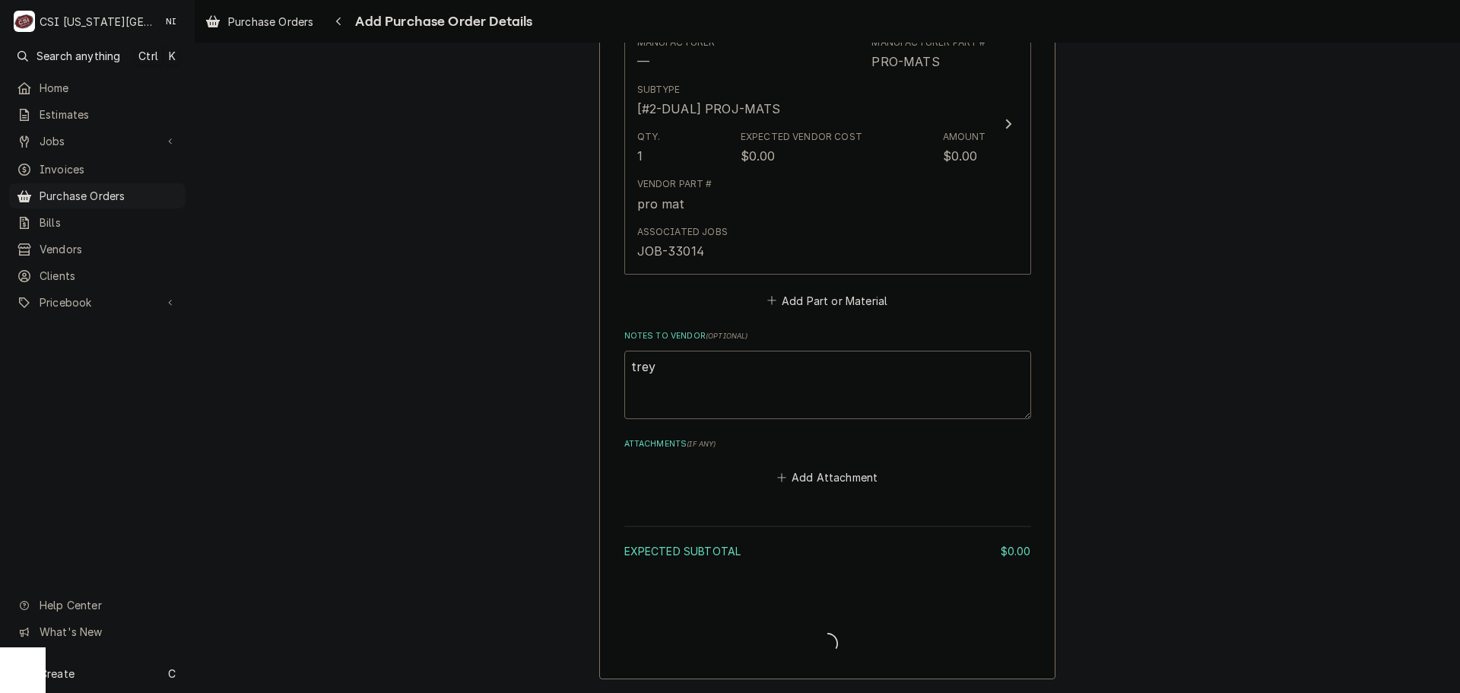
scroll to position [751, 0]
type textarea "x"
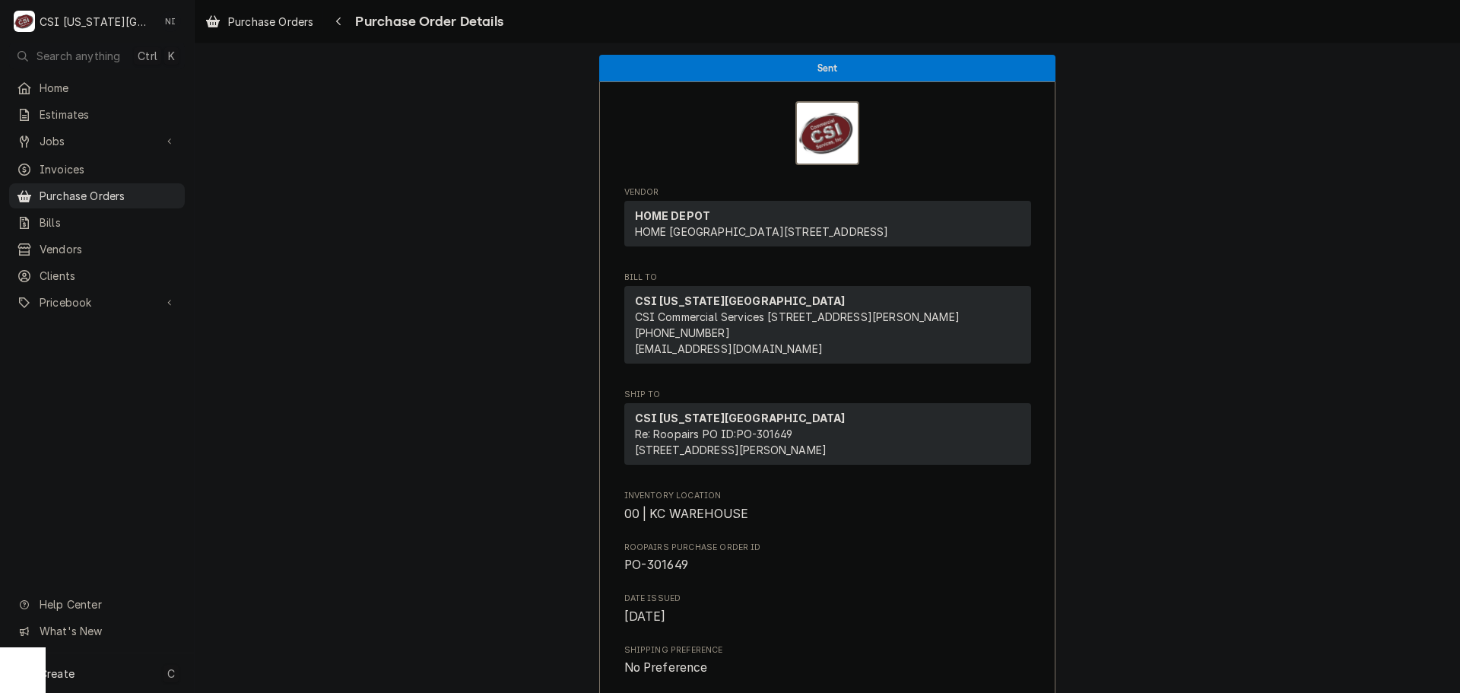
click at [127, 674] on div "Create C" at bounding box center [97, 673] width 194 height 40
click at [298, 561] on div "Purchase Order" at bounding box center [284, 569] width 102 height 16
